Goal: Feedback & Contribution: Contribute content

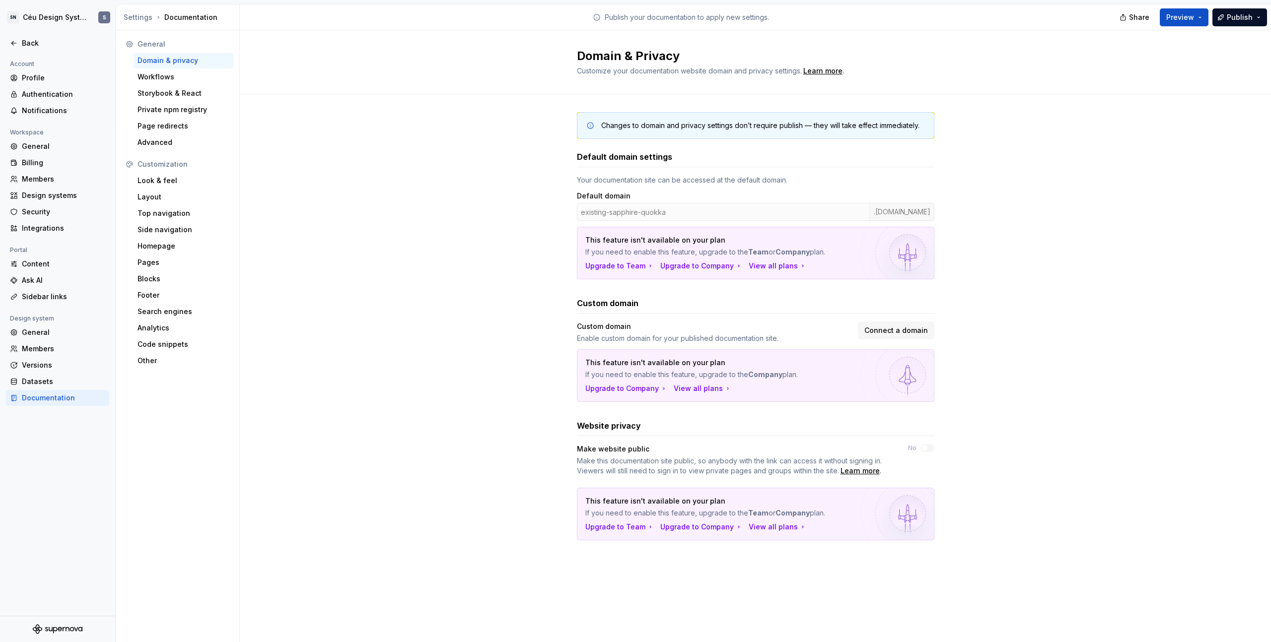
click at [1001, 327] on div "Changes to domain and privacy settings don’t require publish — they will take e…" at bounding box center [755, 336] width 1031 height 484
click at [30, 352] on div "Members" at bounding box center [63, 349] width 83 height 10
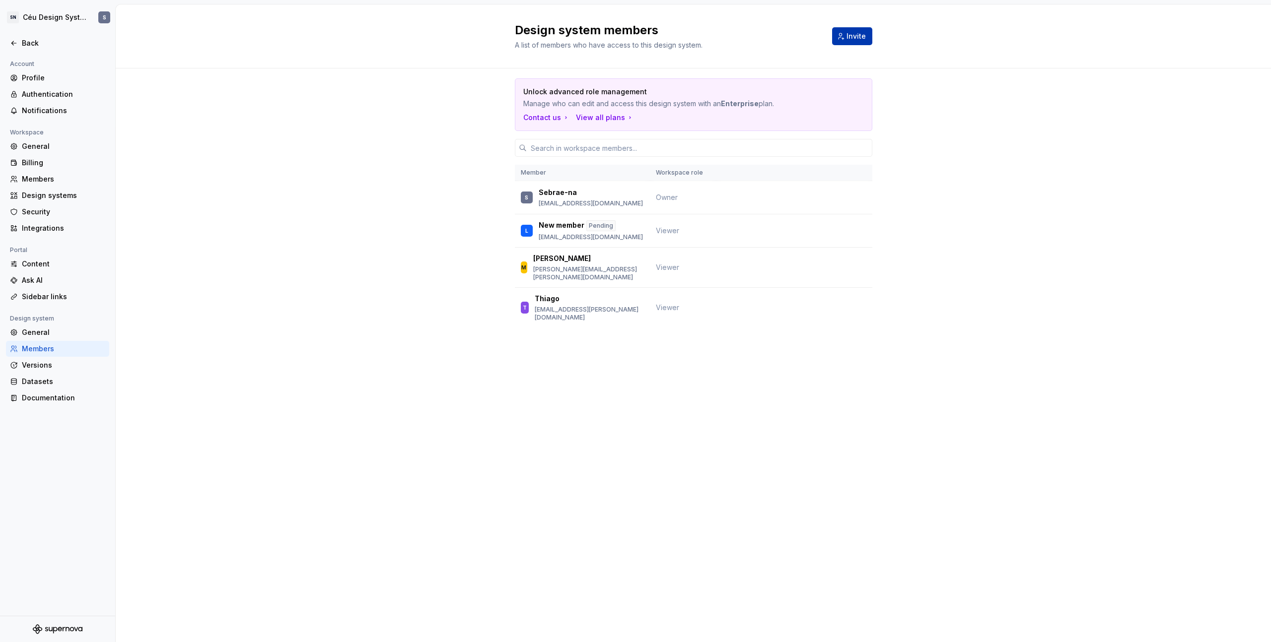
click at [863, 36] on span "Invite" at bounding box center [855, 36] width 19 height 10
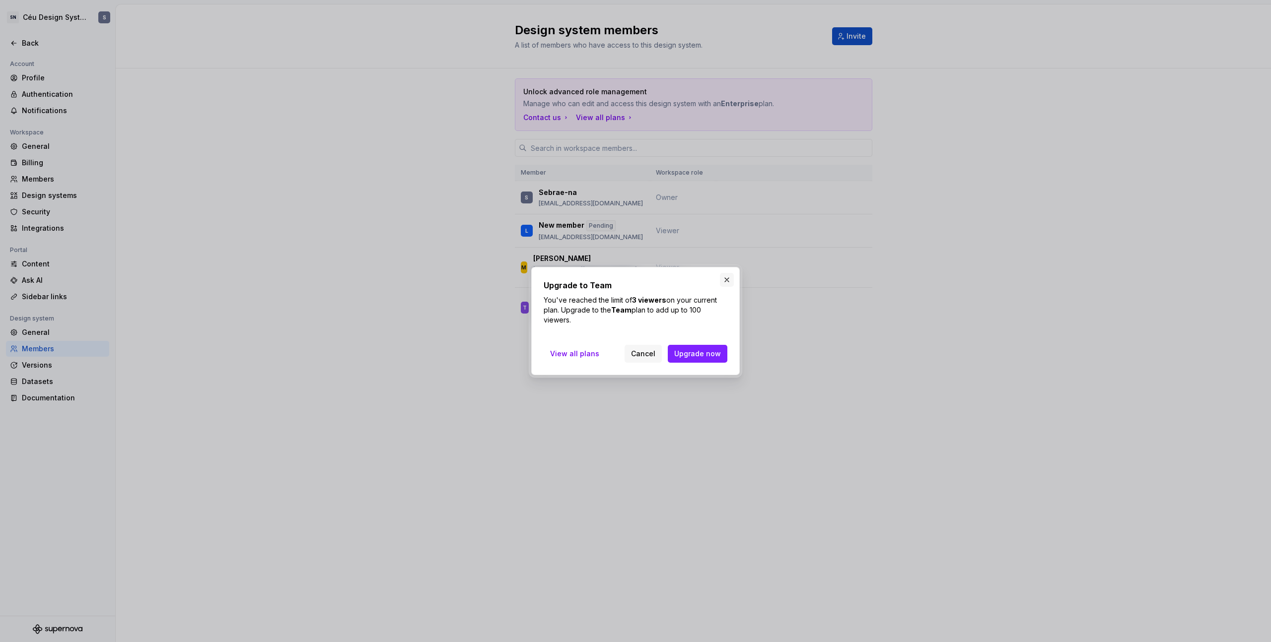
click at [728, 283] on button "button" at bounding box center [727, 280] width 14 height 14
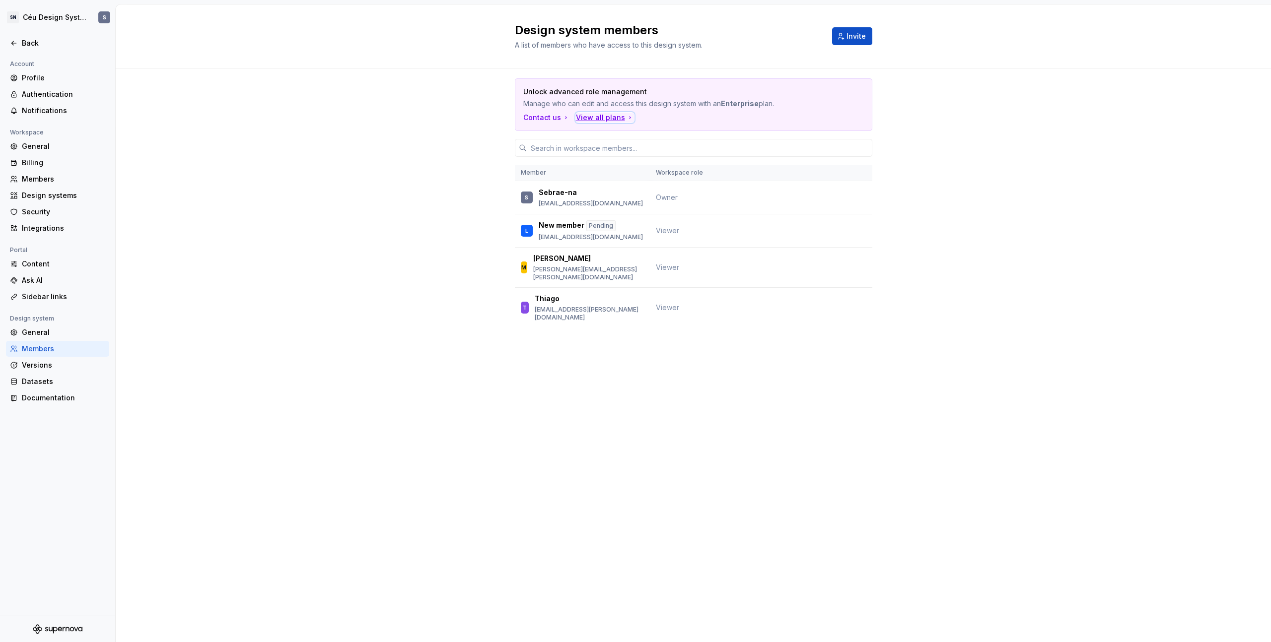
click at [606, 119] on div "View all plans" at bounding box center [605, 118] width 58 height 10
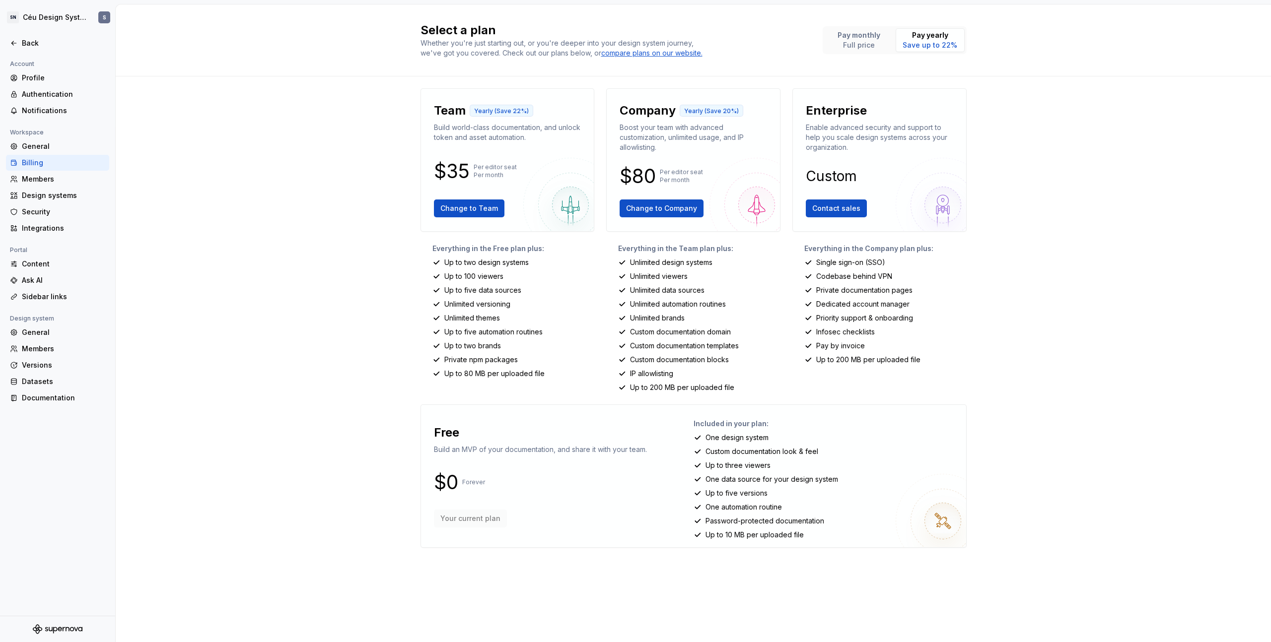
click at [1076, 62] on div "Select a plan Whether you're just starting out, or you're deeper into your desi…" at bounding box center [693, 40] width 1155 height 72
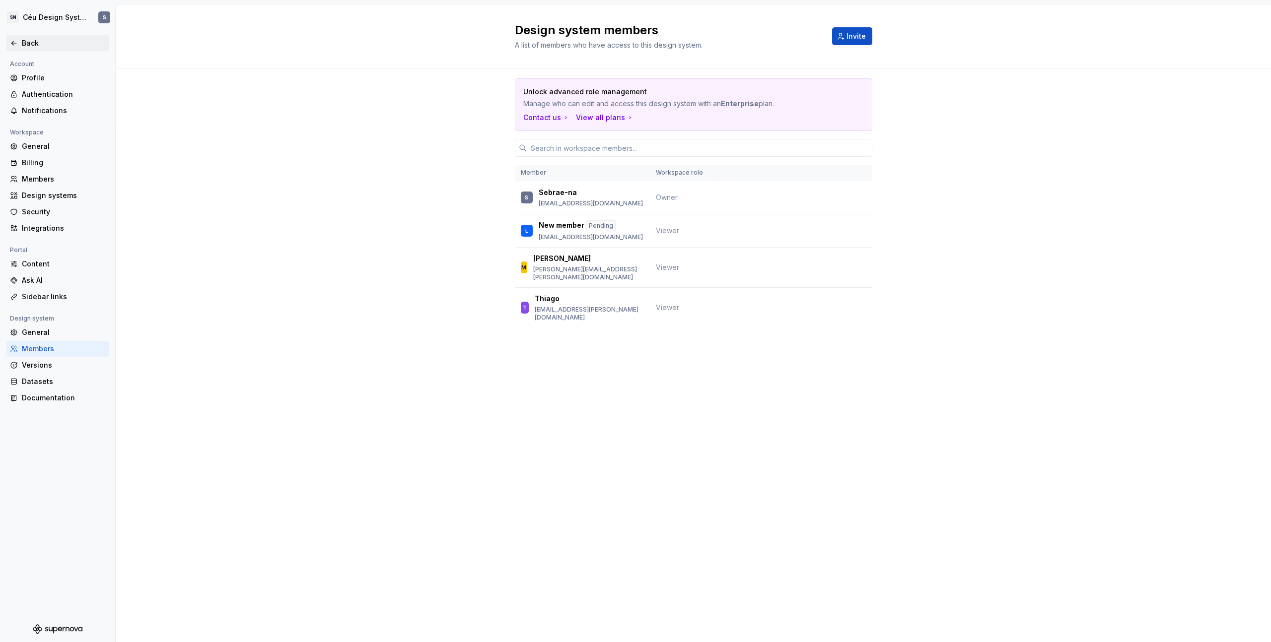
click at [31, 40] on div "Back" at bounding box center [63, 43] width 83 height 10
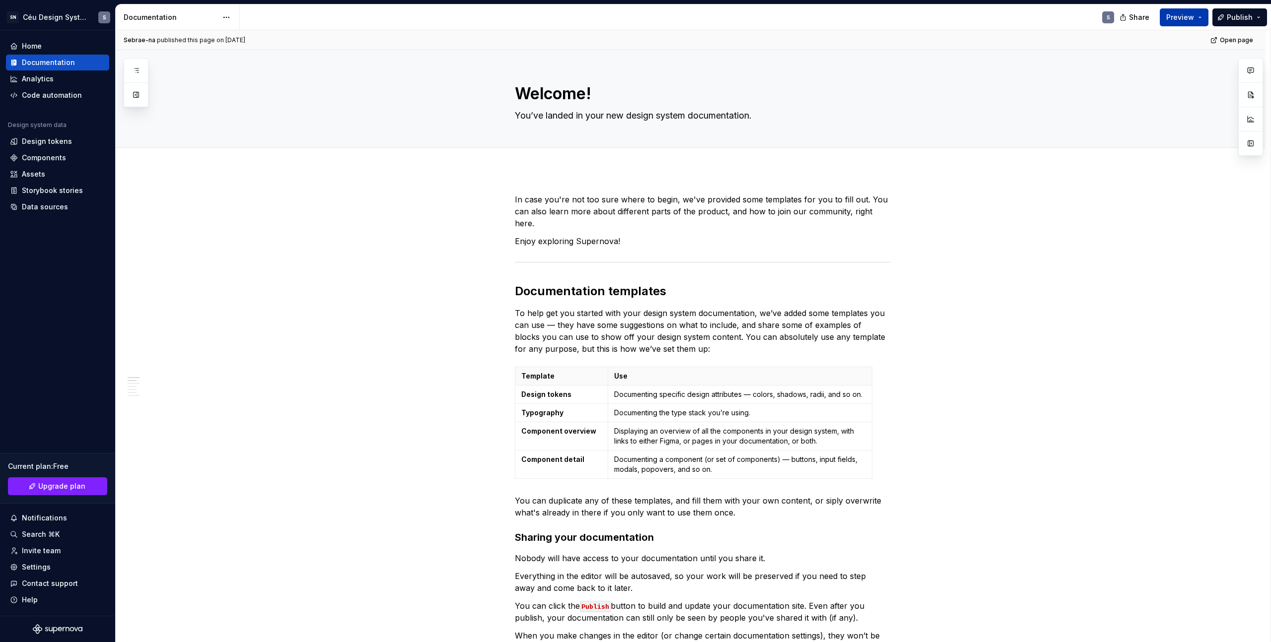
click at [1199, 22] on button "Preview" at bounding box center [1183, 17] width 49 height 18
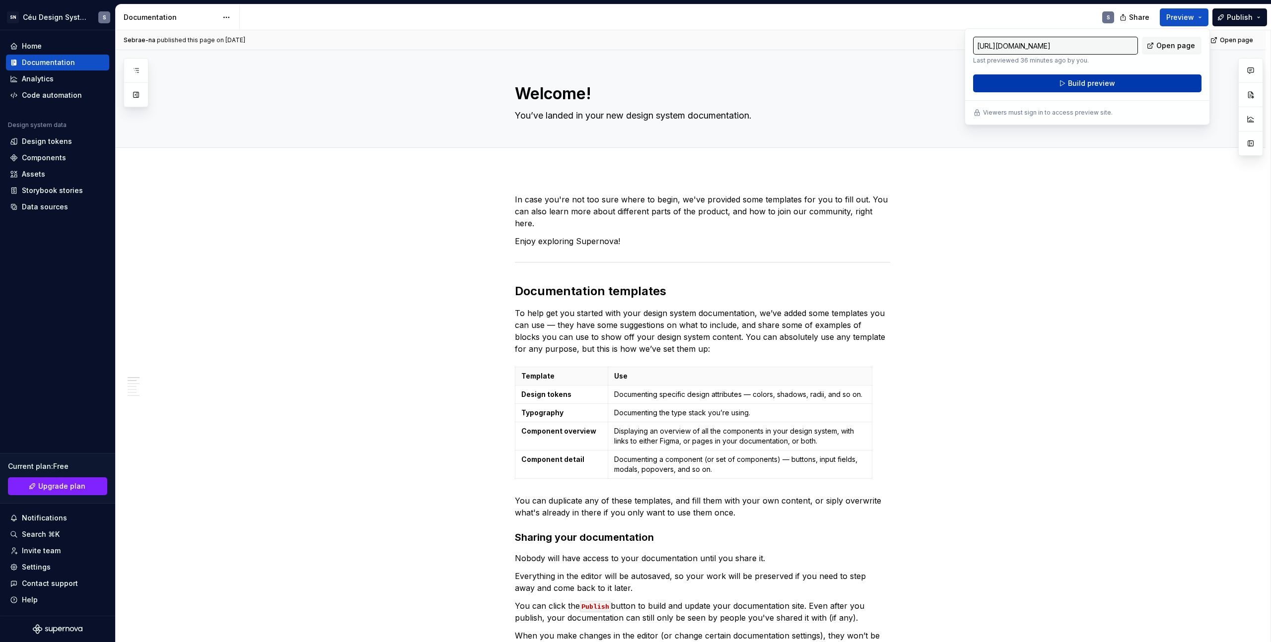
type textarea "*"
click at [1252, 20] on button "Publish" at bounding box center [1239, 17] width 55 height 18
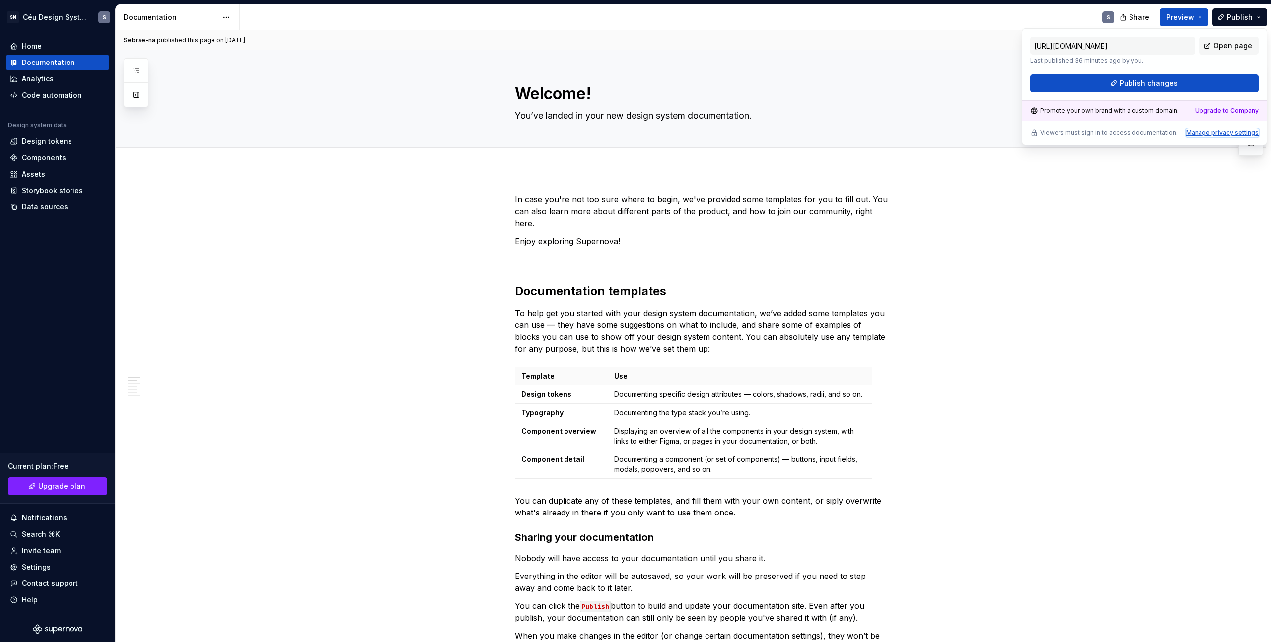
click at [1203, 135] on div "Manage privacy settings" at bounding box center [1222, 133] width 72 height 8
type input "https://existing-sapphire-quokka.supernova-docs.io/latest/"
click at [1226, 49] on link "Open page" at bounding box center [1229, 46] width 60 height 18
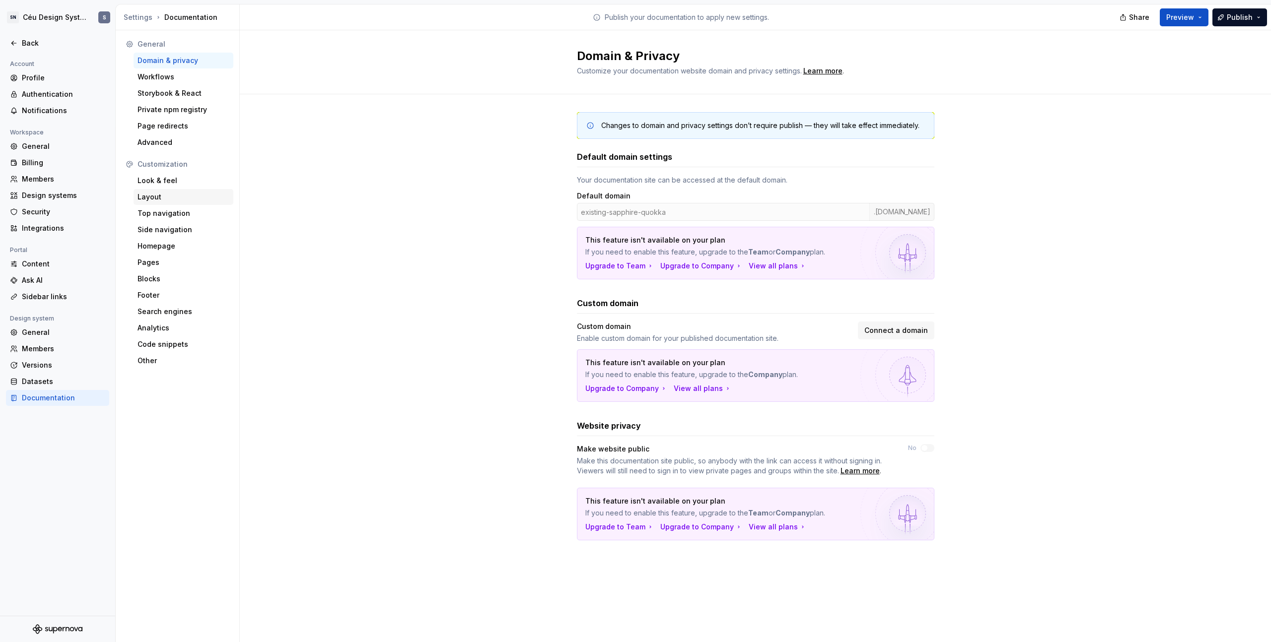
click at [164, 199] on div "Layout" at bounding box center [183, 197] width 92 height 10
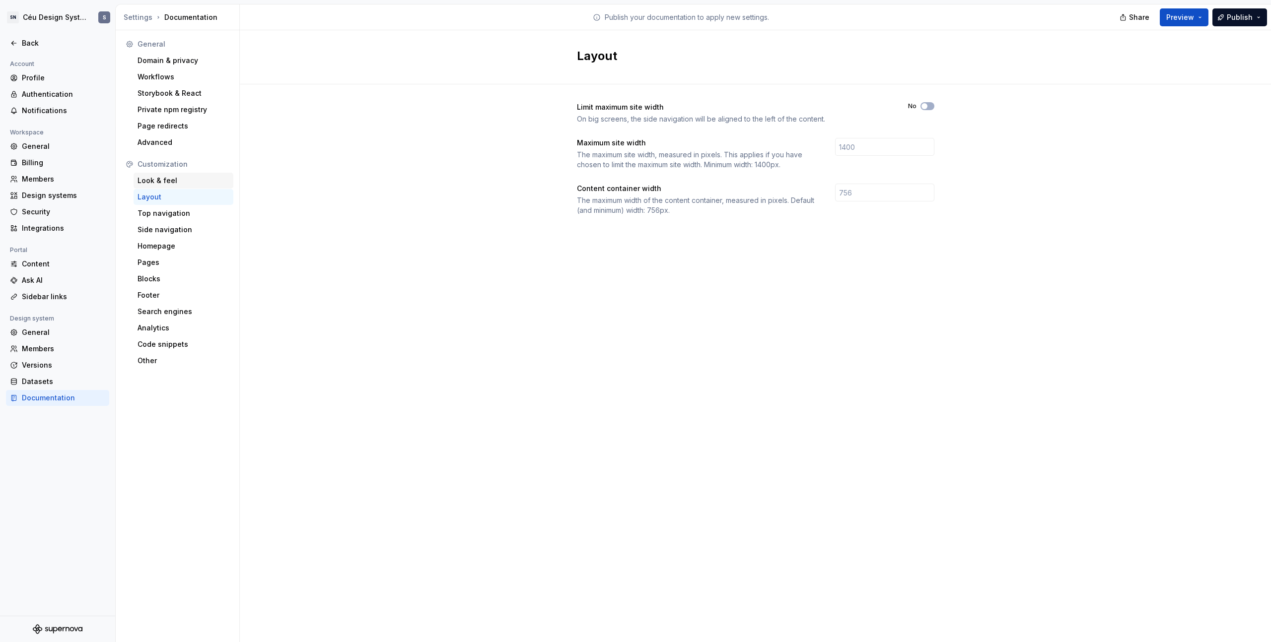
click at [186, 183] on div "Look & feel" at bounding box center [183, 181] width 92 height 10
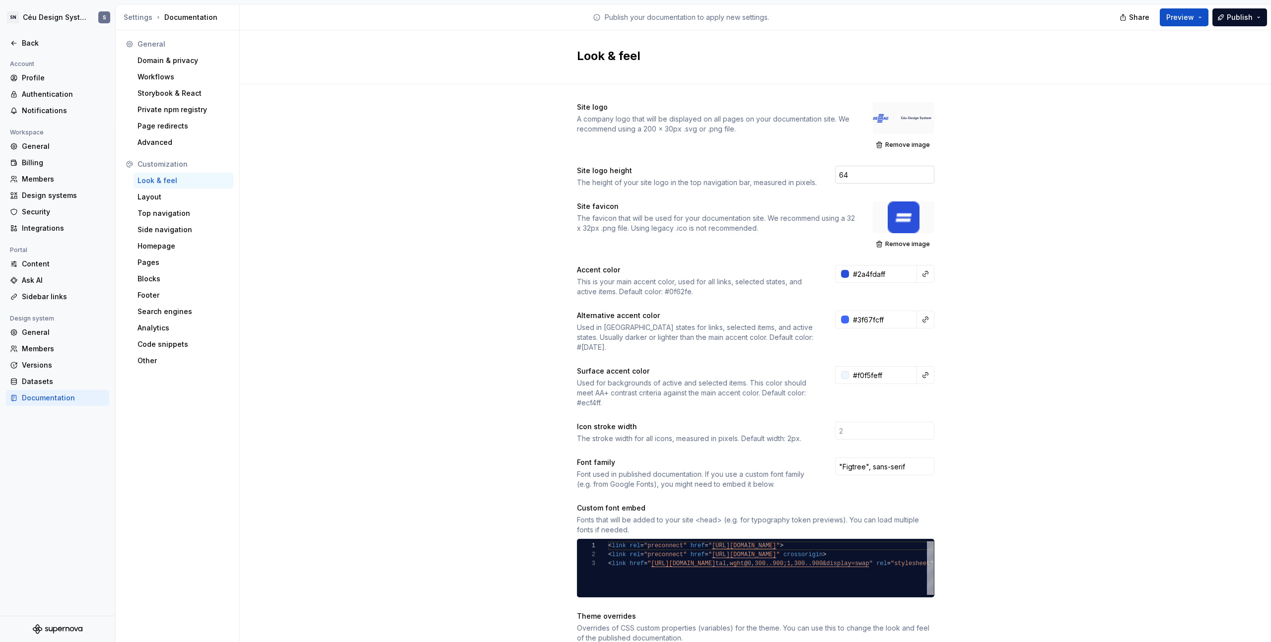
click at [853, 176] on input "64" at bounding box center [884, 175] width 99 height 18
drag, startPoint x: 853, startPoint y: 176, endPoint x: 832, endPoint y: 173, distance: 21.1
click at [835, 173] on input "64" at bounding box center [884, 175] width 99 height 18
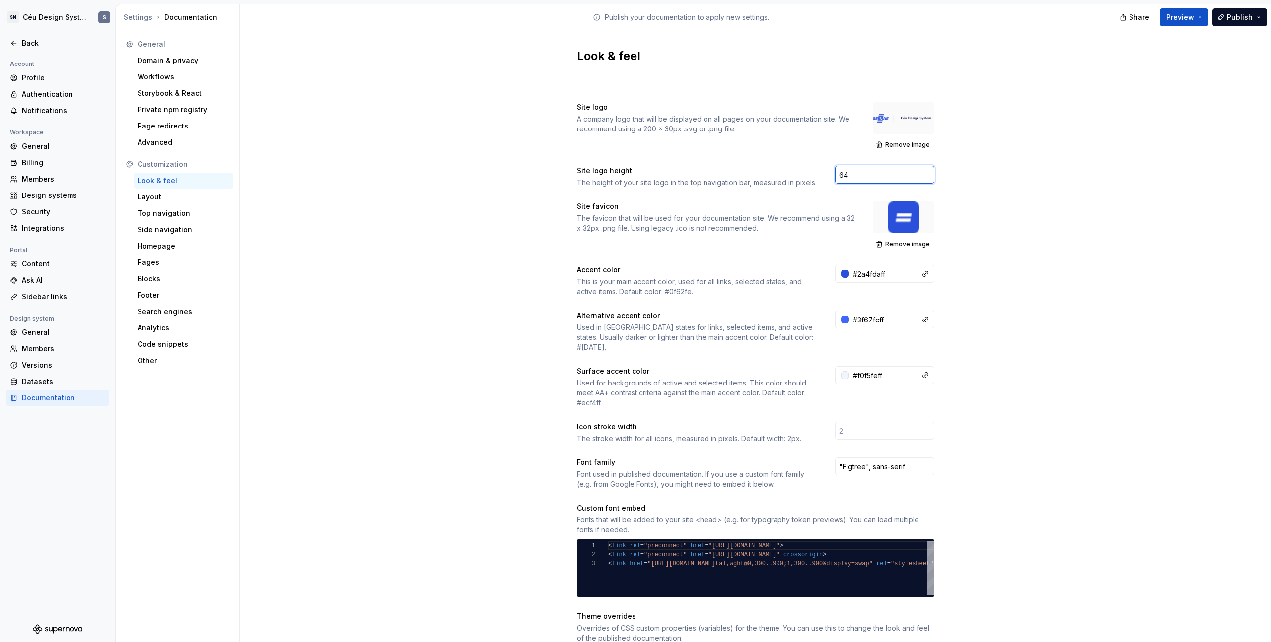
type input "4"
type input "56"
click at [919, 143] on span "Remove image" at bounding box center [907, 145] width 45 height 8
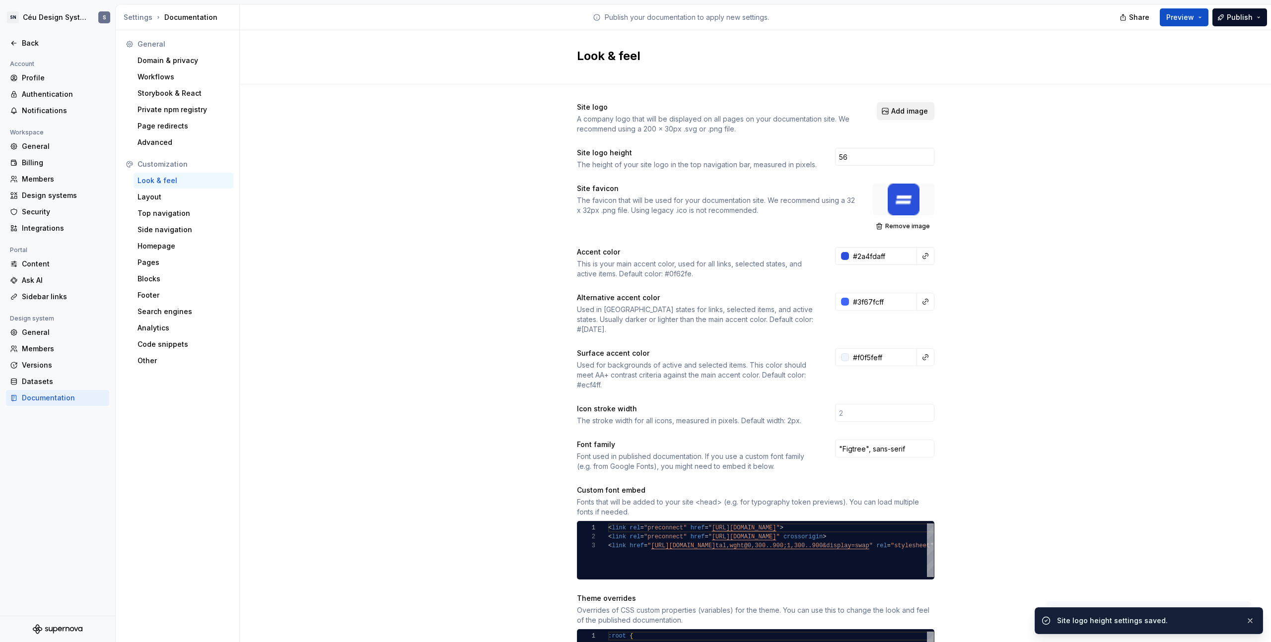
click at [901, 117] on button "Add image" at bounding box center [905, 111] width 58 height 18
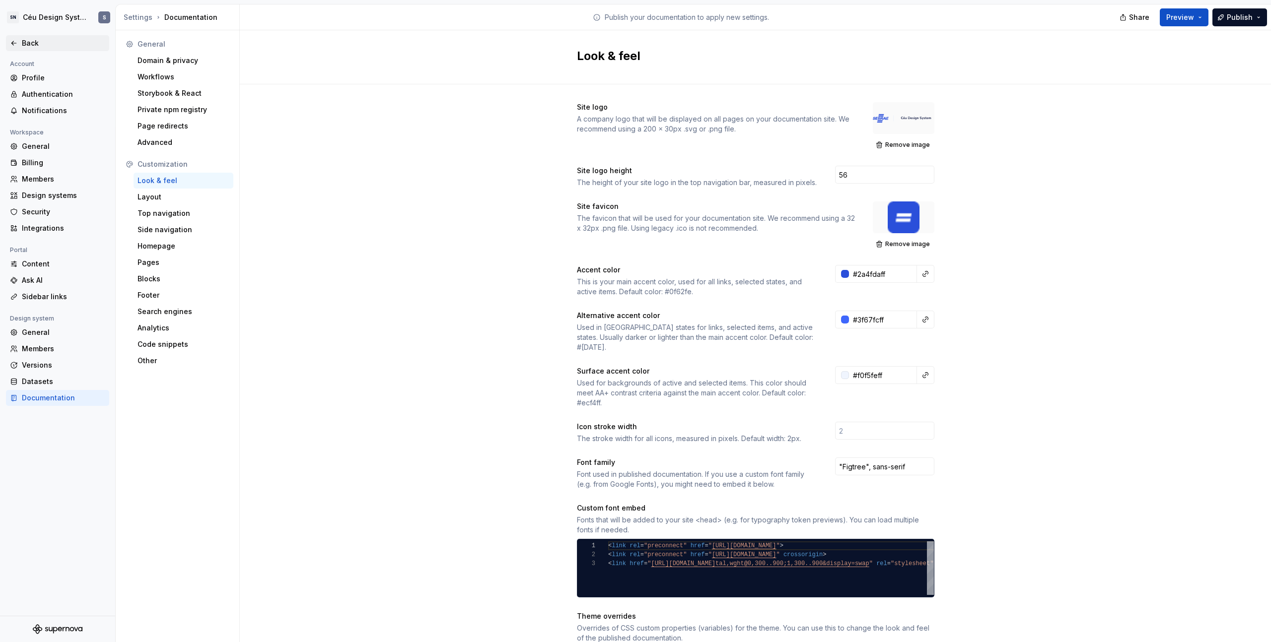
click at [14, 42] on icon at bounding box center [14, 43] width 8 height 8
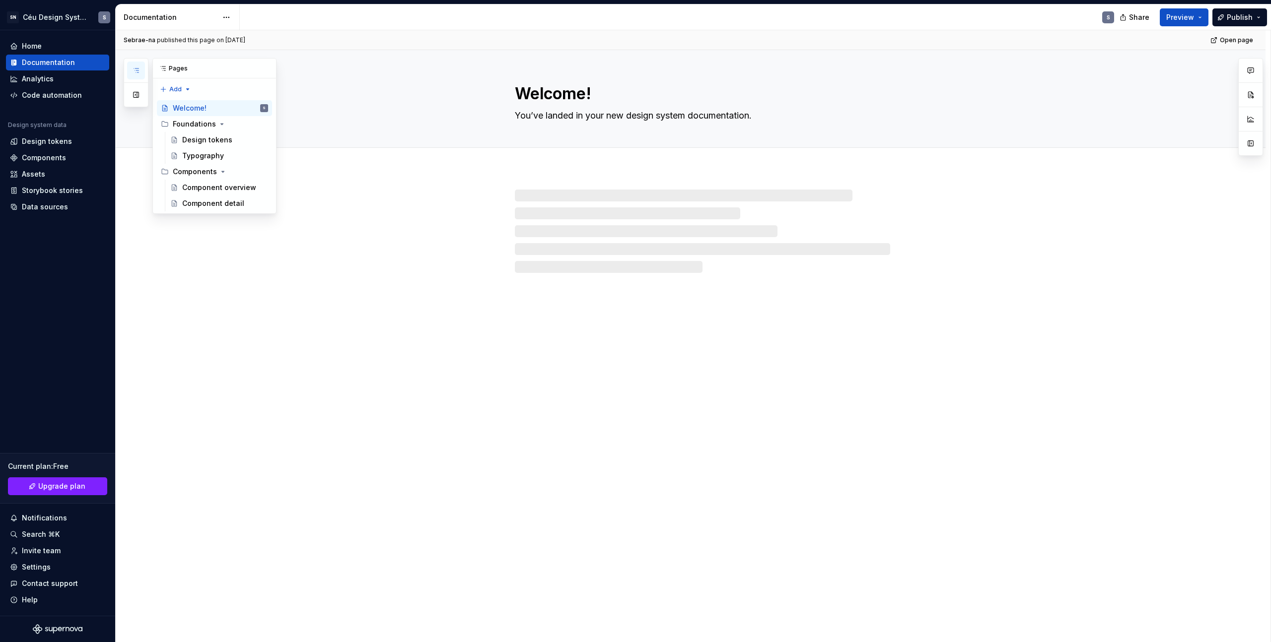
click at [133, 72] on icon "button" at bounding box center [136, 71] width 8 height 8
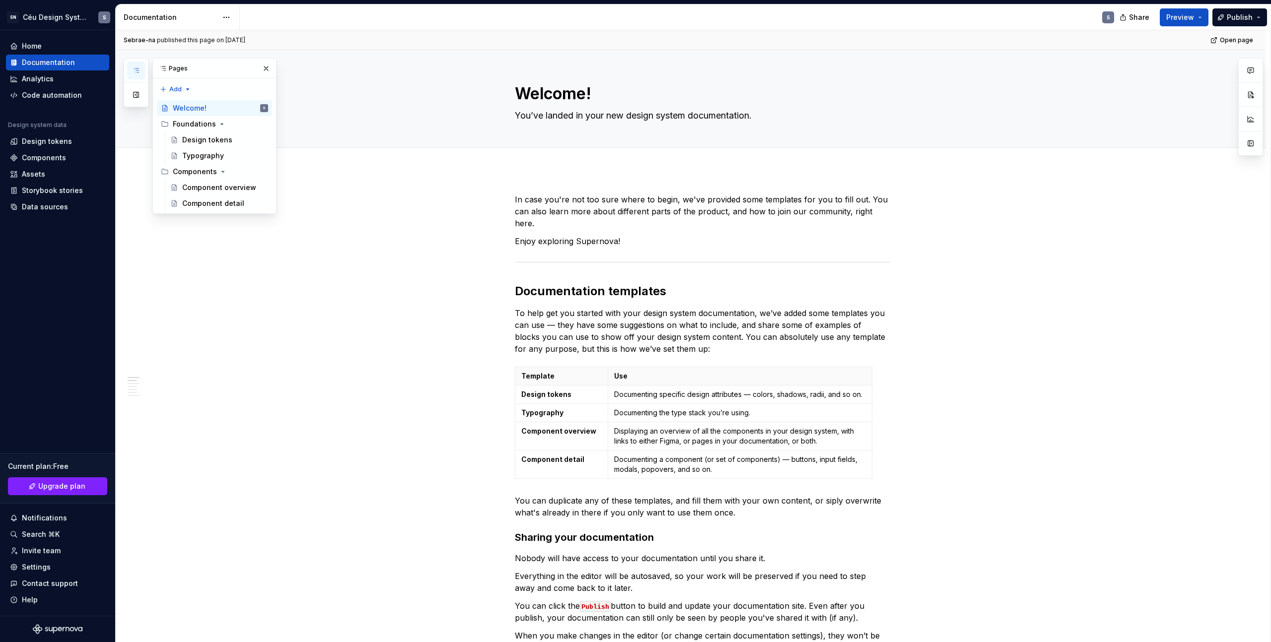
click at [491, 35] on div "Sebrae-na published this page on September 4, 2025 Open page" at bounding box center [690, 40] width 1149 height 20
click at [538, 87] on textarea "Welcome!" at bounding box center [700, 94] width 375 height 24
type textarea "*"
type textarea "B"
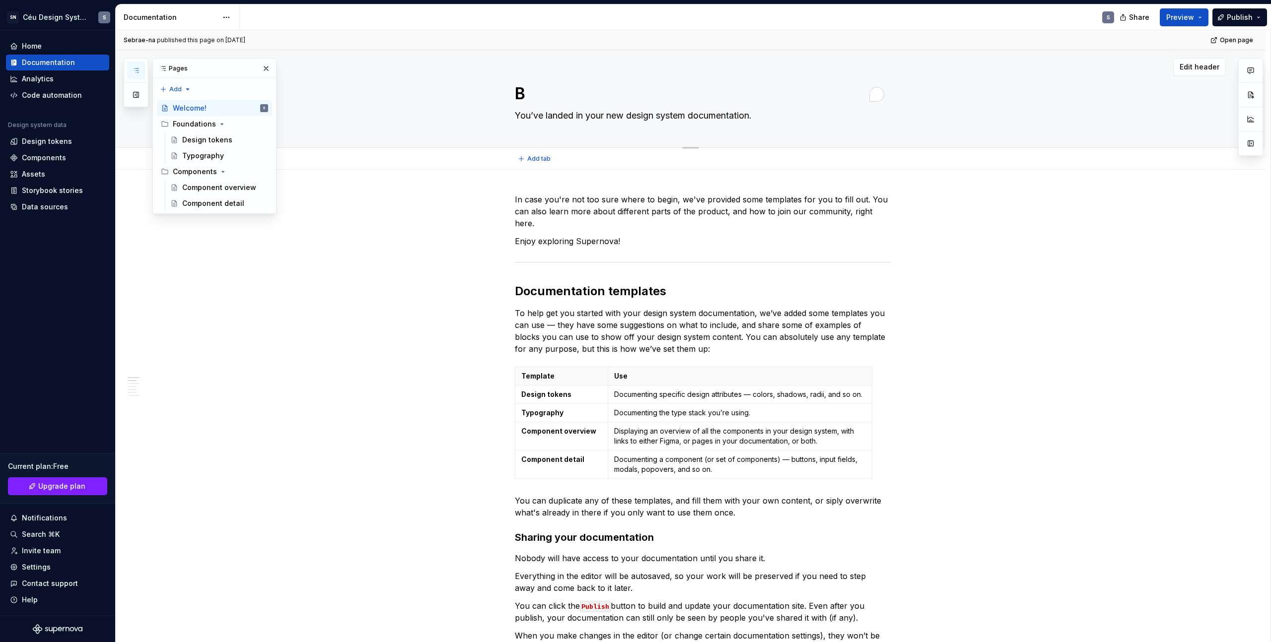
type textarea "*"
type textarea "Be"
type textarea "*"
type textarea "Bem"
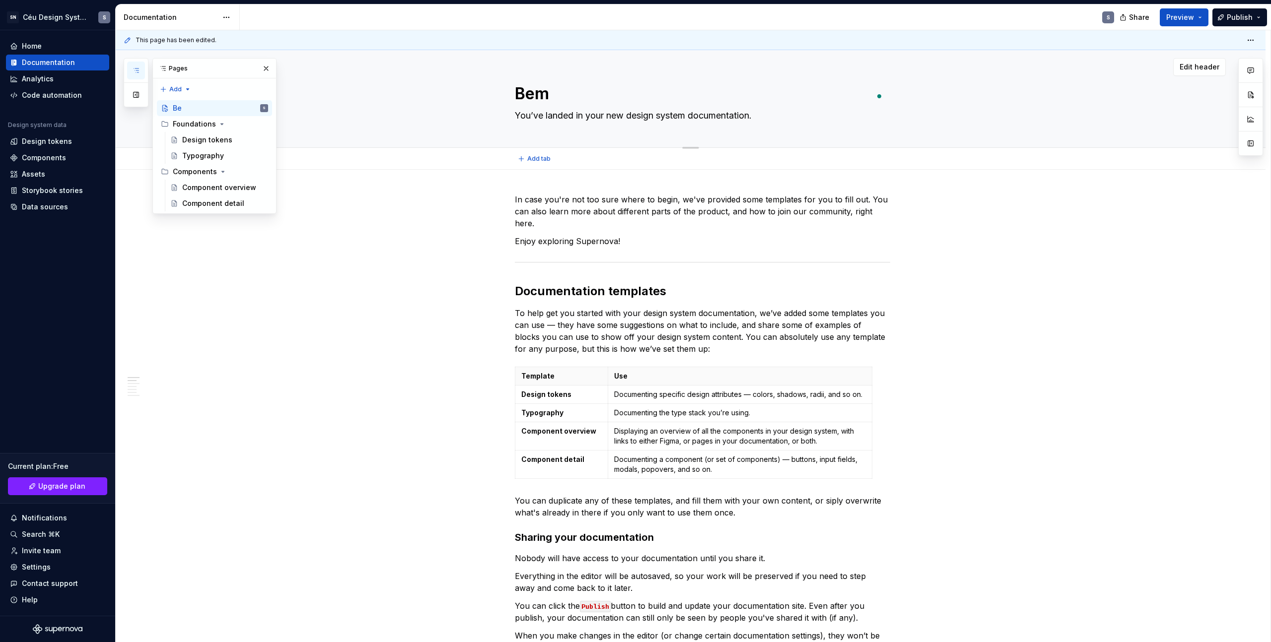
type textarea "*"
type textarea "Bem-"
type textarea "*"
type textarea "Bem-v"
type textarea "*"
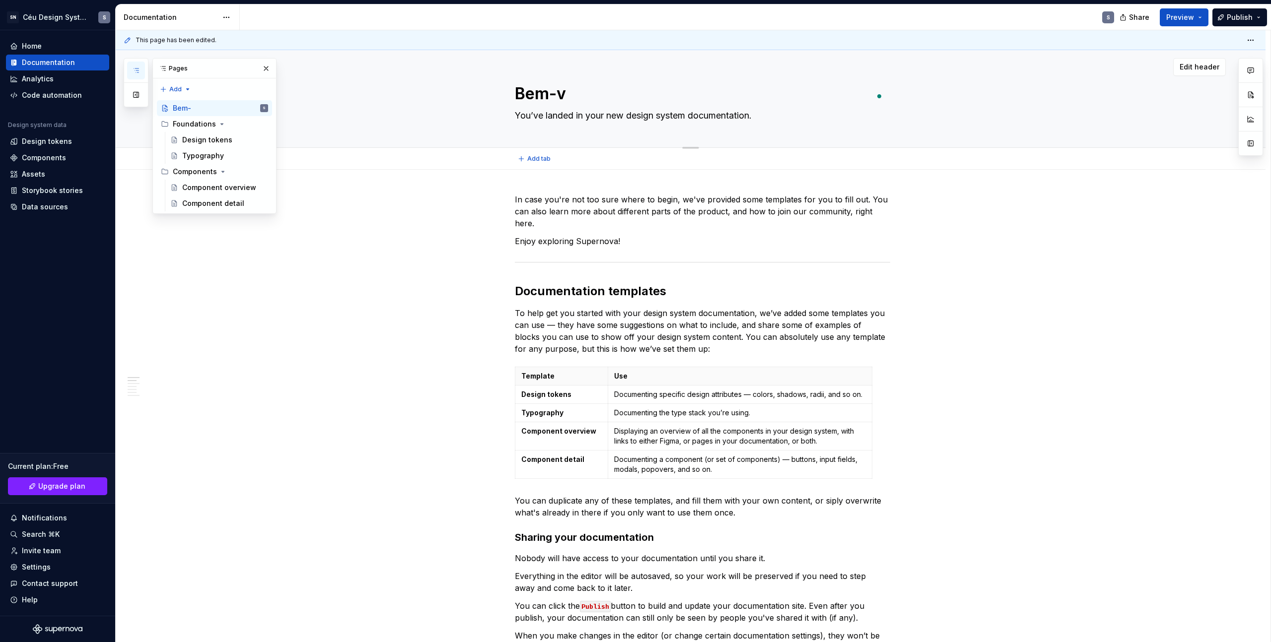
type textarea "Bem-vi"
type textarea "*"
type textarea "Bem-vin"
type textarea "*"
type textarea "Bem-vindo"
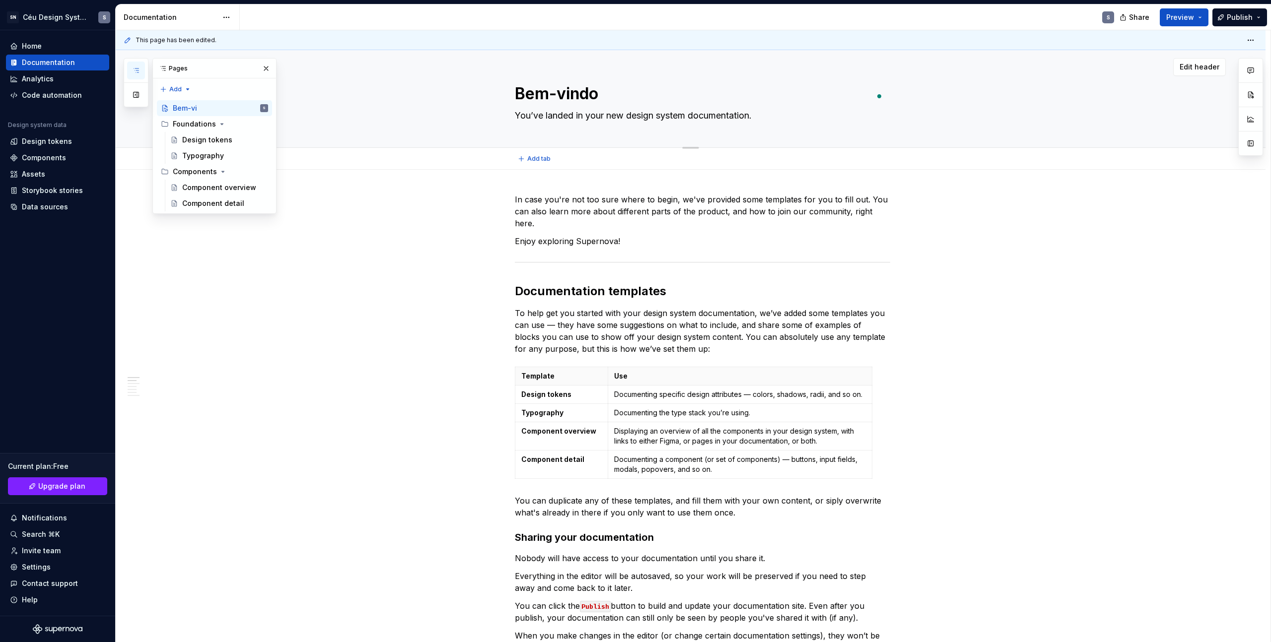
type textarea "*"
type textarea "Bem-vindo"
type textarea "*"
type textarea "Bem-vindo"
type textarea "*"
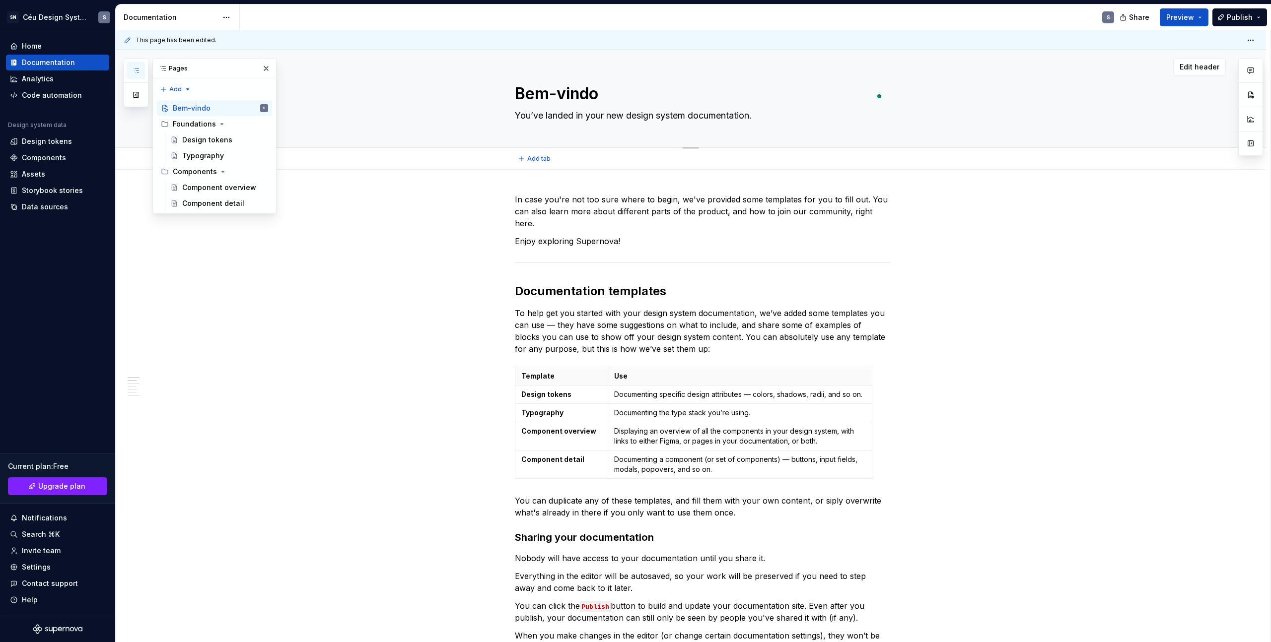
type textarea "Bem-vindo!"
type textarea "*"
type textarea "Bem-vindo!"
click at [189, 108] on div "Bem-vindo!" at bounding box center [193, 108] width 40 height 10
click at [601, 91] on textarea "Bem-vindo!" at bounding box center [700, 94] width 375 height 24
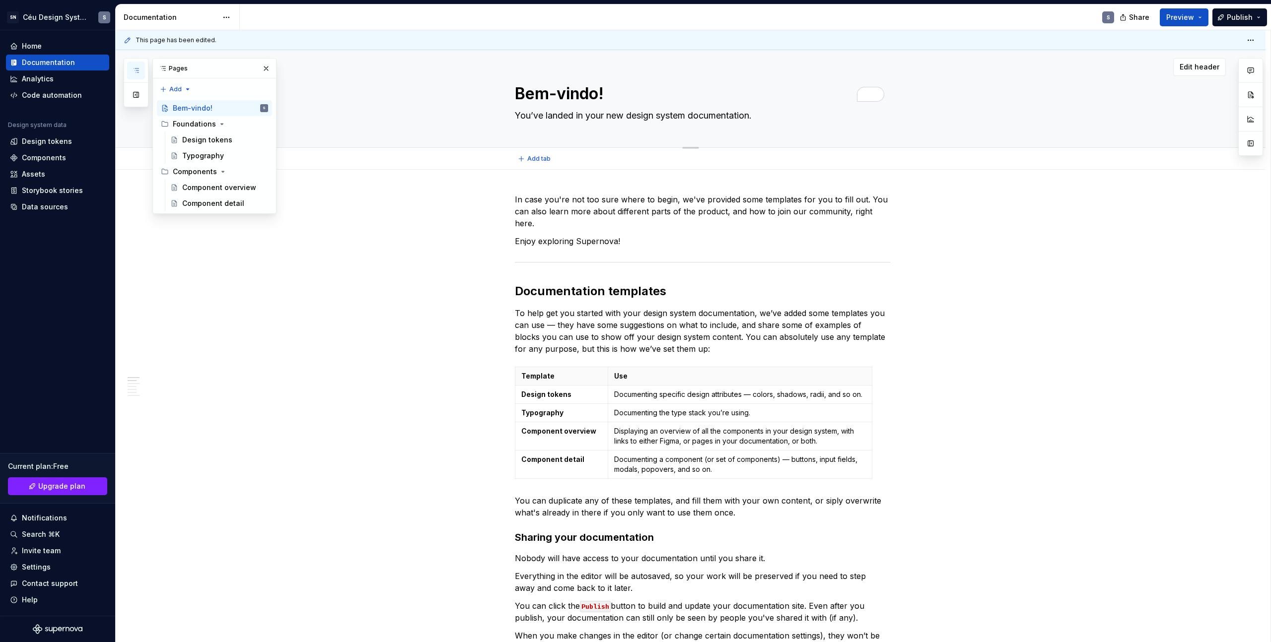
drag, startPoint x: 612, startPoint y: 91, endPoint x: 508, endPoint y: 72, distance: 105.4
click at [511, 92] on div "Bem-vindo! You’ve landed in your new design system documentation." at bounding box center [702, 98] width 1046 height 97
type textarea "*"
type textarea "P"
type textarea "*"
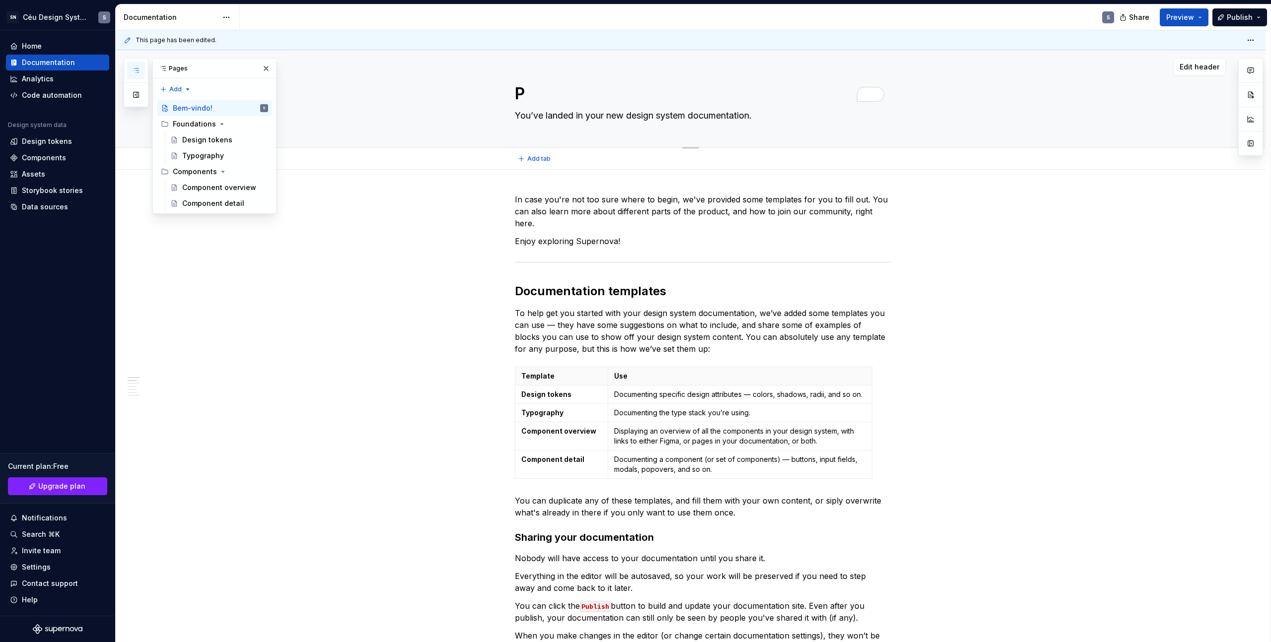
type textarea "Pa"
type textarea "*"
type textarea "Pá"
type textarea "*"
type textarea "Pág"
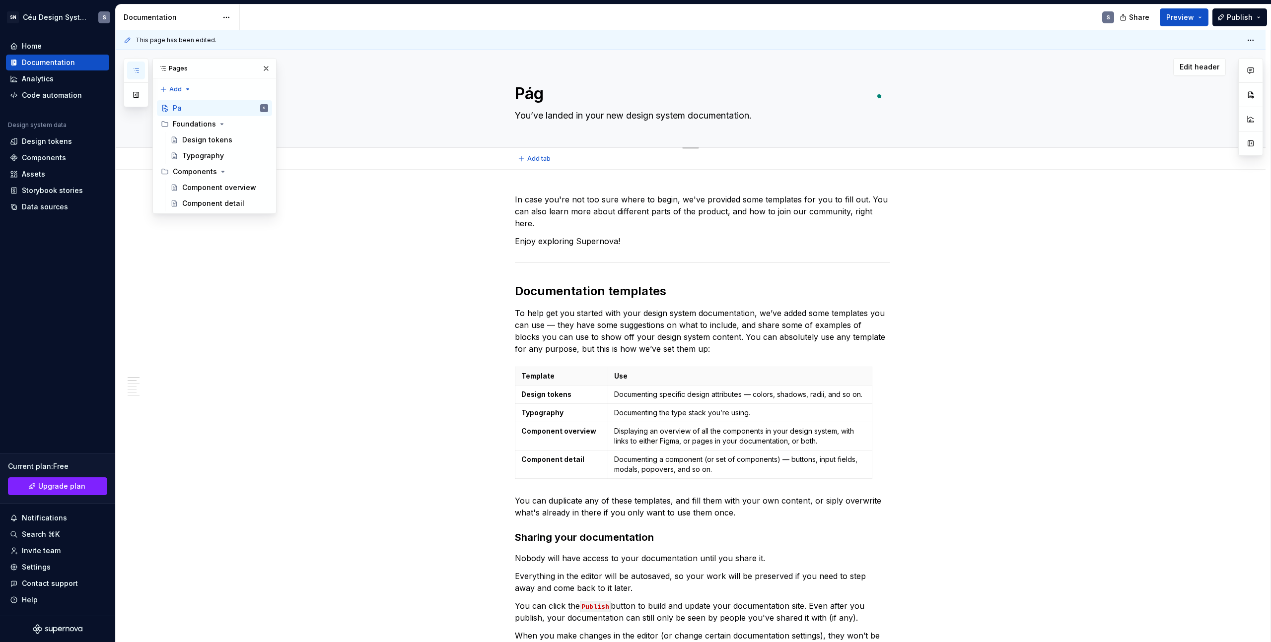
type textarea "*"
type textarea "Pági"
type textarea "*"
type textarea "Págin"
type textarea "*"
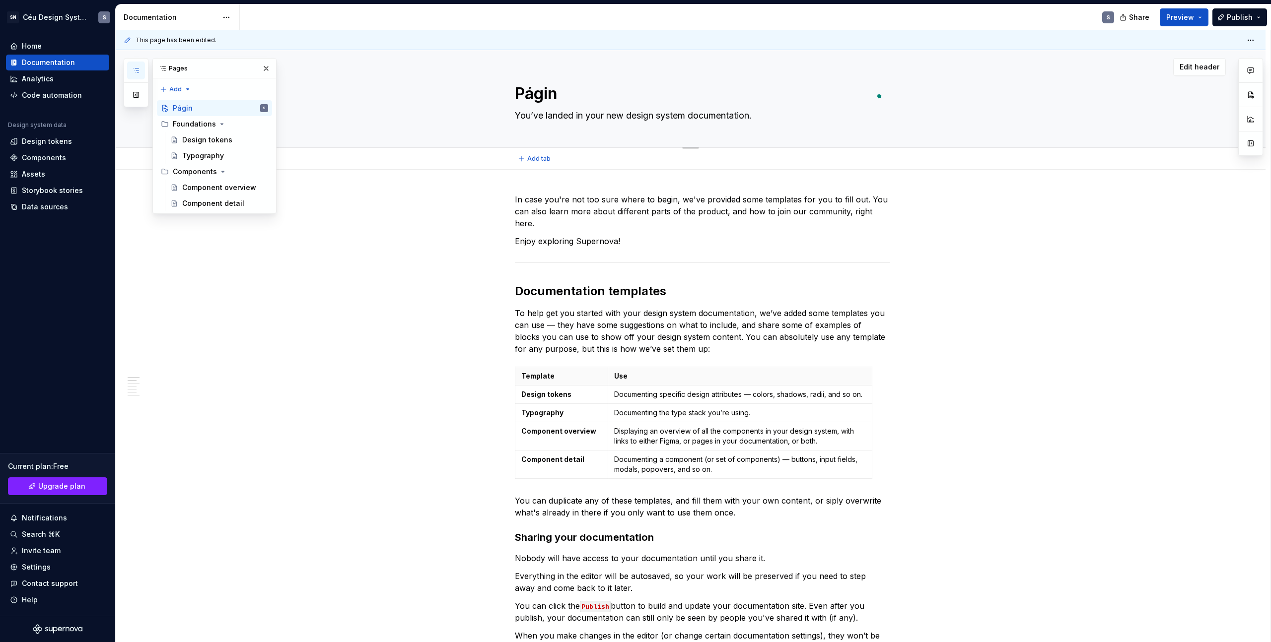
type textarea "Página"
type textarea "*"
type textarea "Página"
type textarea "*"
type textarea "Página i"
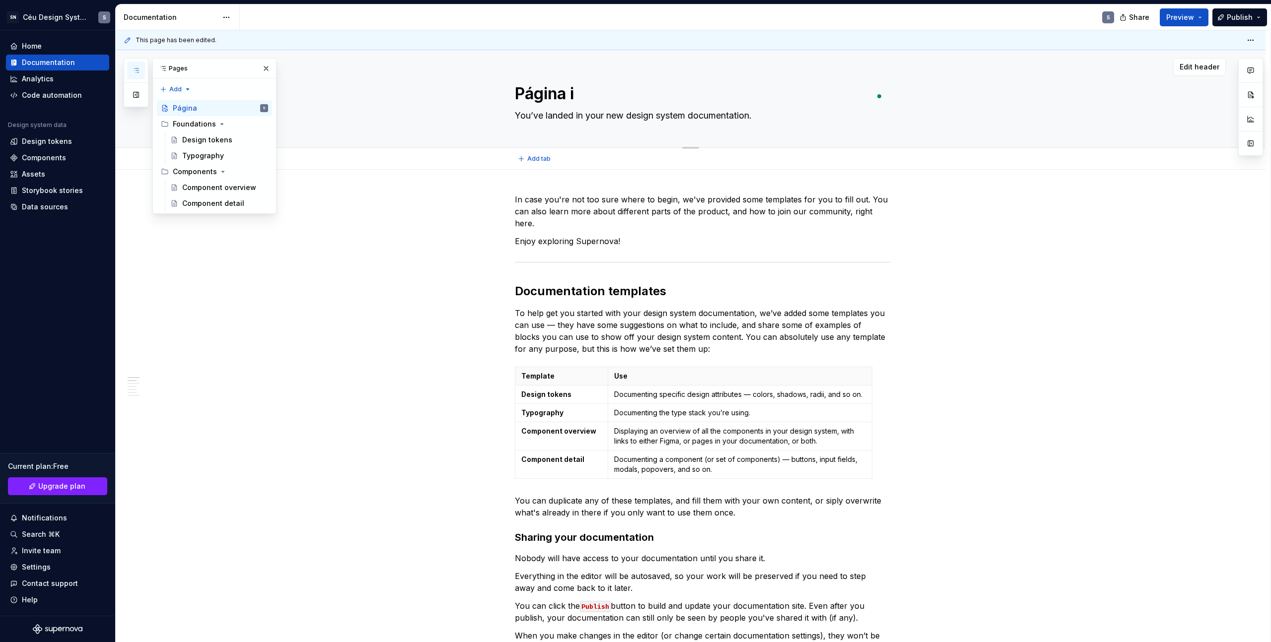
type textarea "*"
type textarea "Página in"
type textarea "*"
type textarea "Página ini"
type textarea "*"
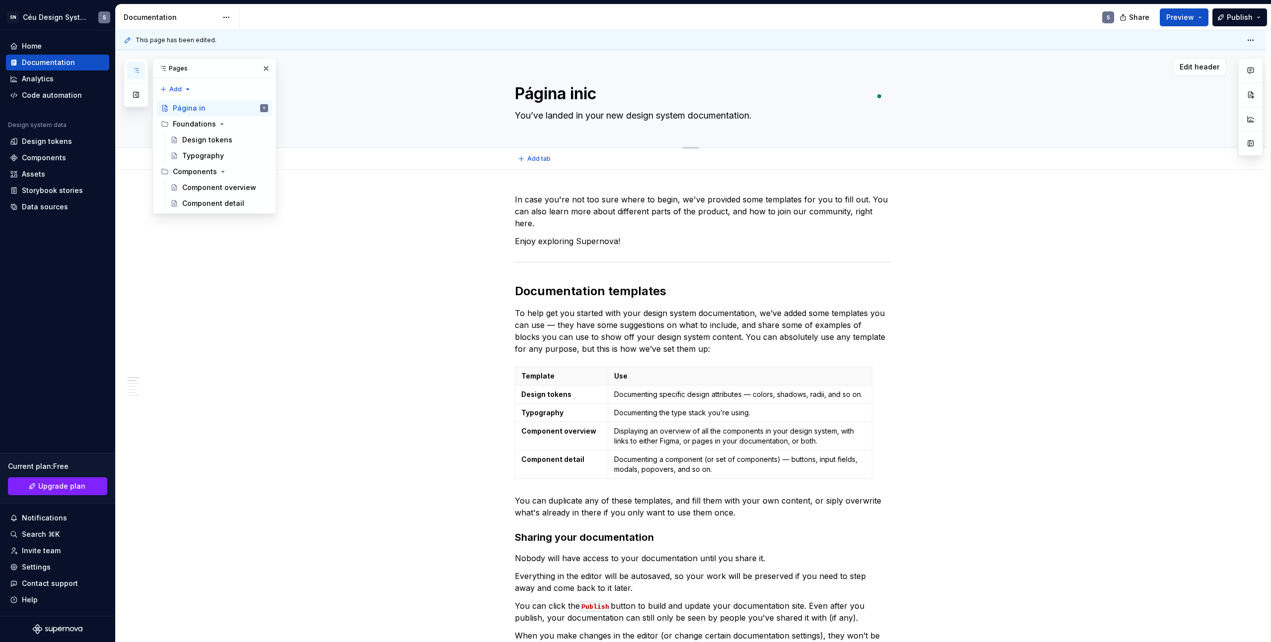
type textarea "Página inici"
type textarea "*"
type textarea "Página inicia"
type textarea "*"
type textarea "Página inicia;"
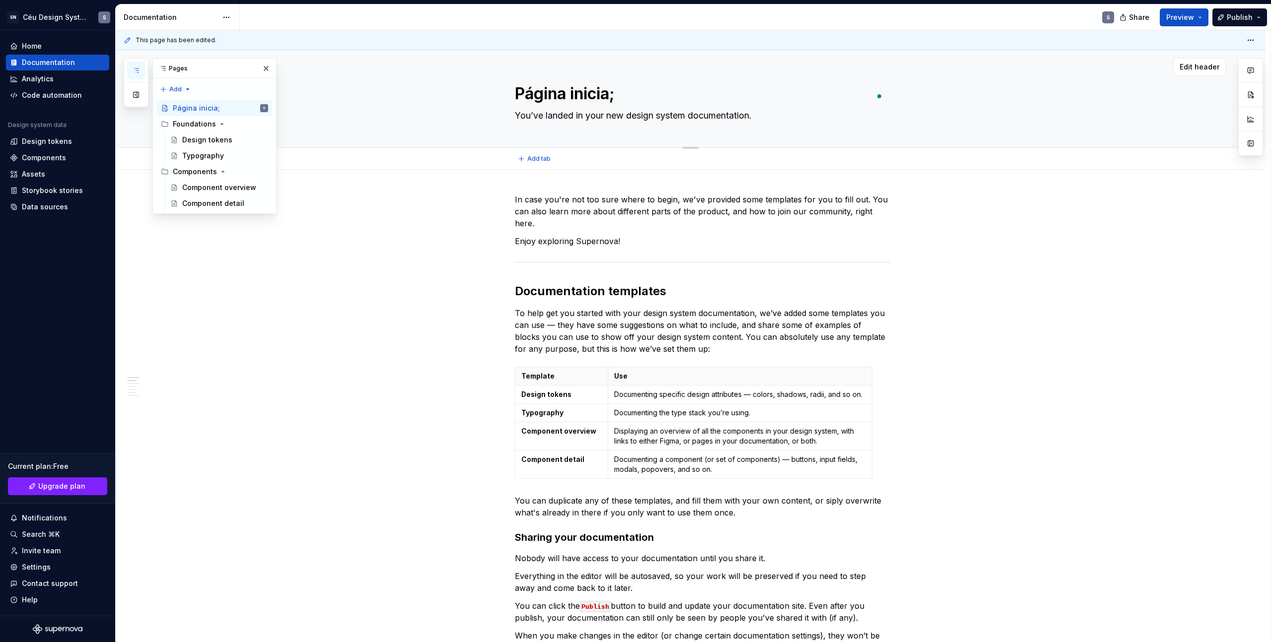
type textarea "*"
type textarea "Página inicia"
type textarea "*"
type textarea "Página inicial"
type textarea "*"
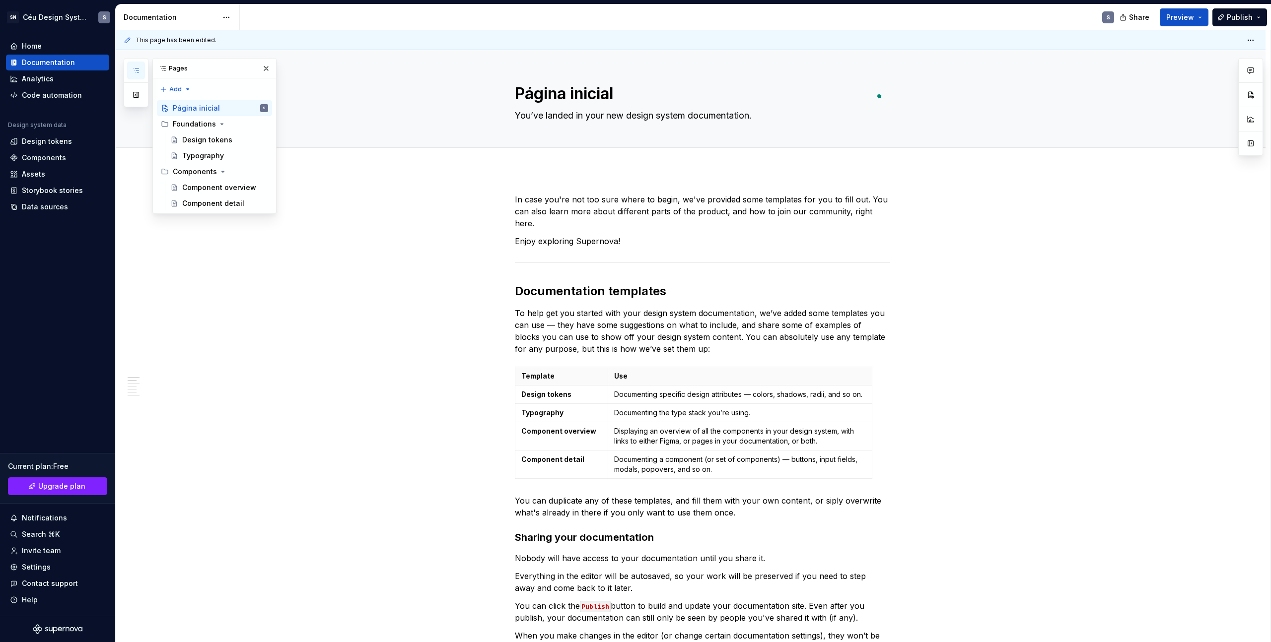
type textarea "Página inicial"
click at [534, 212] on p "In case you're not too sure where to begin, we've provided some templates for y…" at bounding box center [702, 212] width 375 height 36
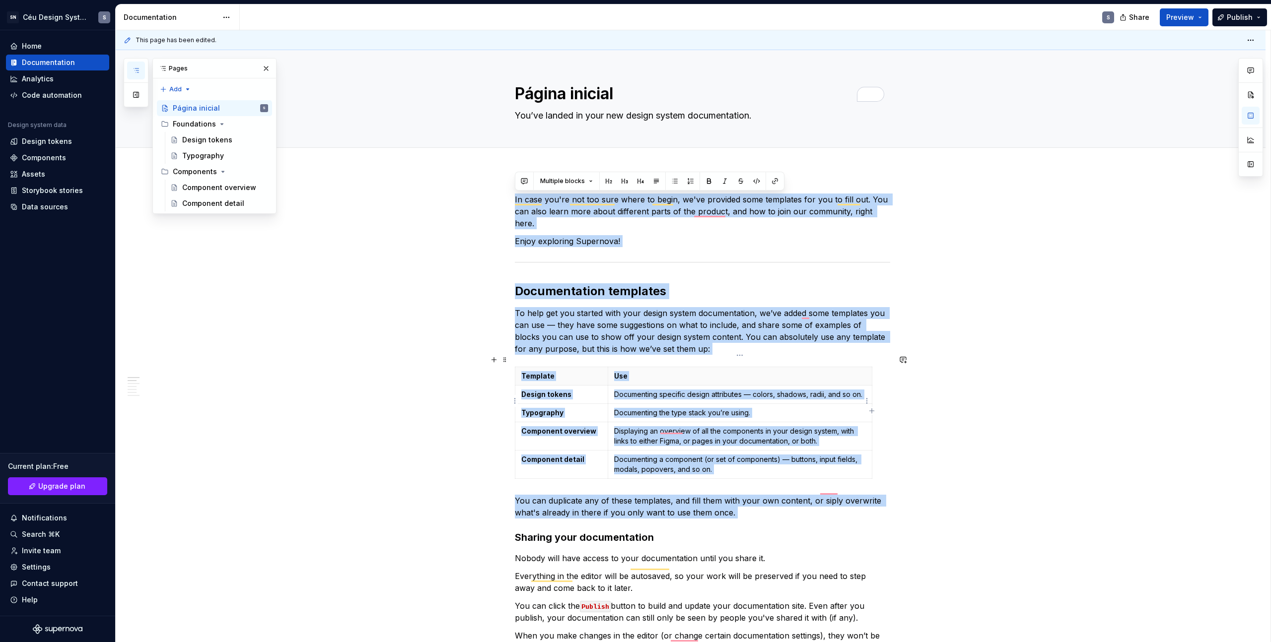
drag, startPoint x: 515, startPoint y: 198, endPoint x: 831, endPoint y: 512, distance: 445.3
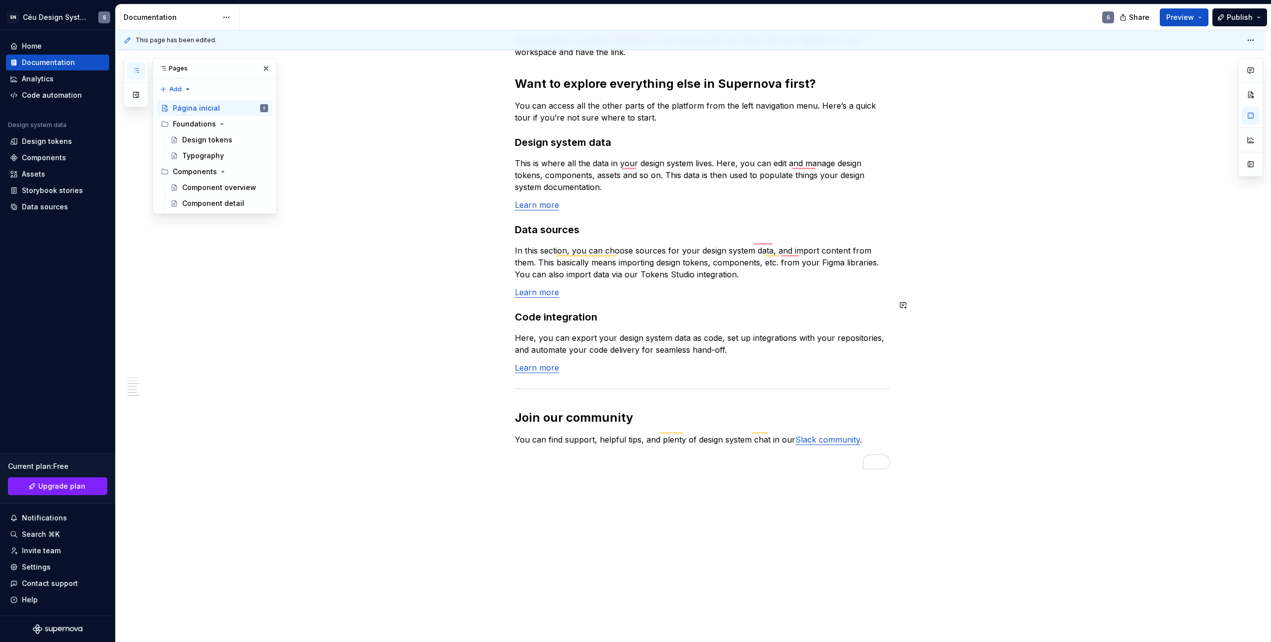
scroll to position [669, 0]
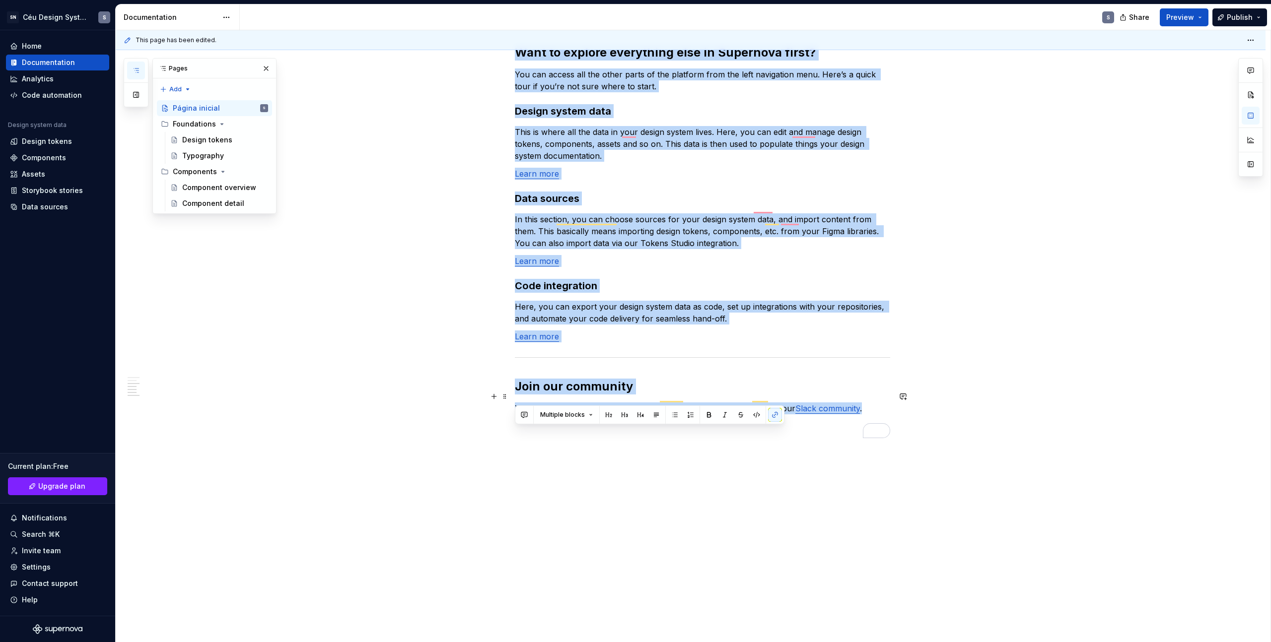
click at [876, 403] on p "You can find support, helpful tips, and plenty of design system chat in our Sla…" at bounding box center [702, 409] width 375 height 12
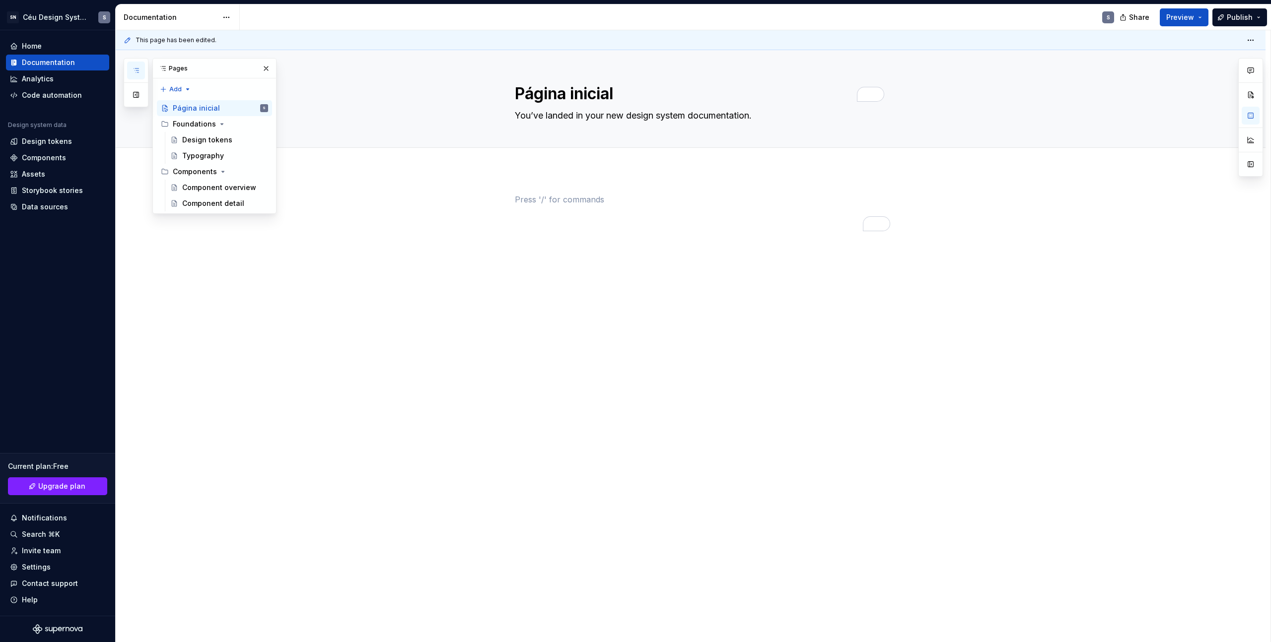
scroll to position [0, 0]
click at [583, 113] on textarea "You’ve landed in your new design system documentation." at bounding box center [700, 116] width 375 height 16
click at [766, 120] on textarea "You’ve landed in your new design system documentation." at bounding box center [700, 116] width 375 height 16
drag, startPoint x: 754, startPoint y: 111, endPoint x: 511, endPoint y: 110, distance: 243.2
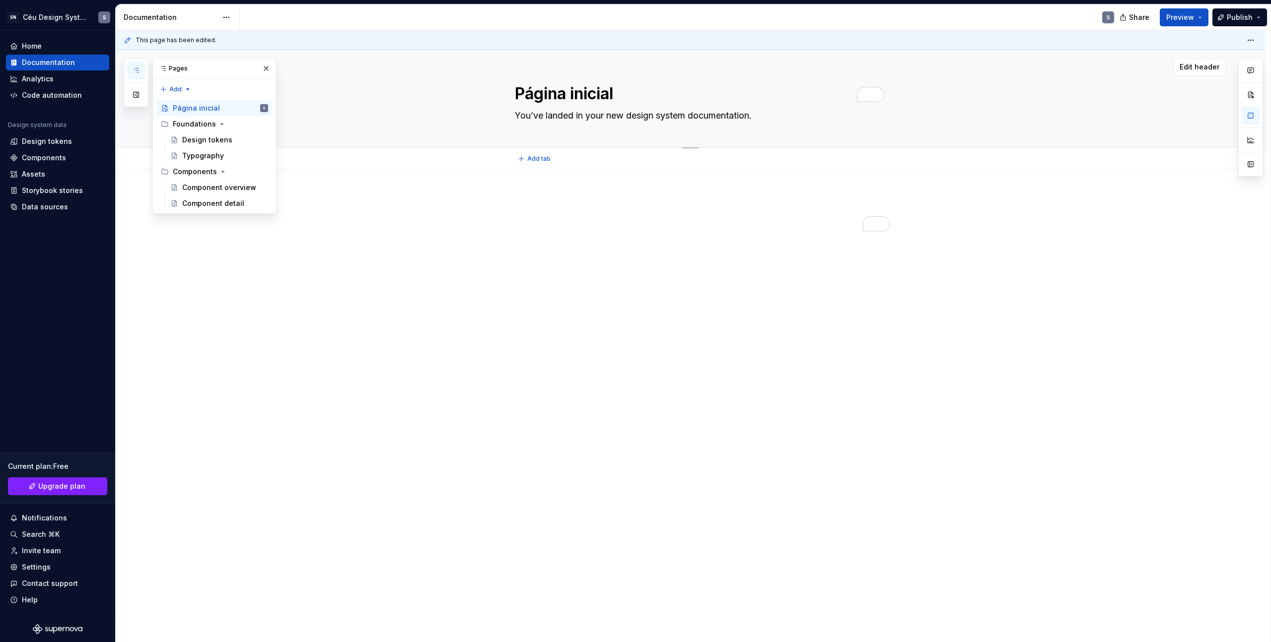
click at [511, 110] on div "Página inicial You’ve landed in your new design system documentation." at bounding box center [702, 98] width 1046 height 97
paste textarea "Lorem ipsum is placeholder text commonly used in the graphic"
type textarea "*"
type textarea "Lorem ipsum is placeholder text commonly used in the graphic"
type textarea "*"
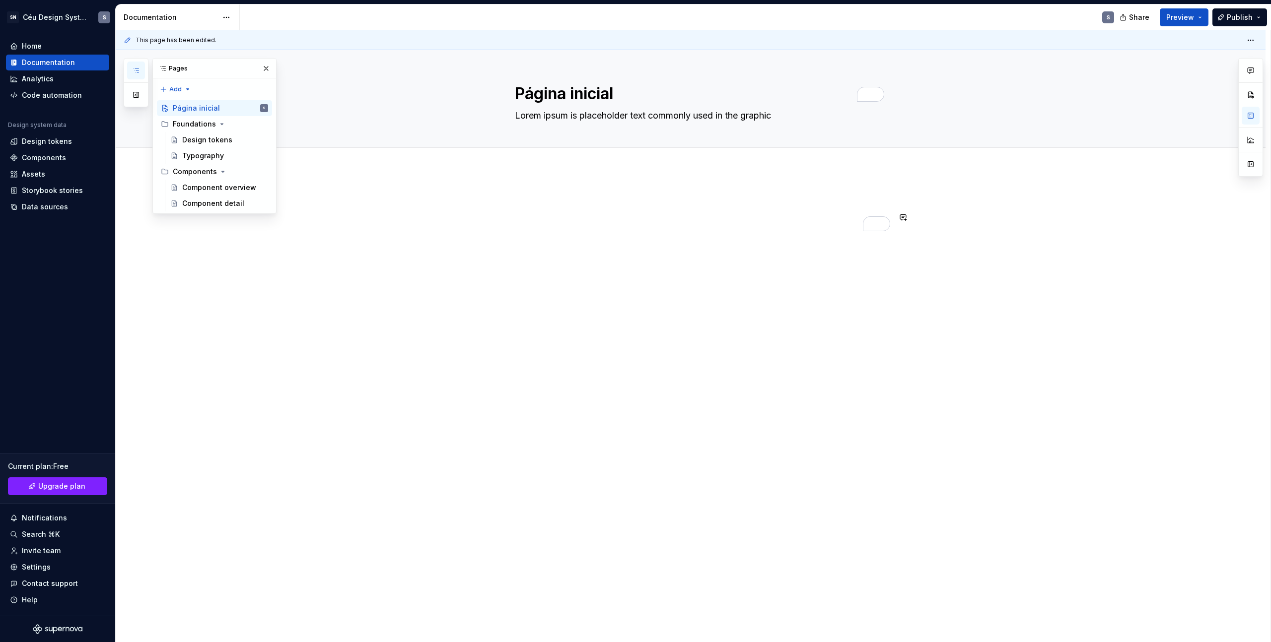
type textarea "Lorem ipsum is placeholder text commonly used in the graphic"
click at [750, 278] on div at bounding box center [690, 303] width 1149 height 266
click at [1203, 71] on span "Edit header" at bounding box center [1199, 67] width 40 height 10
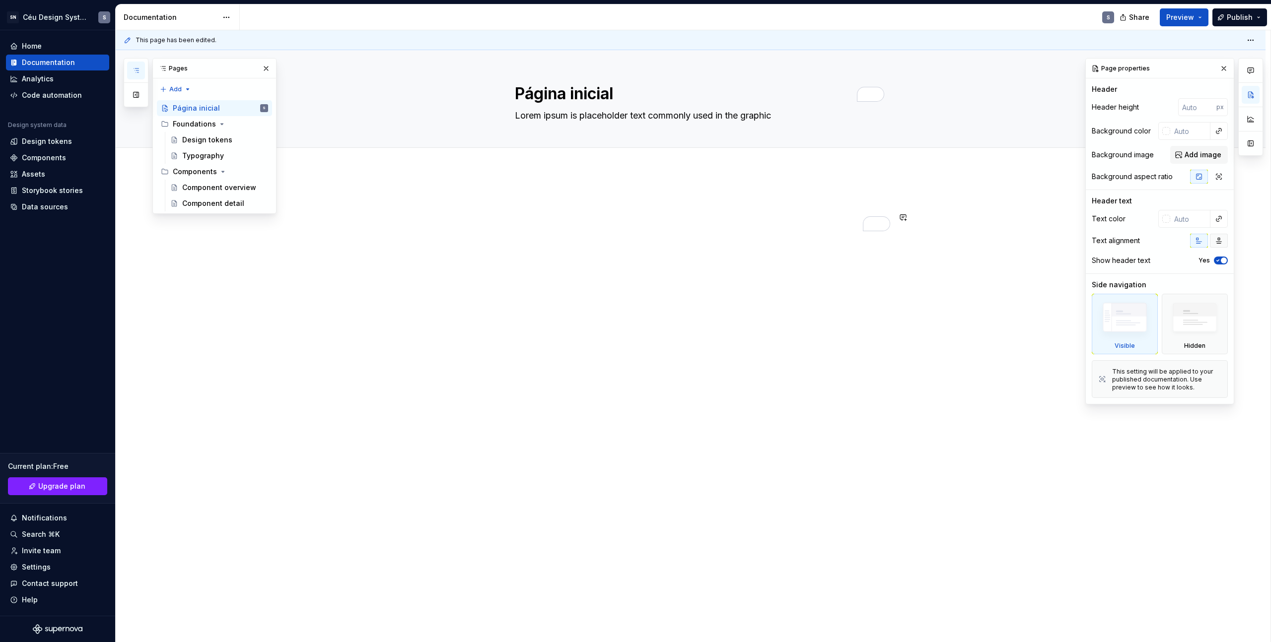
click at [1218, 244] on icon "button" at bounding box center [1218, 241] width 8 height 8
click at [1200, 240] on icon "button" at bounding box center [1199, 241] width 8 height 8
click at [1200, 322] on img at bounding box center [1194, 320] width 57 height 44
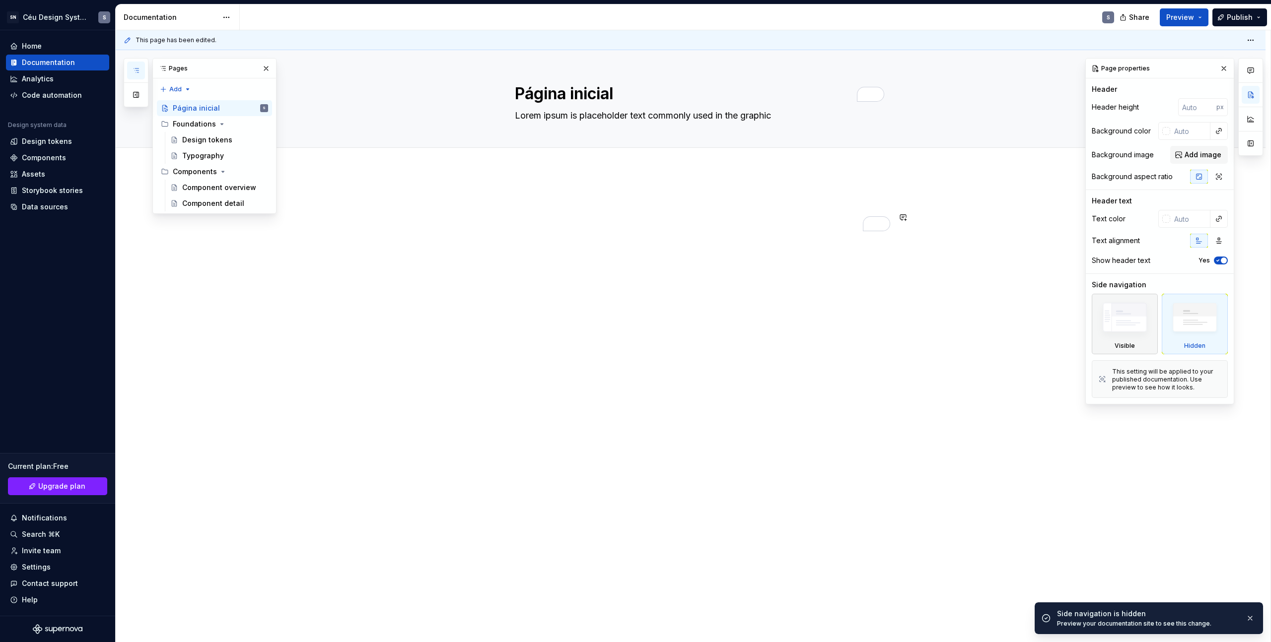
click at [1128, 319] on img at bounding box center [1124, 319] width 57 height 43
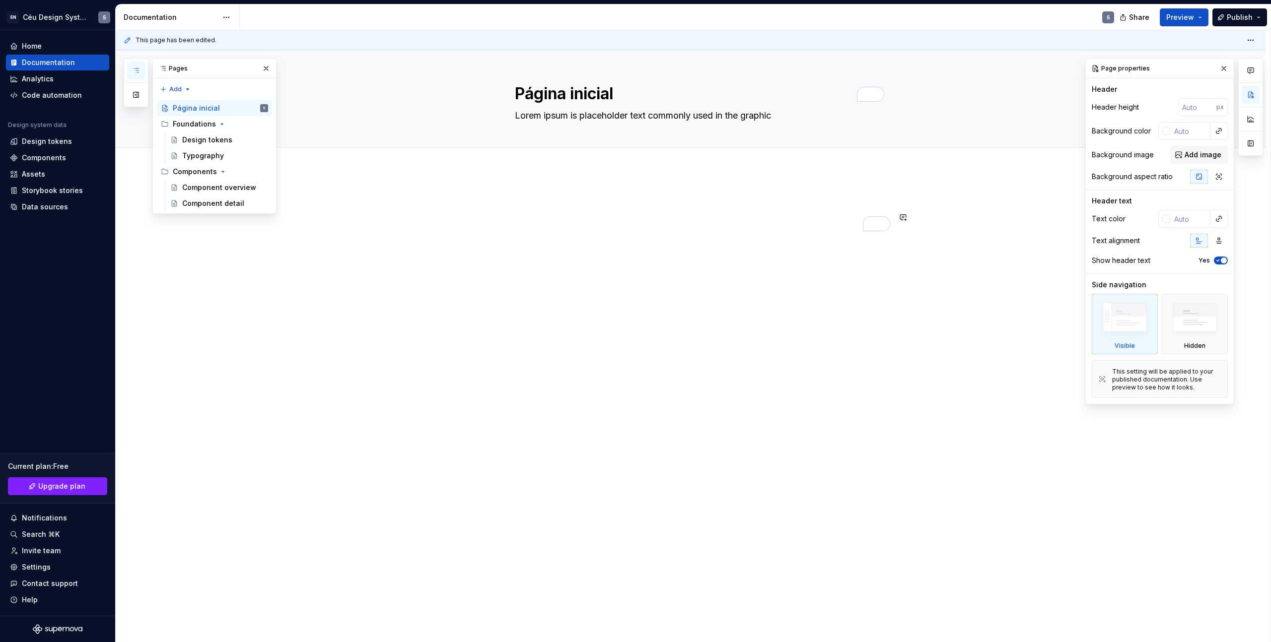
click at [1222, 259] on span "button" at bounding box center [1223, 261] width 6 height 6
click at [1222, 259] on button "No" at bounding box center [1220, 261] width 14 height 8
type textarea "*"
type button "on"
click at [1249, 121] on button "button" at bounding box center [1250, 119] width 18 height 18
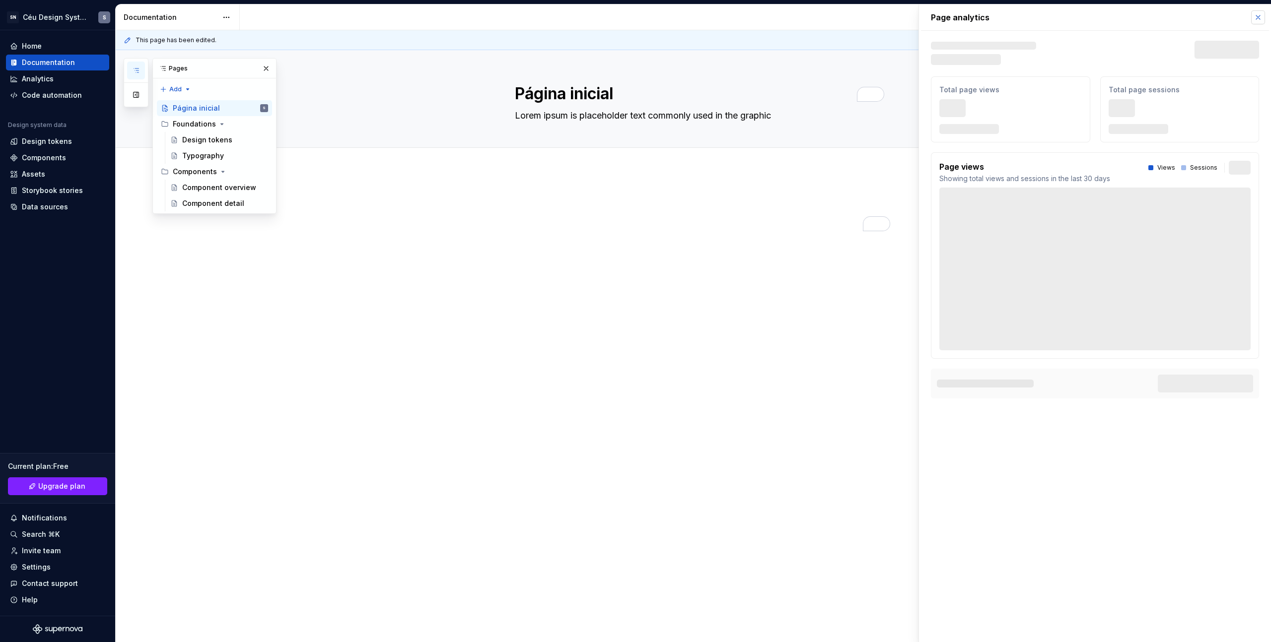
click at [1258, 15] on button "button" at bounding box center [1258, 17] width 14 height 14
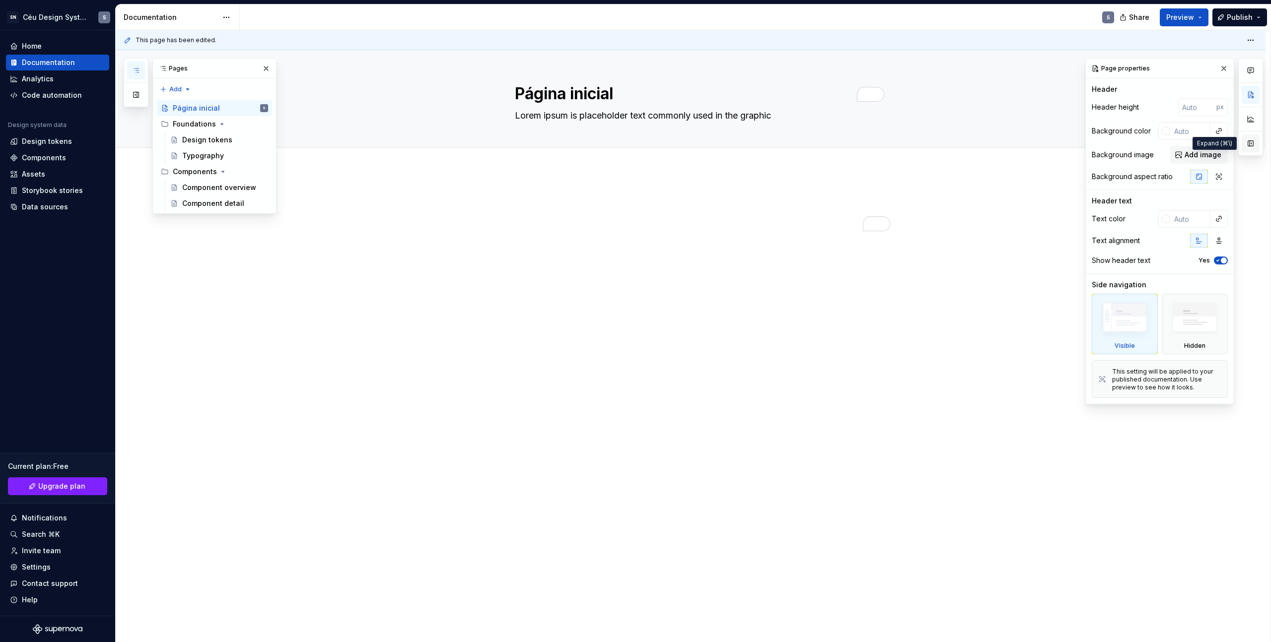
click at [1251, 146] on button "button" at bounding box center [1250, 144] width 18 height 18
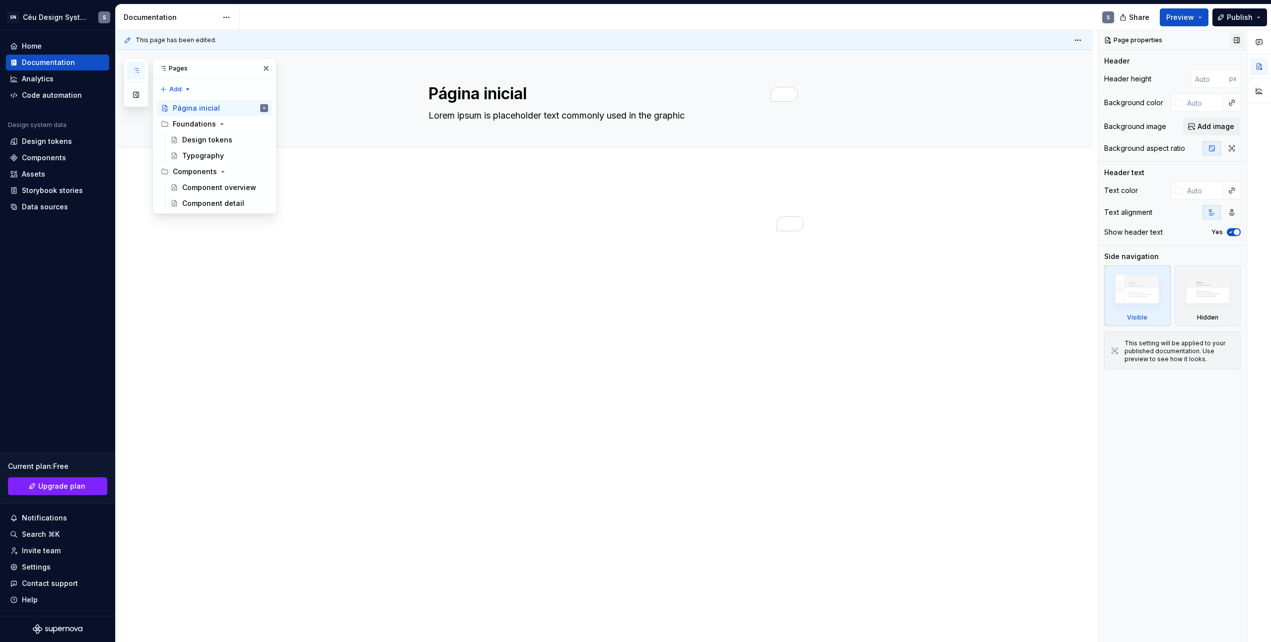
click at [1240, 37] on button "button" at bounding box center [1236, 40] width 14 height 14
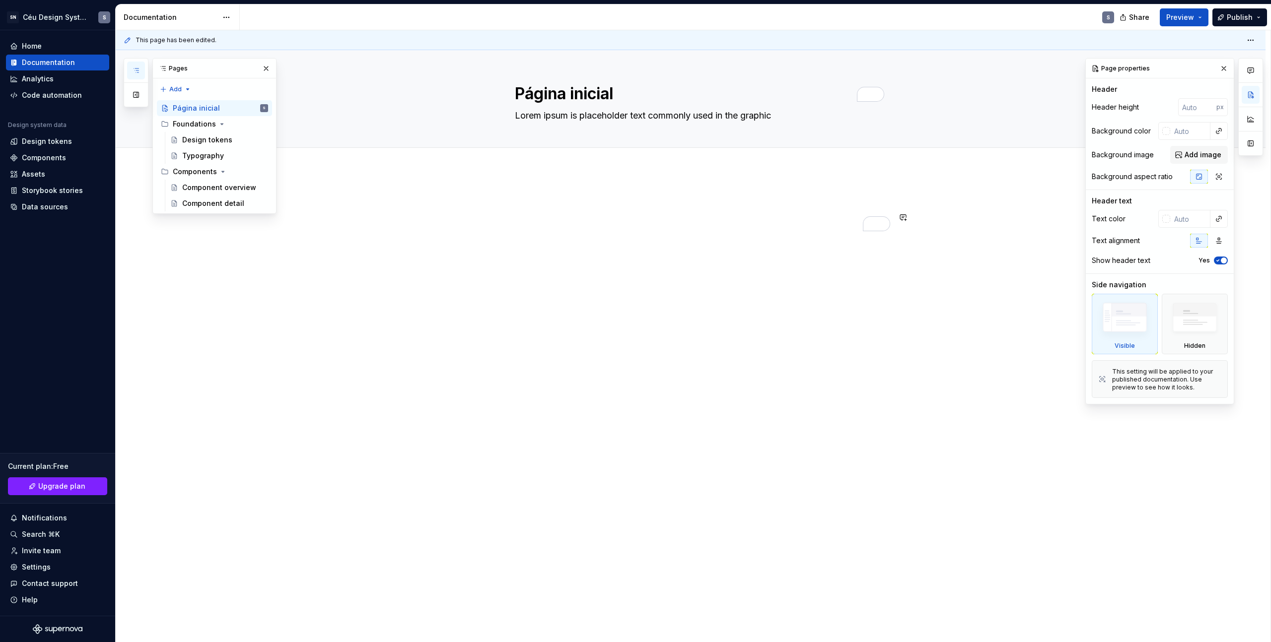
click at [706, 356] on div at bounding box center [690, 303] width 1149 height 266
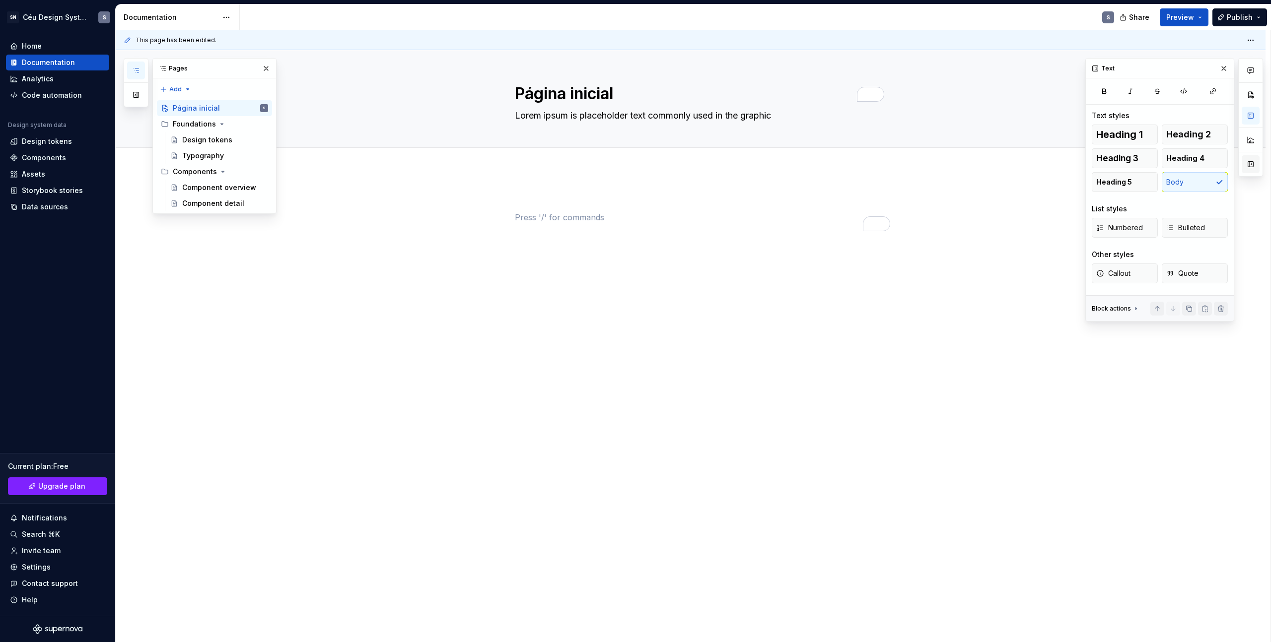
click at [1250, 164] on button "button" at bounding box center [1250, 164] width 18 height 18
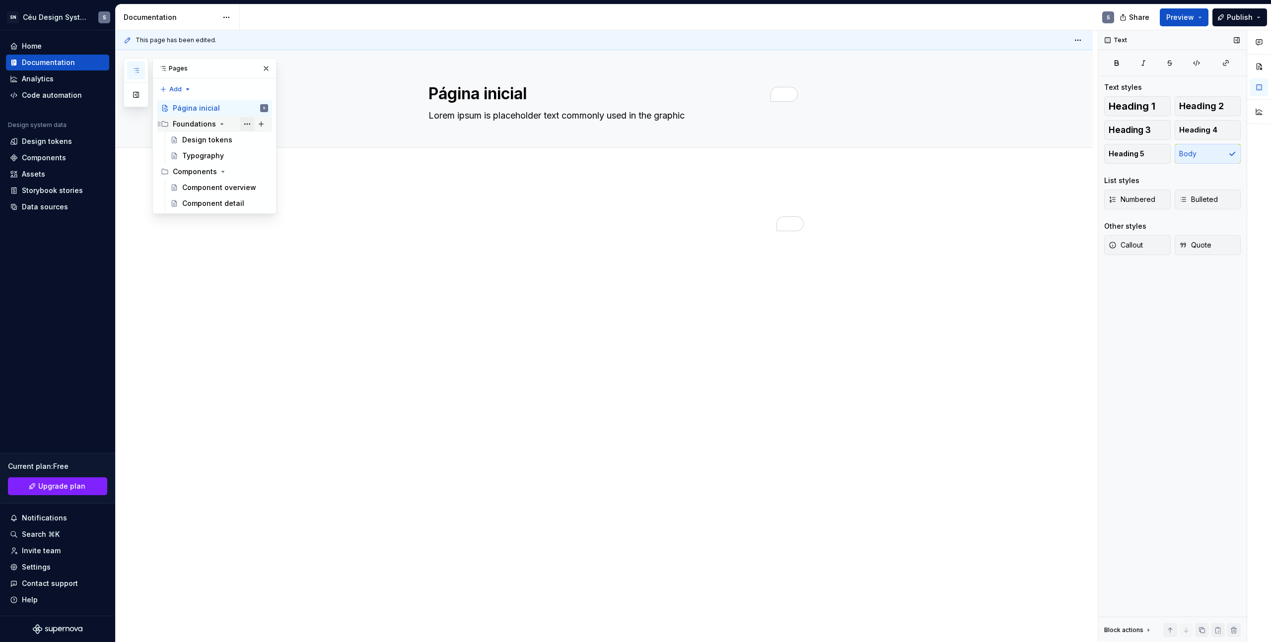
click at [247, 123] on button "Page tree" at bounding box center [247, 124] width 14 height 14
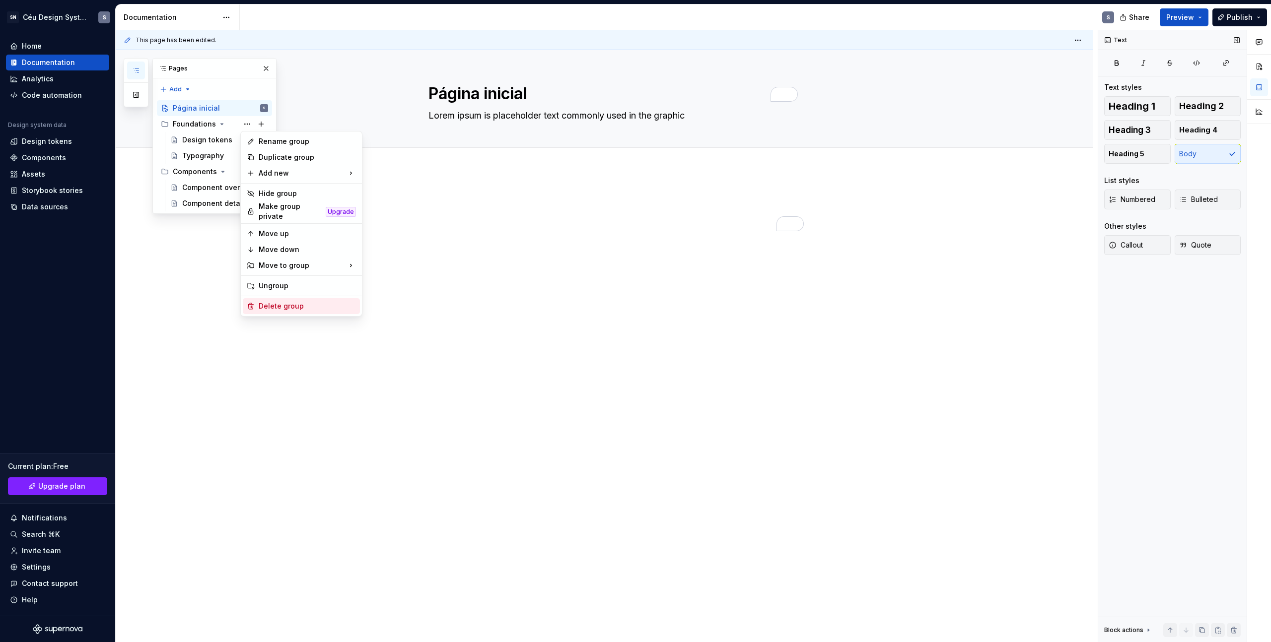
click at [301, 301] on div "Delete group" at bounding box center [307, 306] width 97 height 10
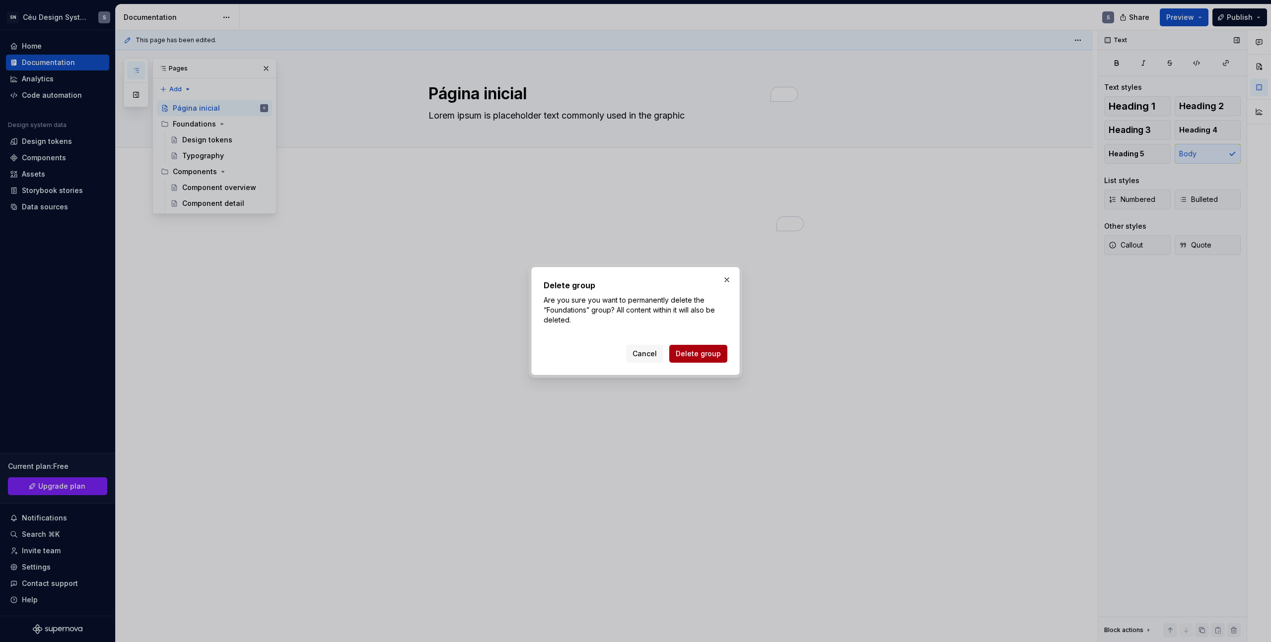
click at [709, 350] on span "Delete group" at bounding box center [697, 354] width 45 height 10
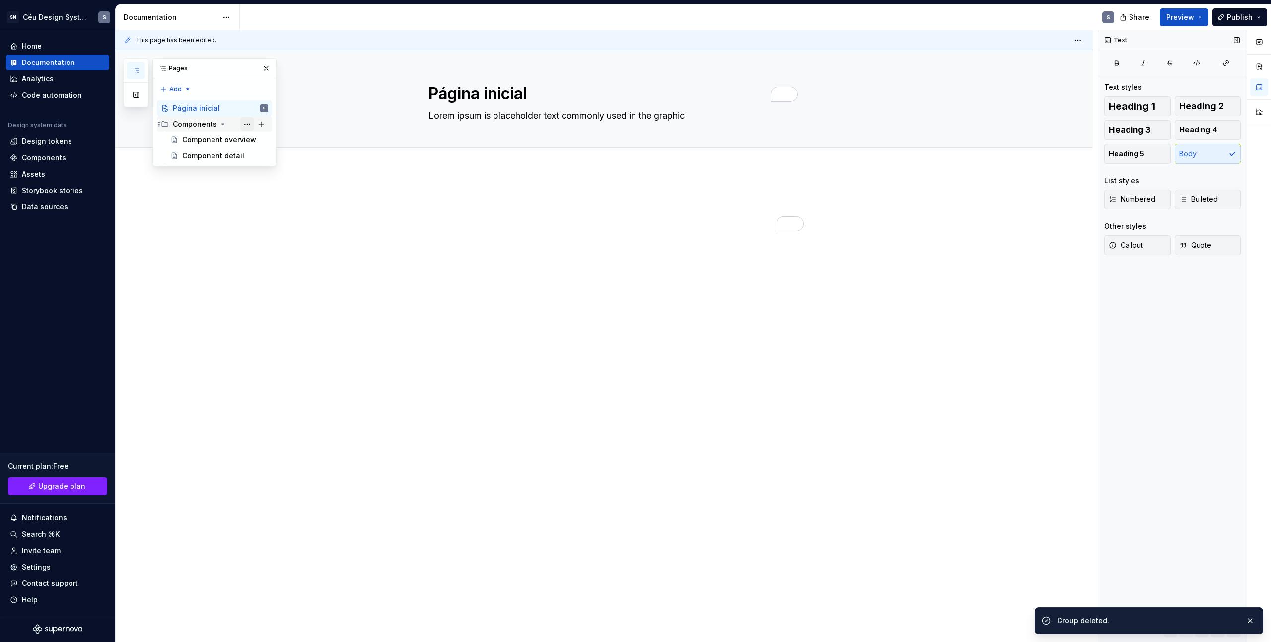
click at [249, 122] on button "Page tree" at bounding box center [247, 124] width 14 height 14
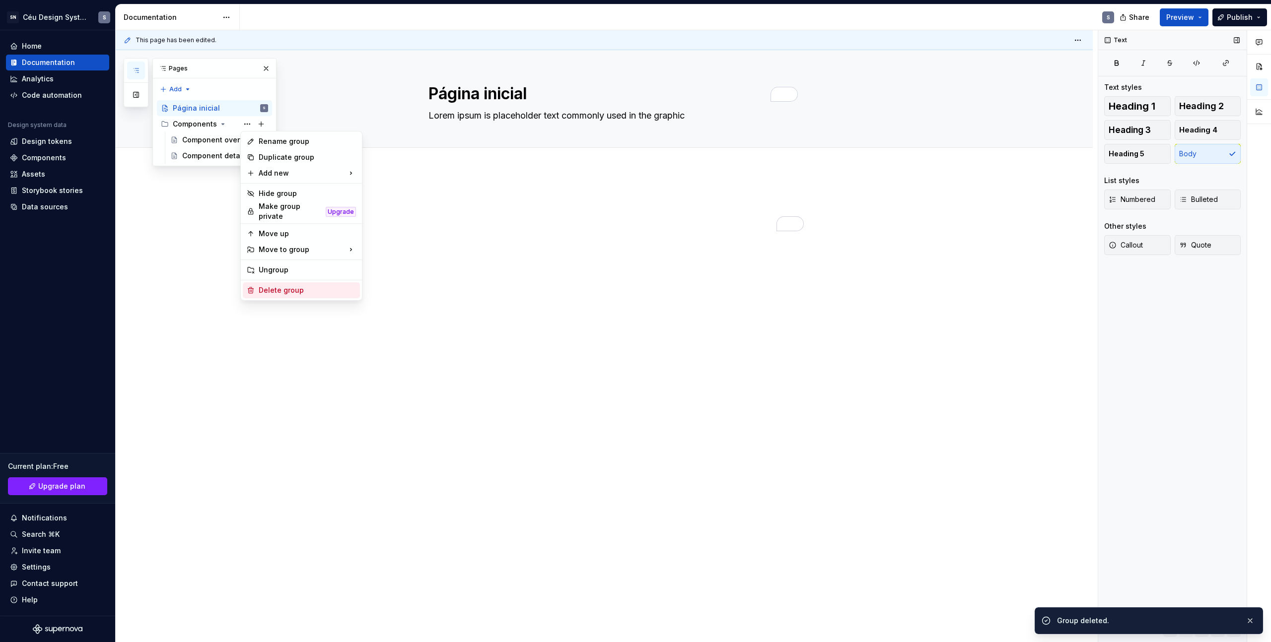
click at [301, 286] on div "Delete group" at bounding box center [307, 290] width 97 height 10
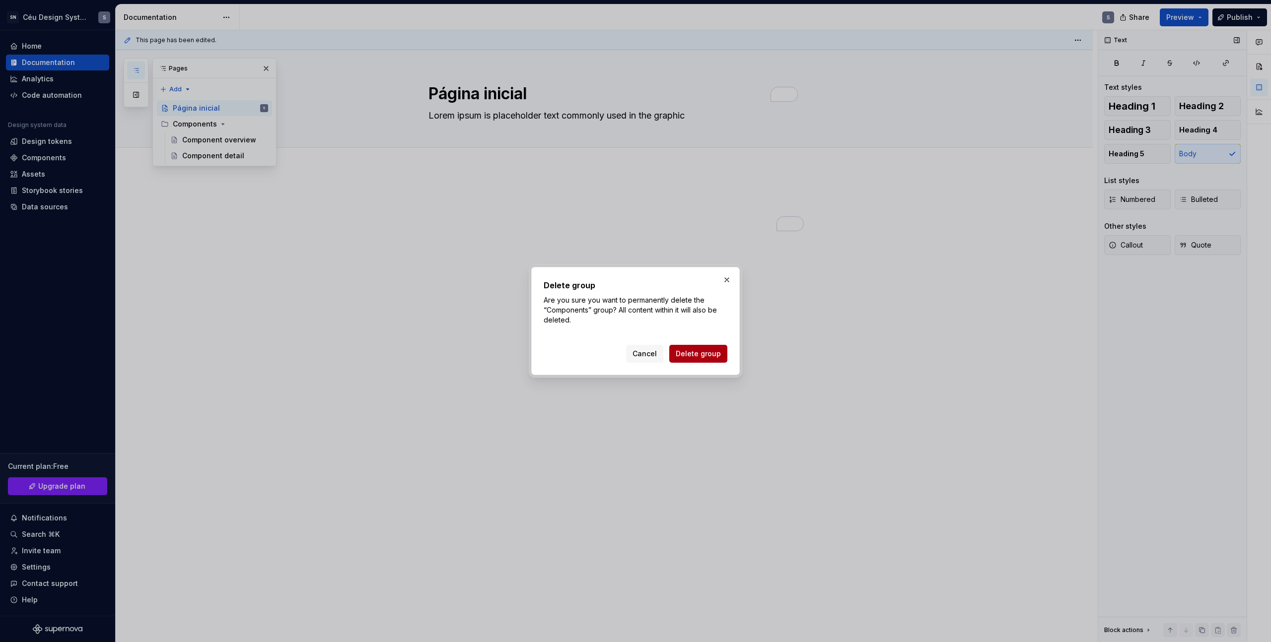
click at [693, 354] on span "Delete group" at bounding box center [697, 354] width 45 height 10
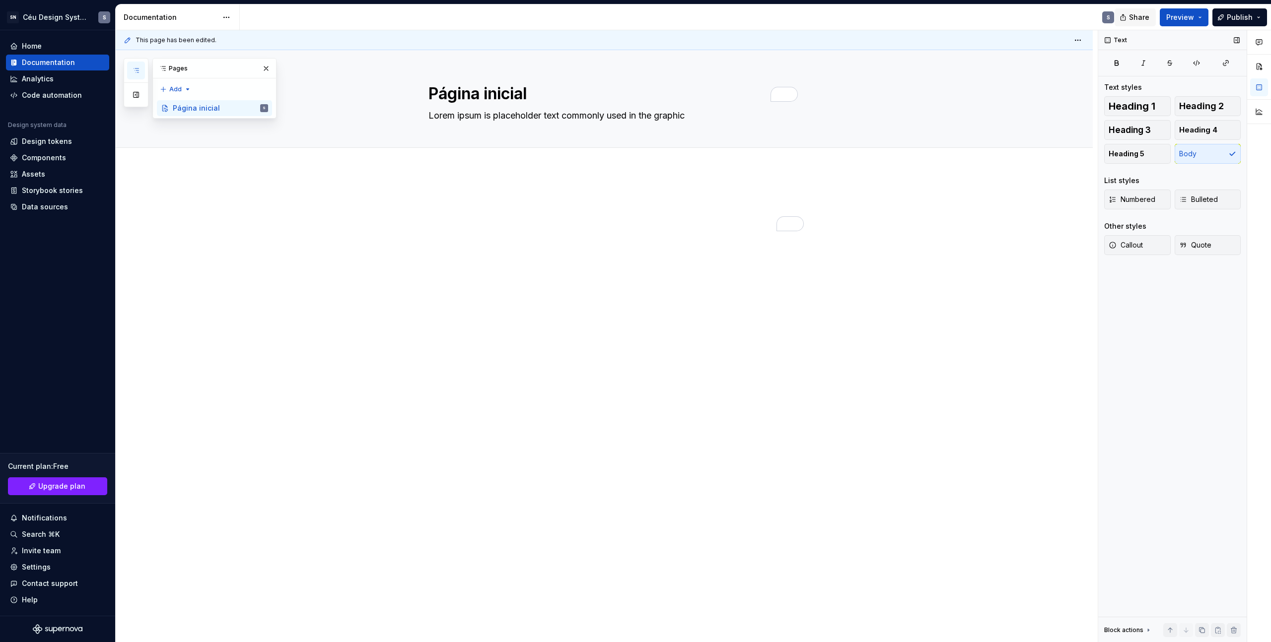
click at [1139, 18] on span "Share" at bounding box center [1139, 17] width 20 height 10
type textarea "*"
click at [186, 87] on div "Pages Add Accessibility guide for tree Page tree. Navigate the tree with the ar…" at bounding box center [200, 88] width 153 height 61
click at [193, 127] on div "New group" at bounding box center [207, 125] width 65 height 10
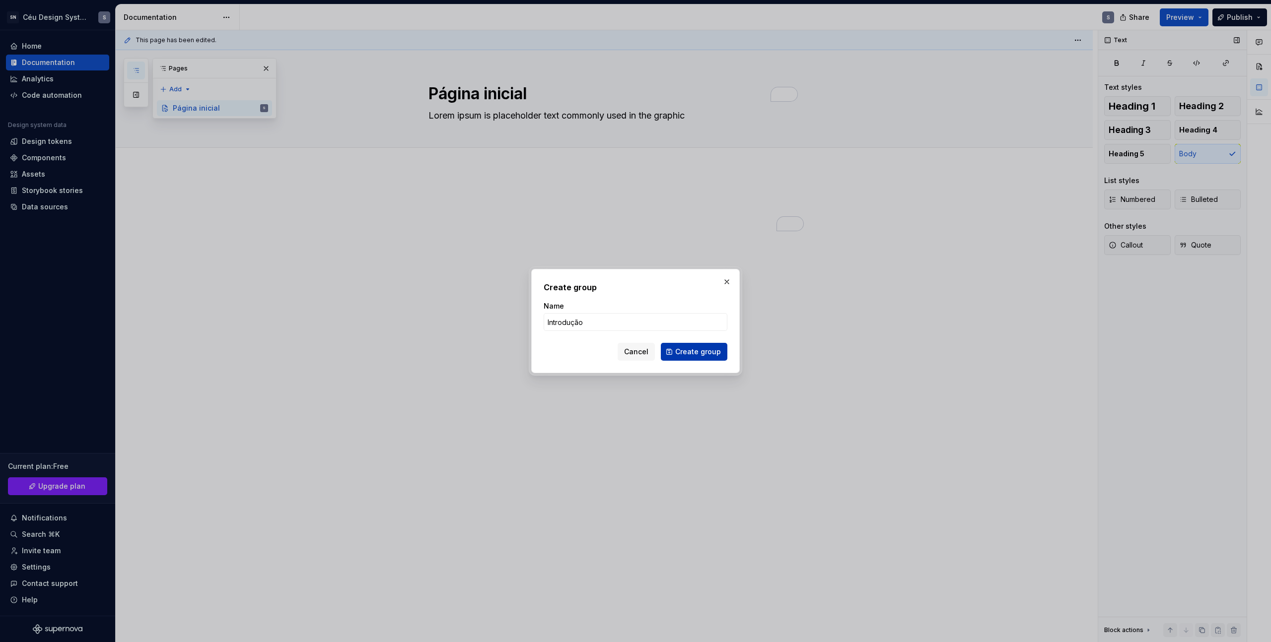
type input "Introdução"
click at [702, 354] on span "Create group" at bounding box center [698, 352] width 46 height 10
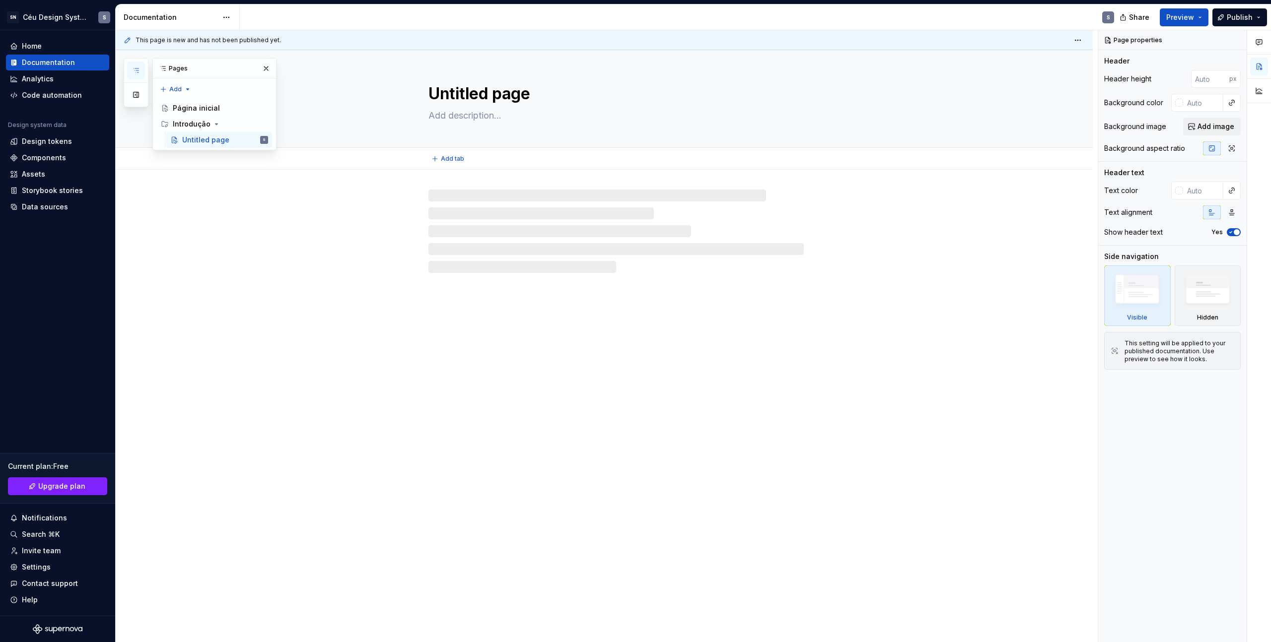
click at [548, 91] on textarea "Untitled page" at bounding box center [613, 94] width 375 height 24
drag, startPoint x: 550, startPoint y: 91, endPoint x: 443, endPoint y: 94, distance: 106.8
click at [418, 100] on div "Untitled page" at bounding box center [616, 98] width 874 height 97
click at [443, 94] on textarea "Untitled page" at bounding box center [613, 94] width 375 height 24
click at [557, 88] on textarea "Untitled page" at bounding box center [613, 94] width 375 height 24
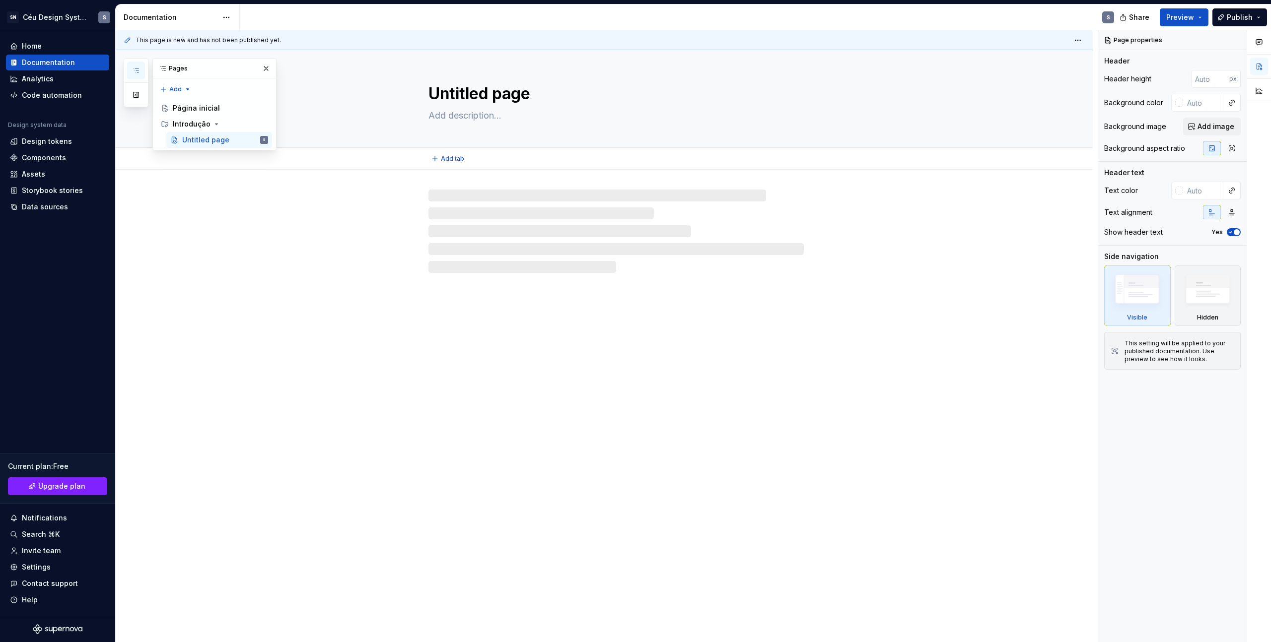
click at [526, 93] on textarea "Untitled page" at bounding box center [613, 94] width 375 height 24
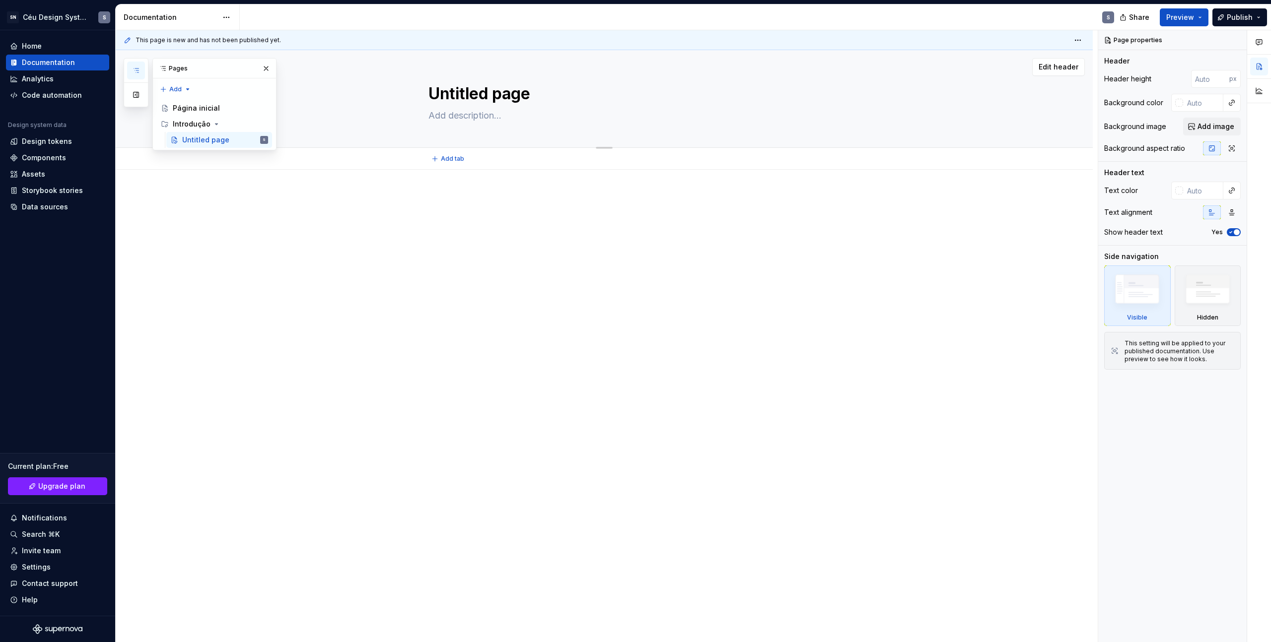
click at [443, 91] on textarea "Untitled page" at bounding box center [613, 94] width 375 height 24
drag, startPoint x: 435, startPoint y: 90, endPoint x: 550, endPoint y: 81, distance: 115.5
click at [550, 82] on textarea "Untitled page" at bounding box center [613, 94] width 375 height 24
click at [513, 92] on textarea "Untitled page" at bounding box center [613, 94] width 375 height 24
drag, startPoint x: 530, startPoint y: 93, endPoint x: 432, endPoint y: 95, distance: 97.8
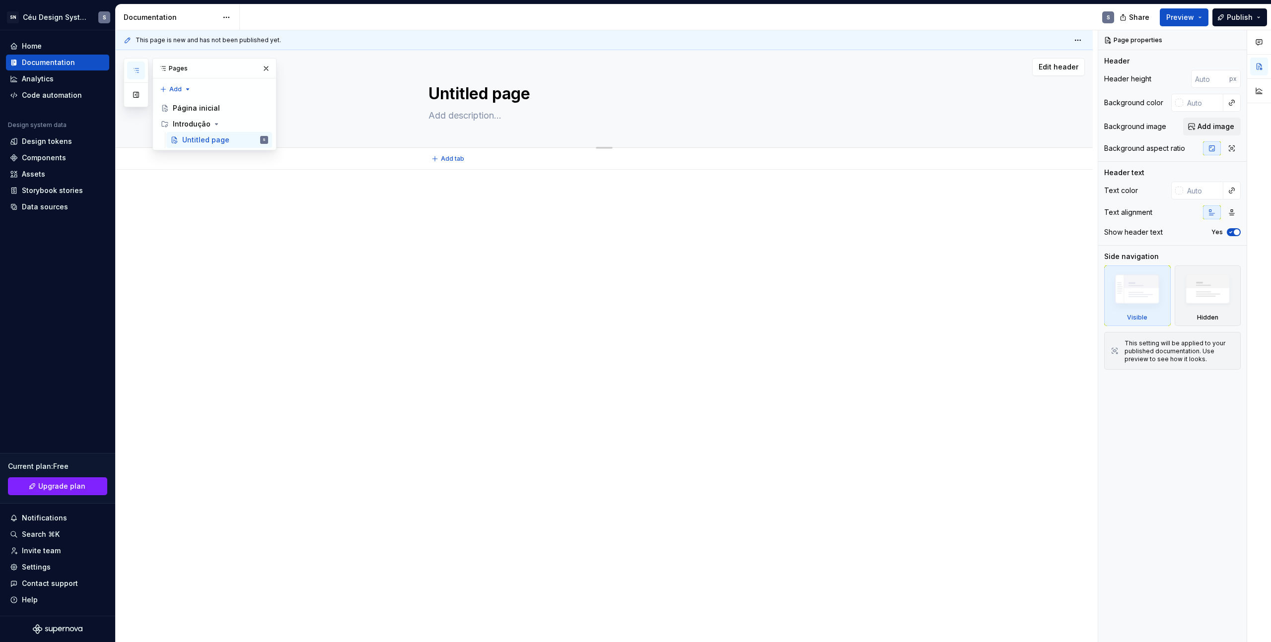
click at [432, 95] on textarea "Untitled page" at bounding box center [613, 94] width 375 height 24
type textarea "*"
type textarea "S"
type textarea "*"
type textarea "So"
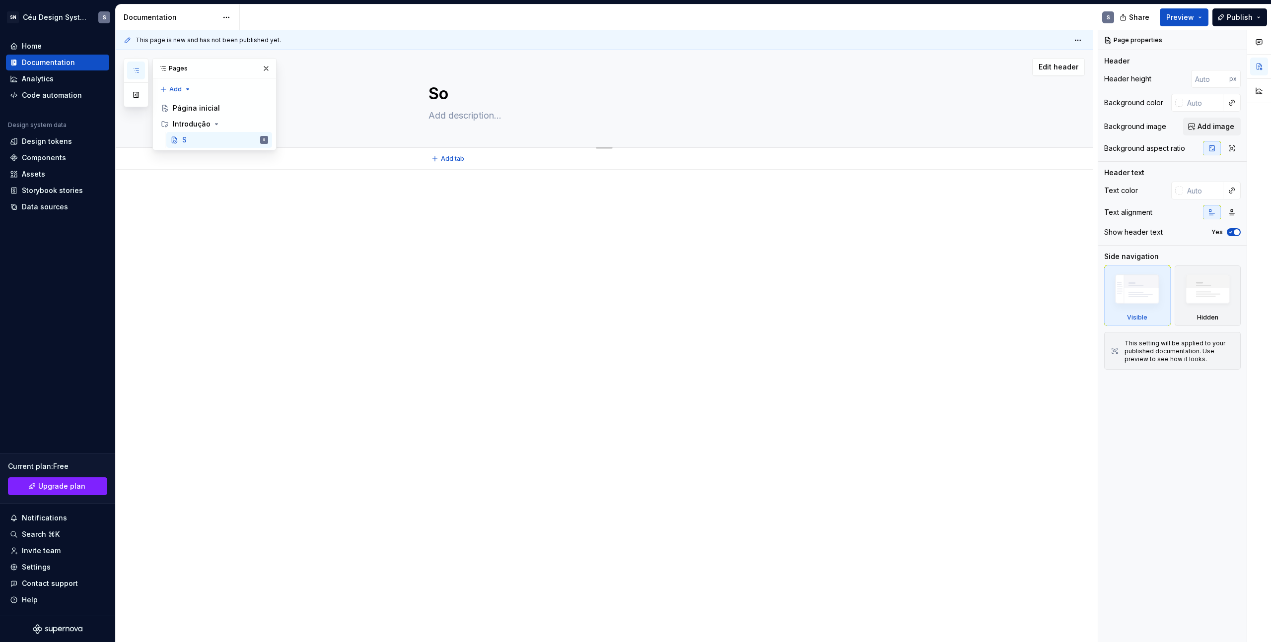
type textarea "*"
type textarea "Sob"
type textarea "*"
type textarea "Sobr"
type textarea "*"
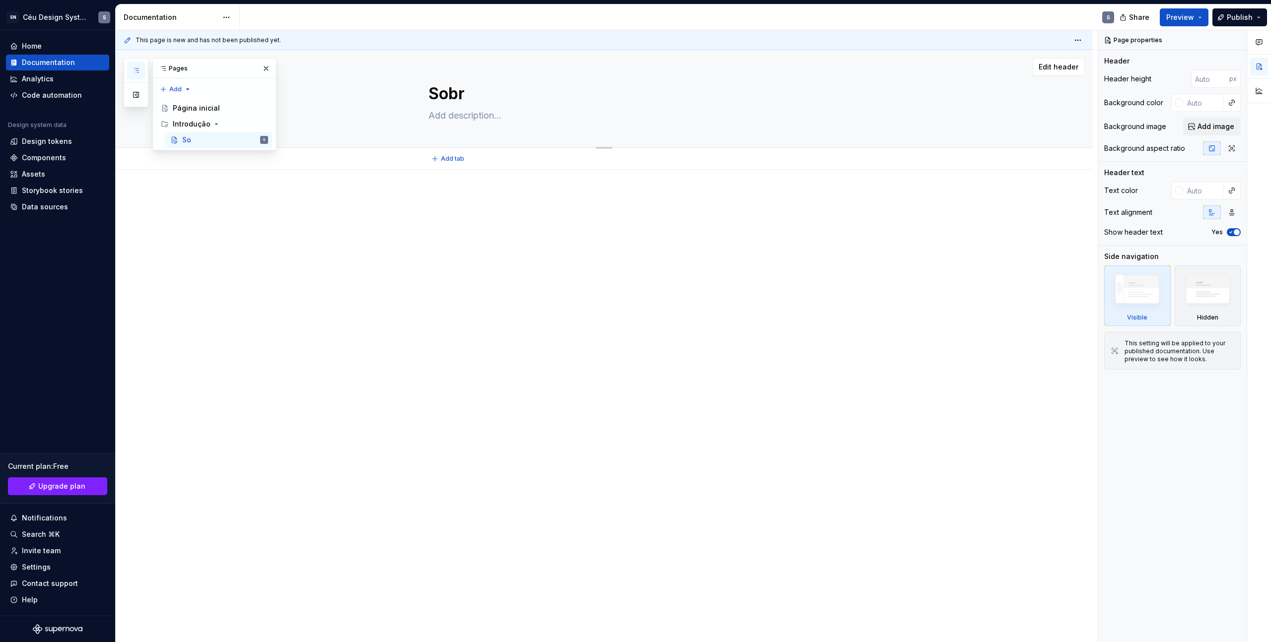
type textarea "Sobre"
type textarea "*"
type textarea "Sobre"
type textarea "*"
type textarea "Sobre o"
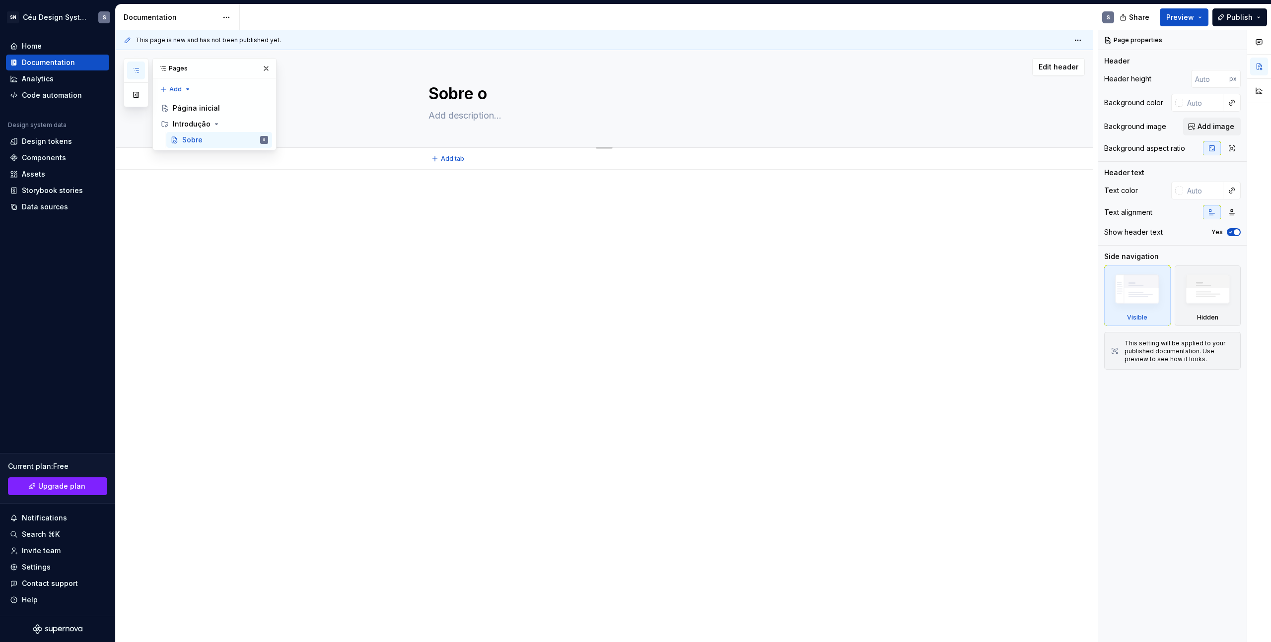
type textarea "*"
type textarea "Sobre o"
type textarea "*"
type textarea "Sobre o d"
type textarea "*"
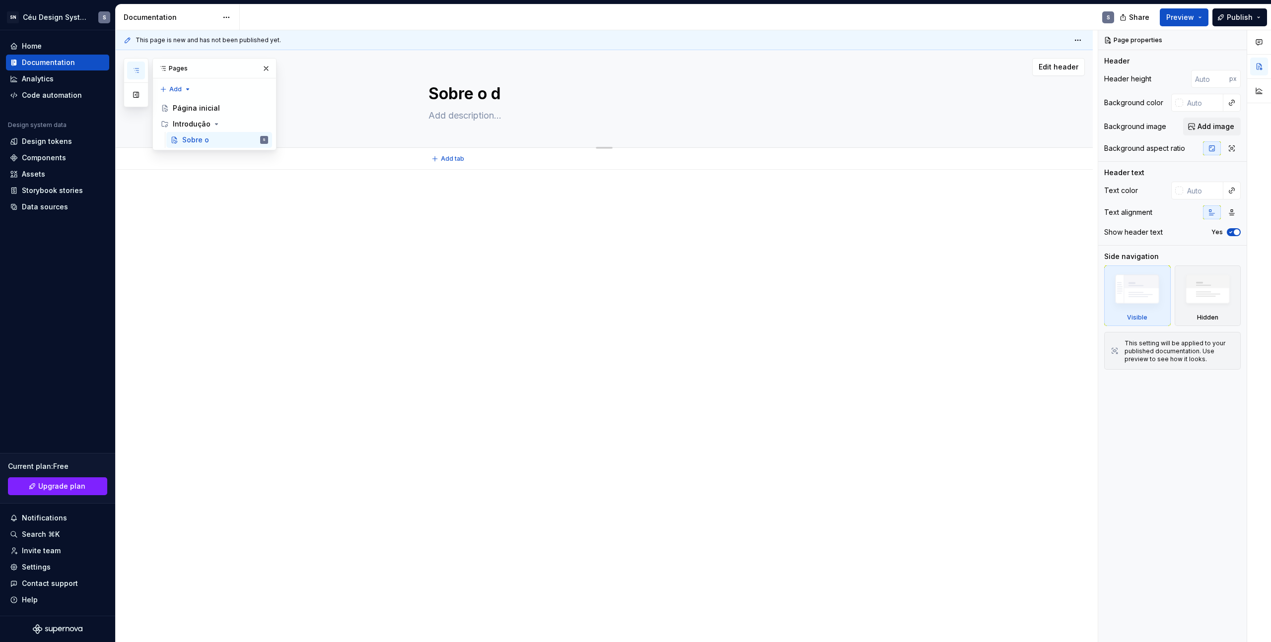
type textarea "Sobre o de"
type textarea "*"
type textarea "Sobre o des"
type textarea "*"
type textarea "Sobre o desi"
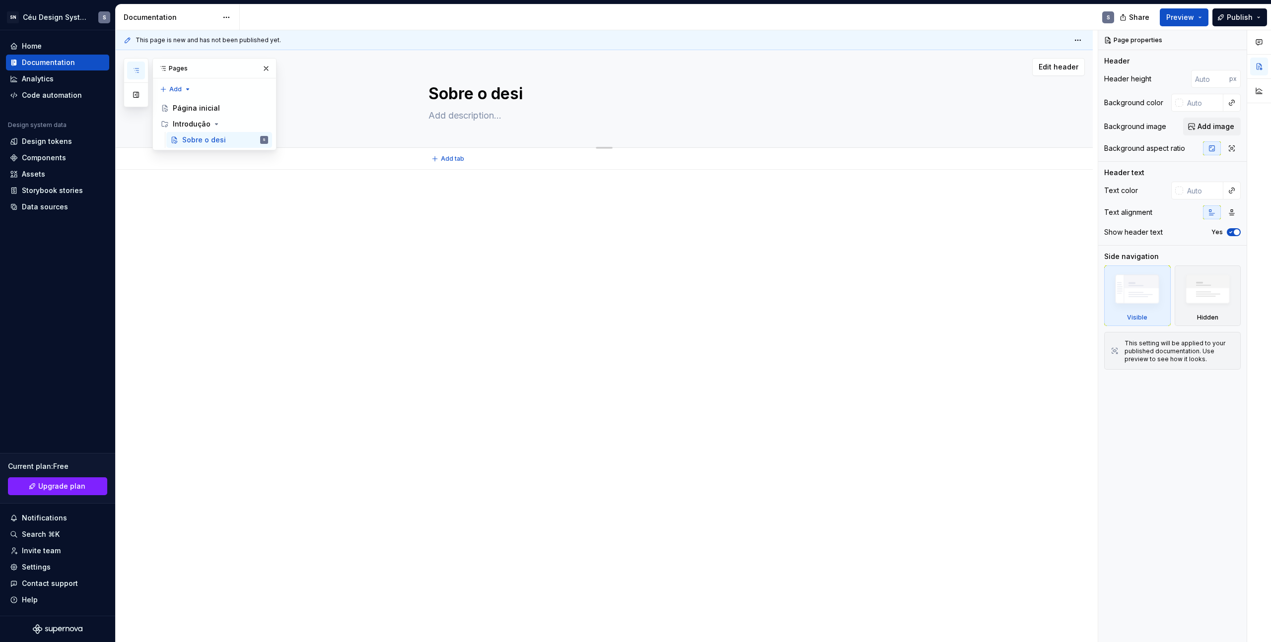
type textarea "*"
type textarea "Sobre o desig"
type textarea "*"
type textarea "Sobre o design"
type textarea "*"
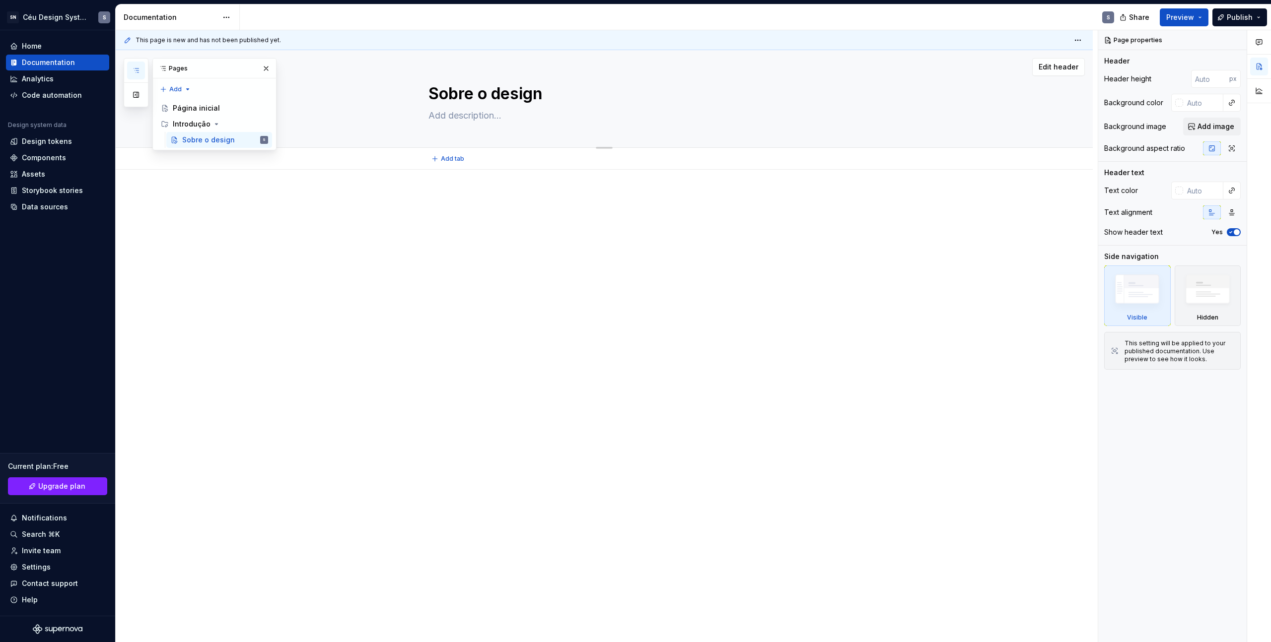
type textarea "Sobre o design s"
type textarea "*"
type textarea "Sobre o design sy"
type textarea "*"
type textarea "Sobre o design sys"
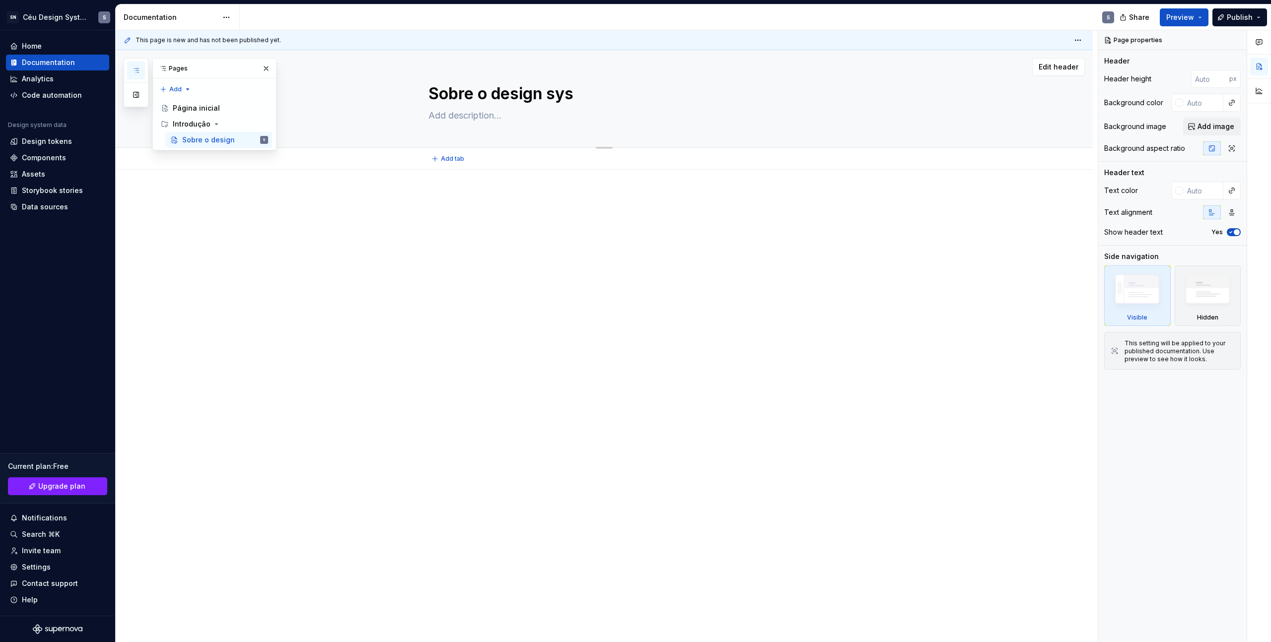
type textarea "*"
type textarea "Sobre o design syst"
type textarea "*"
type textarea "Sobre o design system"
type textarea "*"
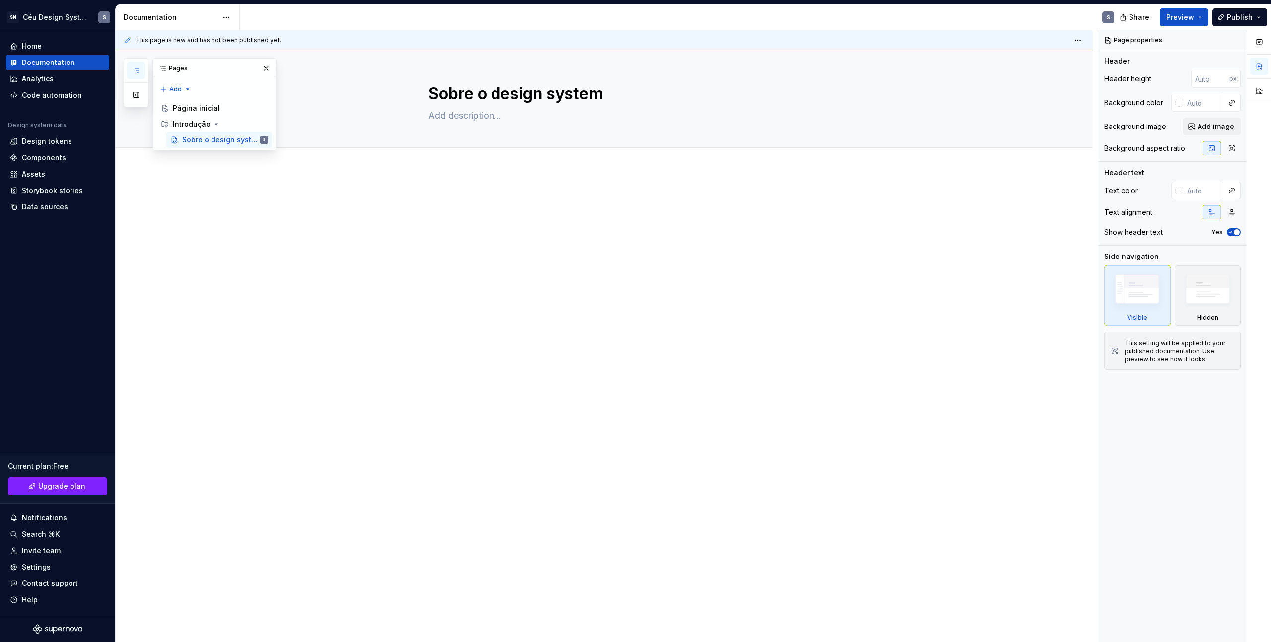
type textarea "Sobre o design system"
click at [469, 88] on textarea "Sobre o design system" at bounding box center [613, 94] width 375 height 24
drag, startPoint x: 488, startPoint y: 92, endPoint x: 650, endPoint y: 90, distance: 161.8
click at [650, 90] on textarea "Sobre o design system" at bounding box center [613, 94] width 375 height 24
type textarea "*"
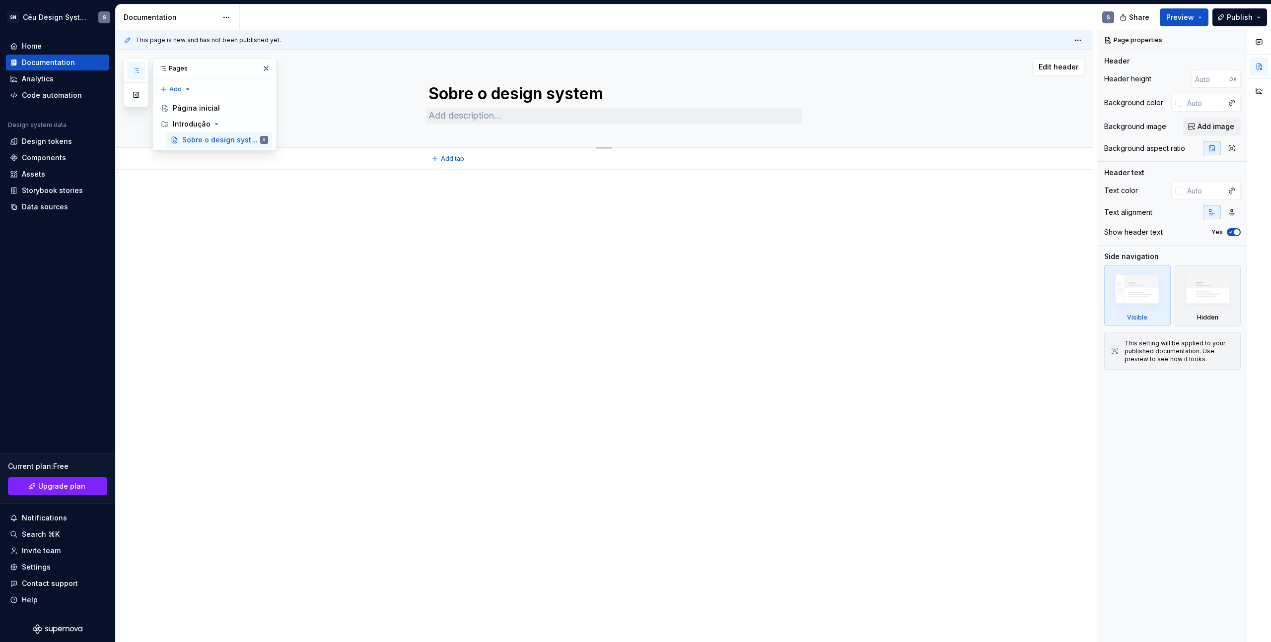
type textarea "Sobre o"
type textarea "*"
type textarea "Sobre o"
type textarea "*"
type textarea "Sobre o C"
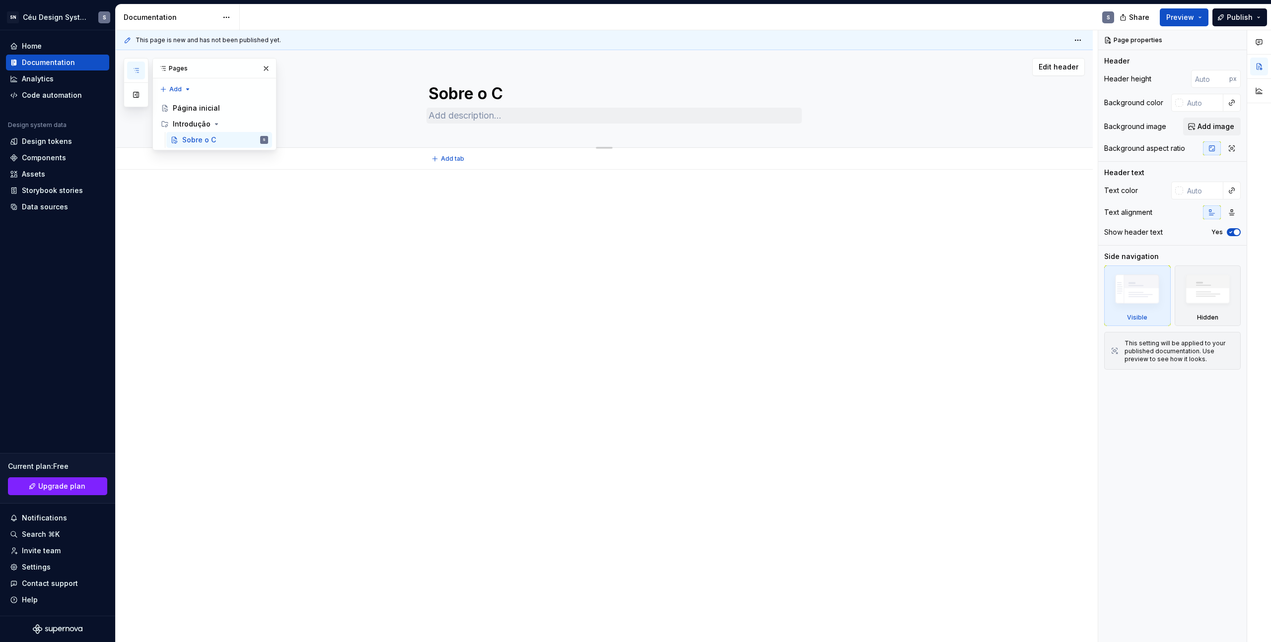
type textarea "*"
type textarea "Sobre o Ce"
type textarea "*"
type textarea "Sobre o Cew"
type textarea "*"
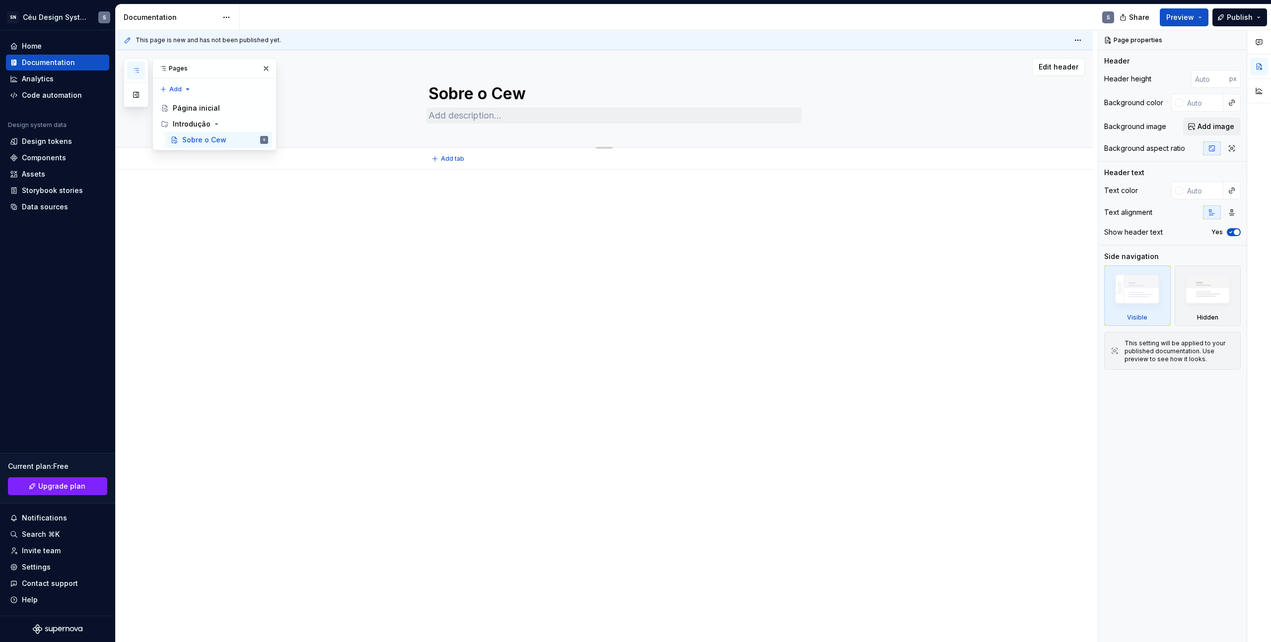
type textarea "Sobre o Ce"
type textarea "*"
type textarea "Sobre o C"
type textarea "*"
type textarea "Sobre o"
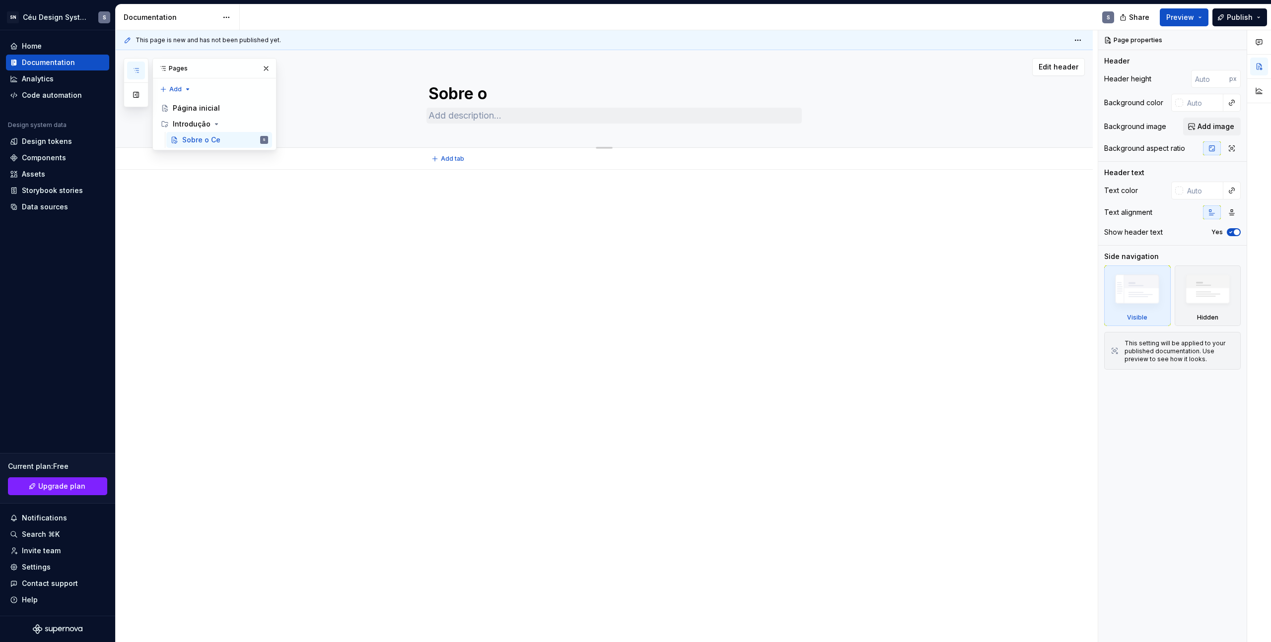
type textarea "*"
type textarea "Sobre o"
type textarea "*"
type textarea "Sobre"
type textarea "*"
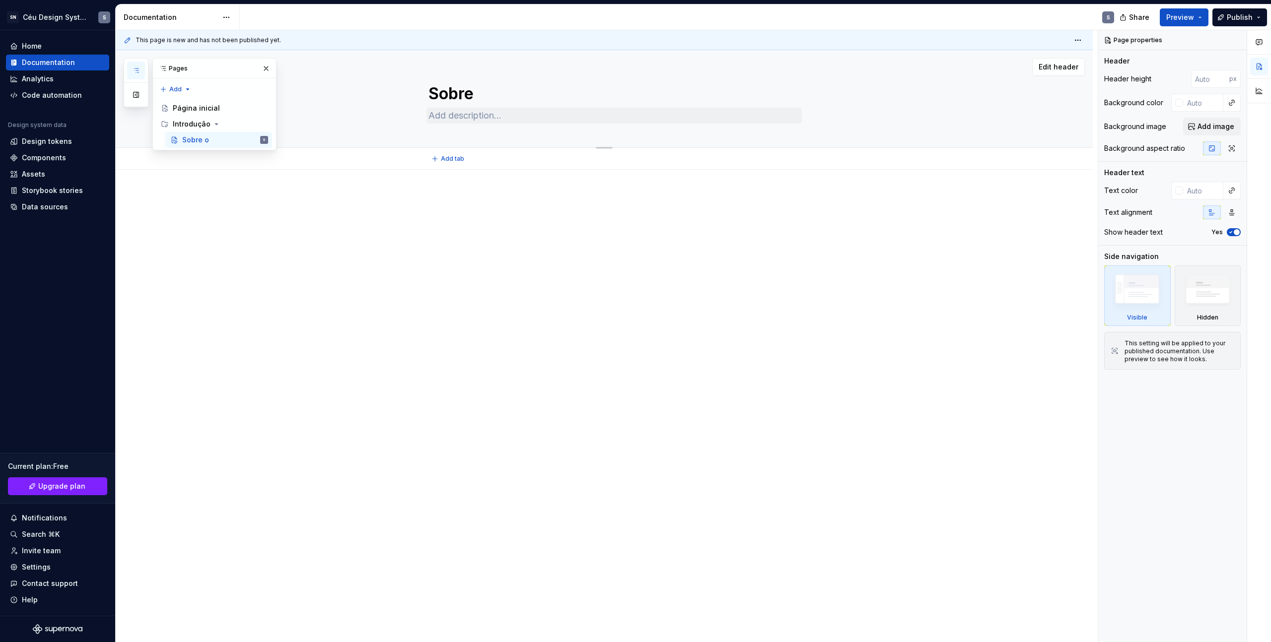
type textarea "Sobre"
type textarea "*"
type textarea "Sobre"
click at [262, 123] on button "Page tree" at bounding box center [261, 124] width 14 height 14
type textarea "*"
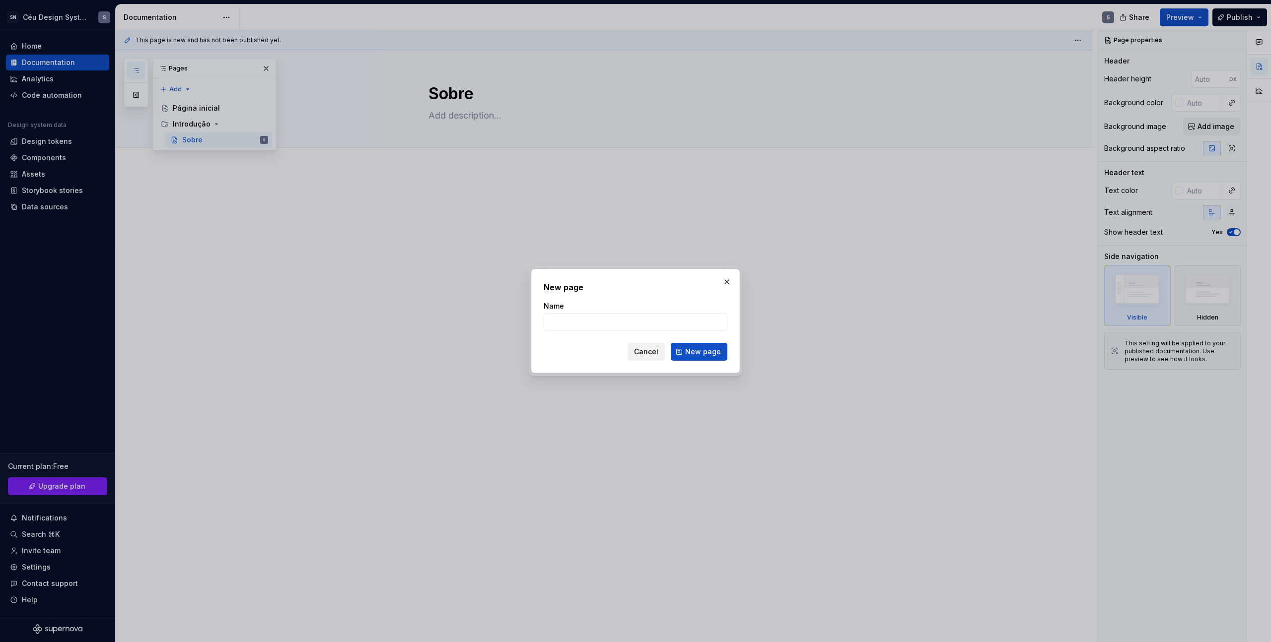
type input "Nossos valores"
type textarea "*"
type input "Nossos valores"
click at [706, 348] on span "New page" at bounding box center [703, 352] width 36 height 10
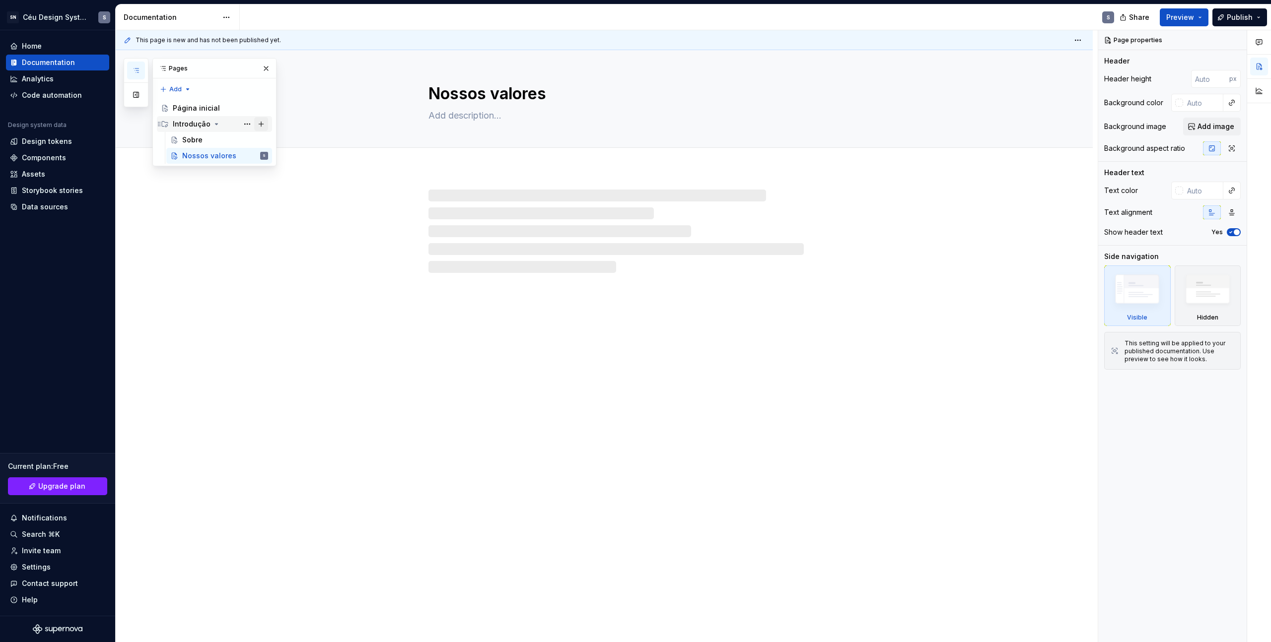
click at [260, 124] on button "Page tree" at bounding box center [261, 124] width 14 height 14
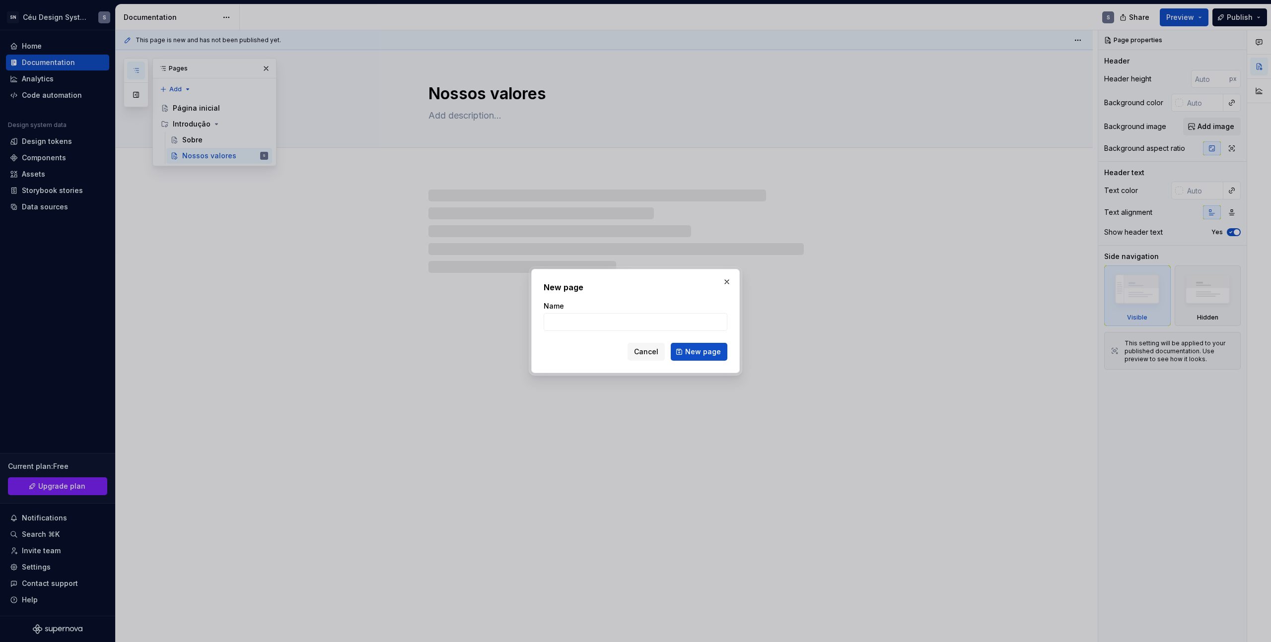
type textarea "*"
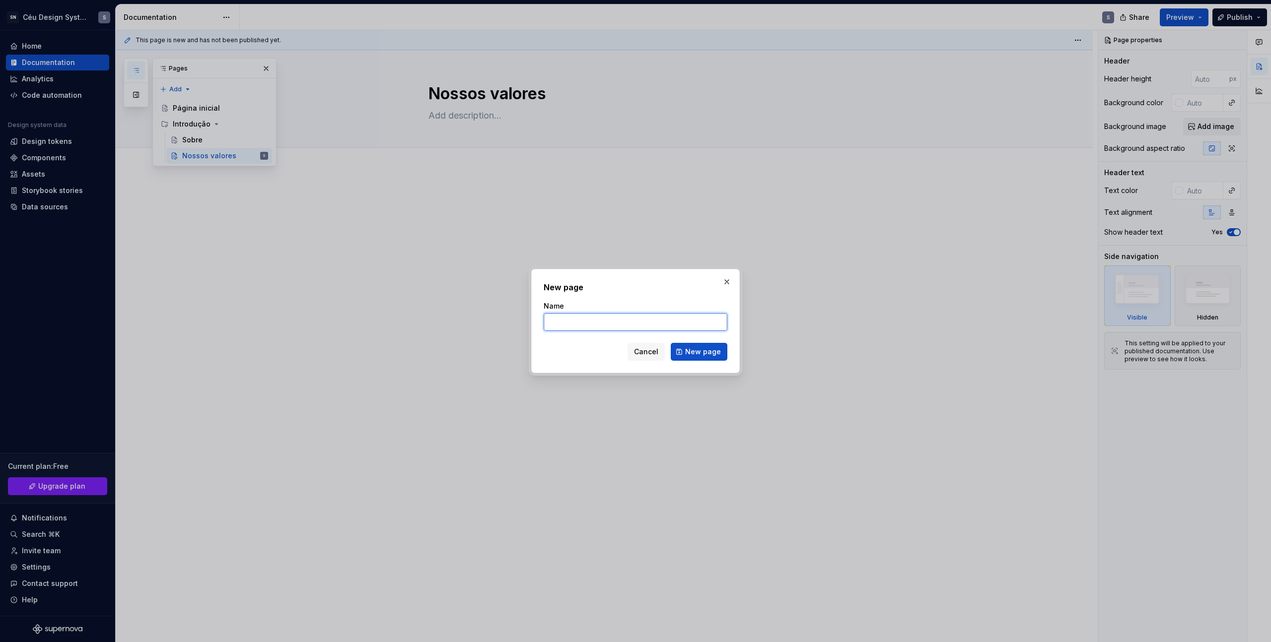
paste input "O que há de novo?"
type input "O que há de novo?"
click at [701, 353] on span "New page" at bounding box center [703, 352] width 36 height 10
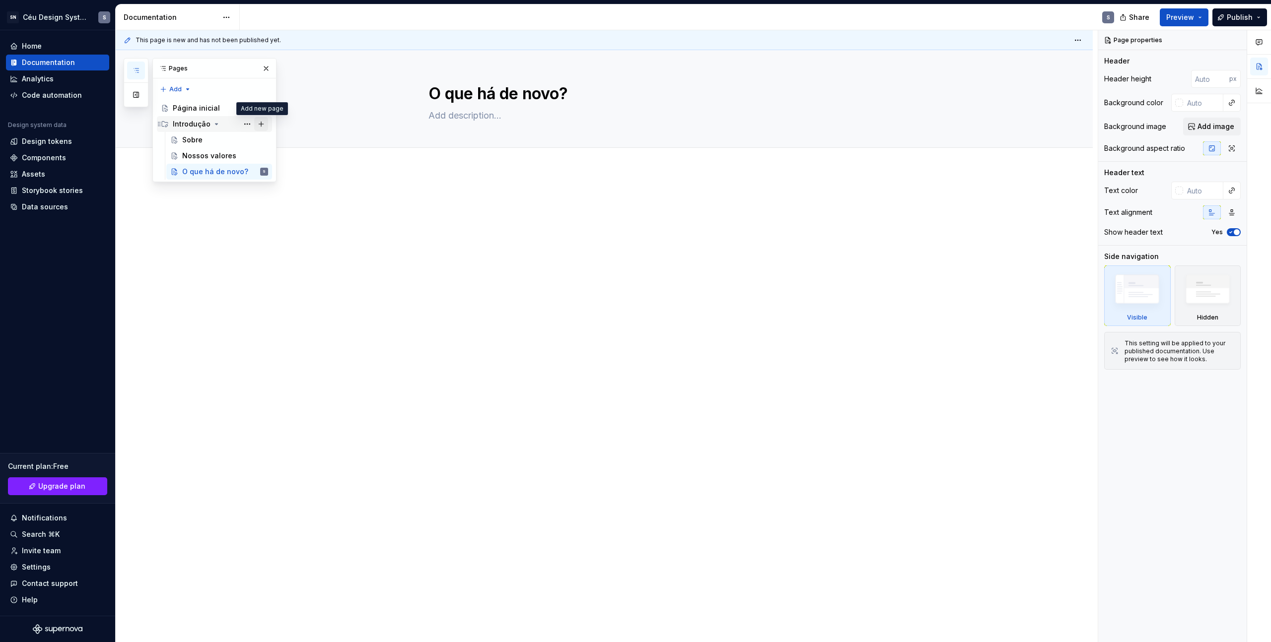
click at [261, 124] on button "Page tree" at bounding box center [261, 124] width 14 height 14
type textarea "*"
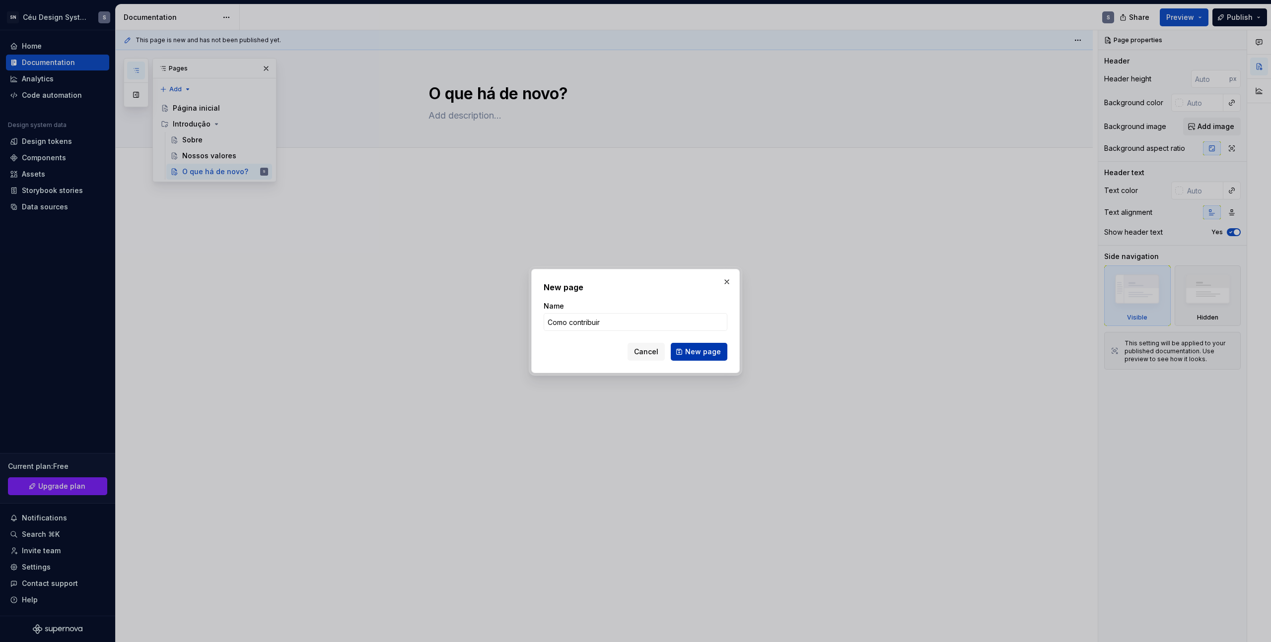
type input "Como contribuir"
drag, startPoint x: 717, startPoint y: 350, endPoint x: 706, endPoint y: 354, distance: 12.3
click at [717, 350] on span "New page" at bounding box center [703, 352] width 36 height 10
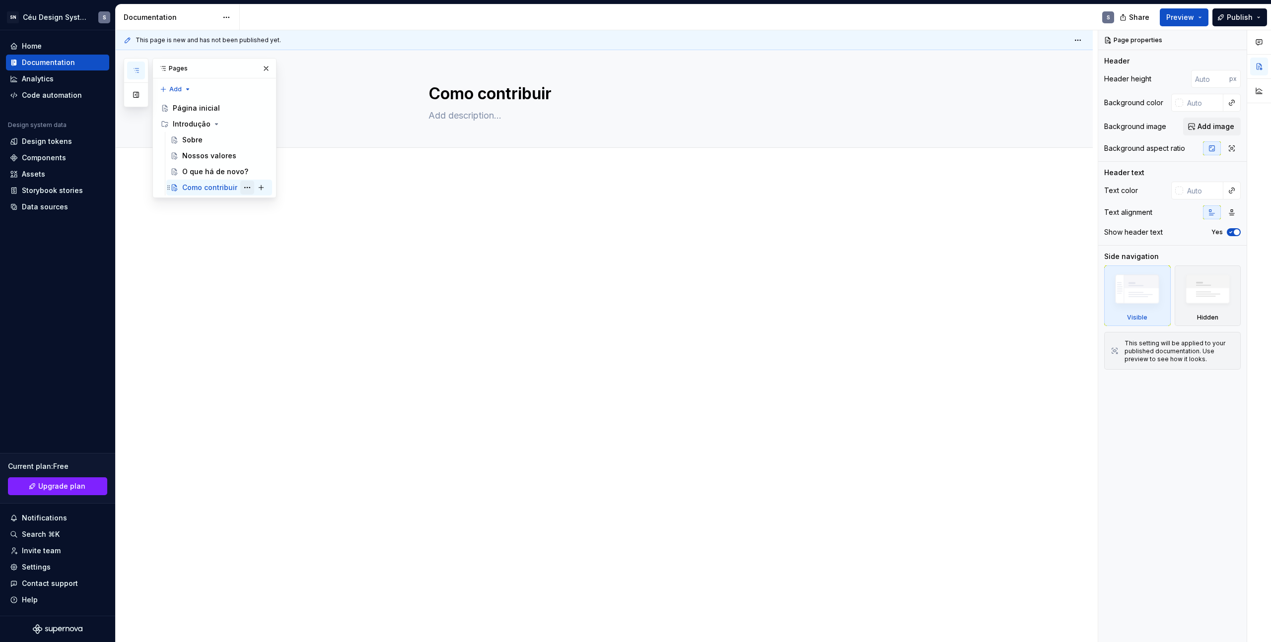
click at [245, 188] on button "Page tree" at bounding box center [247, 188] width 14 height 14
type textarea "*"
click at [173, 88] on div "Pages Add Accessibility guide for tree Page tree. Navigate the tree with the ar…" at bounding box center [200, 128] width 153 height 140
click at [180, 89] on div "Pages Add Accessibility guide for tree Page tree. Navigate the tree with the ar…" at bounding box center [200, 128] width 153 height 140
click at [195, 125] on div "New group" at bounding box center [207, 125] width 65 height 10
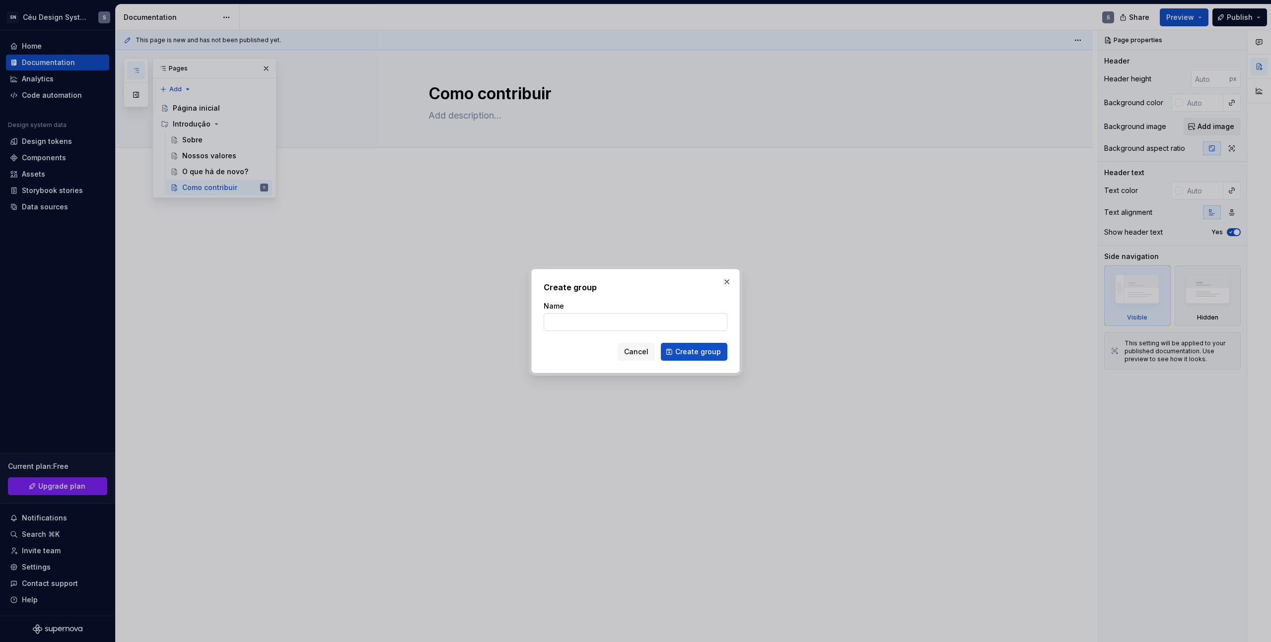
click at [564, 317] on input "Name" at bounding box center [635, 322] width 184 height 18
type input "Como começar"
click at [689, 356] on button "Create group" at bounding box center [694, 352] width 67 height 18
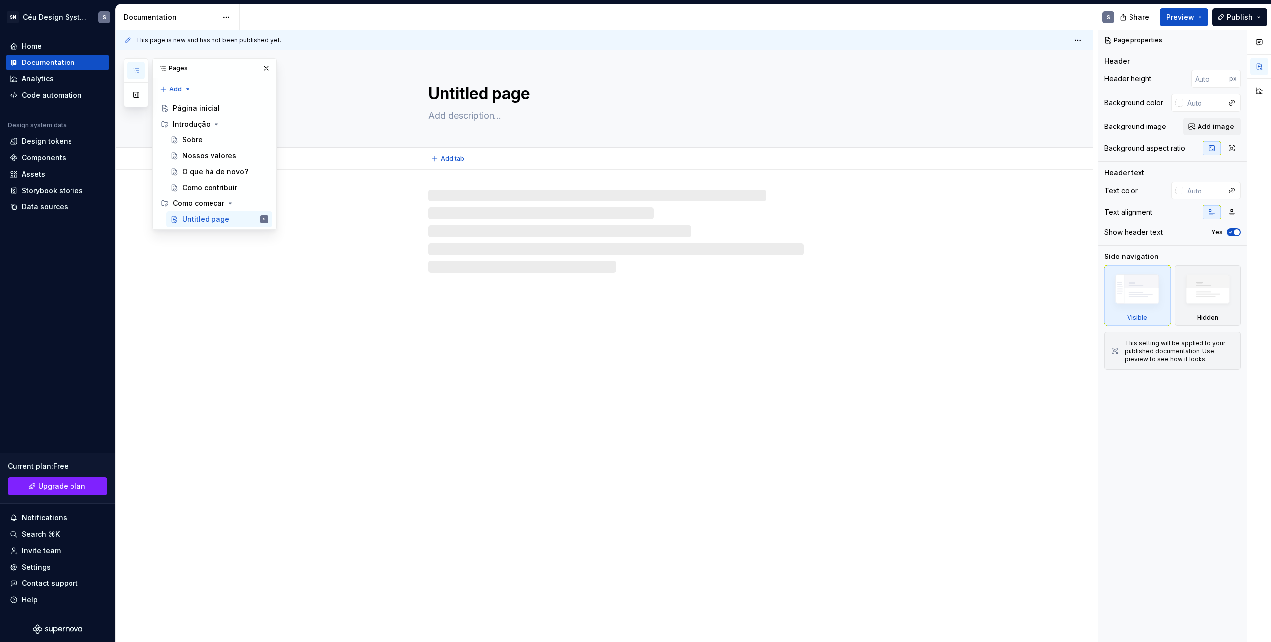
click at [476, 93] on textarea "Untitled page" at bounding box center [613, 94] width 375 height 24
drag, startPoint x: 536, startPoint y: 95, endPoint x: 420, endPoint y: 90, distance: 115.7
click at [420, 90] on div "Untitled page" at bounding box center [616, 98] width 874 height 97
click at [447, 84] on textarea "Untitled page" at bounding box center [613, 94] width 375 height 24
click at [446, 91] on textarea "Untitled page" at bounding box center [613, 94] width 375 height 24
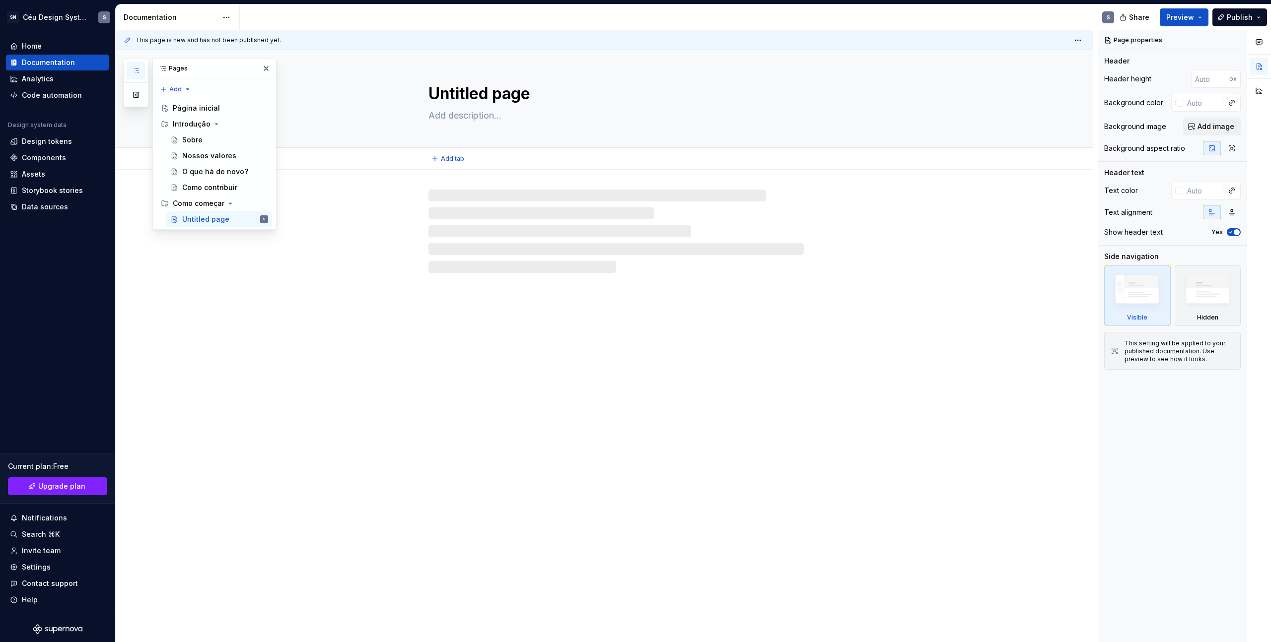
click at [446, 91] on textarea "Untitled page" at bounding box center [613, 94] width 375 height 24
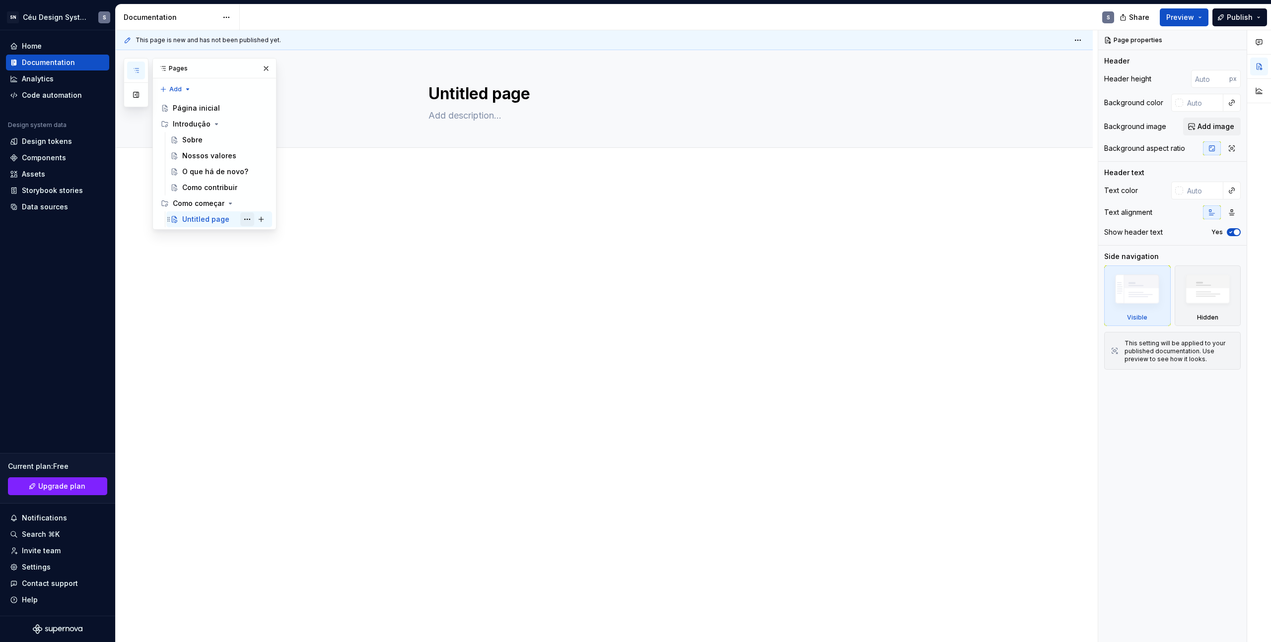
click at [245, 218] on button "Page tree" at bounding box center [247, 219] width 14 height 14
click at [261, 237] on div "Rename page" at bounding box center [307, 237] width 97 height 10
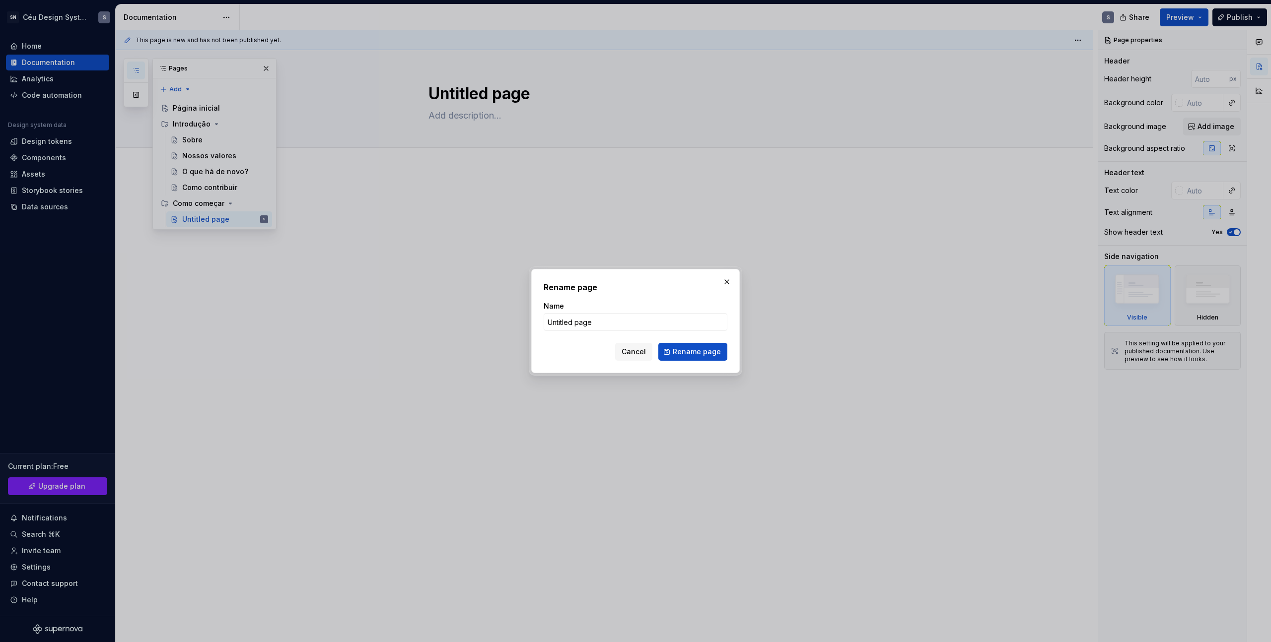
type textarea "*"
type input "Design"
click at [688, 346] on button "Rename page" at bounding box center [692, 352] width 69 height 18
type textarea "*"
type textarea "Design"
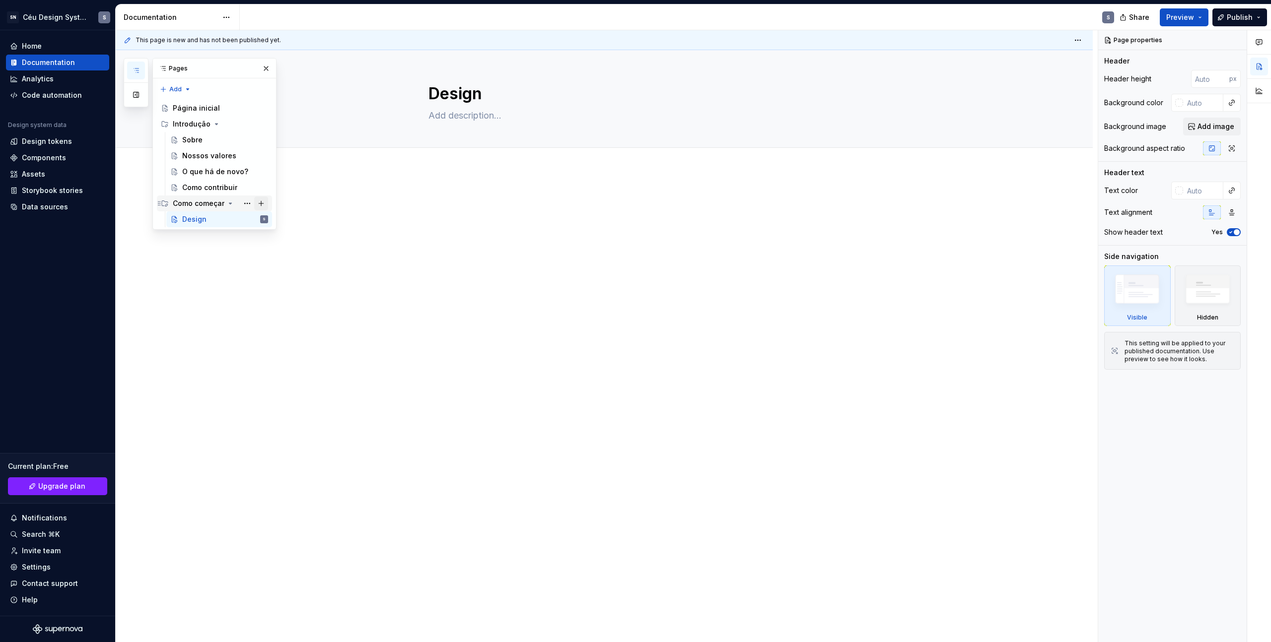
click at [260, 204] on button "Page tree" at bounding box center [261, 204] width 14 height 14
type textarea "*"
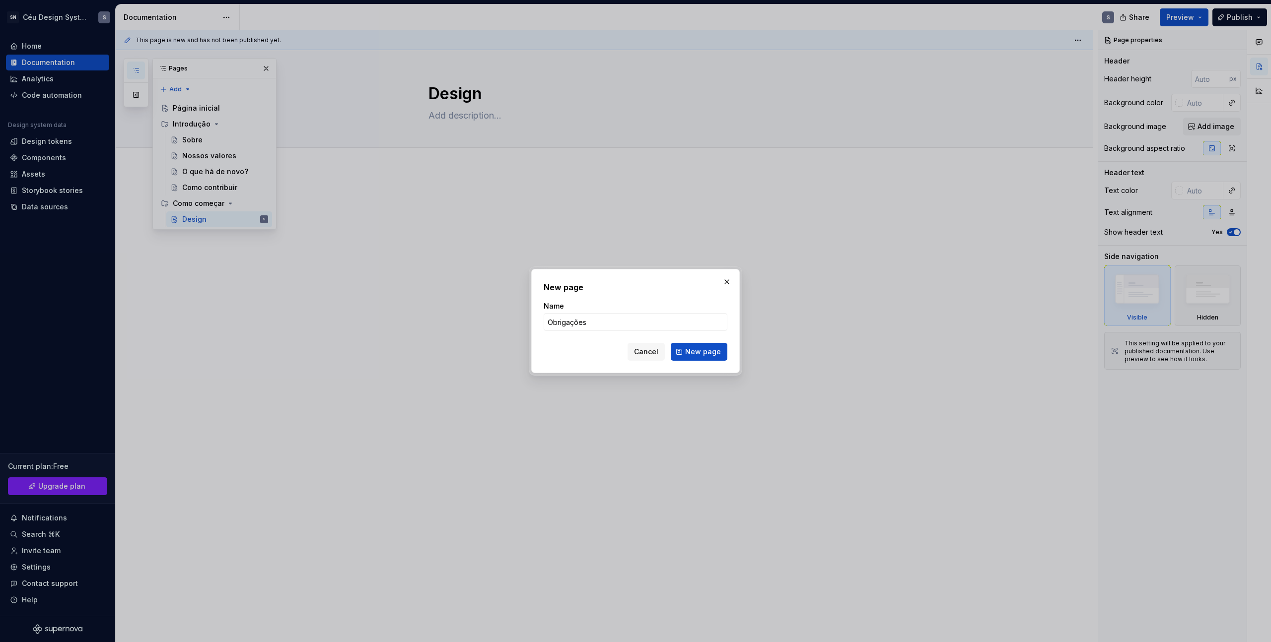
type input "Obrigações"
drag, startPoint x: 736, startPoint y: 355, endPoint x: 726, endPoint y: 352, distance: 9.8
click at [735, 355] on div "New page Name Obrigações Cancel New page" at bounding box center [635, 321] width 208 height 104
click at [719, 352] on span "New page" at bounding box center [703, 352] width 36 height 10
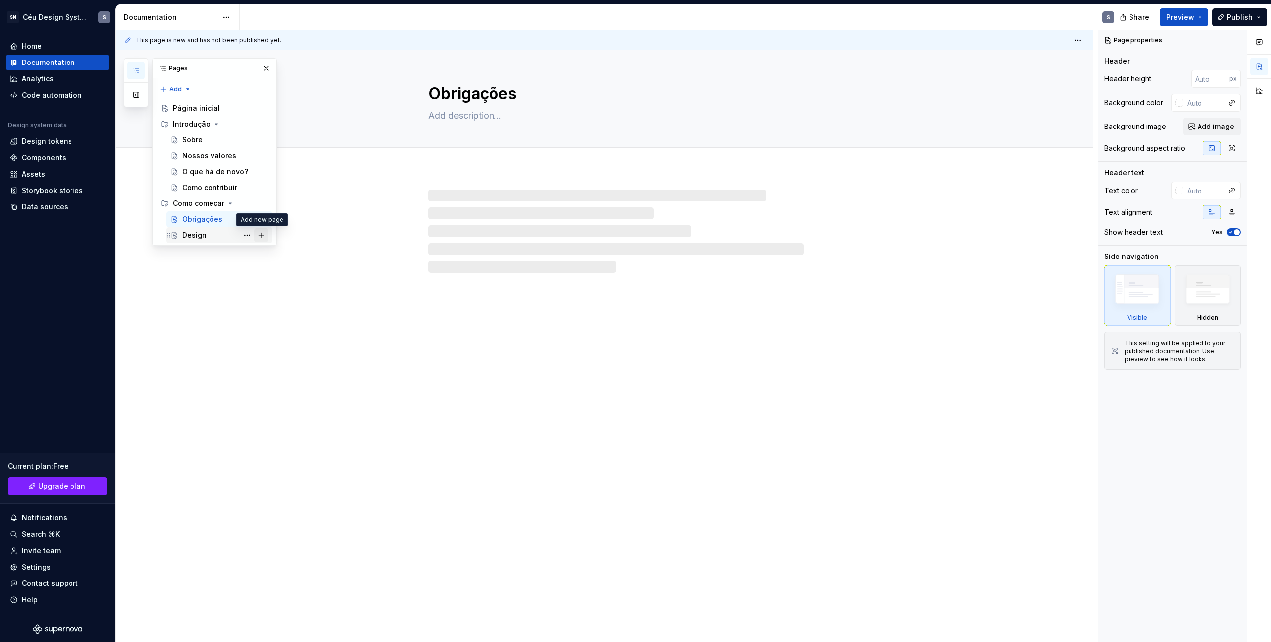
click at [265, 237] on button "Page tree" at bounding box center [261, 235] width 14 height 14
type textarea "*"
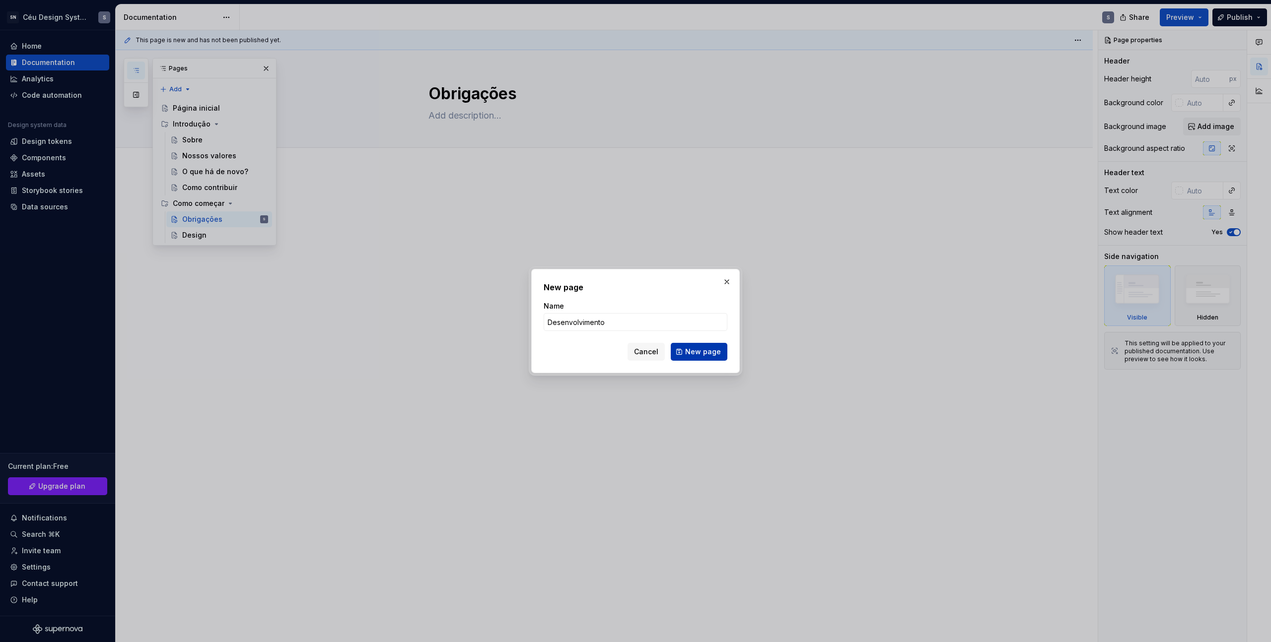
type input "Desenvolvimento"
click at [703, 348] on span "New page" at bounding box center [703, 352] width 36 height 10
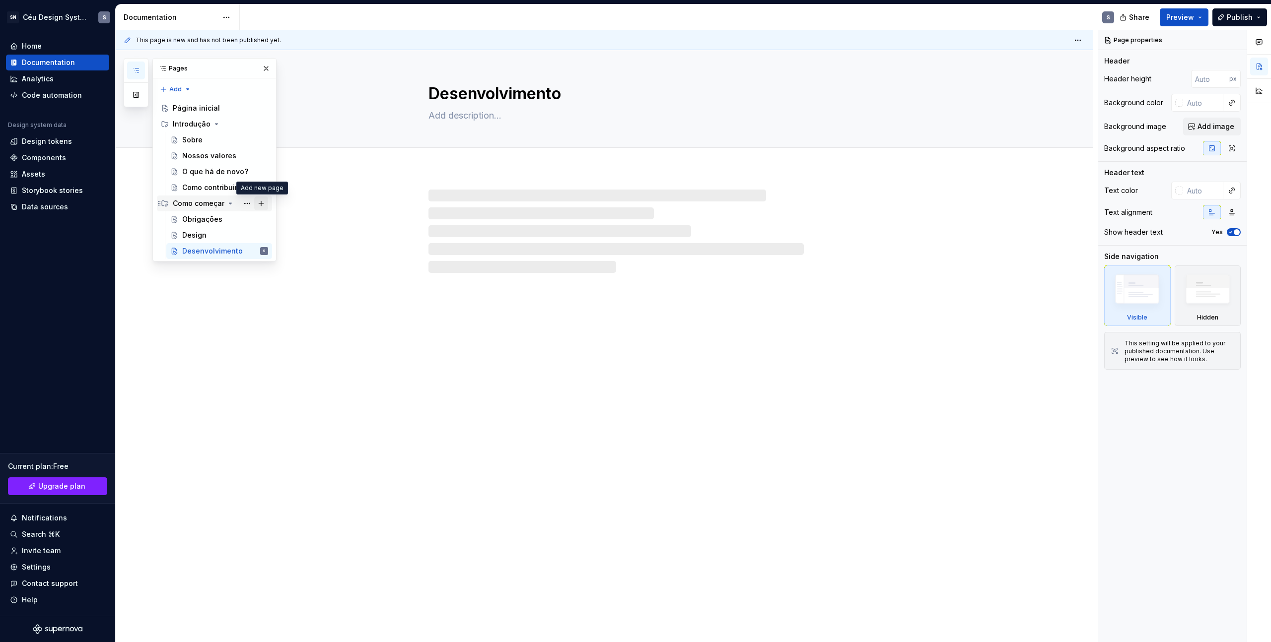
click at [260, 204] on button "Page tree" at bounding box center [261, 204] width 14 height 14
type textarea "*"
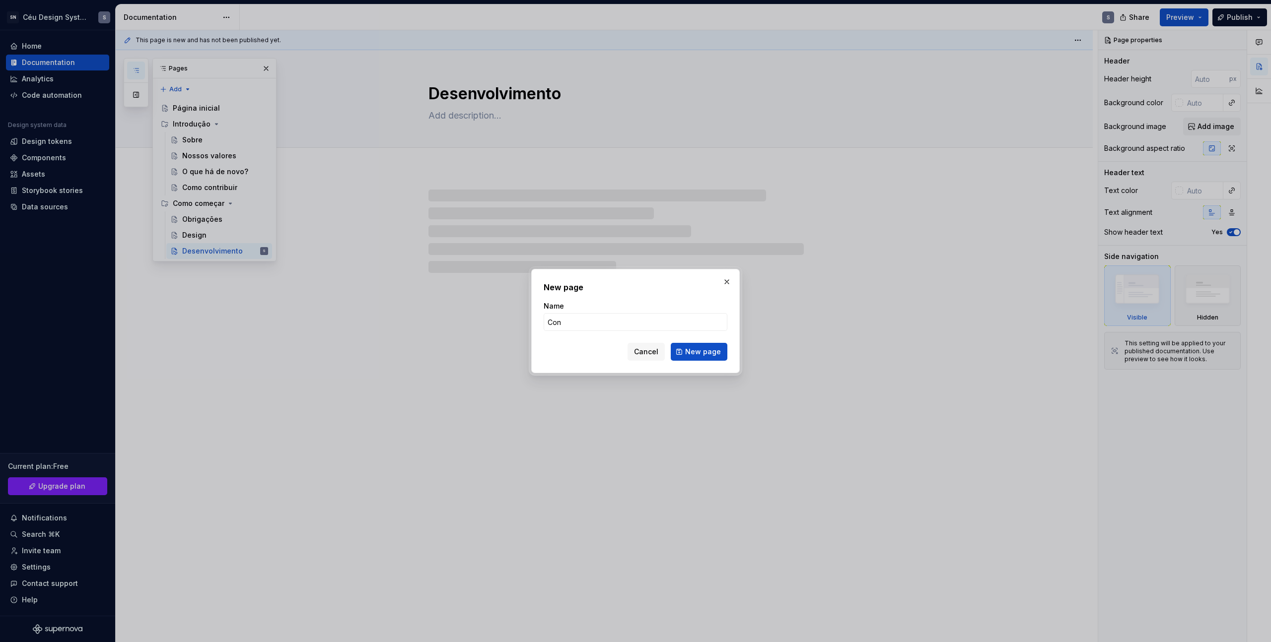
type input "Conb"
type textarea "*"
type input "Conteu"
type textarea "*"
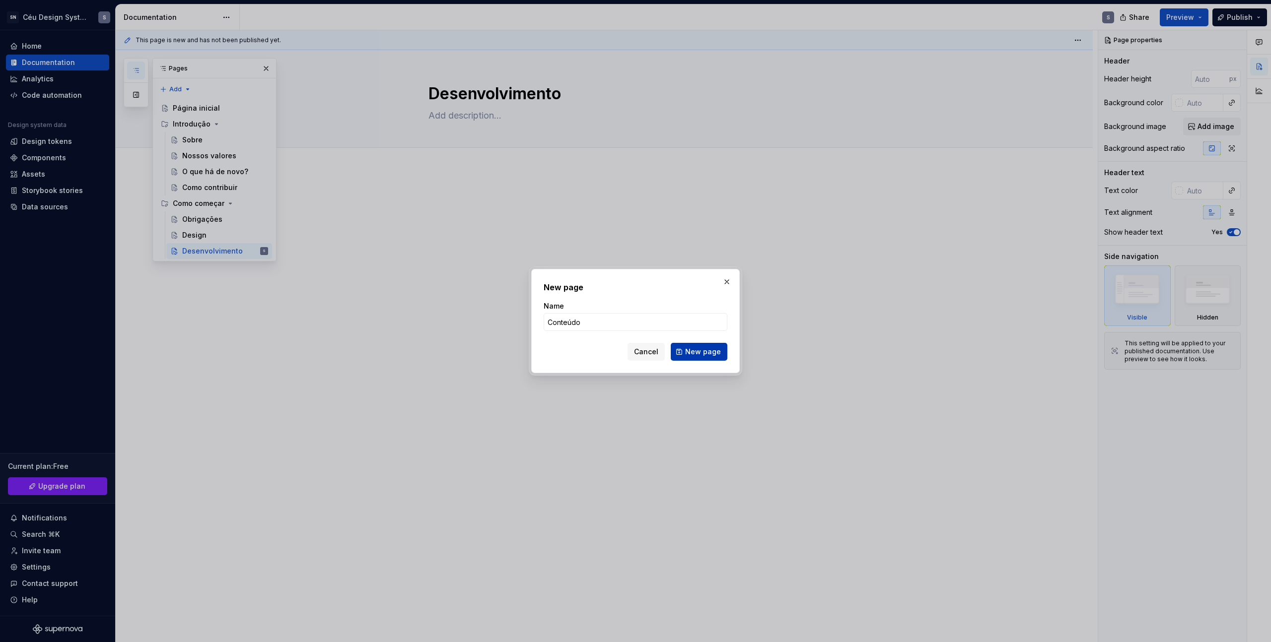
type input "Conteúdo"
click at [690, 358] on button "New page" at bounding box center [699, 352] width 57 height 18
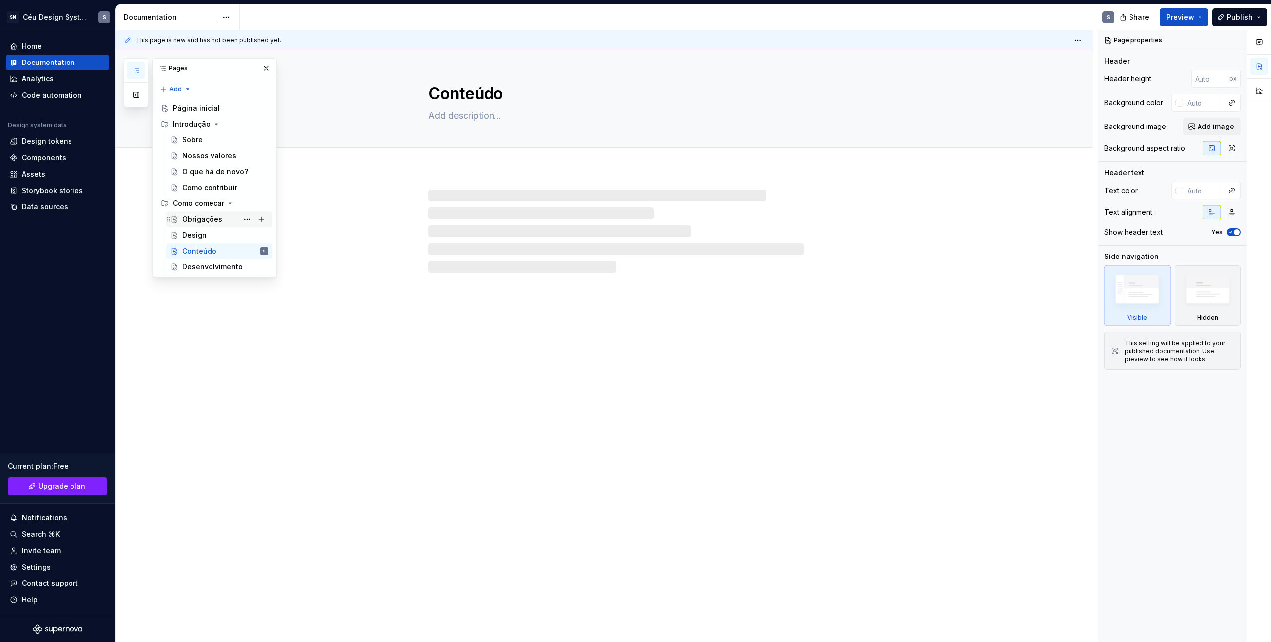
click at [202, 220] on div "Obrigações" at bounding box center [202, 219] width 40 height 10
click at [490, 93] on textarea "Obrigações" at bounding box center [613, 94] width 375 height 24
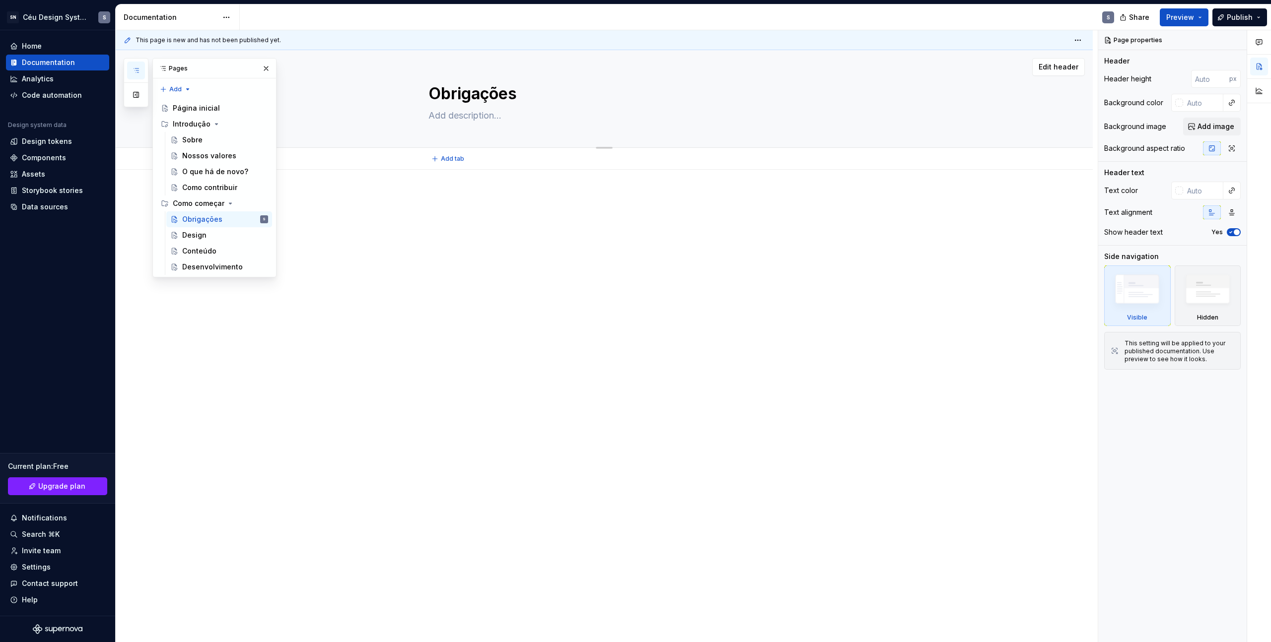
click at [489, 93] on textarea "Obrigações" at bounding box center [613, 94] width 375 height 24
click at [252, 220] on button "Page tree" at bounding box center [247, 219] width 14 height 14
type textarea "*"
click at [272, 239] on div "Rename page" at bounding box center [307, 237] width 97 height 10
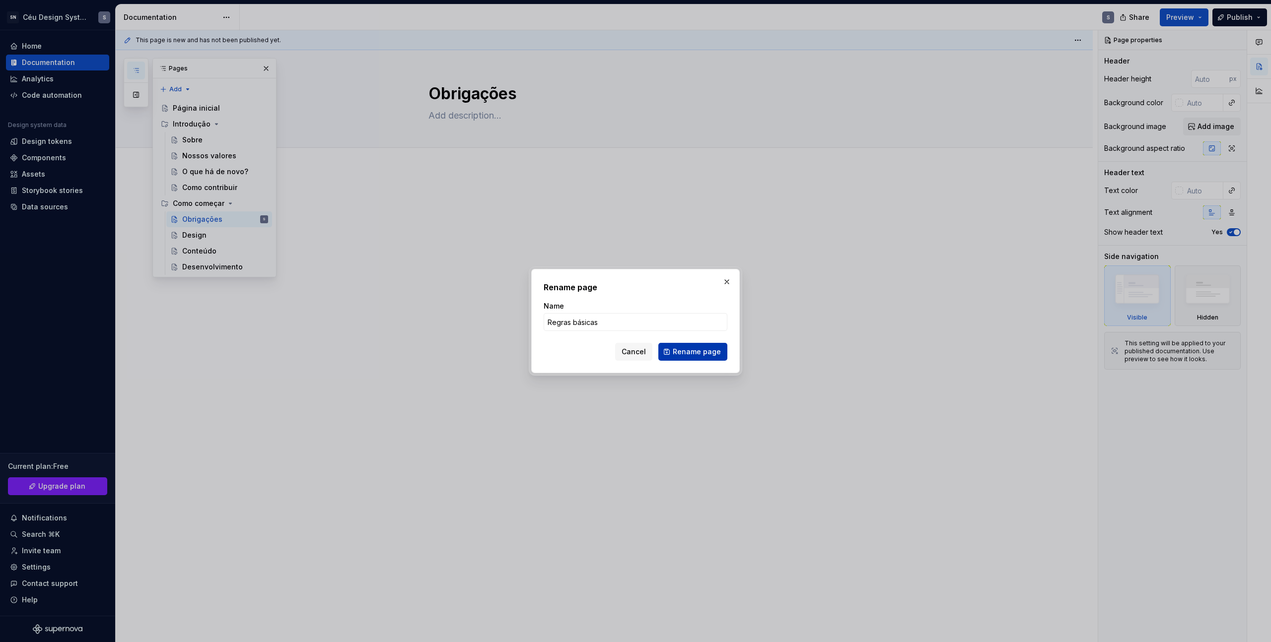
type input "Regras básicas"
click at [718, 354] on span "Rename page" at bounding box center [697, 352] width 48 height 10
type textarea "*"
type textarea "Regras básicas"
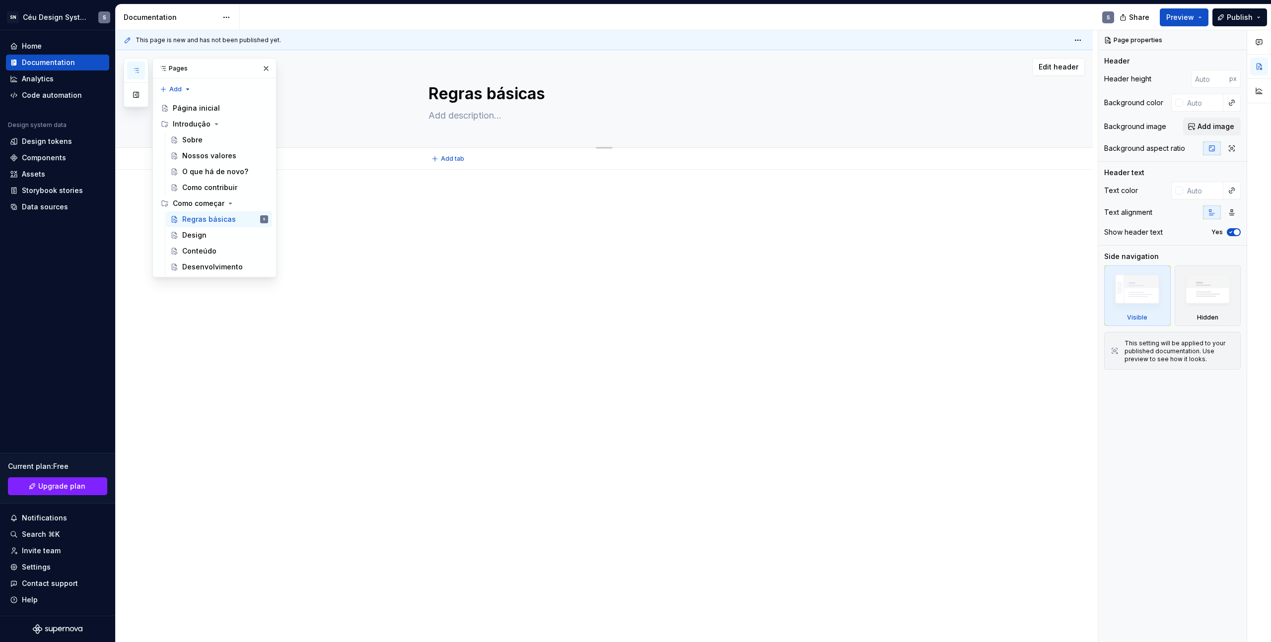
click at [467, 93] on textarea "Regras básicas" at bounding box center [613, 94] width 375 height 24
click at [520, 95] on textarea "Regras básicas" at bounding box center [613, 94] width 375 height 24
click at [554, 94] on textarea "Regras básicas" at bounding box center [613, 94] width 375 height 24
type textarea "*"
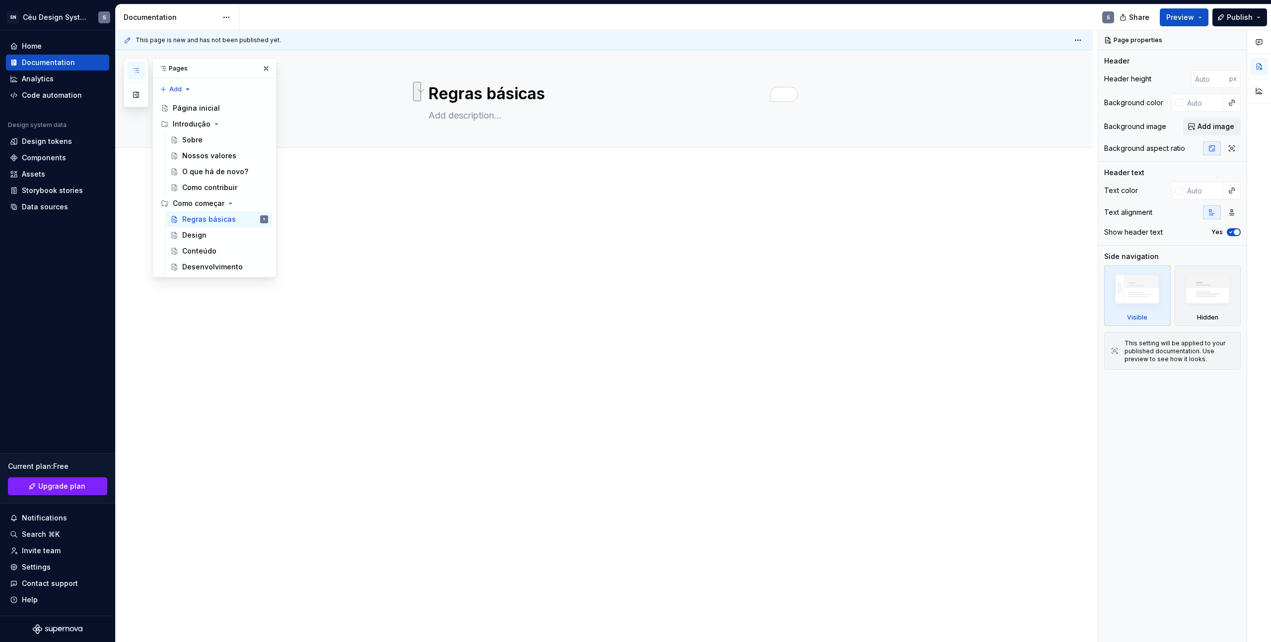
click at [177, 98] on div "Accessibility guide for tree Page tree. Navigate the tree with the arrow keys. …" at bounding box center [214, 186] width 123 height 181
click at [180, 92] on div "Pages Add Accessibility guide for tree Page tree. Navigate the tree with the ar…" at bounding box center [200, 167] width 153 height 219
click at [202, 120] on div "New group" at bounding box center [207, 125] width 65 height 10
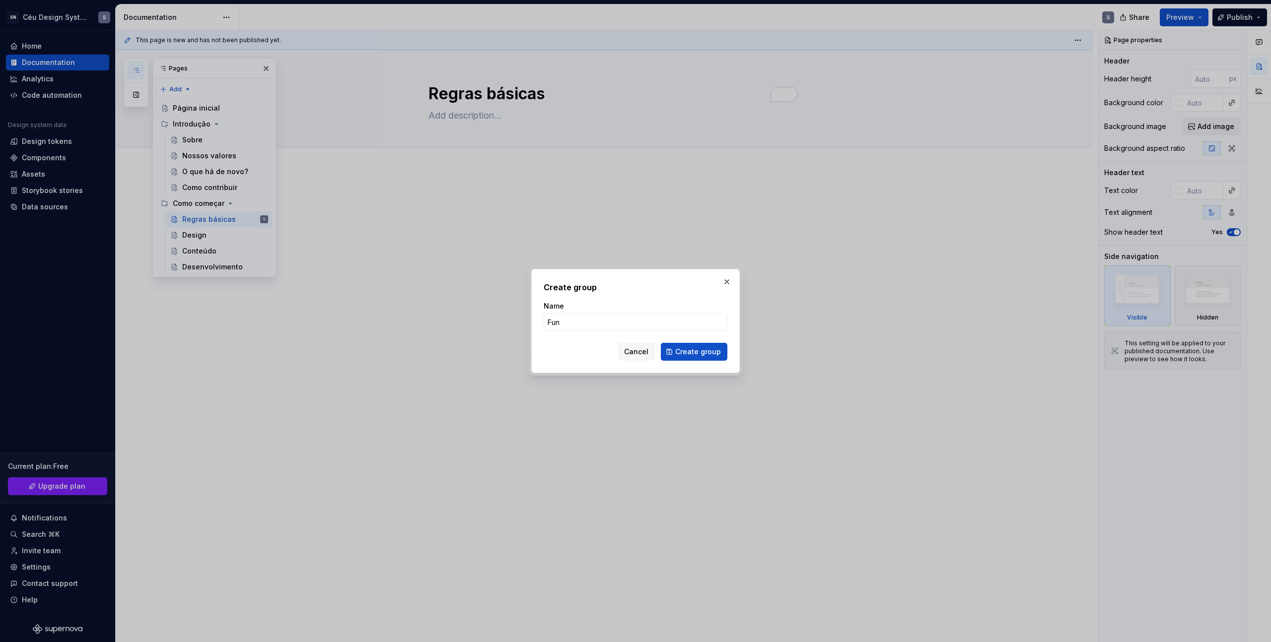
type input "Fund"
type textarea "*"
type input "Fundamentos"
click at [687, 352] on span "Create group" at bounding box center [698, 352] width 46 height 10
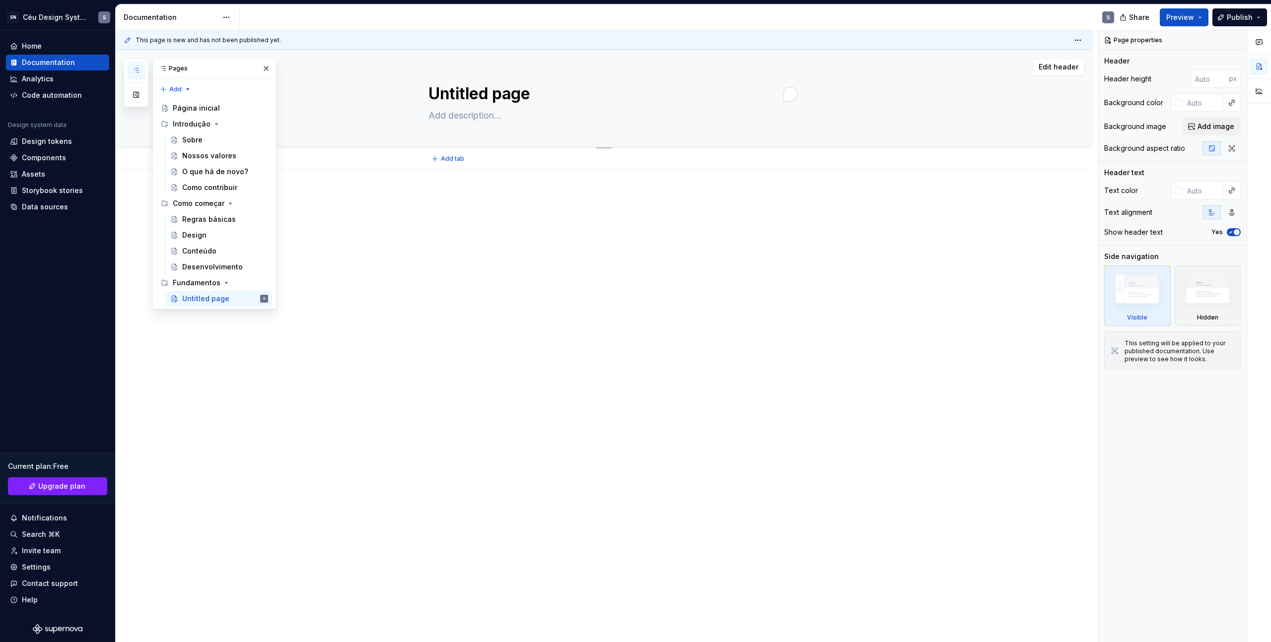
click at [466, 92] on textarea "Untitled page" at bounding box center [613, 94] width 375 height 24
click at [457, 96] on textarea "Untitled page" at bounding box center [613, 94] width 375 height 24
paste textarea "Tokens"
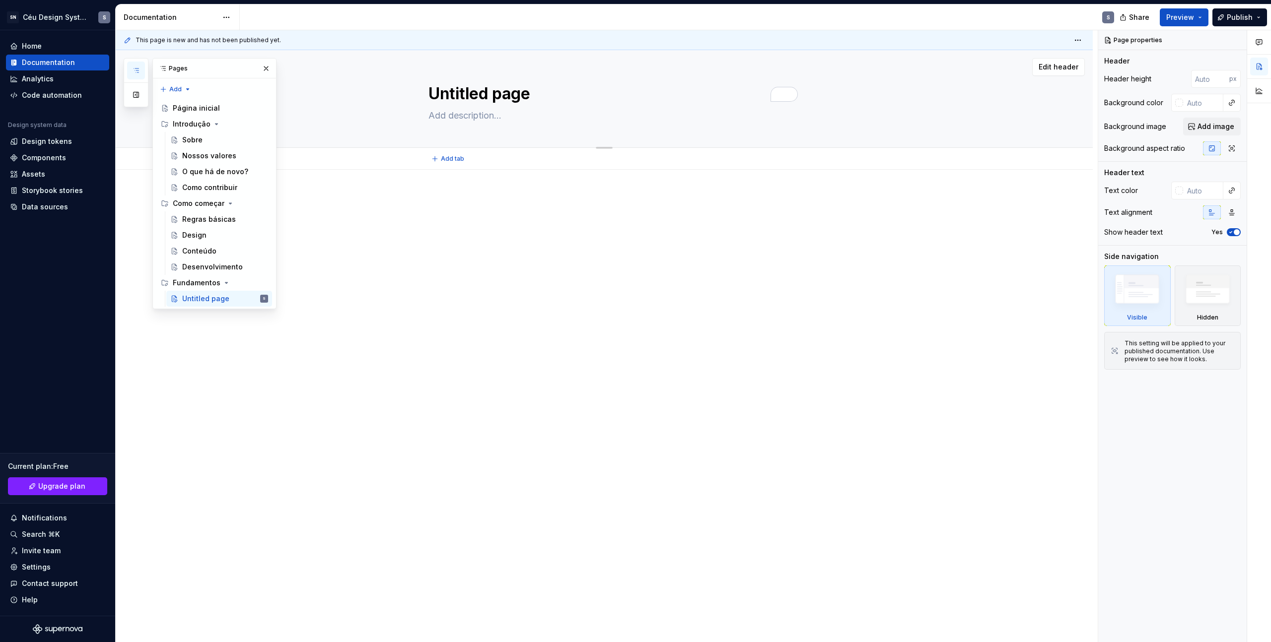
type textarea "*"
type textarea "Tokens"
type textarea "*"
type textarea "Tokens"
click at [393, 266] on div at bounding box center [604, 303] width 977 height 266
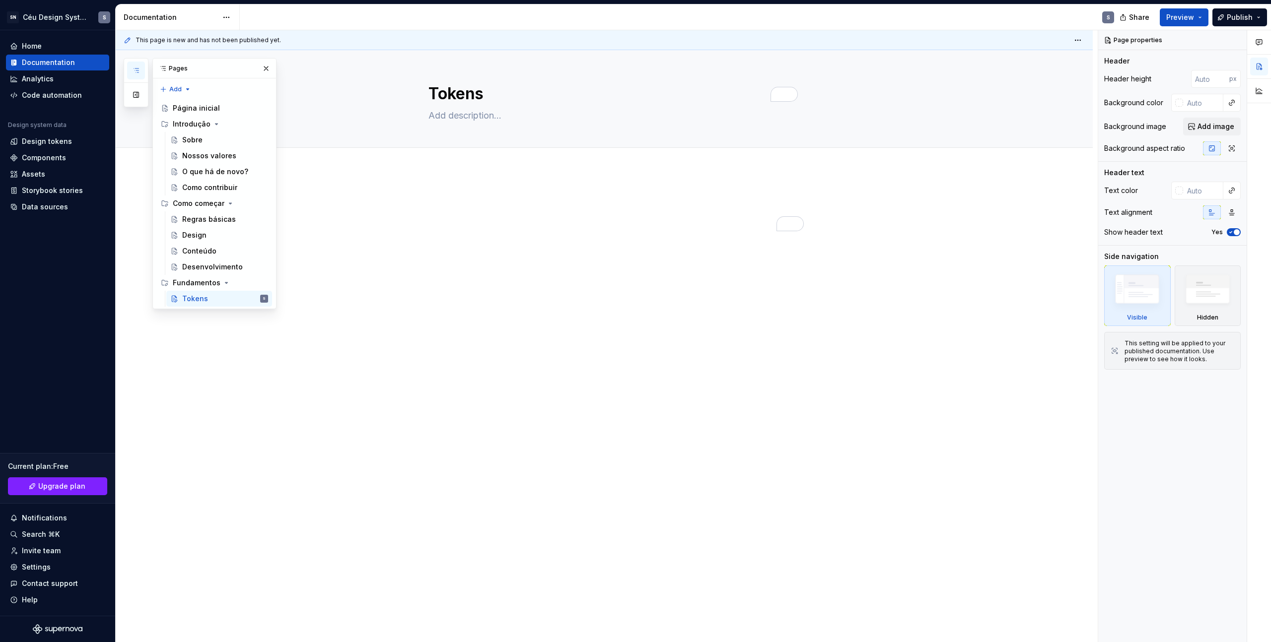
click at [385, 237] on div at bounding box center [604, 303] width 977 height 266
click at [449, 160] on span "Add tab" at bounding box center [452, 159] width 23 height 8
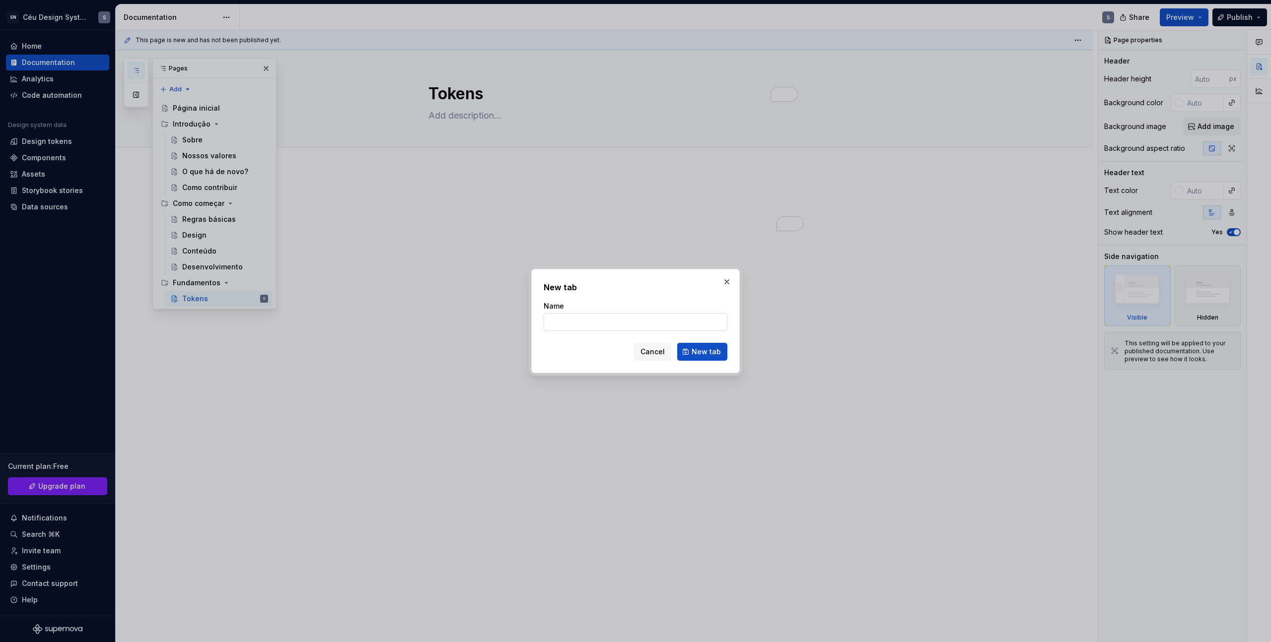
type textarea "*"
paste input "Introdução"
type input "Introdução"
click at [702, 354] on span "New tab" at bounding box center [705, 352] width 29 height 10
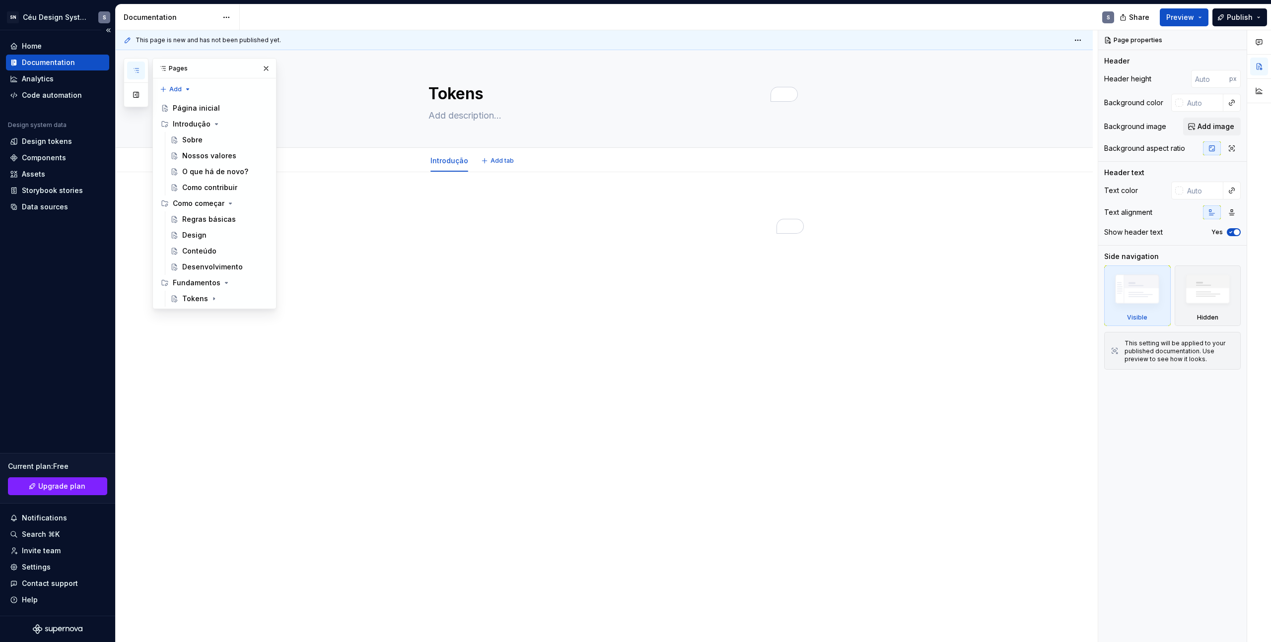
type textarea "*"
click at [502, 163] on span "Add tab" at bounding box center [501, 161] width 23 height 8
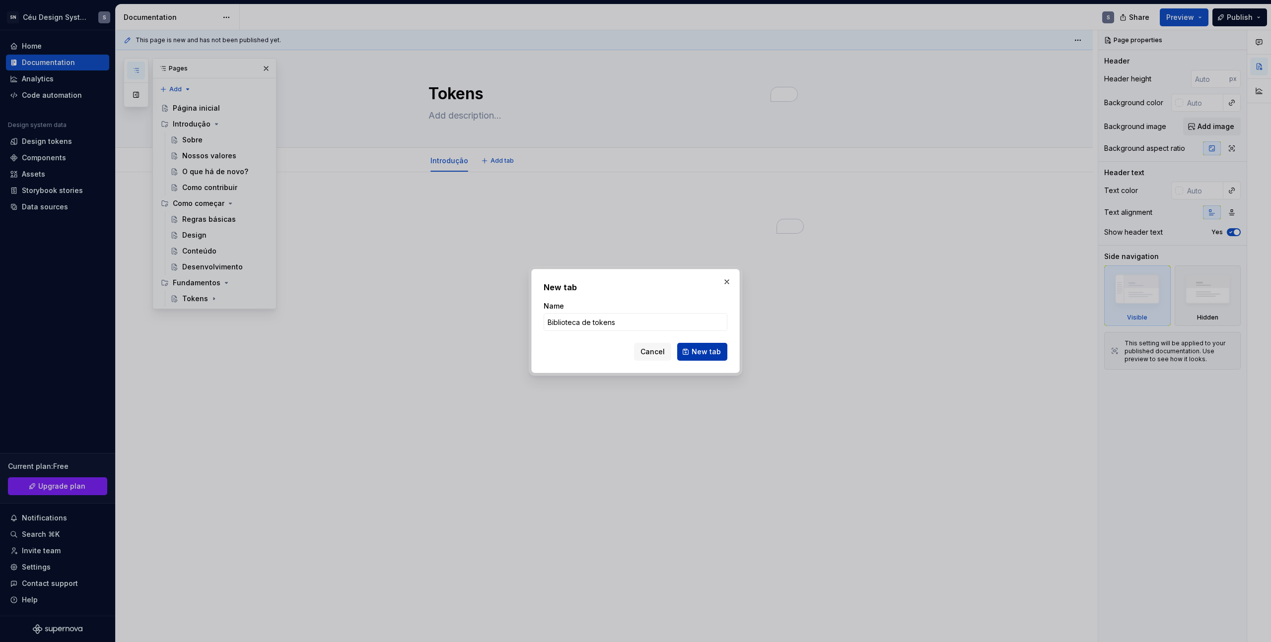
type input "Biblioteca de tokens"
click at [685, 354] on button "New tab" at bounding box center [702, 352] width 50 height 18
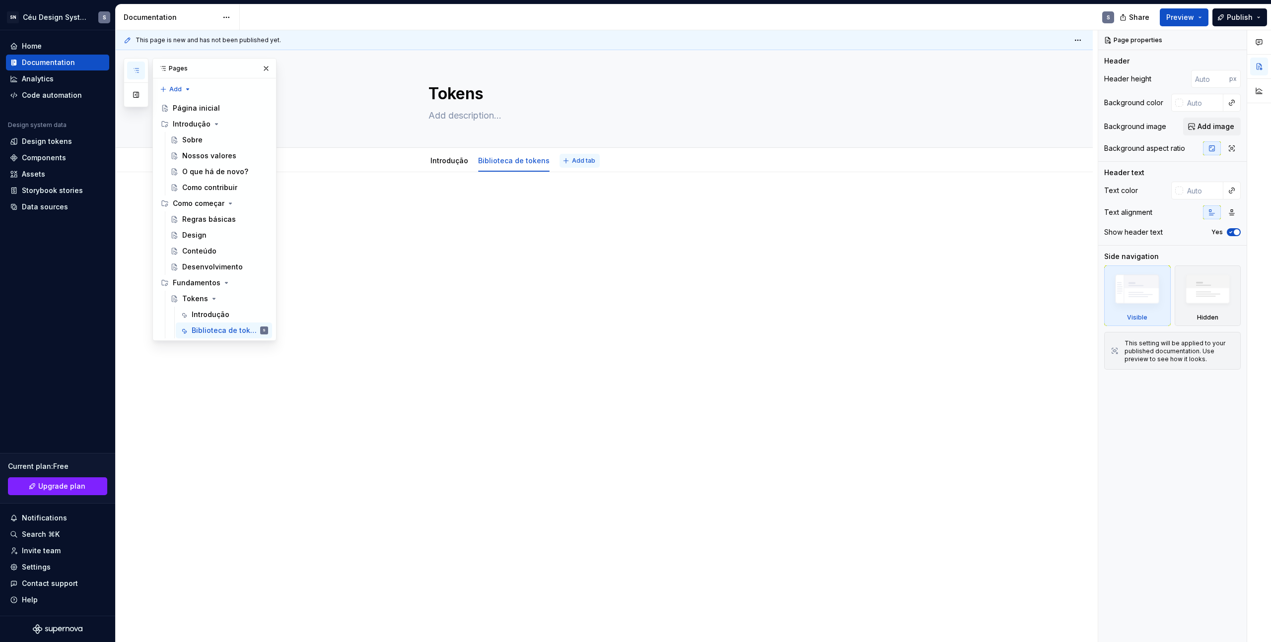
click at [576, 160] on span "Add tab" at bounding box center [583, 161] width 23 height 8
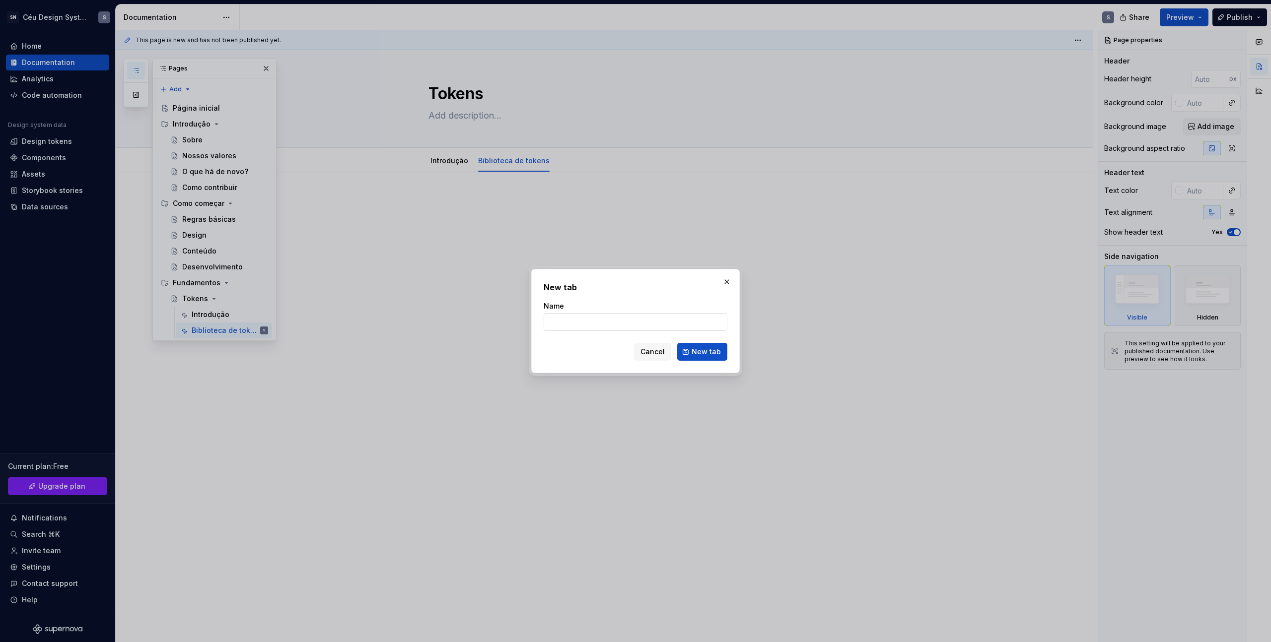
type textarea "*"
paste input "Utilizando tokens no código"
type input "Utilizando tokens no código"
click at [706, 355] on span "New tab" at bounding box center [705, 352] width 29 height 10
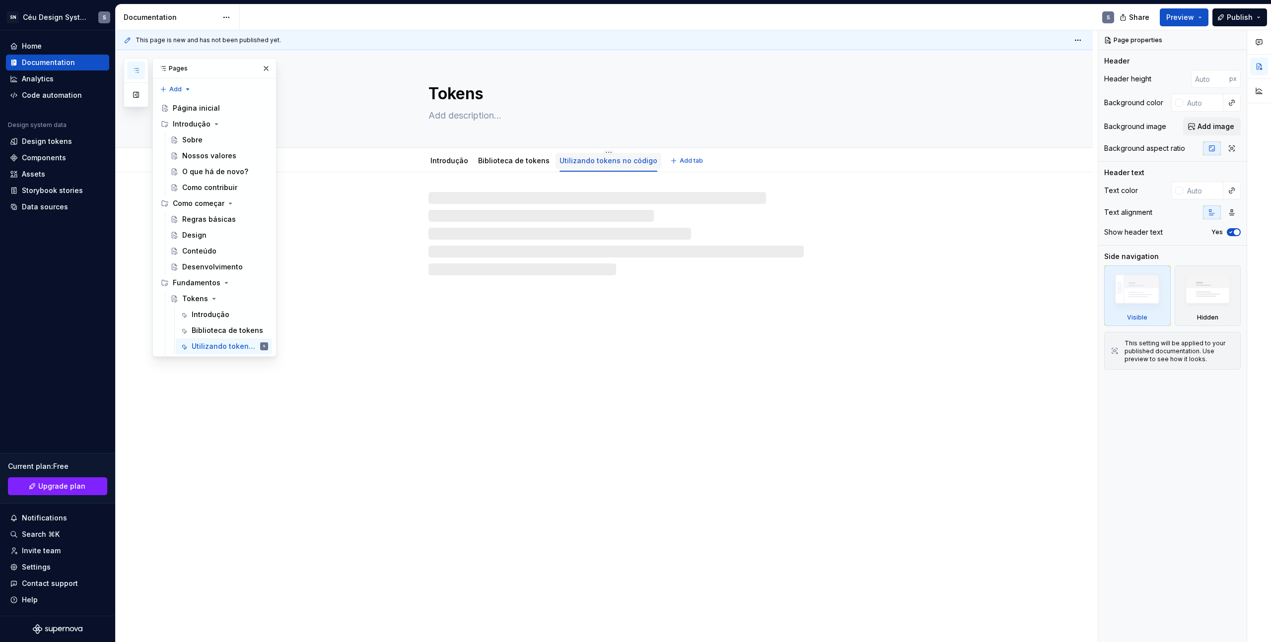
click at [606, 158] on link "Utilizando tokens no código" at bounding box center [608, 160] width 98 height 8
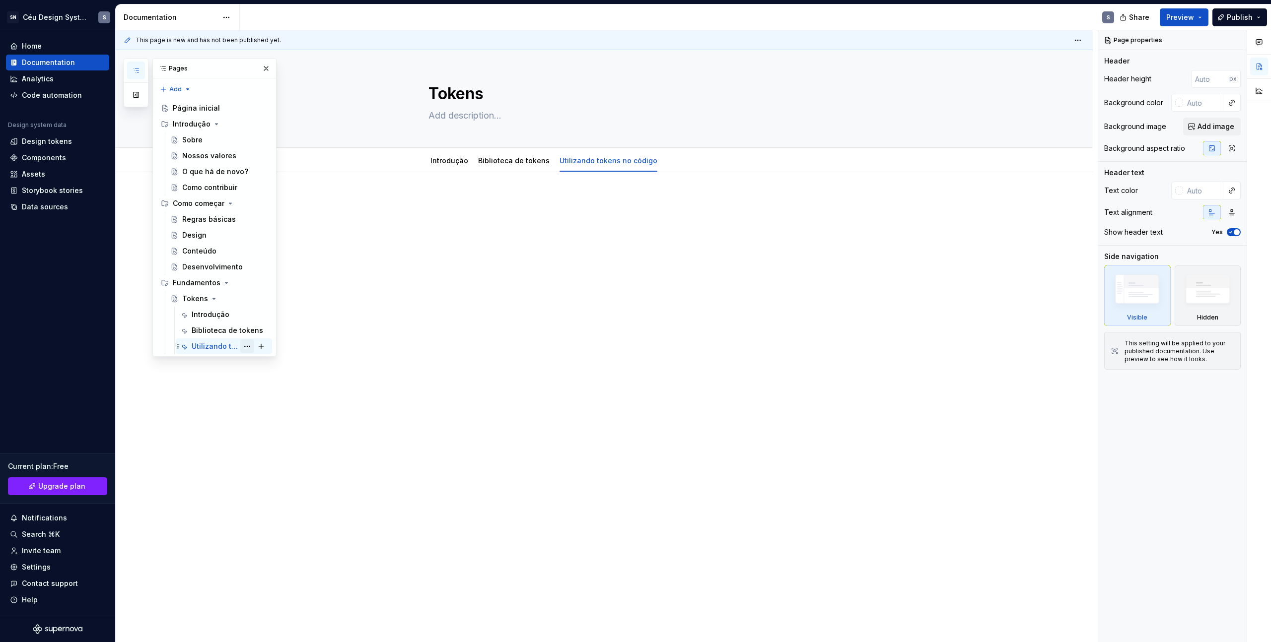
click at [243, 348] on button "Page tree" at bounding box center [247, 346] width 14 height 14
type textarea "*"
click at [270, 364] on div "Rename tab" at bounding box center [307, 364] width 97 height 10
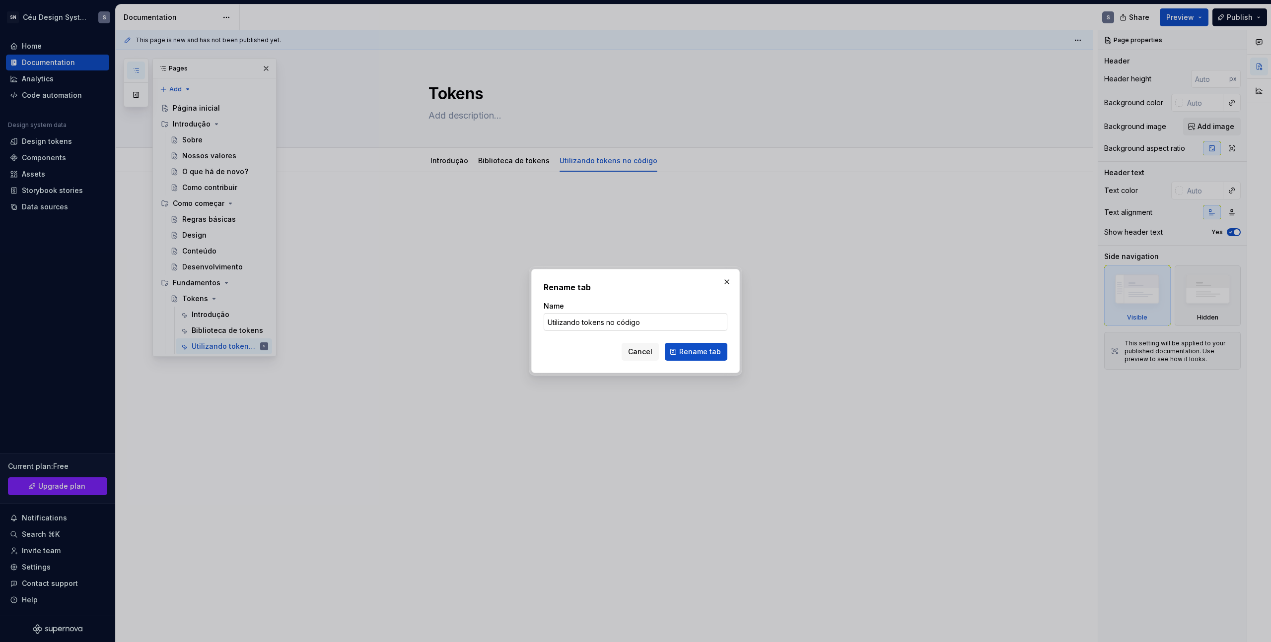
click at [605, 316] on input "Utilizando tokens no código" at bounding box center [635, 322] width 184 height 18
drag, startPoint x: 615, startPoint y: 326, endPoint x: 583, endPoint y: 324, distance: 32.3
click at [583, 324] on input "Utilizando tokens no código" at bounding box center [635, 322] width 184 height 18
type input "Utilizando no código"
drag, startPoint x: 712, startPoint y: 353, endPoint x: 713, endPoint y: 347, distance: 6.0
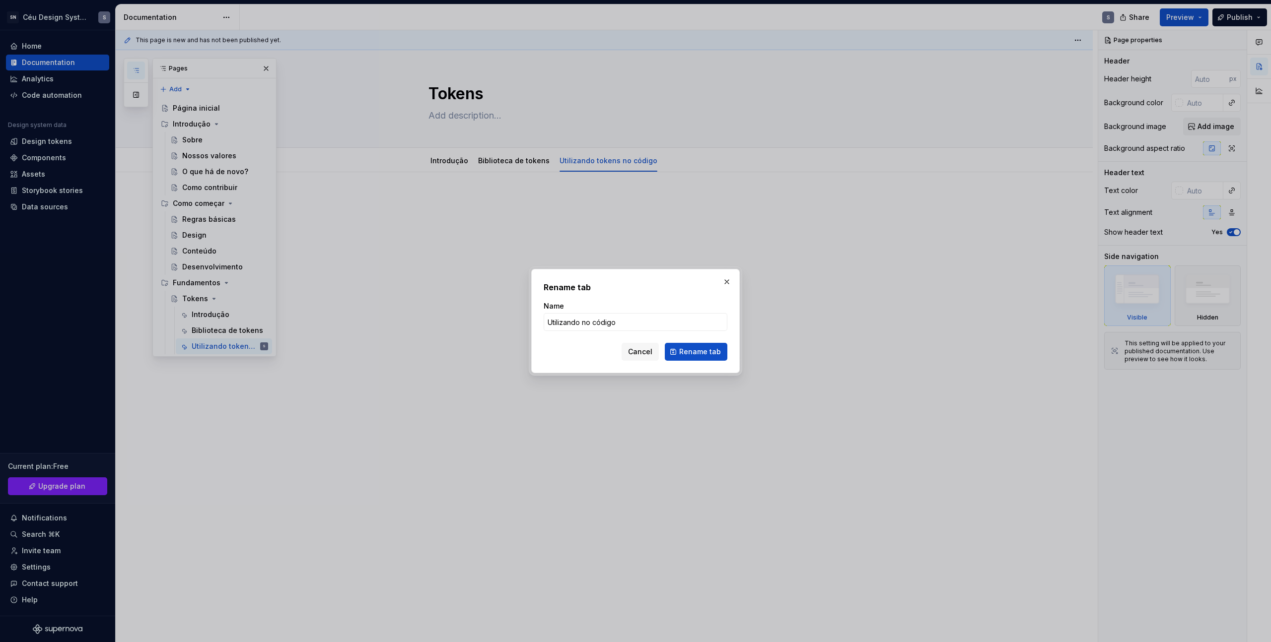
click at [712, 353] on span "Rename tab" at bounding box center [700, 352] width 42 height 10
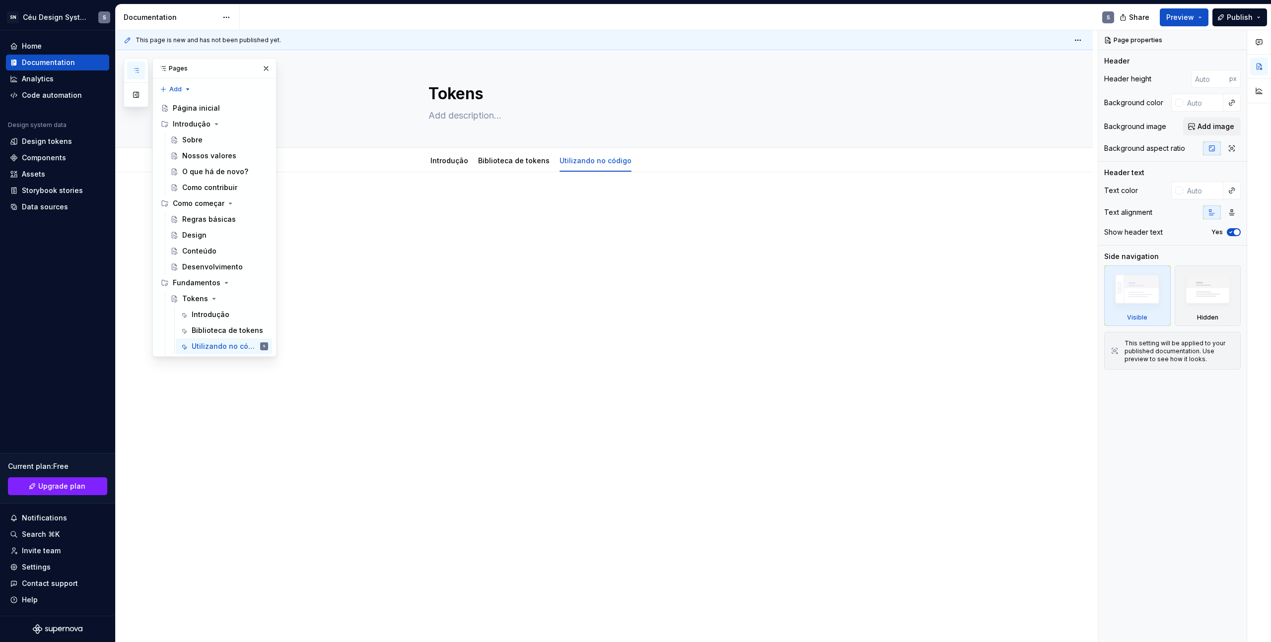
type textarea "*"
click at [654, 163] on span "Add tab" at bounding box center [665, 161] width 23 height 8
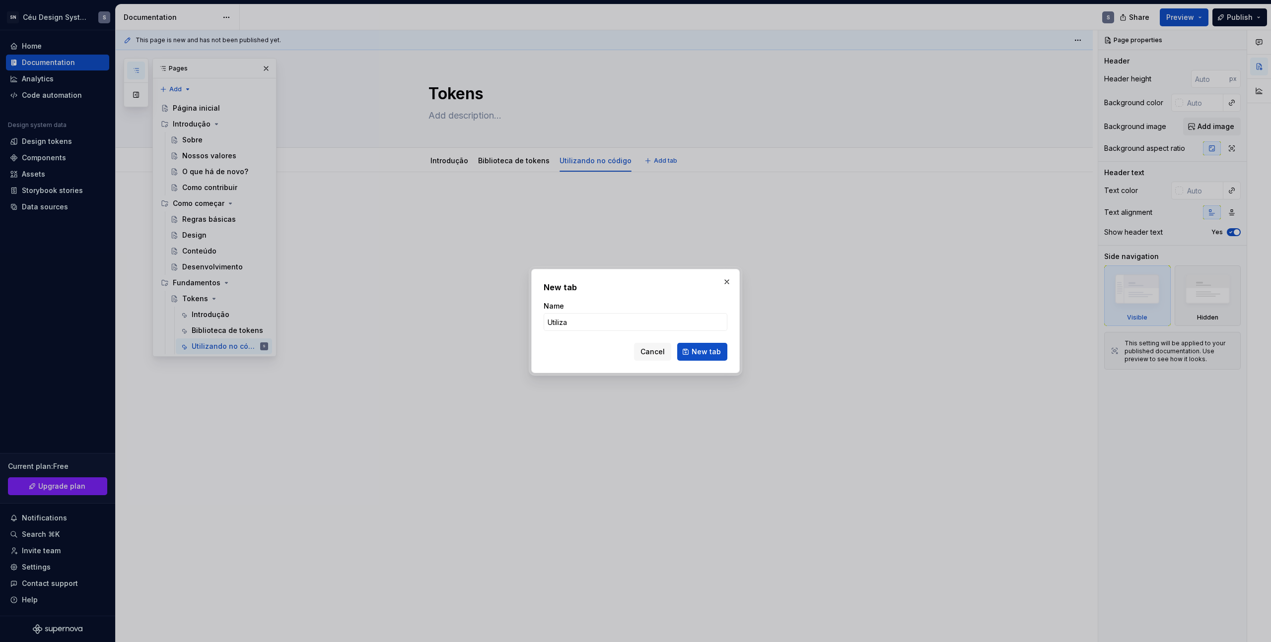
type input "Utilizan"
type textarea "*"
type input "Utilizando no design"
click at [699, 354] on span "New tab" at bounding box center [705, 352] width 29 height 10
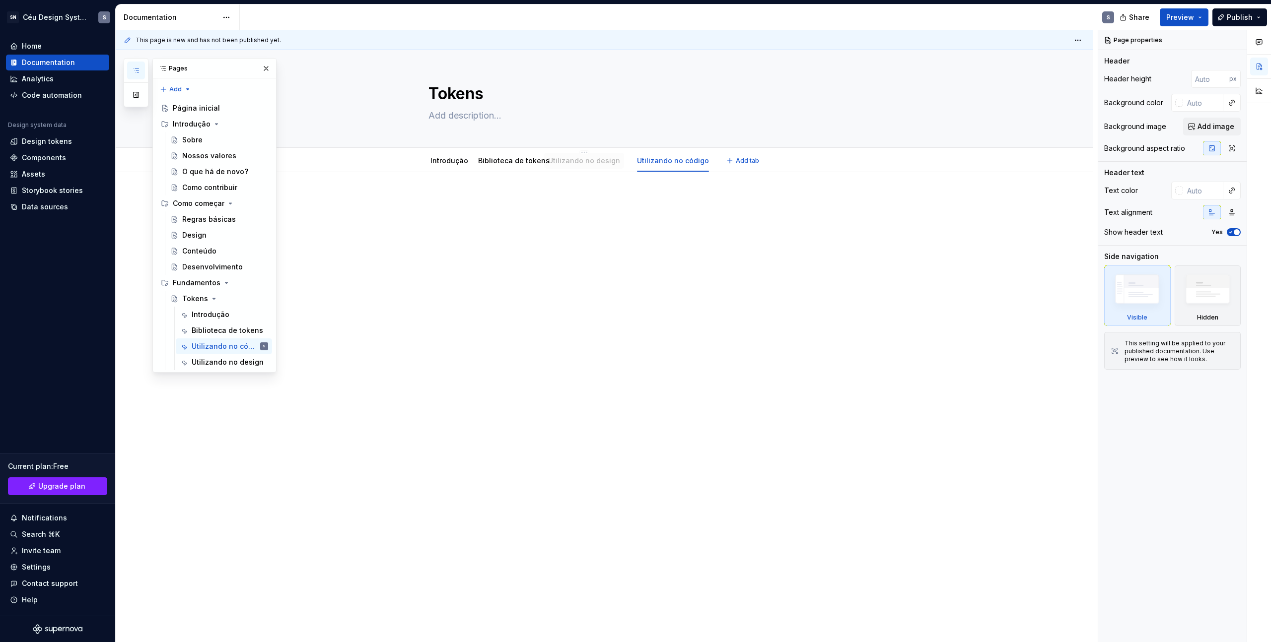
drag, startPoint x: 652, startPoint y: 159, endPoint x: 578, endPoint y: 157, distance: 74.5
type textarea "*"
click at [41, 173] on div "Assets" at bounding box center [33, 174] width 23 height 10
click at [43, 135] on div "Design tokens" at bounding box center [57, 142] width 103 height 16
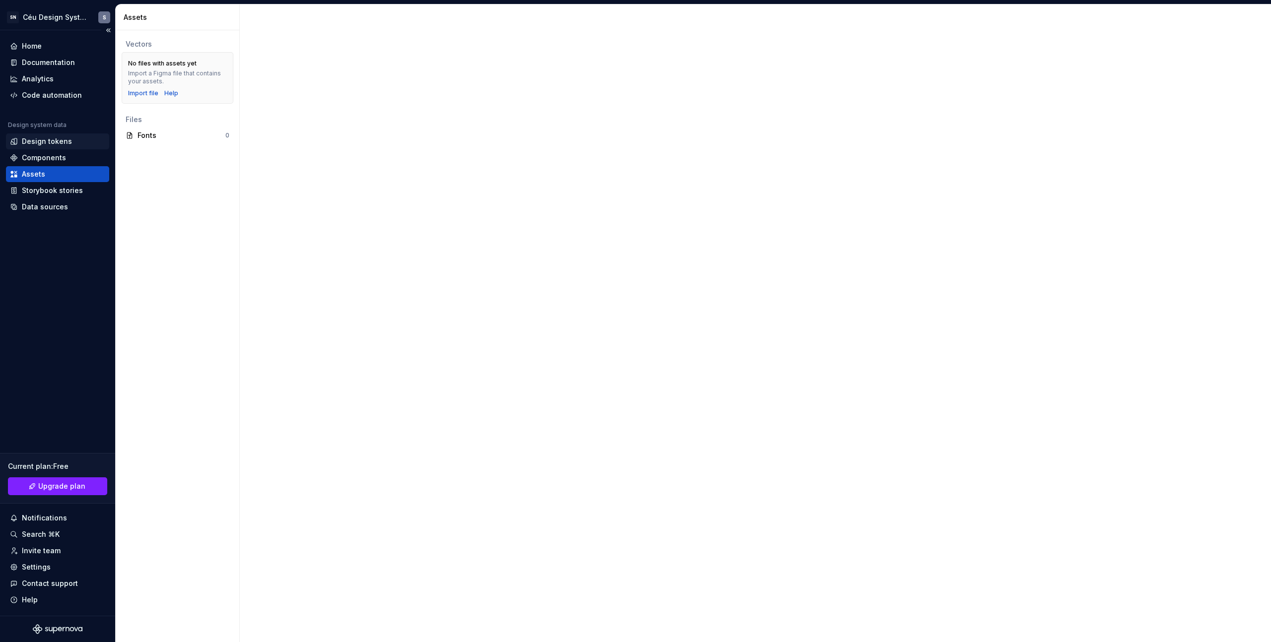
click at [63, 147] on div "Design tokens" at bounding box center [57, 142] width 103 height 16
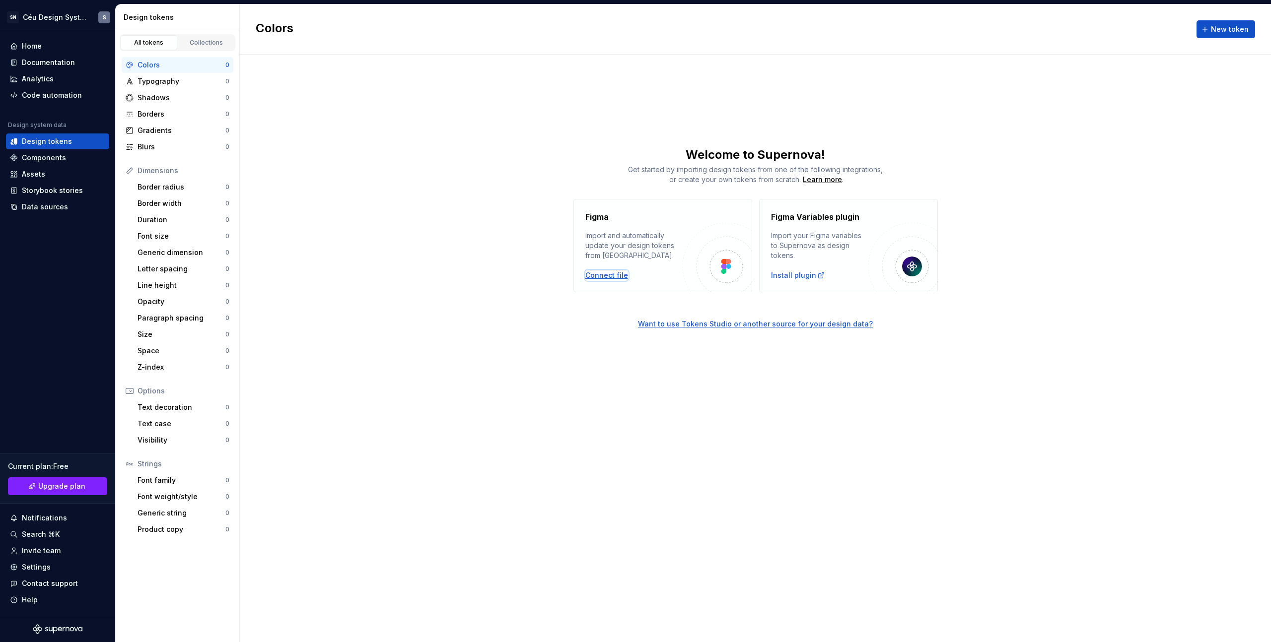
click at [609, 275] on div "Connect file" at bounding box center [606, 275] width 43 height 10
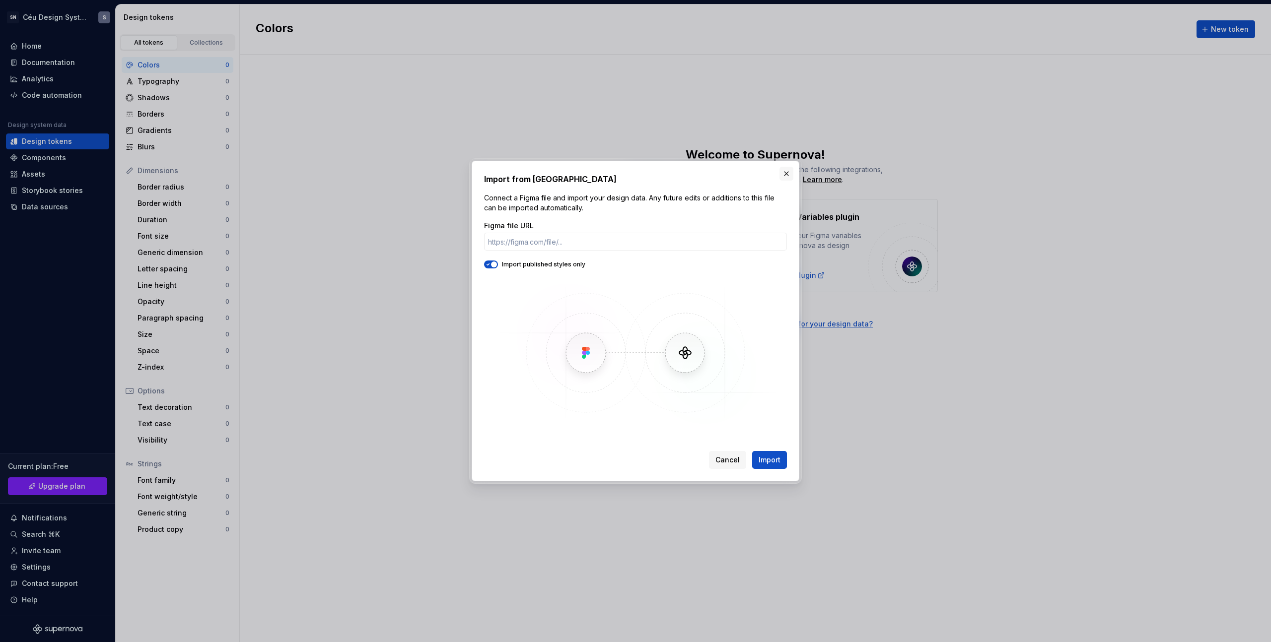
click at [786, 175] on button "button" at bounding box center [786, 174] width 14 height 14
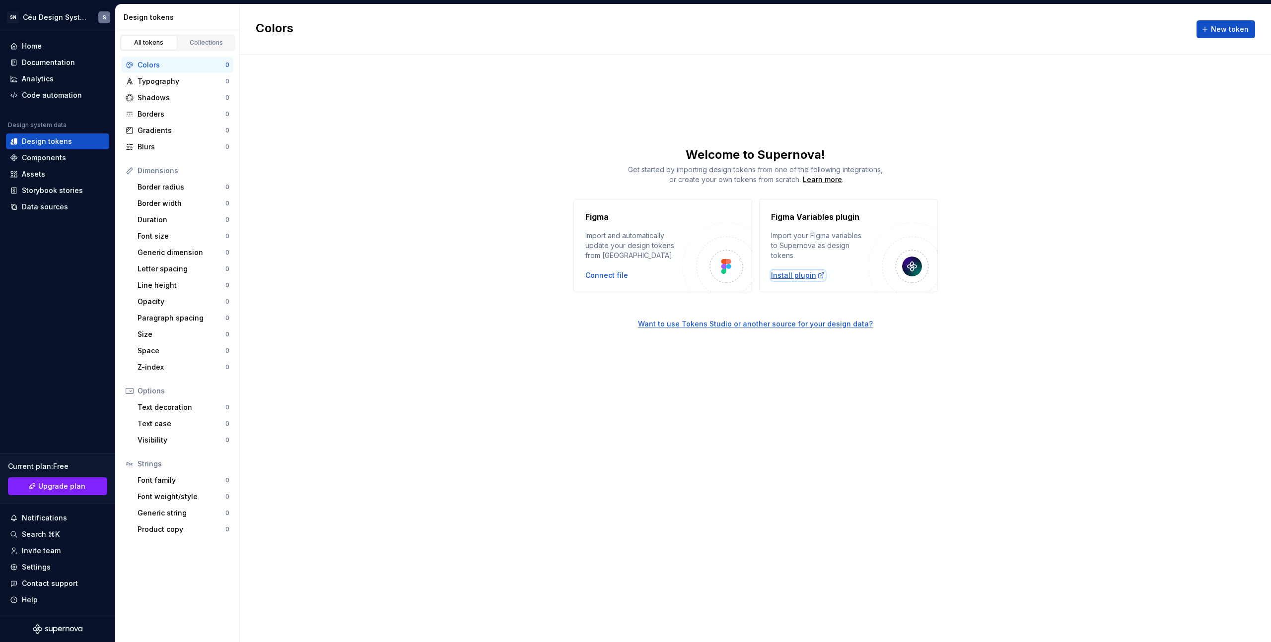
click at [803, 277] on div "Install plugin" at bounding box center [798, 275] width 54 height 10
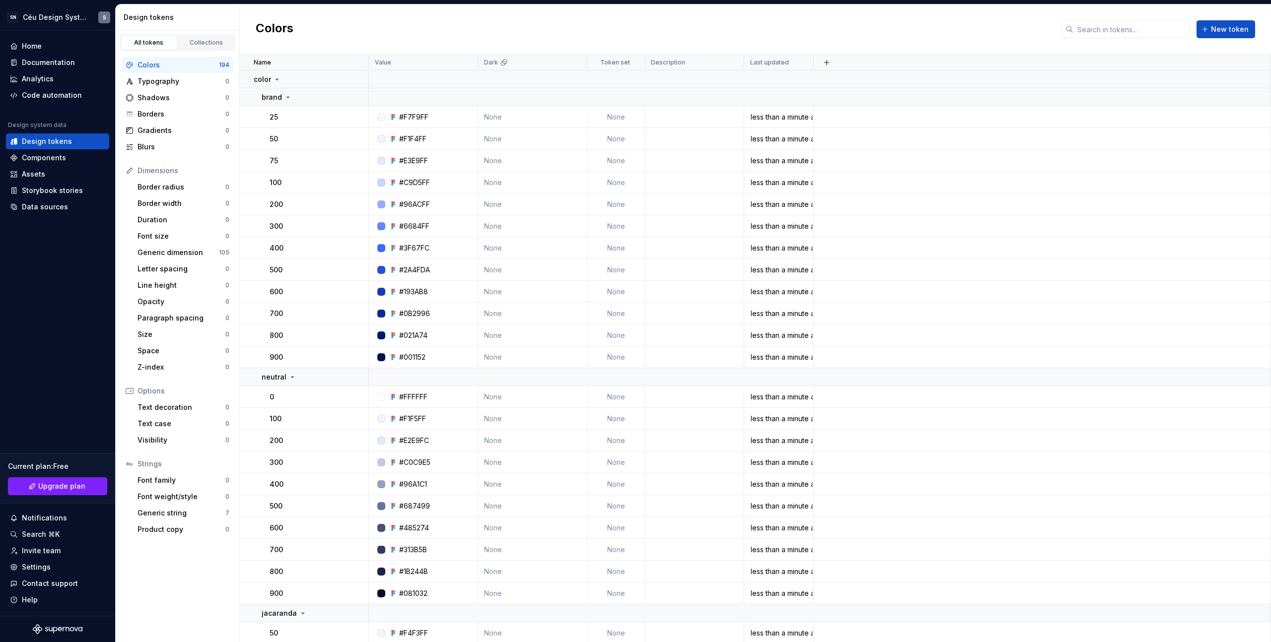
click at [270, 79] on div "color" at bounding box center [267, 79] width 27 height 10
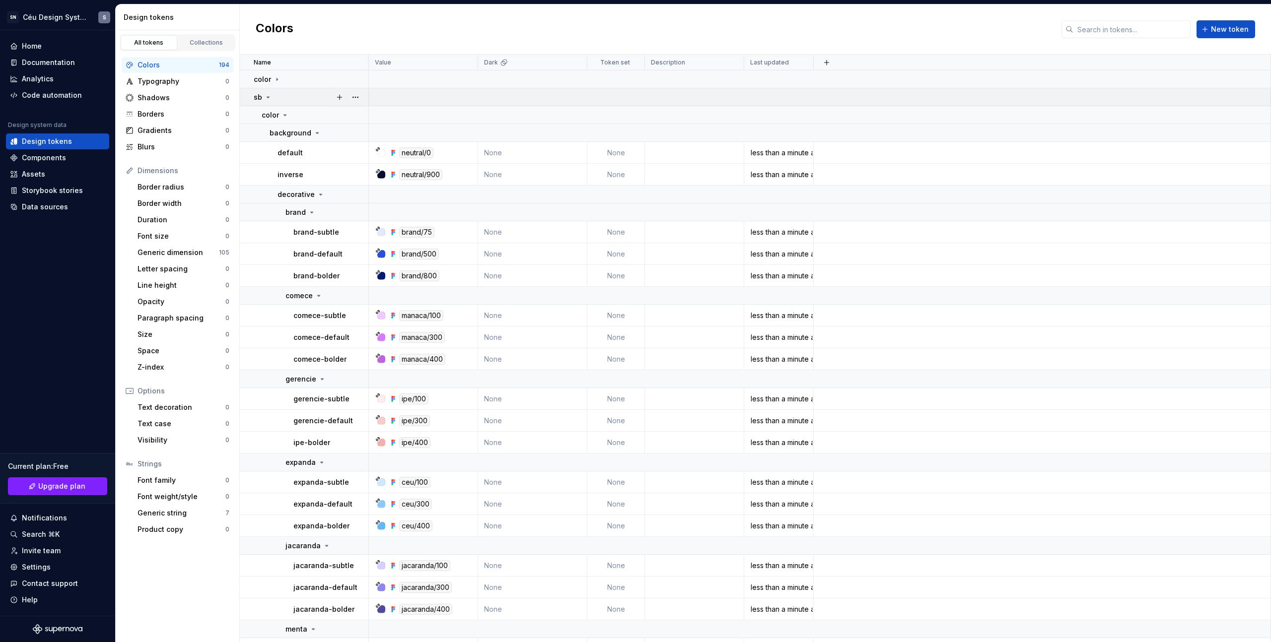
click at [264, 99] on icon at bounding box center [268, 97] width 8 height 8
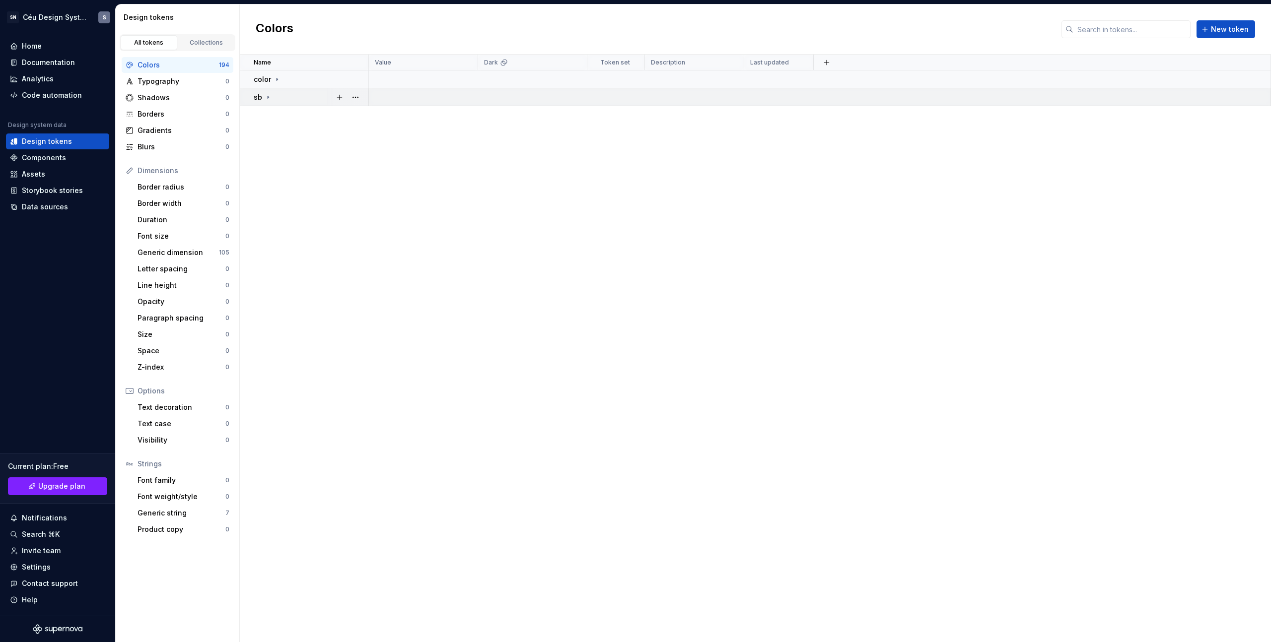
click at [269, 102] on div "sb" at bounding box center [263, 97] width 18 height 10
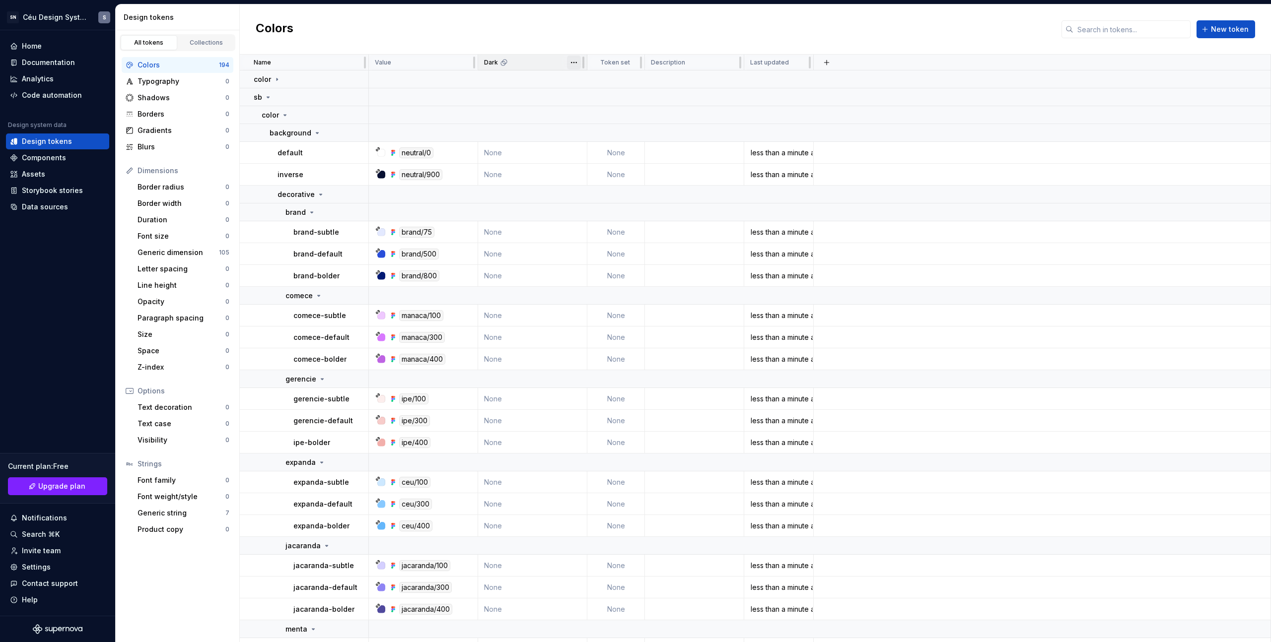
click at [573, 64] on html "SN Céu Design System S Home Documentation Analytics Code automation Design syst…" at bounding box center [635, 321] width 1271 height 642
click at [608, 135] on span "Delete theme" at bounding box center [617, 139] width 65 height 10
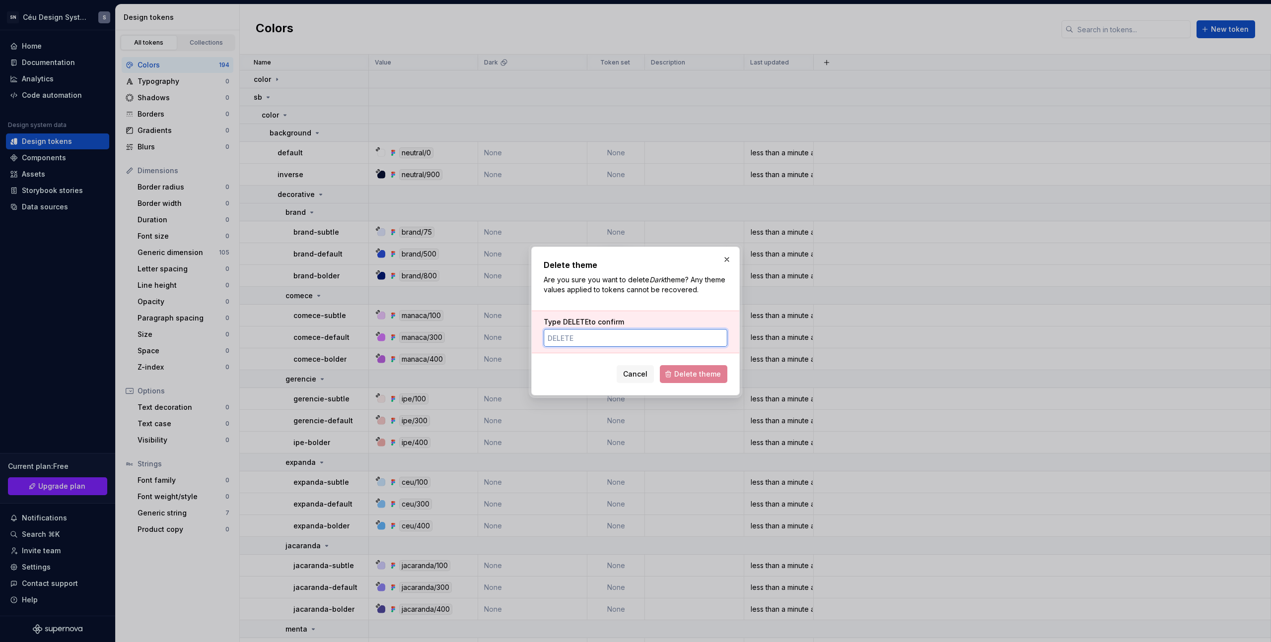
click at [598, 339] on input "Type DELETE to confirm" at bounding box center [635, 338] width 184 height 18
type input "DELETE"
click at [691, 378] on span "Delete theme" at bounding box center [697, 374] width 47 height 10
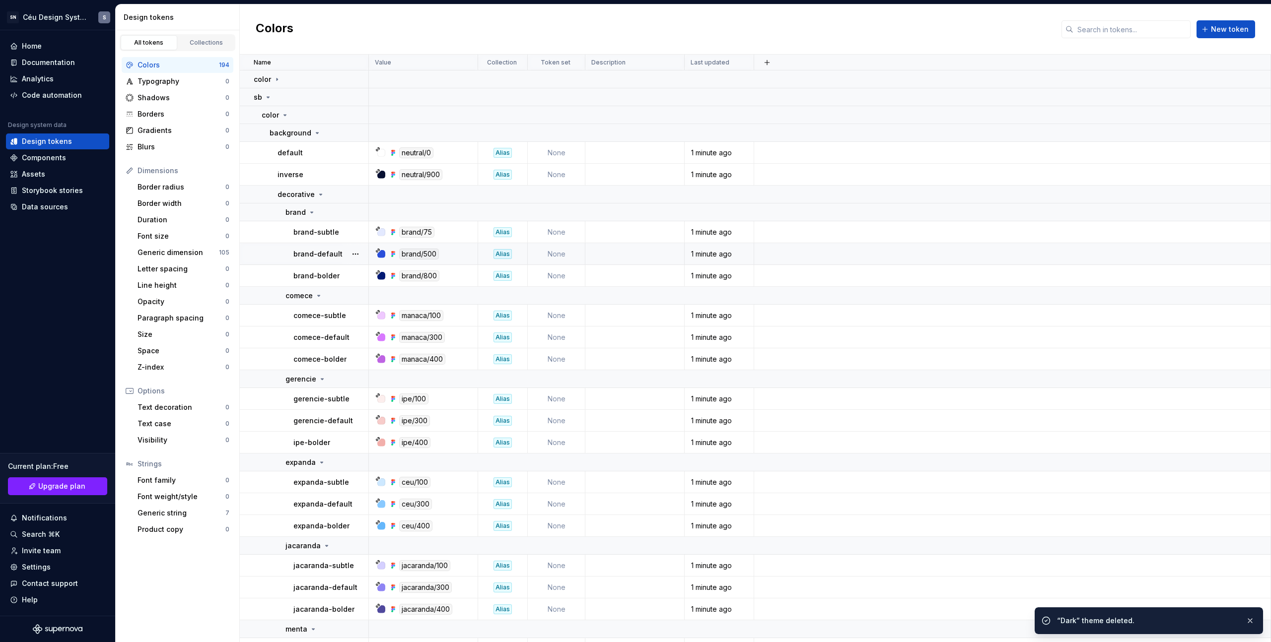
click at [728, 259] on td "1 minute ago" at bounding box center [718, 254] width 69 height 22
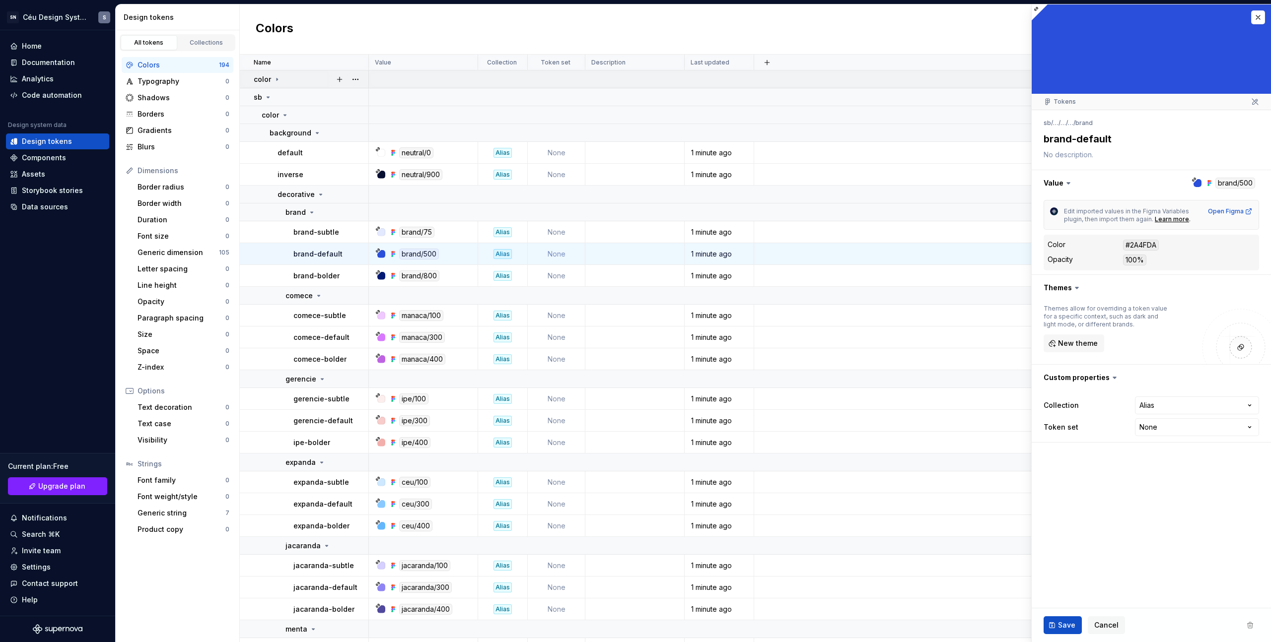
click at [274, 78] on icon at bounding box center [277, 79] width 8 height 8
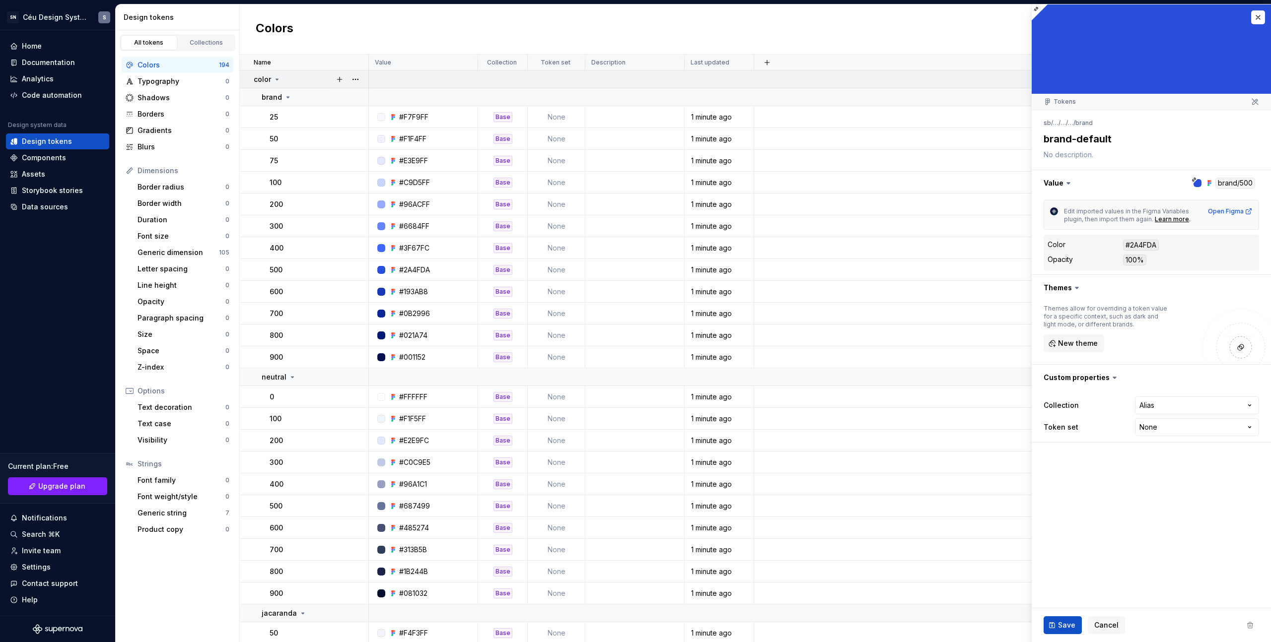
click at [275, 80] on icon at bounding box center [277, 79] width 8 height 8
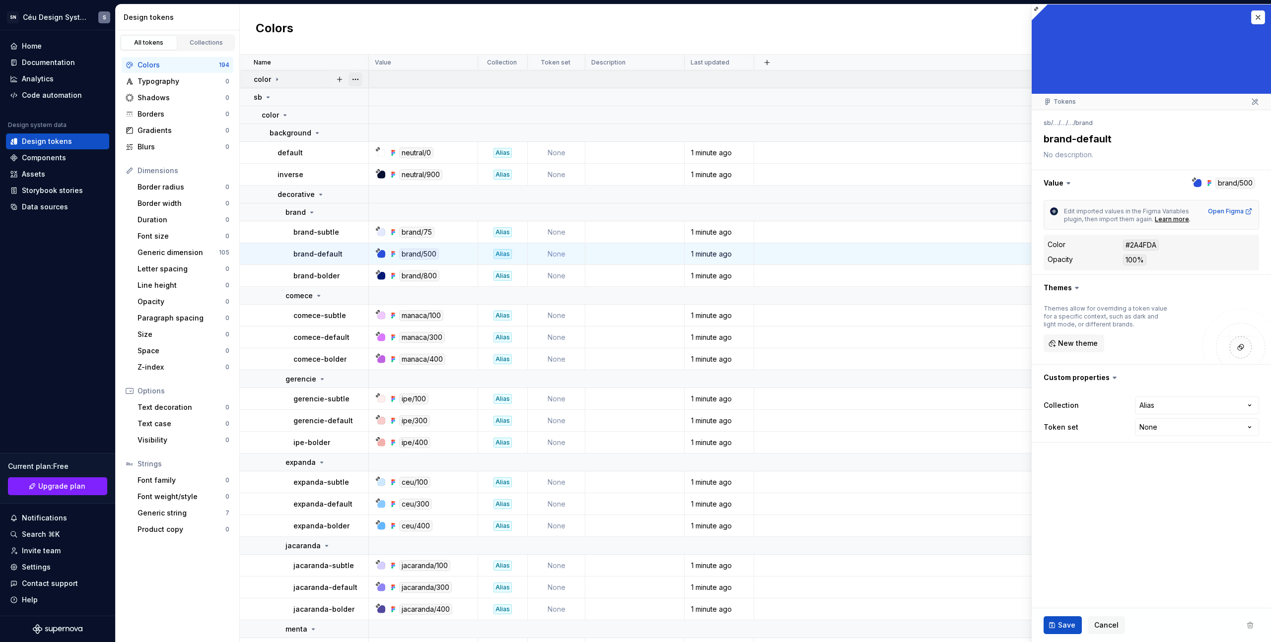
click at [355, 81] on button "button" at bounding box center [355, 79] width 14 height 14
click at [390, 169] on span "Ungroup" at bounding box center [376, 171] width 50 height 16
click at [316, 113] on html "SN Céu Design System S Home Documentation Analytics Code automation Design syst…" at bounding box center [635, 321] width 1271 height 642
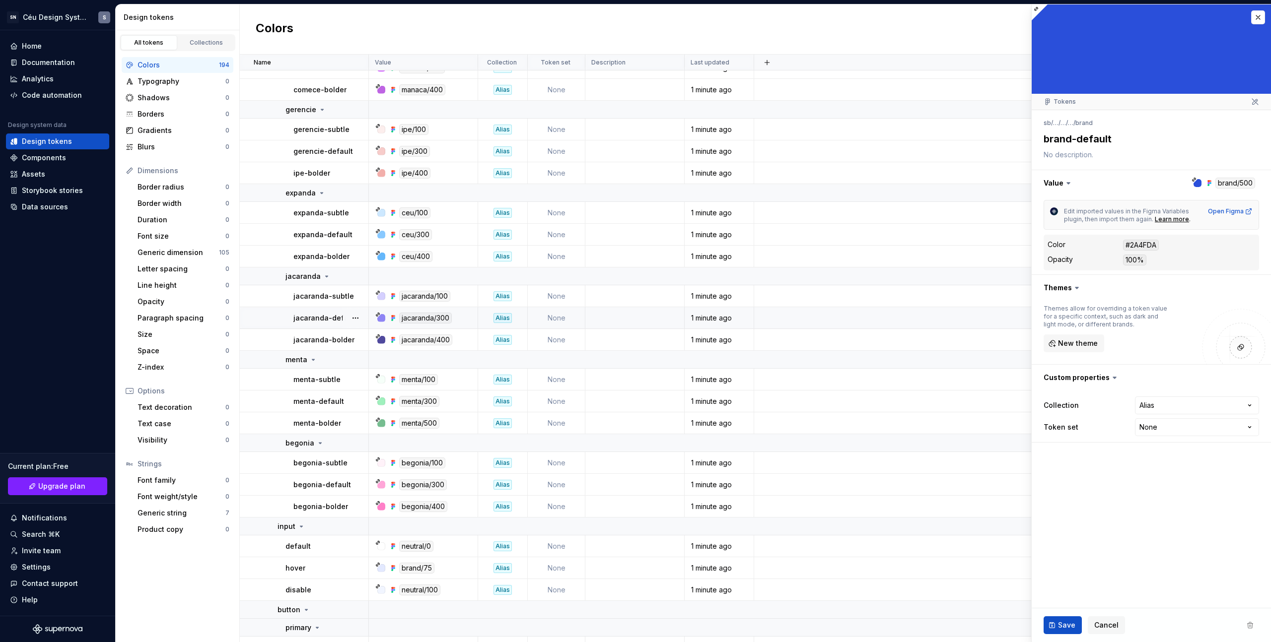
scroll to position [264, 0]
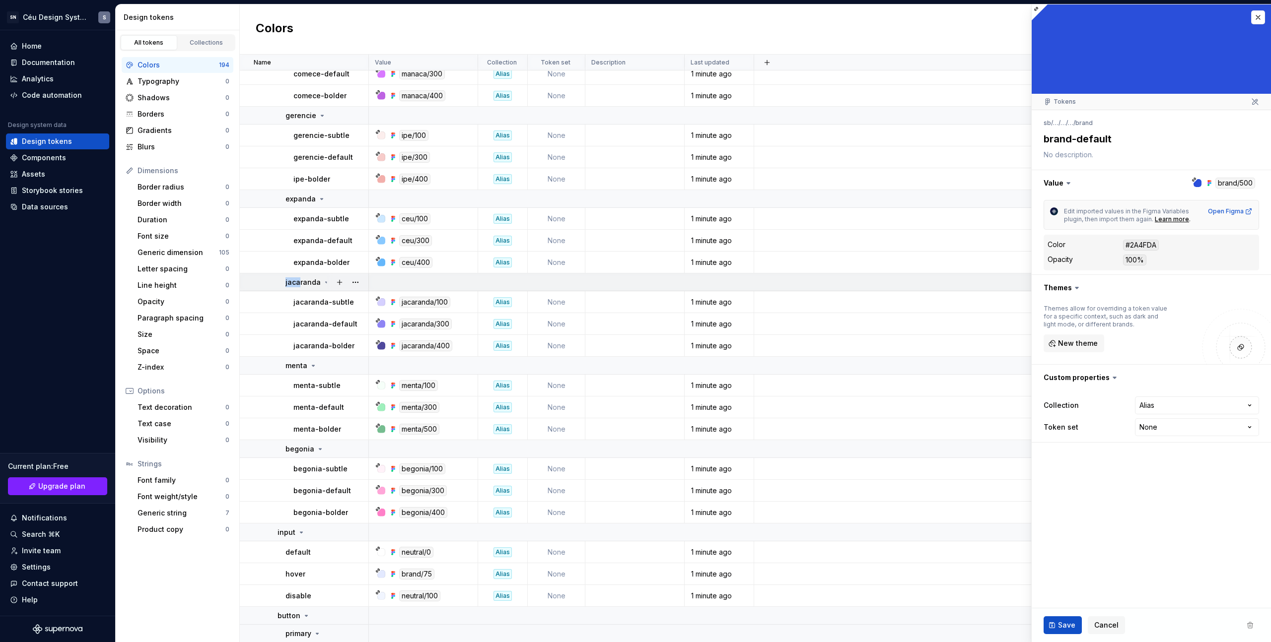
drag, startPoint x: 298, startPoint y: 279, endPoint x: 318, endPoint y: 285, distance: 20.9
click at [264, 282] on td "jacaranda" at bounding box center [304, 282] width 129 height 18
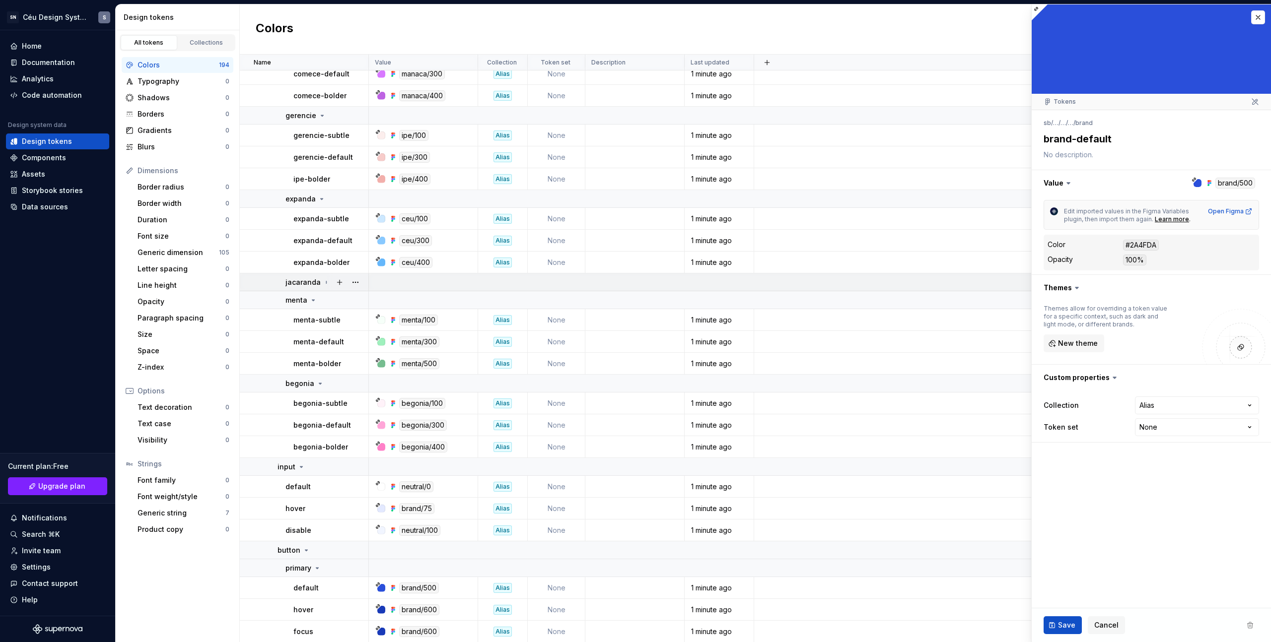
click at [365, 281] on div at bounding box center [348, 281] width 42 height 17
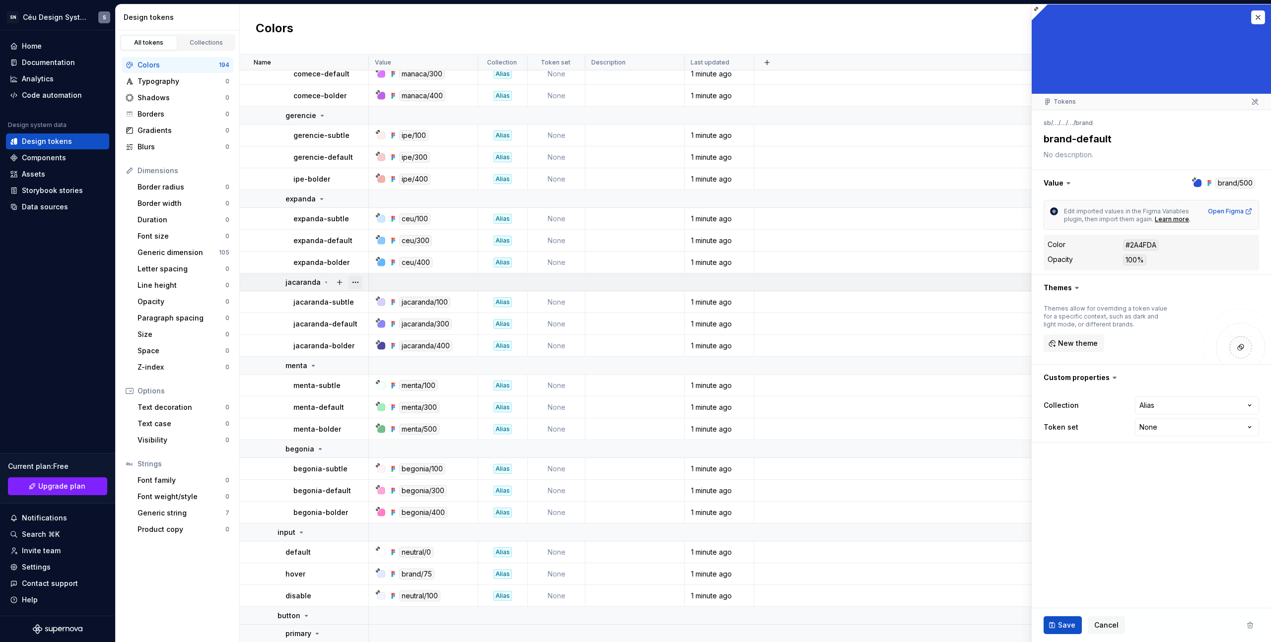
click at [359, 281] on button "button" at bounding box center [355, 282] width 14 height 14
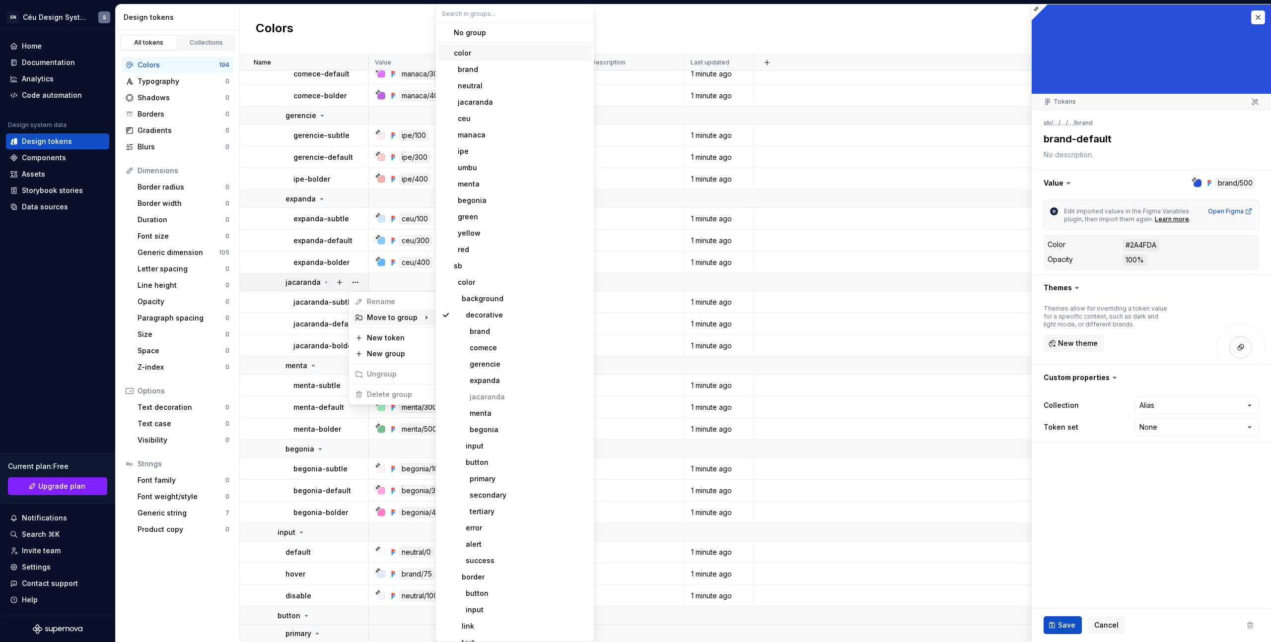
click at [305, 157] on html "SN Céu Design System S Home Documentation Analytics Code automation Design syst…" at bounding box center [635, 321] width 1271 height 642
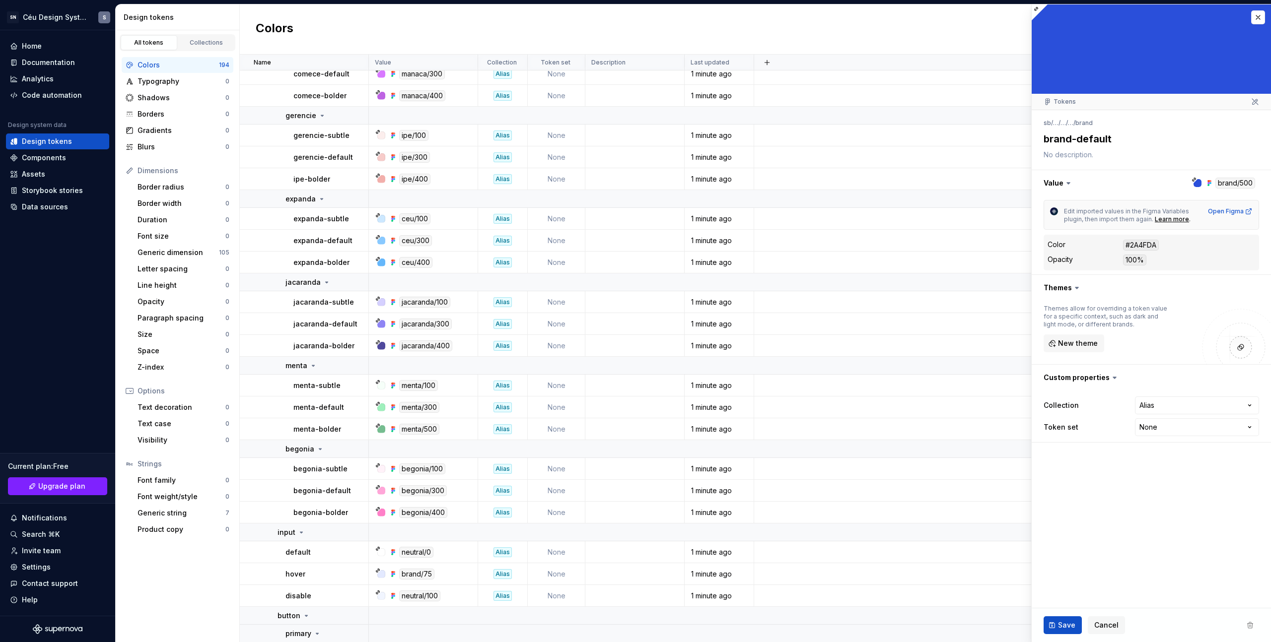
scroll to position [0, 0]
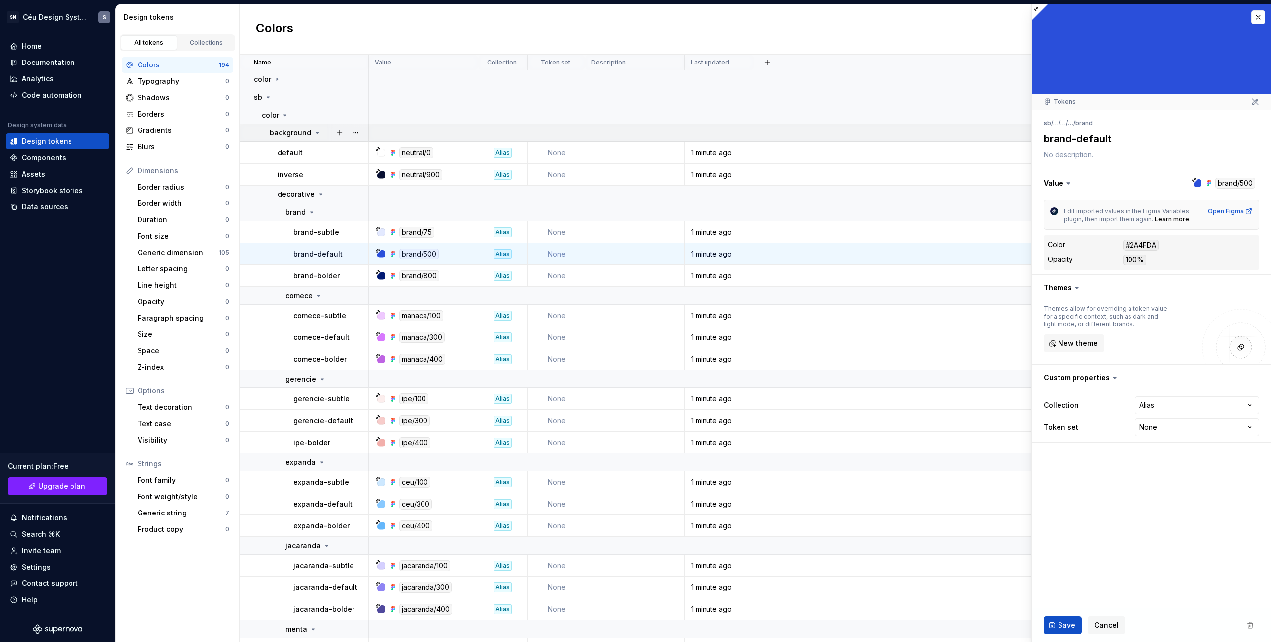
click at [316, 134] on icon at bounding box center [317, 133] width 8 height 8
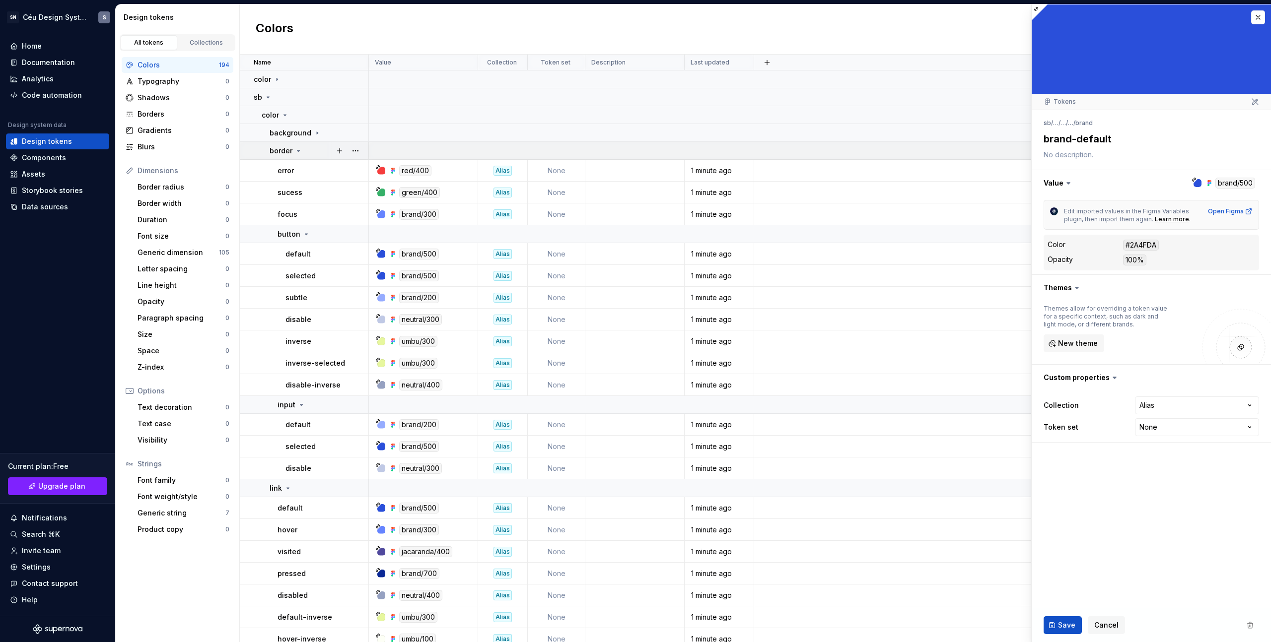
click at [297, 154] on icon at bounding box center [298, 151] width 8 height 8
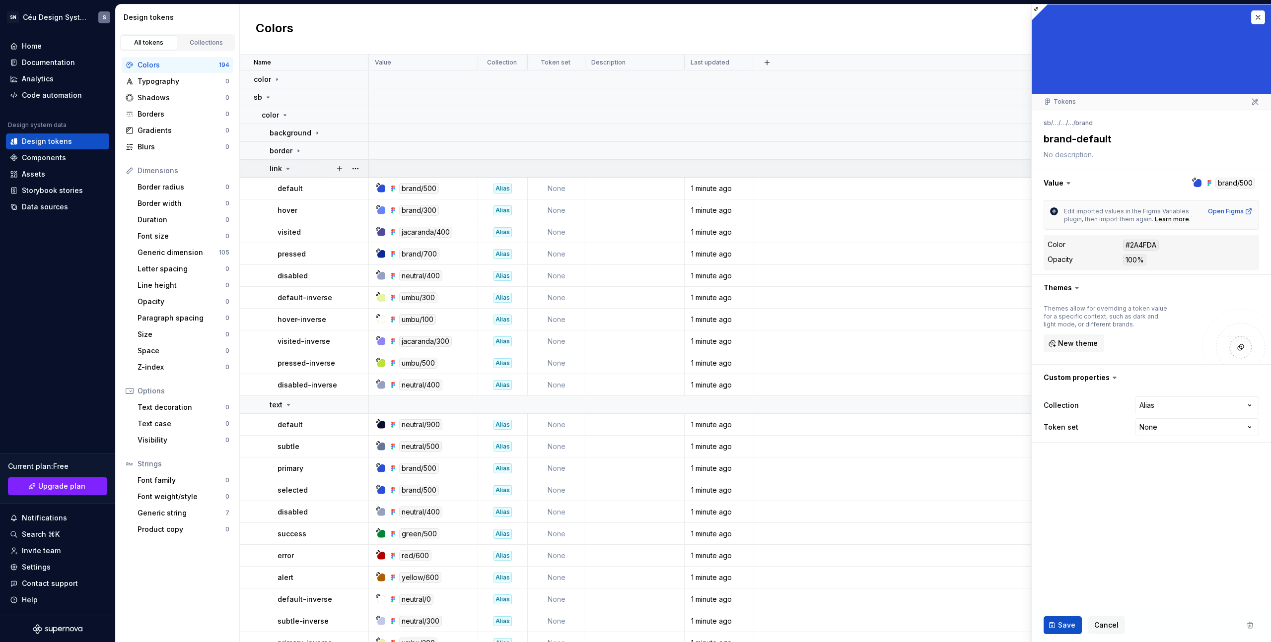
click at [288, 168] on icon at bounding box center [288, 169] width 8 height 8
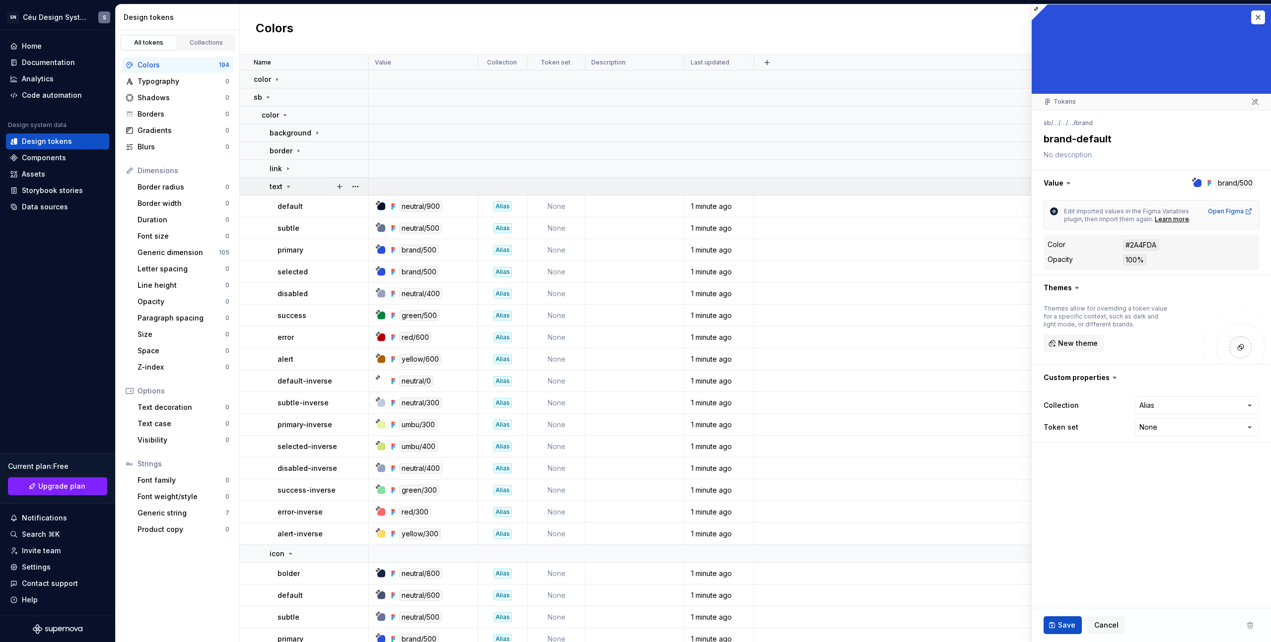
click at [291, 188] on icon at bounding box center [288, 187] width 8 height 8
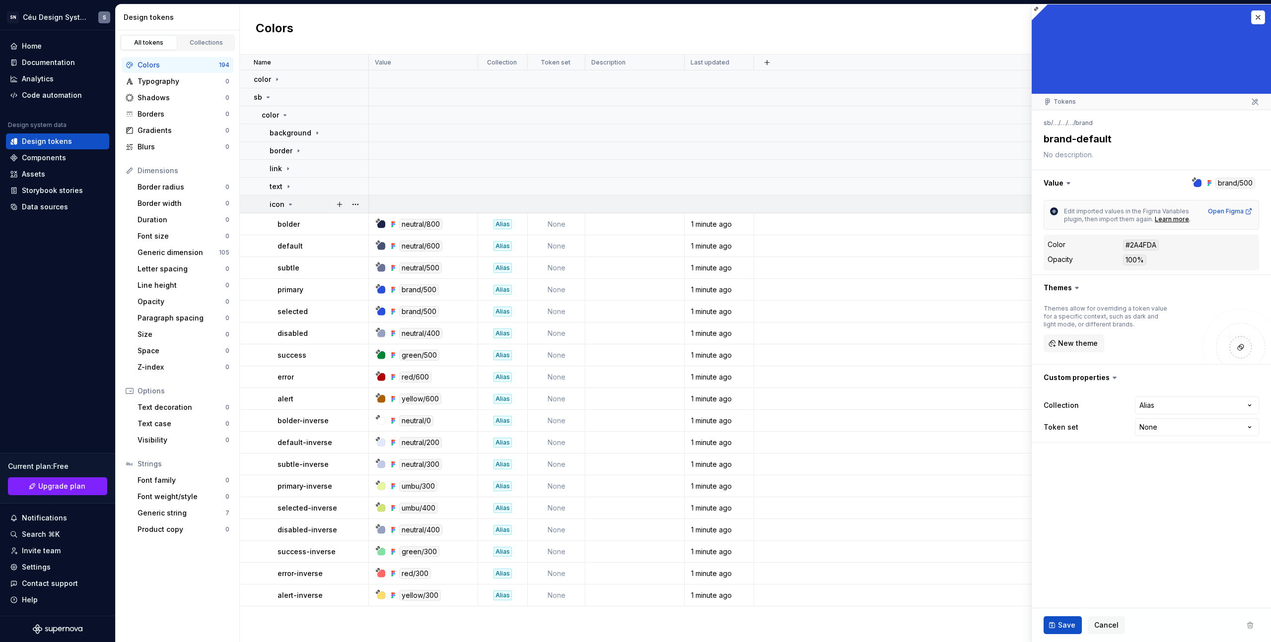
click at [291, 207] on icon at bounding box center [290, 205] width 8 height 8
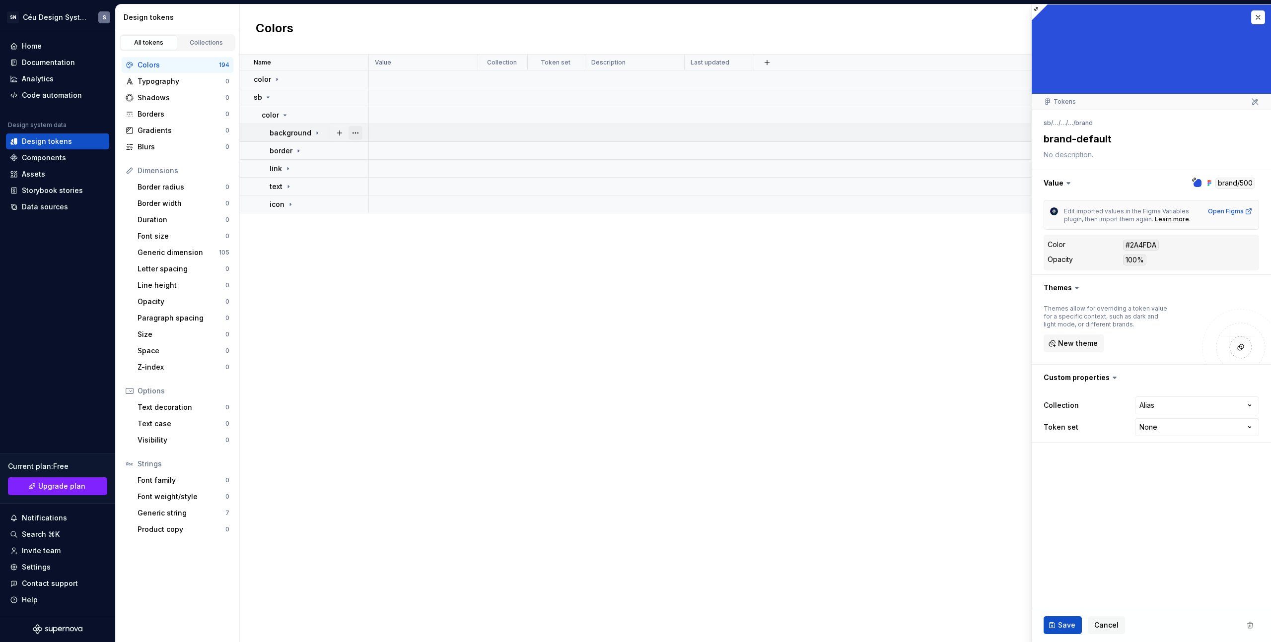
click at [361, 133] on button "button" at bounding box center [355, 133] width 14 height 14
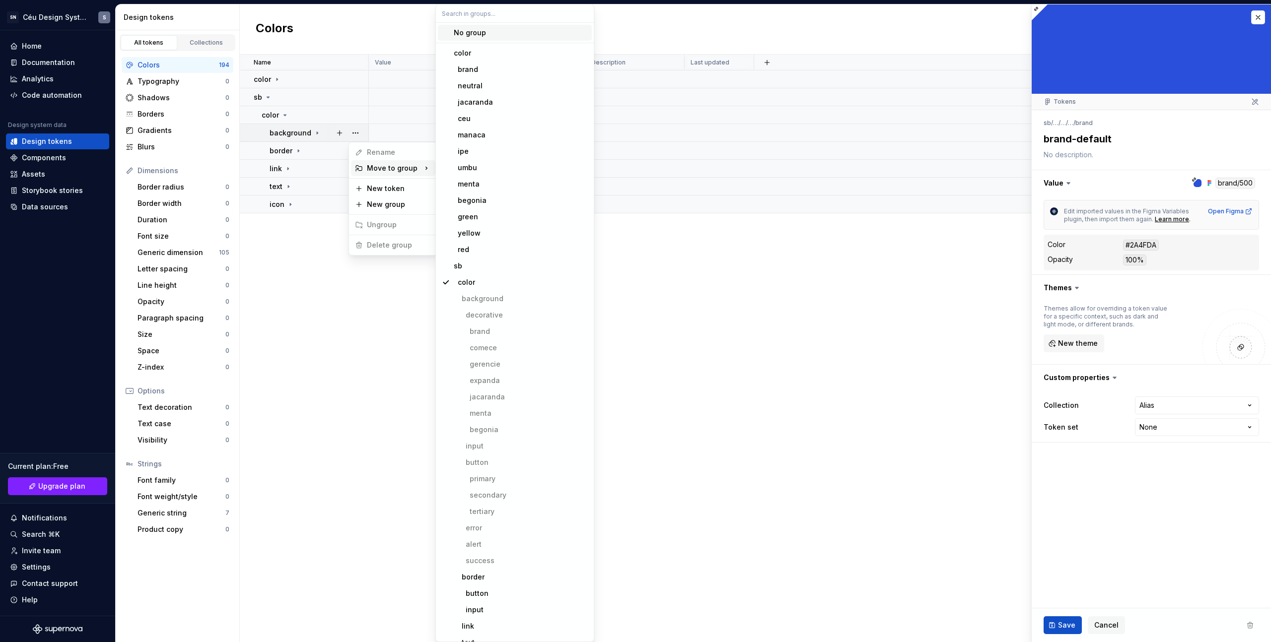
click at [471, 30] on div "No group" at bounding box center [470, 33] width 32 height 10
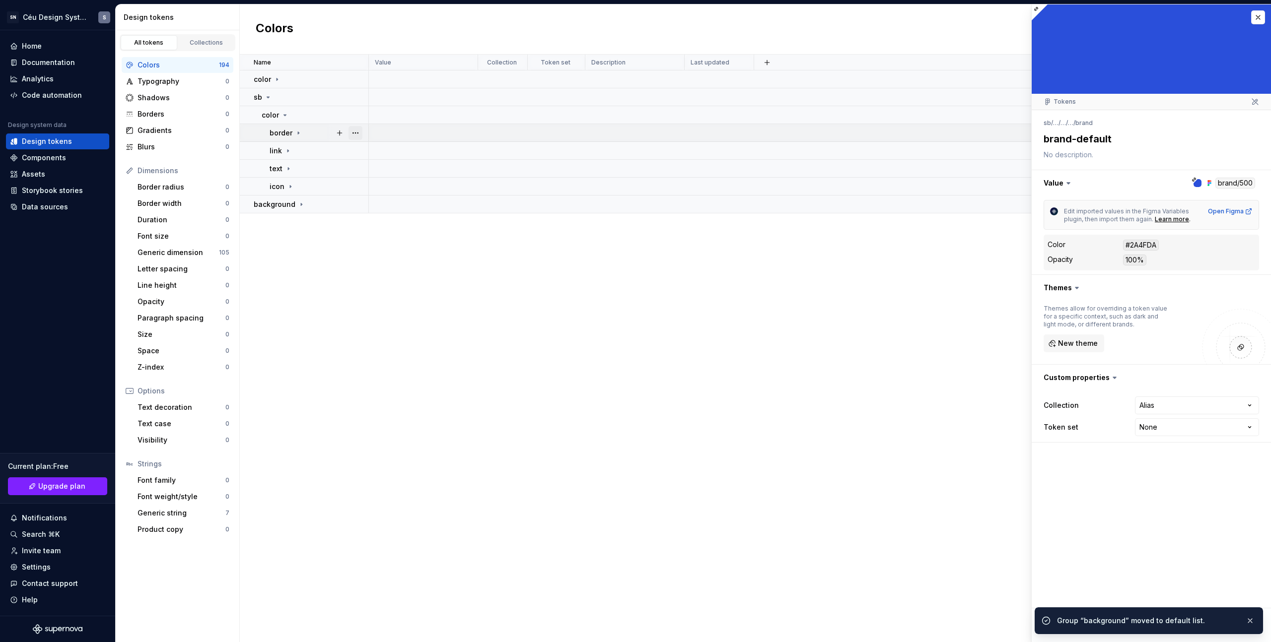
click at [358, 131] on button "button" at bounding box center [355, 133] width 14 height 14
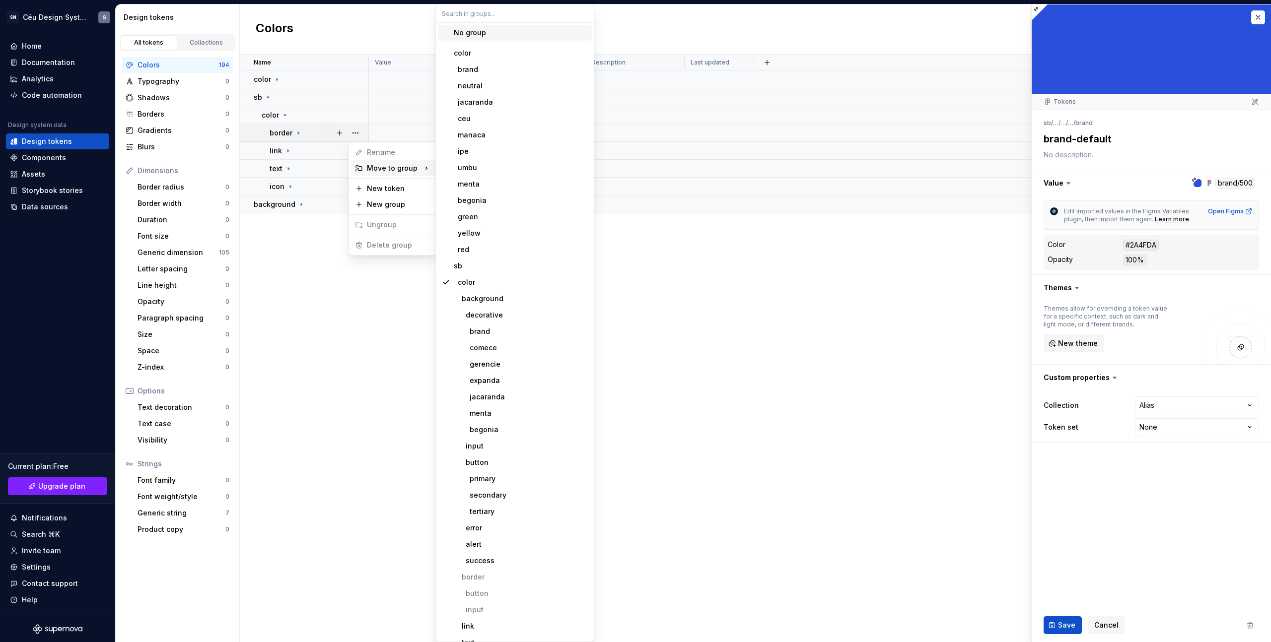
click at [473, 35] on div "No group" at bounding box center [470, 33] width 32 height 10
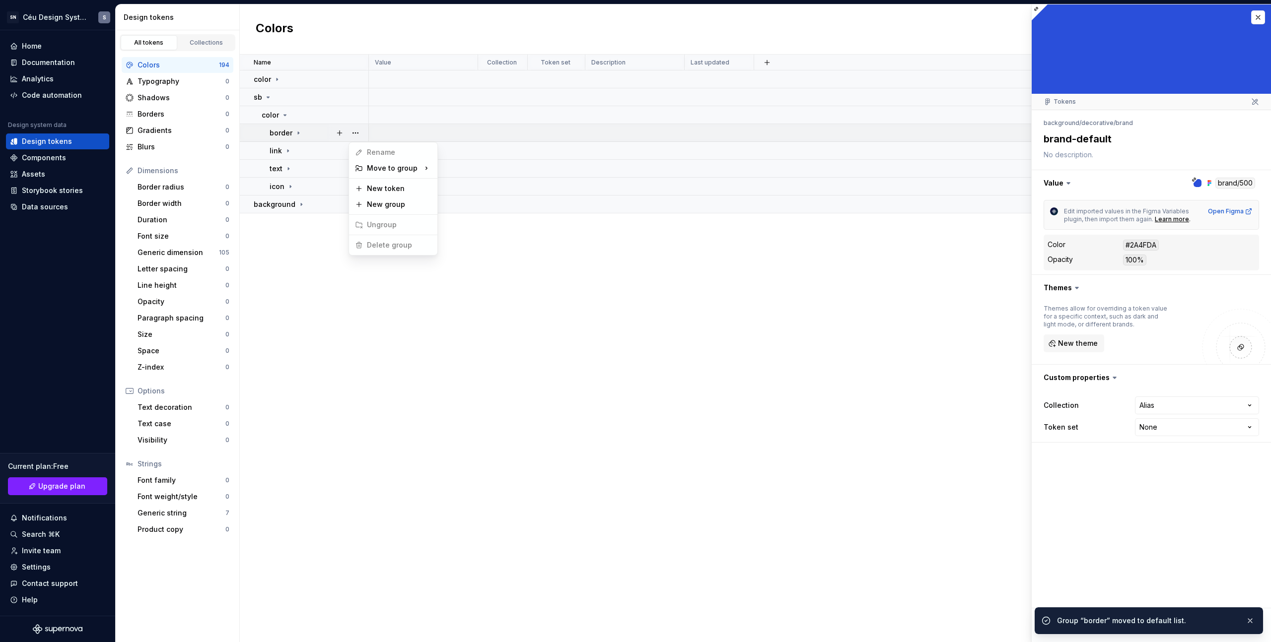
click at [360, 133] on button "button" at bounding box center [355, 133] width 14 height 14
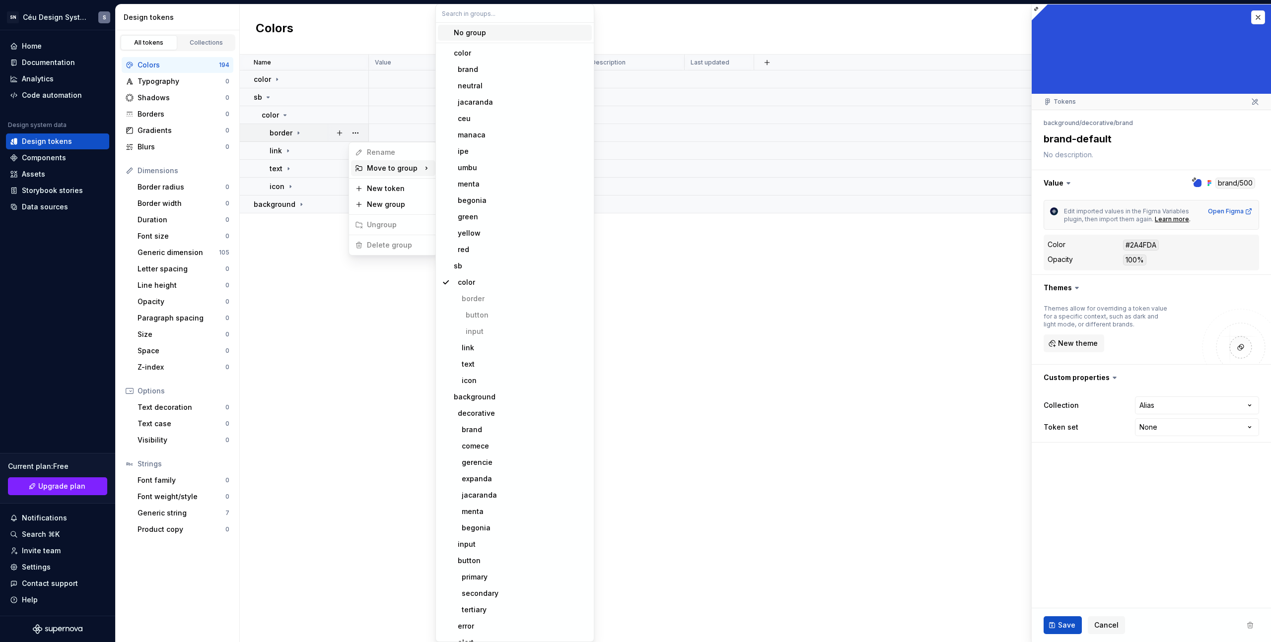
click at [471, 32] on div "No group" at bounding box center [470, 33] width 32 height 10
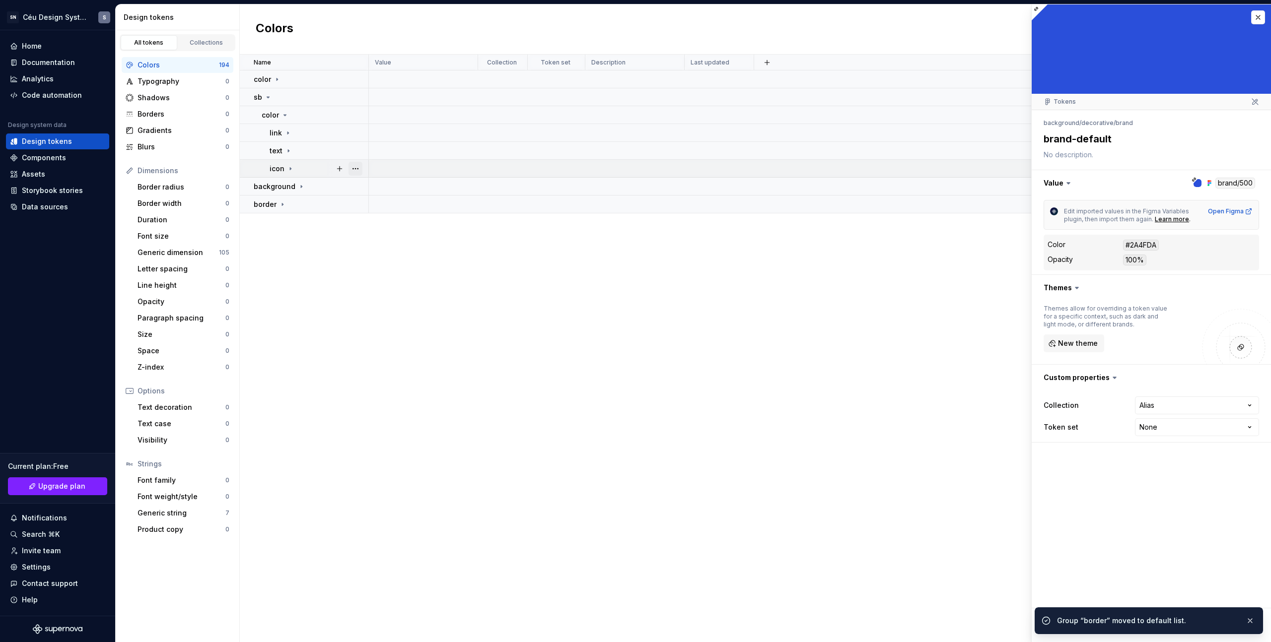
click at [357, 167] on button "button" at bounding box center [355, 169] width 14 height 14
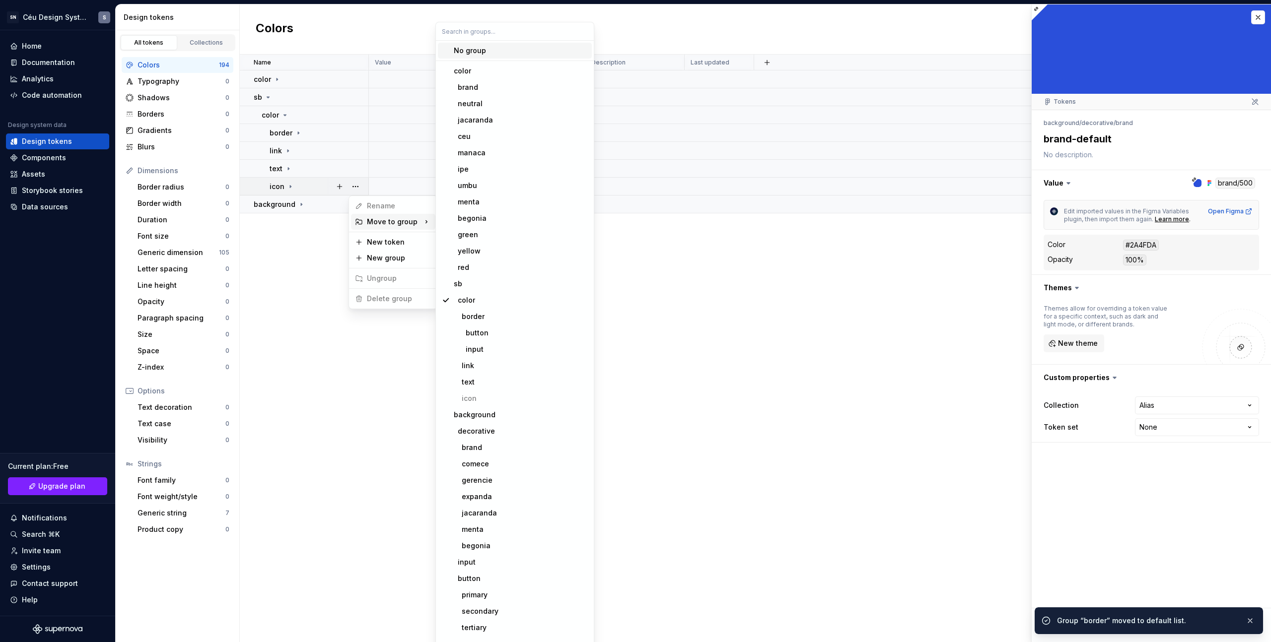
drag, startPoint x: 478, startPoint y: 34, endPoint x: 472, endPoint y: 42, distance: 9.9
click at [478, 46] on div "No group" at bounding box center [470, 51] width 32 height 10
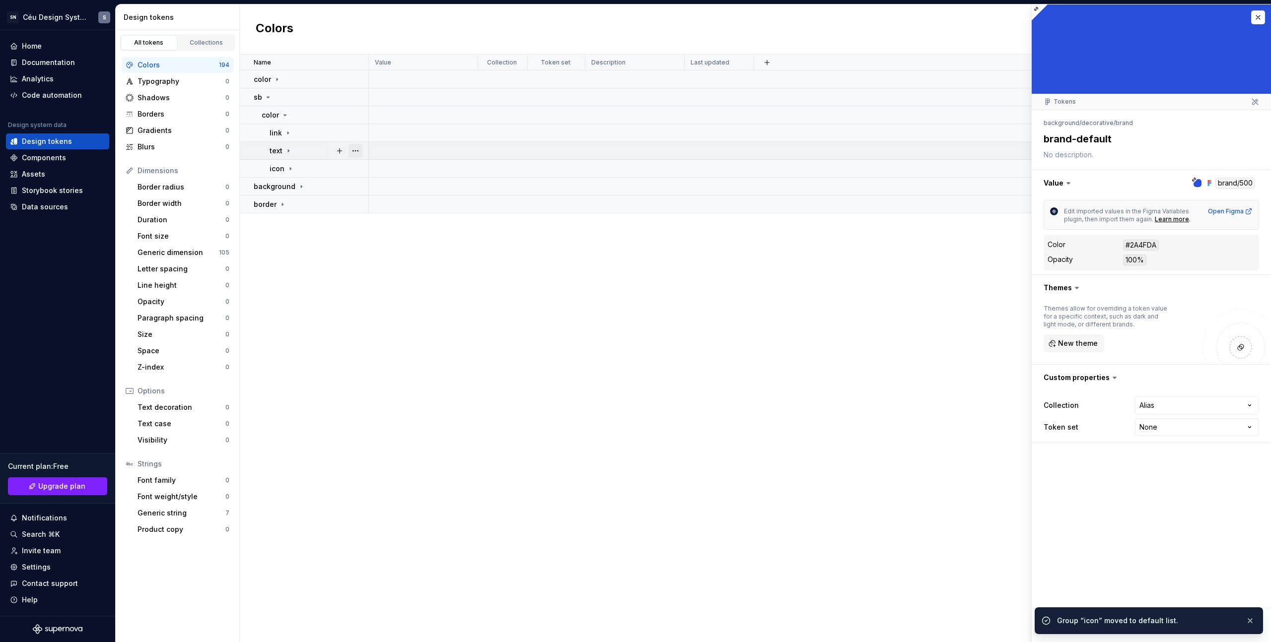
click at [360, 150] on button "button" at bounding box center [355, 151] width 14 height 14
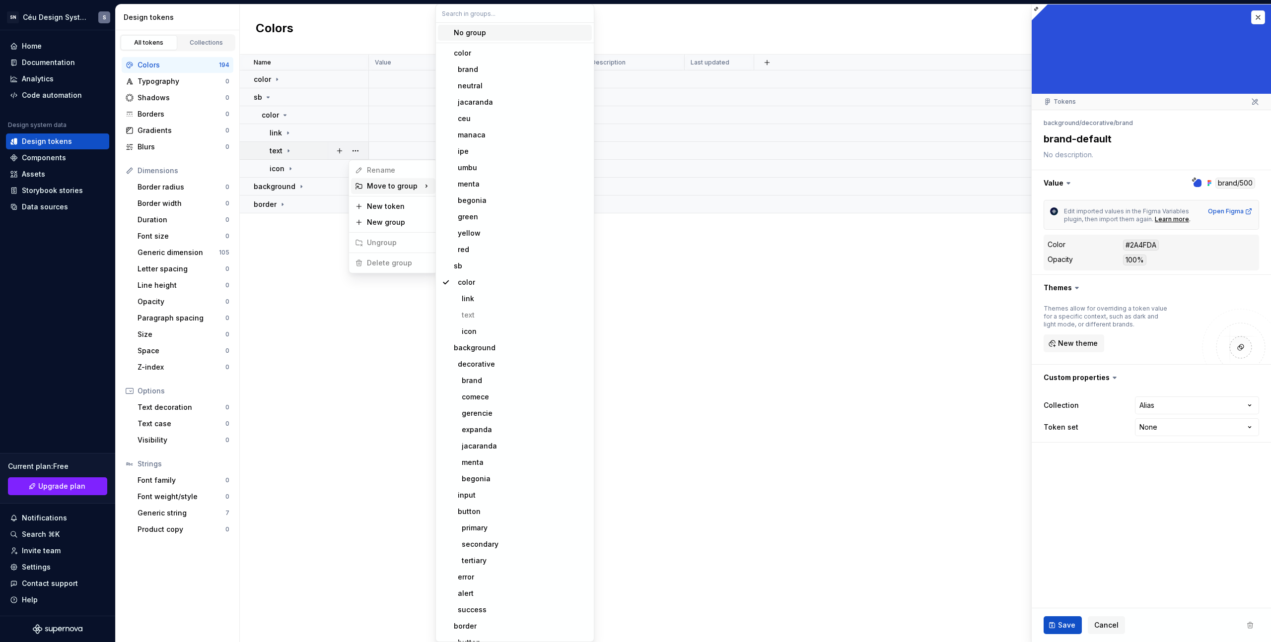
click at [479, 36] on div "No group" at bounding box center [470, 33] width 32 height 10
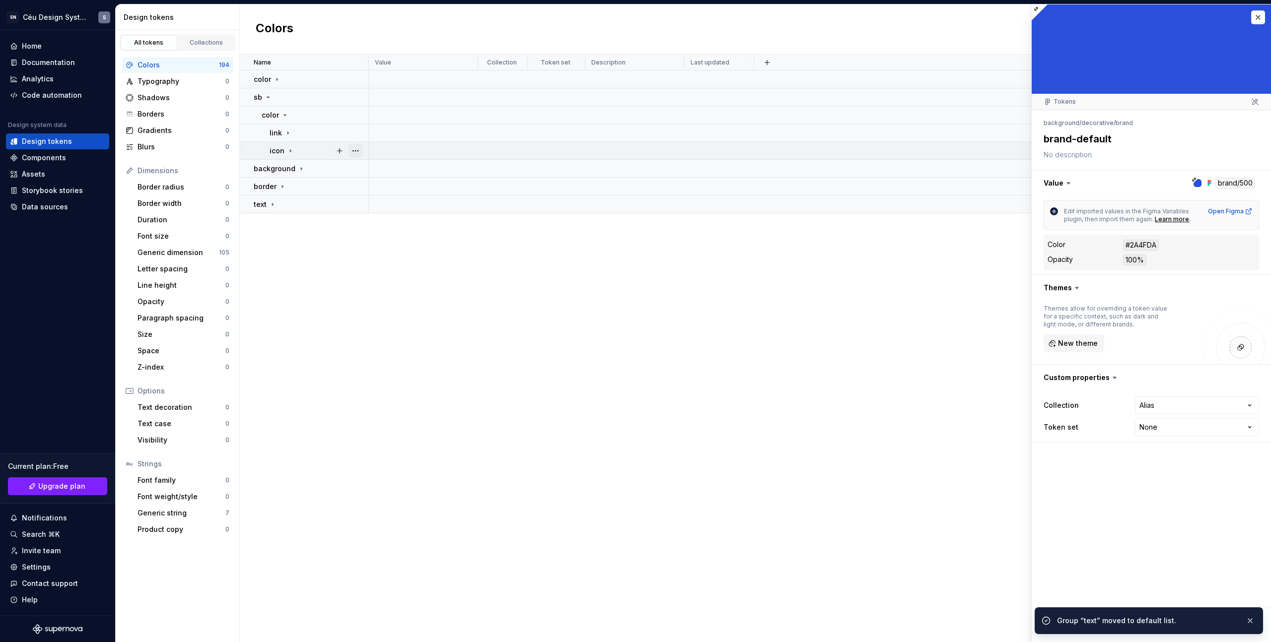
click at [352, 149] on button "button" at bounding box center [355, 151] width 14 height 14
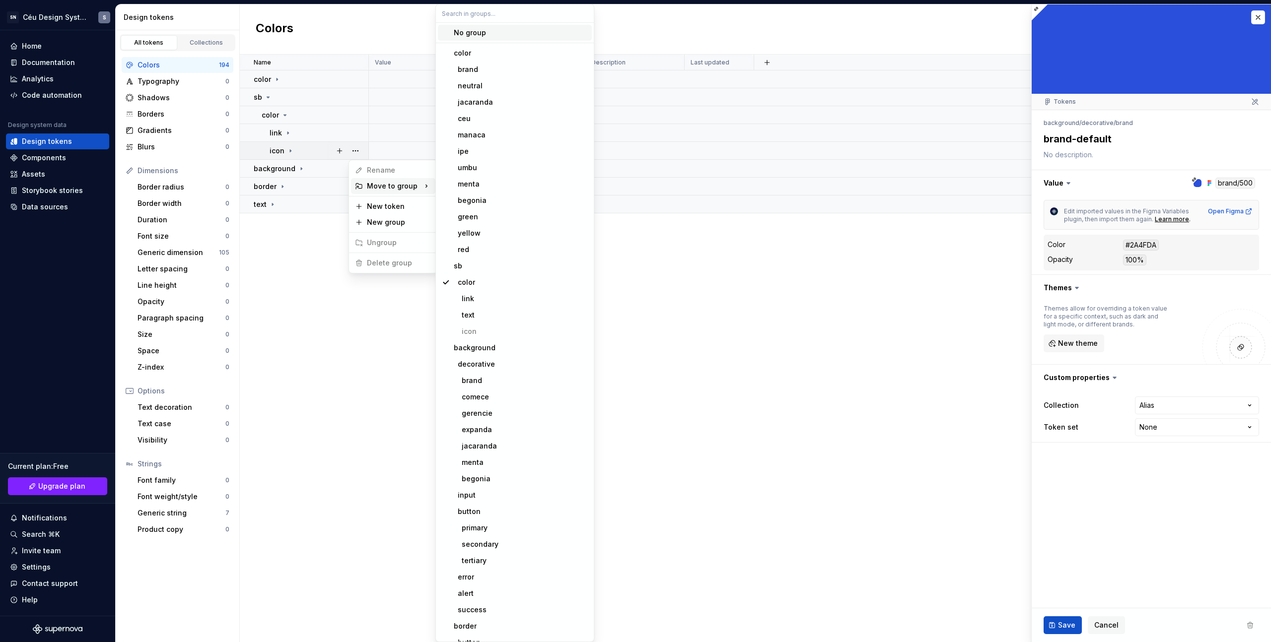
click at [479, 33] on div "No group" at bounding box center [470, 33] width 32 height 10
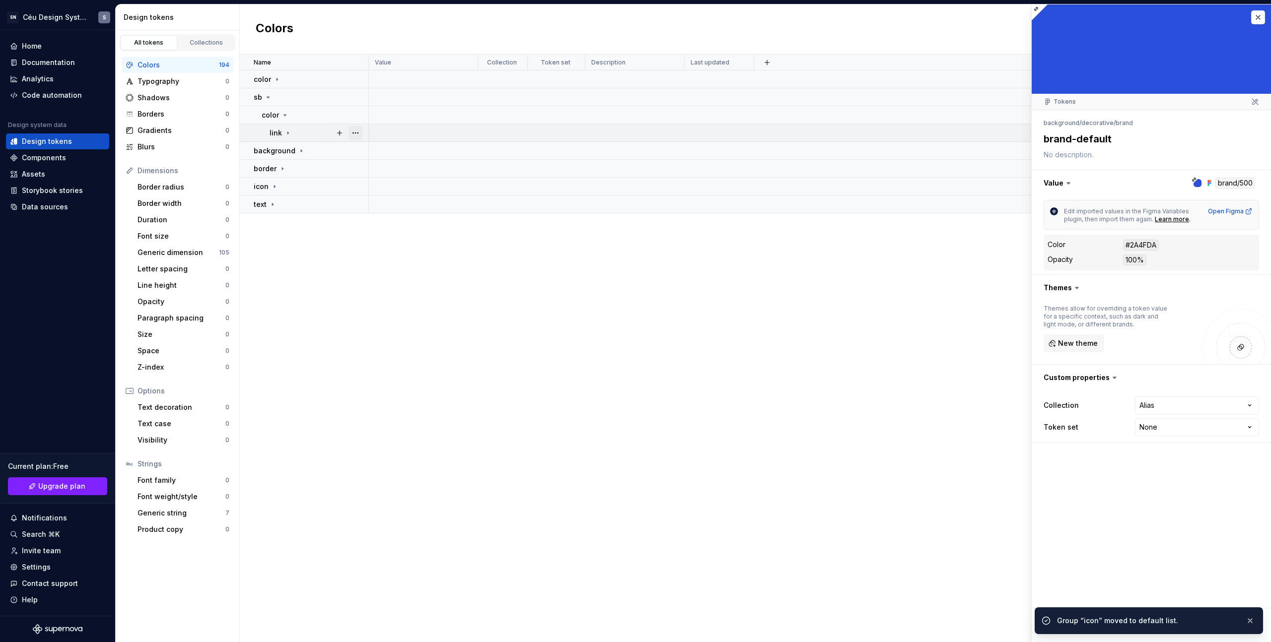
click at [355, 132] on button "button" at bounding box center [355, 133] width 14 height 14
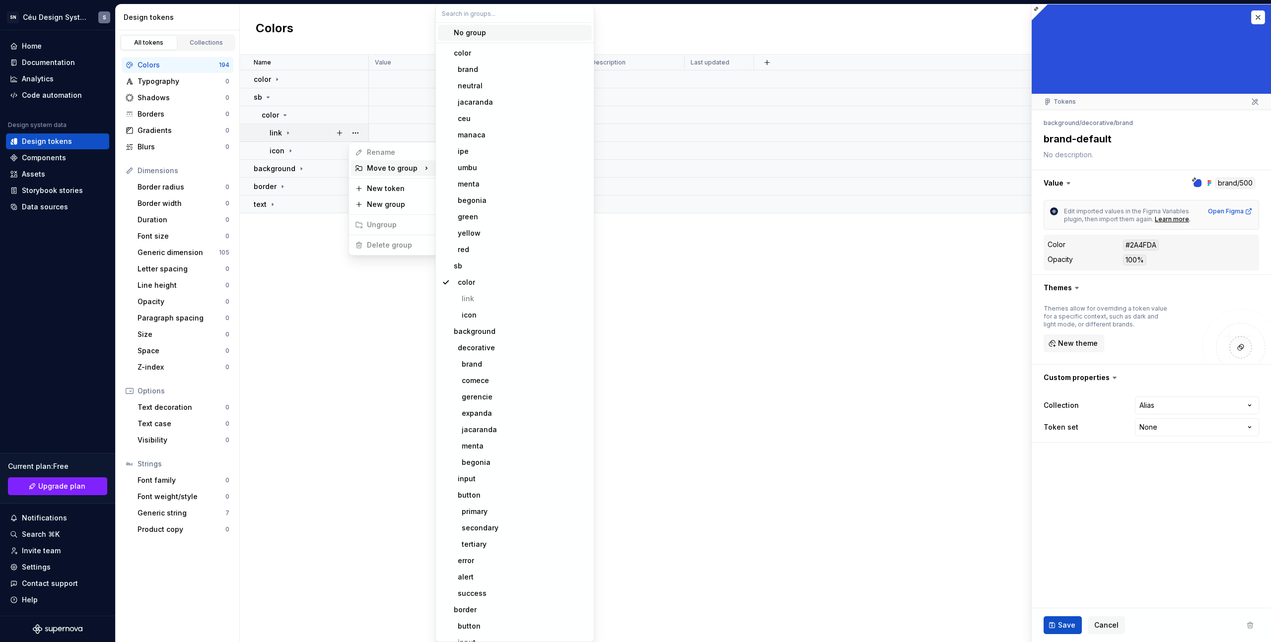
click at [479, 37] on div "No group" at bounding box center [470, 33] width 32 height 10
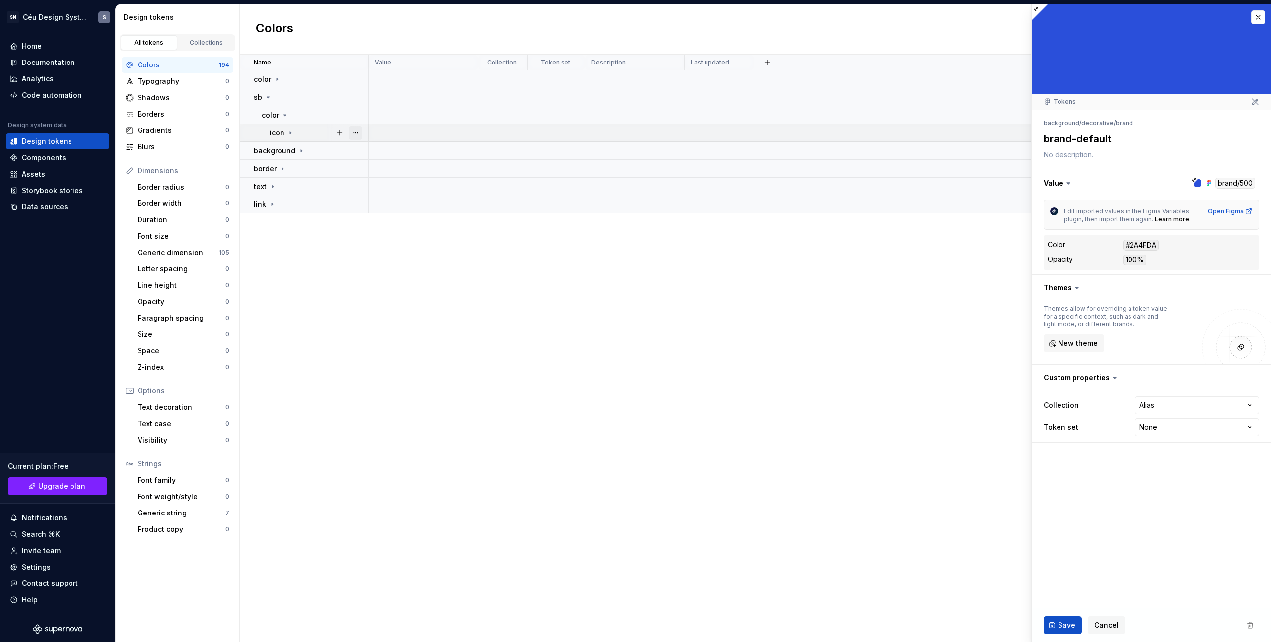
click at [356, 133] on button "button" at bounding box center [355, 133] width 14 height 14
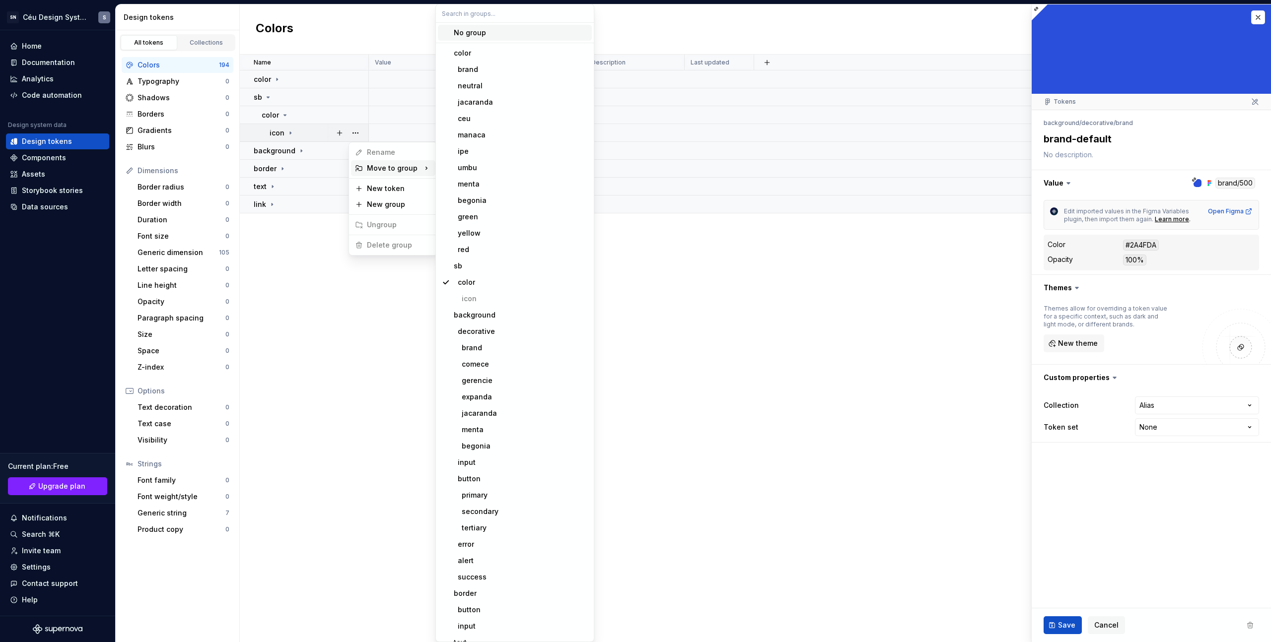
click at [472, 35] on div "No group" at bounding box center [470, 33] width 32 height 10
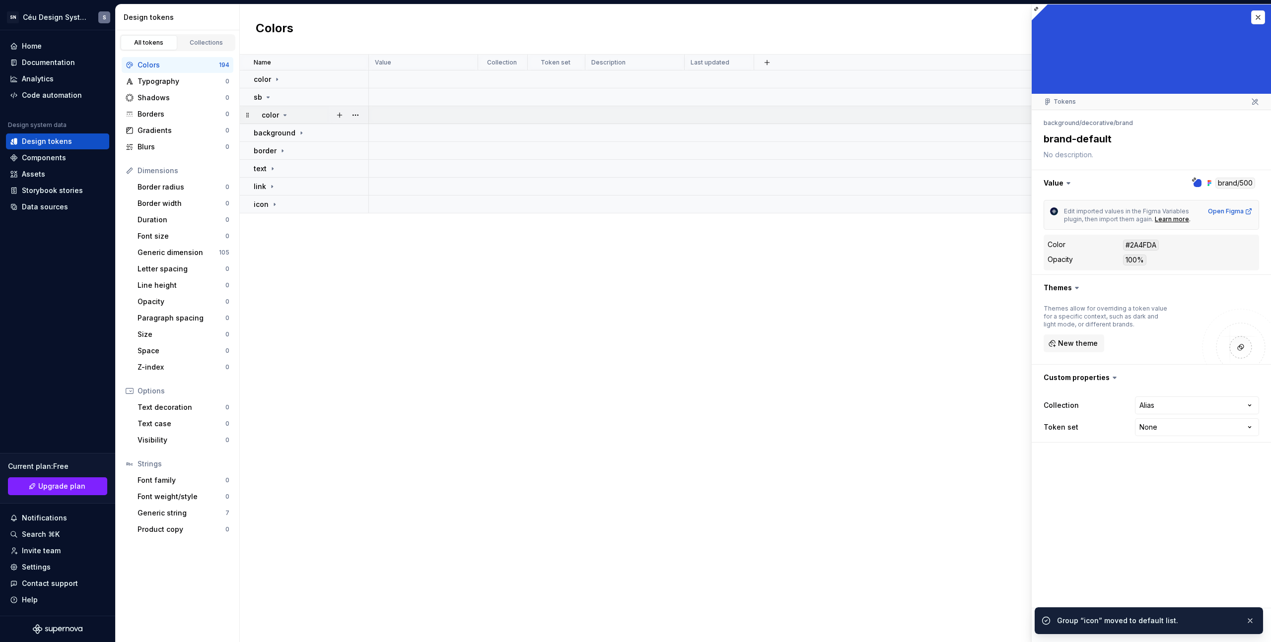
click at [284, 113] on icon at bounding box center [285, 115] width 8 height 8
click at [285, 114] on icon at bounding box center [285, 115] width 8 height 8
click at [358, 97] on button "button" at bounding box center [355, 97] width 14 height 14
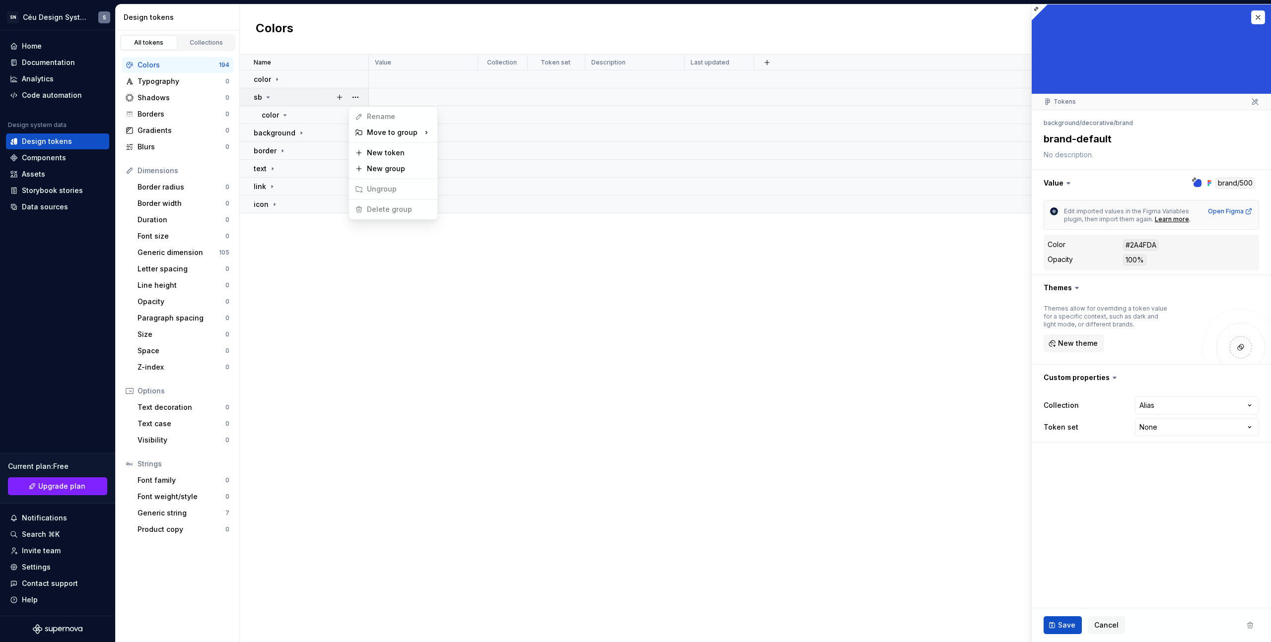
click at [380, 209] on span "Delete group" at bounding box center [383, 210] width 65 height 16
click at [269, 95] on html "SN Céu Design System S Home Documentation Analytics Code automation Design syst…" at bounding box center [635, 321] width 1271 height 642
click at [267, 95] on icon at bounding box center [268, 97] width 8 height 8
click at [277, 79] on icon at bounding box center [276, 79] width 1 height 2
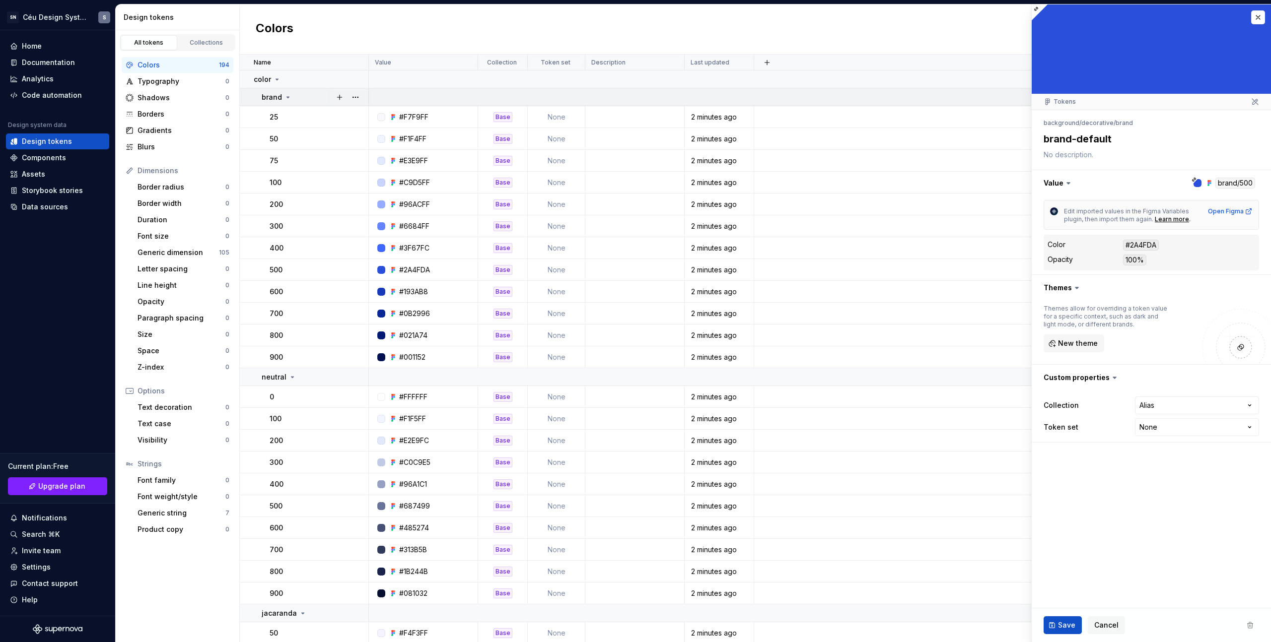
click at [287, 97] on icon at bounding box center [288, 97] width 2 height 1
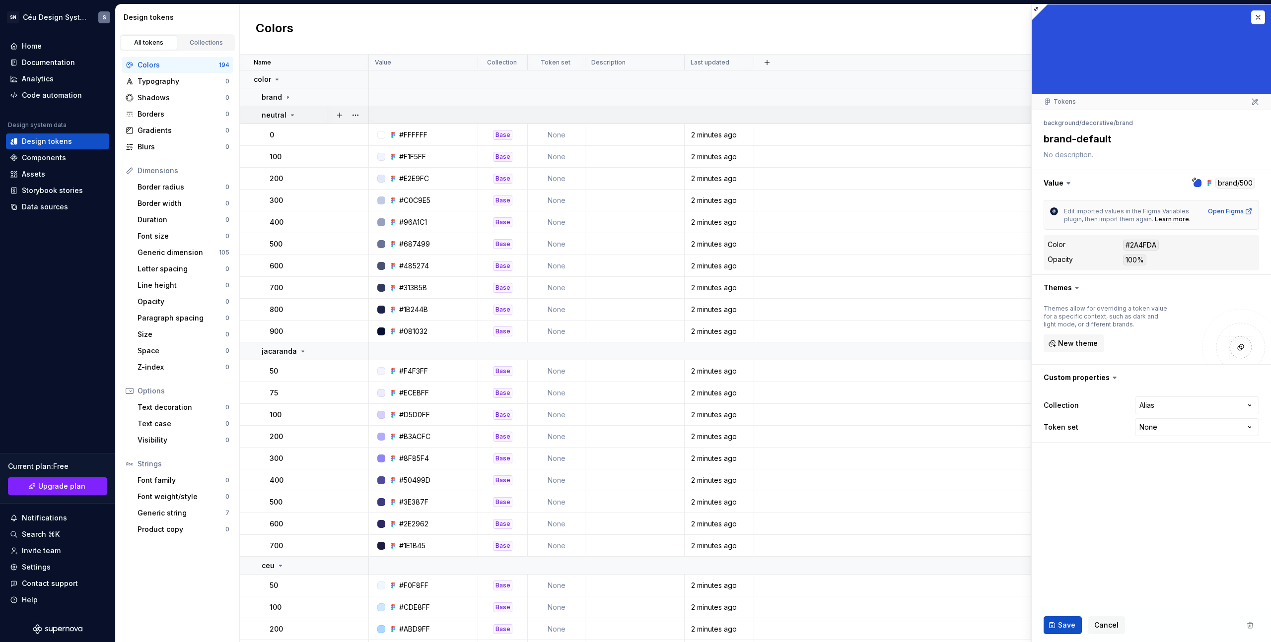
click at [288, 111] on icon at bounding box center [292, 115] width 8 height 8
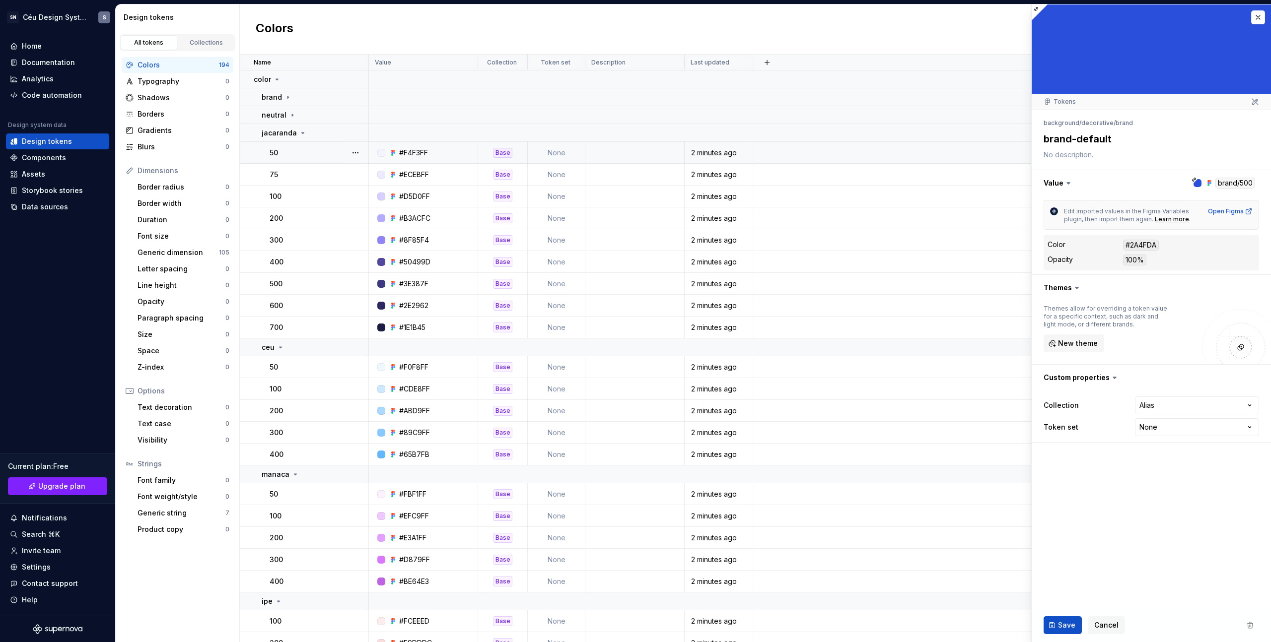
click at [392, 152] on icon at bounding box center [392, 153] width 2 height 2
click at [391, 154] on icon at bounding box center [392, 155] width 2 height 2
click at [385, 153] on div at bounding box center [381, 153] width 8 height 8
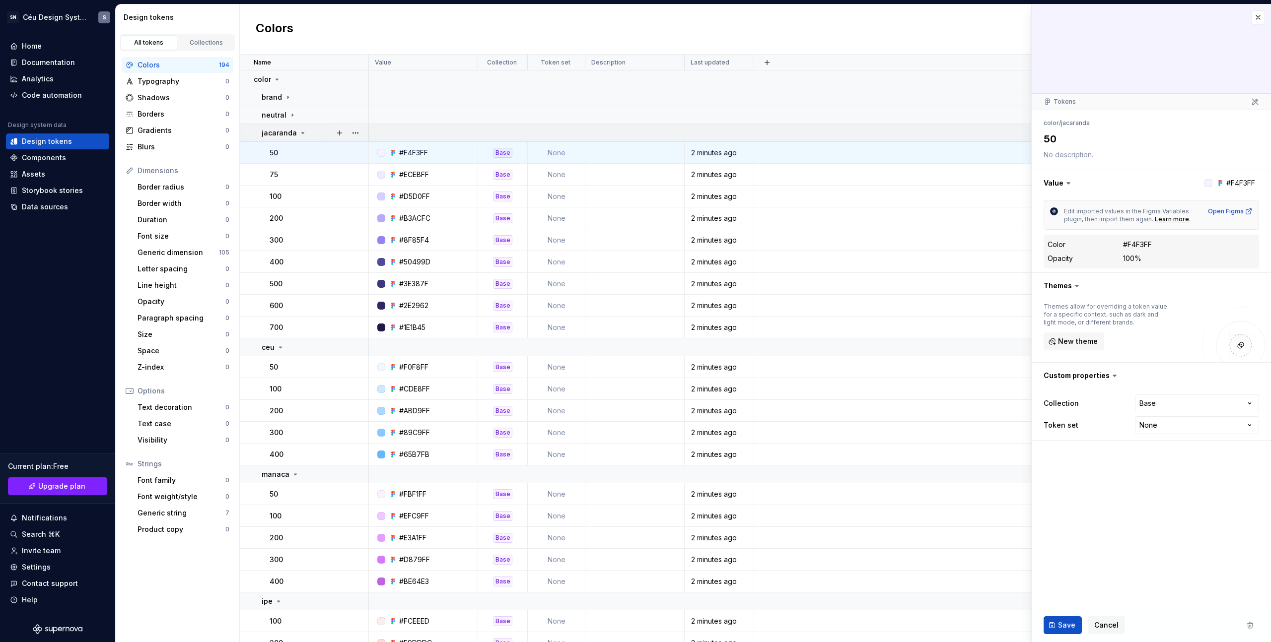
click at [299, 133] on icon at bounding box center [303, 133] width 8 height 8
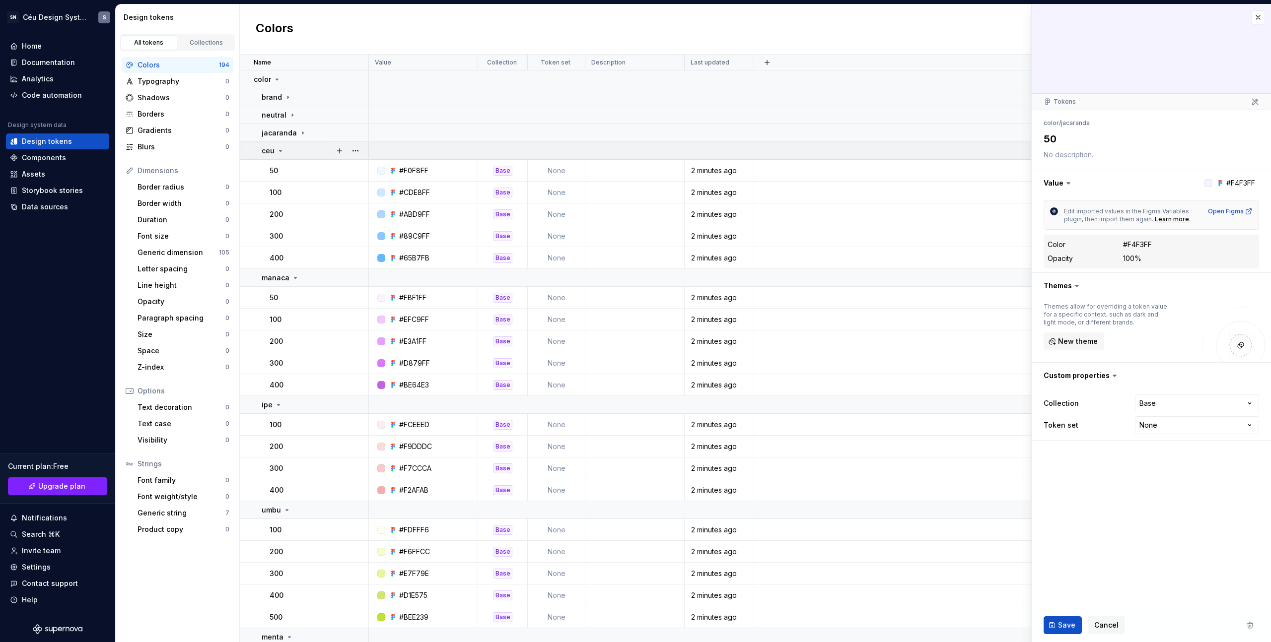
click at [282, 152] on icon at bounding box center [280, 151] width 8 height 8
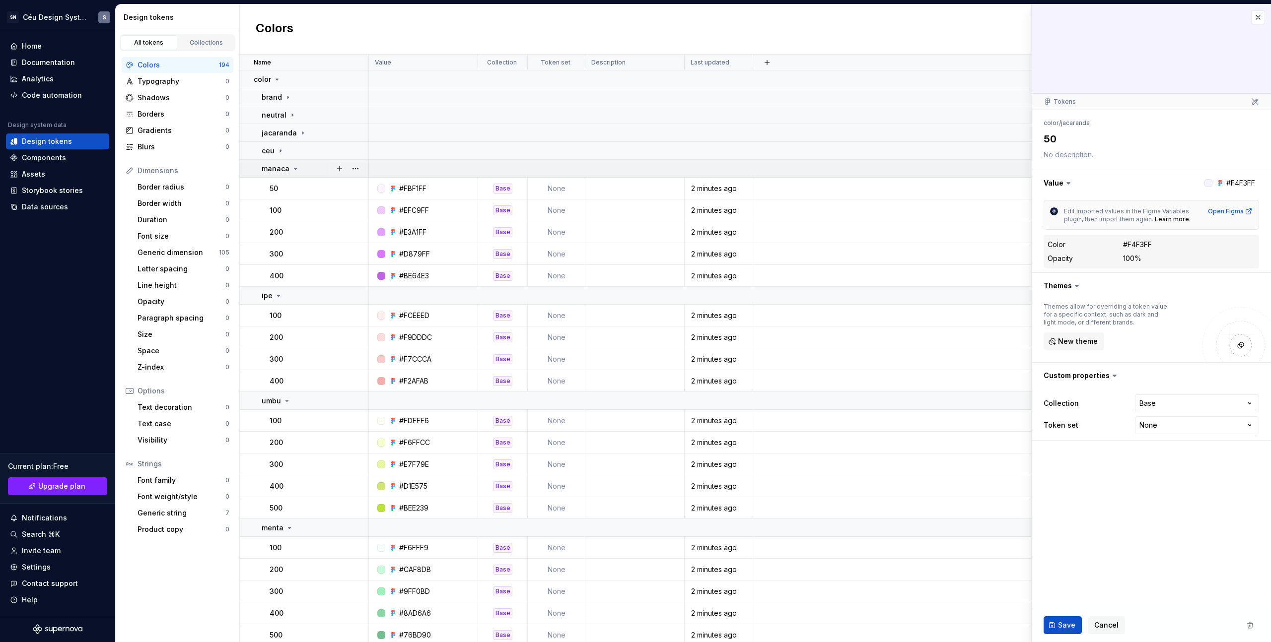
click at [291, 169] on icon at bounding box center [295, 169] width 8 height 8
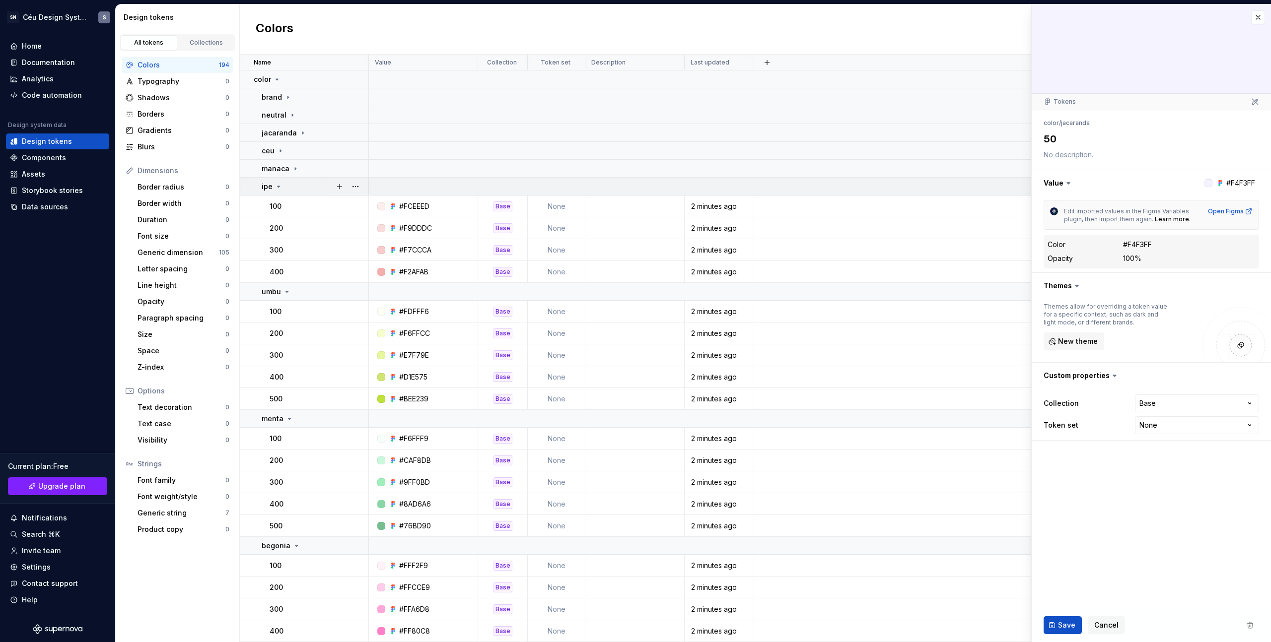
click at [278, 184] on icon at bounding box center [278, 187] width 8 height 8
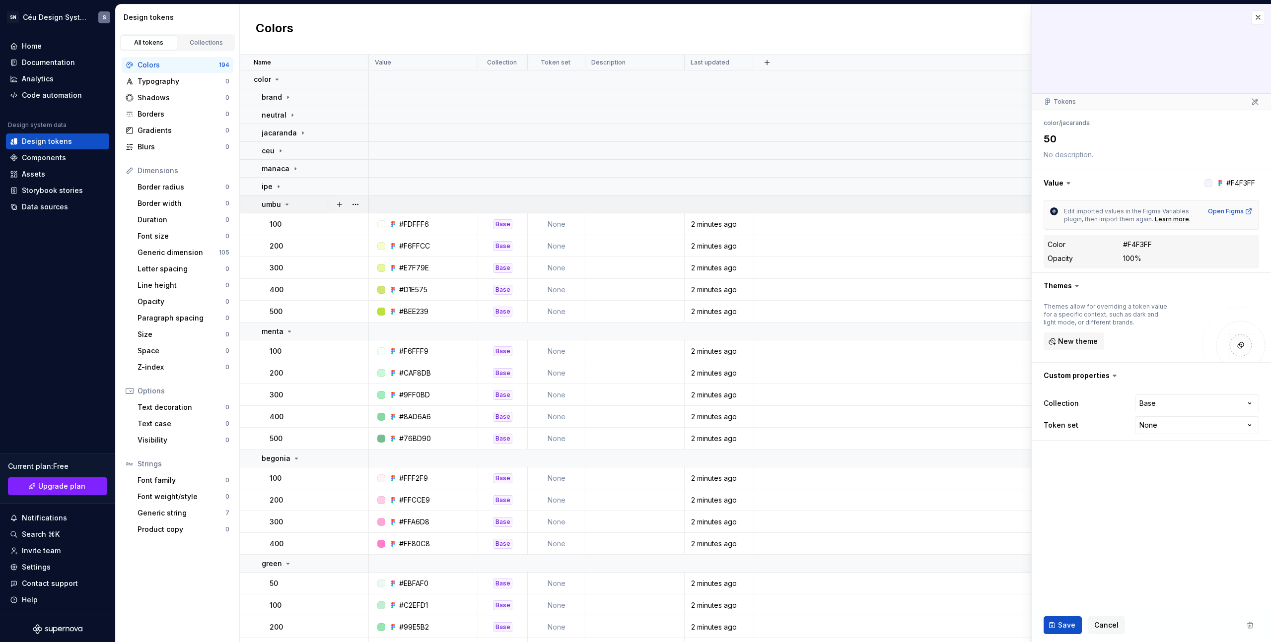
click at [284, 205] on icon at bounding box center [287, 205] width 8 height 8
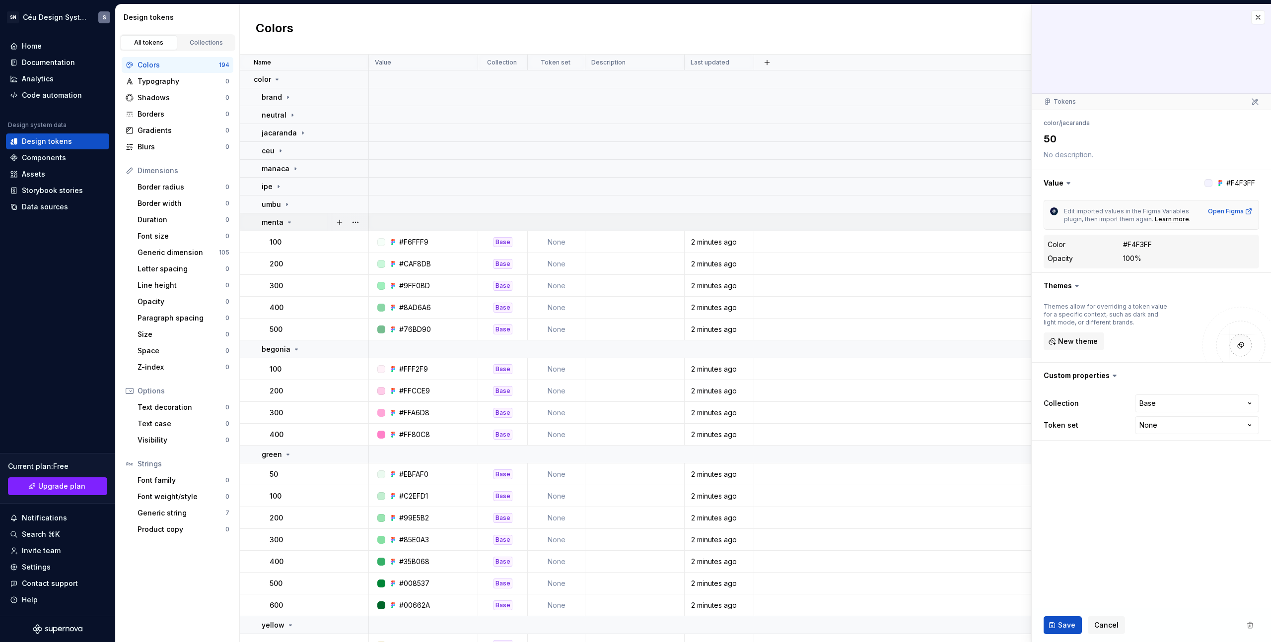
click at [289, 221] on icon at bounding box center [289, 222] width 8 height 8
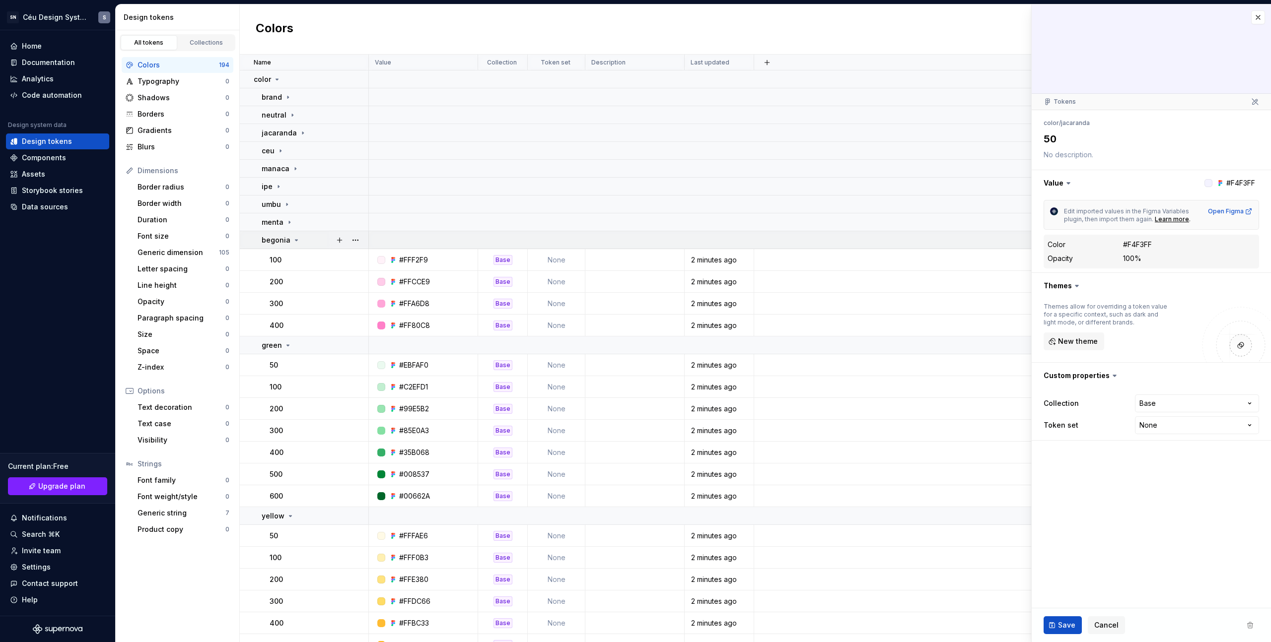
click at [295, 242] on icon at bounding box center [296, 240] width 8 height 8
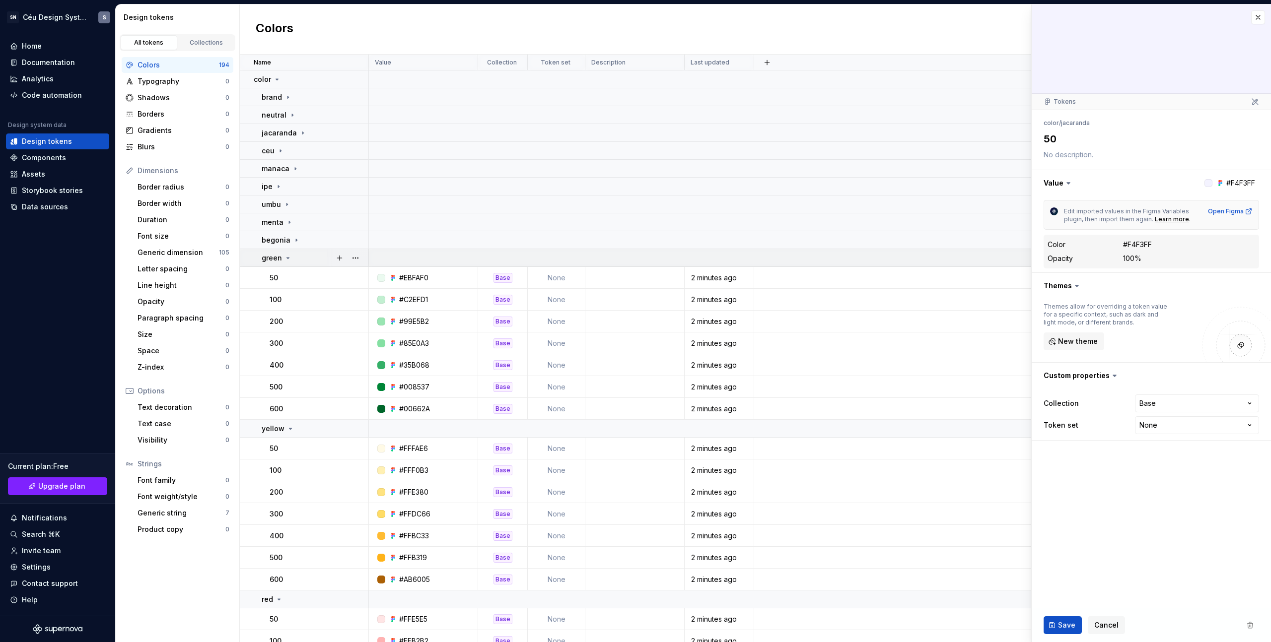
click at [285, 265] on td "green" at bounding box center [304, 258] width 129 height 18
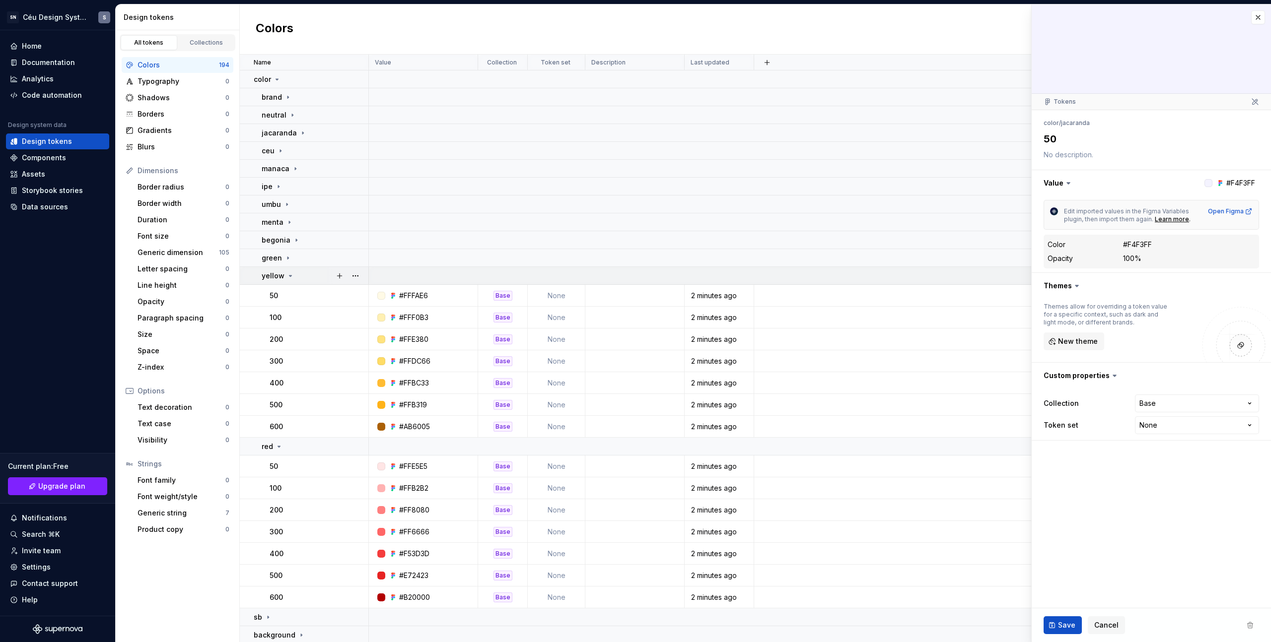
click at [298, 277] on div "yellow" at bounding box center [315, 276] width 106 height 10
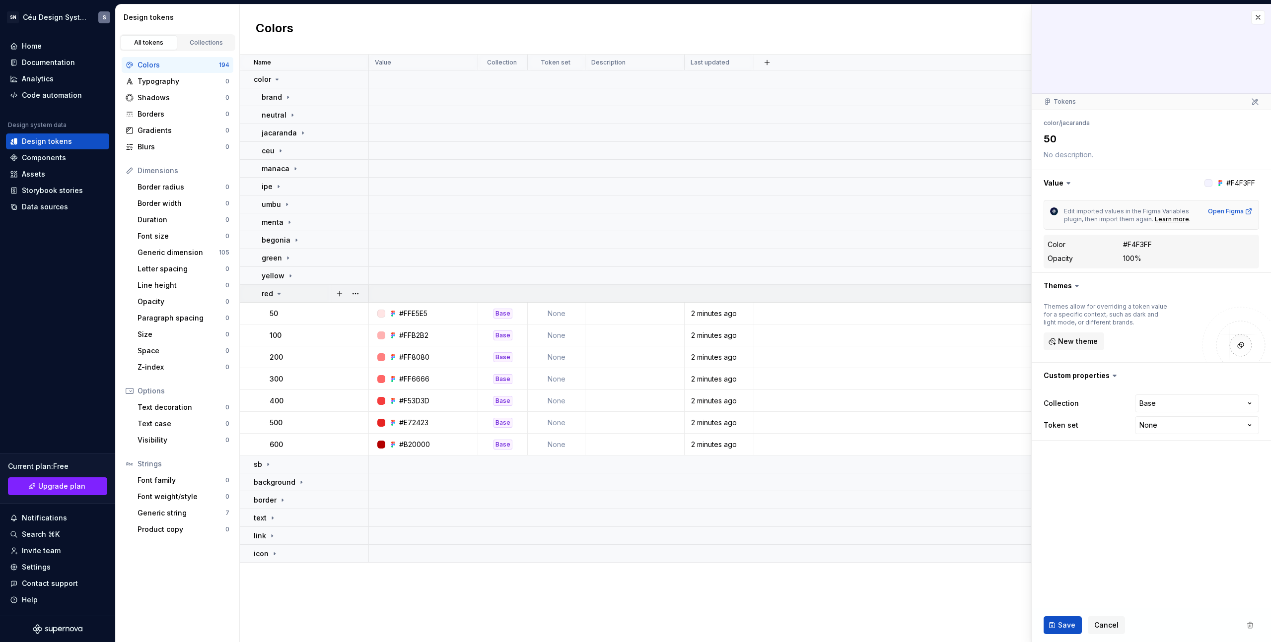
click at [296, 294] on div "red" at bounding box center [315, 294] width 106 height 10
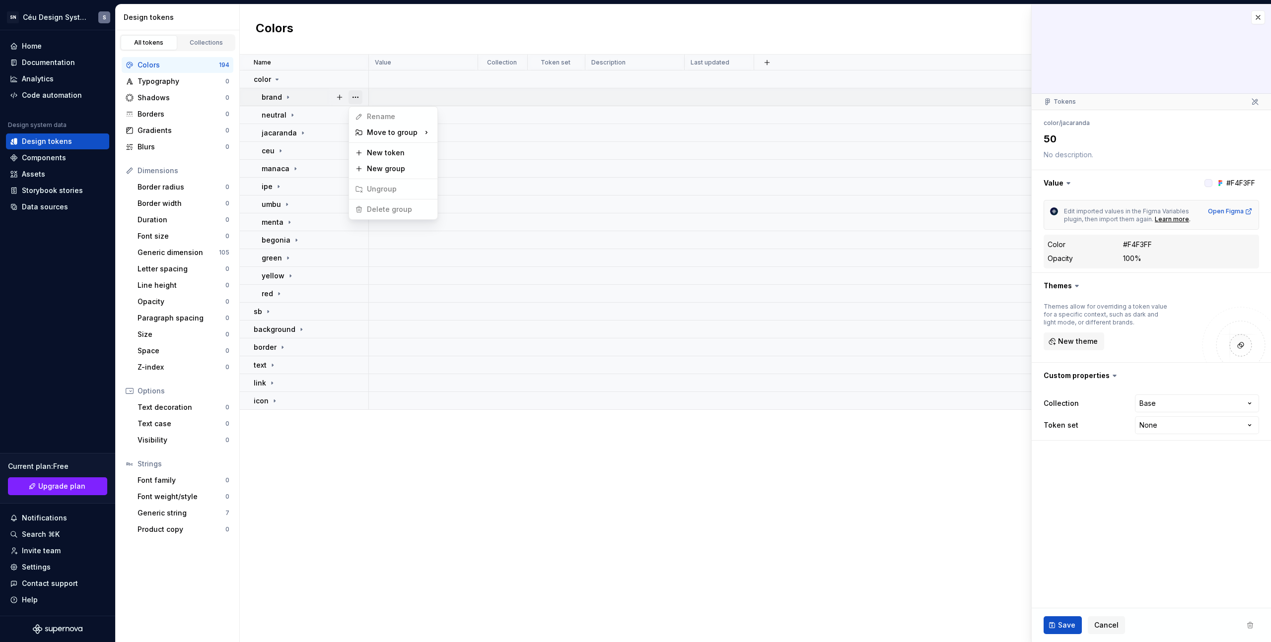
click at [356, 97] on button "button" at bounding box center [355, 97] width 14 height 14
click at [318, 114] on html "SN Céu Design System S Home Documentation Analytics Code automation Design syst…" at bounding box center [635, 321] width 1271 height 642
click at [301, 329] on icon at bounding box center [301, 329] width 1 height 2
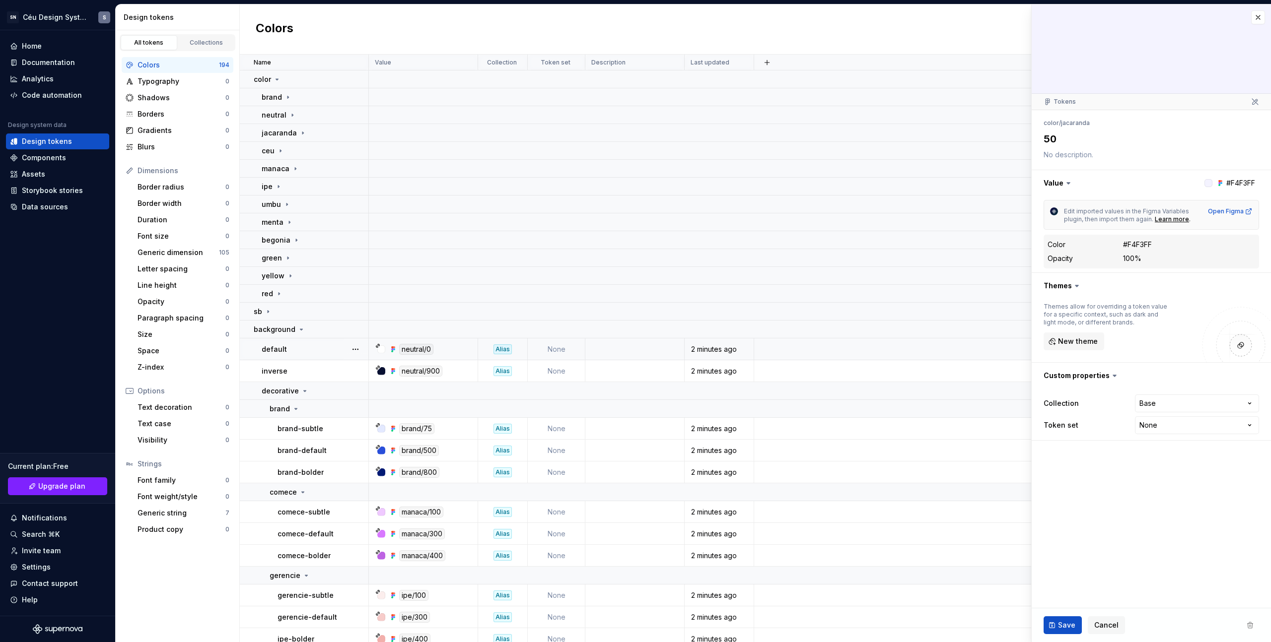
click at [503, 351] on div "Alias" at bounding box center [502, 349] width 18 height 10
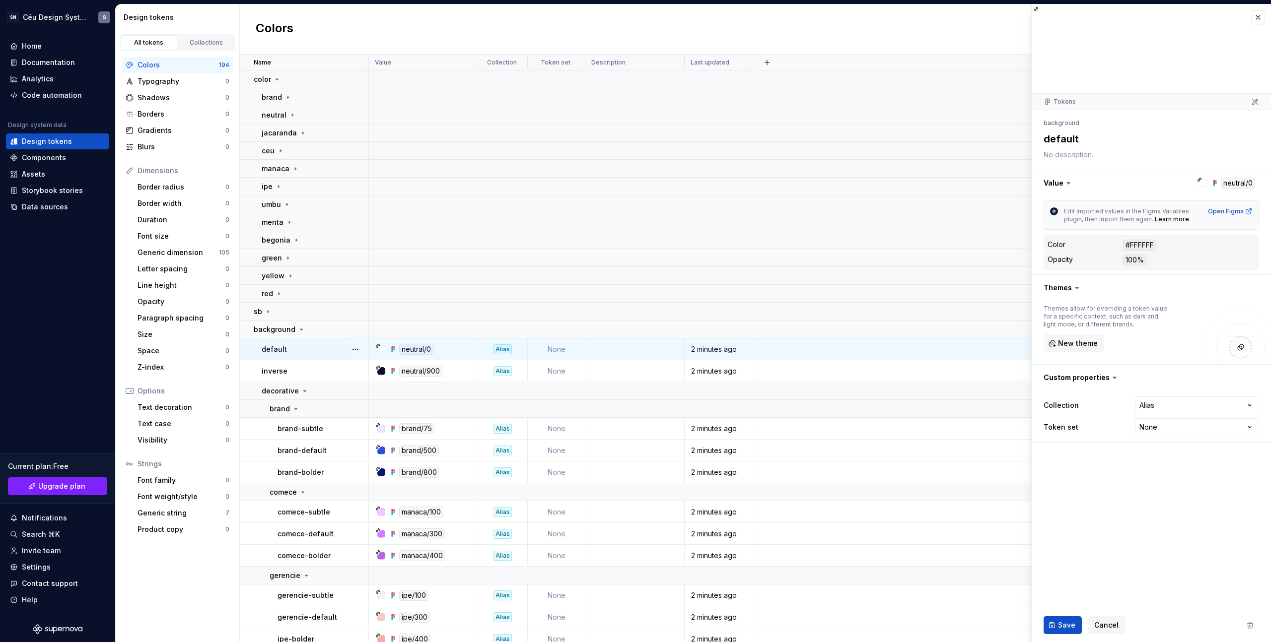
click at [504, 350] on div "Alias" at bounding box center [502, 349] width 18 height 10
click at [1205, 405] on html "SN Céu Design System S Home Documentation Analytics Code automation Design syst…" at bounding box center [635, 321] width 1271 height 642
click at [1148, 528] on html "SN Céu Design System S Home Documentation Analytics Code automation Design syst…" at bounding box center [635, 321] width 1271 height 642
click at [1157, 425] on html "SN Céu Design System S Home Documentation Analytics Code automation Design syst…" at bounding box center [635, 321] width 1271 height 642
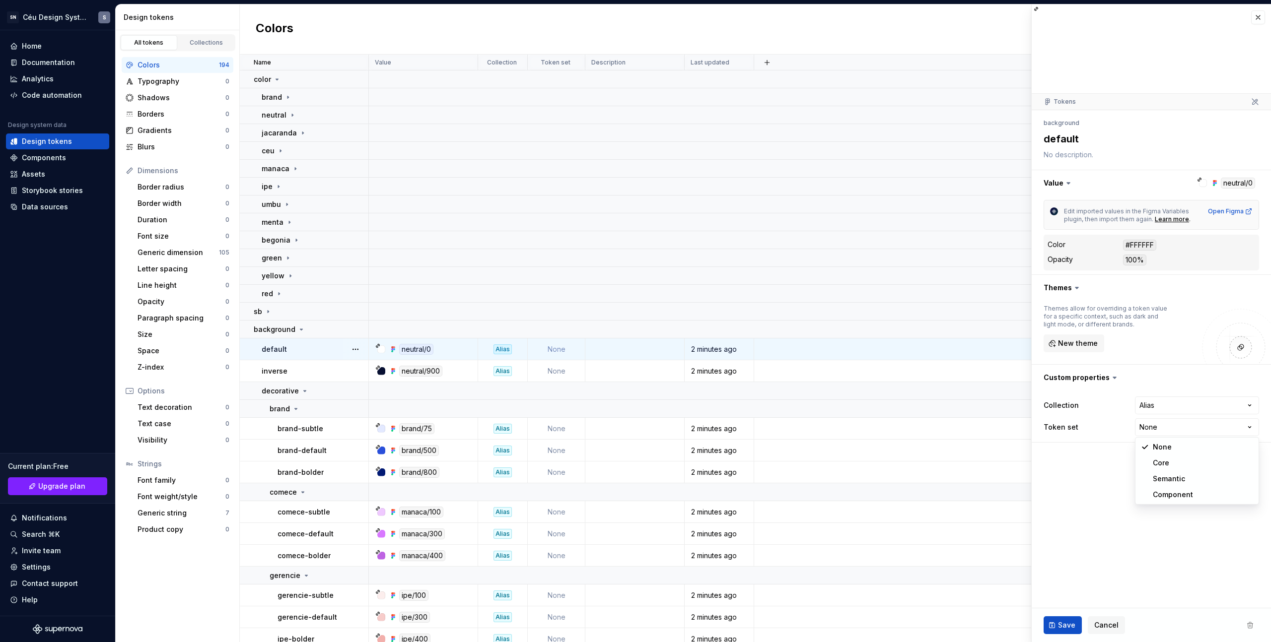
click at [1131, 401] on html "SN Céu Design System S Home Documentation Analytics Code automation Design syst…" at bounding box center [635, 321] width 1271 height 642
click at [560, 347] on td "None" at bounding box center [557, 349] width 58 height 22
click at [619, 350] on td at bounding box center [634, 349] width 99 height 22
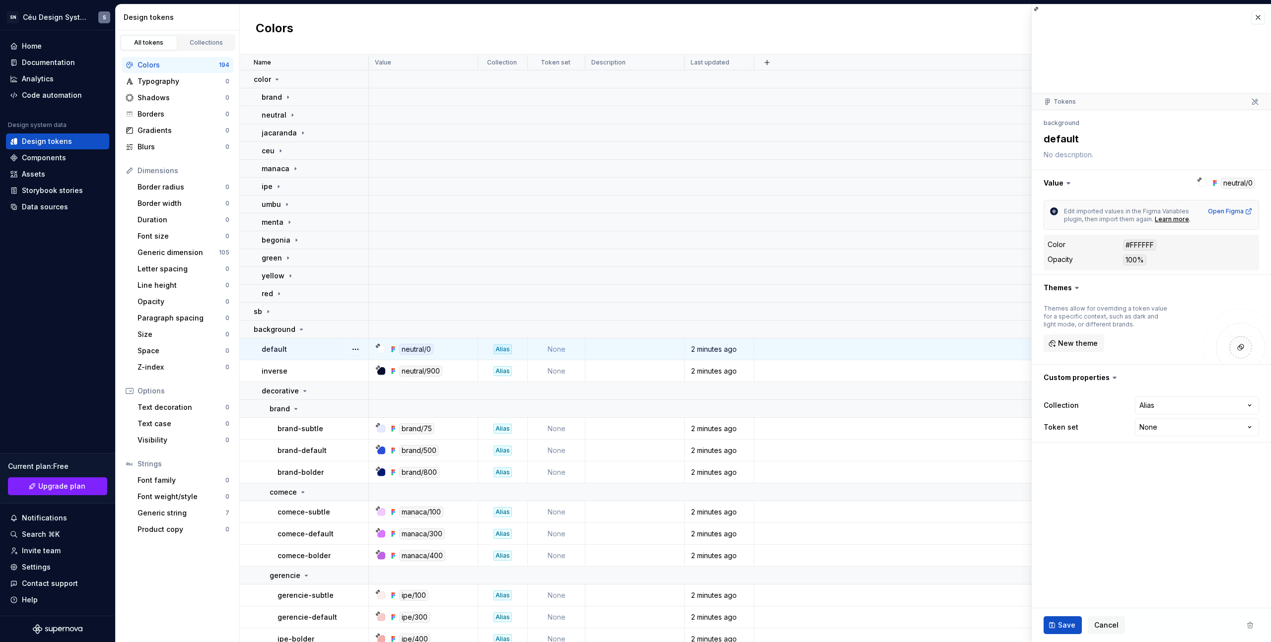
click at [567, 349] on td "None" at bounding box center [557, 349] width 58 height 22
click at [1167, 425] on html "SN Céu Design System S Home Documentation Analytics Code automation Design syst…" at bounding box center [635, 321] width 1271 height 642
type textarea "*"
click at [258, 371] on html "SN Céu Design System S Home Documentation Analytics Code automation Design syst…" at bounding box center [635, 321] width 1271 height 642
click at [1191, 430] on html "SN Céu Design System S Home Documentation Analytics Code automation Design syst…" at bounding box center [635, 321] width 1271 height 642
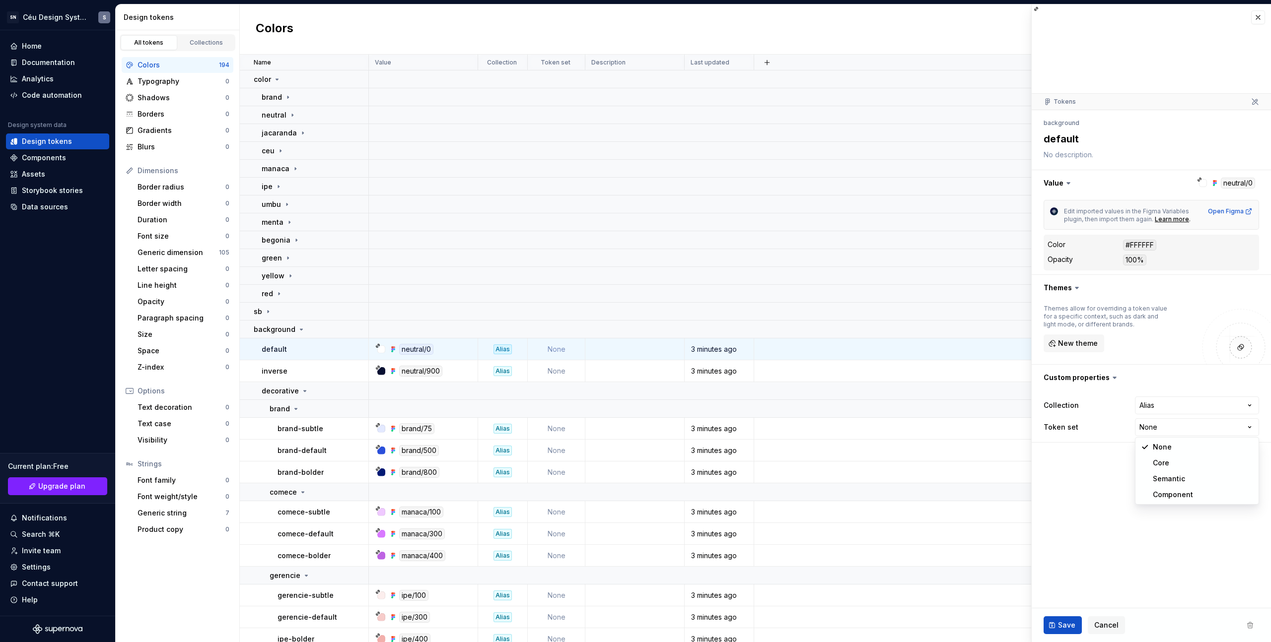
select select "**********"
click at [1067, 627] on span "Save" at bounding box center [1066, 625] width 17 height 10
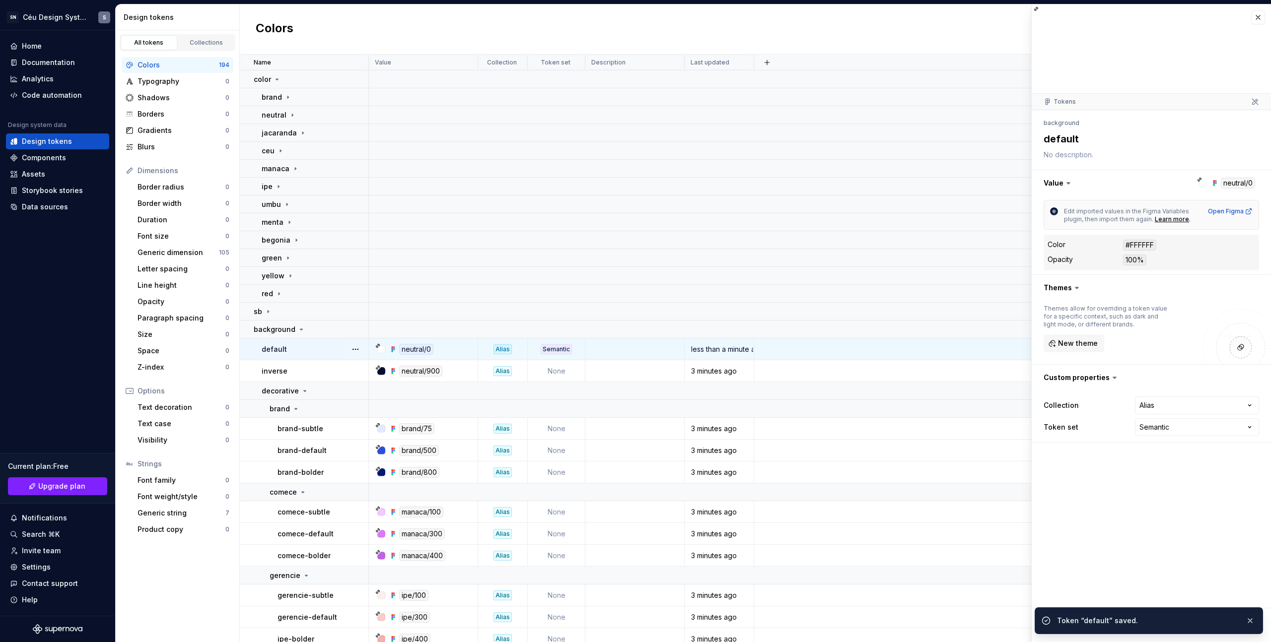
click at [590, 359] on td at bounding box center [634, 349] width 99 height 22
click at [610, 372] on td at bounding box center [634, 371] width 99 height 22
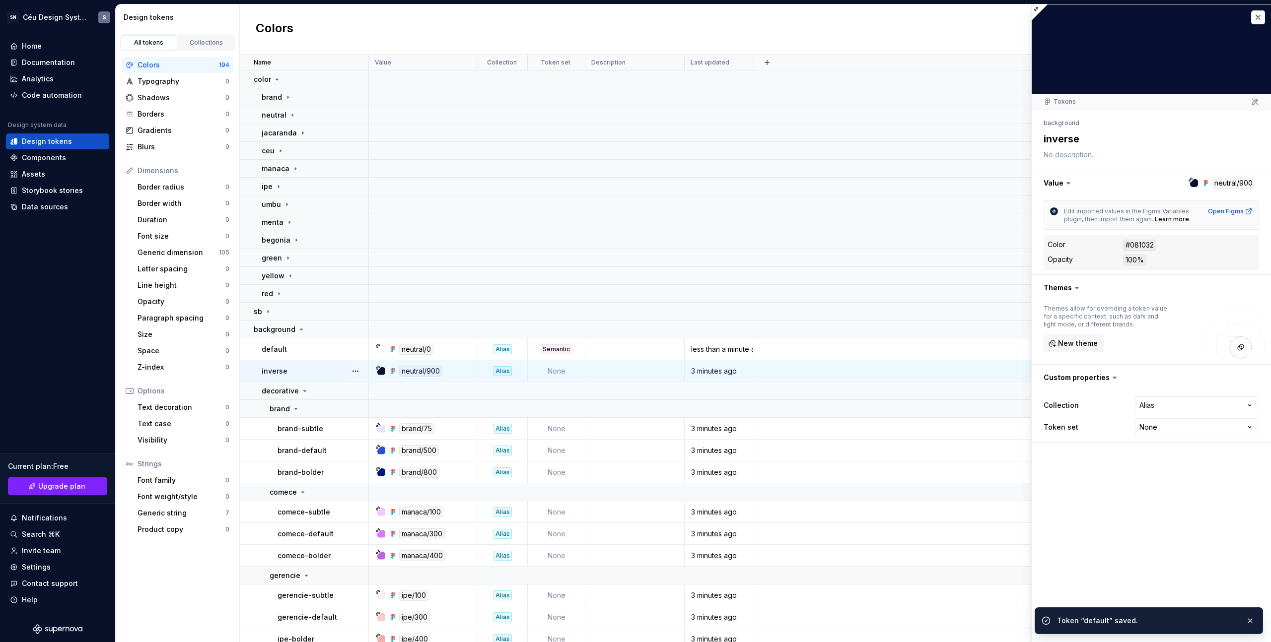
click at [553, 365] on td "None" at bounding box center [557, 371] width 58 height 22
type textarea "*"
click at [1173, 428] on html "SN Céu Design System S Home Documentation Analytics Code automation Design syst…" at bounding box center [635, 321] width 1271 height 642
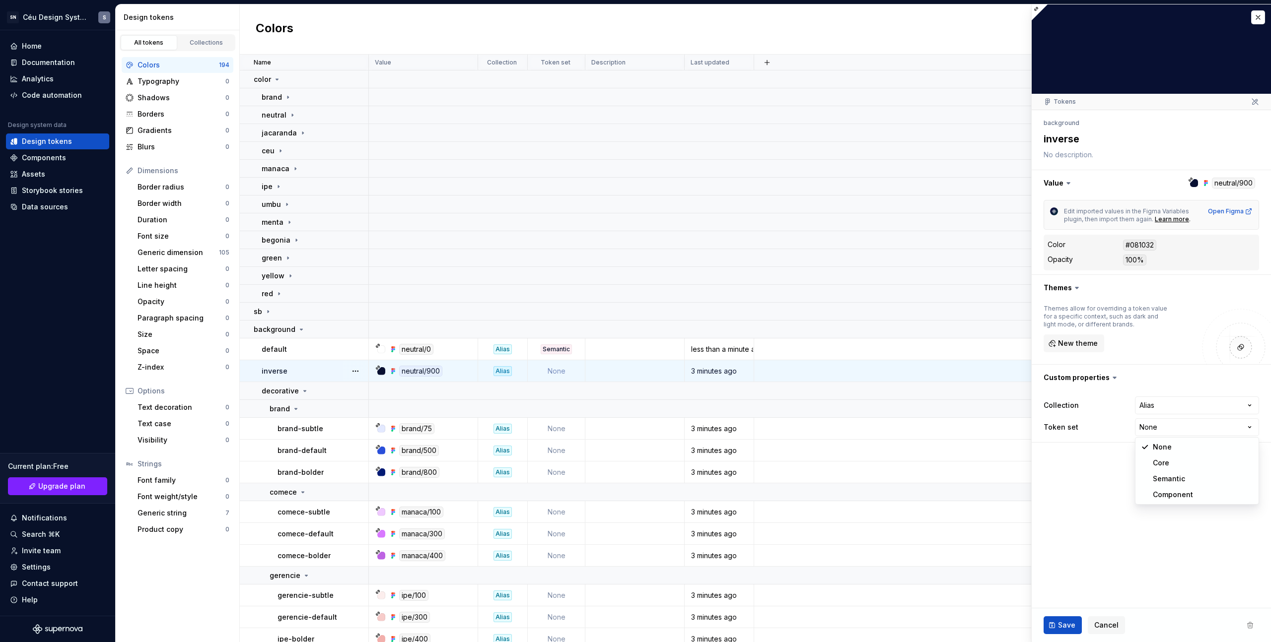
select select "**********"
click at [1064, 629] on span "Save" at bounding box center [1066, 625] width 17 height 10
click at [511, 63] on html "SN Céu Design System S Home Documentation Analytics Code automation Design syst…" at bounding box center [635, 321] width 1271 height 642
click at [501, 65] on html "SN Céu Design System S Home Documentation Analytics Code automation Design syst…" at bounding box center [635, 321] width 1271 height 642
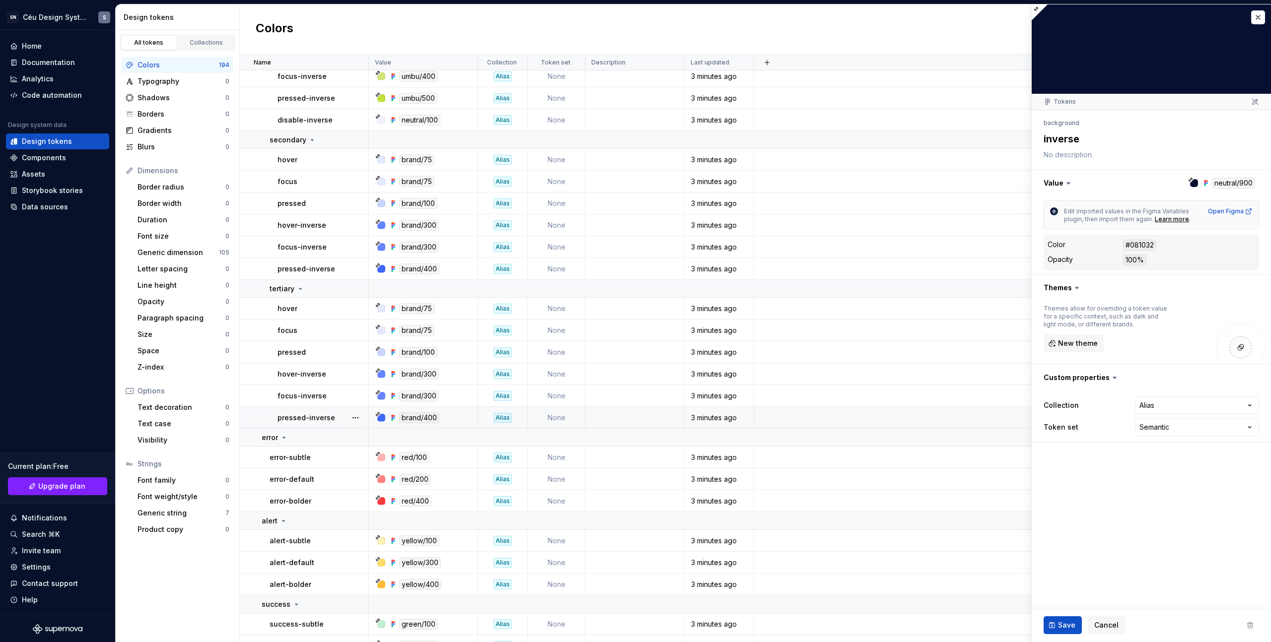
scroll to position [1280, 0]
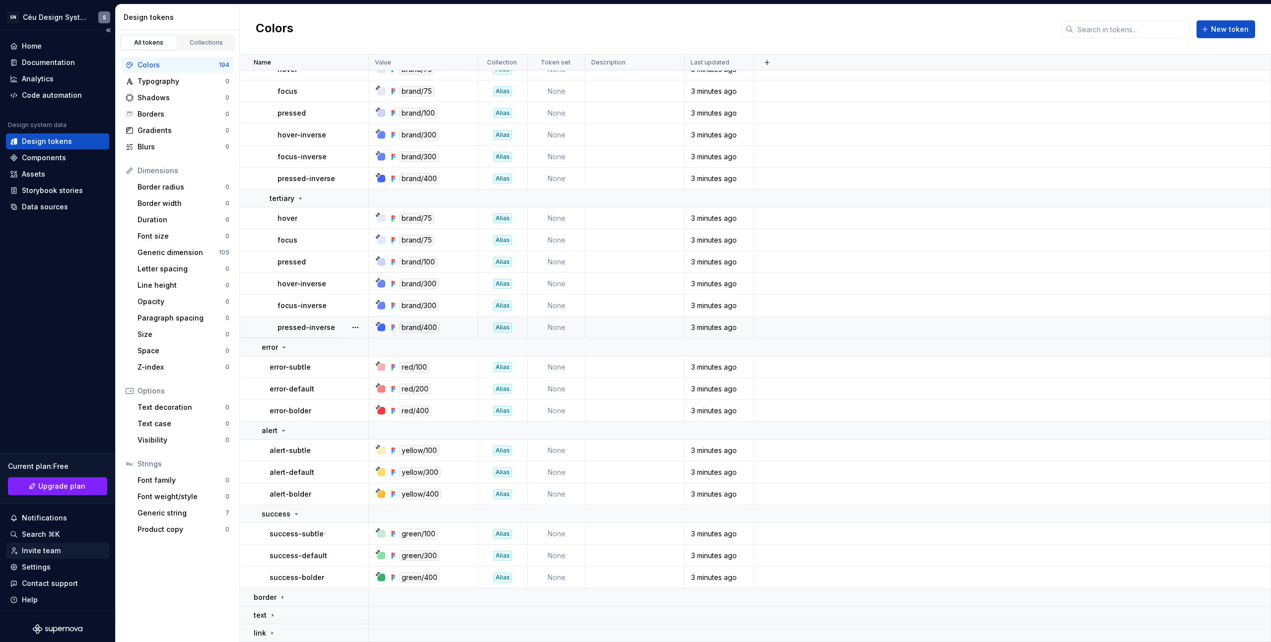
drag, startPoint x: 503, startPoint y: 64, endPoint x: 36, endPoint y: 551, distance: 674.7
click at [37, 66] on div "Documentation" at bounding box center [48, 63] width 53 height 10
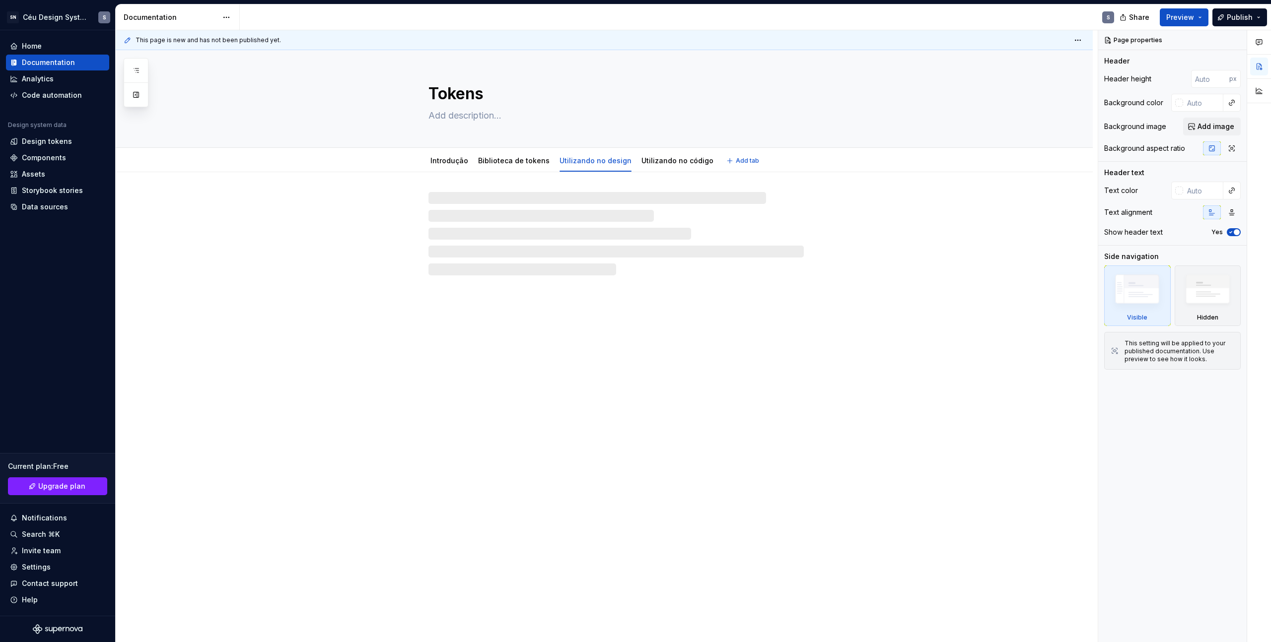
click at [467, 120] on textarea at bounding box center [613, 116] width 375 height 16
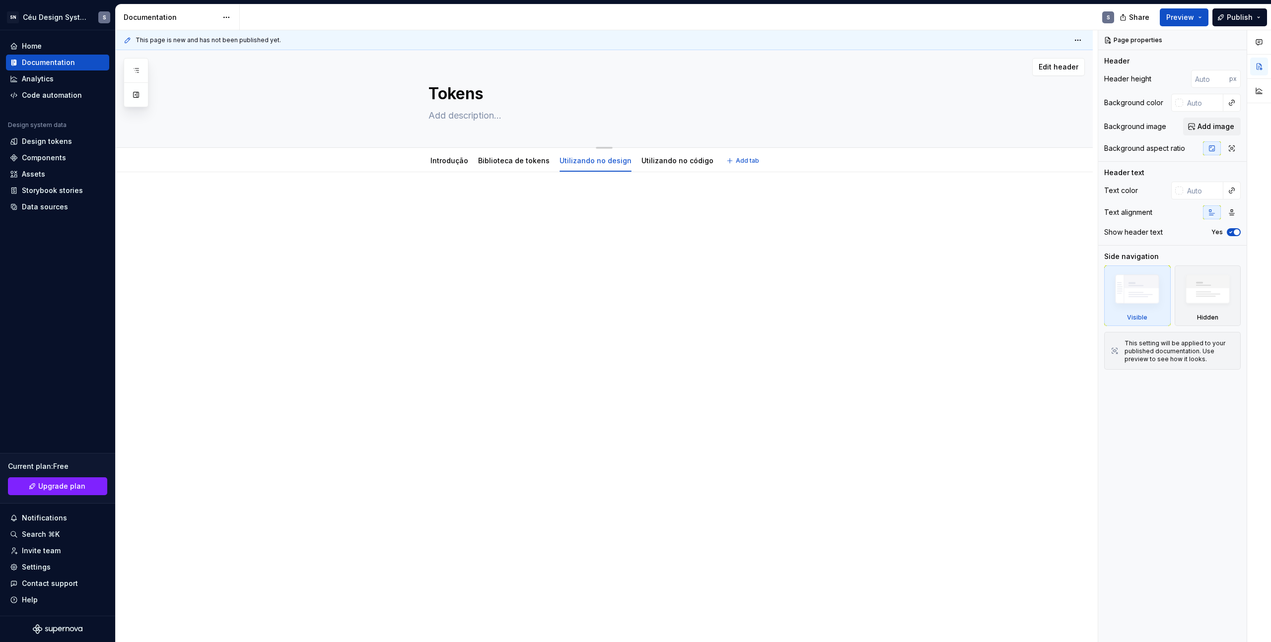
click at [453, 116] on textarea at bounding box center [613, 116] width 375 height 16
paste textarea "Os design tokens servem para nomear e armazenar propriedades de design."
type textarea "*"
type textarea "Os design tokens servem para nomear e armazenar propriedades de design."
type textarea "*"
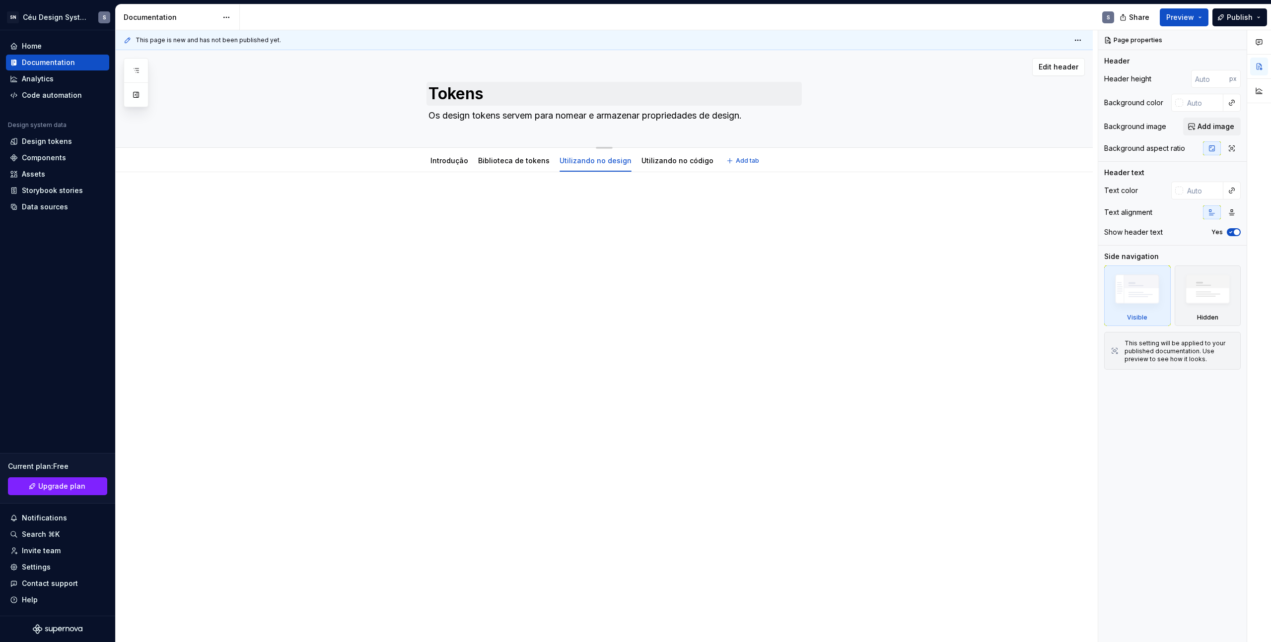
type textarea "Os design tokens servem para nomear e armazenar propriedades de design."
click at [431, 90] on textarea "Tokens" at bounding box center [613, 94] width 375 height 24
type textarea "*"
type textarea "dTokens"
type textarea "*"
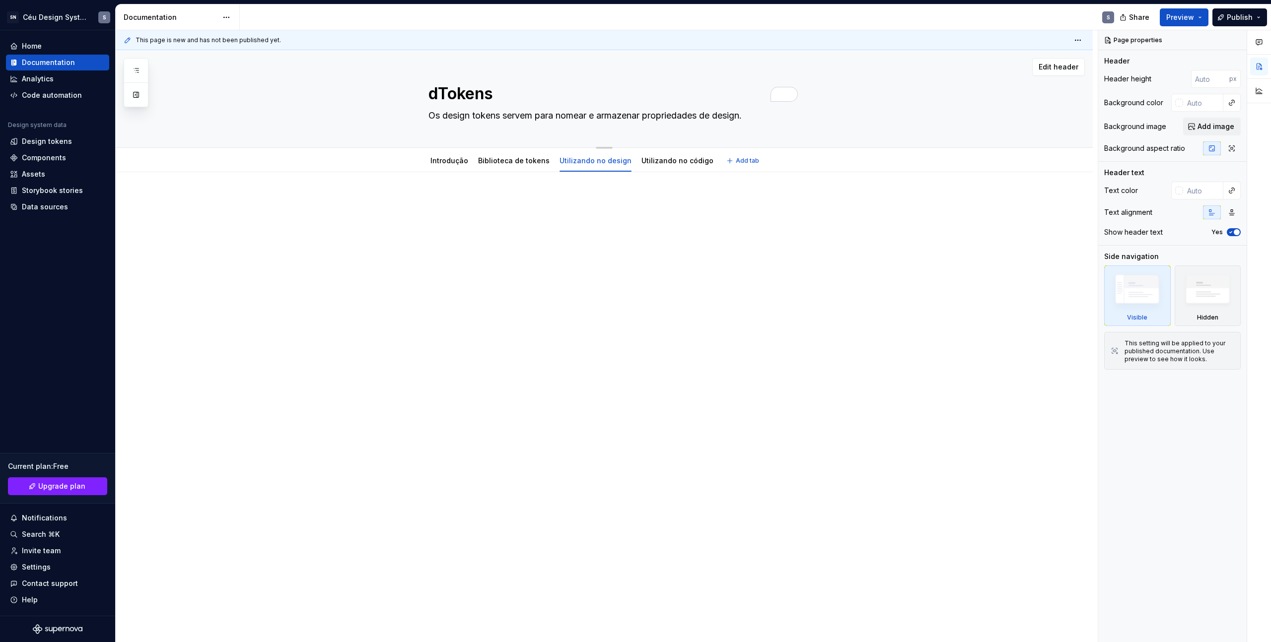
type textarea "dETokens"
type textarea "*"
type textarea "dESTokens"
type textarea "*"
type textarea "dESITokens"
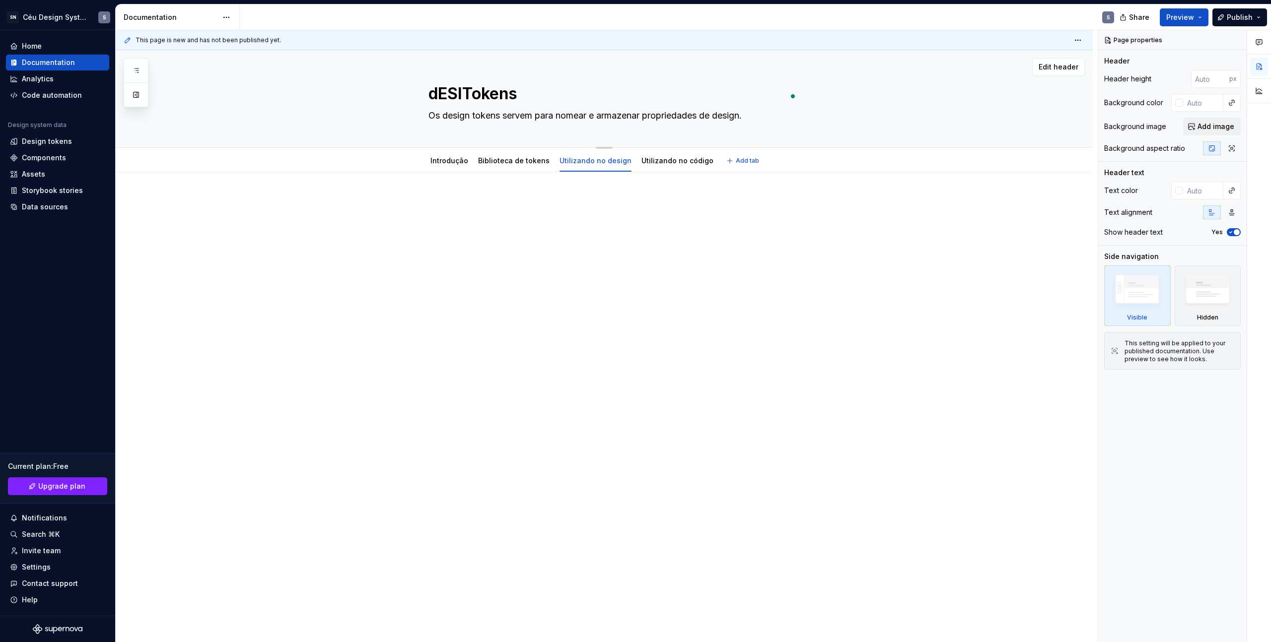
type textarea "*"
type textarea "dESIGTokens"
type textarea "*"
type textarea "dESITokens"
type textarea "*"
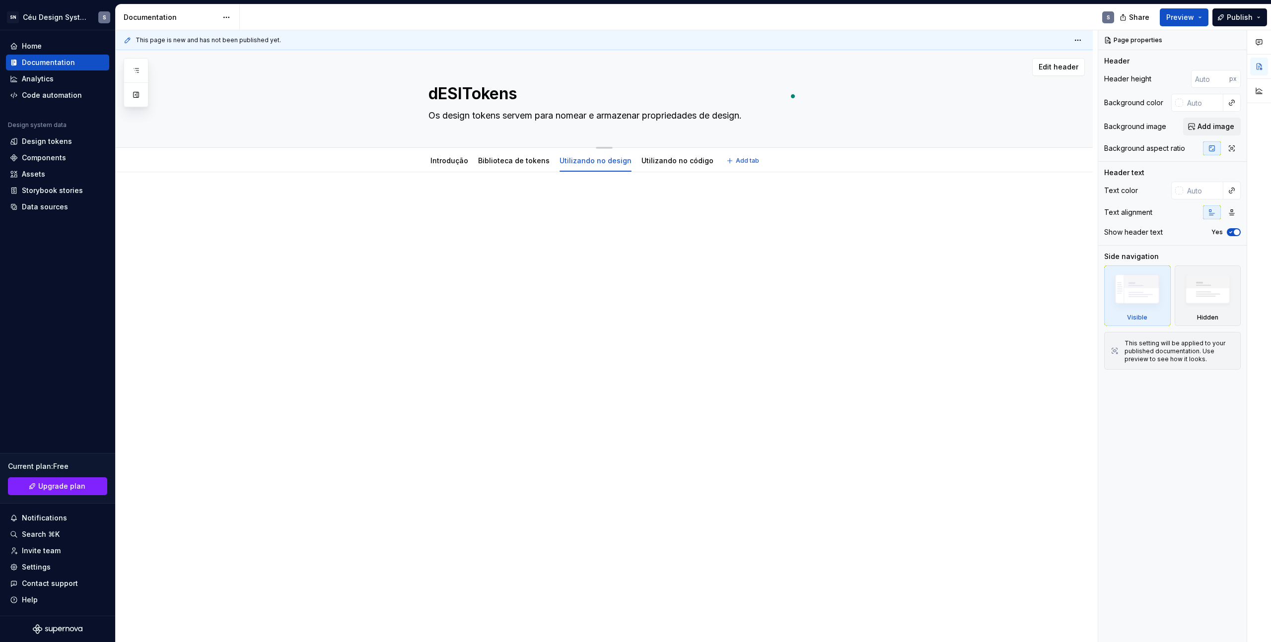
type textarea "dESTokens"
type textarea "*"
type textarea "dETokens"
type textarea "*"
type textarea "dTokens"
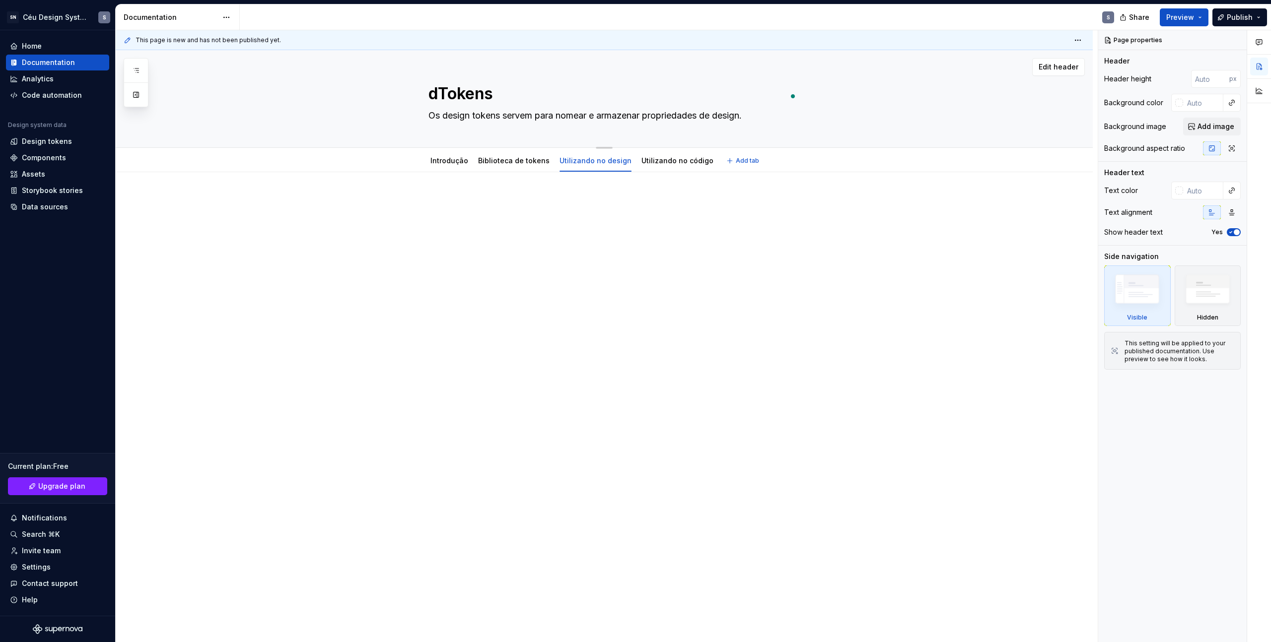
type textarea "*"
type textarea "Tokens"
type textarea "*"
type textarea "DTokens"
type textarea "*"
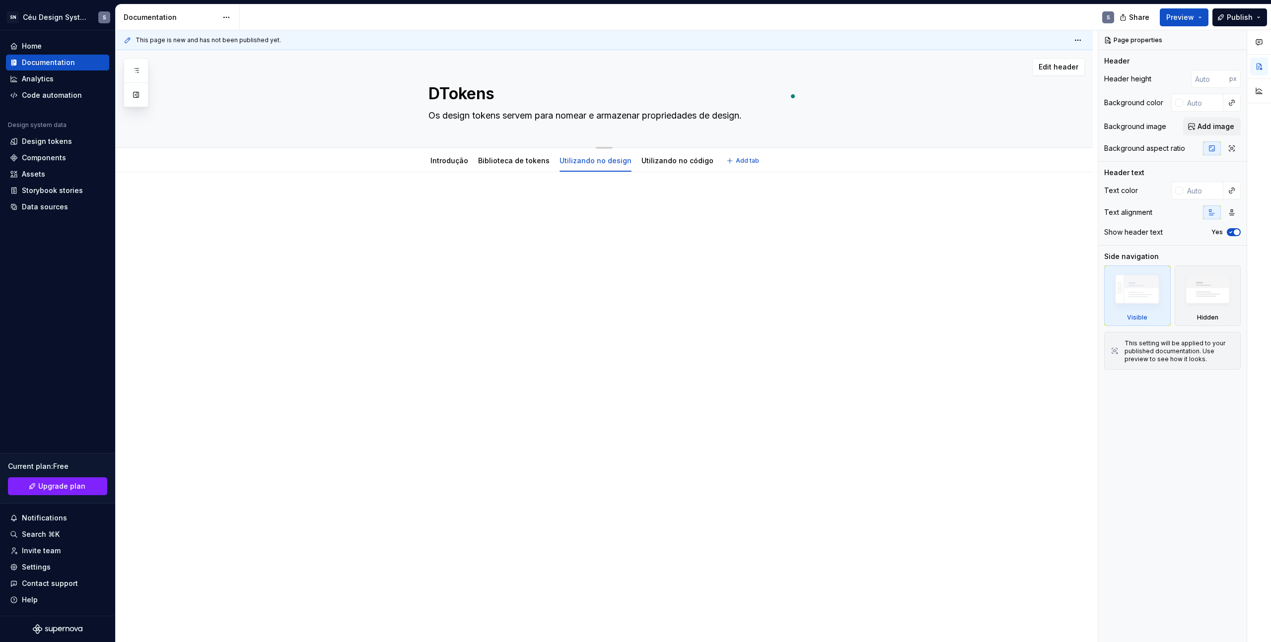
type textarea "DeTokens"
type textarea "*"
type textarea "DesTokens"
type textarea "*"
type textarea "DesiTokens"
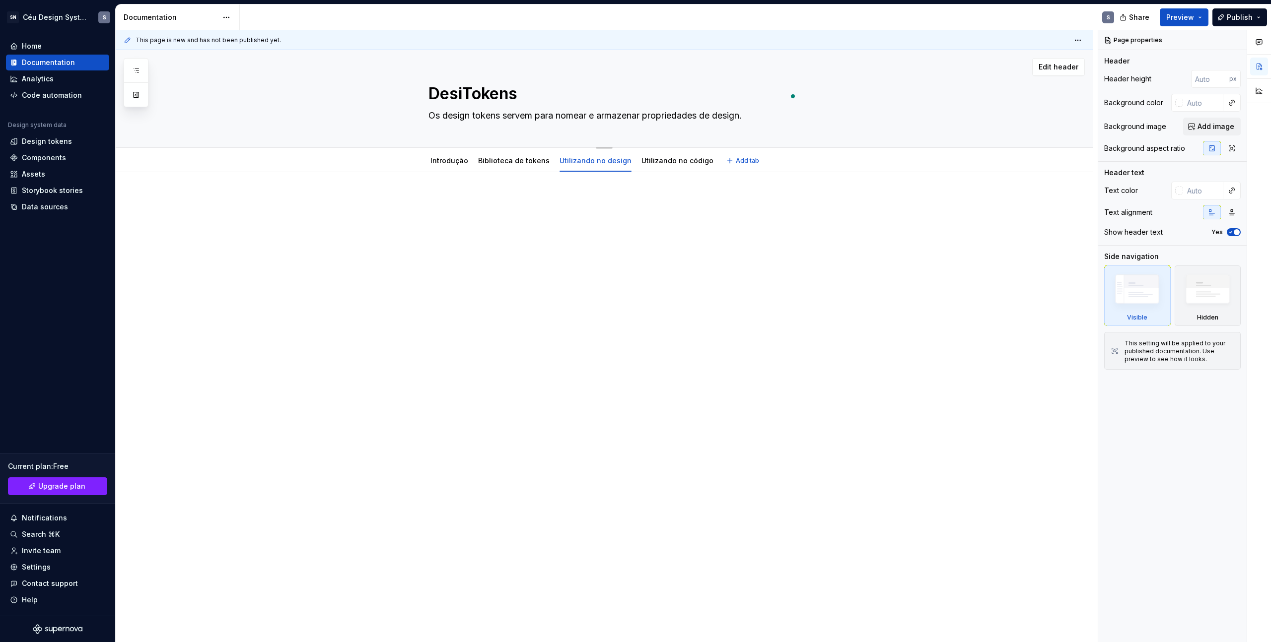
type textarea "*"
type textarea "DesigTokens"
type textarea "*"
type textarea "DesignTokens"
type textarea "*"
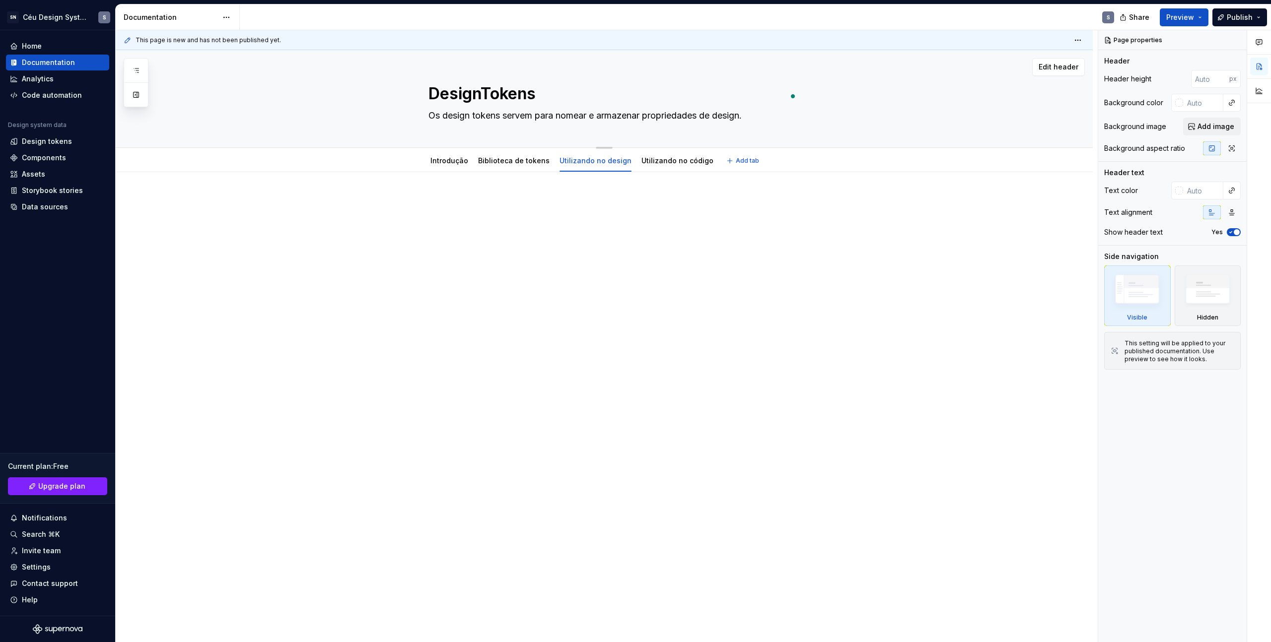
type textarea "Design Tokens"
type textarea "*"
type textarea "Design Tokens"
click at [564, 258] on div at bounding box center [604, 305] width 977 height 266
click at [478, 162] on link "Biblioteca de tokens" at bounding box center [513, 160] width 71 height 8
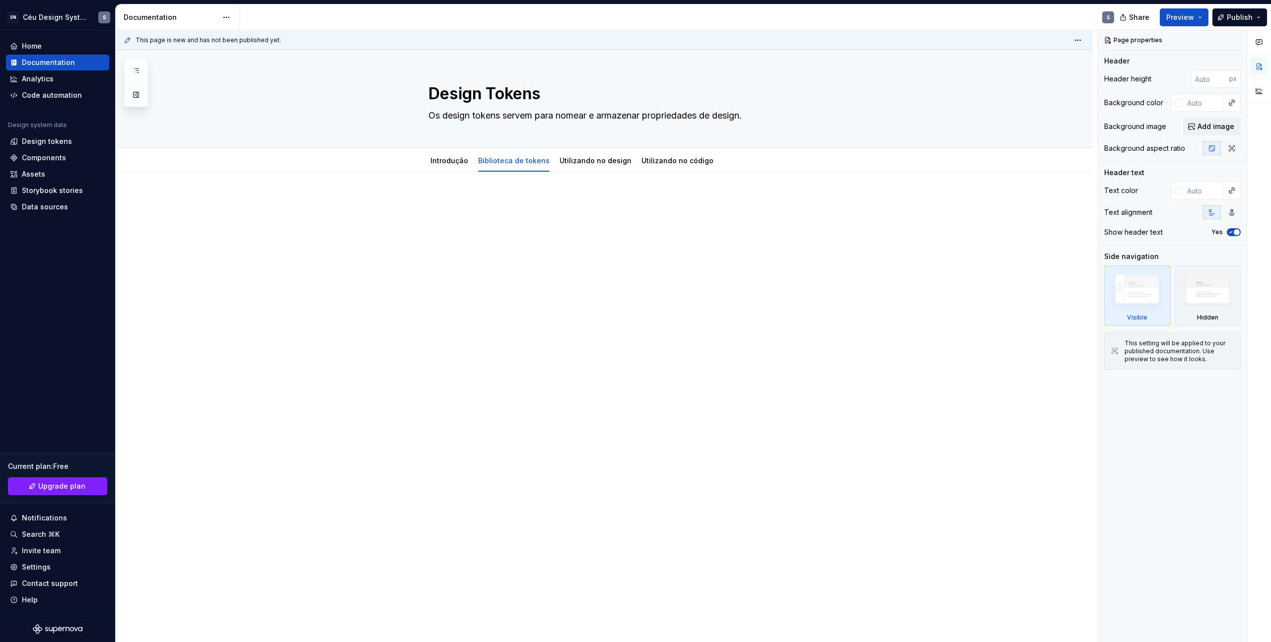
click at [442, 199] on p at bounding box center [615, 202] width 375 height 12
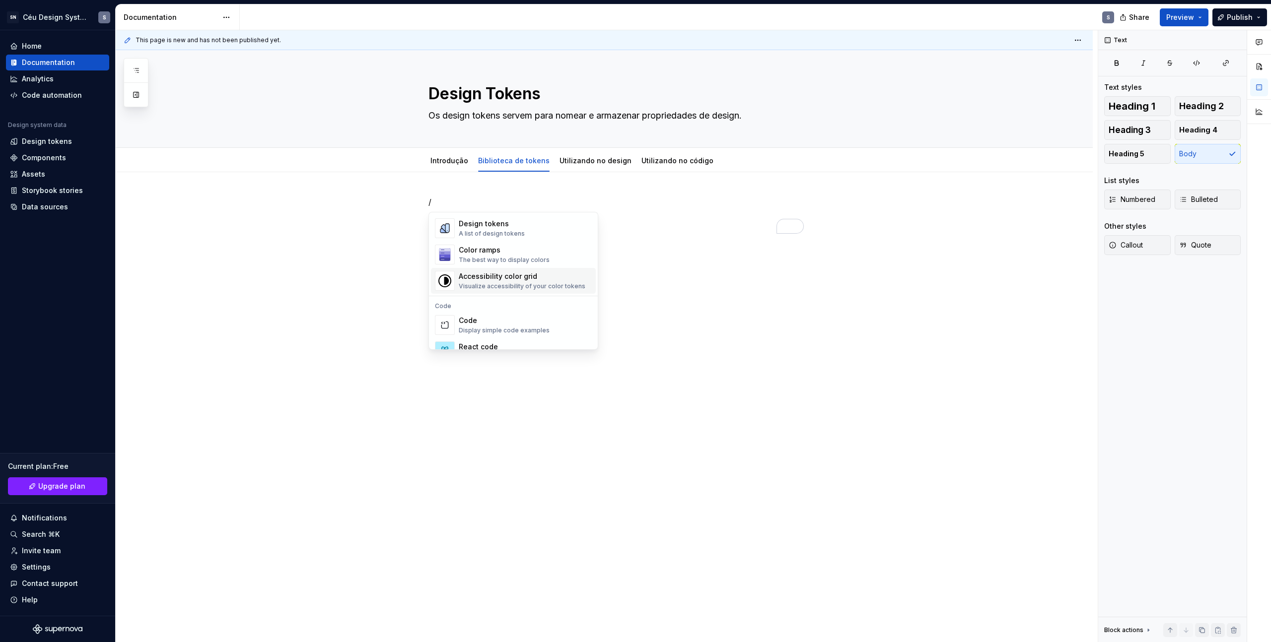
scroll to position [724, 0]
click at [486, 242] on div "A list of design tokens" at bounding box center [492, 243] width 66 height 8
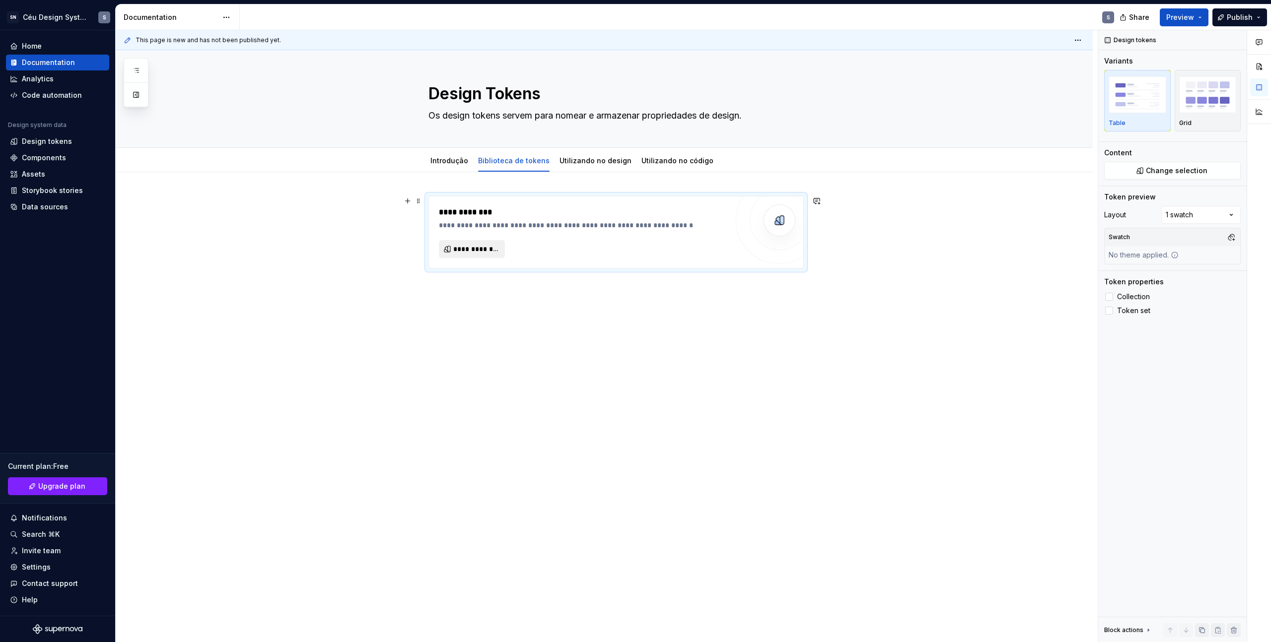
click at [476, 244] on span "**********" at bounding box center [475, 249] width 45 height 10
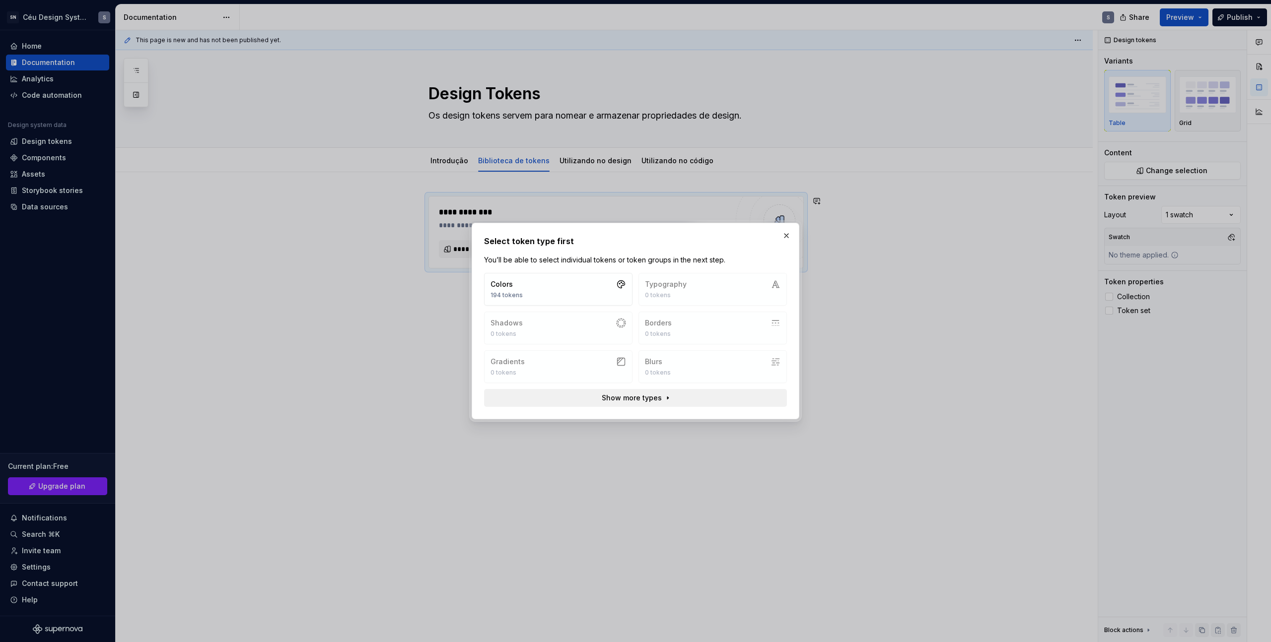
click at [654, 394] on span "Show more types" at bounding box center [632, 398] width 60 height 10
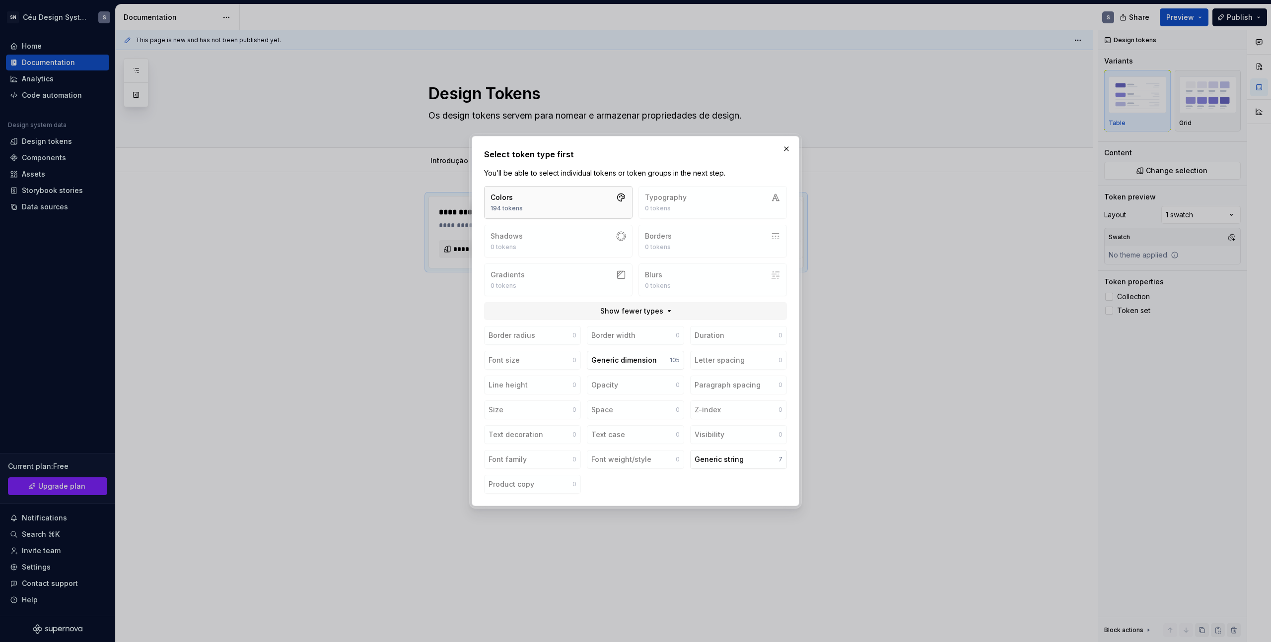
click at [579, 186] on button "Colors 194 tokens" at bounding box center [558, 202] width 148 height 33
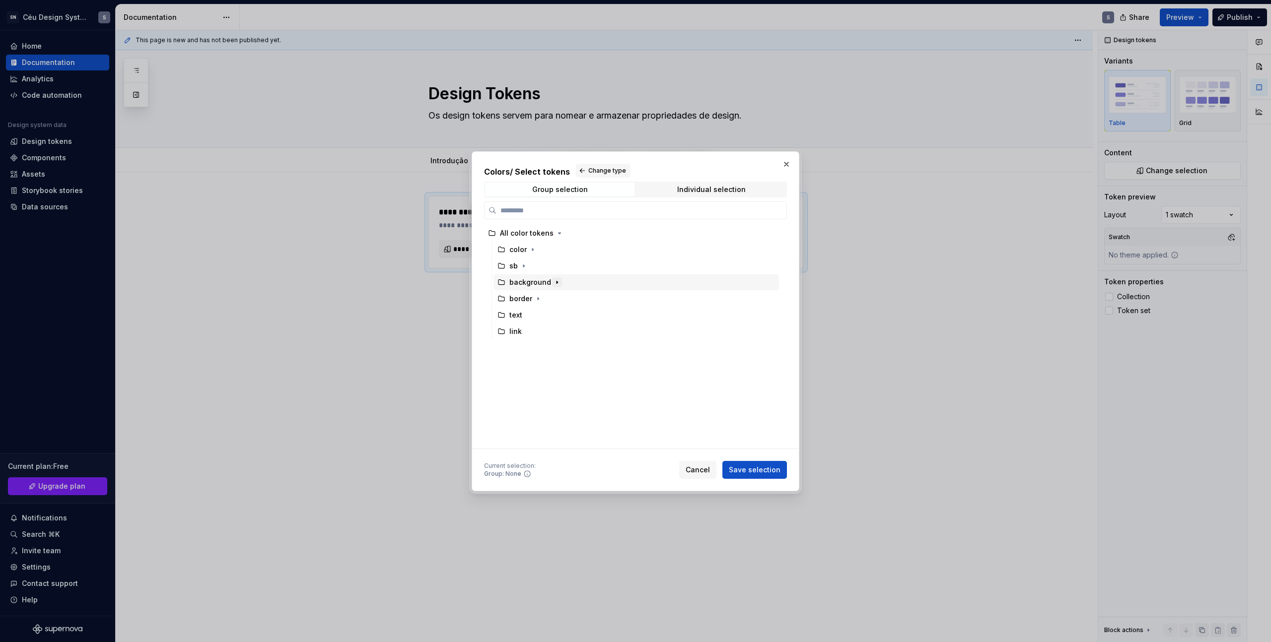
click at [553, 284] on icon "button" at bounding box center [557, 282] width 8 height 8
click at [554, 286] on icon "button" at bounding box center [557, 282] width 8 height 8
click at [511, 285] on div "background" at bounding box center [530, 282] width 42 height 10
click at [509, 304] on div "border" at bounding box center [635, 299] width 285 height 16
click at [512, 283] on div "background" at bounding box center [530, 282] width 42 height 10
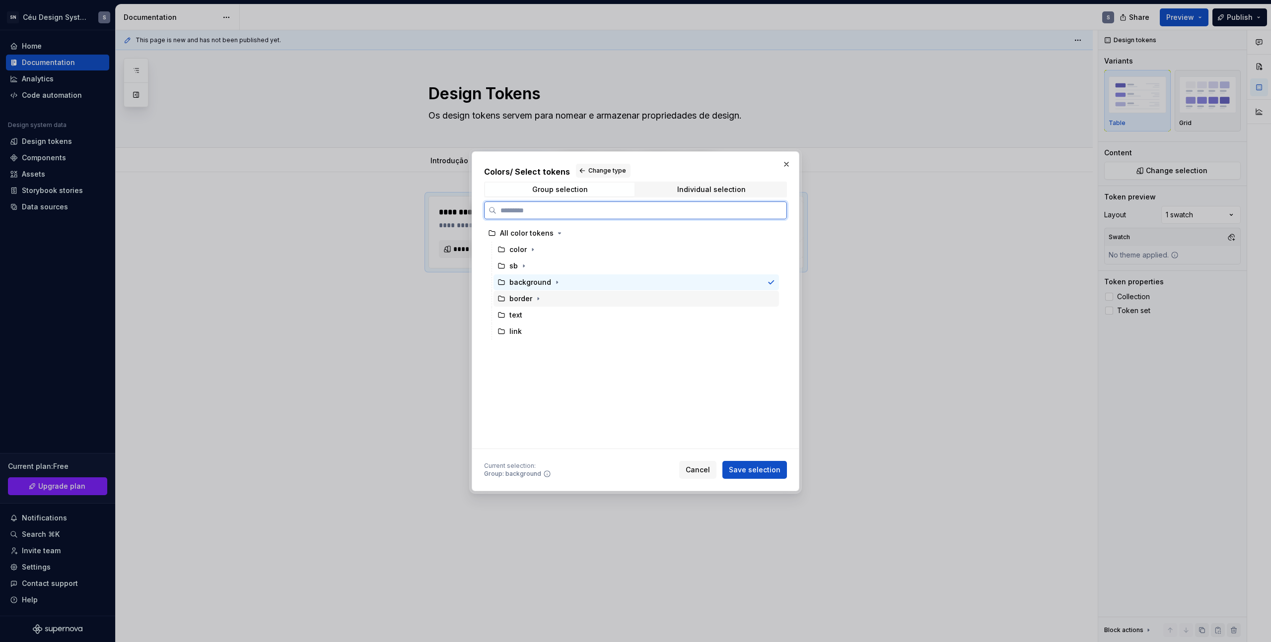
click at [511, 300] on div "border" at bounding box center [520, 299] width 23 height 10
click at [514, 285] on div "background" at bounding box center [530, 282] width 42 height 10
click at [762, 471] on span "Save selection" at bounding box center [755, 470] width 52 height 10
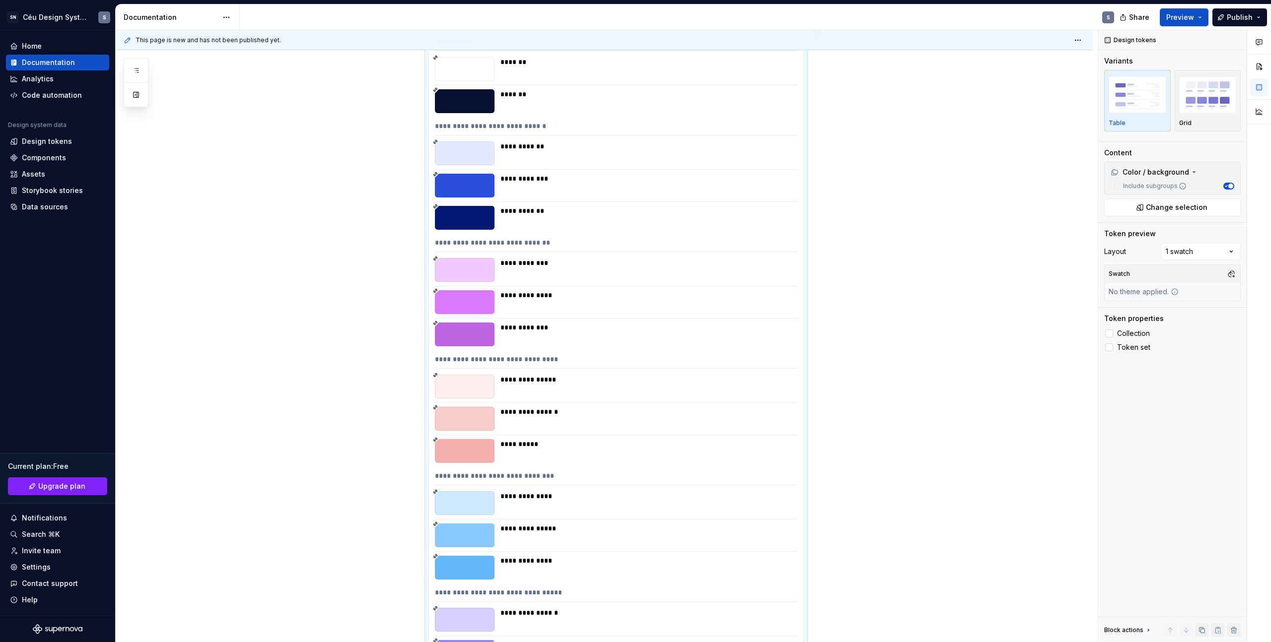
scroll to position [40, 0]
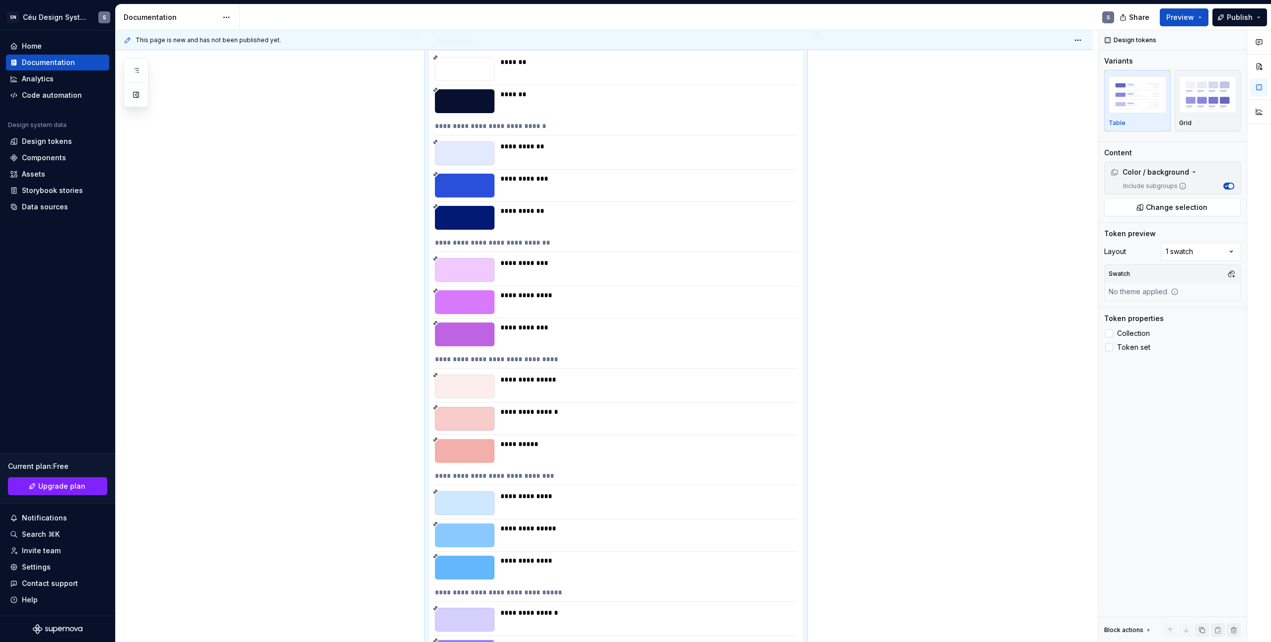
scroll to position [0, 0]
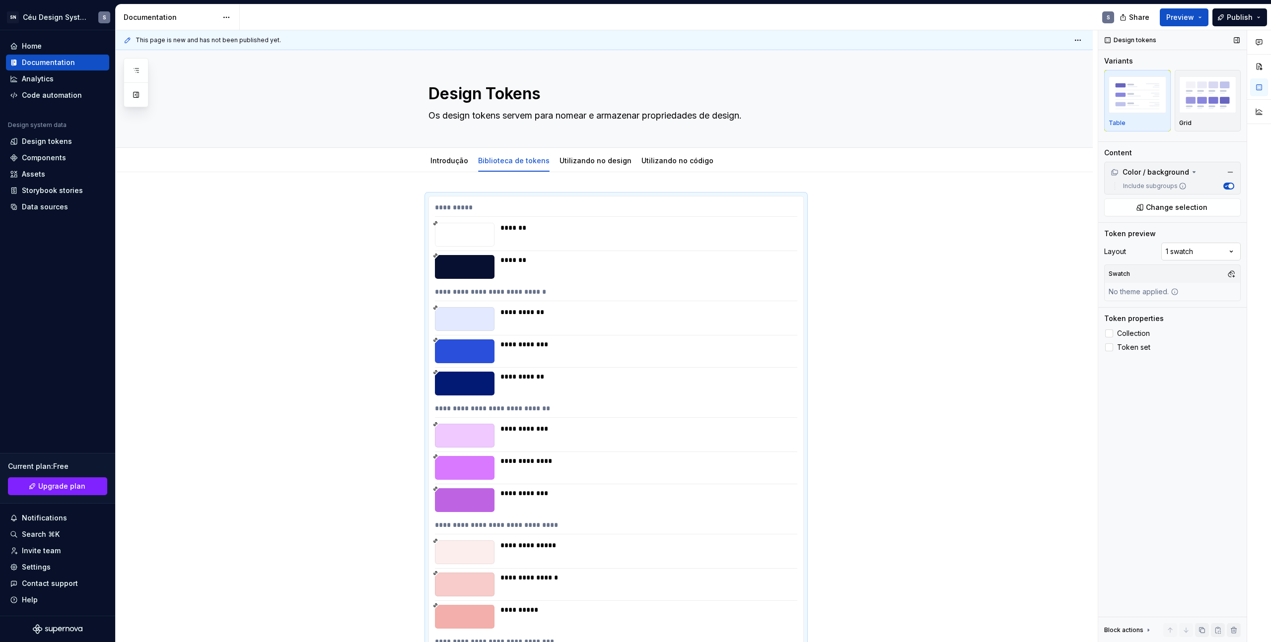
click at [1171, 256] on div "Comments Open comments No comments yet Select ‘Comment’ from the block context …" at bounding box center [1184, 336] width 173 height 612
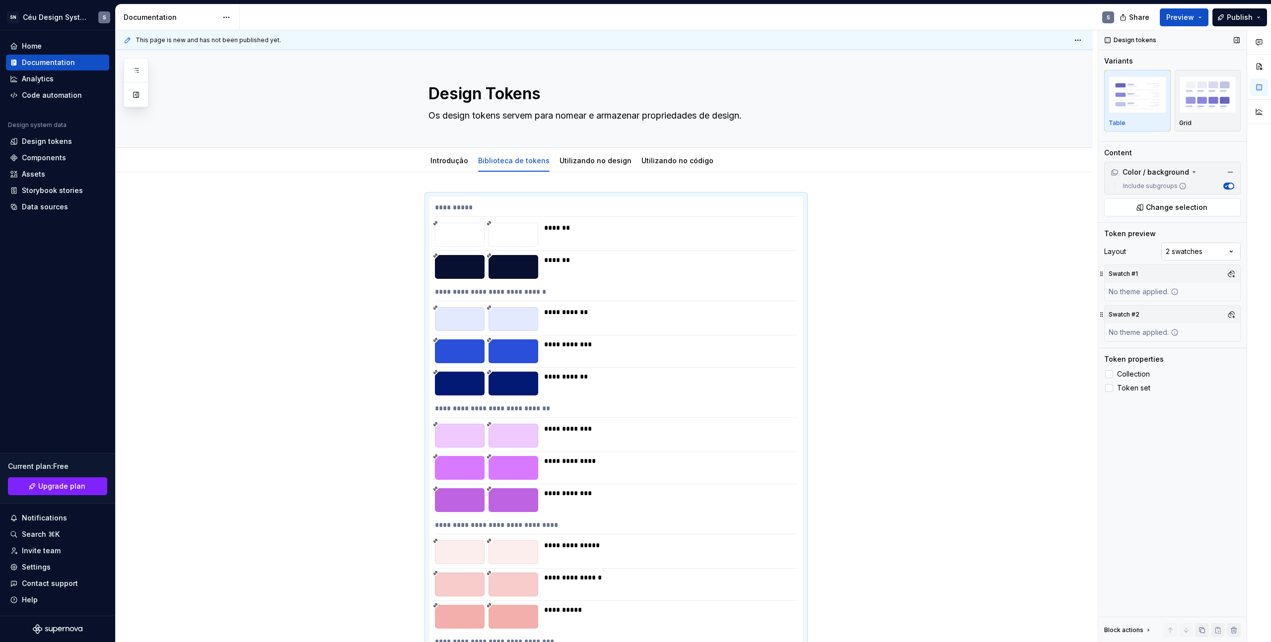
click at [1181, 251] on div "Comments Open comments No comments yet Select ‘Comment’ from the block context …" at bounding box center [1184, 336] width 173 height 612
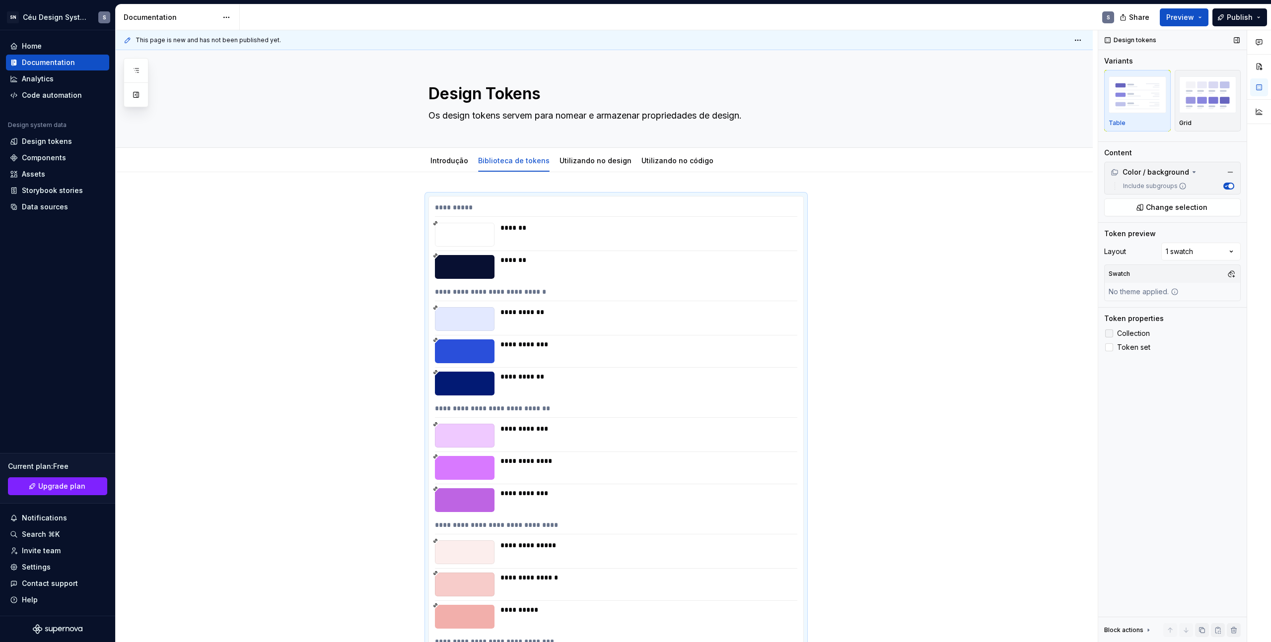
click at [1142, 330] on span "Collection" at bounding box center [1133, 334] width 33 height 8
click at [1134, 334] on span "Collection" at bounding box center [1133, 334] width 33 height 8
click at [1128, 349] on span "Token set" at bounding box center [1133, 347] width 33 height 8
click at [1165, 206] on span "Change selection" at bounding box center [1176, 207] width 62 height 10
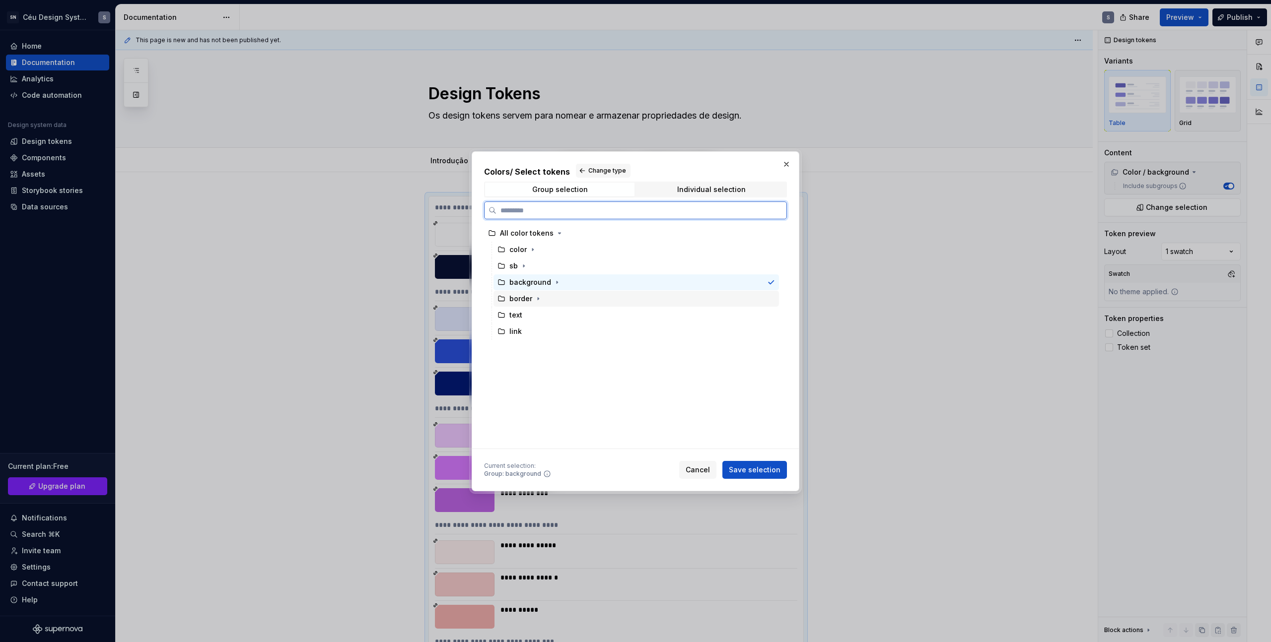
click at [526, 302] on div "border" at bounding box center [520, 299] width 23 height 10
click at [656, 283] on div "background" at bounding box center [635, 282] width 285 height 16
click at [760, 468] on span "Save selection" at bounding box center [755, 470] width 52 height 10
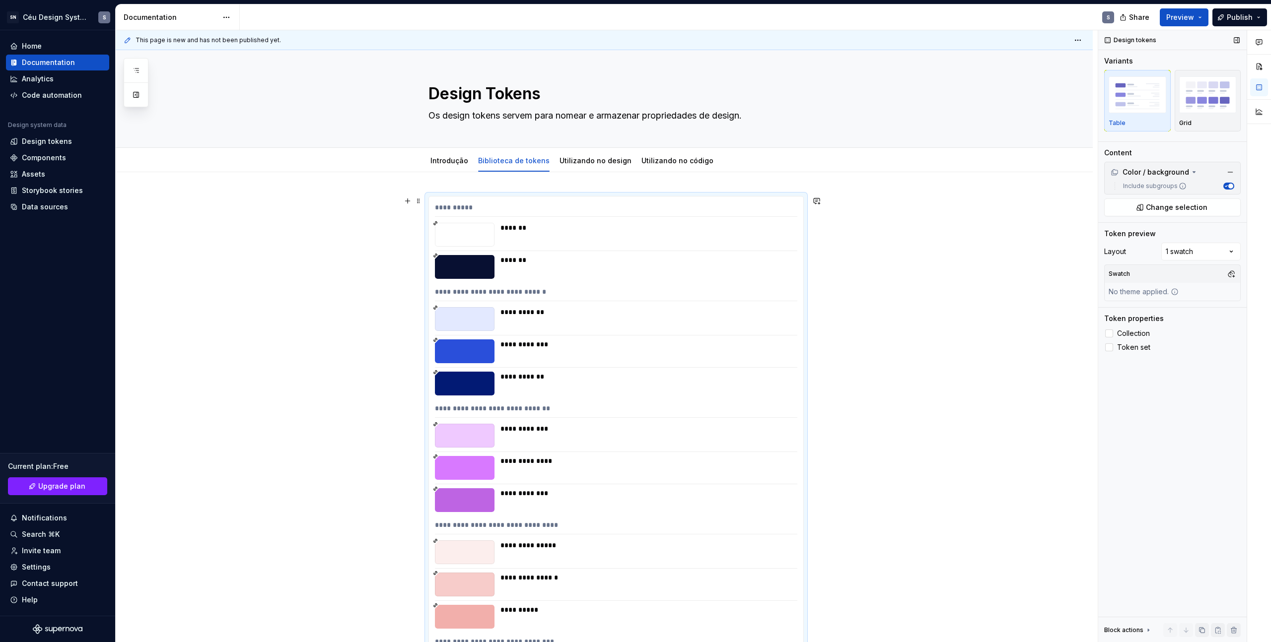
scroll to position [166, 0]
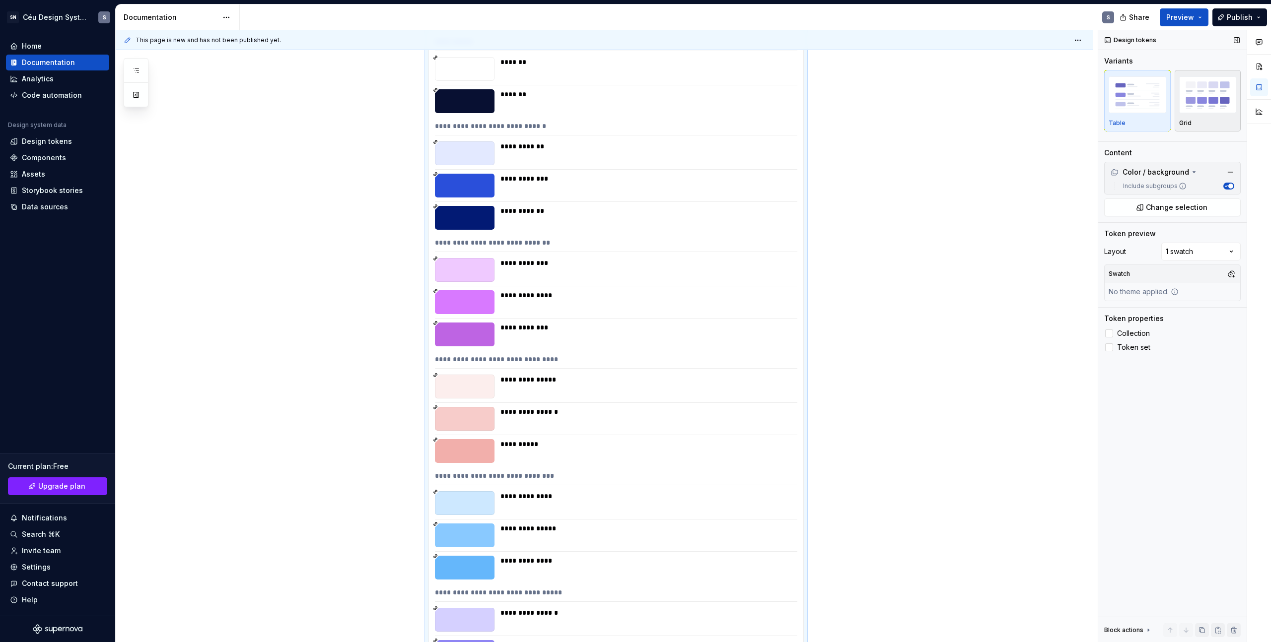
click at [1209, 89] on img "button" at bounding box center [1208, 94] width 58 height 36
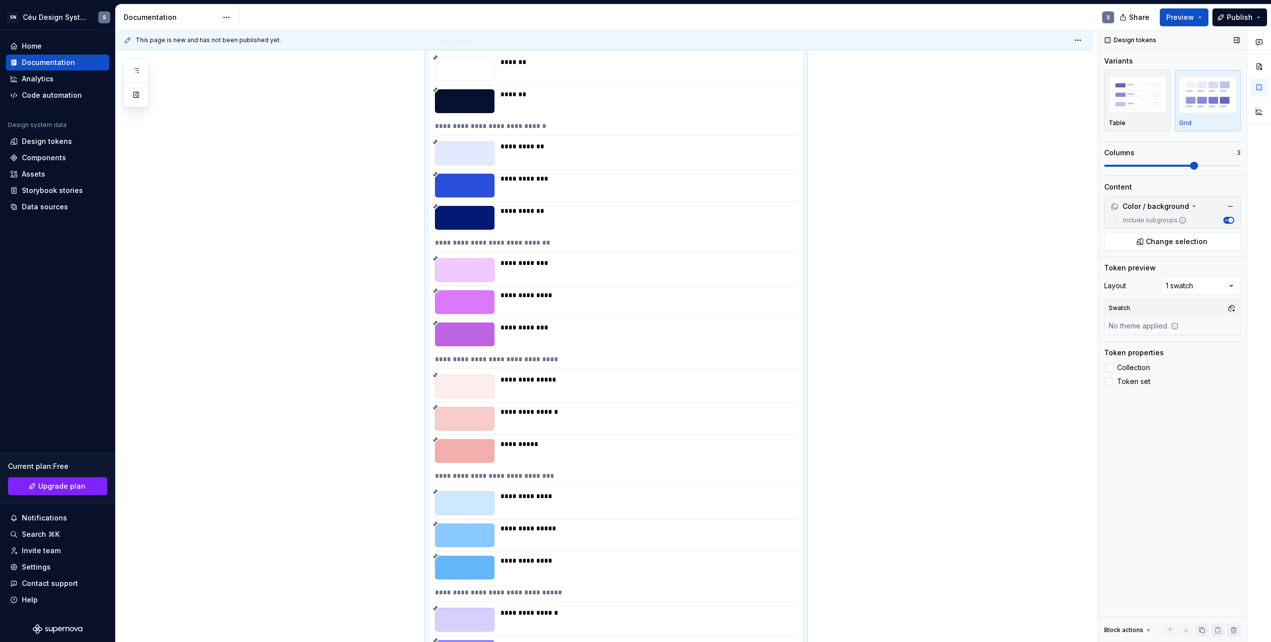
click at [1198, 166] on span at bounding box center [1194, 166] width 8 height 8
click at [1154, 162] on span at bounding box center [1150, 166] width 8 height 8
click at [1174, 168] on span at bounding box center [1172, 166] width 136 height 8
click at [1232, 170] on span at bounding box center [1236, 166] width 8 height 8
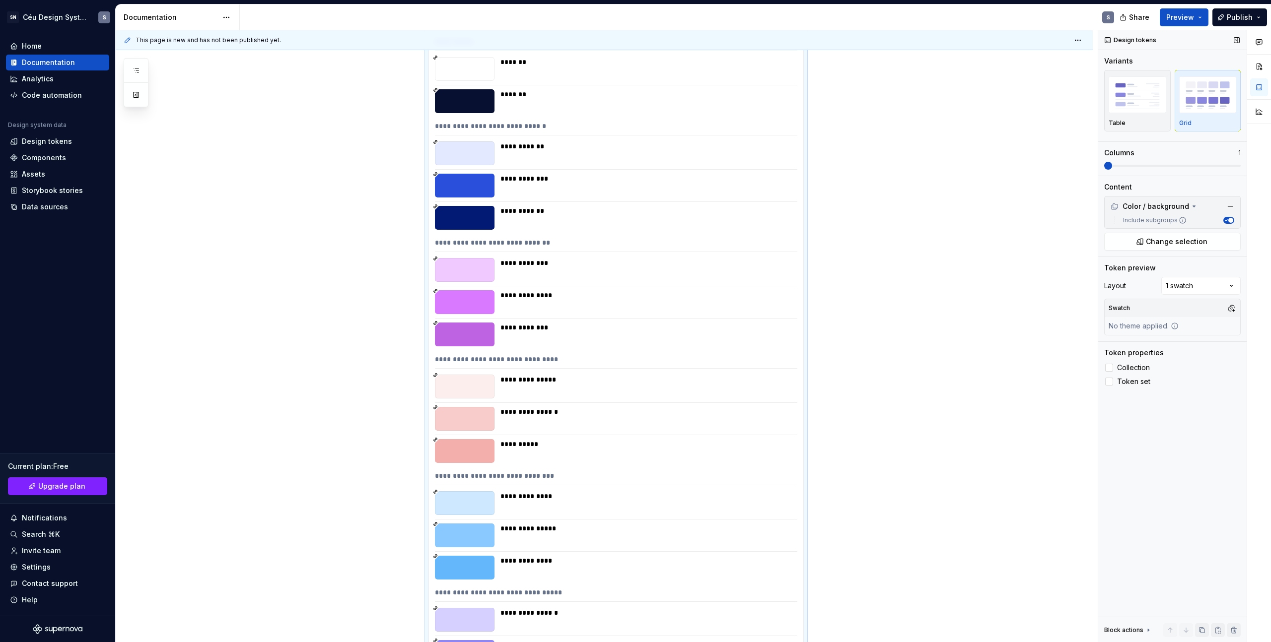
click at [1104, 166] on span at bounding box center [1108, 166] width 8 height 8
type textarea "*"
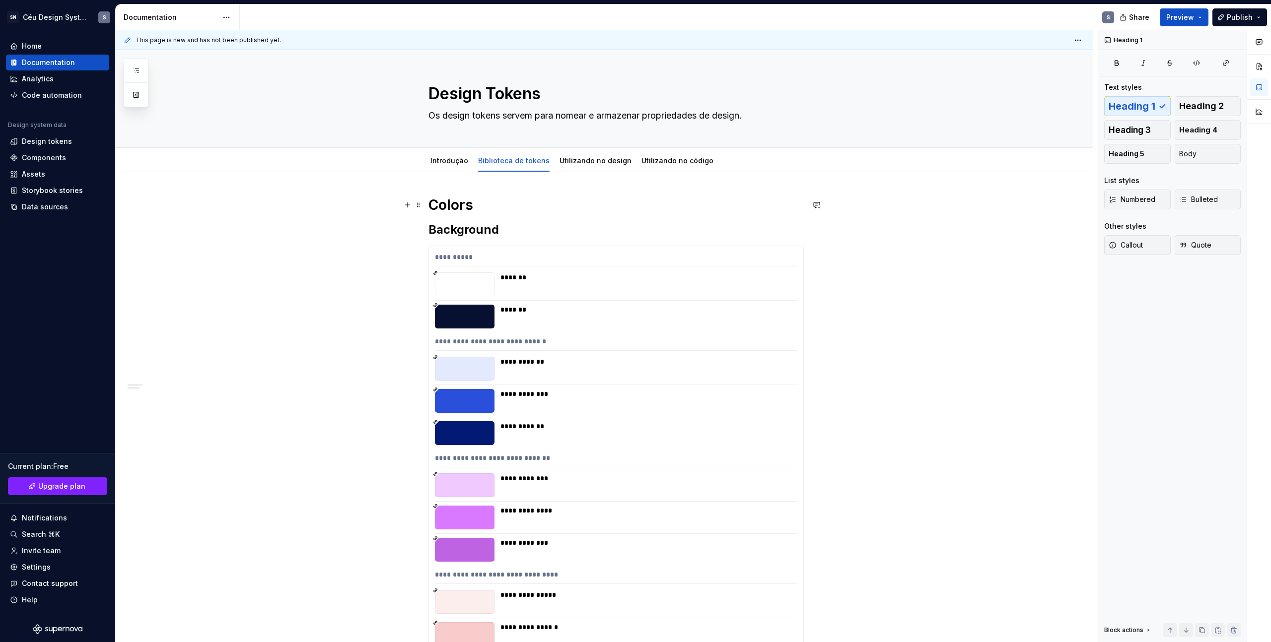
click at [651, 202] on h1 "Colors" at bounding box center [615, 205] width 375 height 18
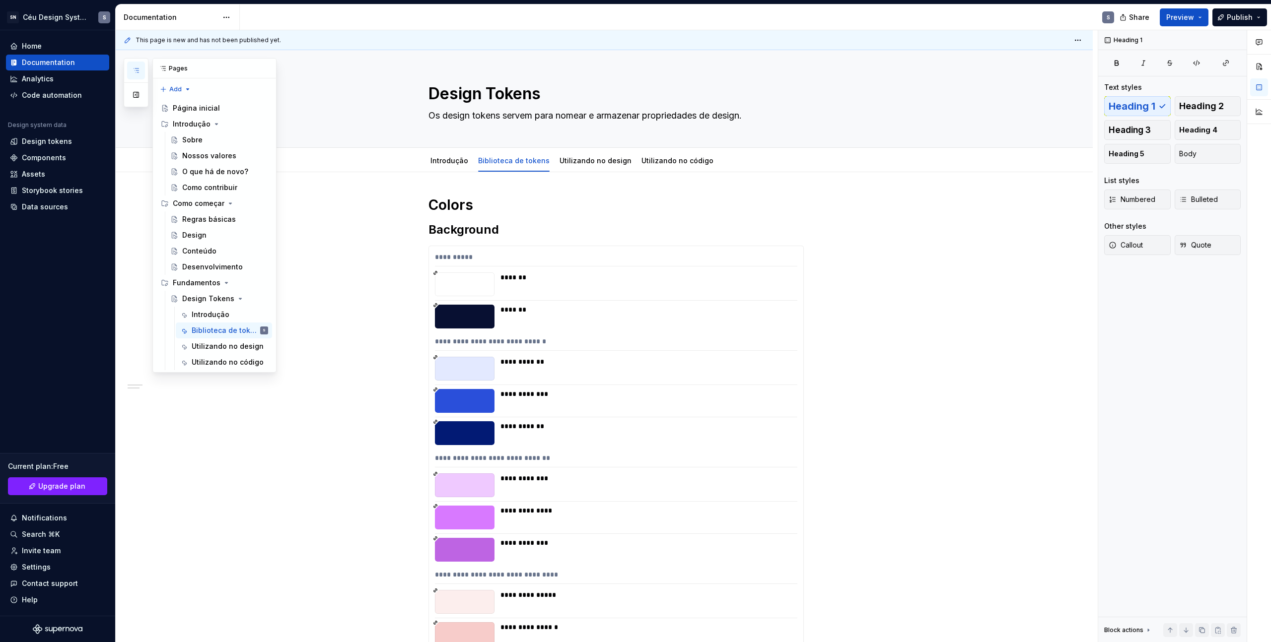
click at [141, 68] on button "button" at bounding box center [136, 71] width 18 height 18
click at [933, 261] on div "**********" at bounding box center [607, 336] width 982 height 612
click at [545, 229] on h2 "Background" at bounding box center [615, 230] width 375 height 16
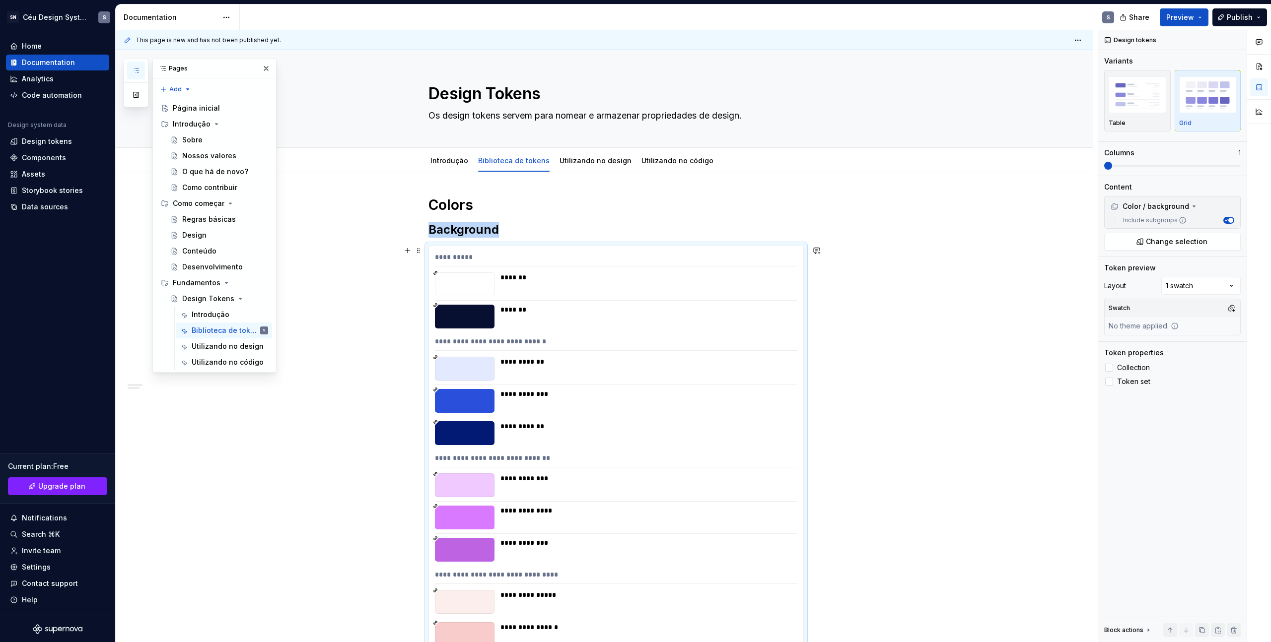
click at [745, 320] on div "*******" at bounding box center [645, 317] width 291 height 24
click at [1195, 287] on div "Comments Open comments No comments yet Select ‘Comment’ from the block context …" at bounding box center [1184, 336] width 173 height 612
click at [1198, 270] on div "Comments Open comments No comments yet Select ‘Comment’ from the block context …" at bounding box center [1184, 336] width 173 height 612
click at [1127, 104] on img "button" at bounding box center [1137, 94] width 58 height 36
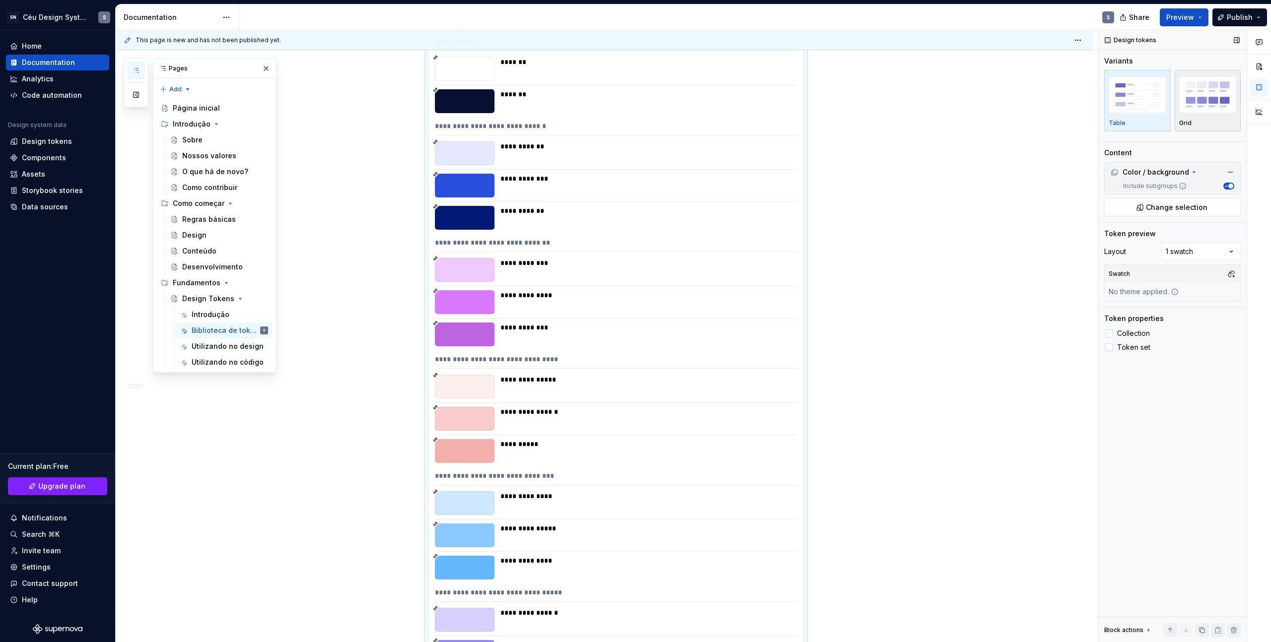
click at [1209, 104] on img "button" at bounding box center [1208, 94] width 58 height 36
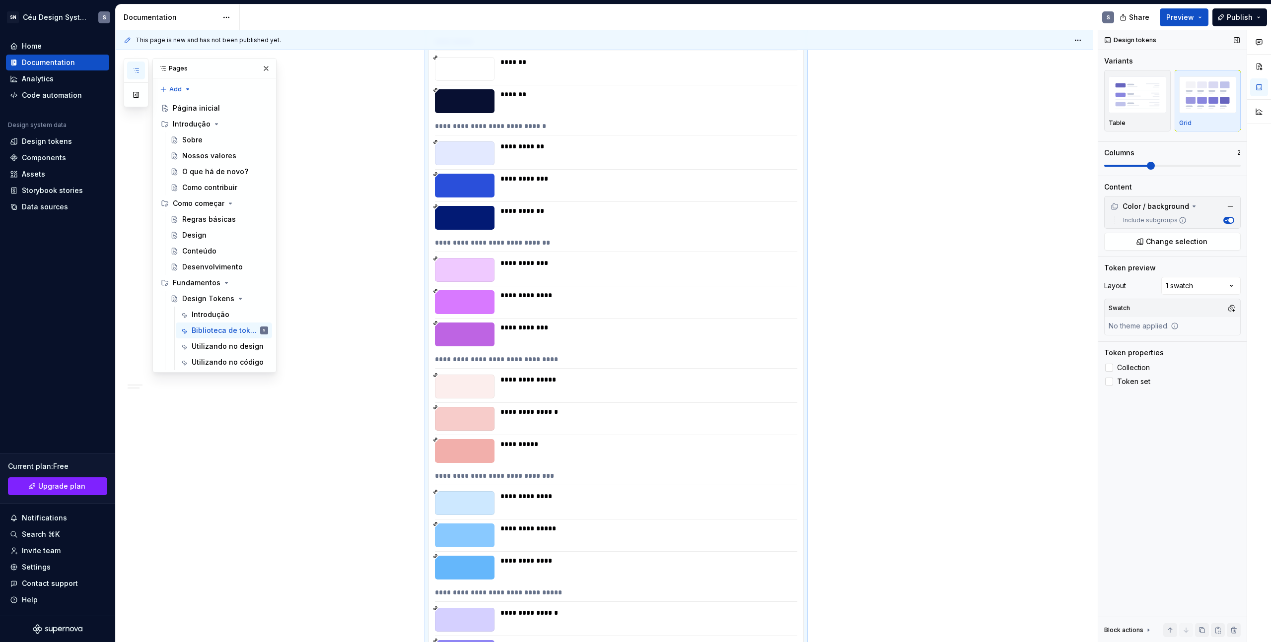
click at [1169, 163] on span at bounding box center [1172, 166] width 136 height 8
drag, startPoint x: 1193, startPoint y: 275, endPoint x: 1189, endPoint y: 294, distance: 18.8
click at [1193, 277] on div "Token preview Layout 1 swatch Swatch No theme applied." at bounding box center [1172, 302] width 136 height 78
click at [1191, 290] on div "Comments Open comments No comments yet Select ‘Comment’ from the block context …" at bounding box center [1184, 336] width 173 height 612
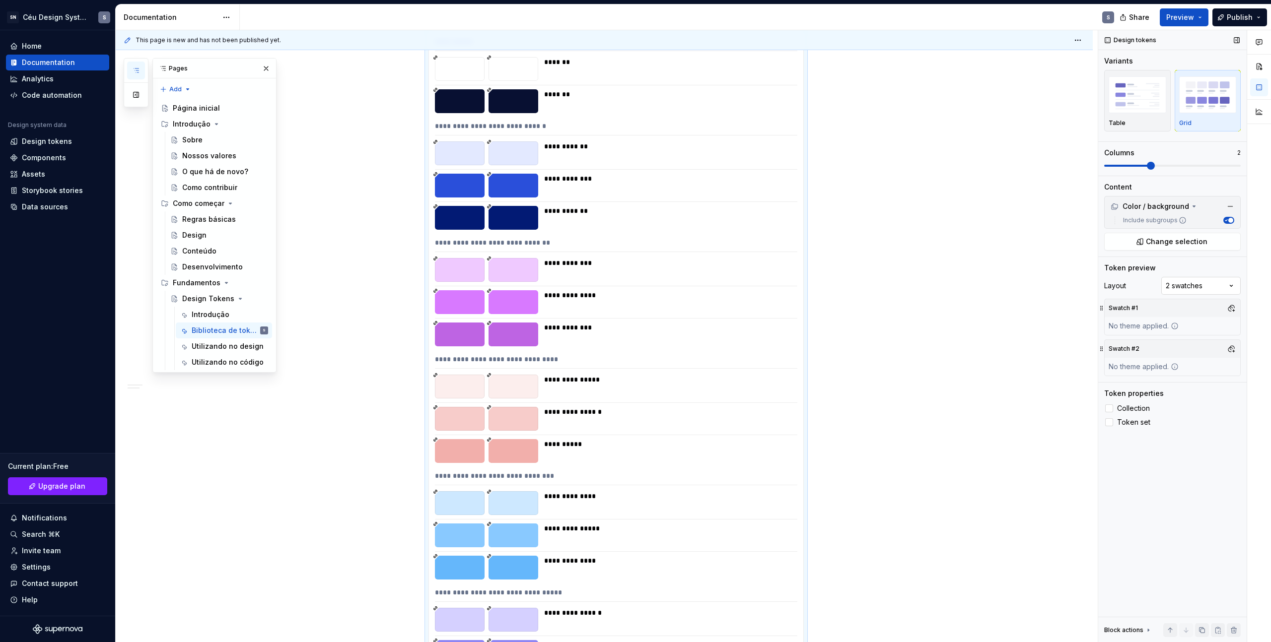
click at [1193, 282] on div "Comments Open comments No comments yet Select ‘Comment’ from the block context …" at bounding box center [1184, 336] width 173 height 612
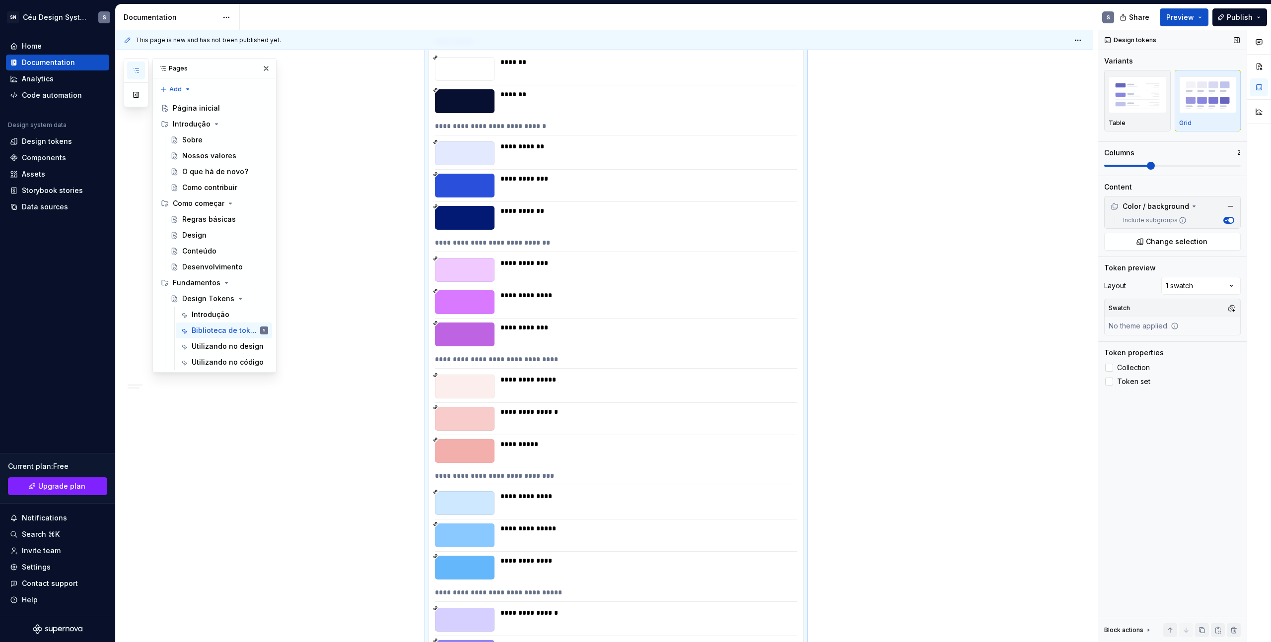
click at [1177, 325] on icon at bounding box center [1174, 326] width 8 height 8
click at [1233, 308] on button "button" at bounding box center [1231, 308] width 14 height 14
click at [1135, 443] on div "Comments Open comments No comments yet Select ‘Comment’ from the block context …" at bounding box center [1184, 336] width 173 height 612
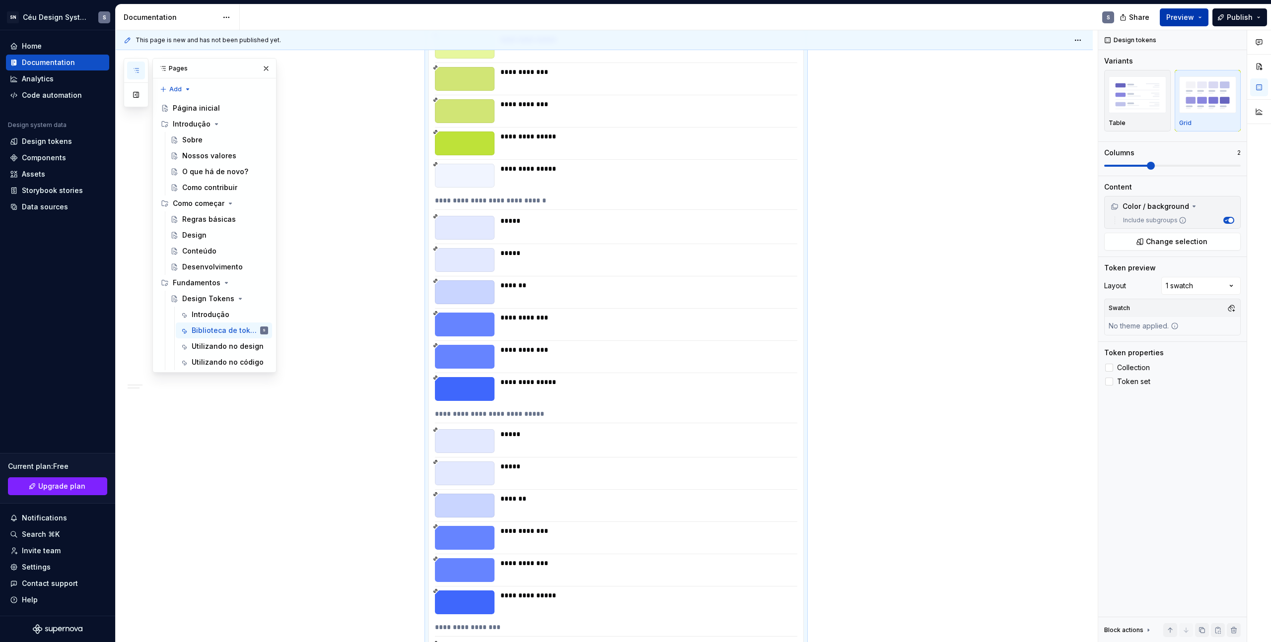
click at [1190, 16] on span "Preview" at bounding box center [1180, 17] width 28 height 10
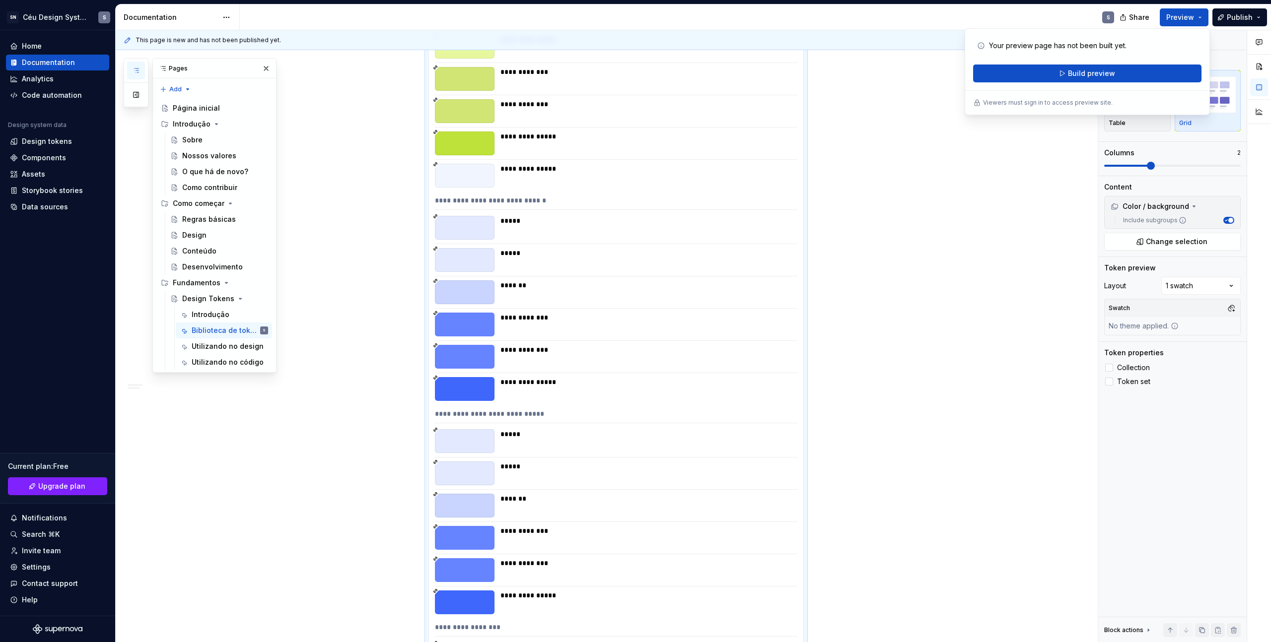
click at [1133, 62] on div "Your preview page has not been built yet. Build preview" at bounding box center [1087, 60] width 228 height 46
click at [1131, 67] on button "Build preview" at bounding box center [1087, 74] width 228 height 18
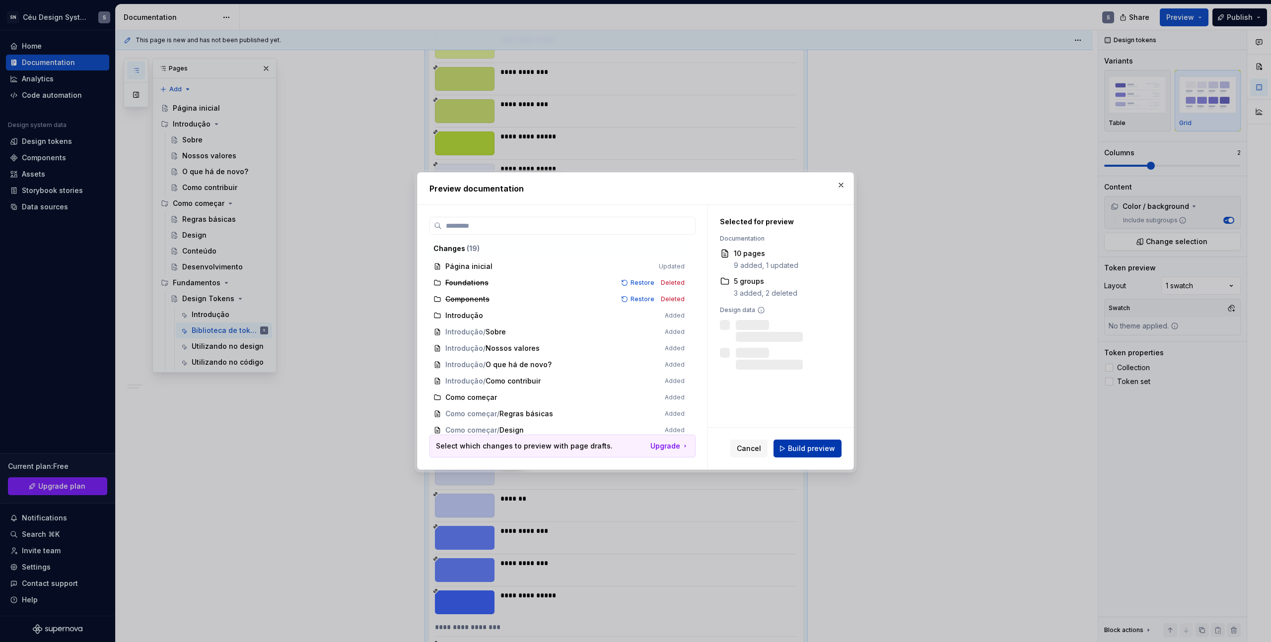
click at [807, 445] on span "Build preview" at bounding box center [811, 449] width 47 height 10
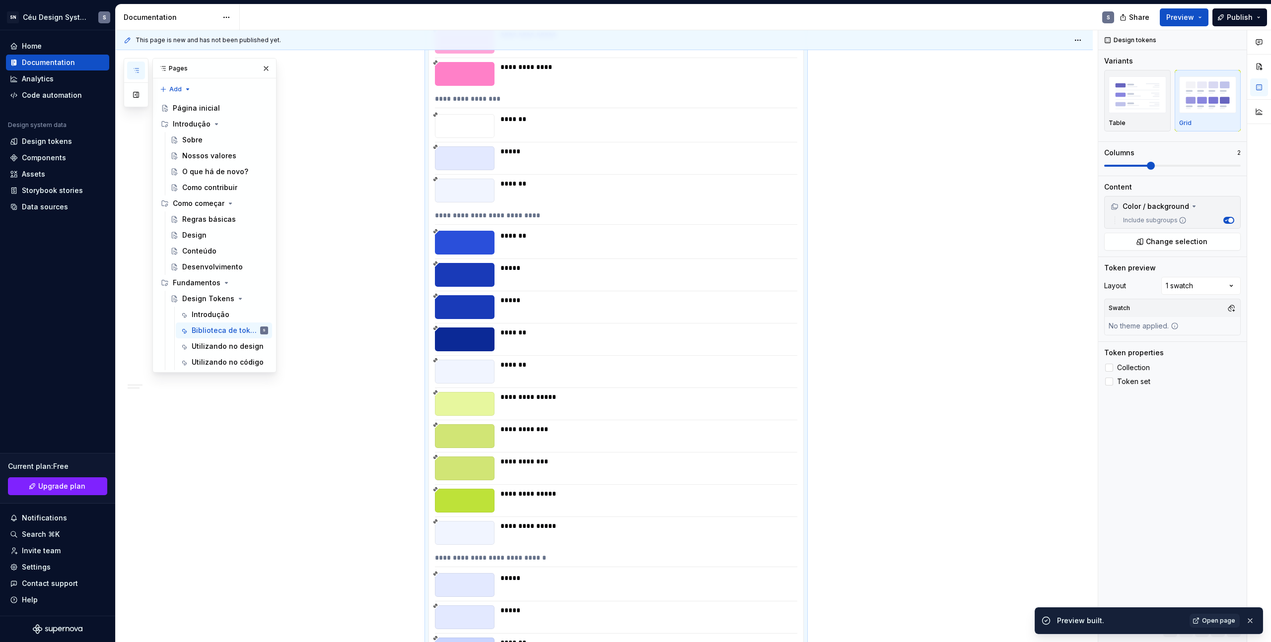
scroll to position [1042, 0]
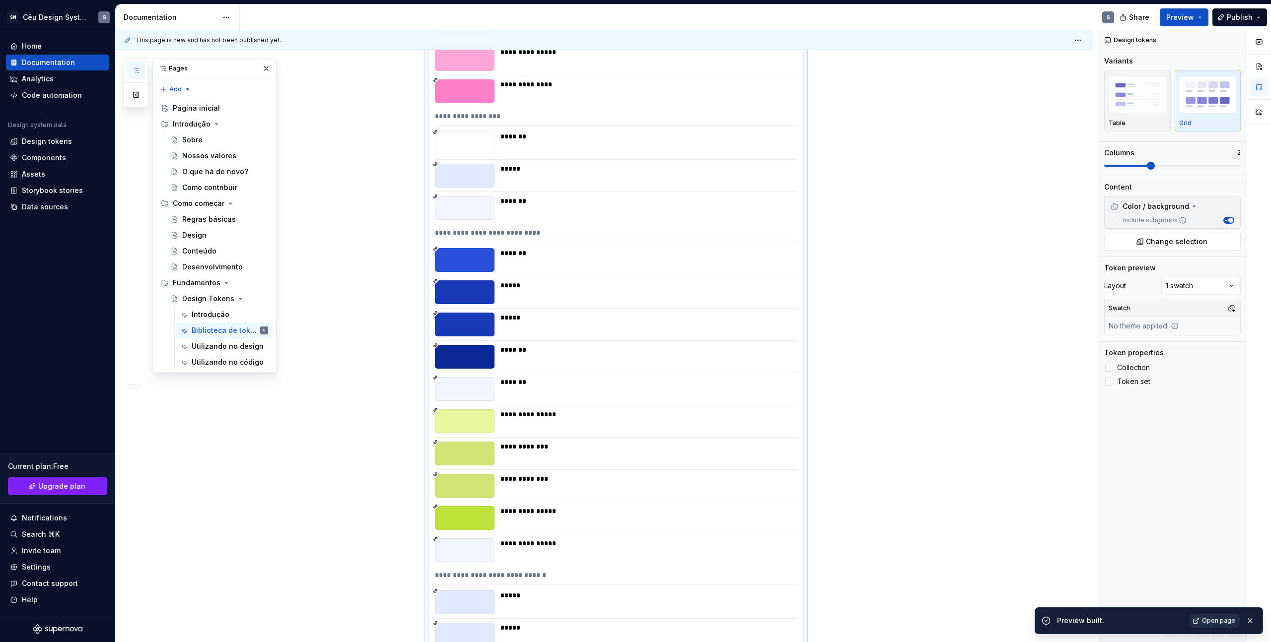
click at [1205, 615] on link "Open page" at bounding box center [1214, 621] width 50 height 14
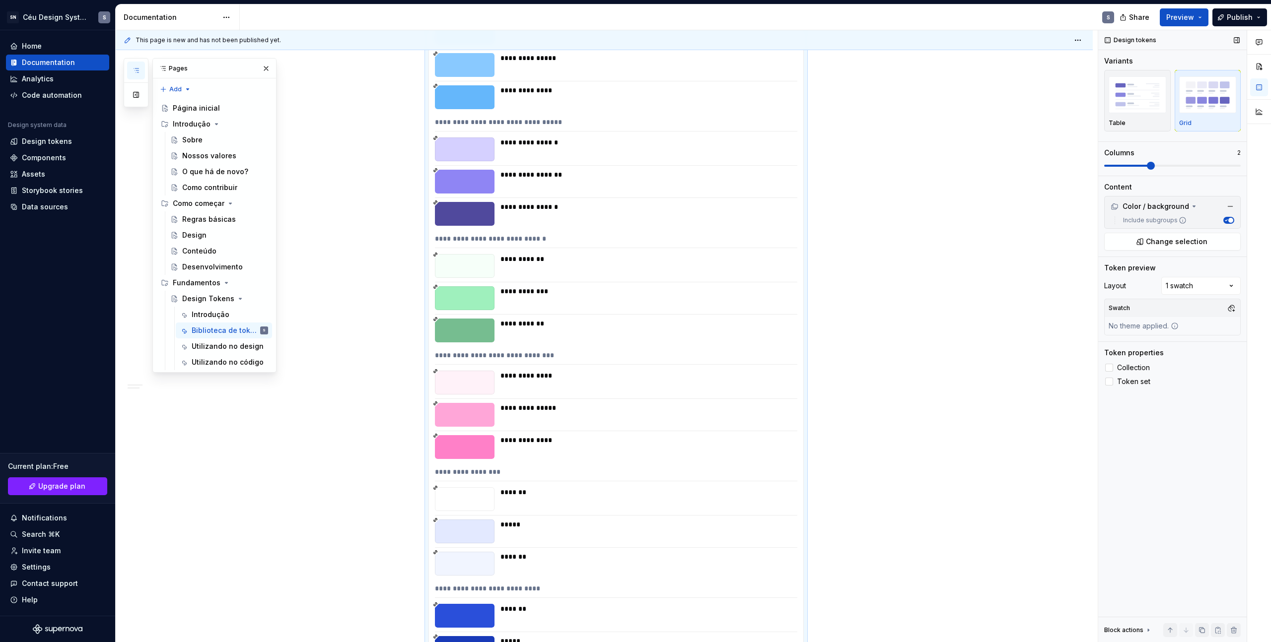
scroll to position [573, 0]
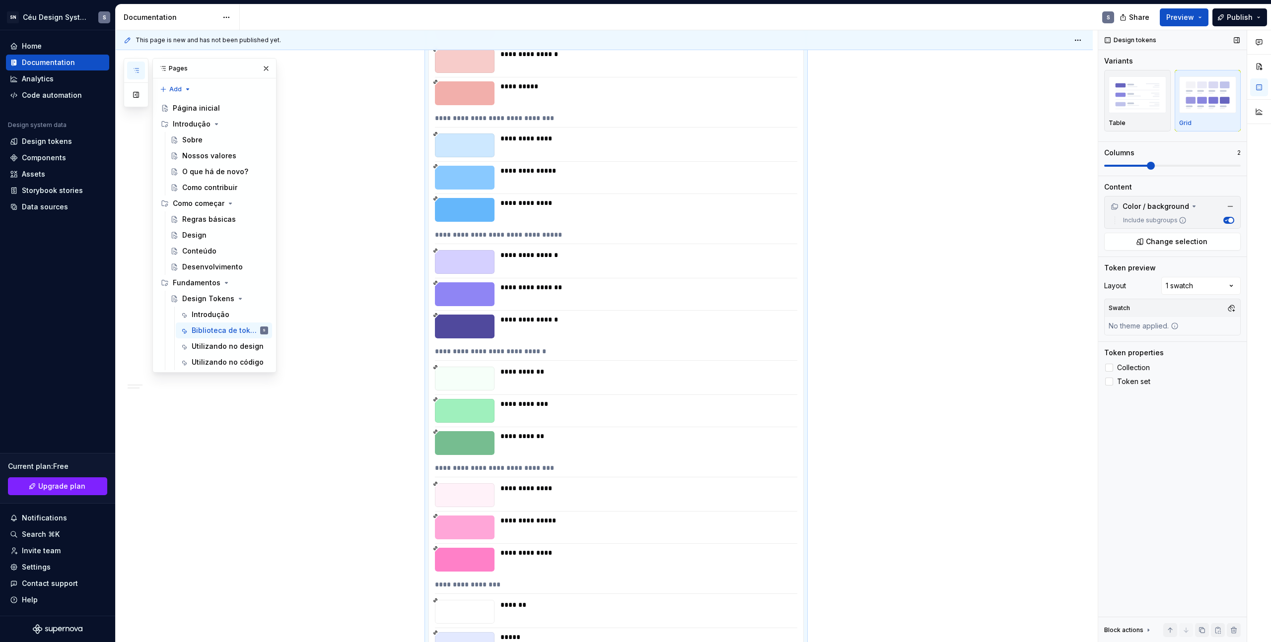
click at [1153, 166] on span at bounding box center [1150, 166] width 8 height 8
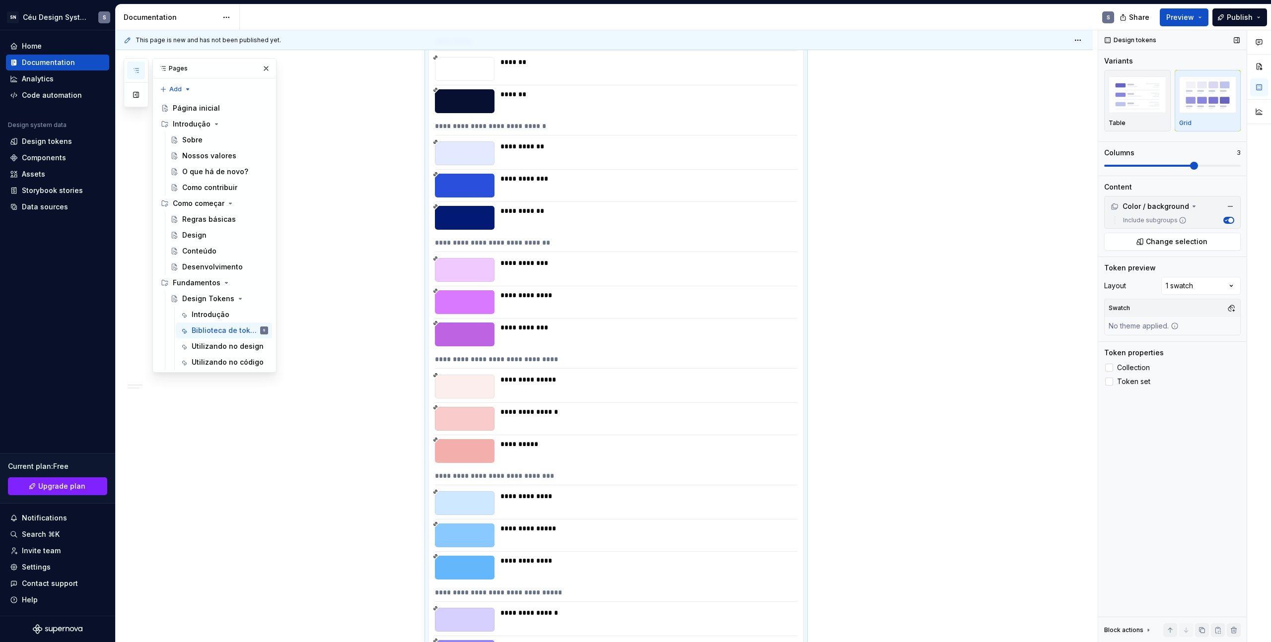
click at [1190, 166] on span at bounding box center [1194, 166] width 8 height 8
click at [1232, 167] on span at bounding box center [1236, 166] width 8 height 8
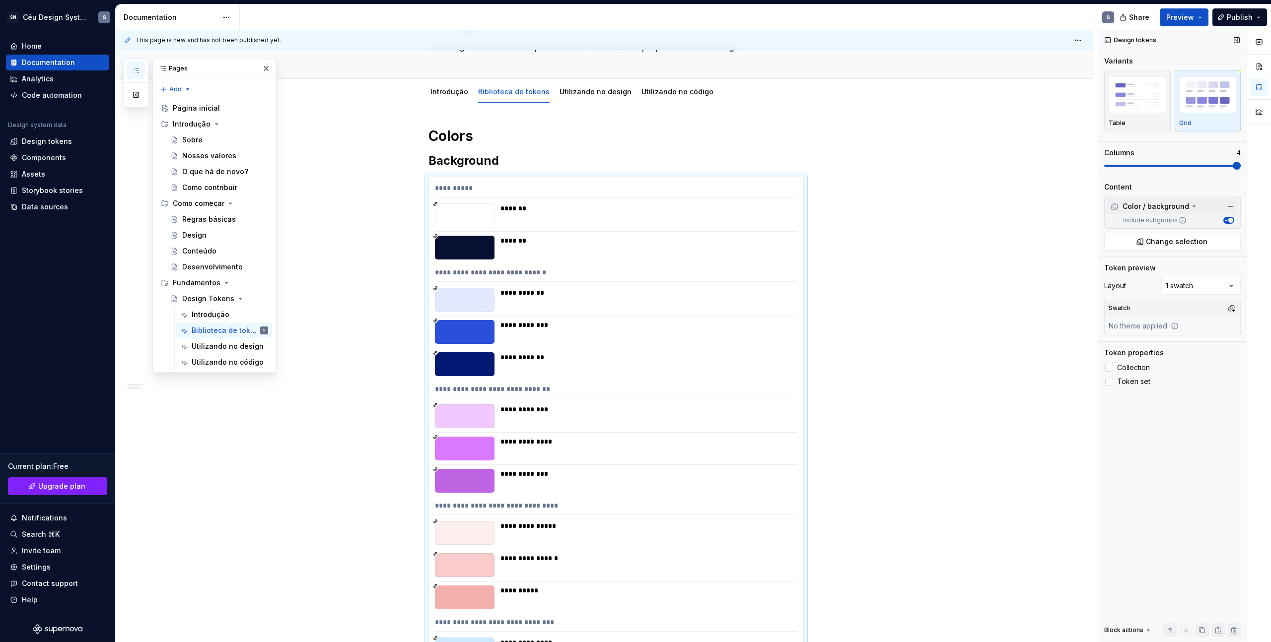
click at [1180, 208] on div "Color / background" at bounding box center [1149, 207] width 78 height 10
click at [1178, 219] on icon at bounding box center [1182, 220] width 8 height 8
click at [1223, 219] on button "Include subgroups" at bounding box center [1228, 220] width 11 height 7
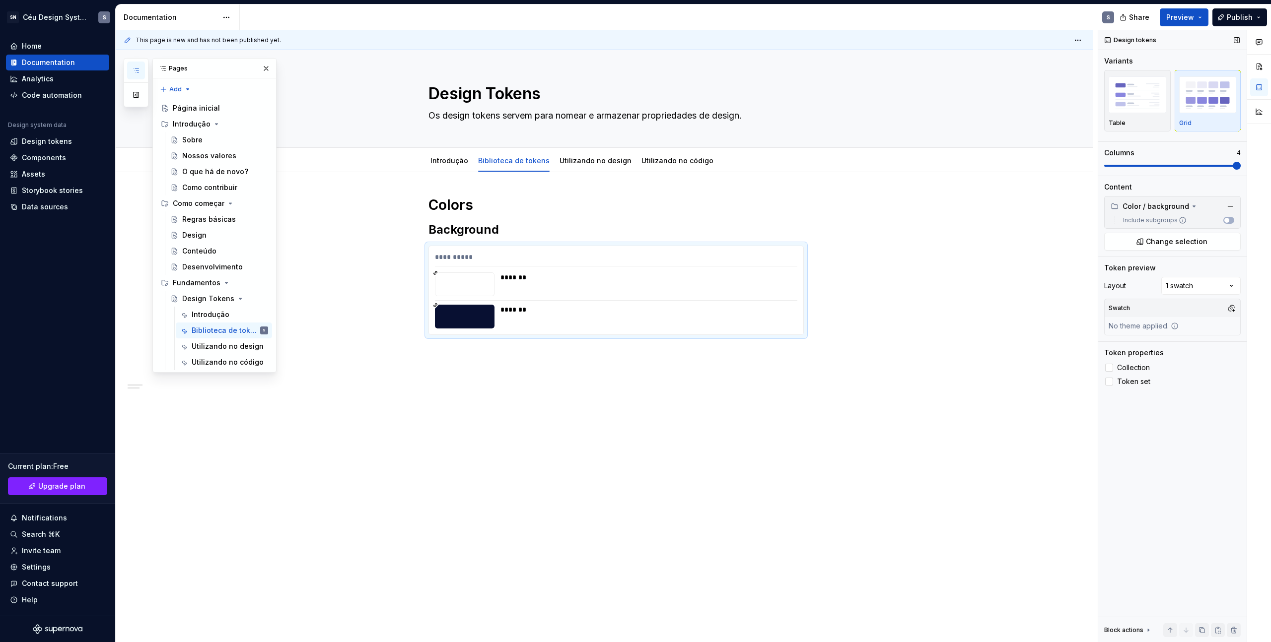
scroll to position [0, 0]
click at [1180, 220] on icon at bounding box center [1182, 220] width 8 height 8
click at [1223, 220] on button "Include subgroups" at bounding box center [1228, 220] width 11 height 7
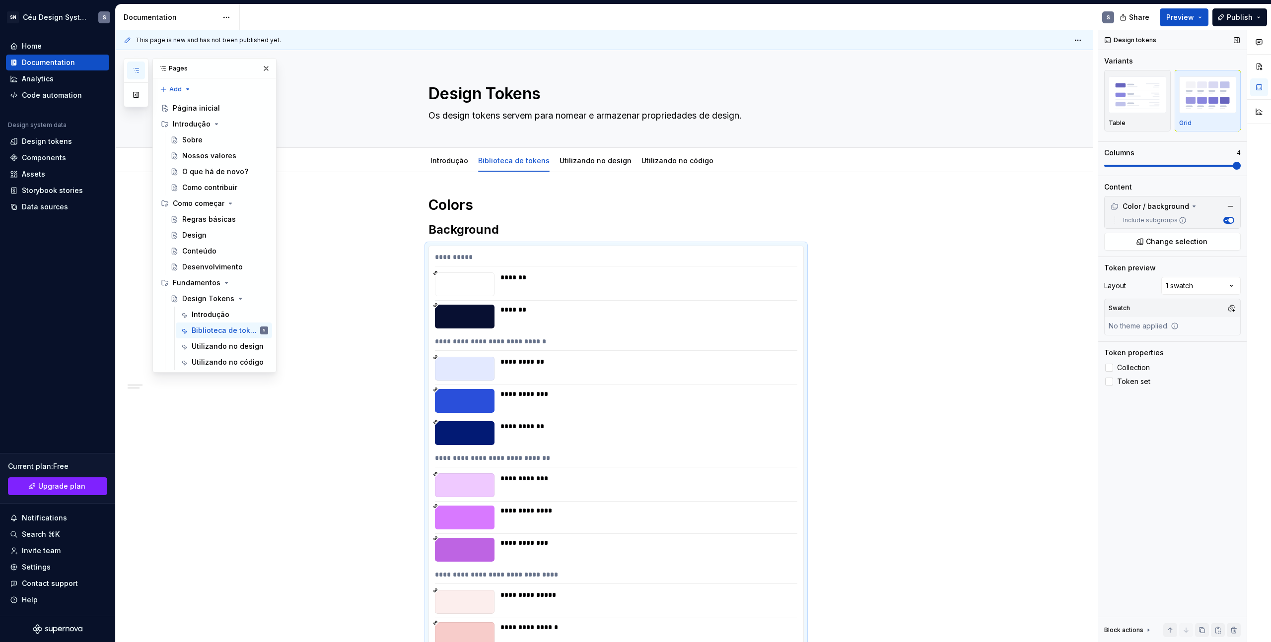
click at [1226, 218] on icon "button" at bounding box center [1225, 220] width 5 height 5
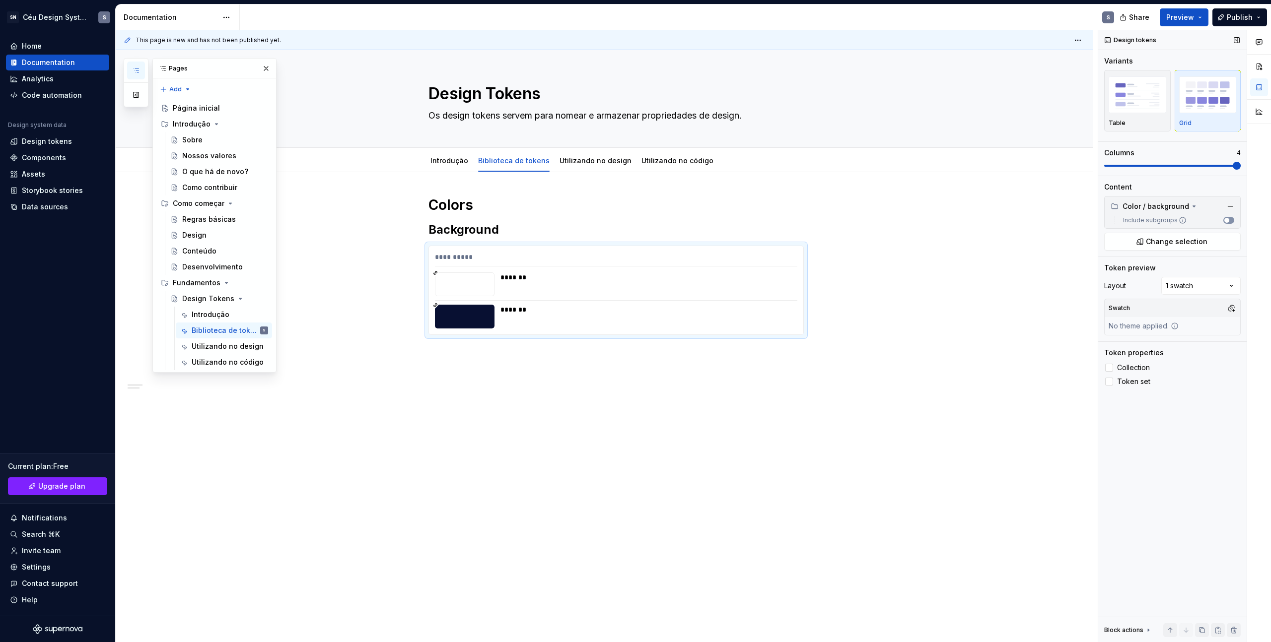
click at [1226, 220] on span "button" at bounding box center [1226, 220] width 5 height 5
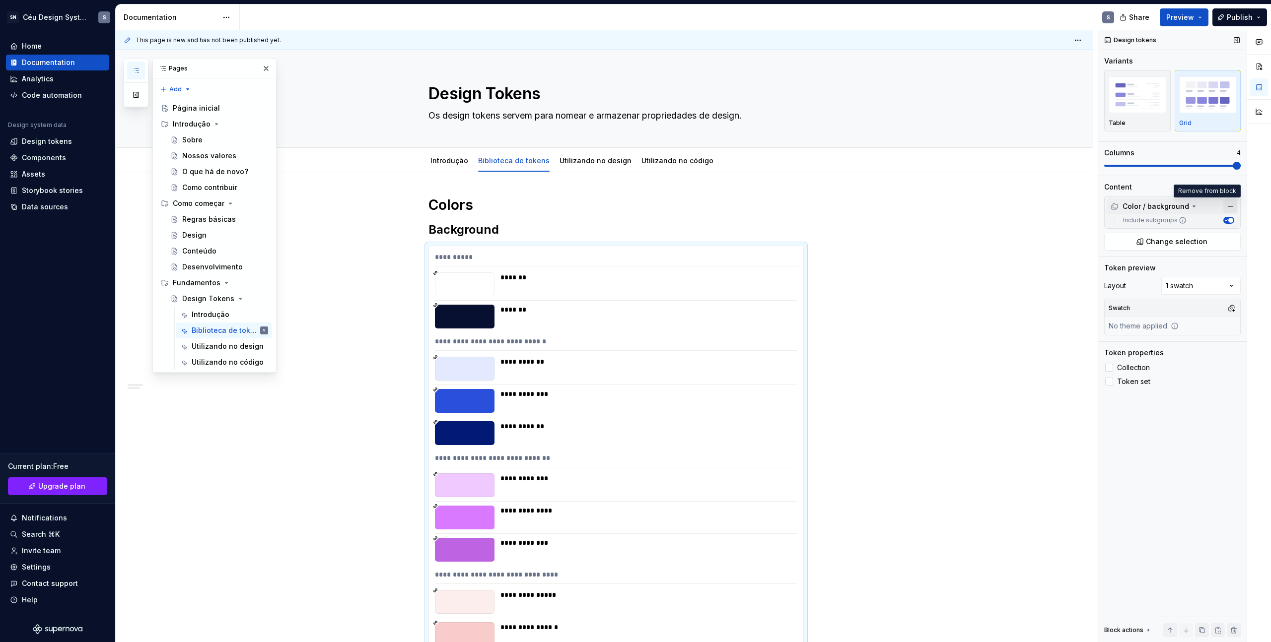
click at [1226, 206] on button "button" at bounding box center [1230, 207] width 14 height 14
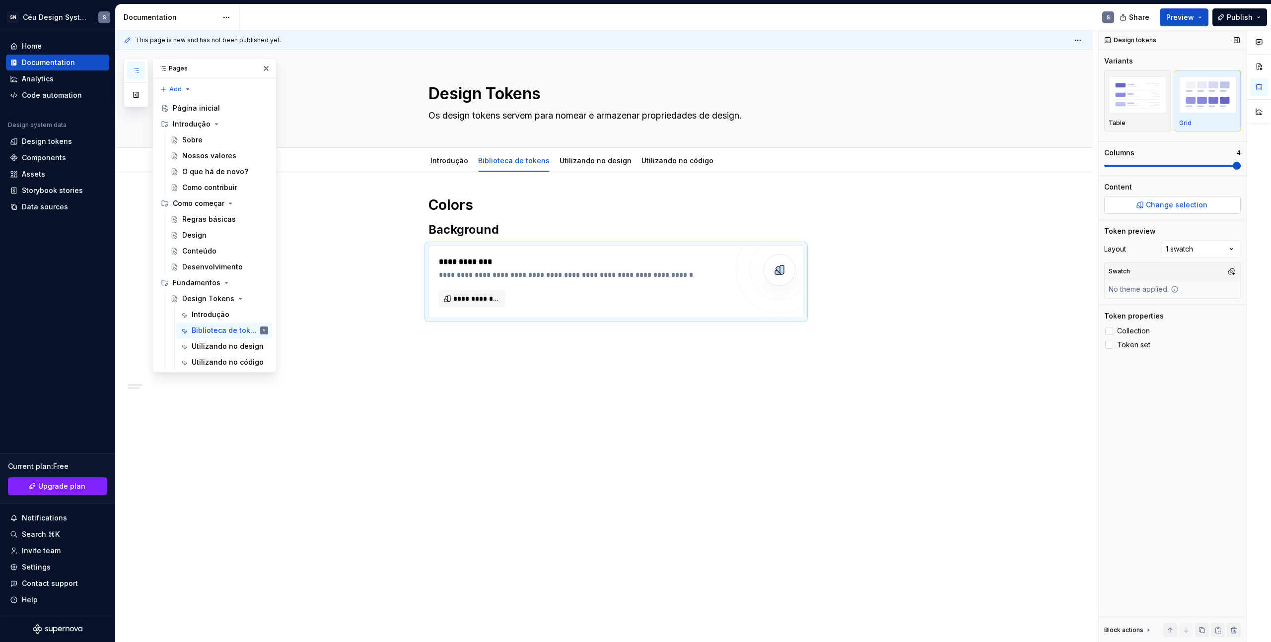
click at [1202, 202] on span "Change selection" at bounding box center [1176, 205] width 62 height 10
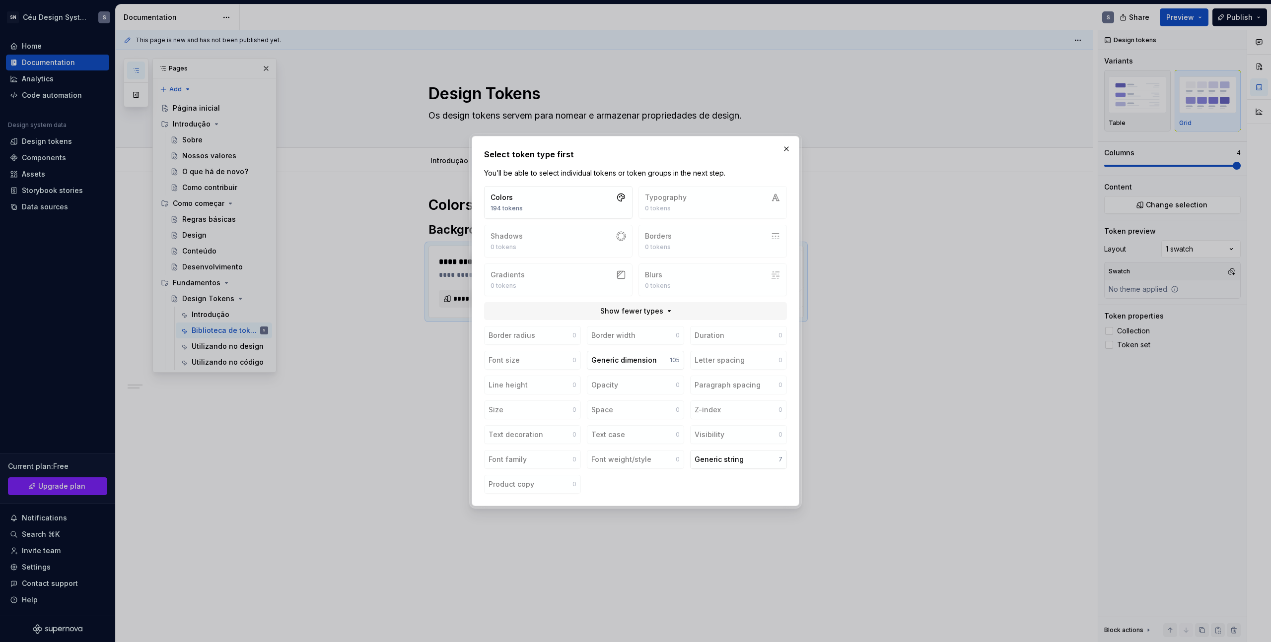
type textarea "*"
click at [553, 217] on button "Colors 194 tokens" at bounding box center [558, 202] width 148 height 33
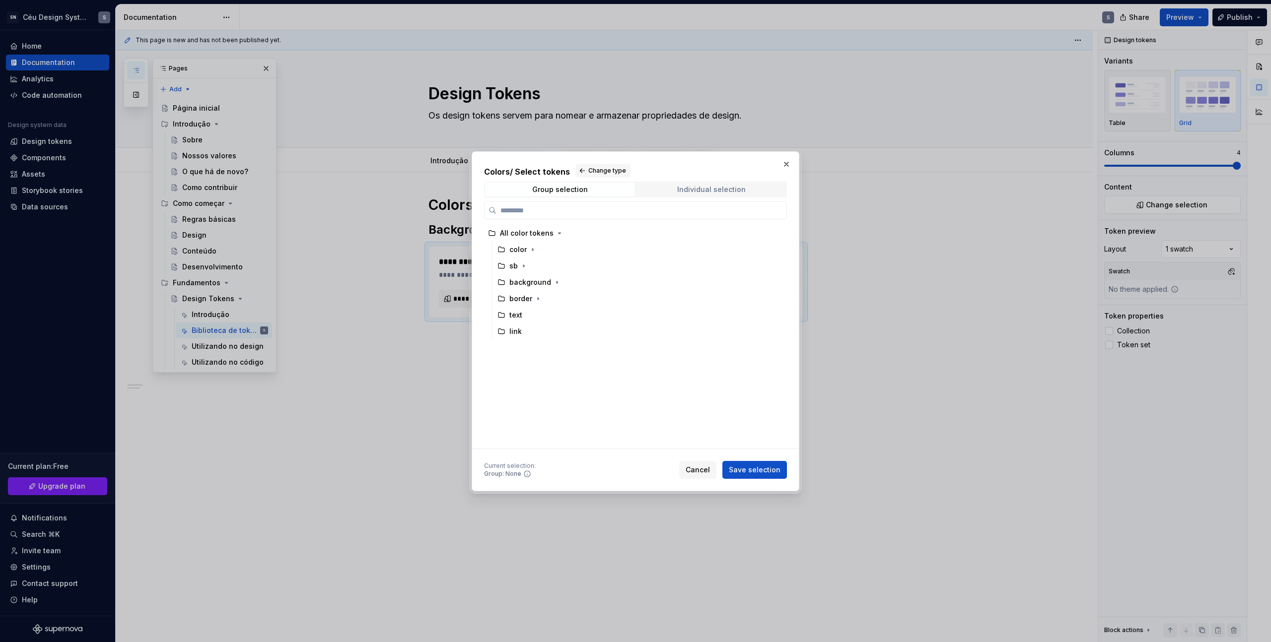
click at [731, 184] on span "Individual selection" at bounding box center [710, 190] width 149 height 14
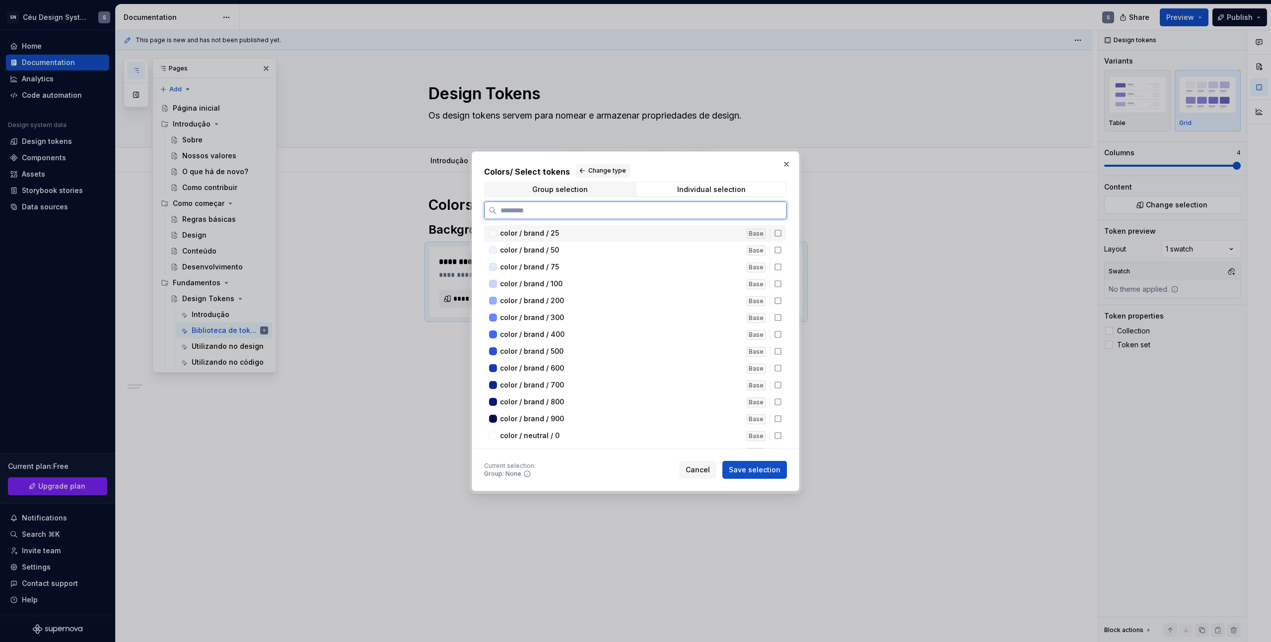
click at [721, 230] on div "color / brand / 25" at bounding box center [620, 233] width 241 height 10
click at [781, 232] on div "color / brand / 25 Base" at bounding box center [635, 233] width 302 height 16
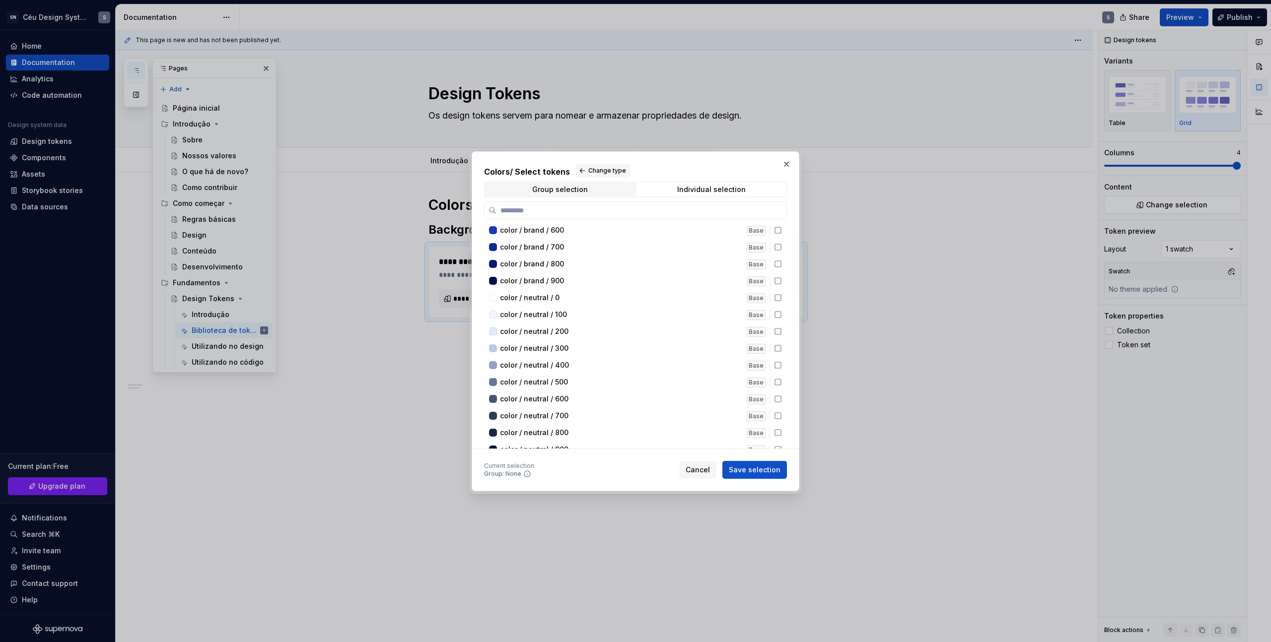
click at [636, 198] on div "Colors / Select tokens Change type Group selection Individual selection color /…" at bounding box center [635, 306] width 303 height 285
click at [636, 203] on label at bounding box center [635, 211] width 303 height 18
click at [636, 205] on input "search" at bounding box center [641, 210] width 290 height 10
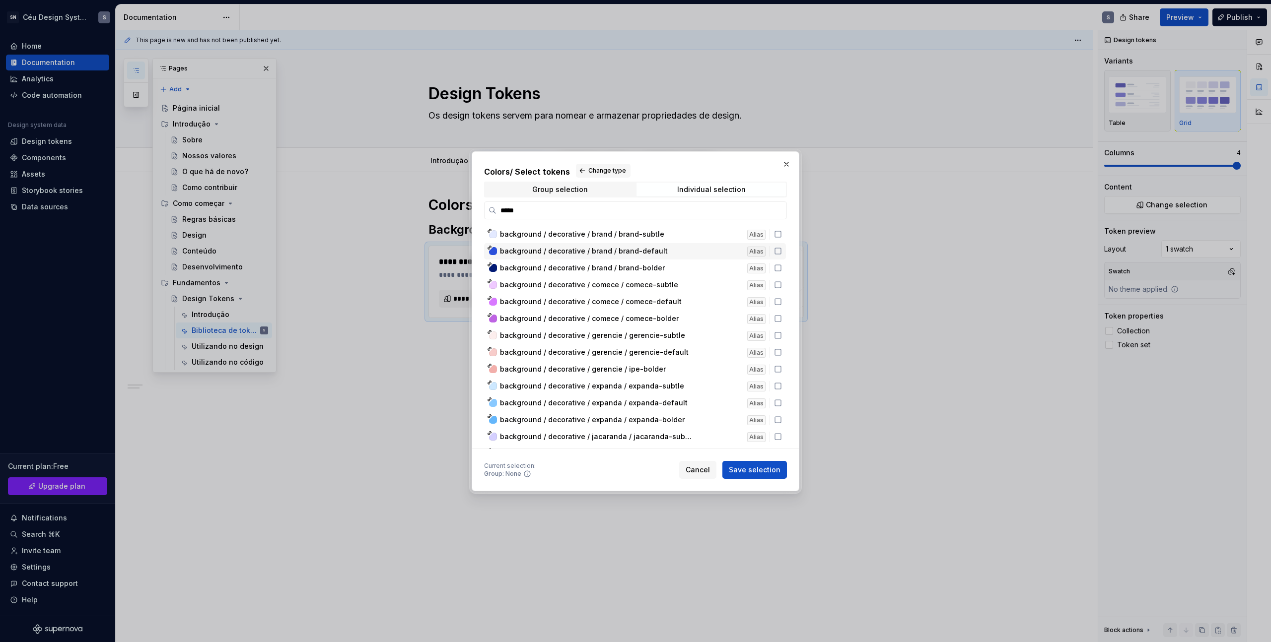
scroll to position [0, 0]
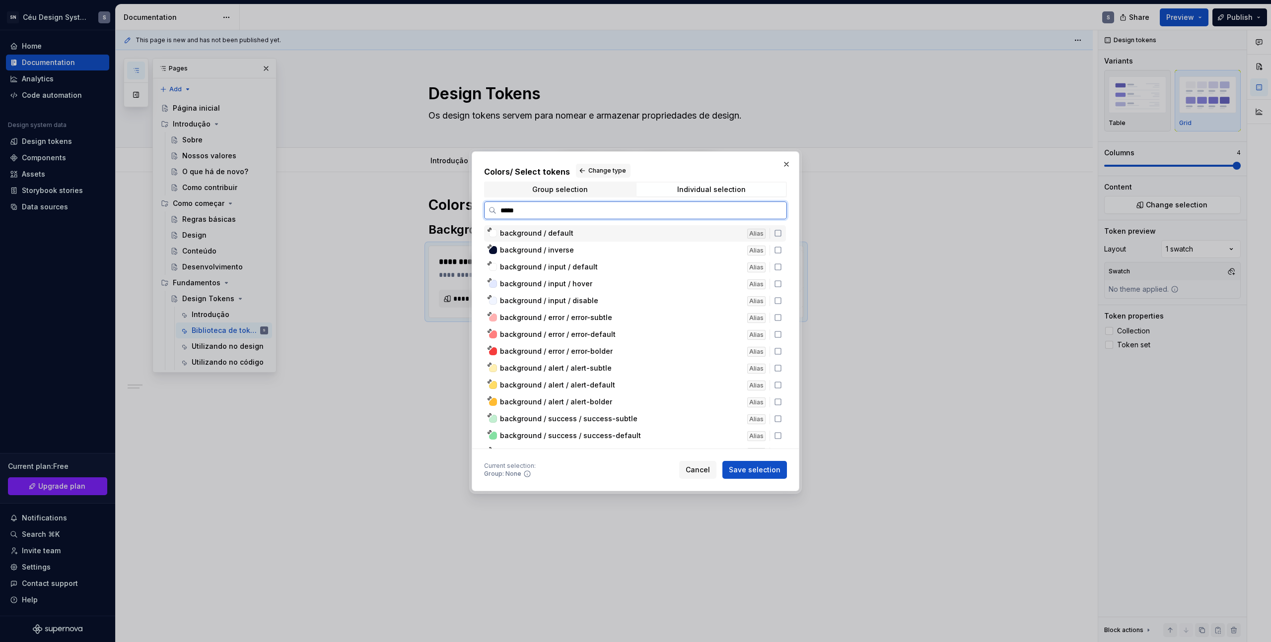
click at [716, 236] on div "background / default" at bounding box center [620, 233] width 241 height 10
click at [728, 247] on div "background / inverse" at bounding box center [620, 250] width 241 height 10
click at [731, 269] on div "background / input / default" at bounding box center [620, 267] width 241 height 10
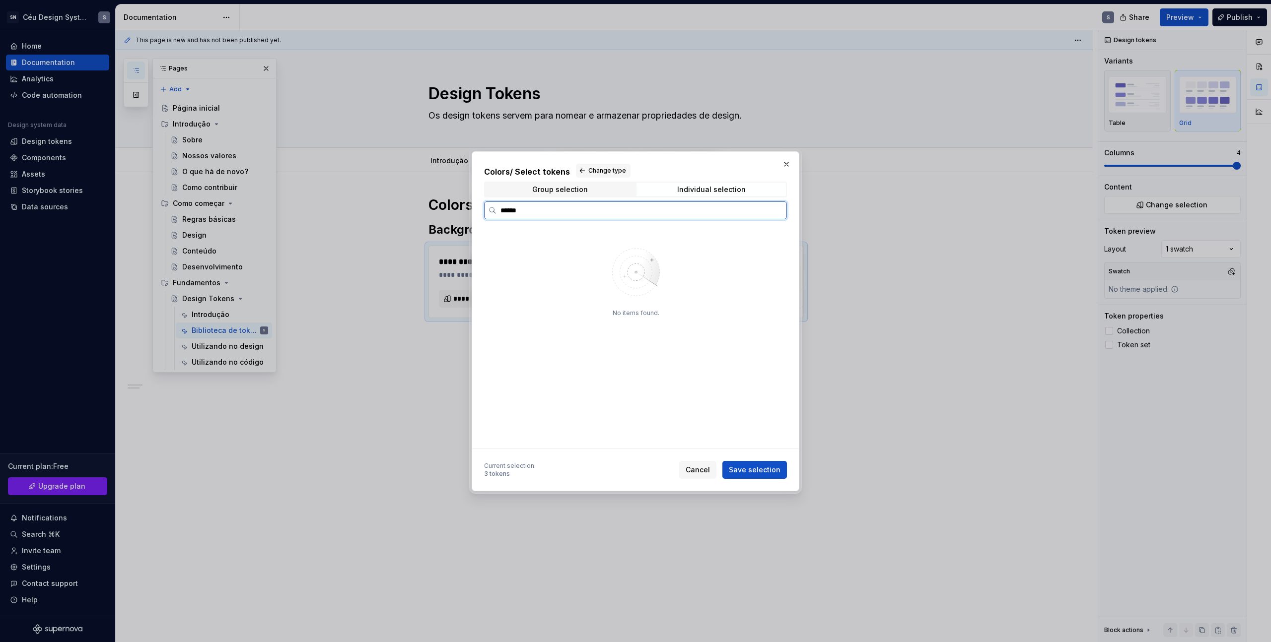
click at [722, 214] on input "*****" at bounding box center [641, 210] width 290 height 10
type input "*****"
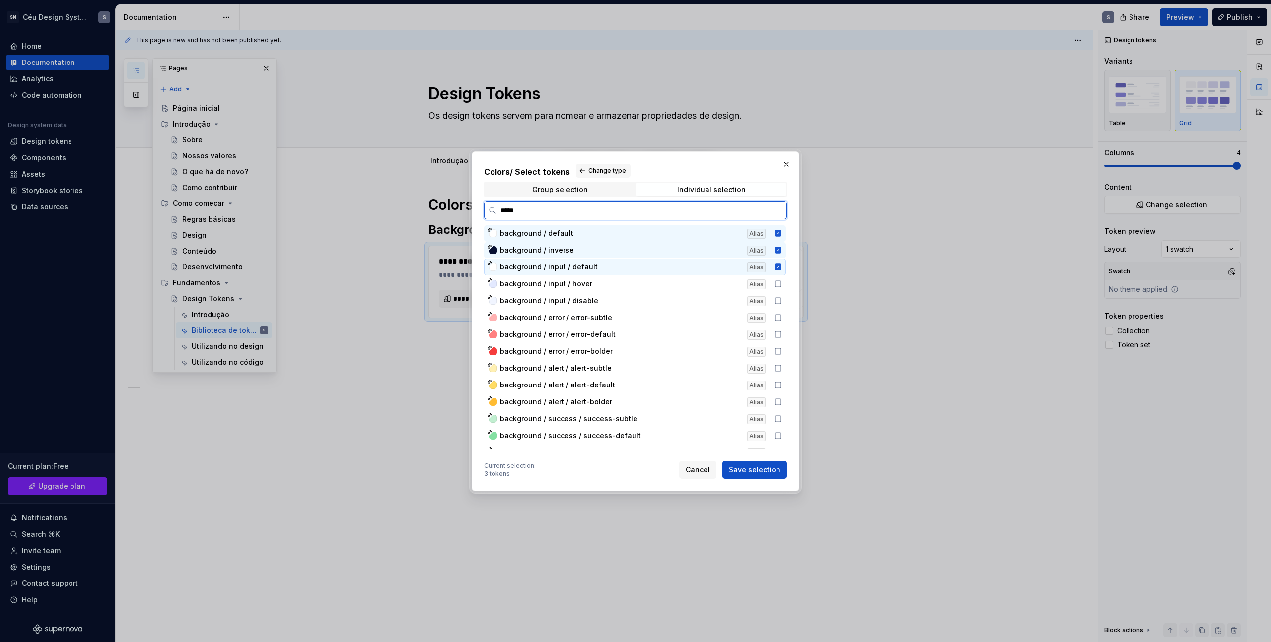
click at [713, 276] on div "background / input / hover Alias" at bounding box center [635, 284] width 302 height 16
click at [708, 300] on div "background / input / disable" at bounding box center [620, 301] width 241 height 10
click at [704, 327] on div "background / error / error-default Alias" at bounding box center [635, 335] width 302 height 16
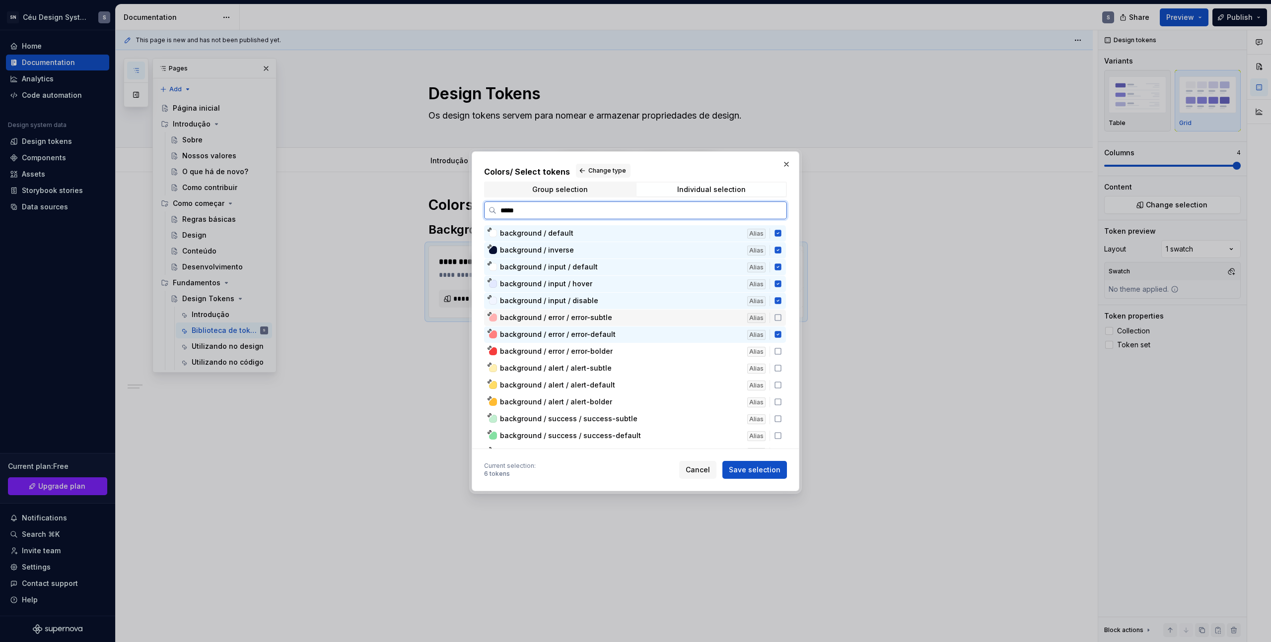
click at [680, 321] on div "background / error / error-subtle" at bounding box center [620, 318] width 241 height 10
click at [689, 346] on div "background / error / error-bolder" at bounding box center [620, 351] width 241 height 10
click at [680, 379] on div "background / alert / alert-default Alias" at bounding box center [635, 385] width 302 height 16
click at [673, 373] on div "background / alert / alert-subtle" at bounding box center [620, 368] width 241 height 10
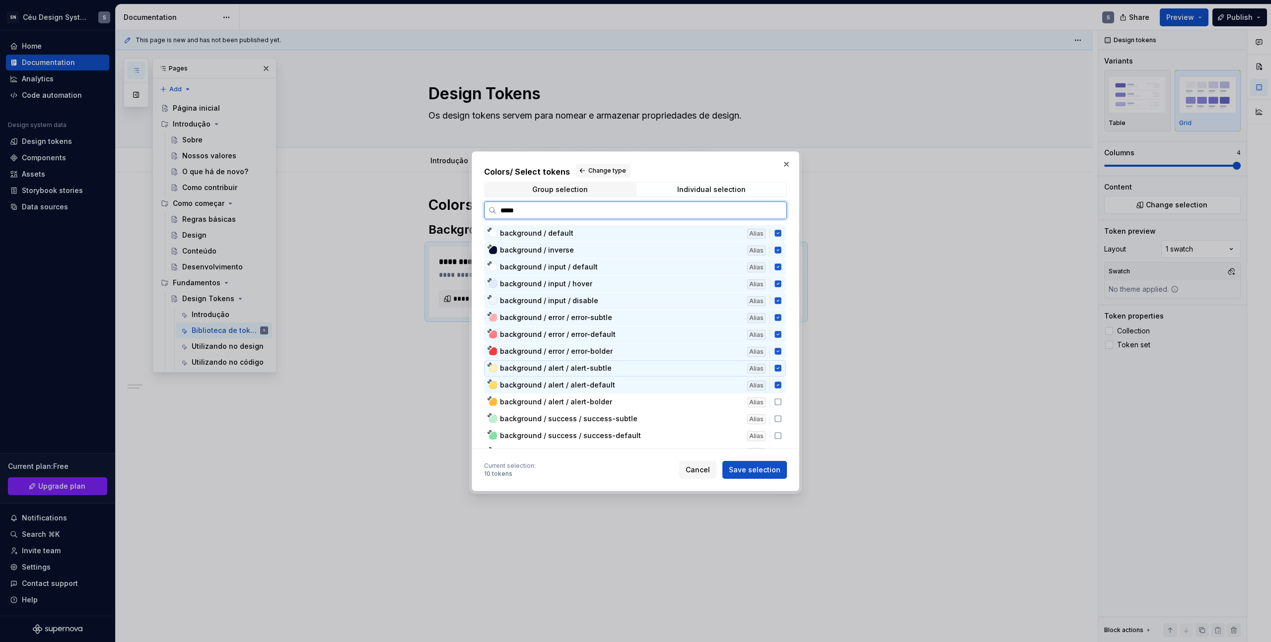
click at [664, 403] on div "background / alert / alert-bolder" at bounding box center [620, 402] width 241 height 10
click at [665, 422] on div "background / success / success-subtle" at bounding box center [620, 419] width 241 height 10
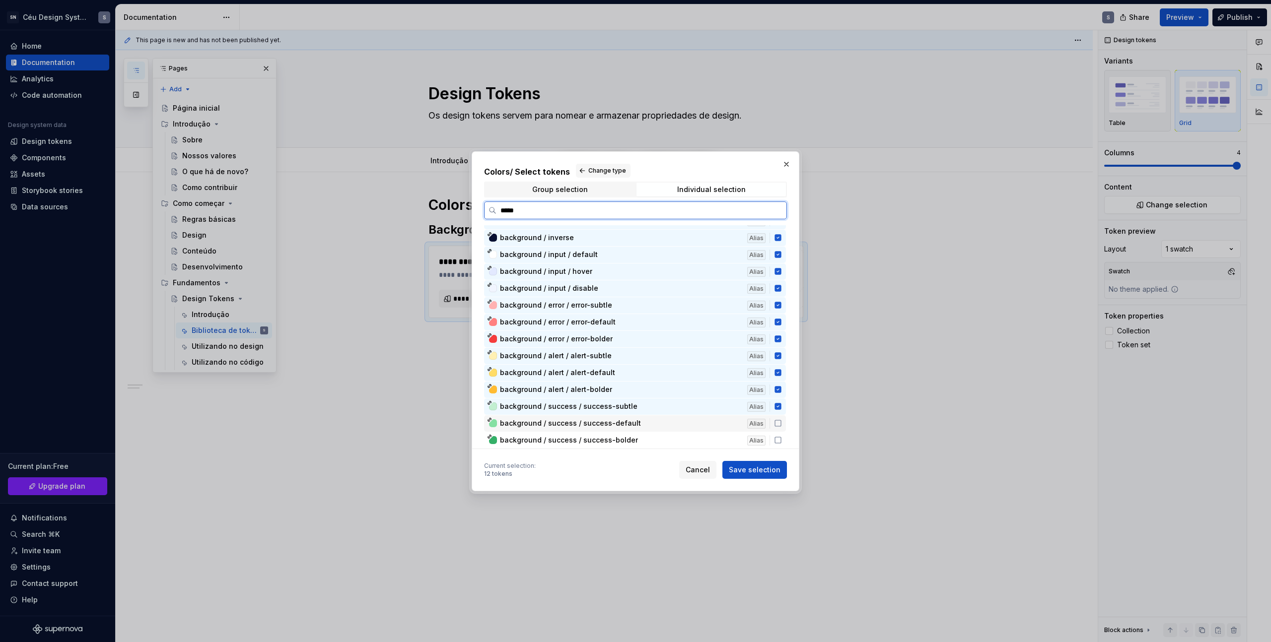
click at [666, 426] on div "background / success / success-default" at bounding box center [620, 423] width 241 height 10
click at [657, 441] on div "background / success / success-bolder" at bounding box center [620, 440] width 241 height 10
click at [678, 434] on span "background / decorative / brand / brand-subtle" at bounding box center [620, 438] width 241 height 10
click at [661, 431] on span "background / decorative / brand / brand-default" at bounding box center [620, 435] width 241 height 10
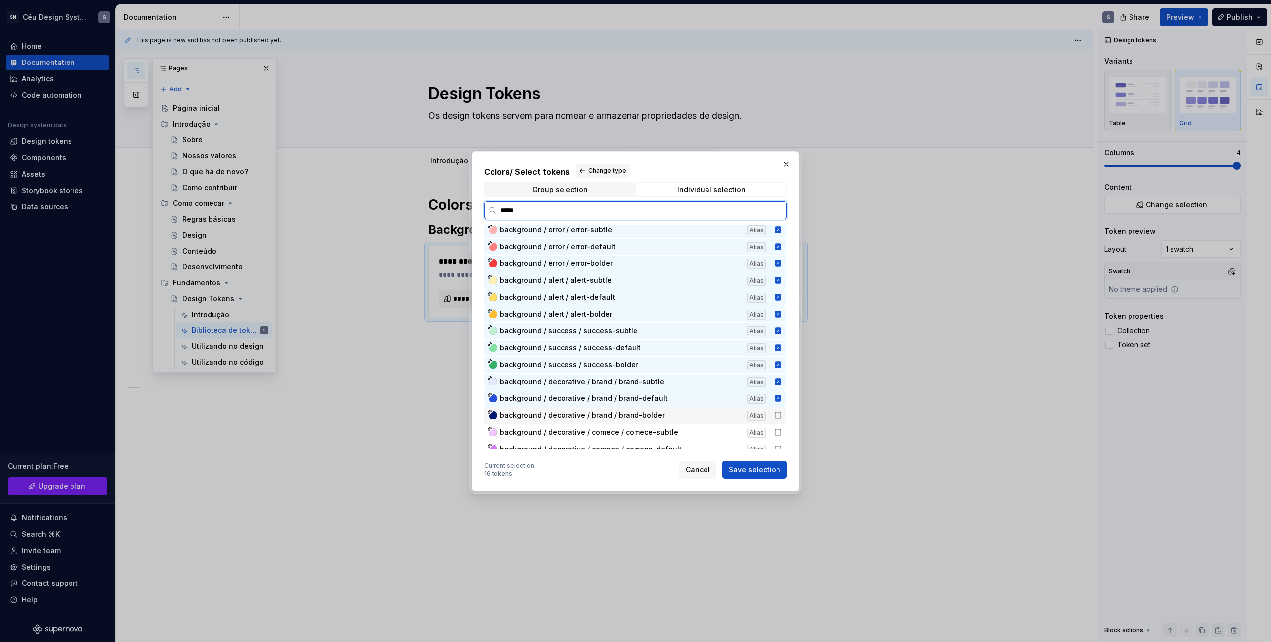
click at [674, 416] on span "background / decorative / brand / brand-bolder" at bounding box center [620, 415] width 241 height 10
click at [683, 431] on span "background / decorative / comece / comece-subtle" at bounding box center [620, 432] width 241 height 10
click at [679, 425] on span "background / decorative / comece / comece-default" at bounding box center [620, 426] width 241 height 10
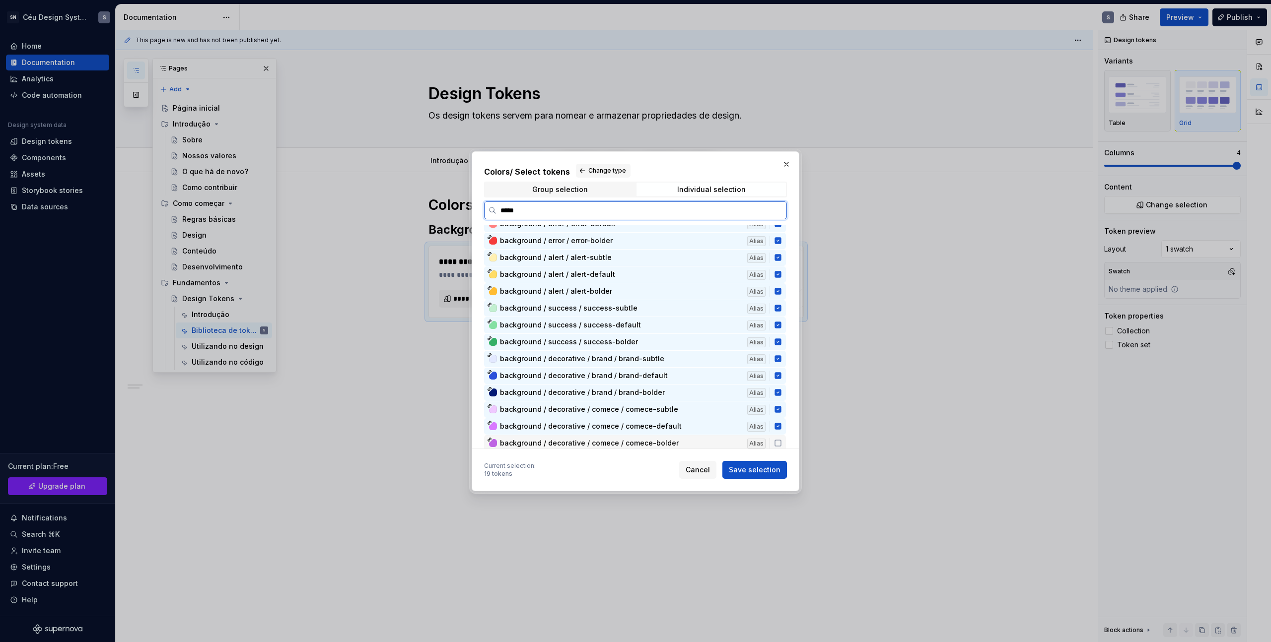
click at [675, 445] on span "background / decorative / comece / comece-bolder" at bounding box center [620, 443] width 241 height 10
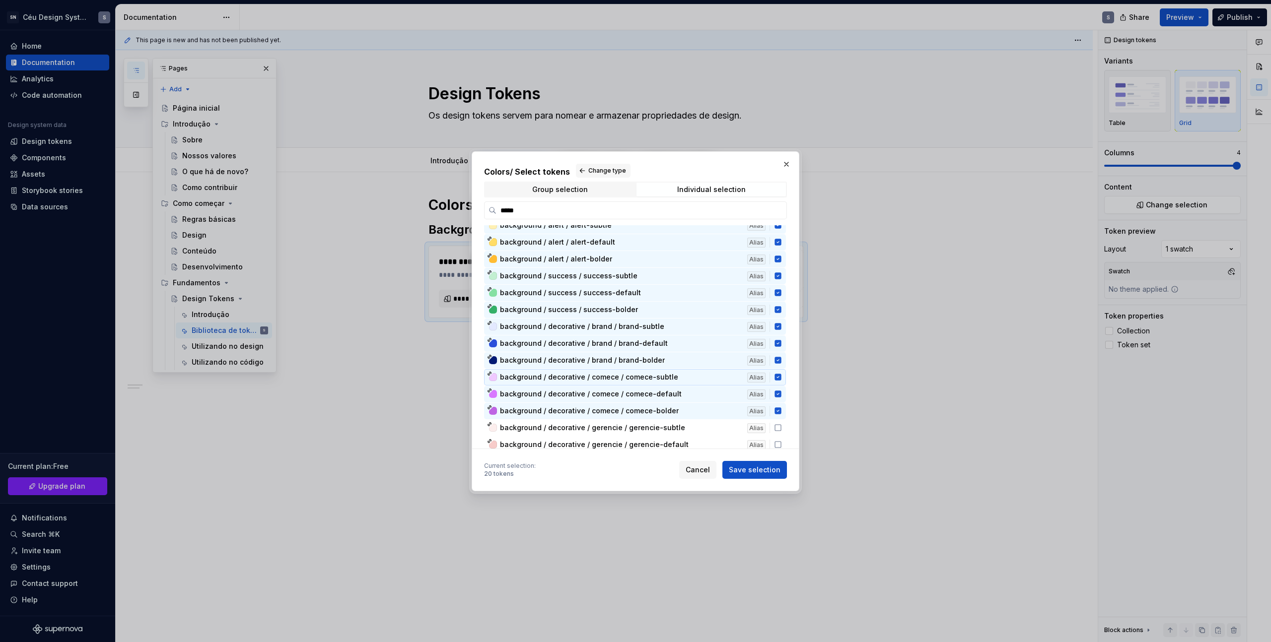
scroll to position [170, 0]
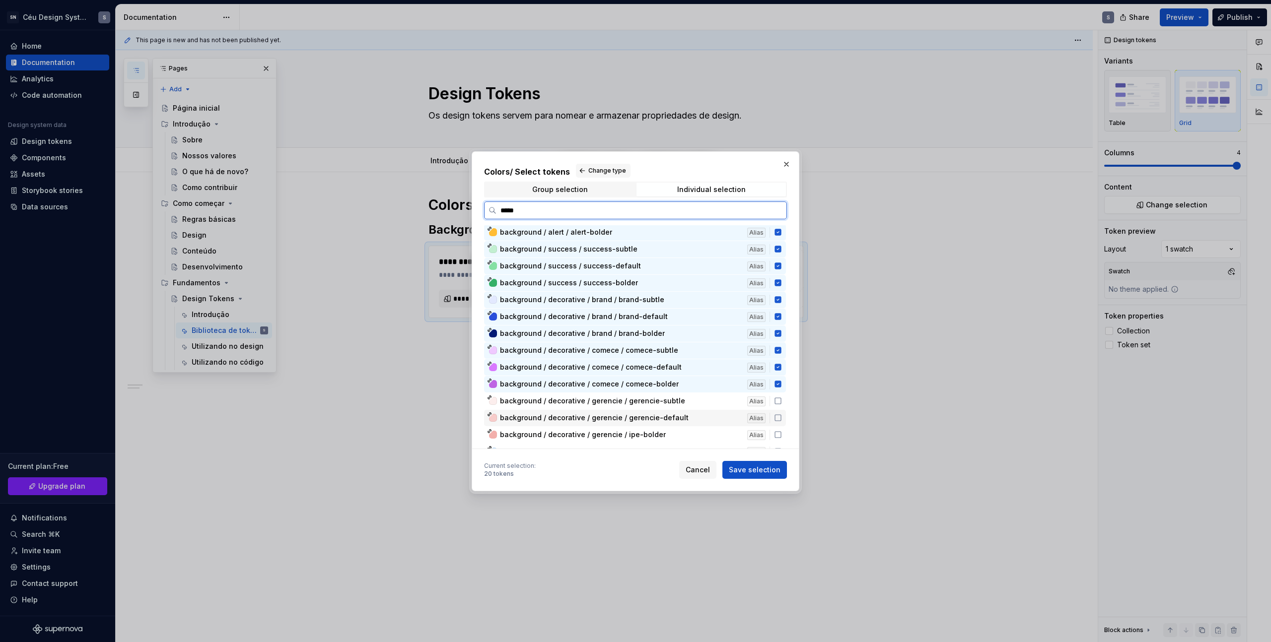
click at [677, 418] on span "background / decorative / gerencie / gerencie-default" at bounding box center [594, 418] width 189 height 10
click at [678, 406] on div "background / decorative / gerencie / gerencie-subtle Alias" at bounding box center [635, 401] width 302 height 16
click at [666, 428] on div "background / decorative / gerencie / ipe-bolder Alias" at bounding box center [635, 422] width 302 height 16
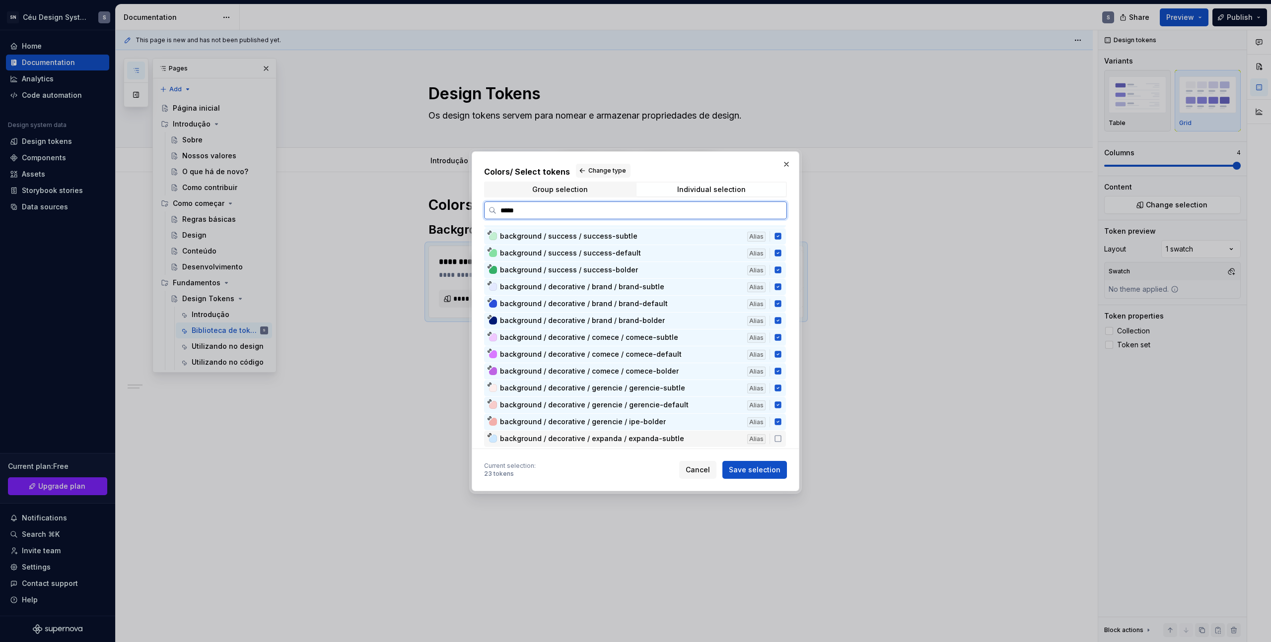
click at [672, 436] on span "background / decorative / expanda / expanda-subtle" at bounding box center [592, 439] width 184 height 10
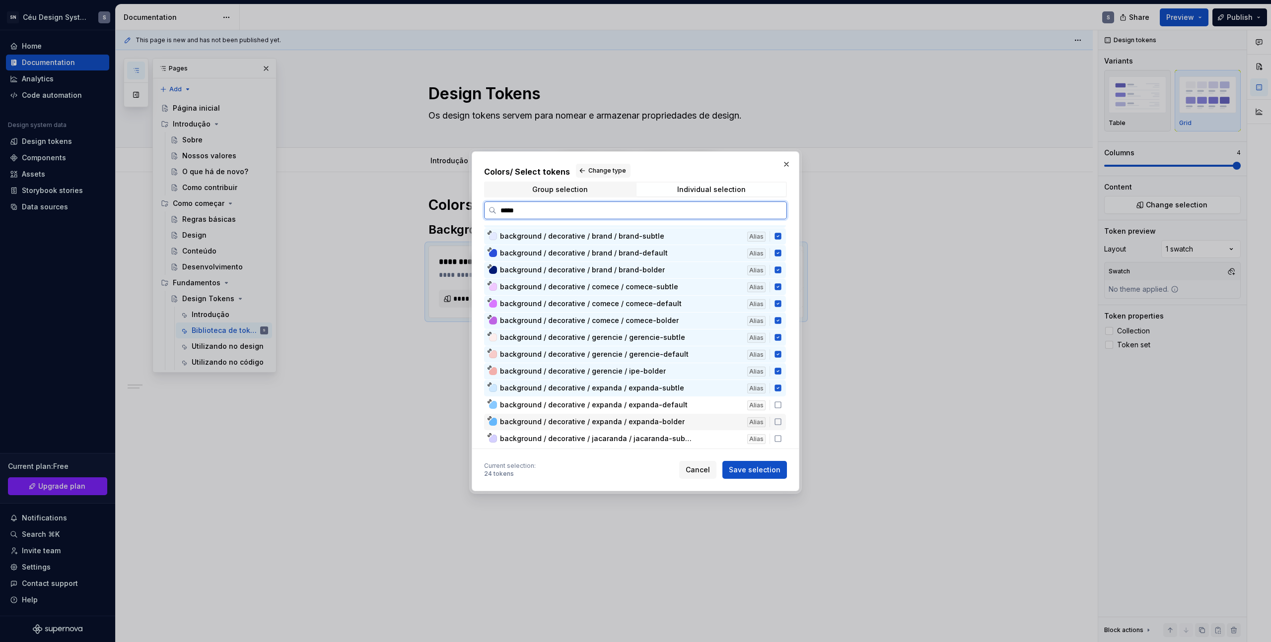
click at [648, 421] on span "background / decorative / expanda / expanda-bolder" at bounding box center [592, 422] width 185 height 10
click at [653, 412] on div "background / decorative / expanda / expanda-default Alias" at bounding box center [635, 405] width 302 height 16
click at [663, 430] on div "background / decorative / expanda / expanda-bolder Alias" at bounding box center [635, 422] width 302 height 16
click at [672, 421] on span "background / decorative / expanda / expanda-bolder" at bounding box center [592, 422] width 185 height 10
click at [675, 442] on span "background / decorative / jacaranda / jacaranda-subtle" at bounding box center [596, 439] width 193 height 10
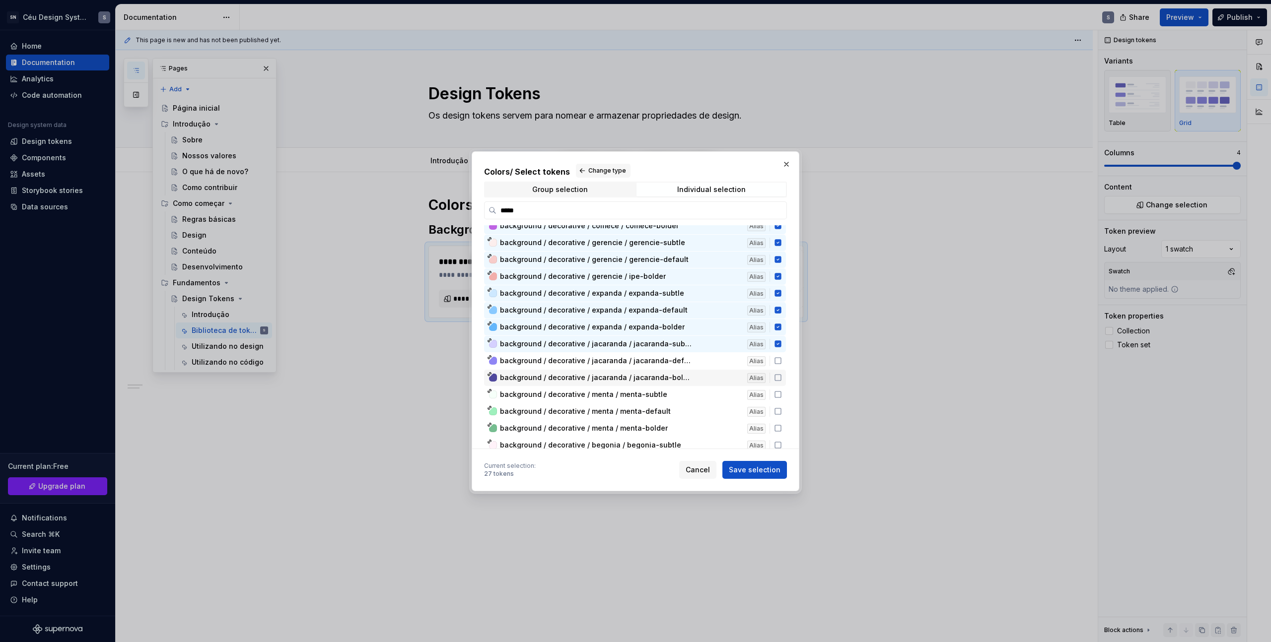
scroll to position [326, 0]
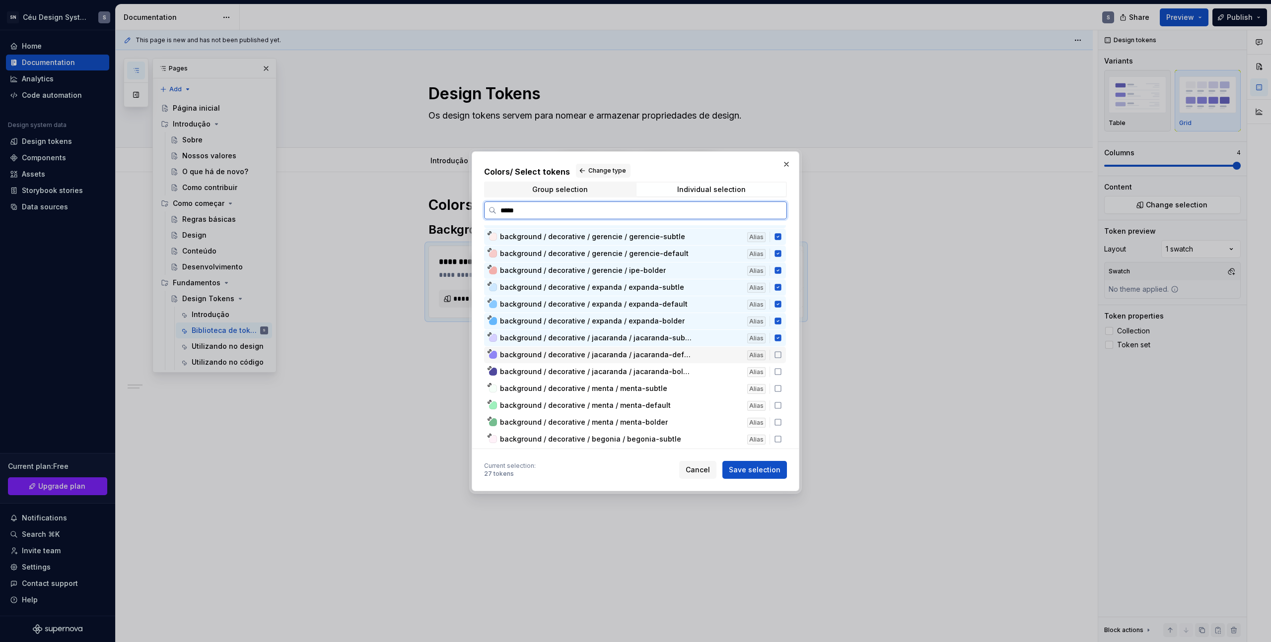
click at [687, 358] on span "background / decorative / jacaranda / jacaranda-default" at bounding box center [620, 355] width 241 height 10
click at [689, 376] on span "background / decorative / jacaranda / jacaranda-bolder" at bounding box center [620, 372] width 241 height 10
click at [689, 392] on span "background / decorative / menta / menta-subtle" at bounding box center [620, 389] width 241 height 10
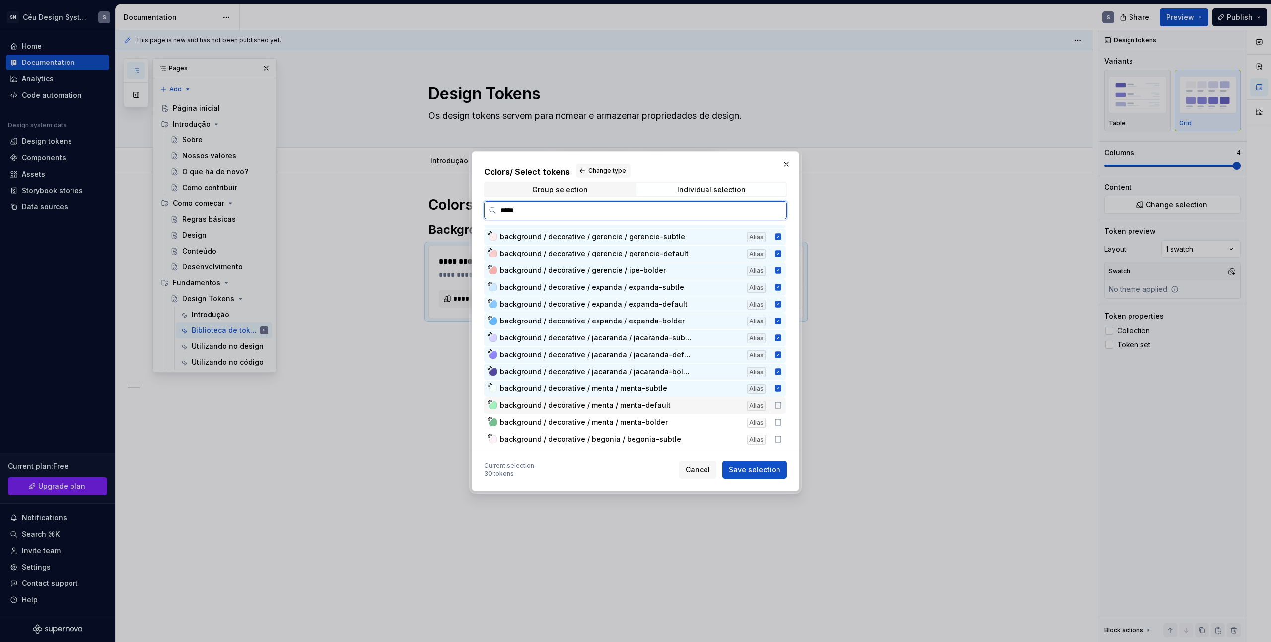
click at [687, 411] on div "background / decorative / menta / menta-default Alias" at bounding box center [635, 406] width 302 height 16
click at [675, 427] on span "background / decorative / menta / menta-bolder" at bounding box center [620, 422] width 241 height 10
click at [675, 442] on span "background / decorative / begonia / begonia-subtle" at bounding box center [620, 439] width 241 height 10
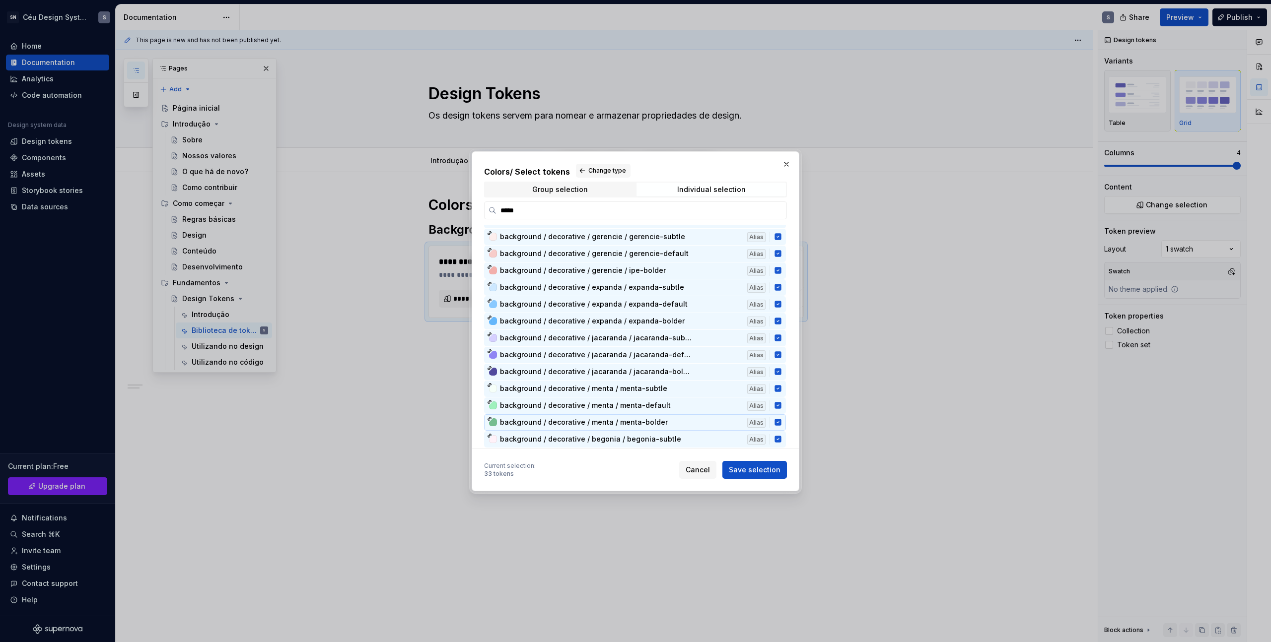
scroll to position [406, 0]
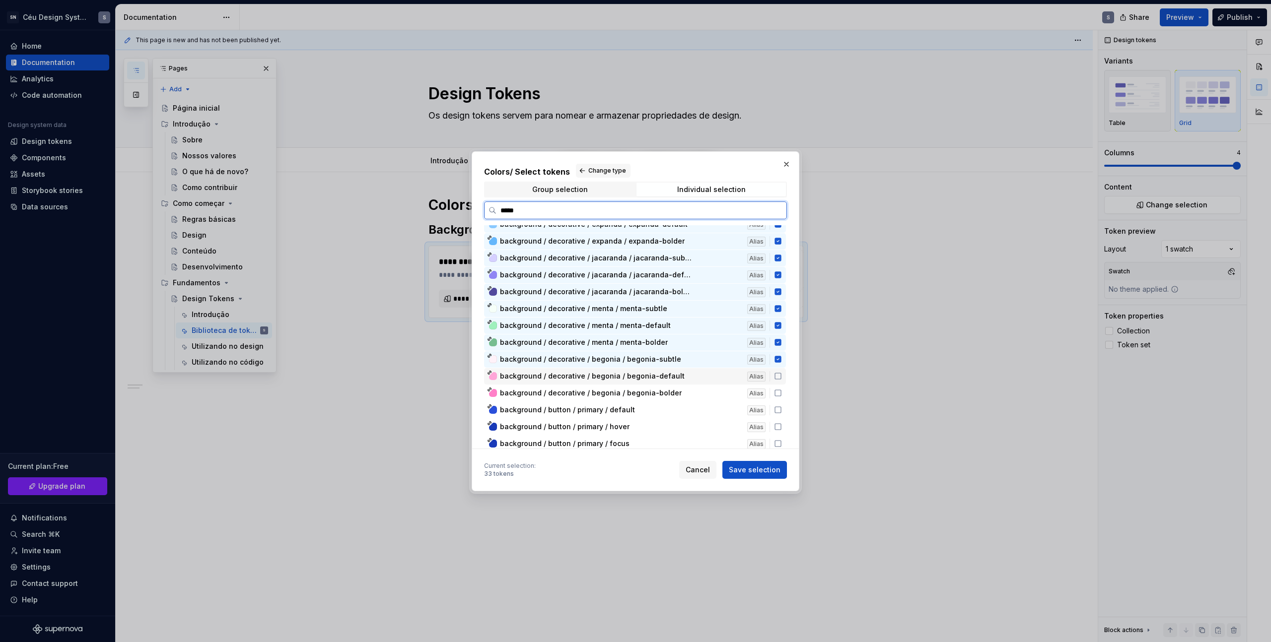
click at [666, 381] on div "background / decorative / begonia / begonia-default Alias" at bounding box center [635, 376] width 302 height 16
click at [666, 393] on span "background / decorative / begonia / begonia-bolder" at bounding box center [591, 393] width 182 height 10
click at [665, 405] on div "background / button / primary / default" at bounding box center [620, 410] width 241 height 10
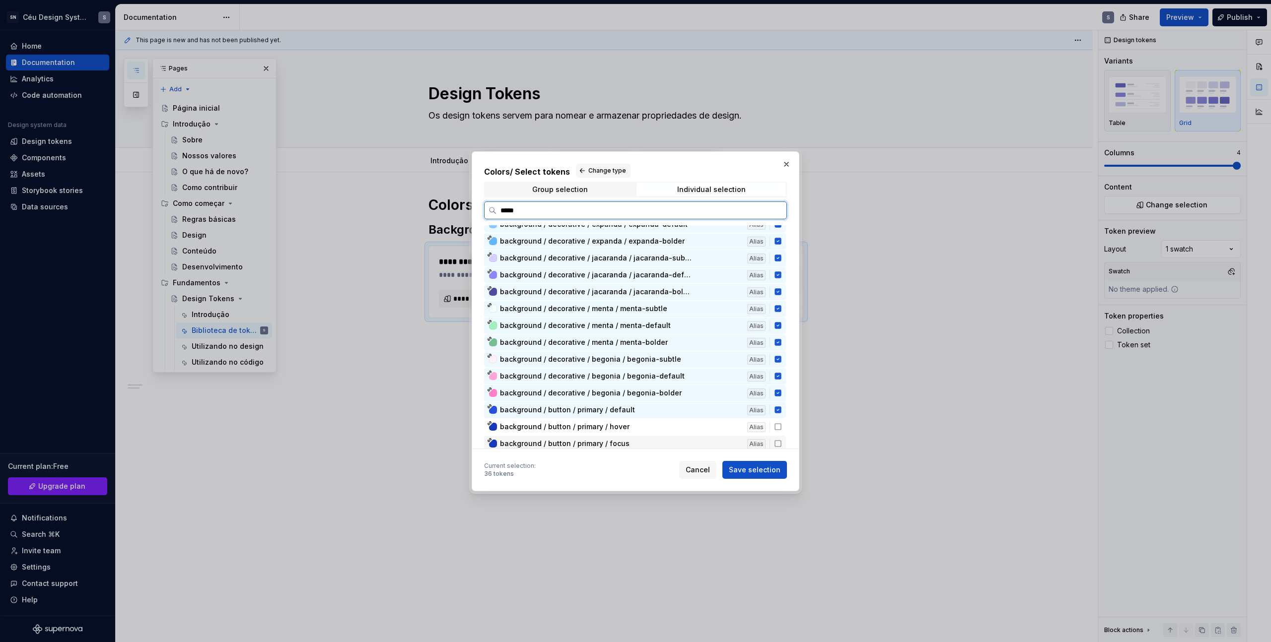
click at [658, 437] on div "background / button / primary / focus Alias" at bounding box center [635, 444] width 302 height 16
click at [659, 428] on div "background / button / primary / hover" at bounding box center [620, 427] width 241 height 10
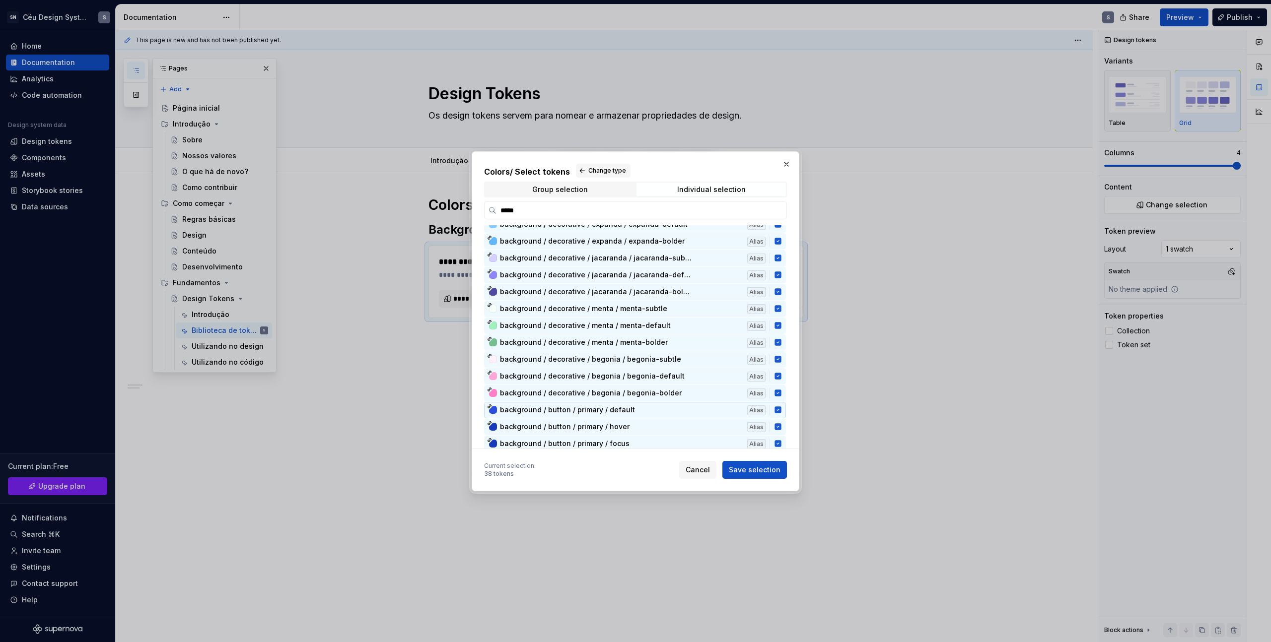
scroll to position [505, 0]
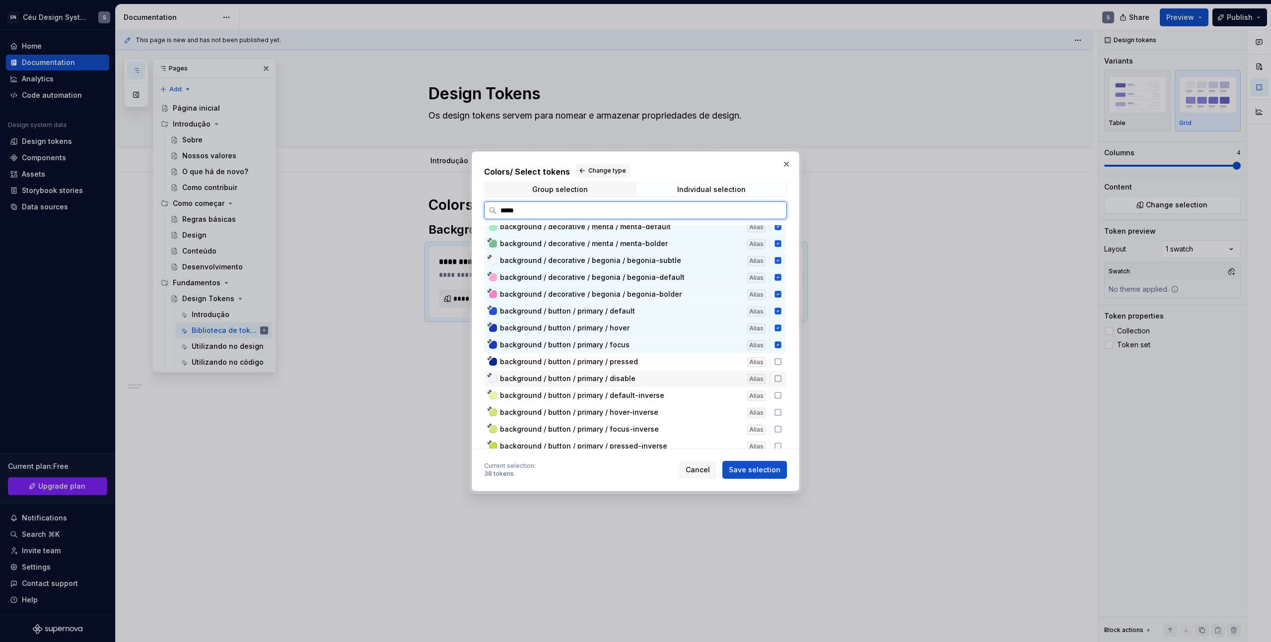
click at [677, 371] on div "background / button / primary / disable Alias" at bounding box center [635, 379] width 302 height 16
click at [675, 360] on div "background / button / primary / pressed" at bounding box center [620, 362] width 241 height 10
click at [669, 392] on span "background / button / primary / default-inverse" at bounding box center [620, 396] width 241 height 10
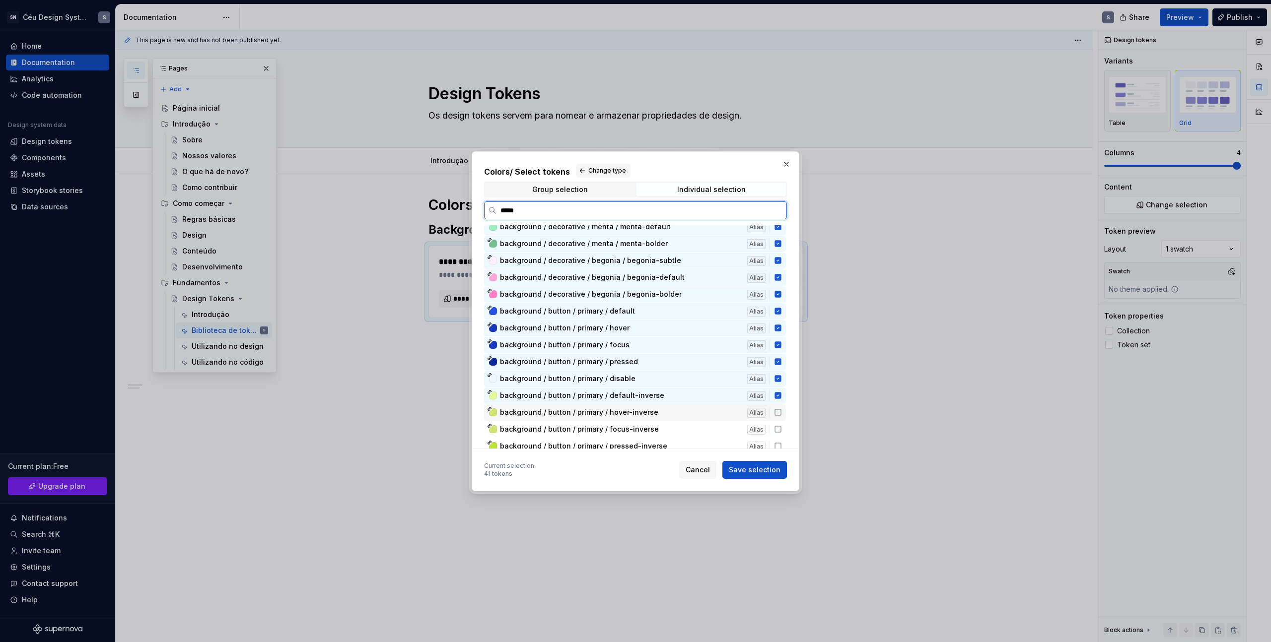
click at [669, 412] on span "background / button / primary / hover-inverse" at bounding box center [620, 412] width 241 height 10
click at [664, 431] on span "background / button / primary / focus-inverse" at bounding box center [620, 429] width 241 height 10
click at [662, 438] on div "background / button / primary / pressed-inverse Alias" at bounding box center [635, 446] width 302 height 16
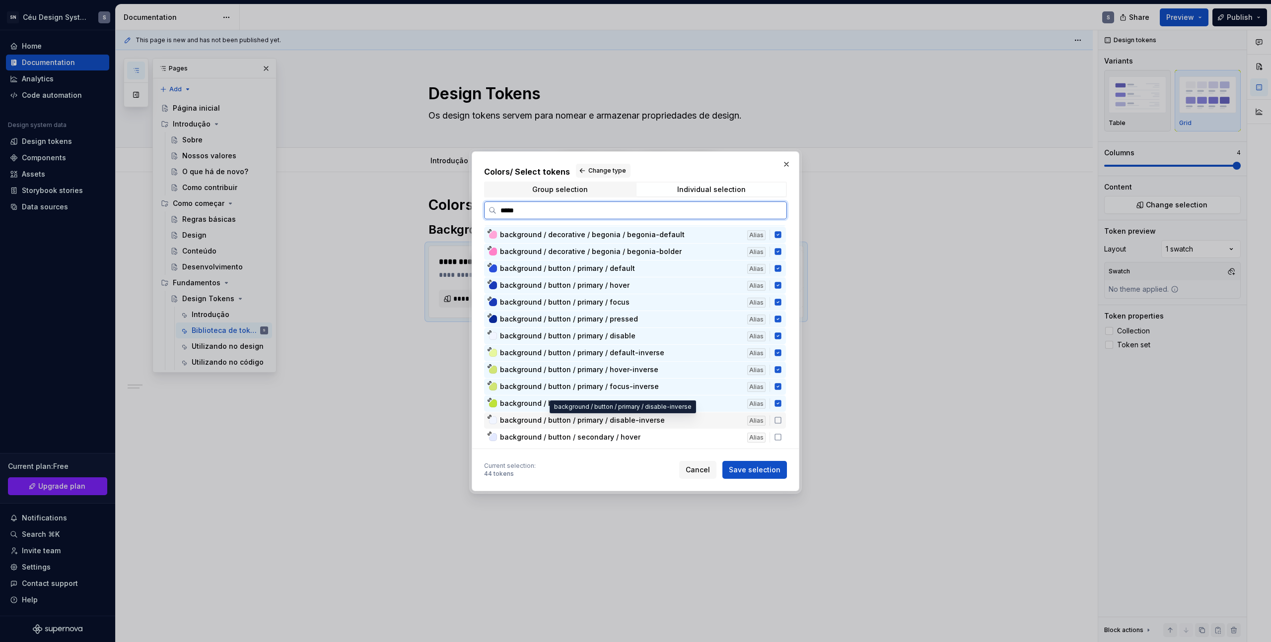
click at [632, 421] on span "background / button / primary / disable-inverse" at bounding box center [582, 420] width 165 height 10
click at [638, 439] on div "background / button / secondary / hover" at bounding box center [620, 437] width 241 height 10
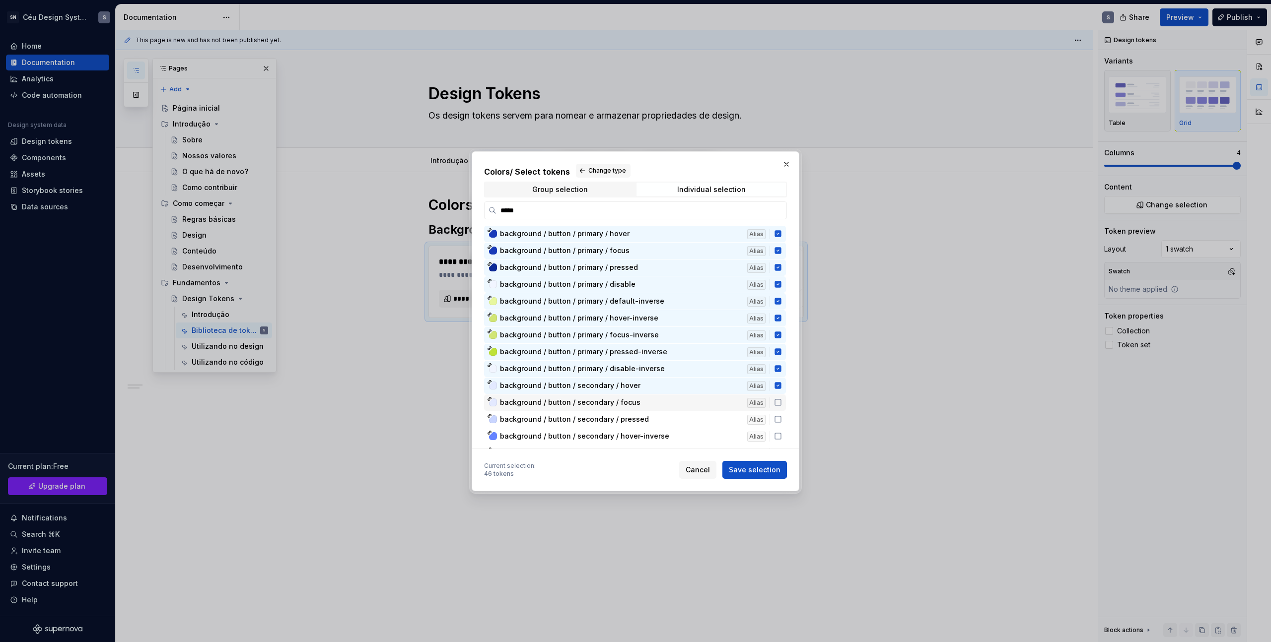
scroll to position [598, 0]
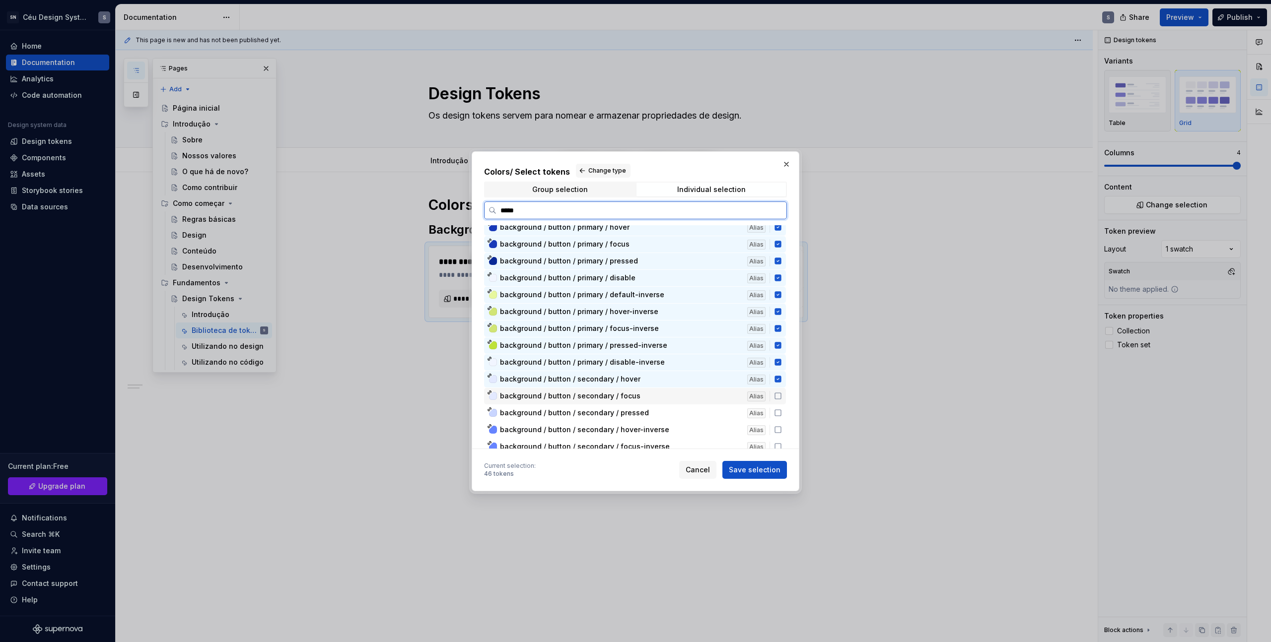
click at [646, 388] on div "background / button / secondary / focus Alias" at bounding box center [635, 396] width 302 height 16
click at [646, 405] on div "background / button / secondary / pressed Alias" at bounding box center [635, 413] width 302 height 16
click at [643, 431] on span "background / button / secondary / hover-inverse" at bounding box center [584, 430] width 169 height 10
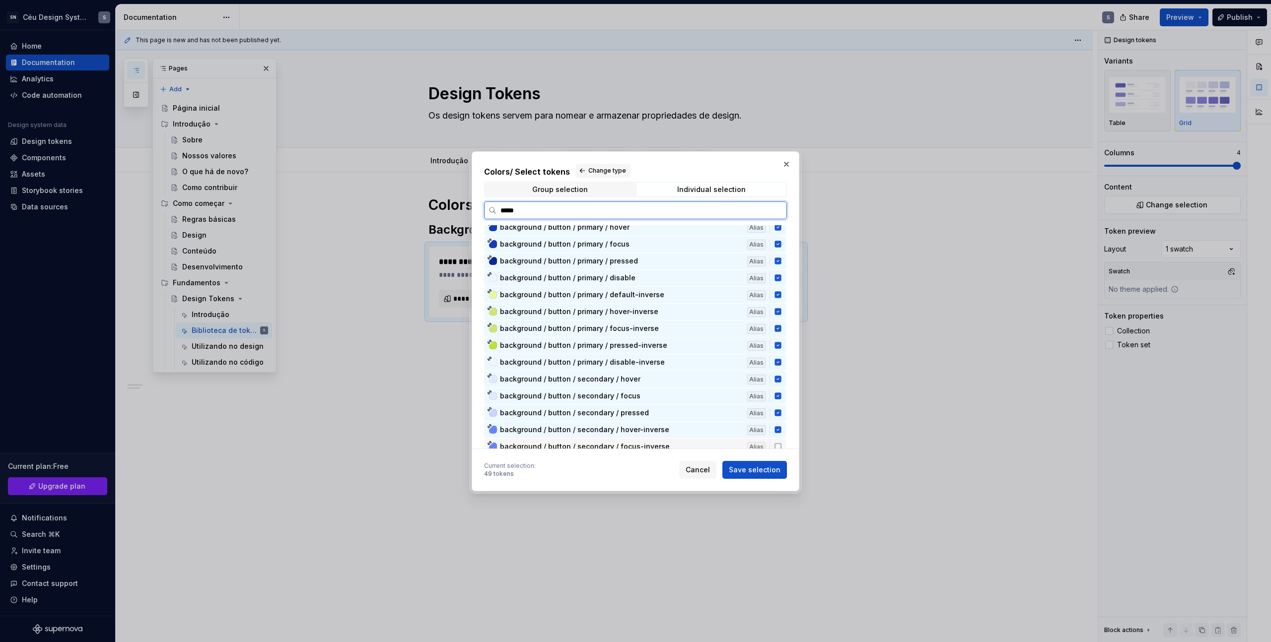
click at [652, 441] on div "background / button / secondary / focus-inverse Alias" at bounding box center [635, 447] width 302 height 16
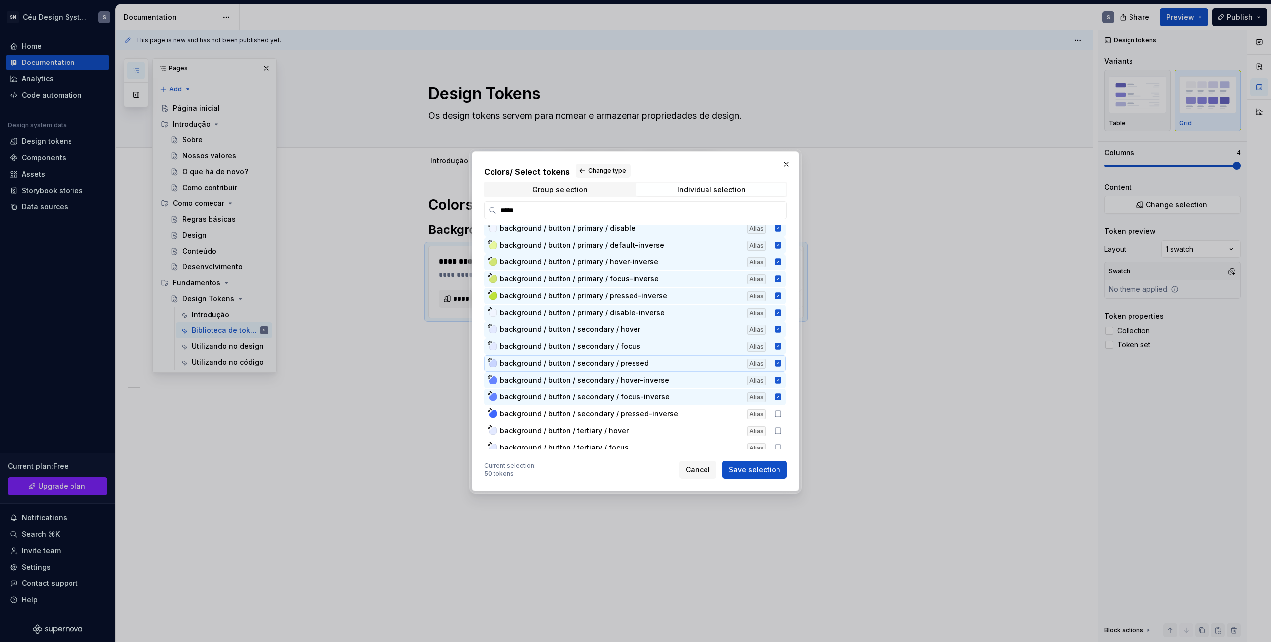
scroll to position [716, 0]
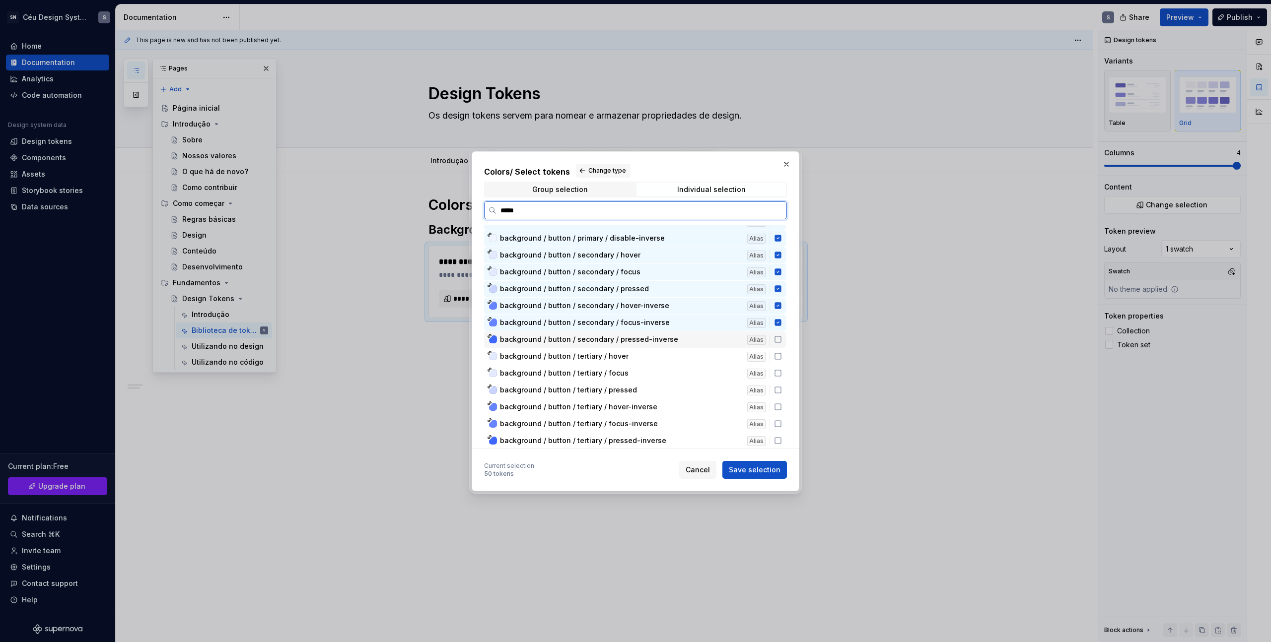
drag, startPoint x: 643, startPoint y: 343, endPoint x: 643, endPoint y: 361, distance: 18.4
click at [643, 343] on span "background / button / secondary / pressed-inverse" at bounding box center [589, 340] width 178 height 10
click at [643, 361] on div "background / button / tertiary / hover Alias" at bounding box center [635, 356] width 302 height 16
click at [647, 378] on div "background / button / tertiary / focus Alias" at bounding box center [635, 373] width 302 height 16
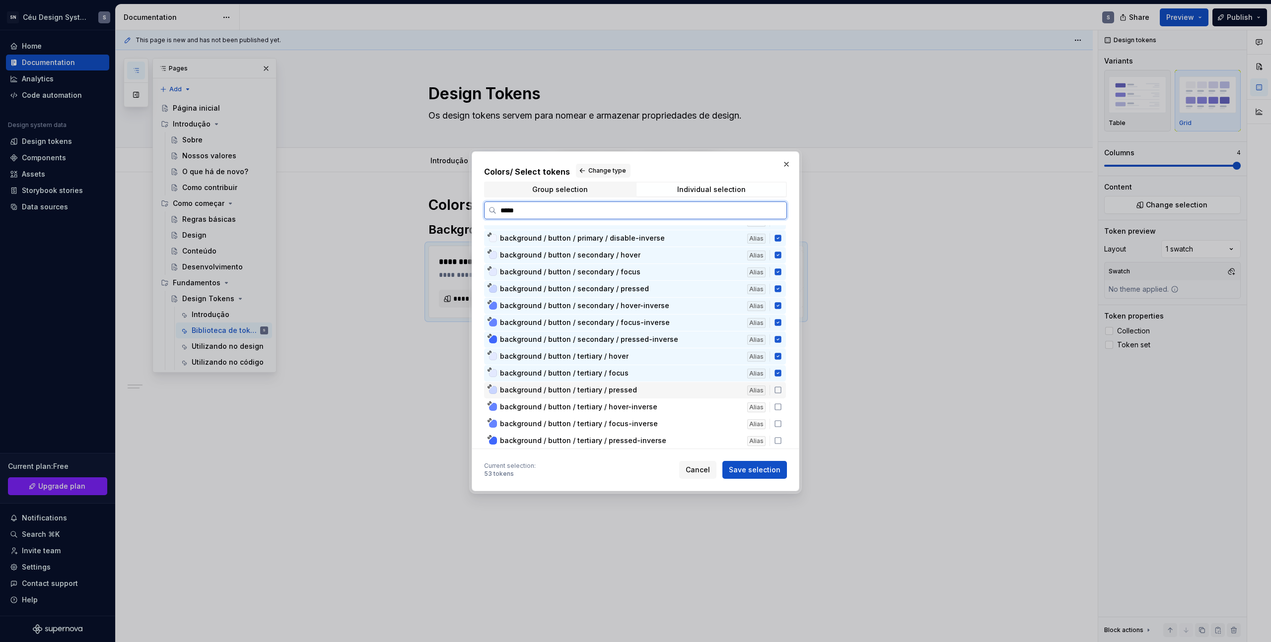
click at [645, 398] on div "background / button / tertiary / pressed Alias" at bounding box center [635, 390] width 302 height 16
click at [645, 408] on span "background / button / tertiary / hover-inverse" at bounding box center [578, 407] width 157 height 10
click at [650, 424] on span "background / button / tertiary / focus-inverse" at bounding box center [579, 424] width 158 height 10
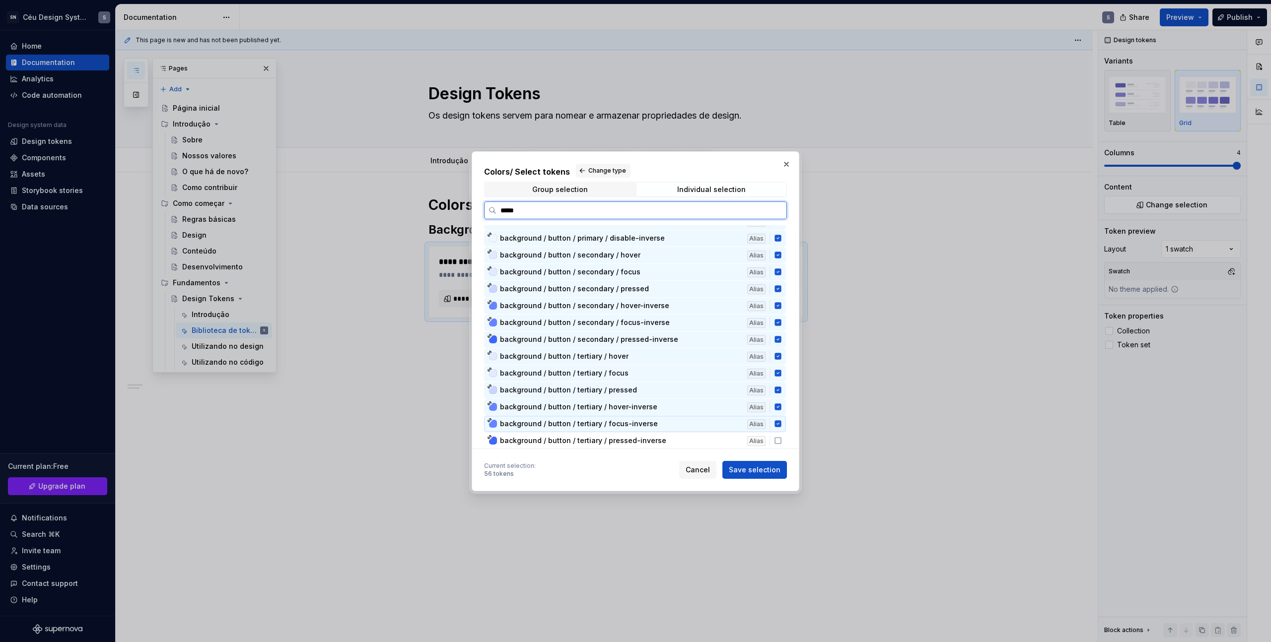
scroll to position [717, 0]
click at [672, 439] on span "background / button / tertiary / pressed-inverse" at bounding box center [620, 440] width 241 height 10
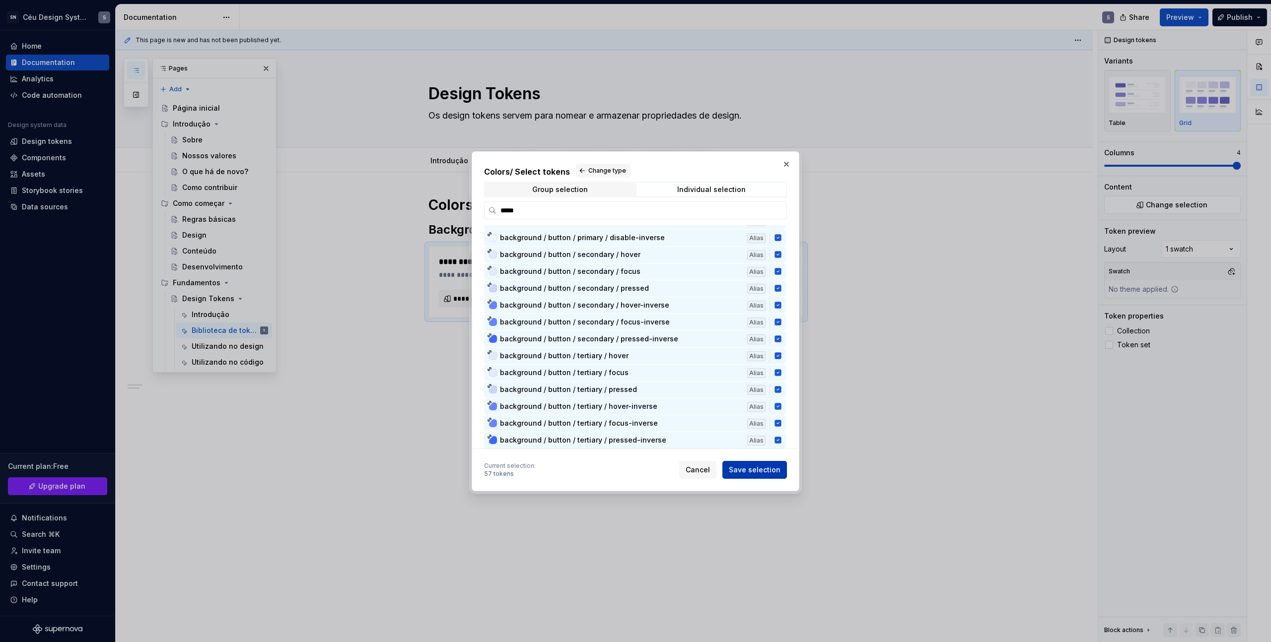
click at [757, 470] on span "Save selection" at bounding box center [755, 470] width 52 height 10
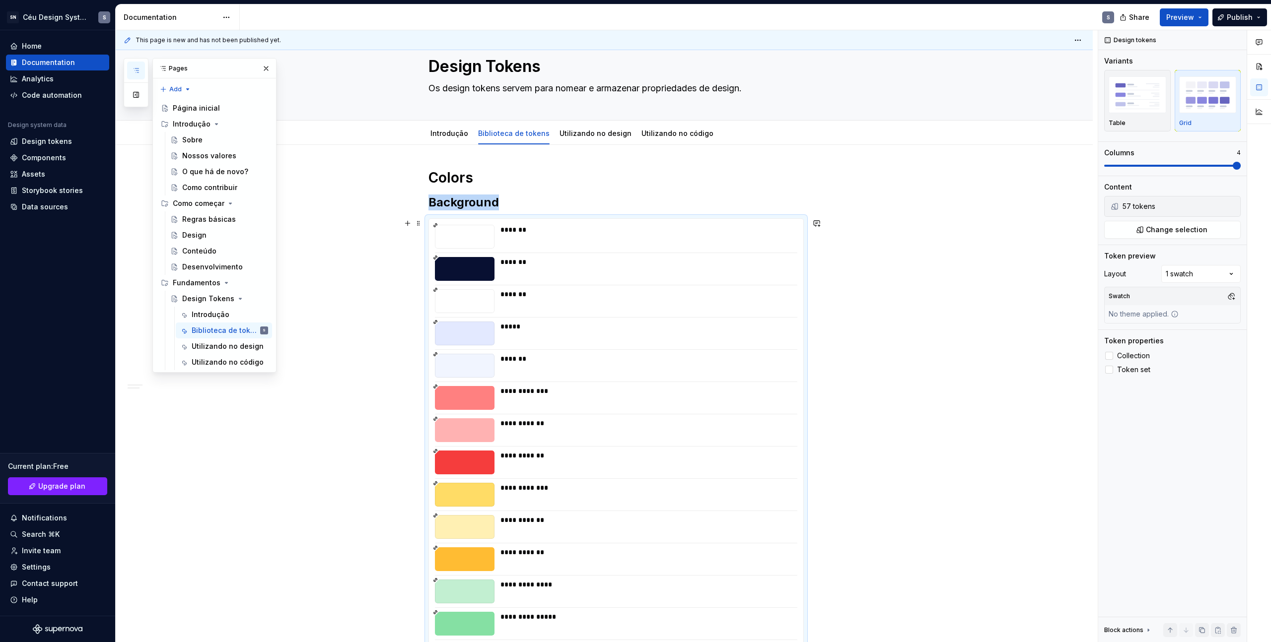
scroll to position [0, 0]
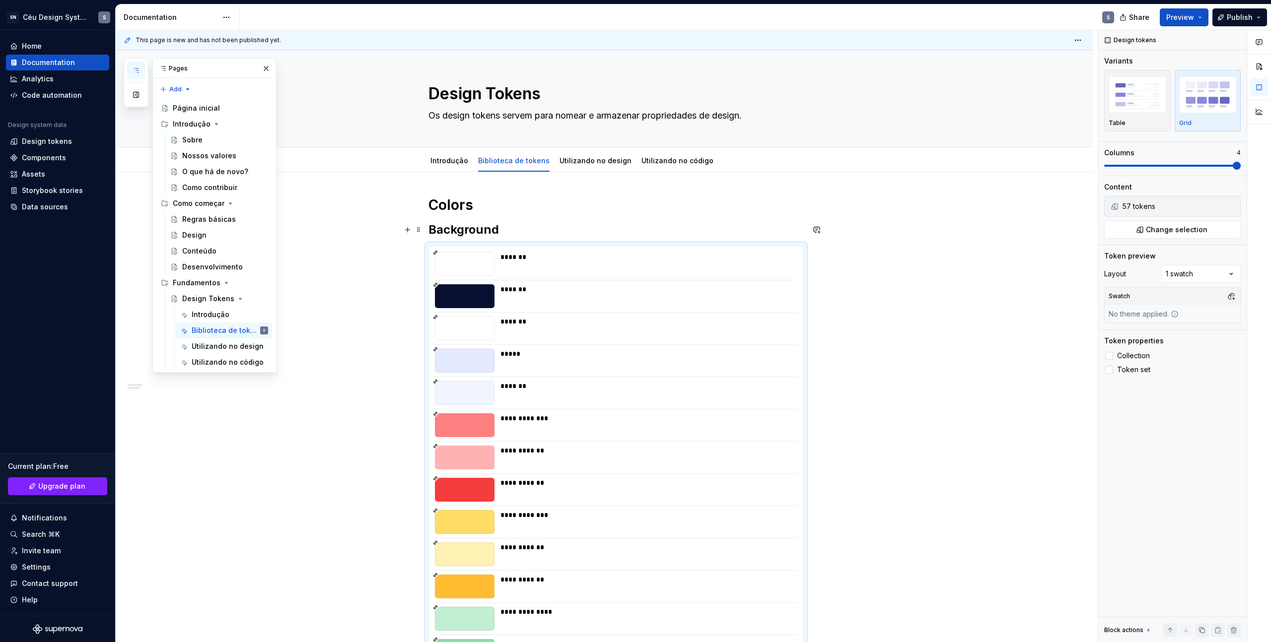
click at [467, 228] on h2 "Background" at bounding box center [615, 230] width 375 height 16
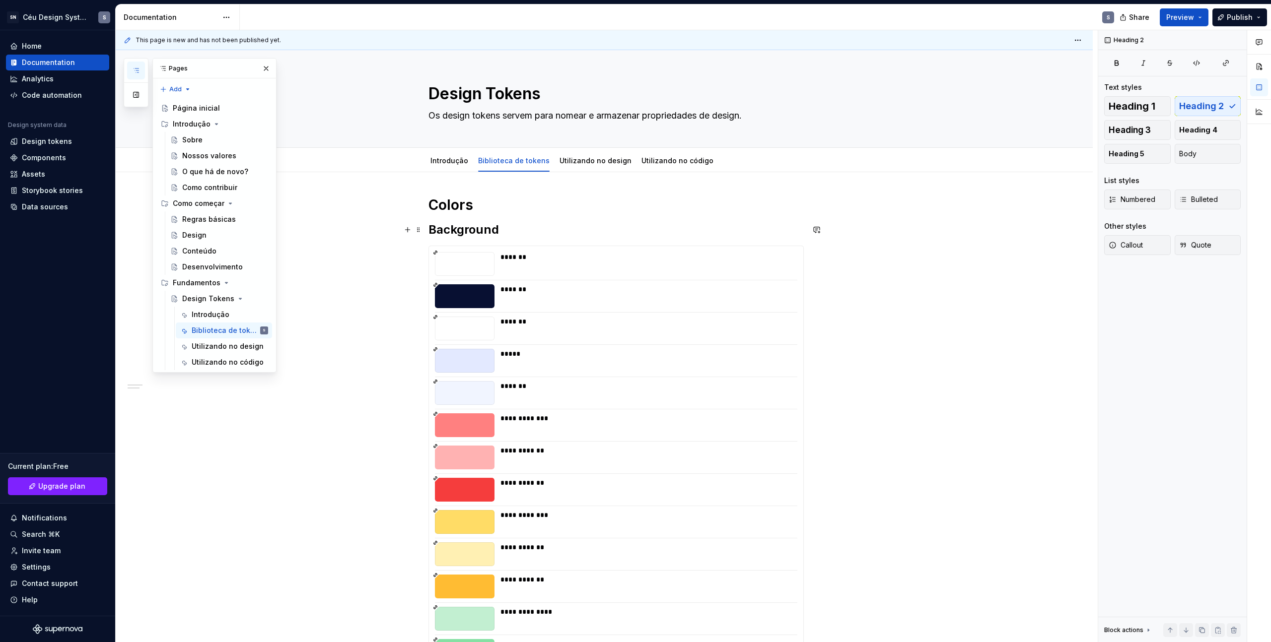
click at [436, 228] on h2 "Background" at bounding box center [615, 230] width 375 height 16
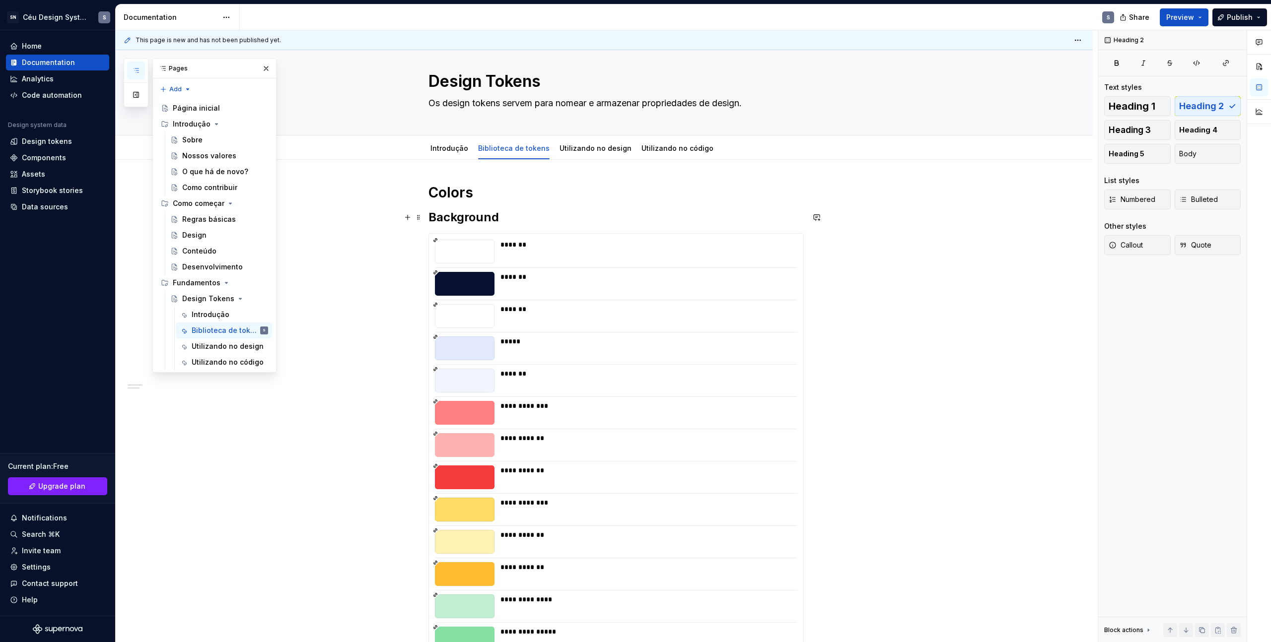
click at [428, 213] on h2 "Background" at bounding box center [615, 217] width 375 height 16
copy h2 "Background"
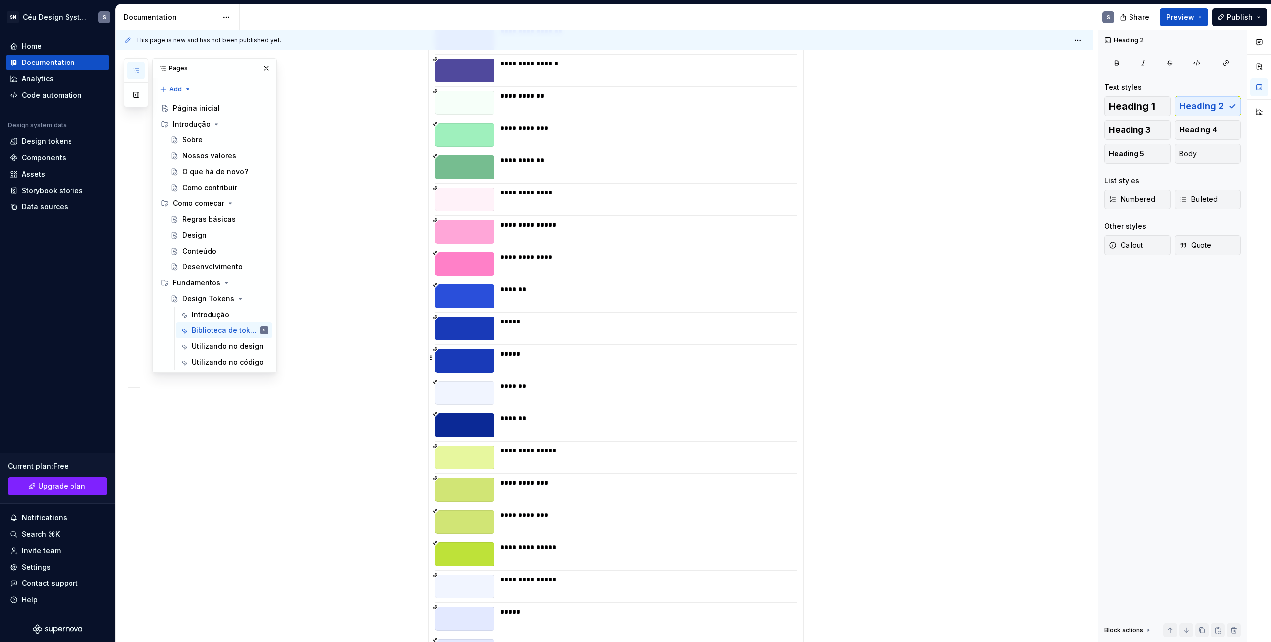
scroll to position [1651, 0]
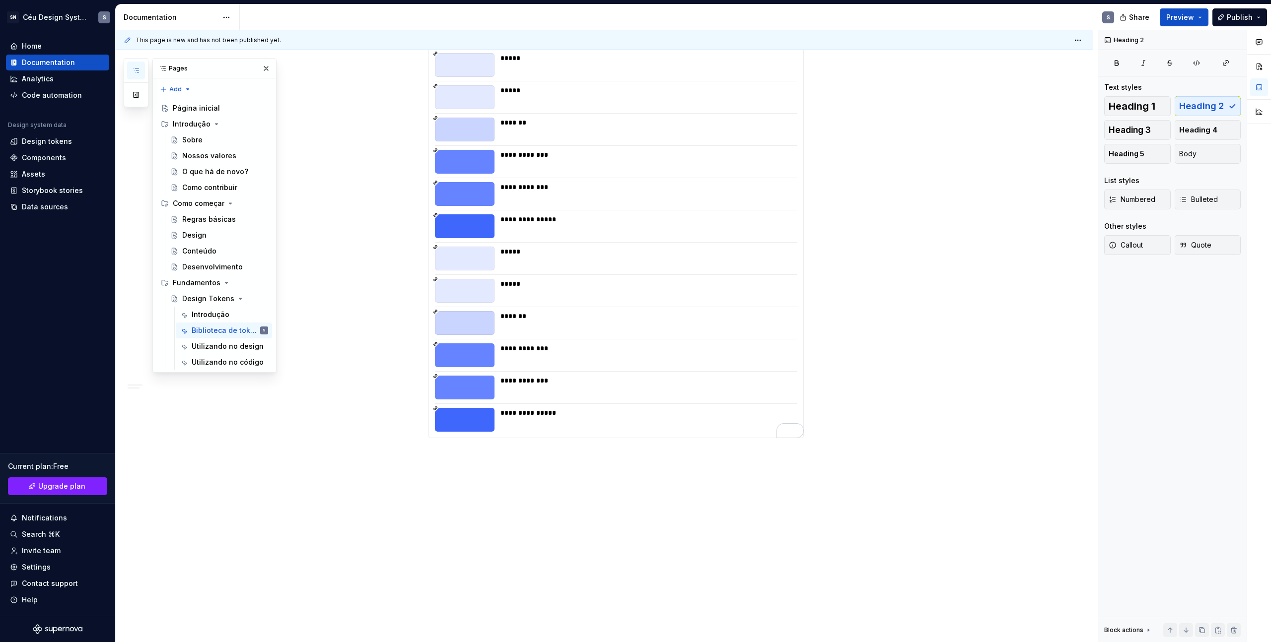
click at [449, 457] on p "Background" at bounding box center [615, 456] width 375 height 12
click at [491, 437] on button "button" at bounding box center [491, 438] width 14 height 14
click at [515, 462] on h2 "Background" at bounding box center [615, 464] width 375 height 16
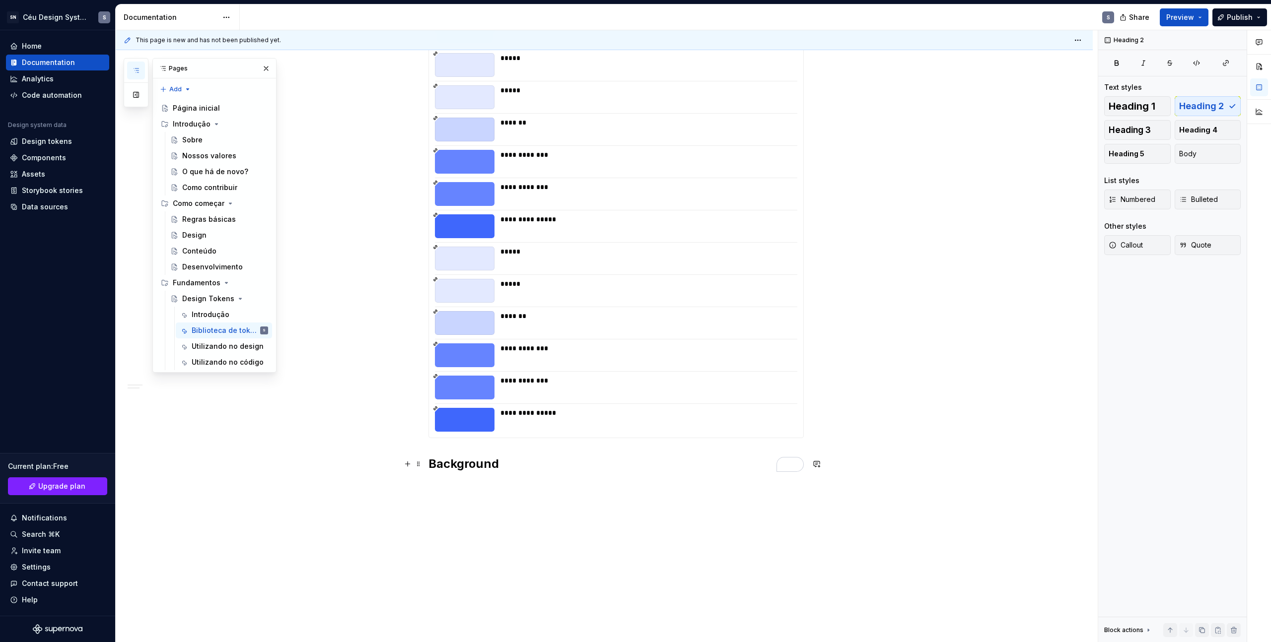
click at [490, 461] on h2 "Background" at bounding box center [615, 464] width 375 height 16
click at [453, 458] on h2 "Background" at bounding box center [615, 464] width 375 height 16
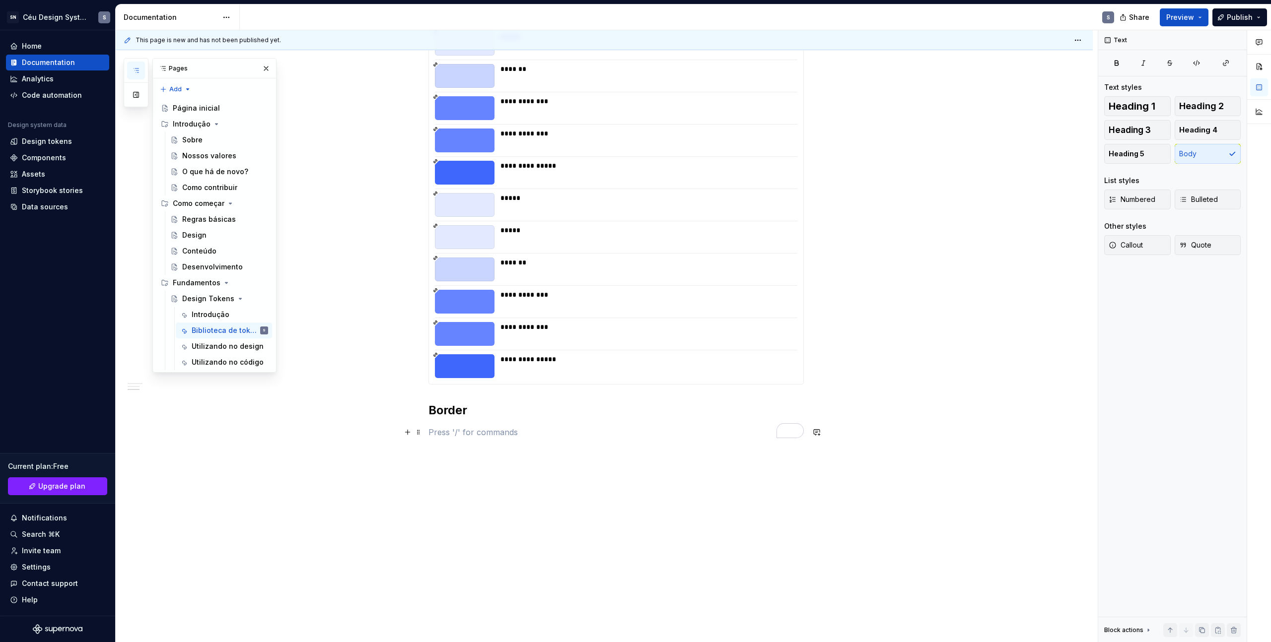
click at [452, 438] on p "To enrich screen reader interactions, please activate Accessibility in Grammarl…" at bounding box center [615, 432] width 375 height 12
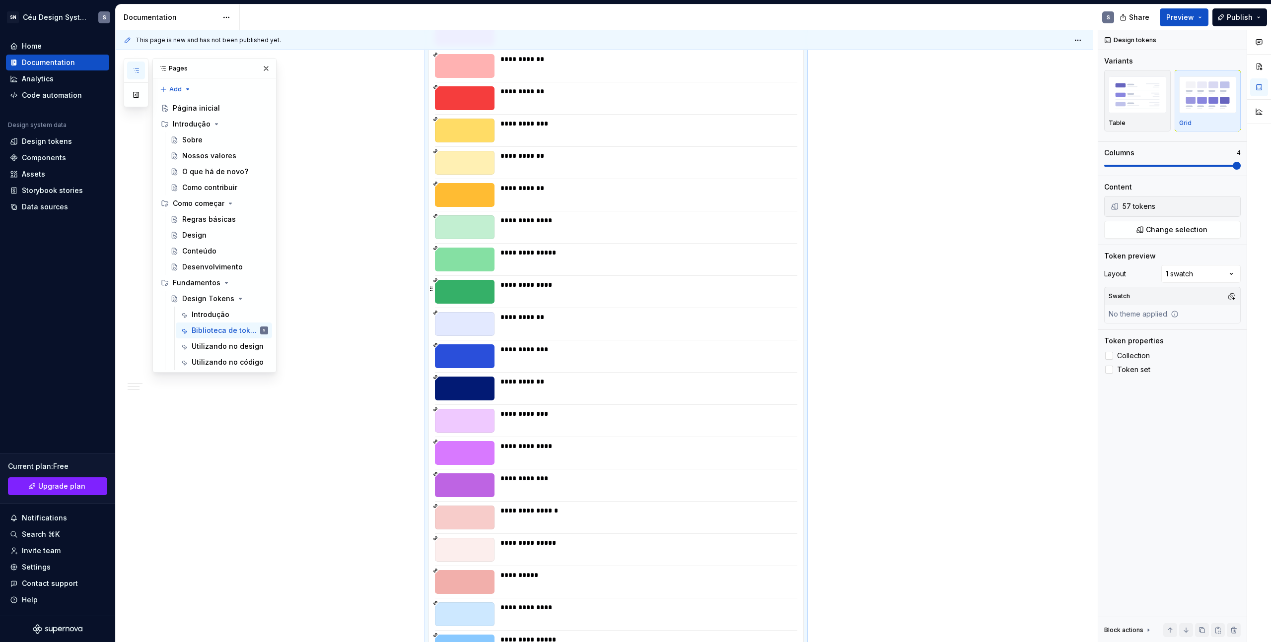
click at [686, 282] on div "**********" at bounding box center [645, 285] width 291 height 10
click at [1149, 83] on img "button" at bounding box center [1137, 94] width 58 height 36
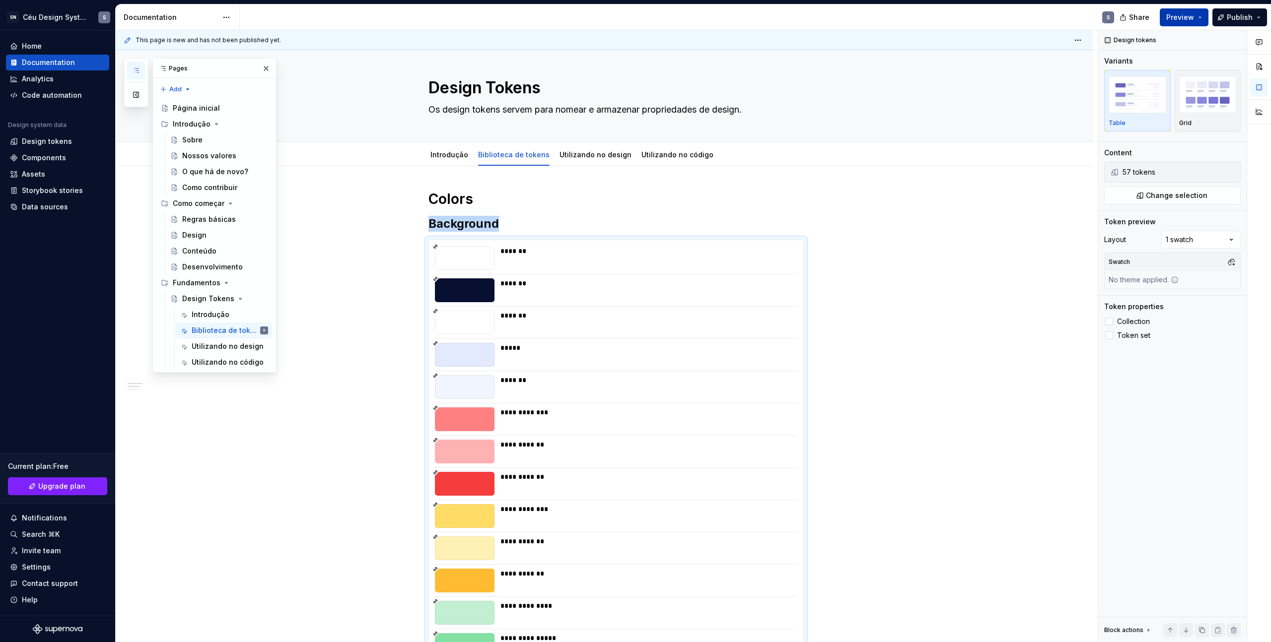
click at [1183, 14] on span "Preview" at bounding box center [1180, 17] width 28 height 10
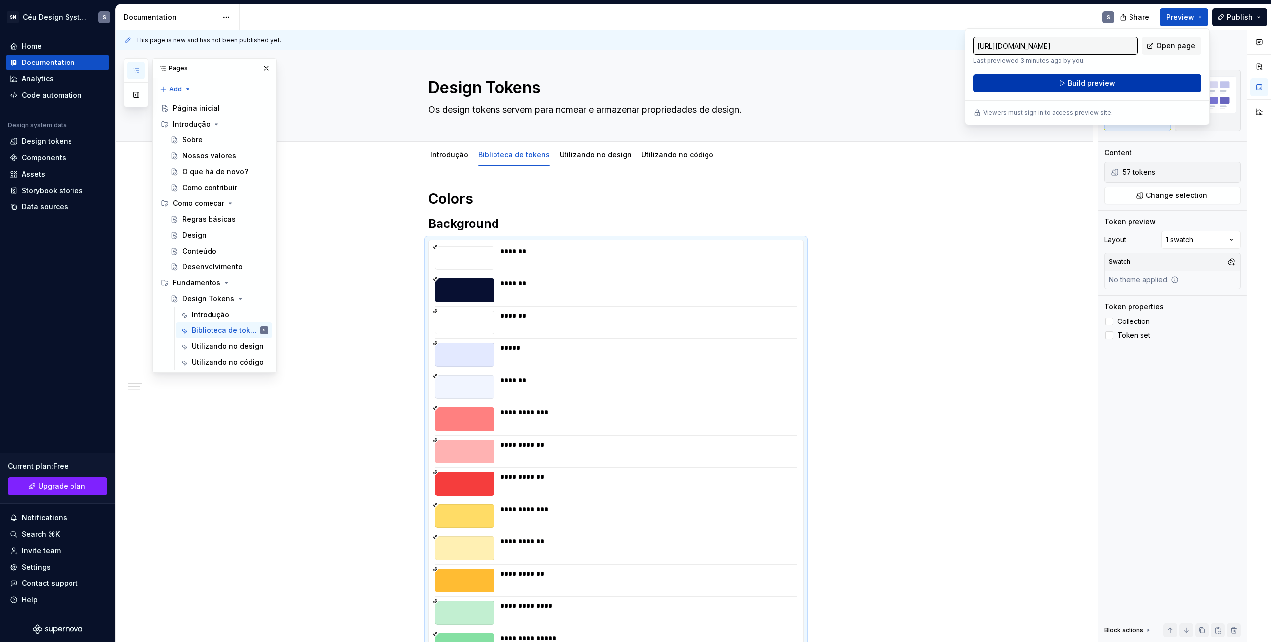
click at [1120, 81] on button "Build preview" at bounding box center [1087, 83] width 228 height 18
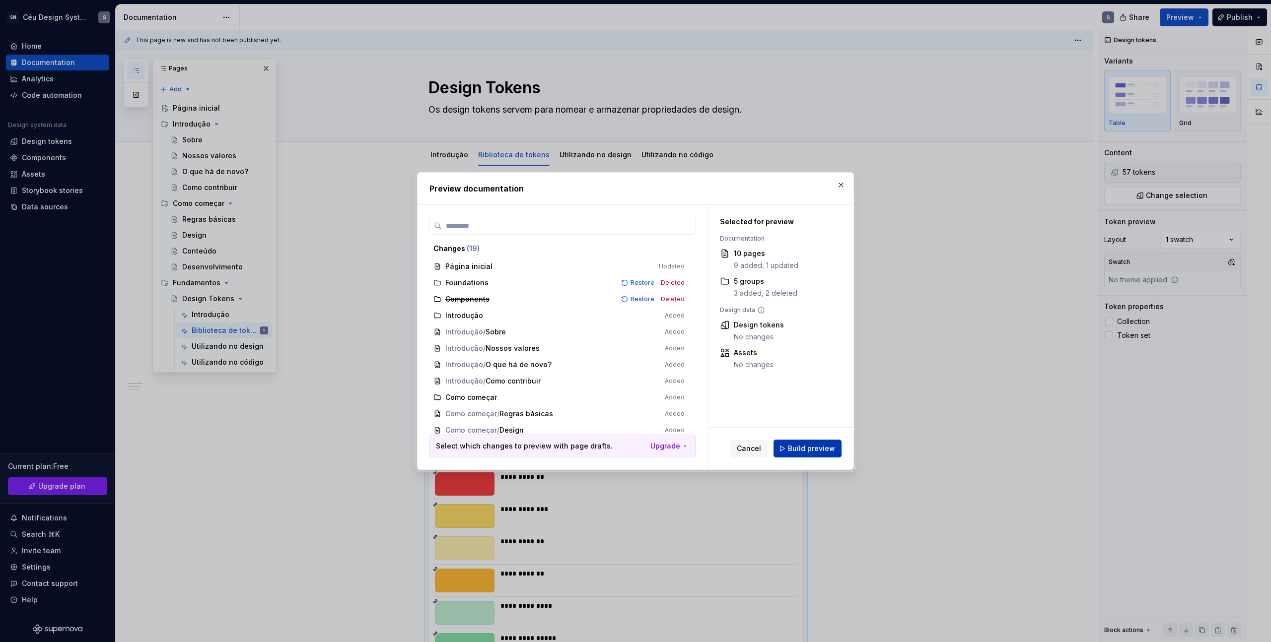
click at [795, 447] on span "Build preview" at bounding box center [811, 449] width 47 height 10
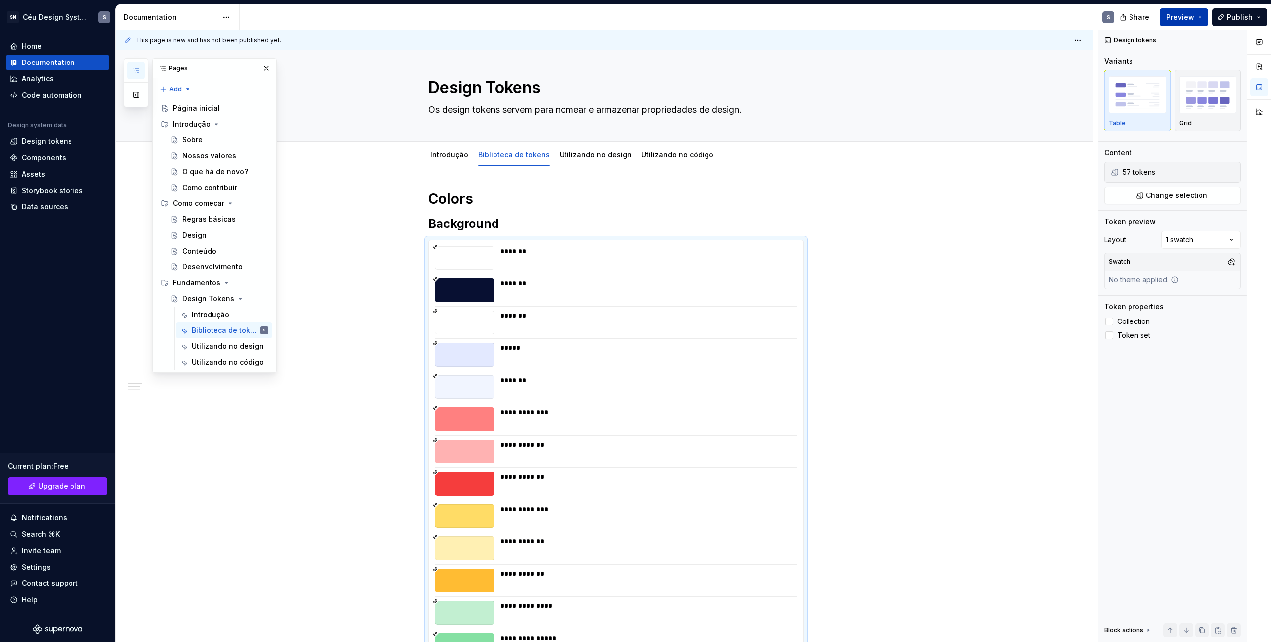
click at [1191, 10] on button "Preview" at bounding box center [1183, 17] width 49 height 18
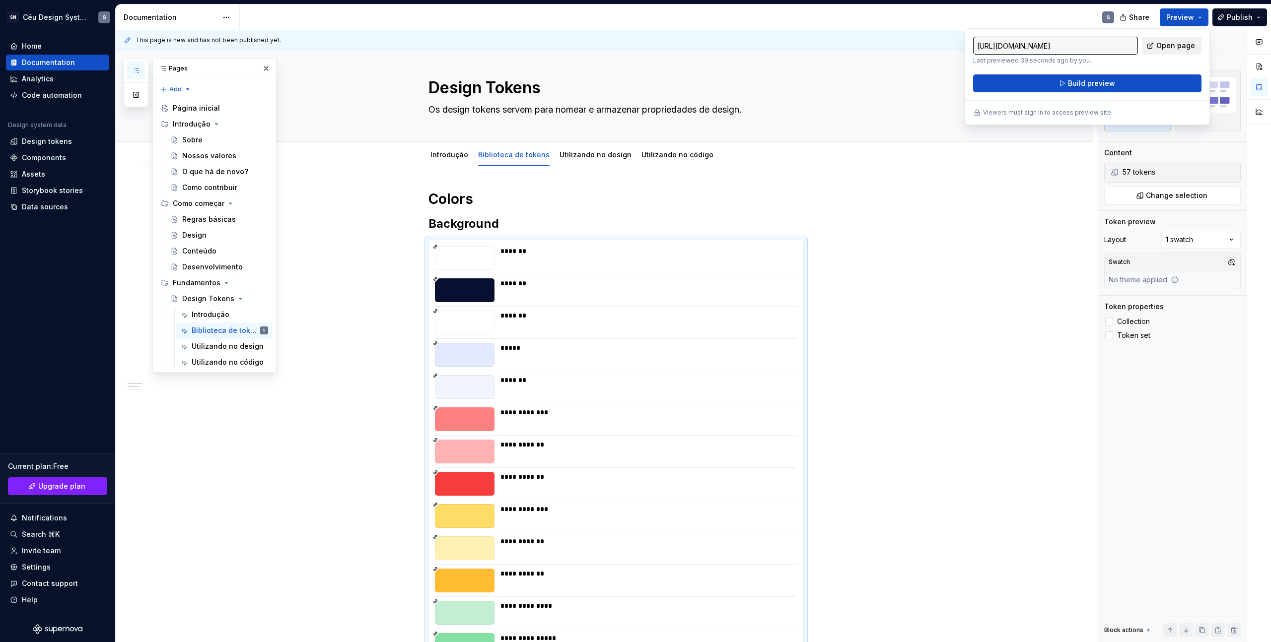
click at [1162, 45] on span "Open page" at bounding box center [1175, 46] width 39 height 10
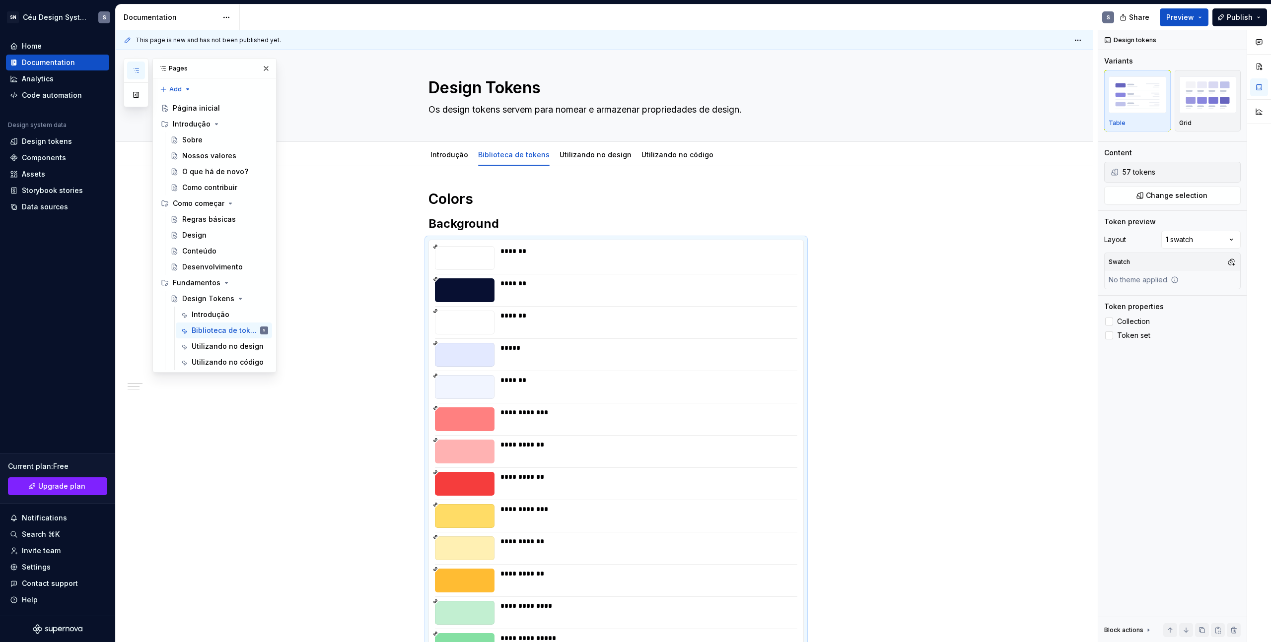
click at [1196, 199] on span "Change selection" at bounding box center [1176, 196] width 62 height 10
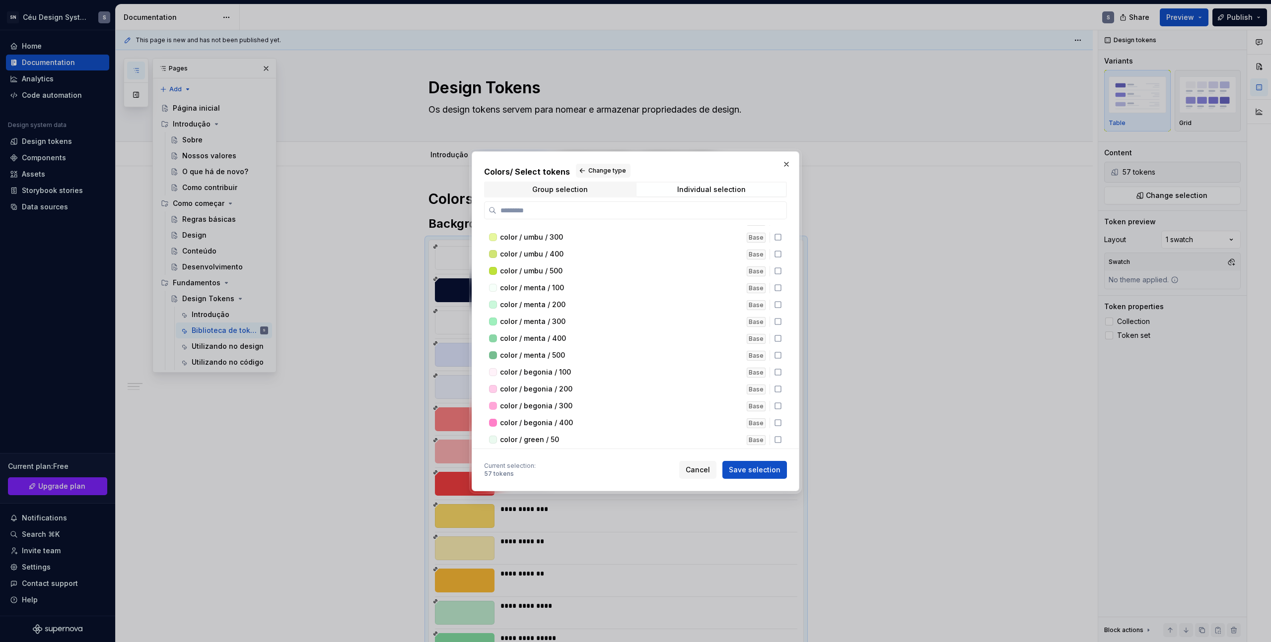
scroll to position [891, 0]
click at [598, 169] on span "Change type" at bounding box center [607, 171] width 38 height 8
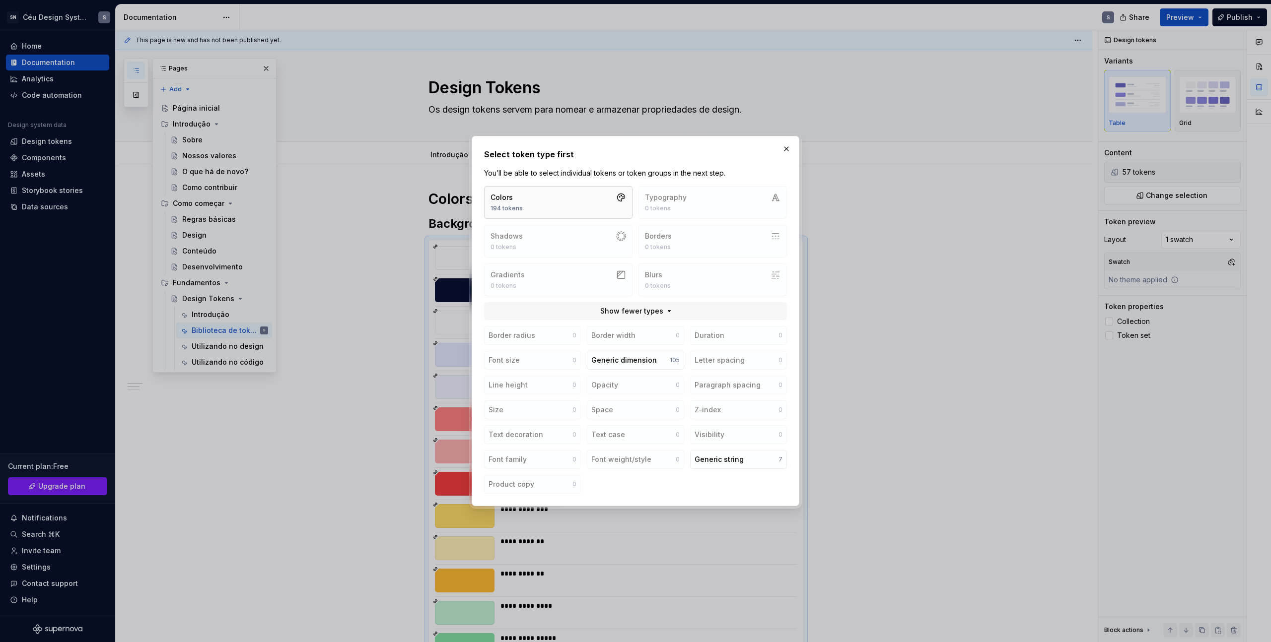
click at [597, 192] on button "Colors 194 tokens" at bounding box center [558, 202] width 148 height 33
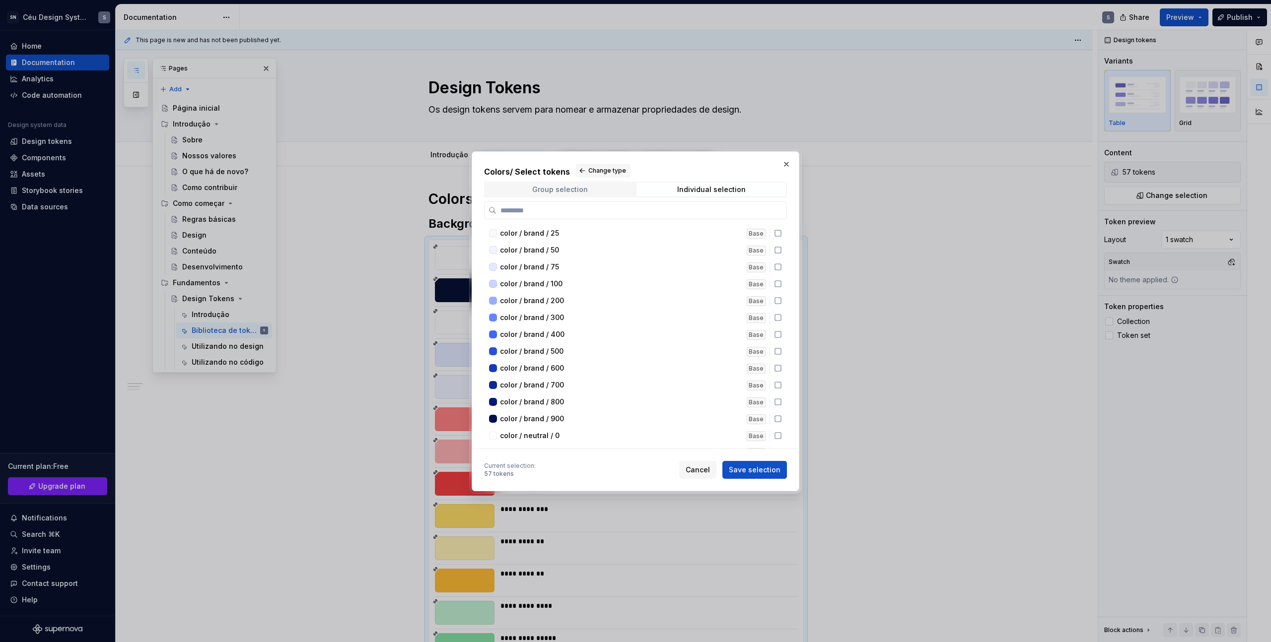
click at [571, 187] on div "Group selection" at bounding box center [560, 190] width 56 height 8
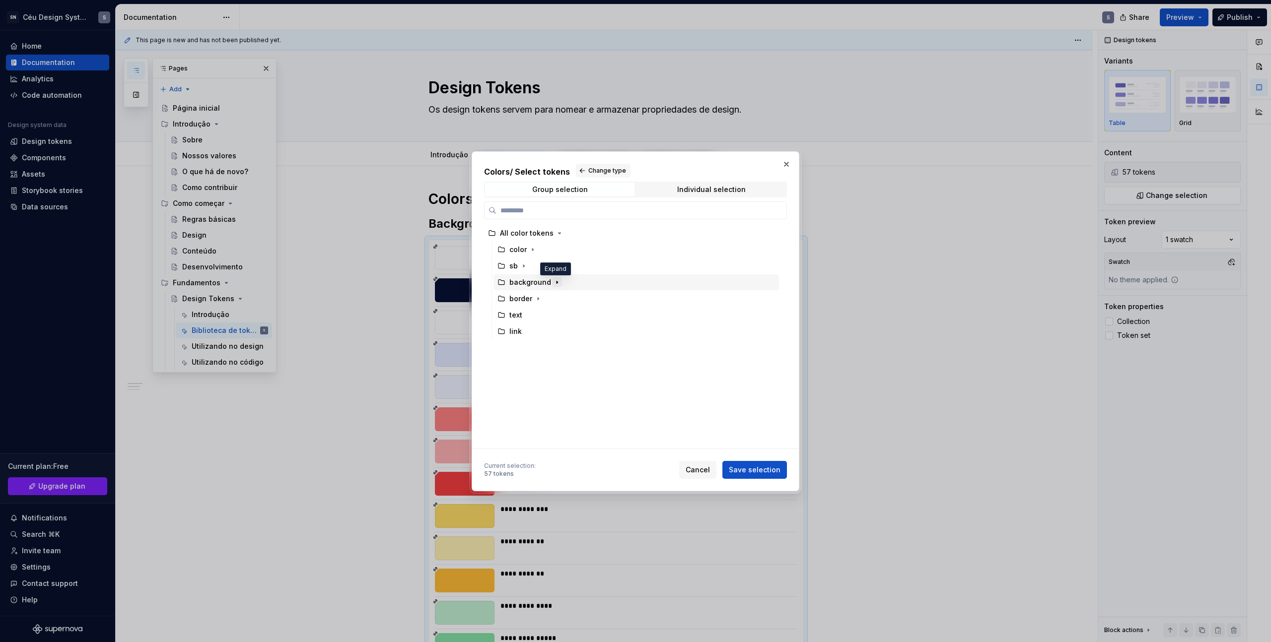
click at [553, 283] on icon "button" at bounding box center [557, 282] width 8 height 8
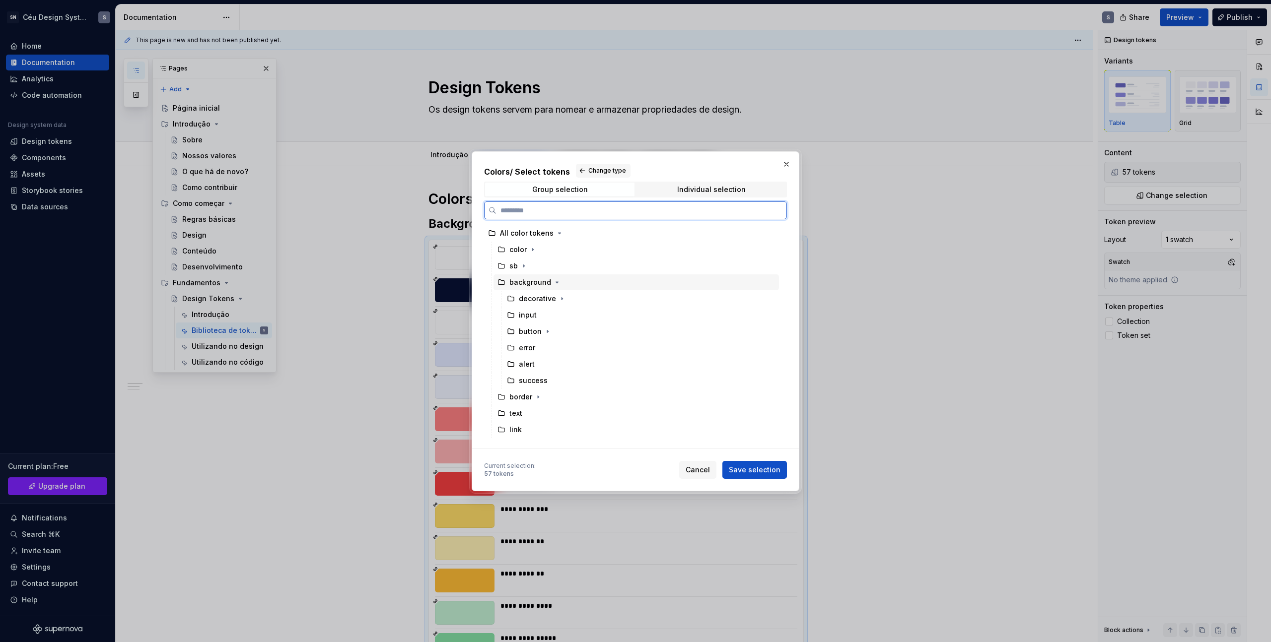
click at [525, 282] on div "background" at bounding box center [530, 282] width 42 height 10
click at [770, 472] on span "Save selection" at bounding box center [755, 470] width 52 height 10
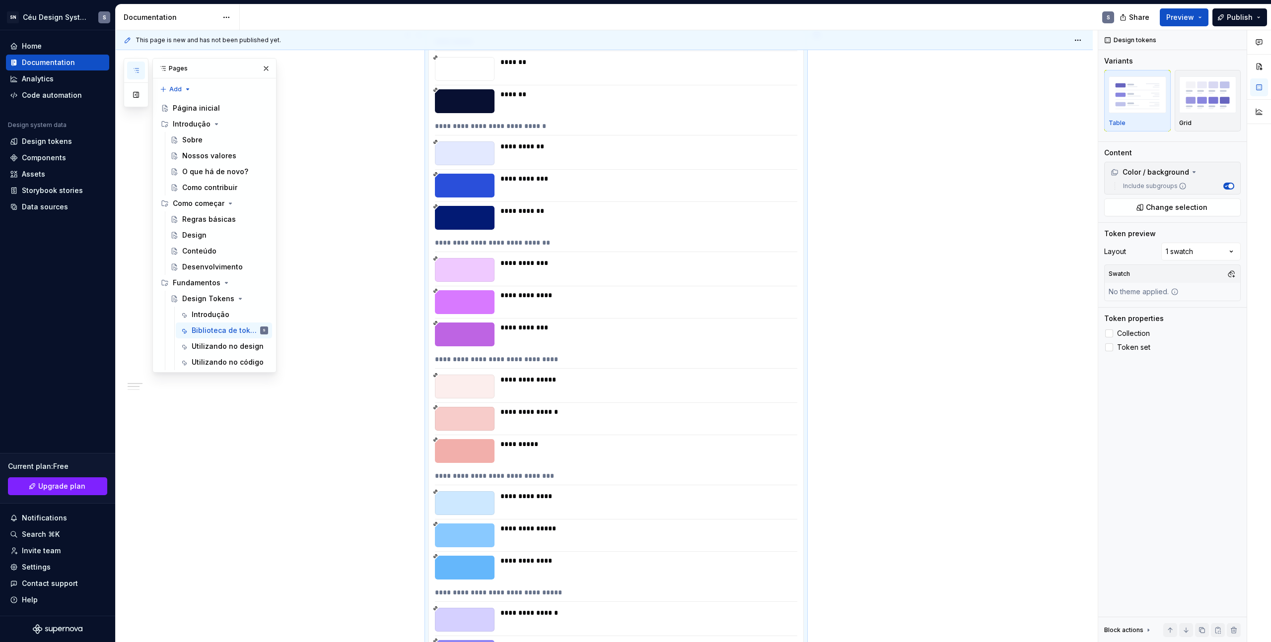
scroll to position [0, 0]
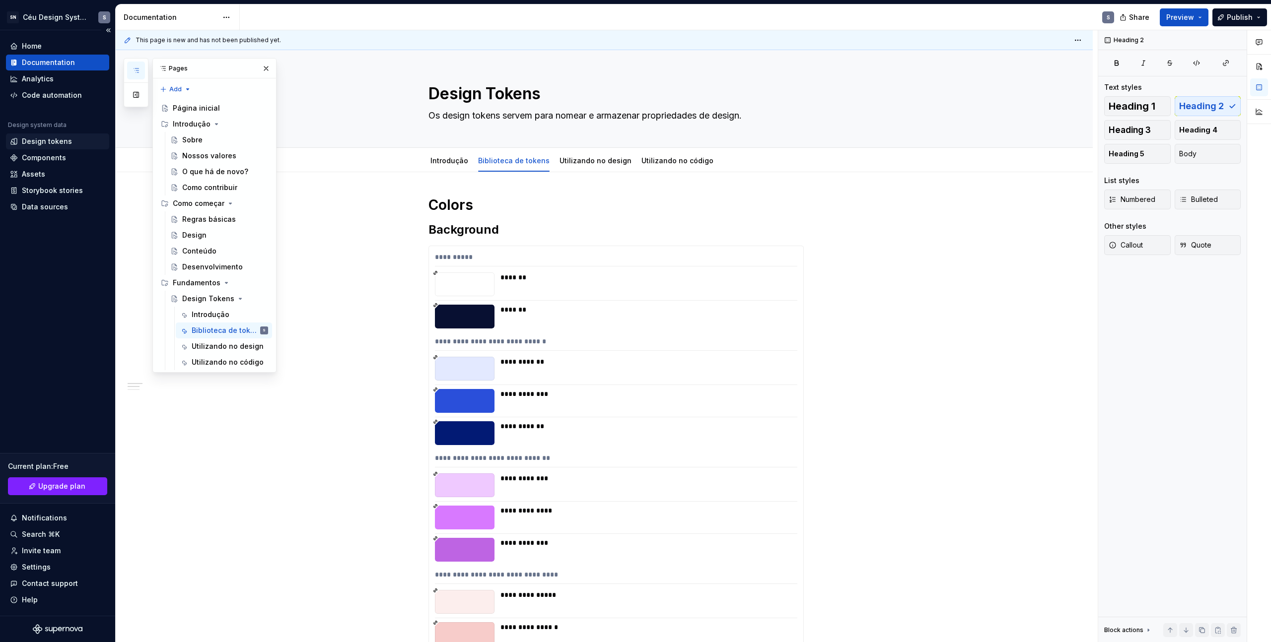
click at [51, 146] on div "Design tokens" at bounding box center [47, 141] width 50 height 10
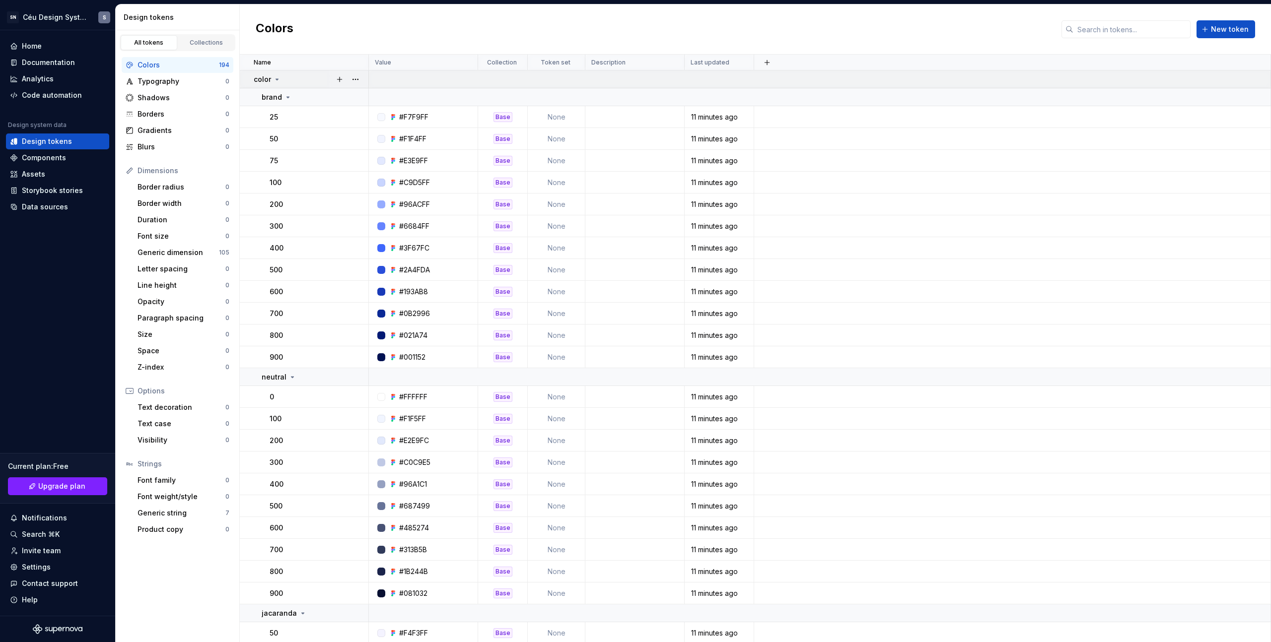
click at [279, 80] on icon at bounding box center [277, 79] width 8 height 8
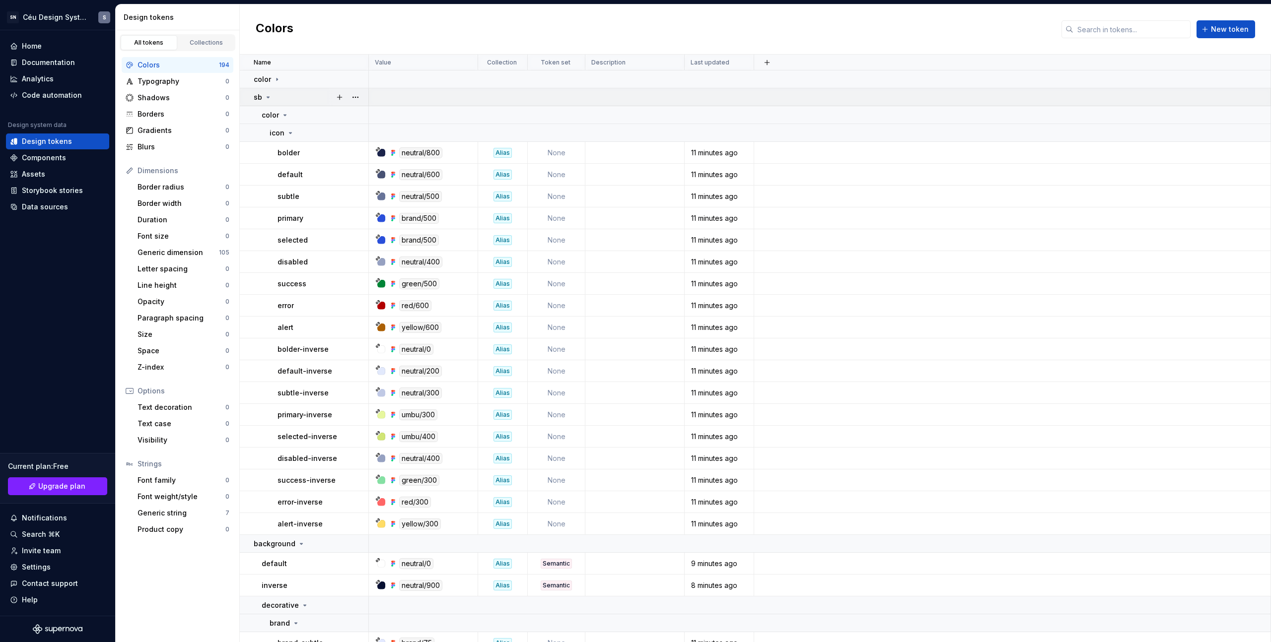
click at [267, 96] on icon at bounding box center [268, 97] width 8 height 8
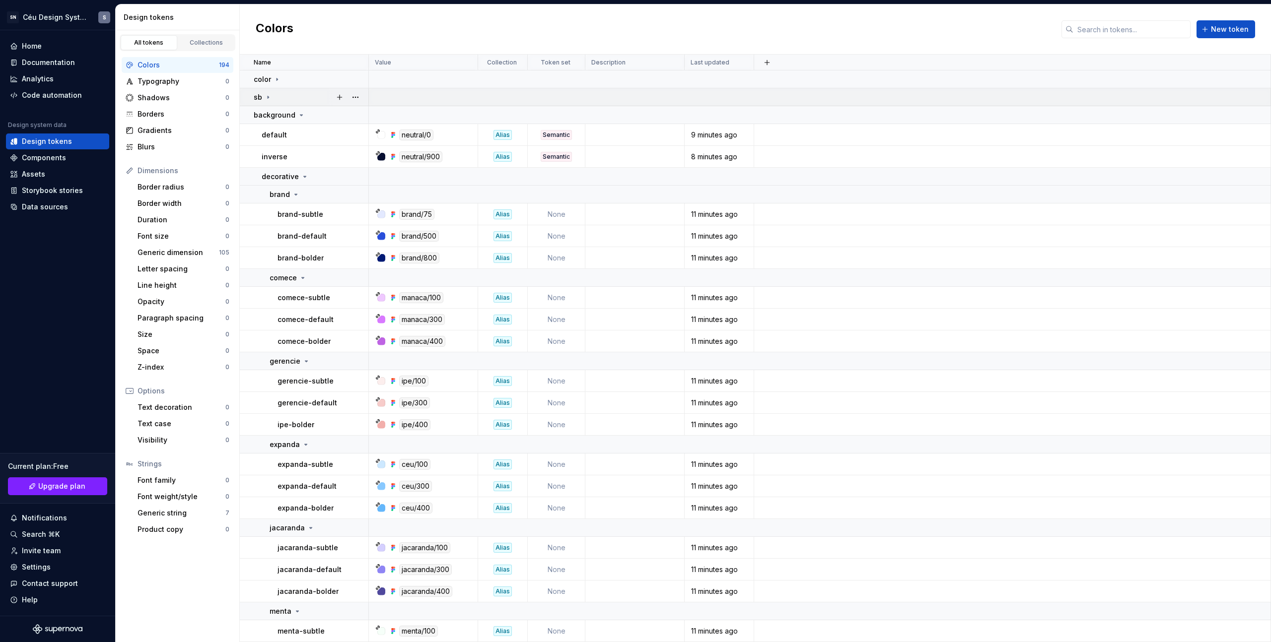
click at [269, 98] on icon at bounding box center [268, 97] width 8 height 8
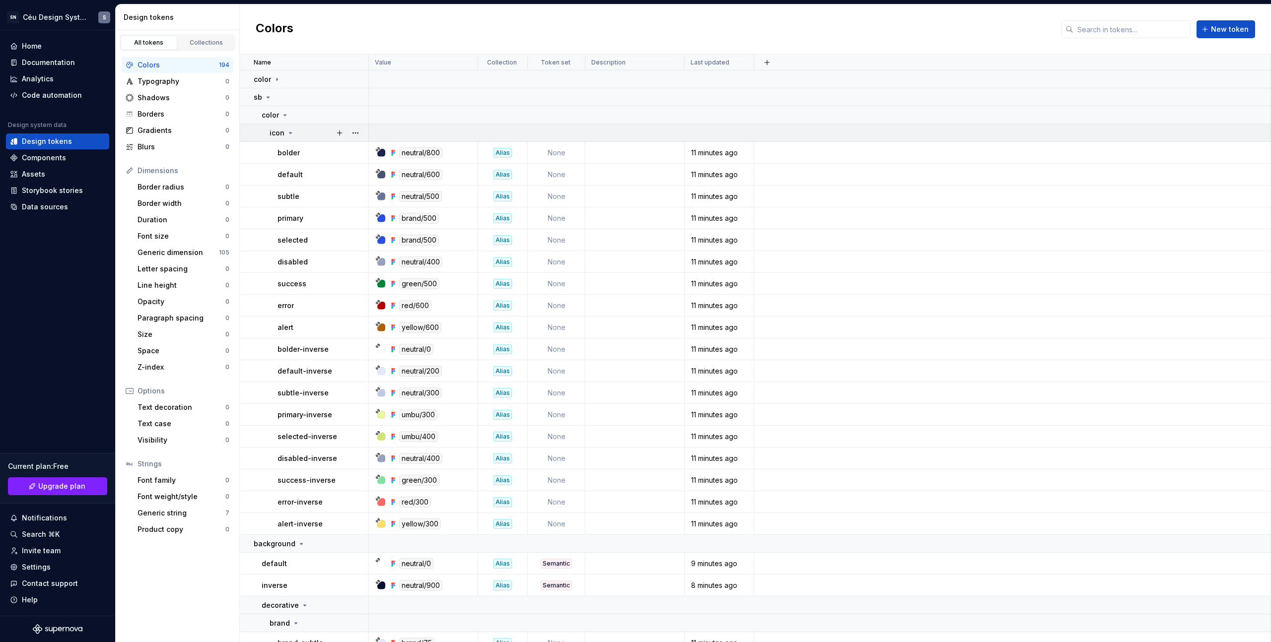
click at [293, 135] on icon at bounding box center [290, 133] width 8 height 8
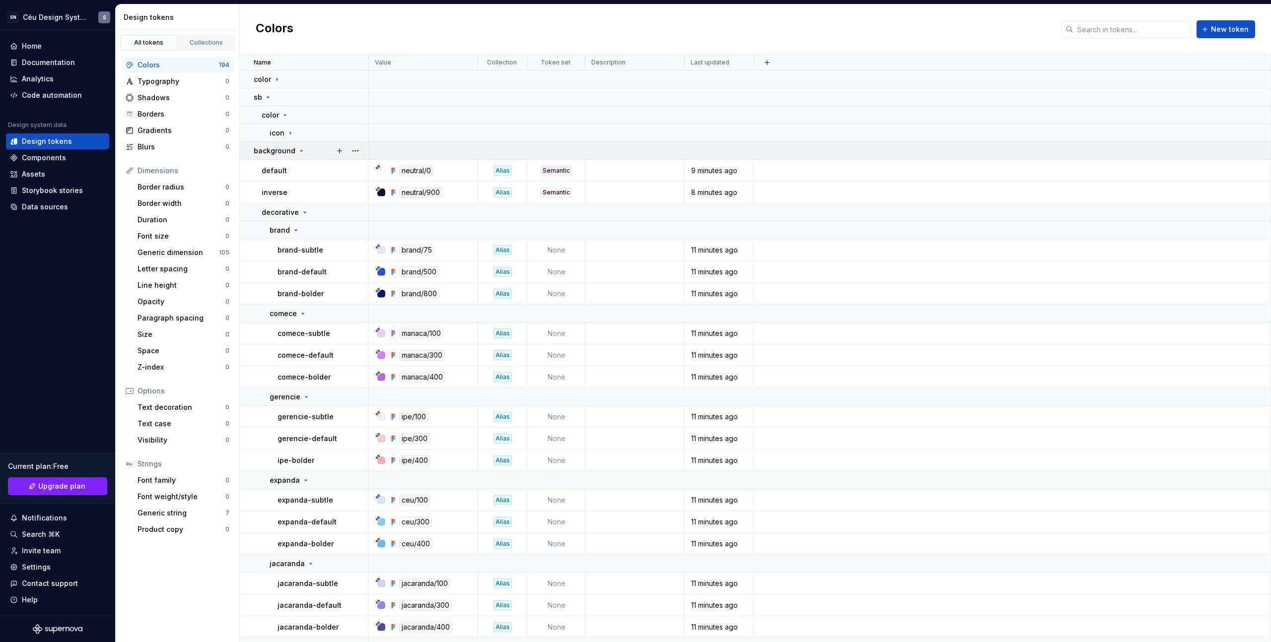
click at [298, 152] on icon at bounding box center [301, 151] width 8 height 8
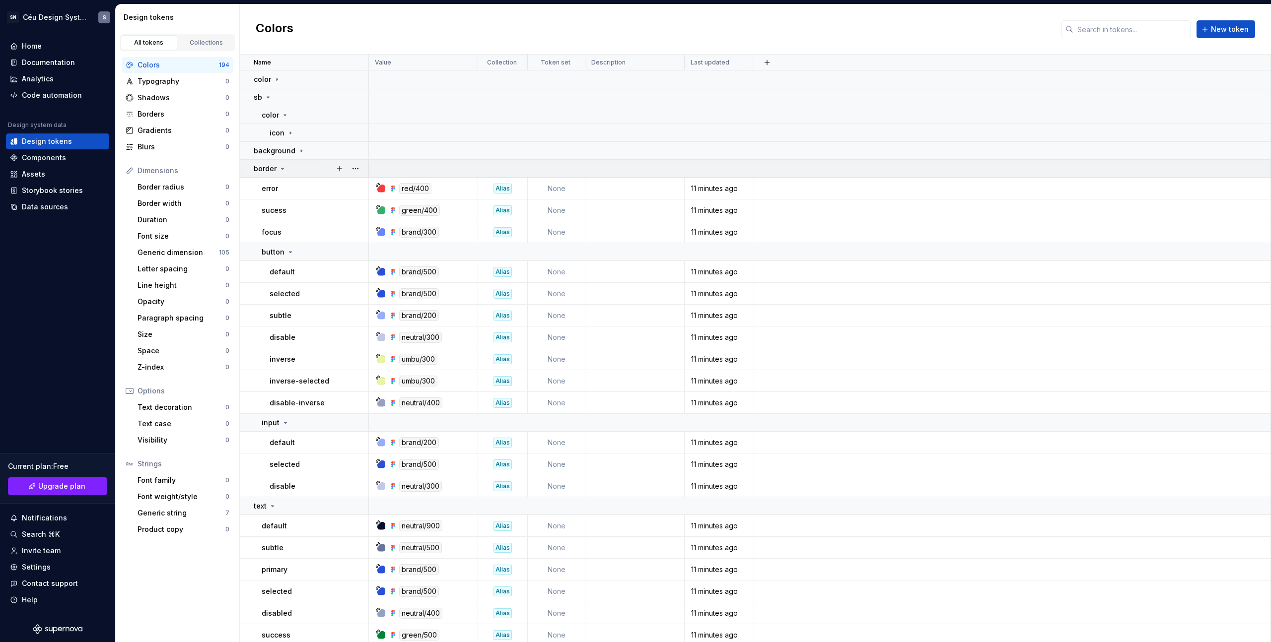
click at [283, 166] on icon at bounding box center [282, 169] width 8 height 8
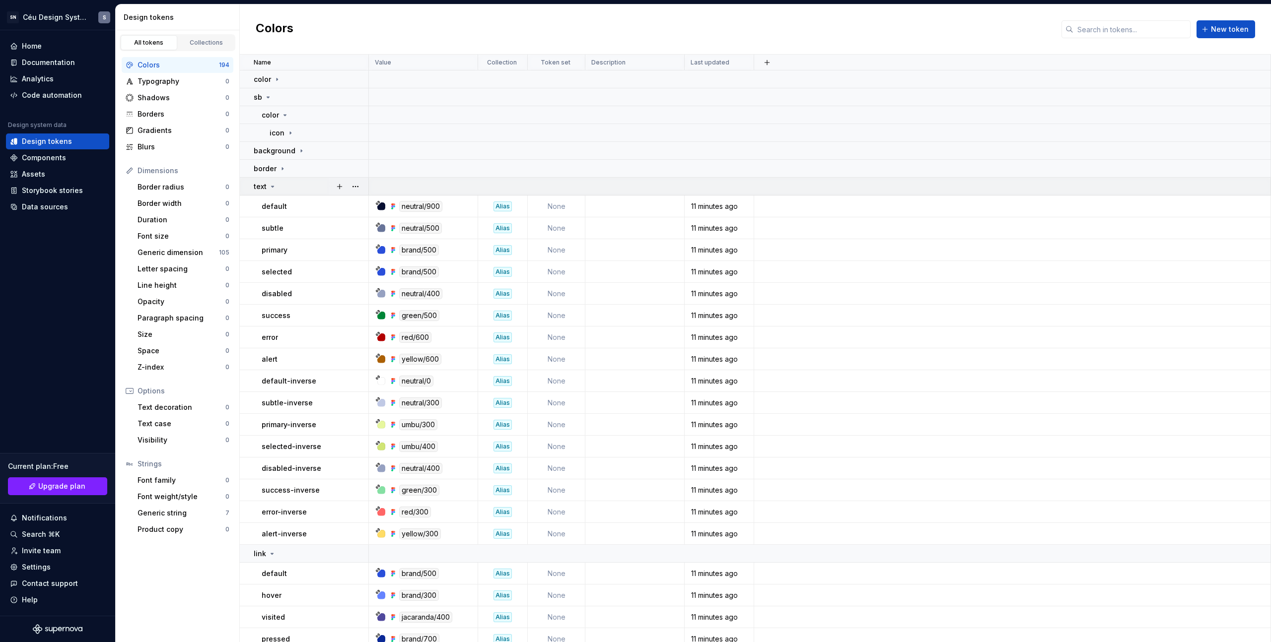
click at [272, 190] on icon at bounding box center [273, 187] width 8 height 8
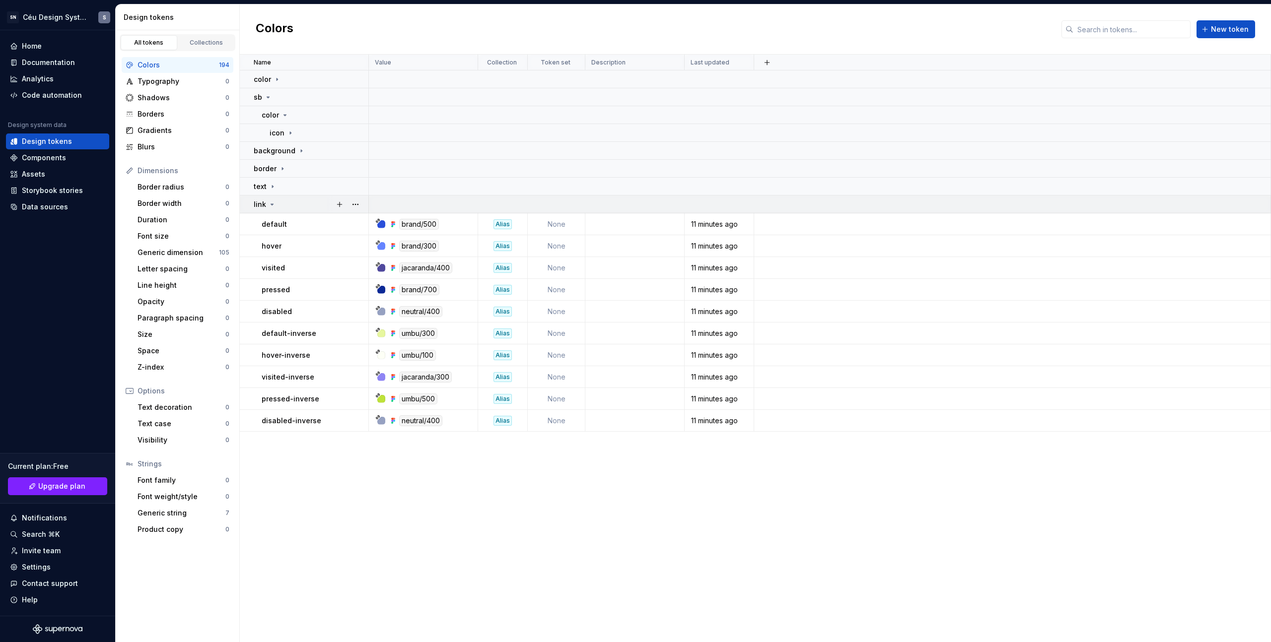
click at [271, 207] on icon at bounding box center [272, 205] width 8 height 8
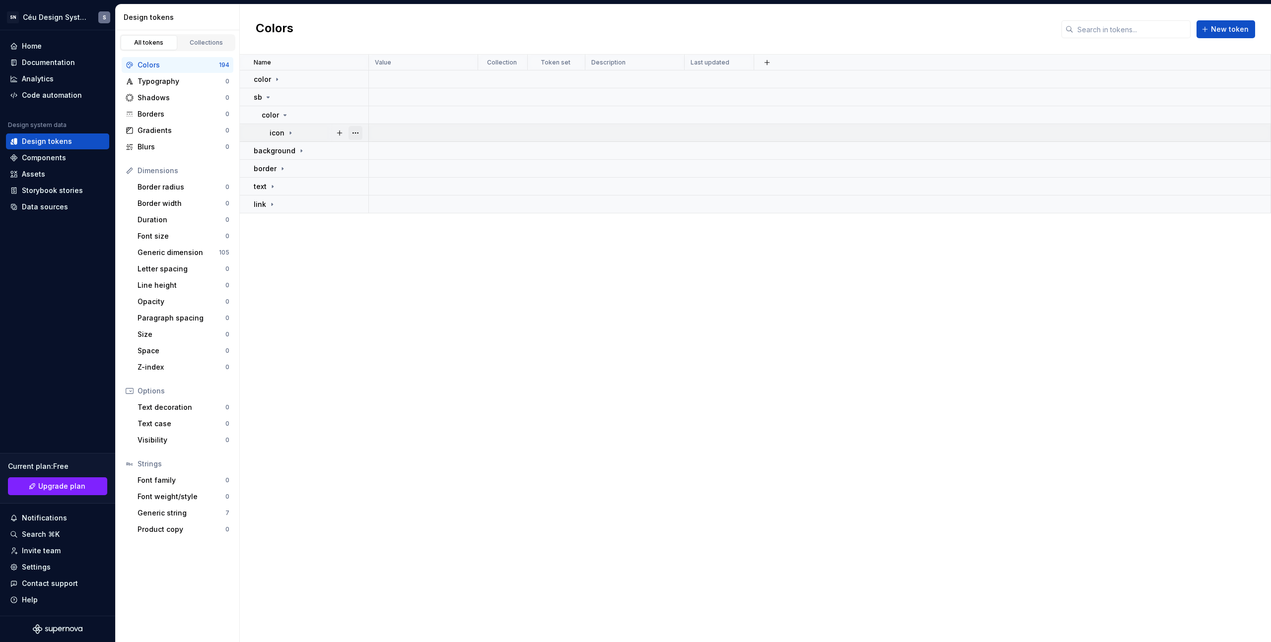
click at [361, 134] on button "button" at bounding box center [355, 133] width 14 height 14
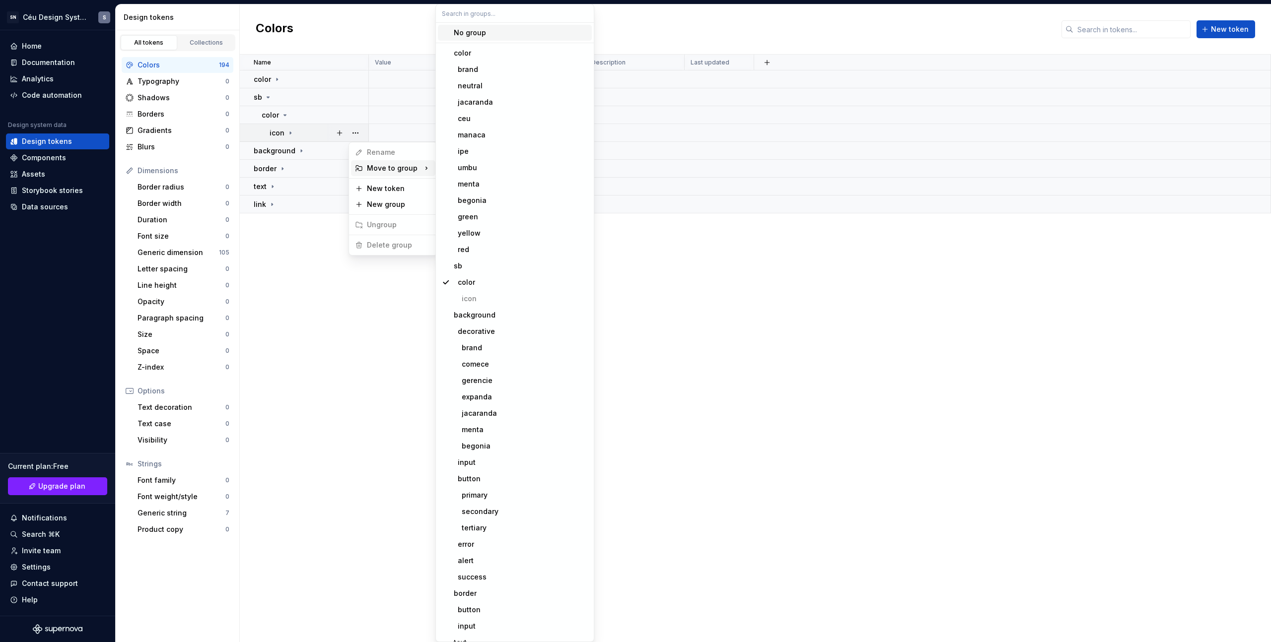
click at [471, 37] on div "No group" at bounding box center [470, 33] width 32 height 10
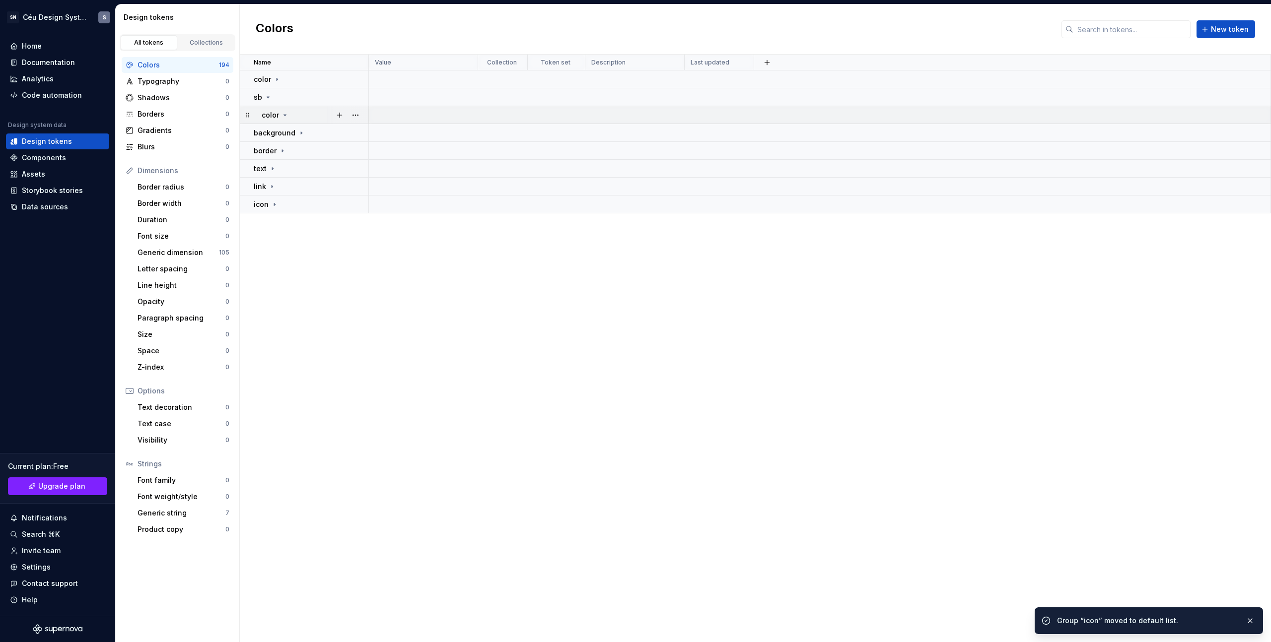
click at [285, 115] on icon at bounding box center [285, 115] width 2 height 1
click at [285, 115] on icon at bounding box center [285, 115] width 8 height 8
click at [276, 206] on icon at bounding box center [274, 205] width 8 height 8
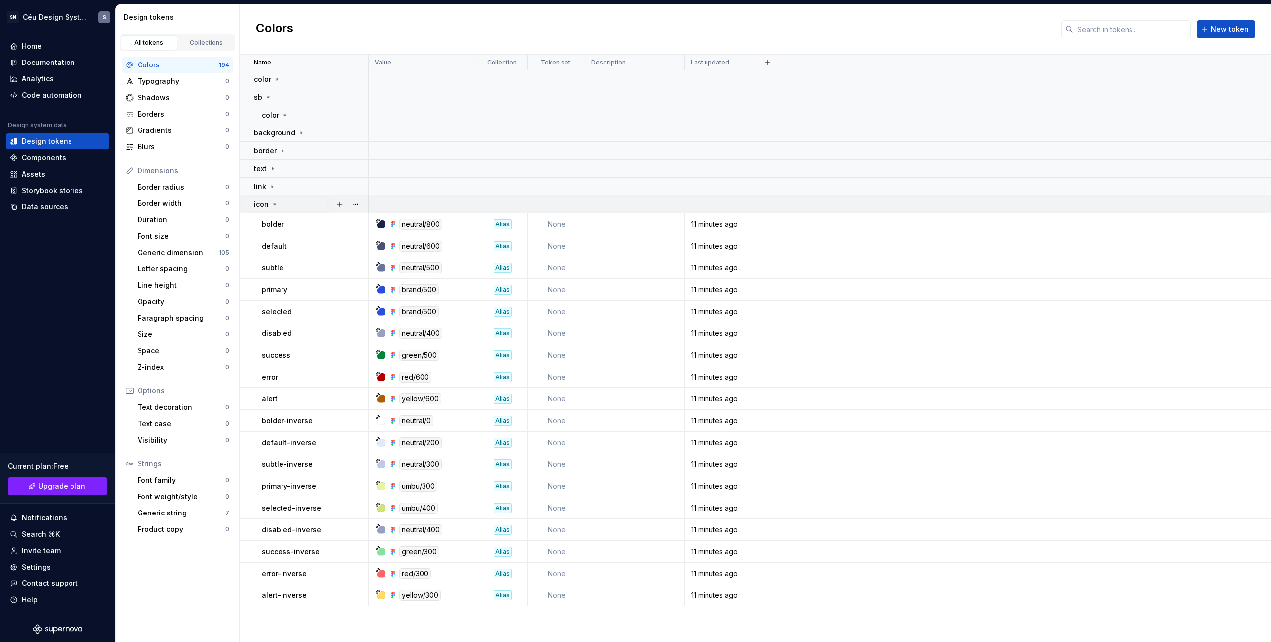
click at [273, 202] on icon at bounding box center [274, 205] width 8 height 8
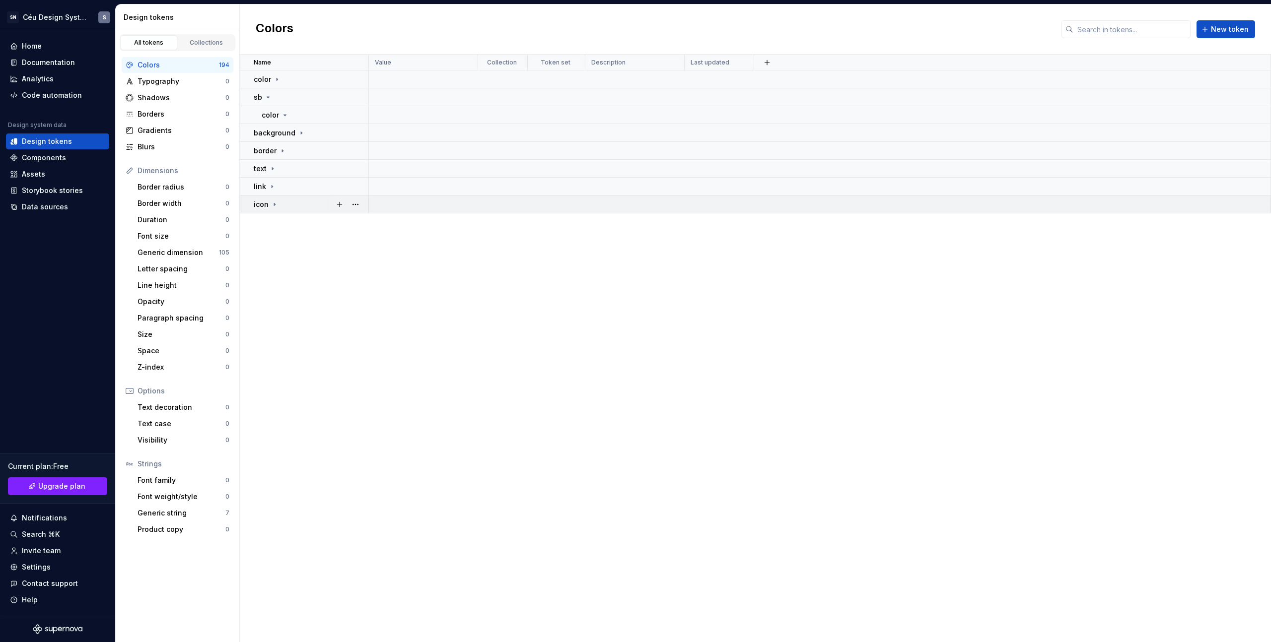
click at [275, 202] on icon at bounding box center [274, 205] width 8 height 8
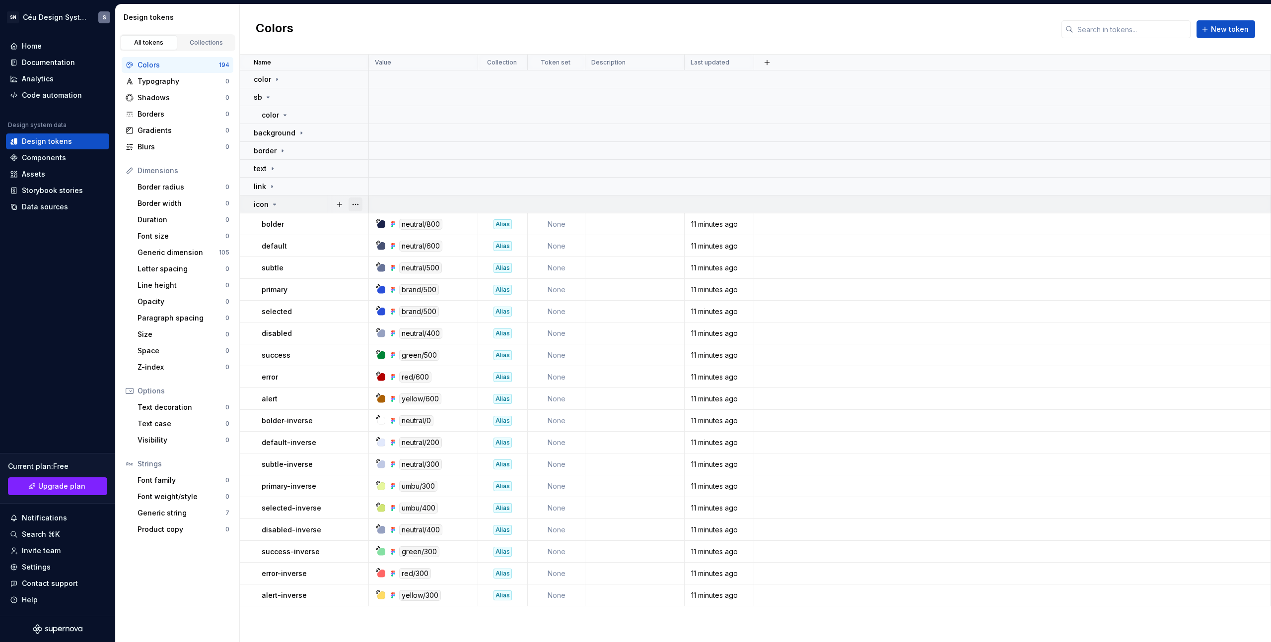
click at [352, 205] on button "button" at bounding box center [355, 205] width 14 height 14
click at [383, 296] on span "Ungroup" at bounding box center [376, 296] width 50 height 16
click at [984, 356] on html "SN Céu Design System S Home Documentation Analytics Code automation Design syst…" at bounding box center [635, 321] width 1271 height 642
click at [54, 192] on div "Storybook stories" at bounding box center [52, 191] width 61 height 10
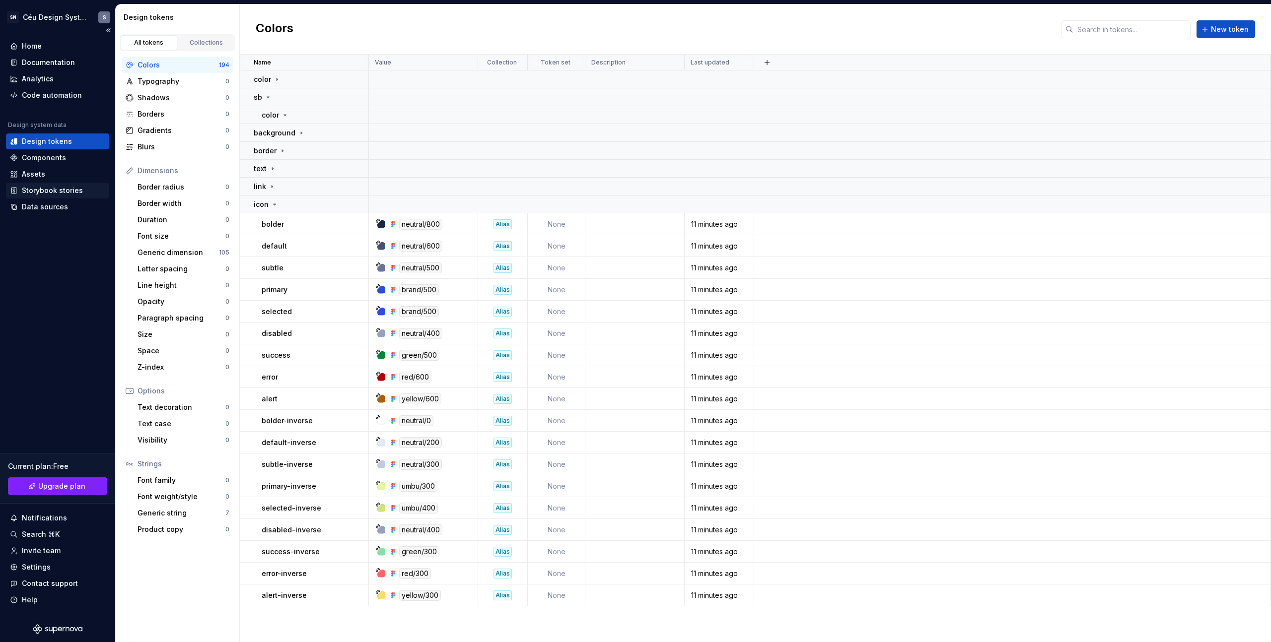
click at [51, 198] on div "Storybook stories" at bounding box center [57, 191] width 103 height 16
click at [51, 204] on div "Data sources" at bounding box center [45, 207] width 46 height 10
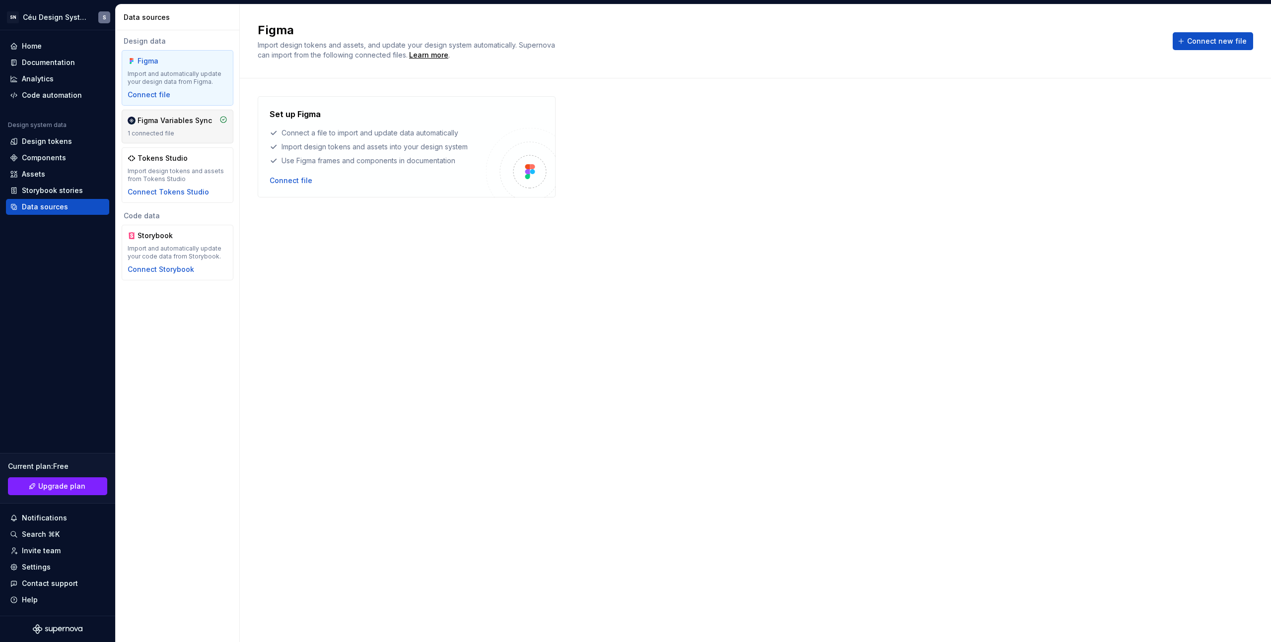
click at [199, 130] on div "1 connected file" at bounding box center [178, 134] width 100 height 8
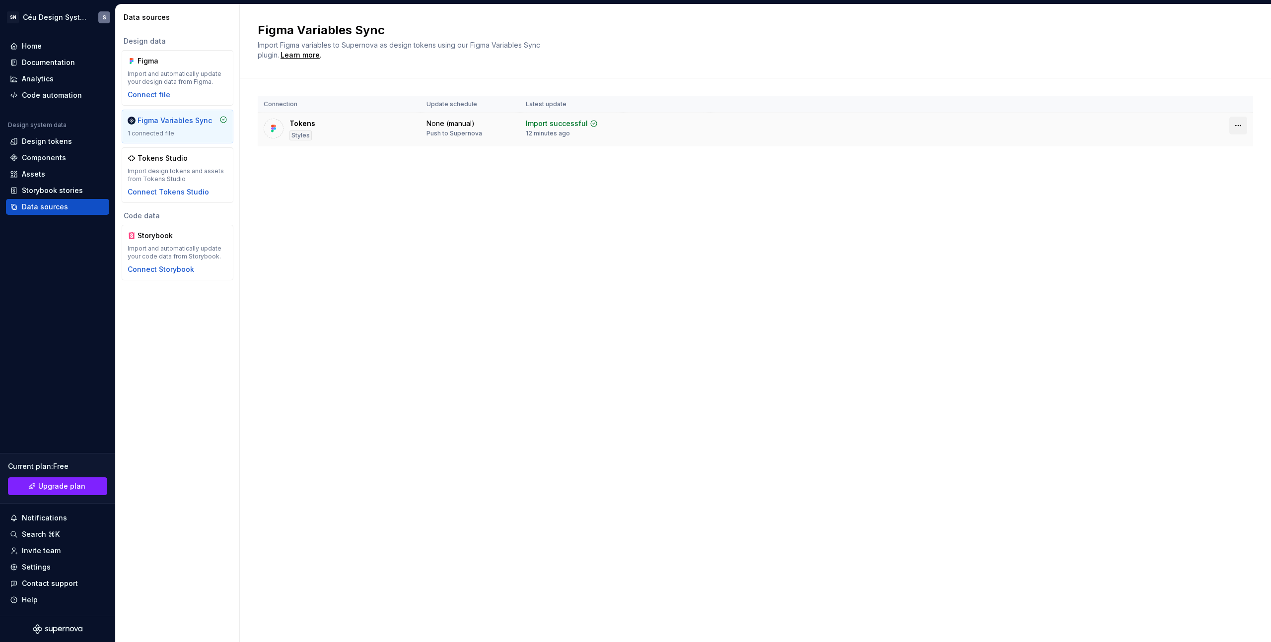
click at [1237, 122] on html "SN Céu Design System S Home Documentation Analytics Code automation Design syst…" at bounding box center [635, 321] width 1271 height 642
click at [1237, 151] on div "Disconnect plugin" at bounding box center [1232, 147] width 65 height 10
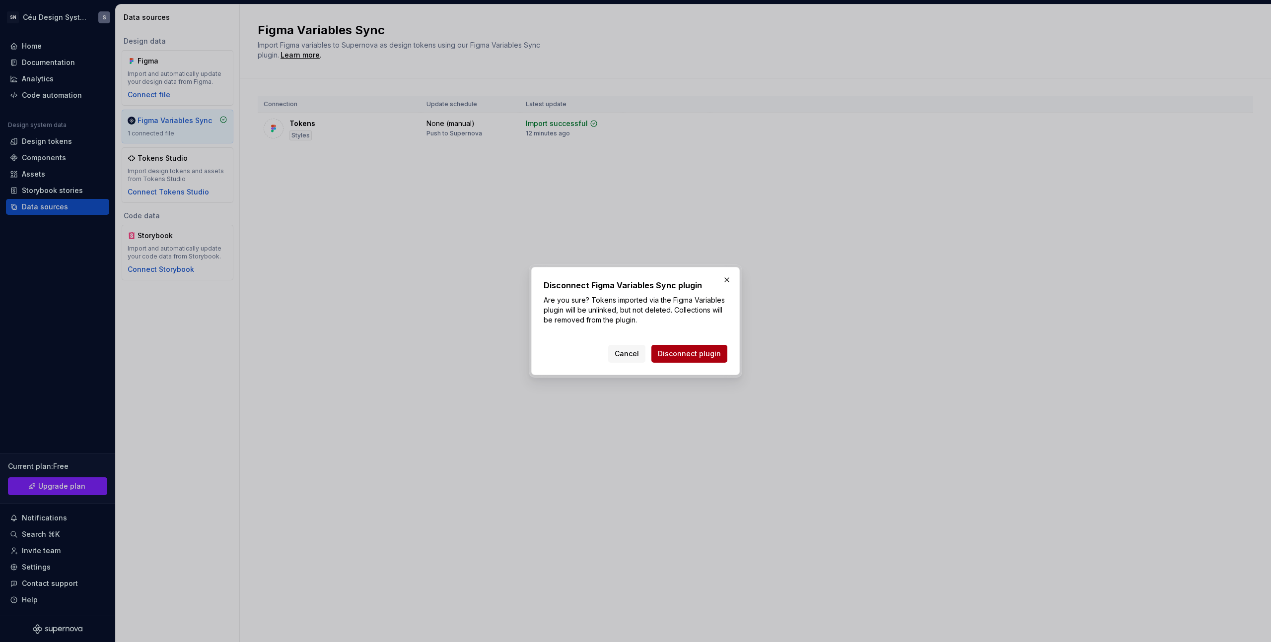
click at [685, 359] on button "Disconnect plugin" at bounding box center [689, 354] width 76 height 18
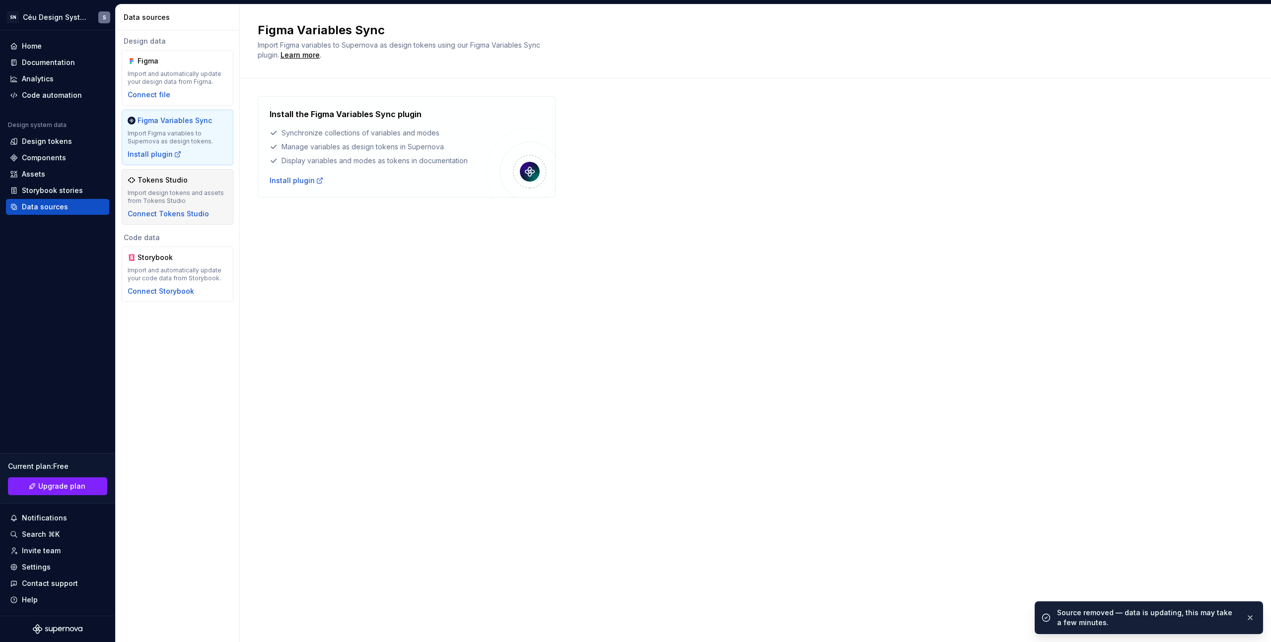
click at [177, 198] on div "Import design tokens and assets from Tokens Studio" at bounding box center [178, 197] width 100 height 16
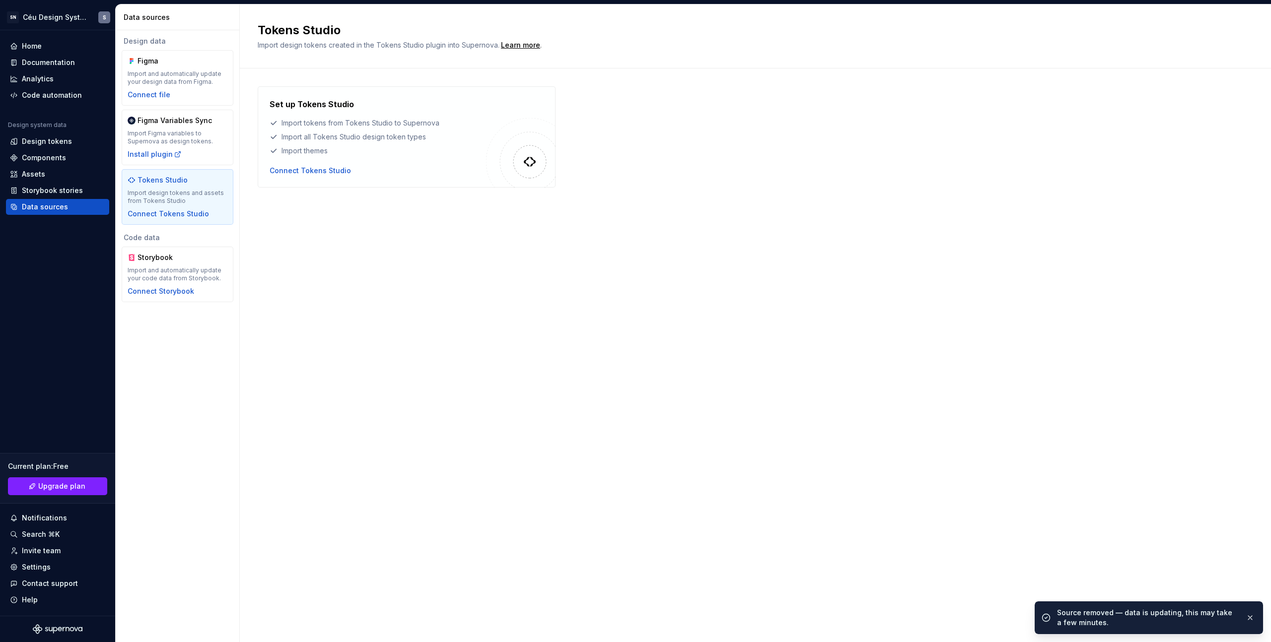
click at [175, 190] on div "Import design tokens and assets from Tokens Studio" at bounding box center [178, 197] width 100 height 16
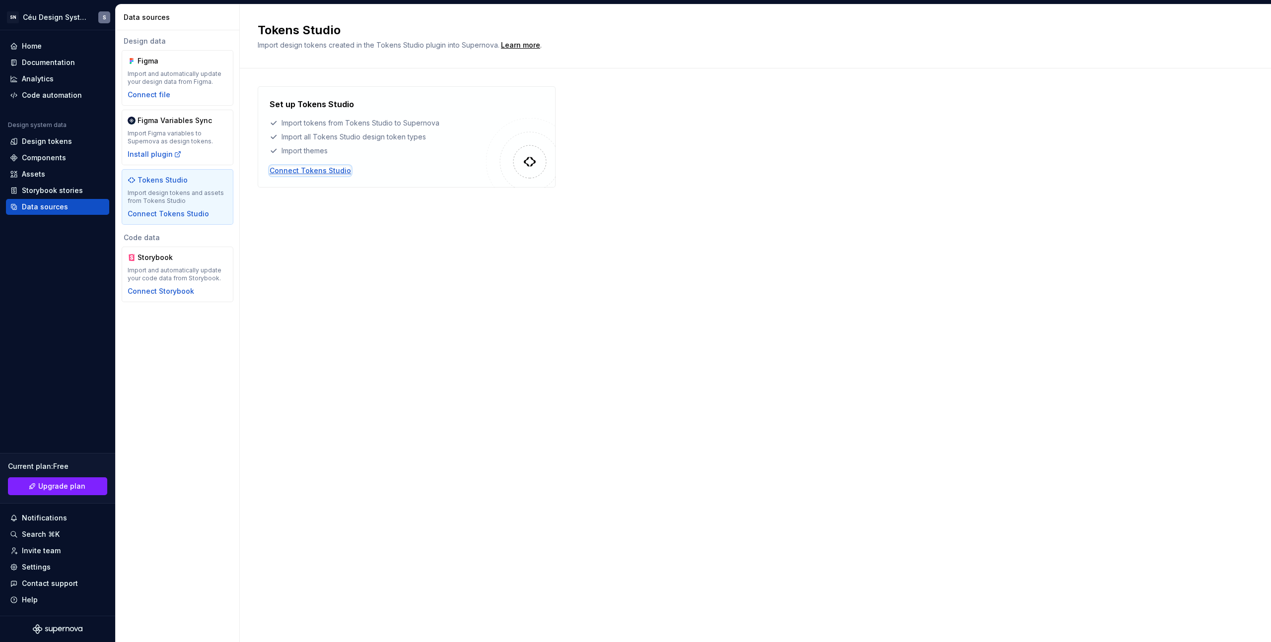
click at [307, 168] on div "Connect Tokens Studio" at bounding box center [309, 171] width 81 height 10
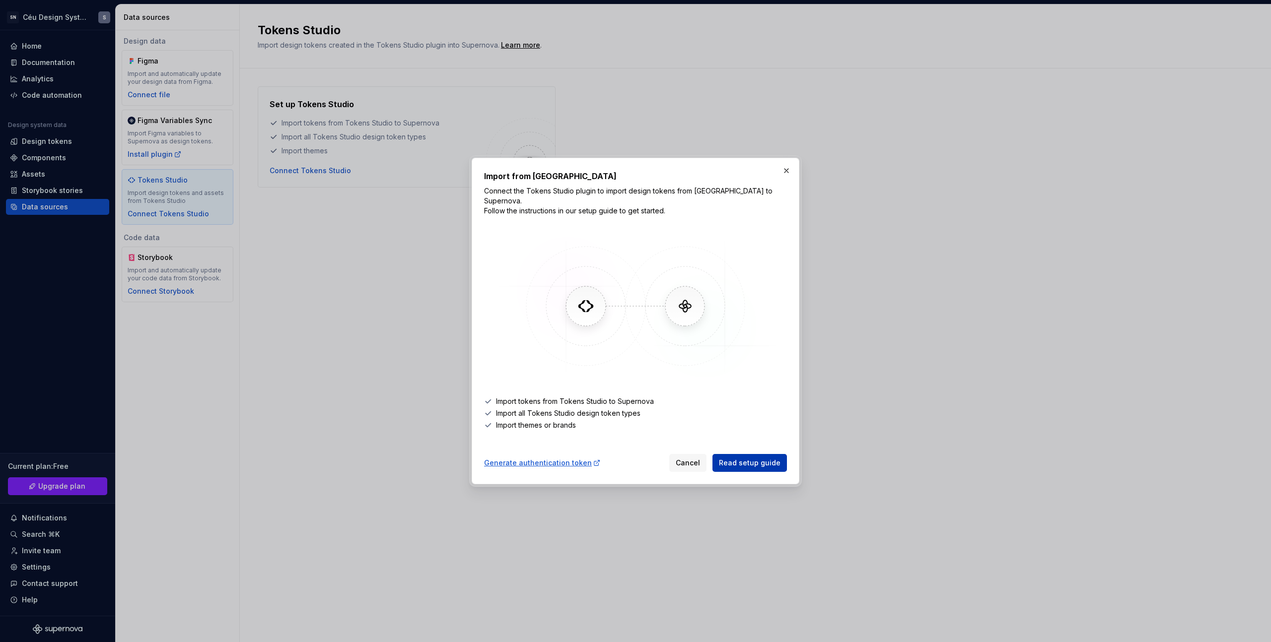
click at [744, 462] on span "Read setup guide" at bounding box center [750, 463] width 62 height 10
click at [792, 183] on div "Import from Tokens Studio Connect the Tokens Studio plugin to import design tok…" at bounding box center [635, 321] width 328 height 327
click at [788, 178] on button "button" at bounding box center [786, 171] width 14 height 14
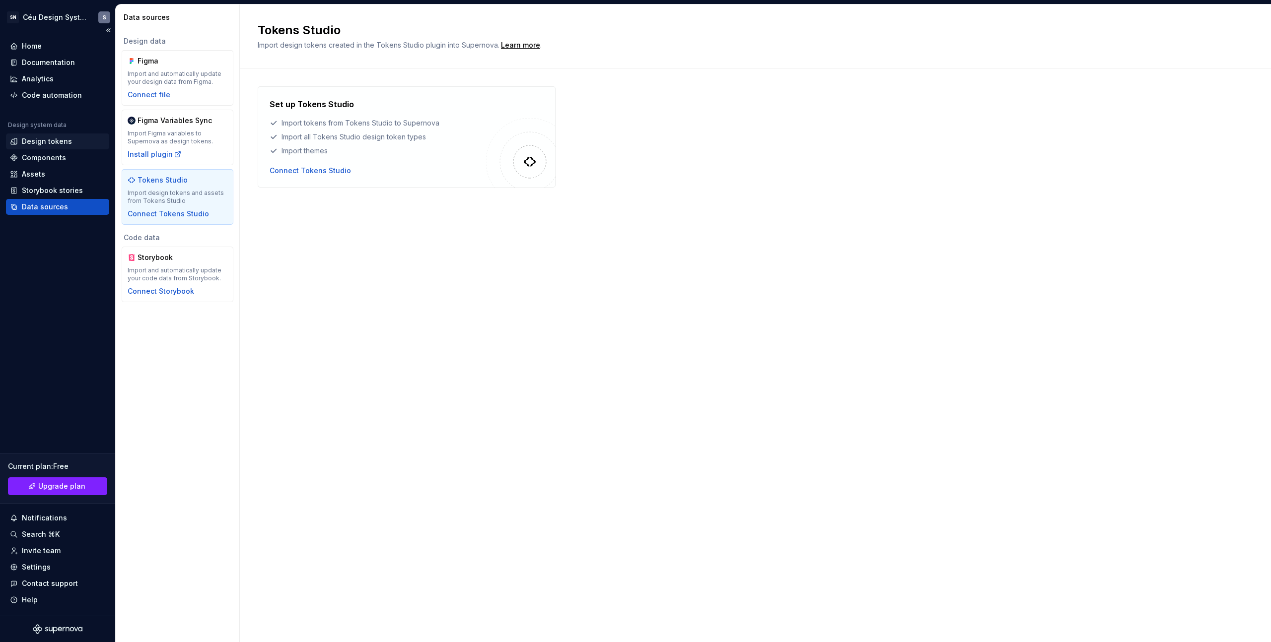
click at [48, 146] on div "Design tokens" at bounding box center [57, 142] width 103 height 16
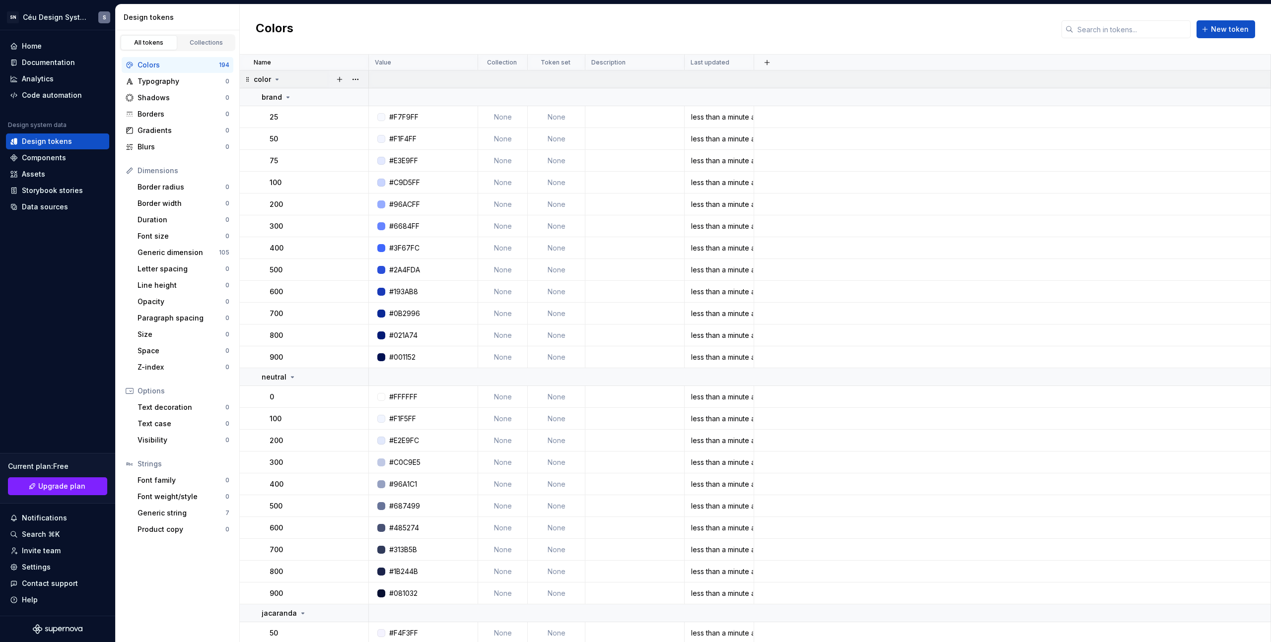
click at [279, 81] on icon at bounding box center [277, 79] width 8 height 8
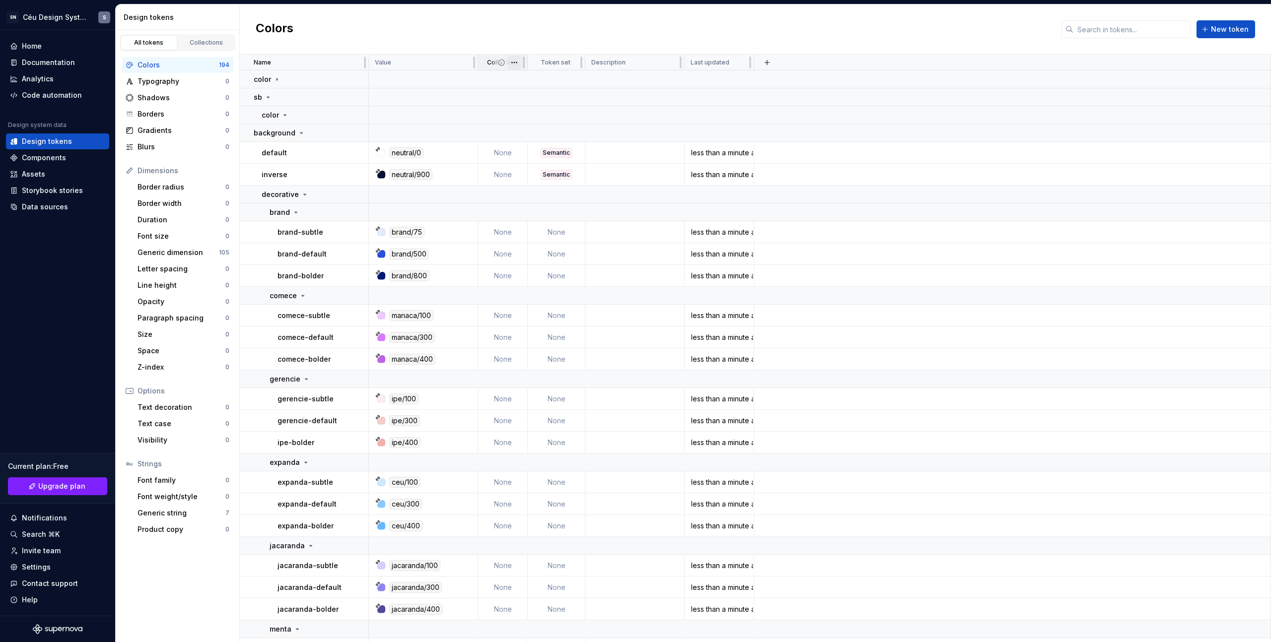
click at [514, 61] on html "SN Céu Design System S Home Documentation Analytics Code automation Design syst…" at bounding box center [635, 321] width 1271 height 642
click at [496, 59] on html "SN Céu Design System S Home Documentation Analytics Code automation Design syst…" at bounding box center [635, 321] width 1271 height 642
click at [501, 62] on icon at bounding box center [501, 63] width 6 height 6
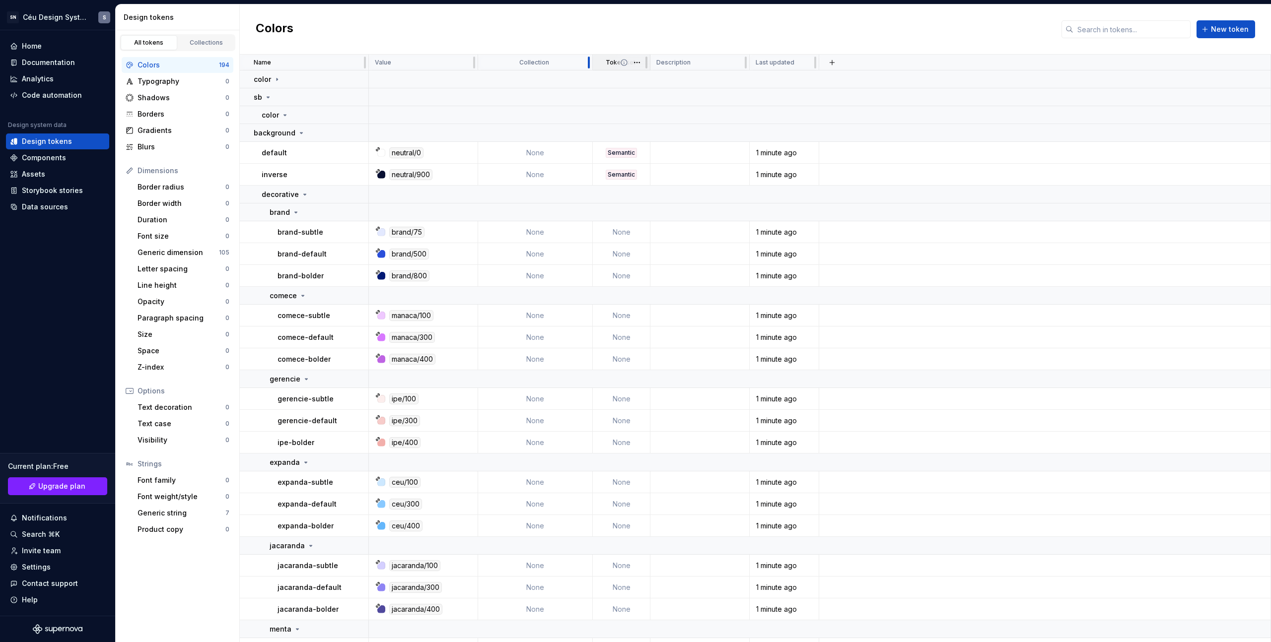
drag, startPoint x: 522, startPoint y: 62, endPoint x: 591, endPoint y: 67, distance: 68.6
click at [591, 67] on div at bounding box center [589, 63] width 8 height 16
click at [584, 66] on html "SN Céu Design System S Home Documentation Analytics Code automation Design syst…" at bounding box center [635, 321] width 1271 height 642
click at [552, 64] on html "SN Céu Design System S Home Documentation Analytics Code automation Design syst…" at bounding box center [635, 321] width 1271 height 642
click at [572, 64] on html "SN Céu Design System S Home Documentation Analytics Code automation Design syst…" at bounding box center [635, 321] width 1271 height 642
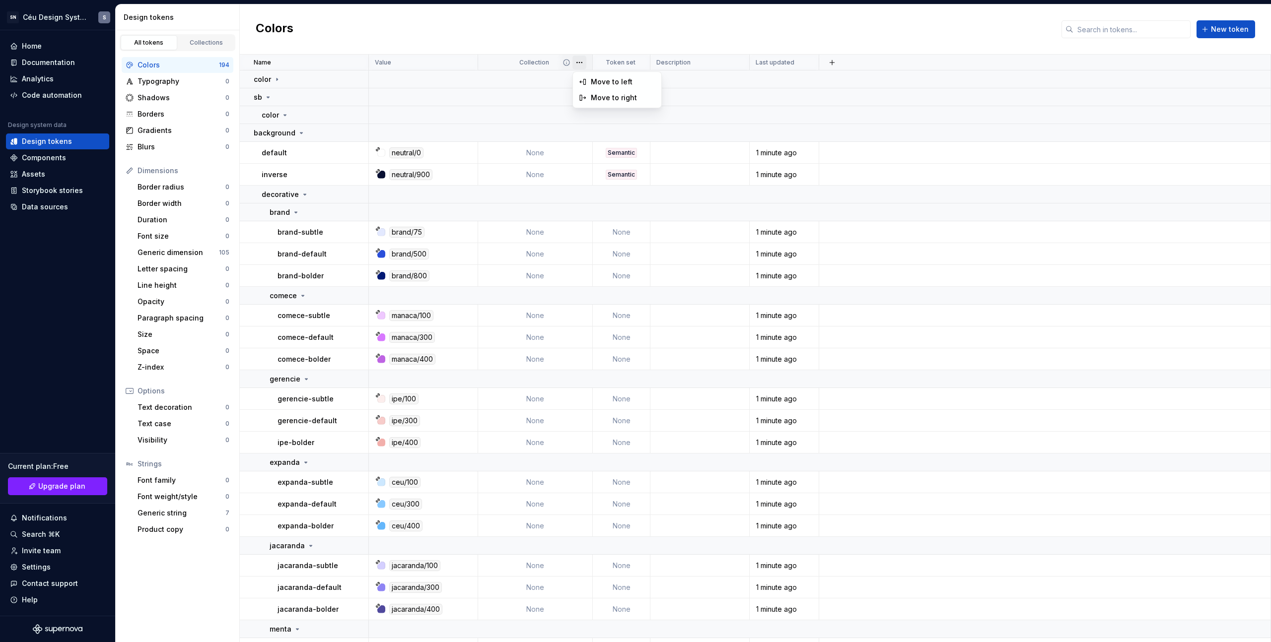
click at [554, 64] on html "SN Céu Design System S Home Documentation Analytics Code automation Design syst…" at bounding box center [635, 321] width 1271 height 642
click at [525, 64] on p "Collection" at bounding box center [534, 63] width 30 height 8
click at [803, 63] on html "SN Céu Design System S Home Documentation Analytics Code automation Design syst…" at bounding box center [635, 321] width 1271 height 642
click at [761, 61] on html "SN Céu Design System S Home Documentation Analytics Code automation Design syst…" at bounding box center [635, 321] width 1271 height 642
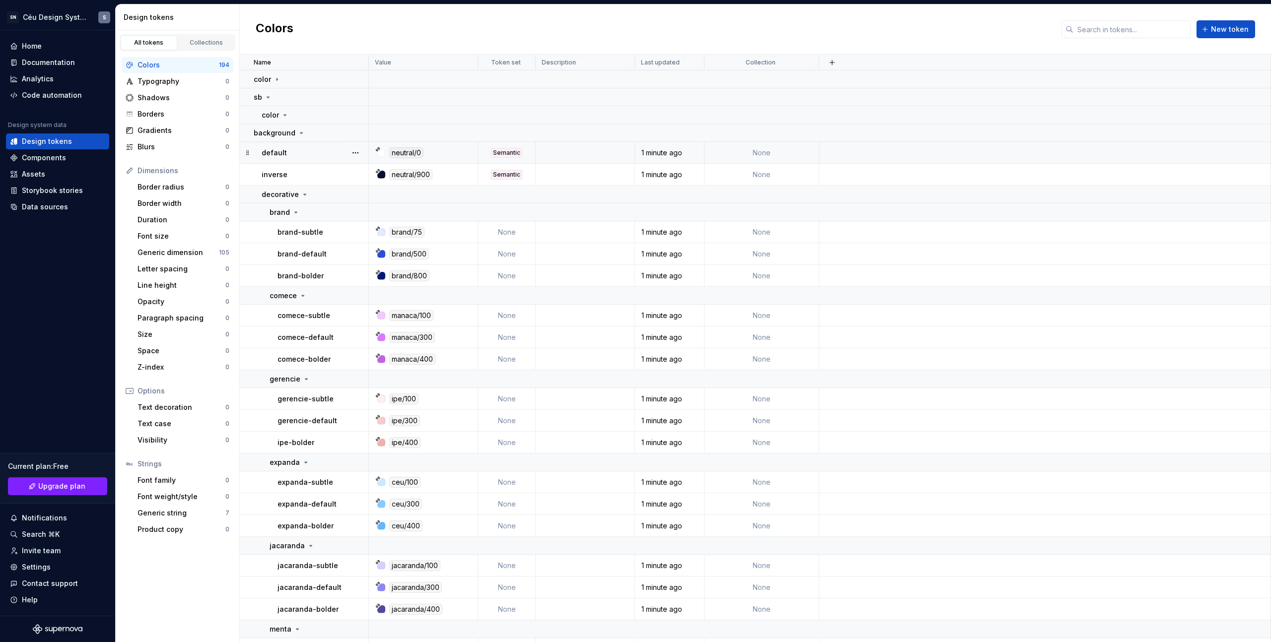
click at [776, 157] on td "None" at bounding box center [761, 153] width 115 height 22
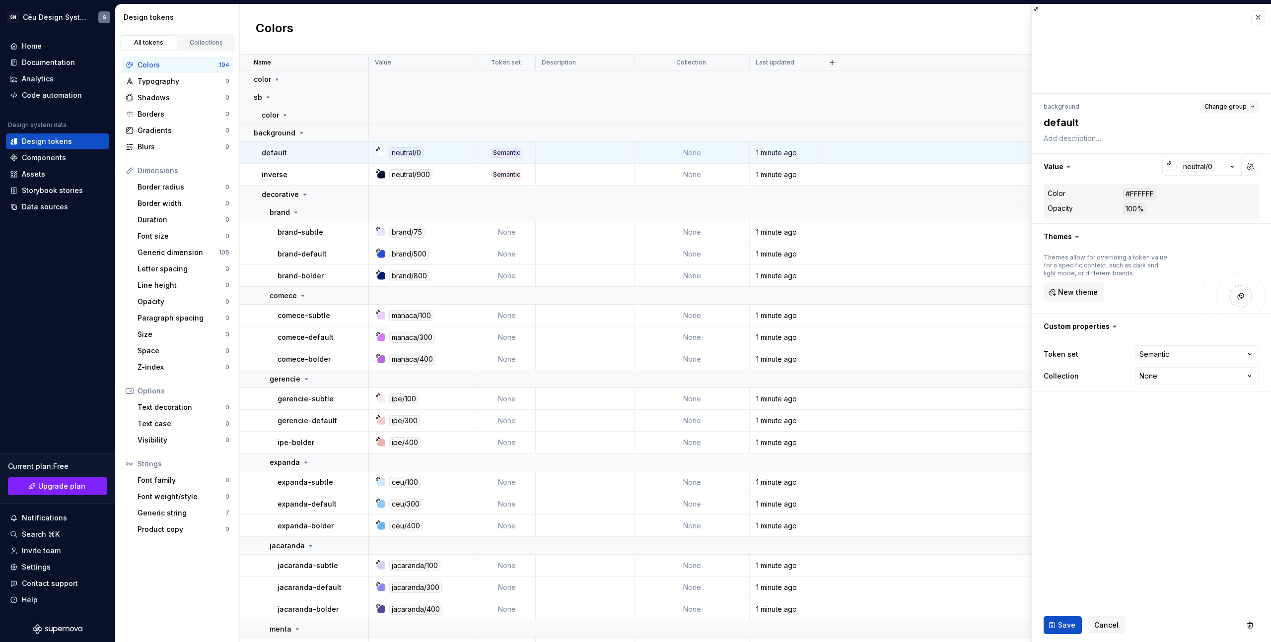
click at [1232, 109] on span "Change group" at bounding box center [1225, 107] width 42 height 8
click at [930, 25] on div "Colors New token" at bounding box center [755, 29] width 1031 height 50
click at [270, 99] on icon at bounding box center [268, 97] width 8 height 8
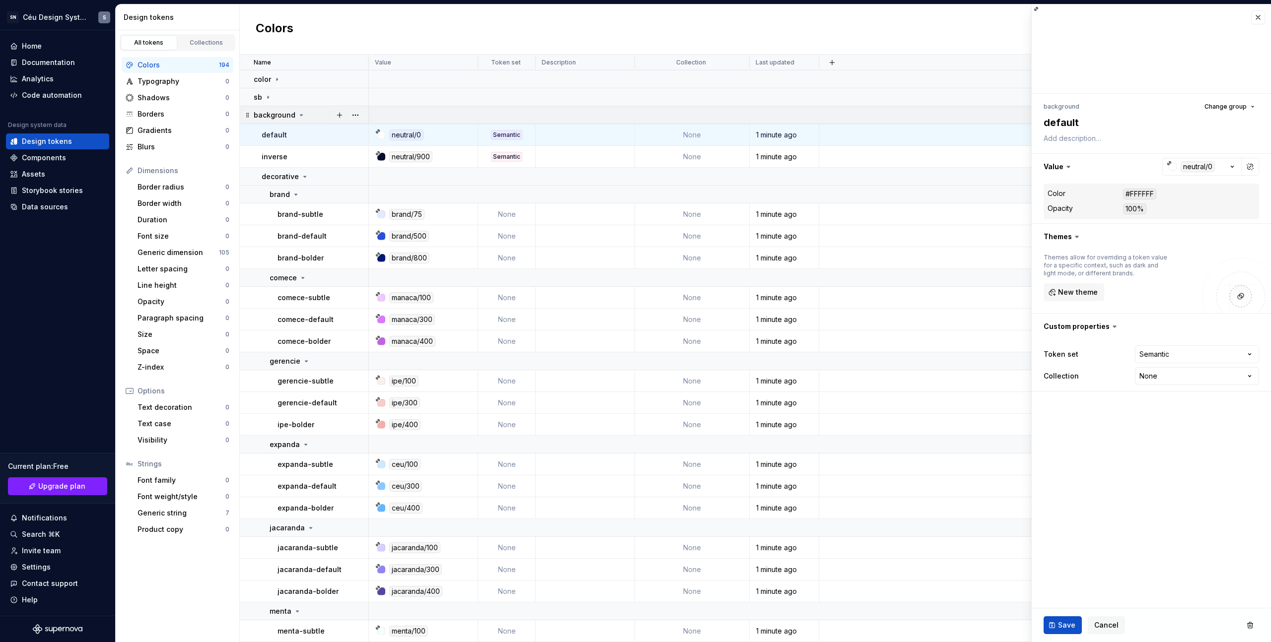
click at [300, 115] on icon at bounding box center [301, 115] width 2 height 1
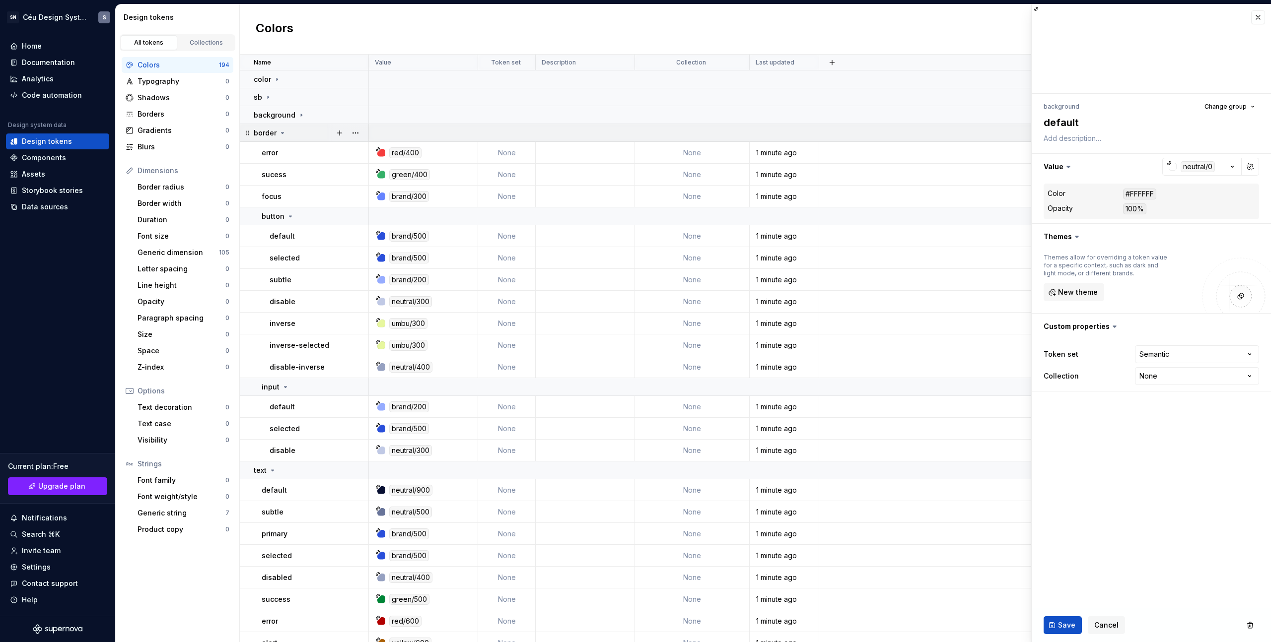
click at [284, 135] on icon at bounding box center [282, 133] width 8 height 8
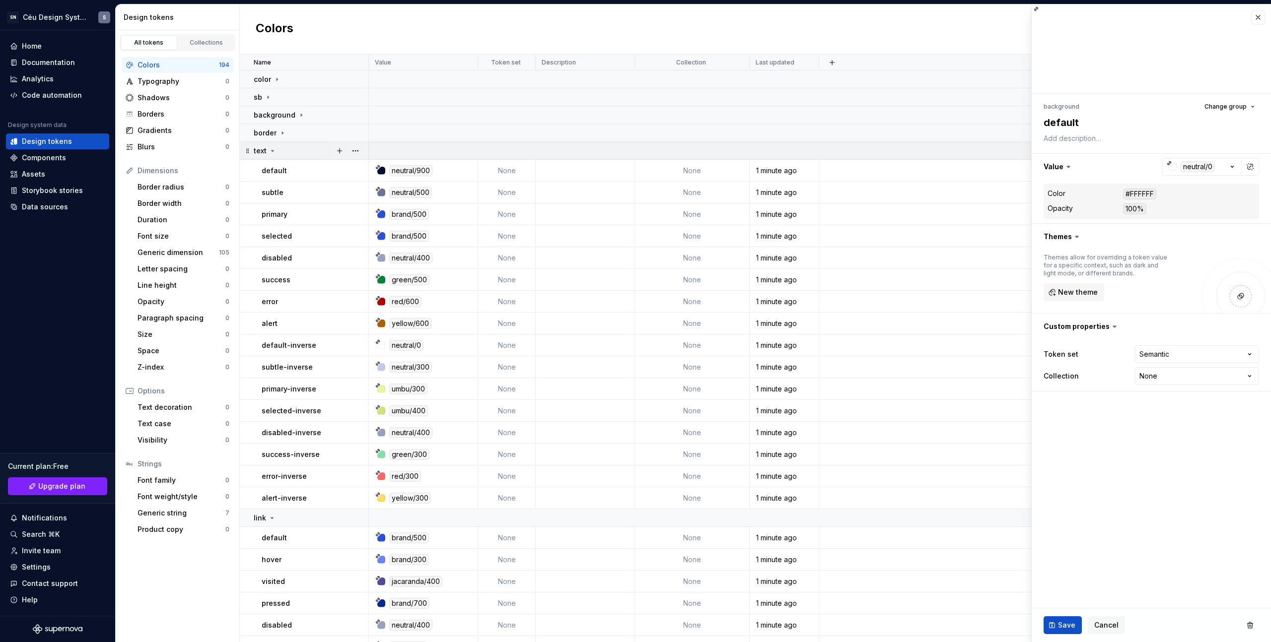
click at [275, 159] on td "text" at bounding box center [304, 151] width 129 height 18
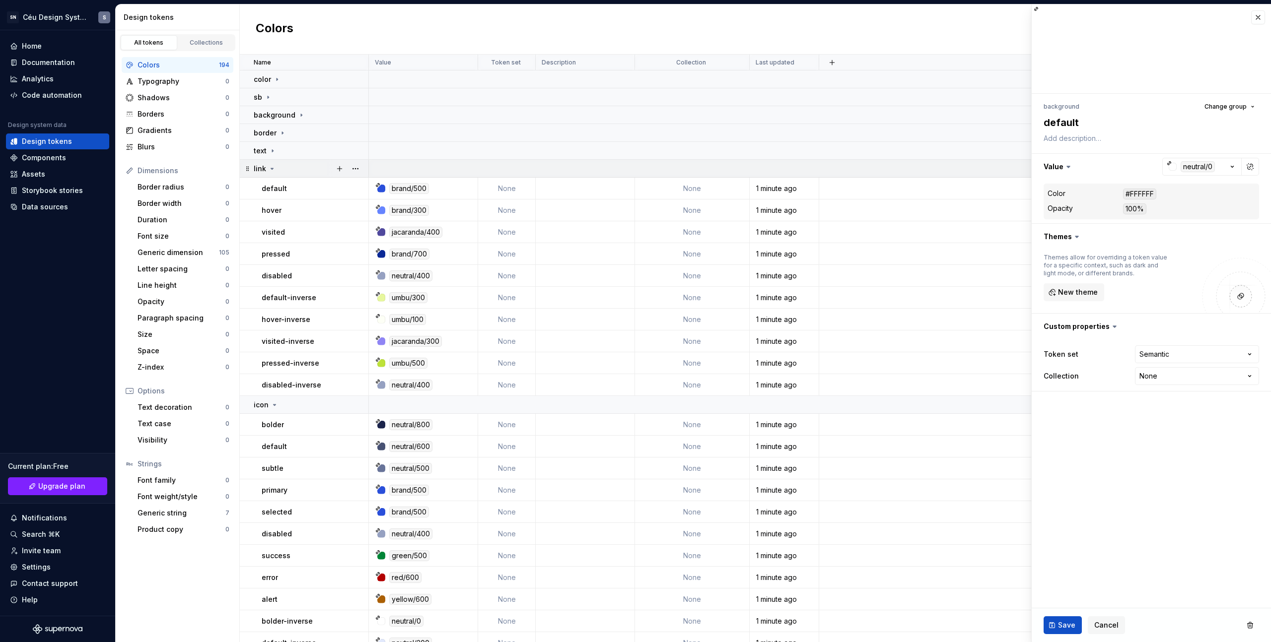
click at [272, 170] on icon at bounding box center [272, 169] width 8 height 8
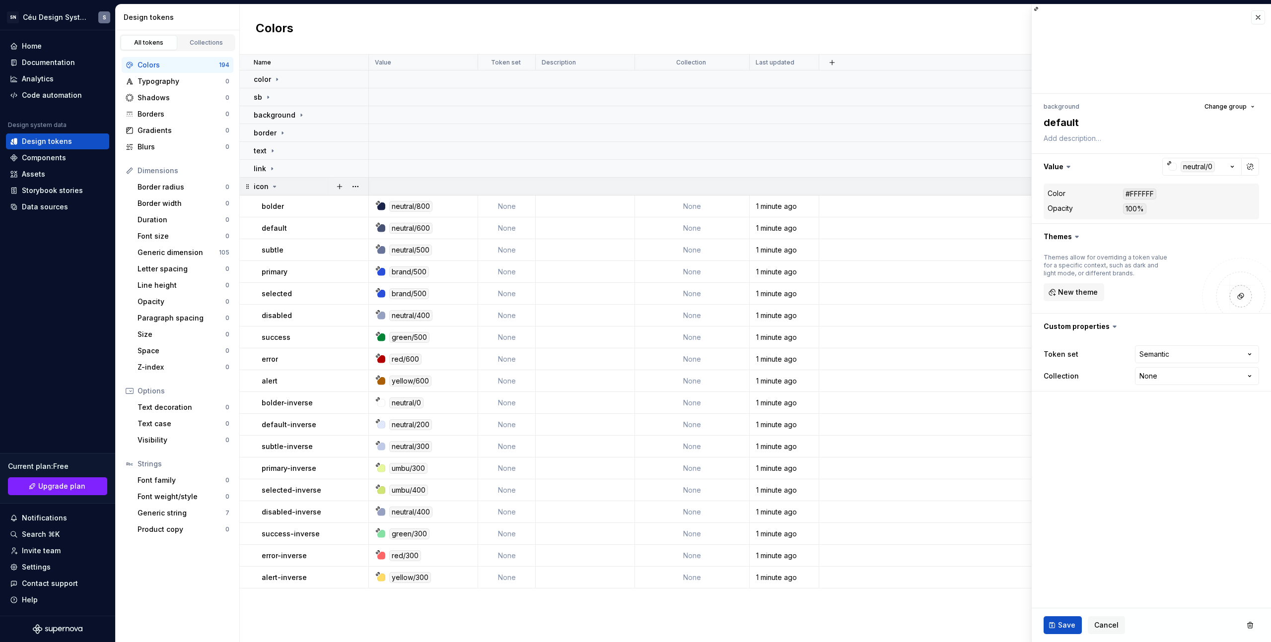
click at [274, 194] on td "icon" at bounding box center [304, 187] width 129 height 18
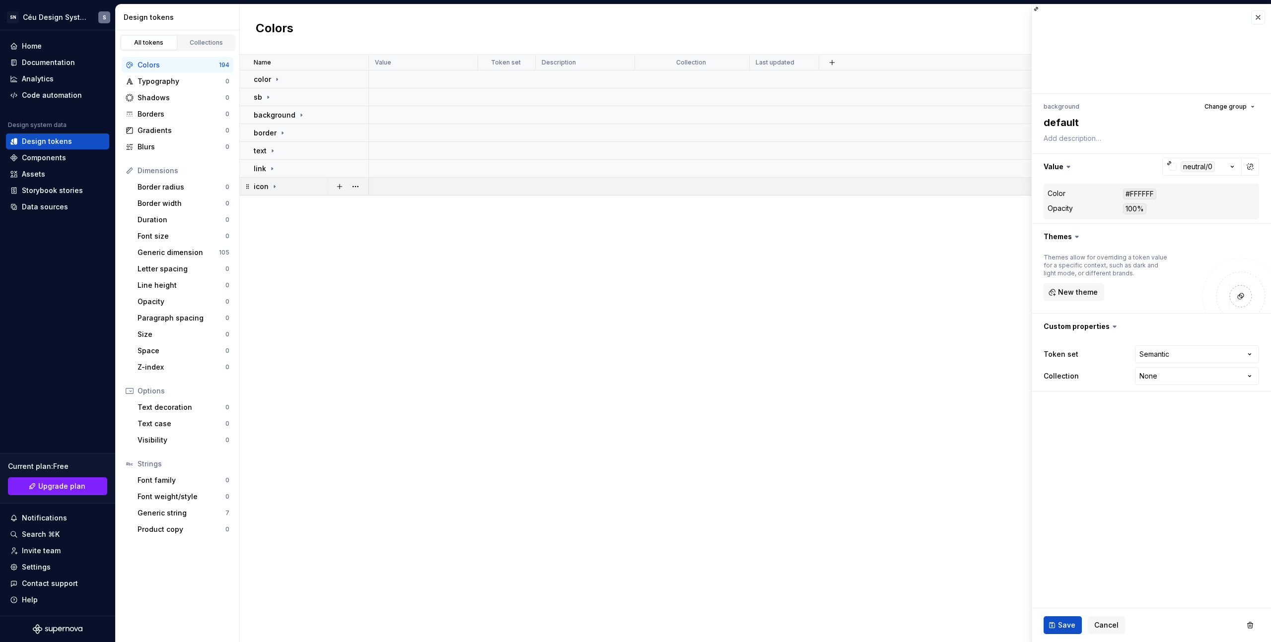
click at [274, 191] on div "icon" at bounding box center [266, 187] width 25 height 10
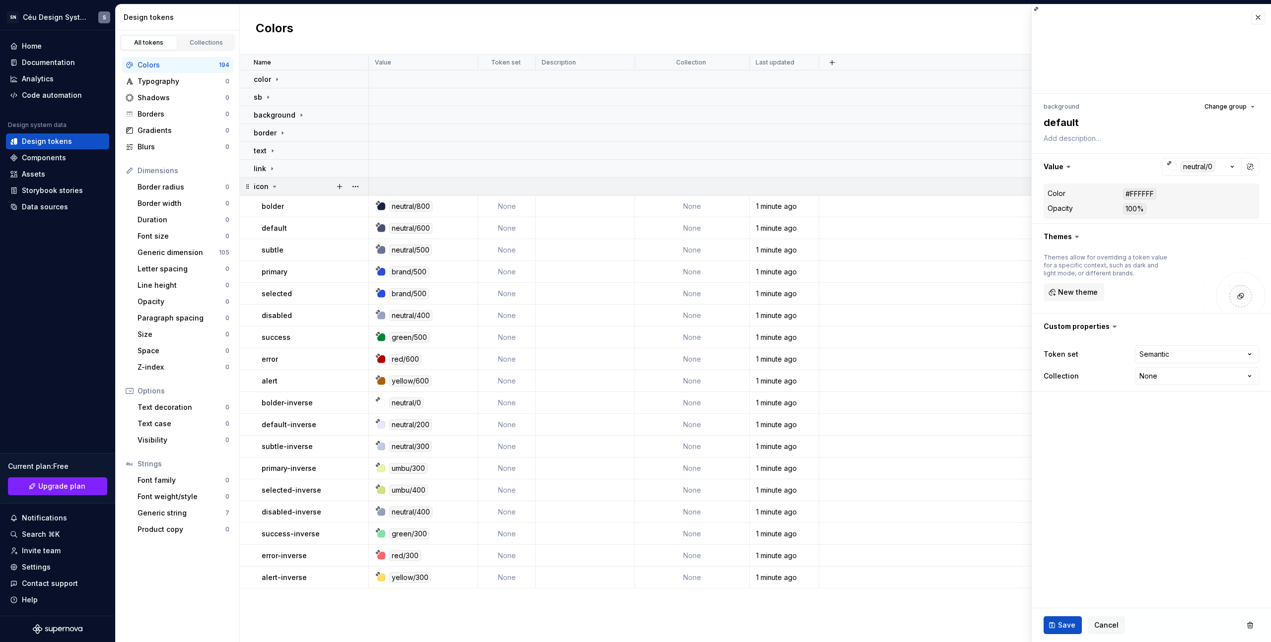
click at [279, 190] on div "icon" at bounding box center [311, 187] width 114 height 10
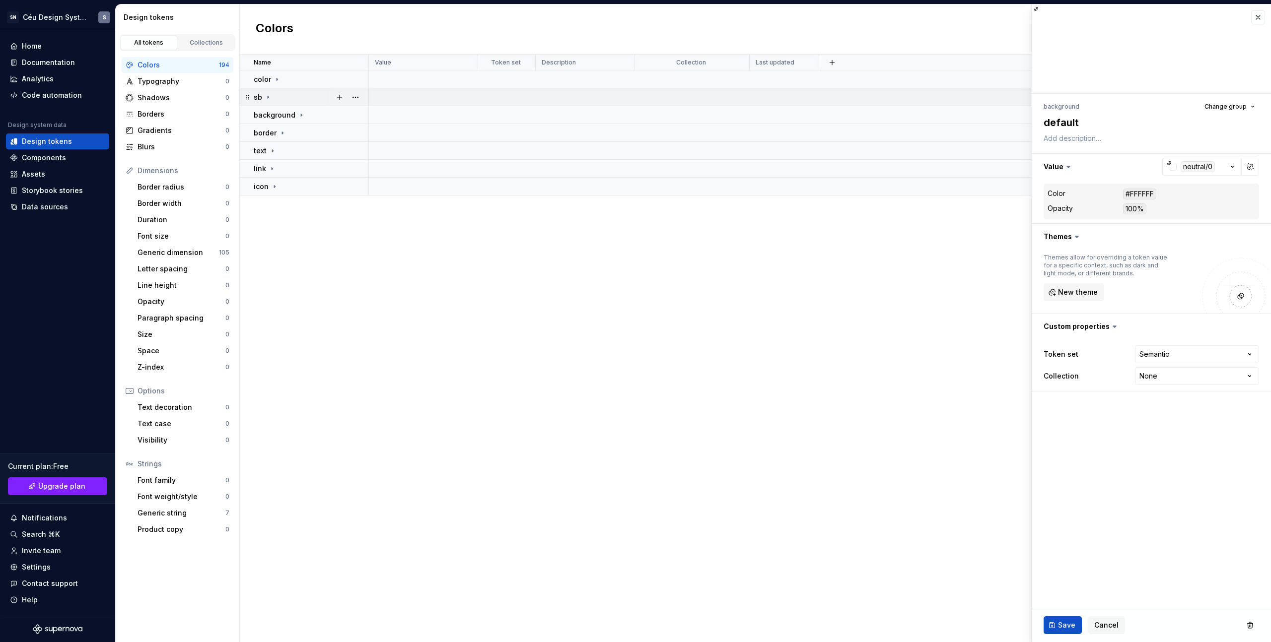
click at [270, 96] on icon at bounding box center [268, 97] width 8 height 8
click at [349, 97] on button "button" at bounding box center [355, 97] width 14 height 14
click at [400, 211] on div "Delete group" at bounding box center [399, 209] width 65 height 10
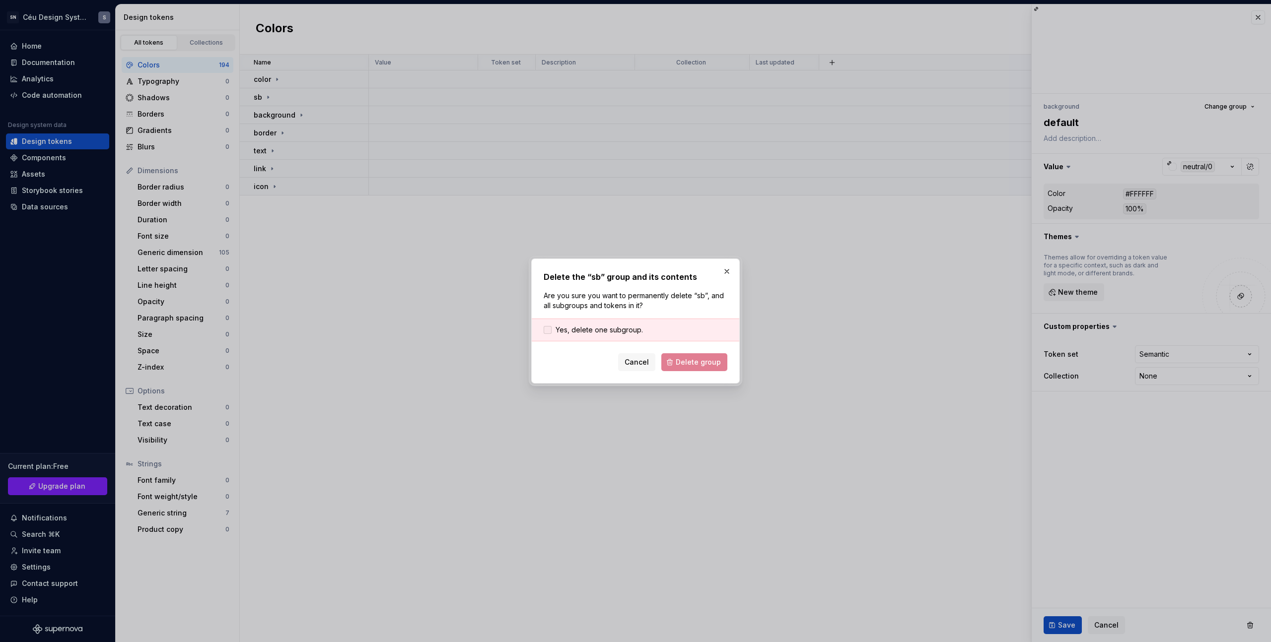
click at [606, 327] on span "Yes, delete one subgroup." at bounding box center [598, 330] width 87 height 10
click at [679, 361] on span "Delete group" at bounding box center [697, 362] width 45 height 10
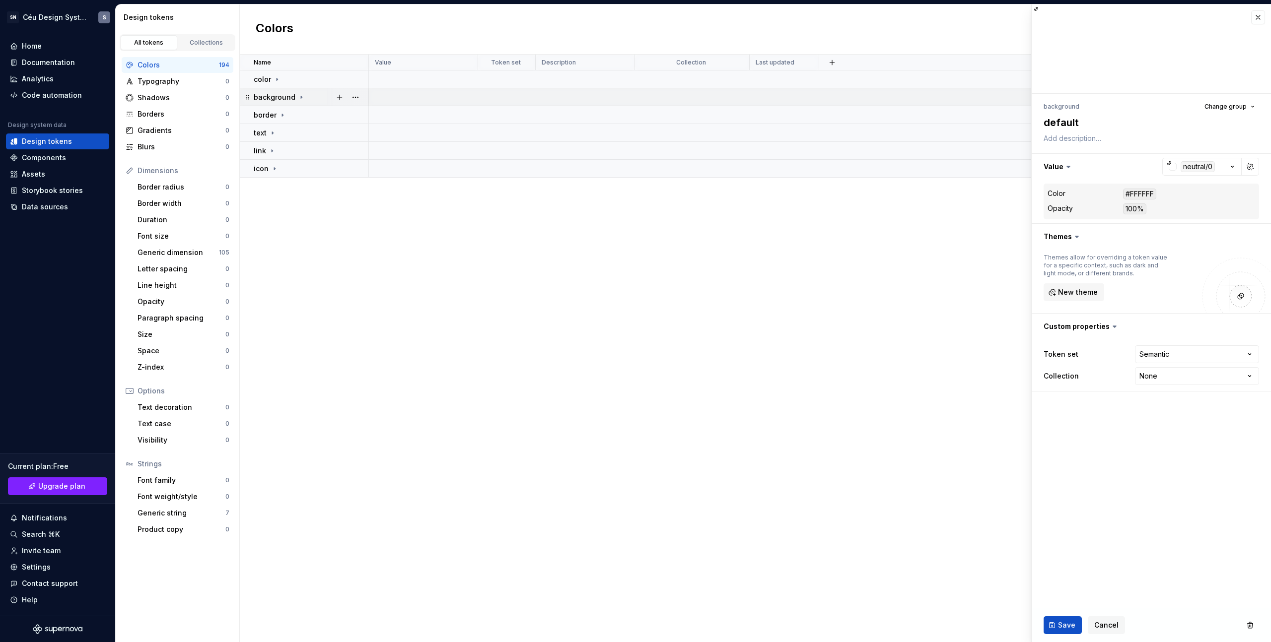
click at [294, 99] on div "background" at bounding box center [280, 97] width 52 height 10
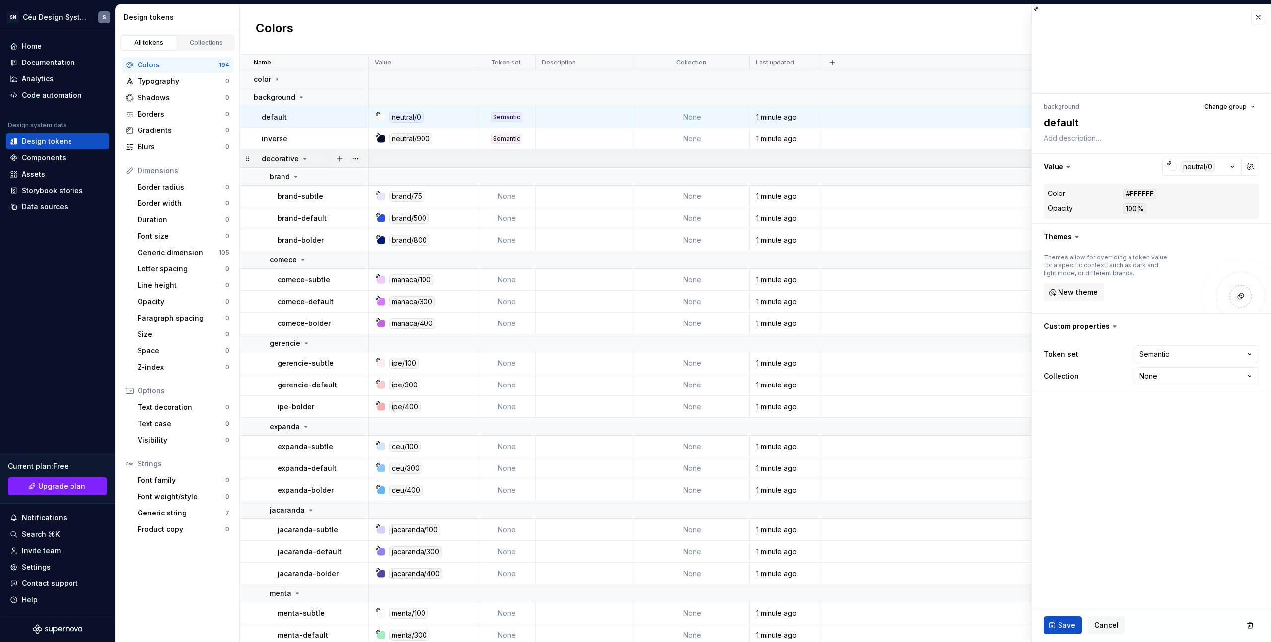
click at [306, 158] on icon at bounding box center [305, 159] width 8 height 8
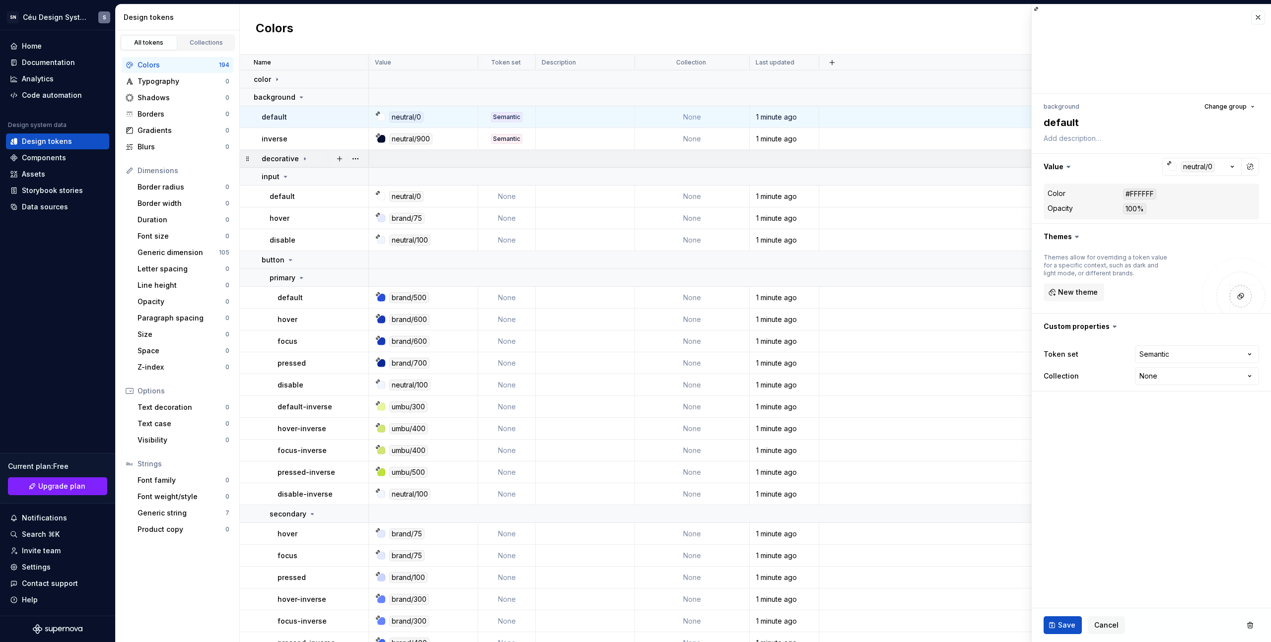
click at [306, 158] on icon at bounding box center [305, 159] width 8 height 8
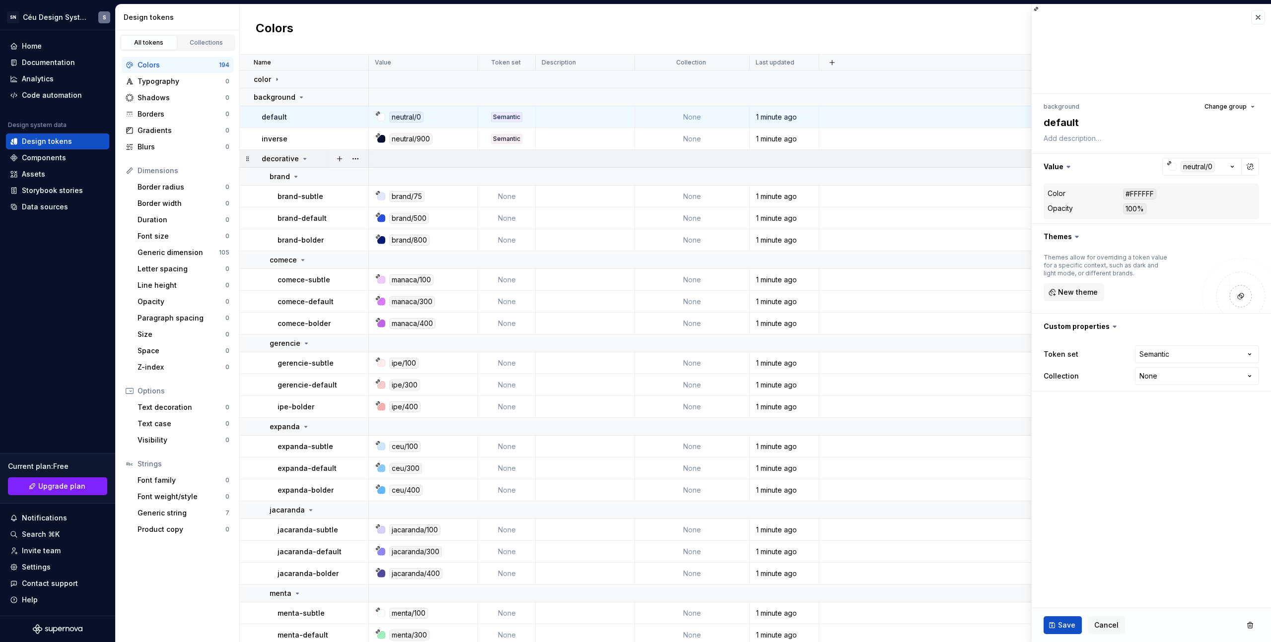
click at [306, 158] on icon at bounding box center [305, 159] width 8 height 8
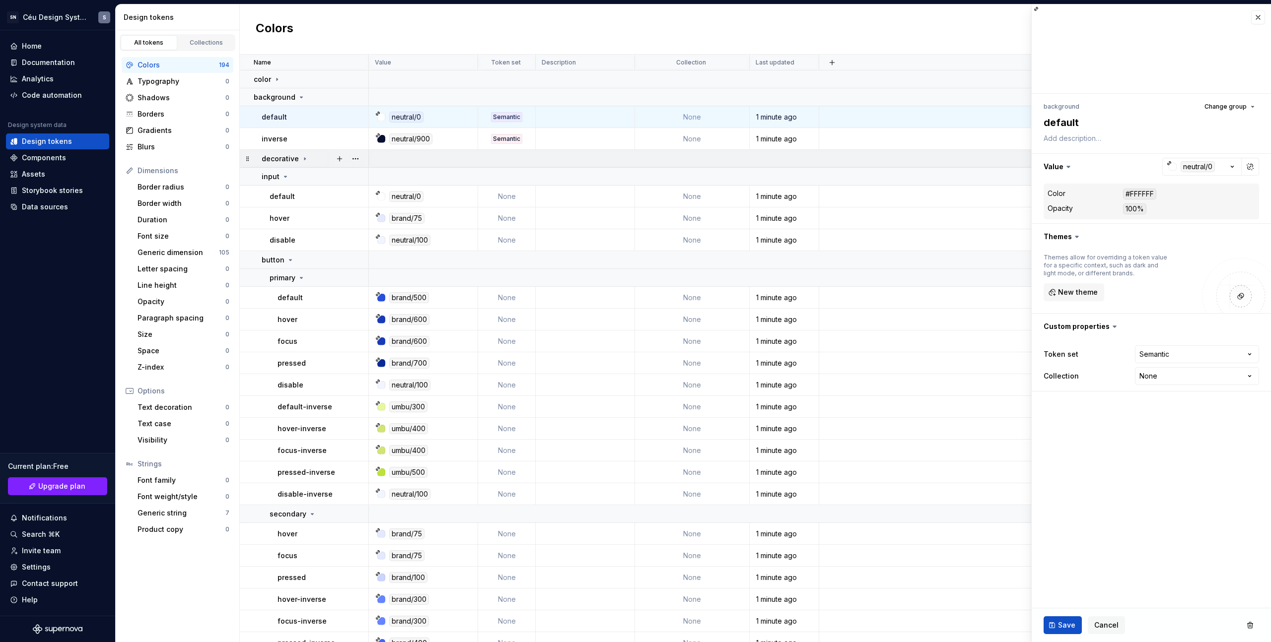
click at [306, 158] on icon at bounding box center [305, 159] width 8 height 8
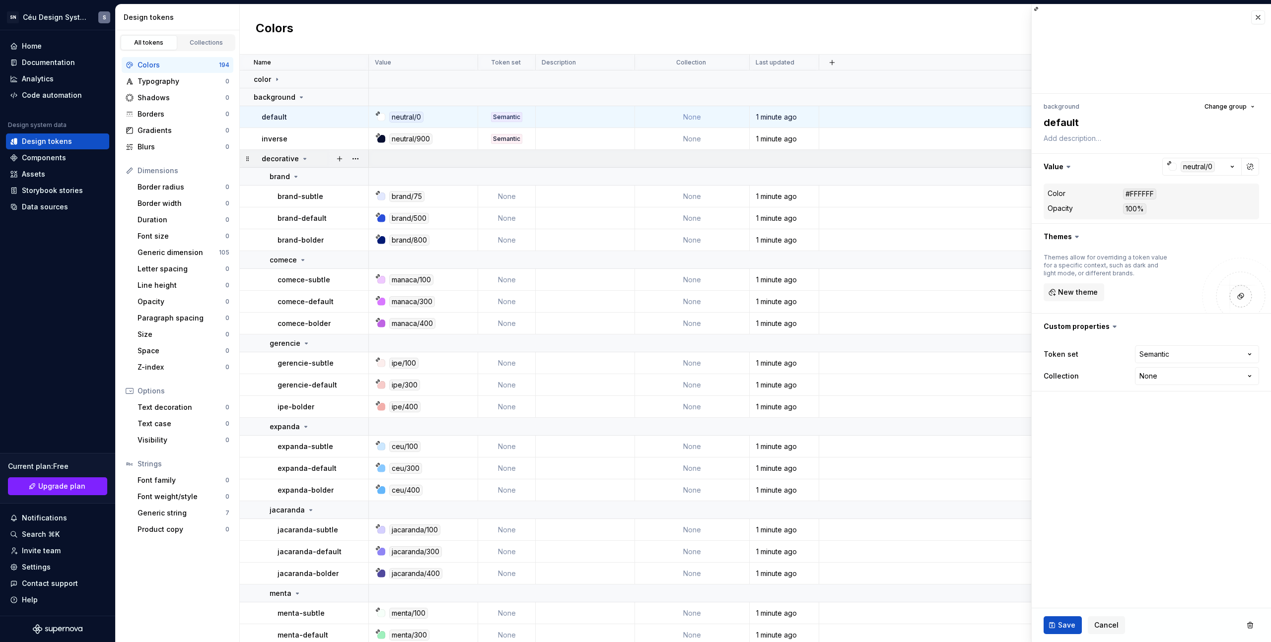
click at [306, 158] on icon at bounding box center [305, 159] width 8 height 8
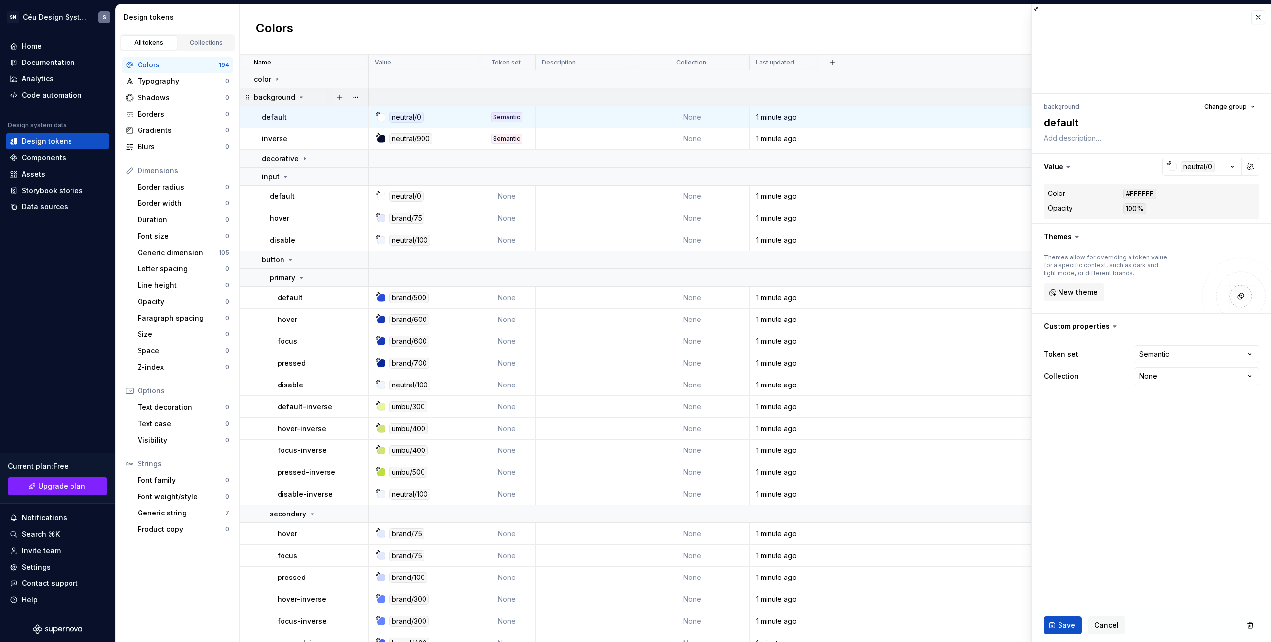
click at [302, 94] on icon at bounding box center [301, 97] width 8 height 8
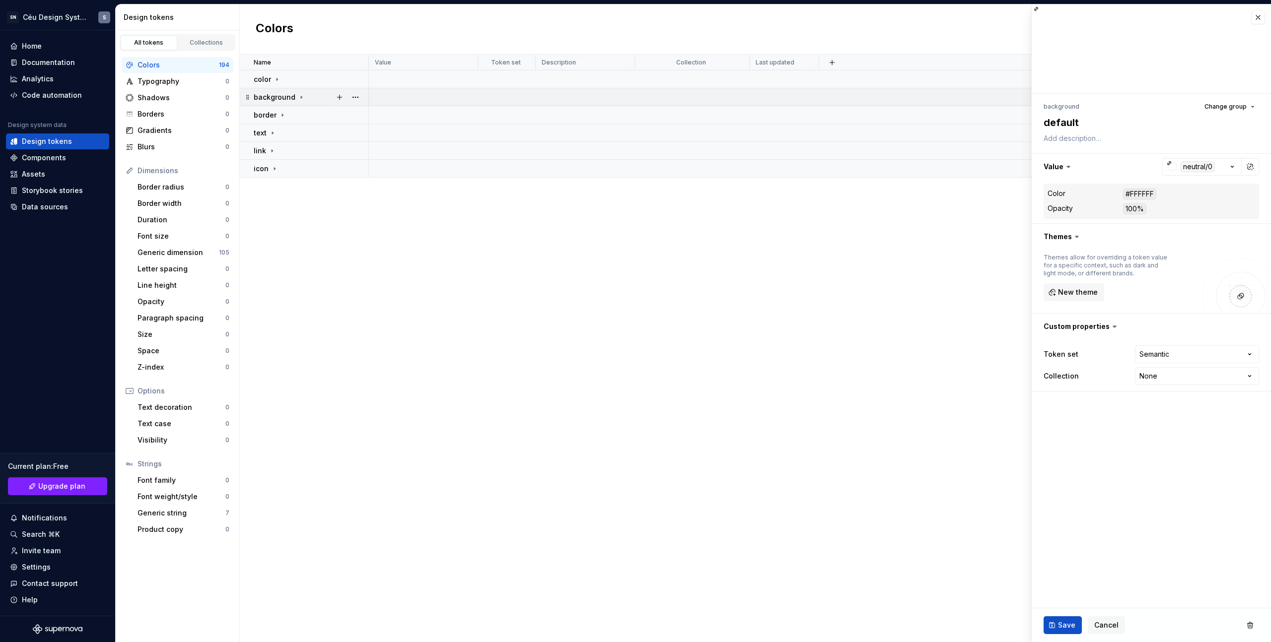
click at [302, 94] on icon at bounding box center [301, 97] width 8 height 8
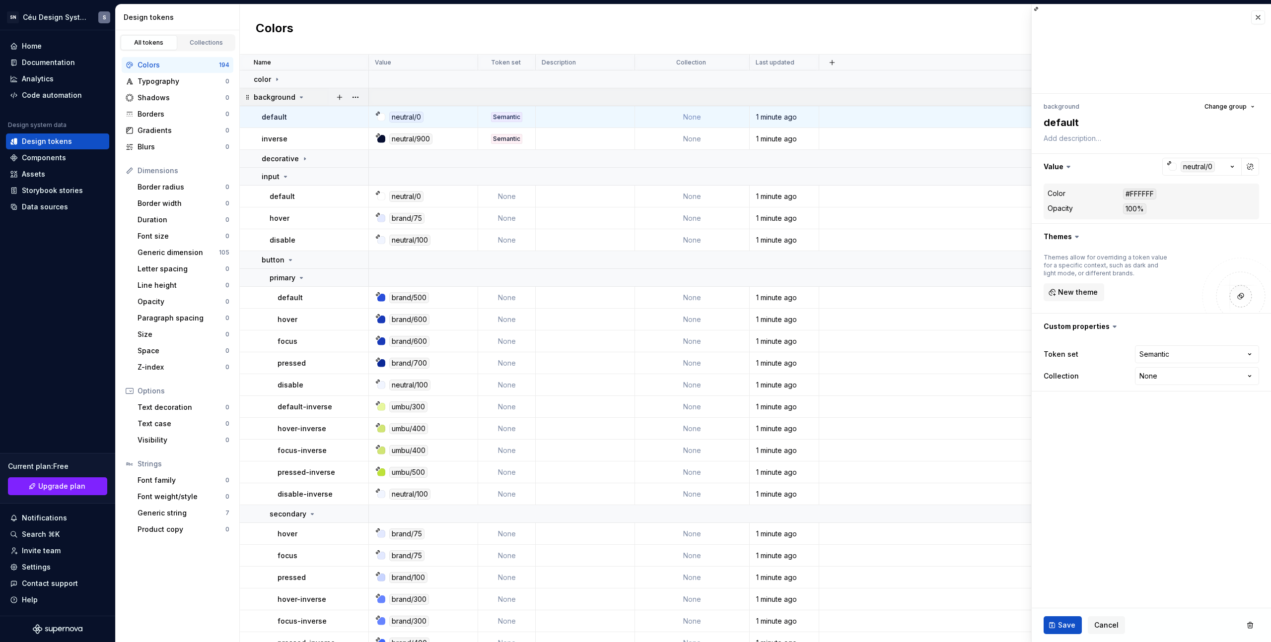
click at [298, 95] on icon at bounding box center [301, 97] width 8 height 8
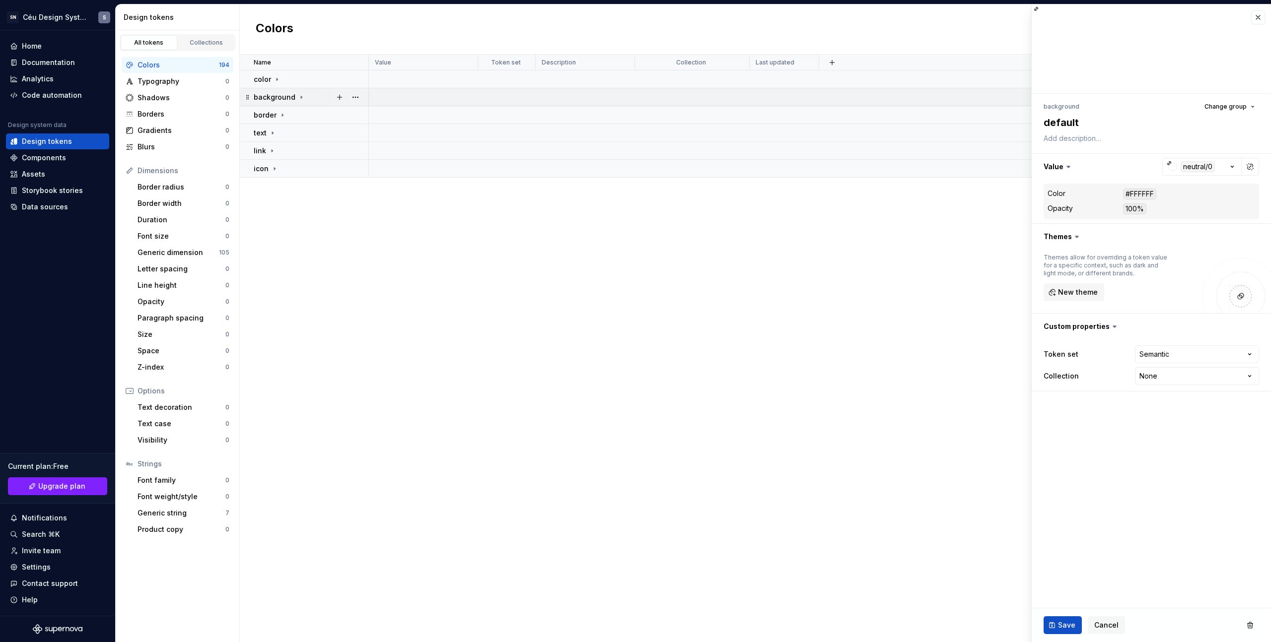
click at [299, 101] on icon at bounding box center [301, 97] width 8 height 8
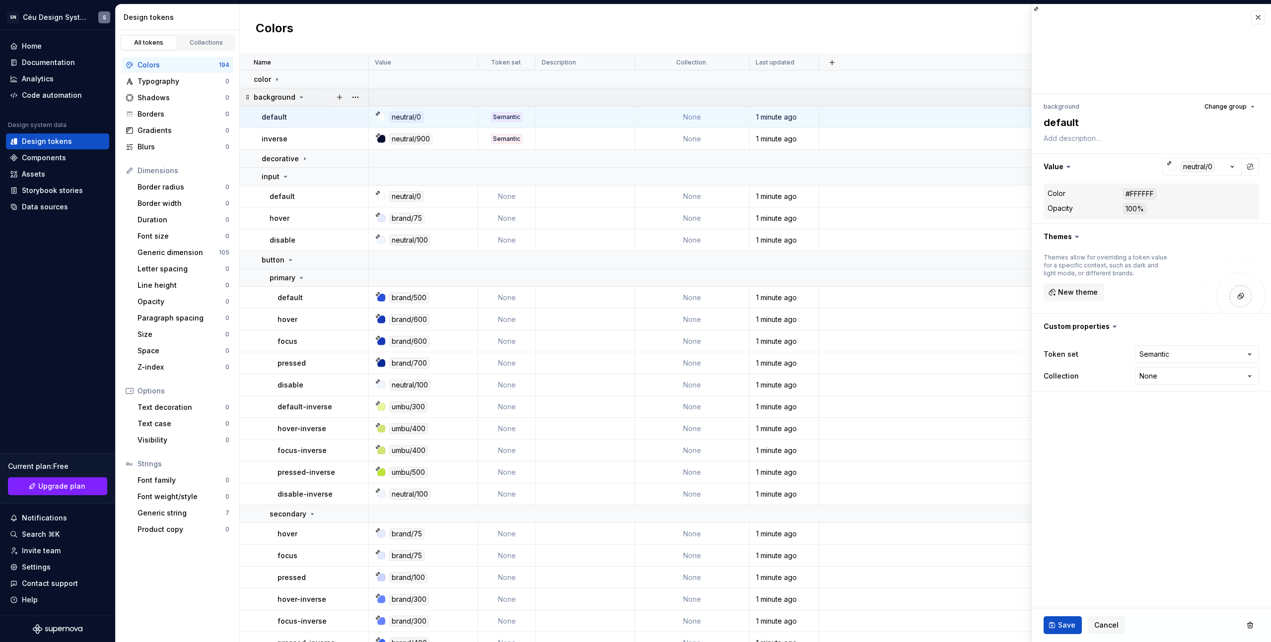
click at [299, 100] on icon at bounding box center [301, 97] width 8 height 8
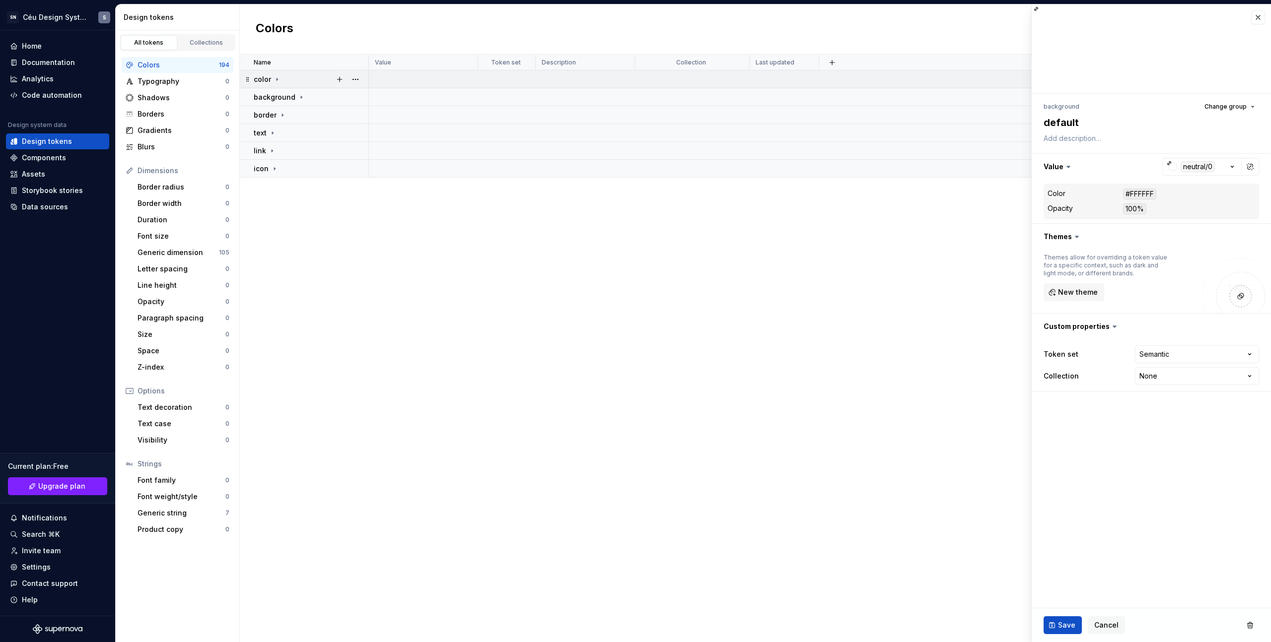
click at [287, 78] on div "color" at bounding box center [311, 79] width 114 height 10
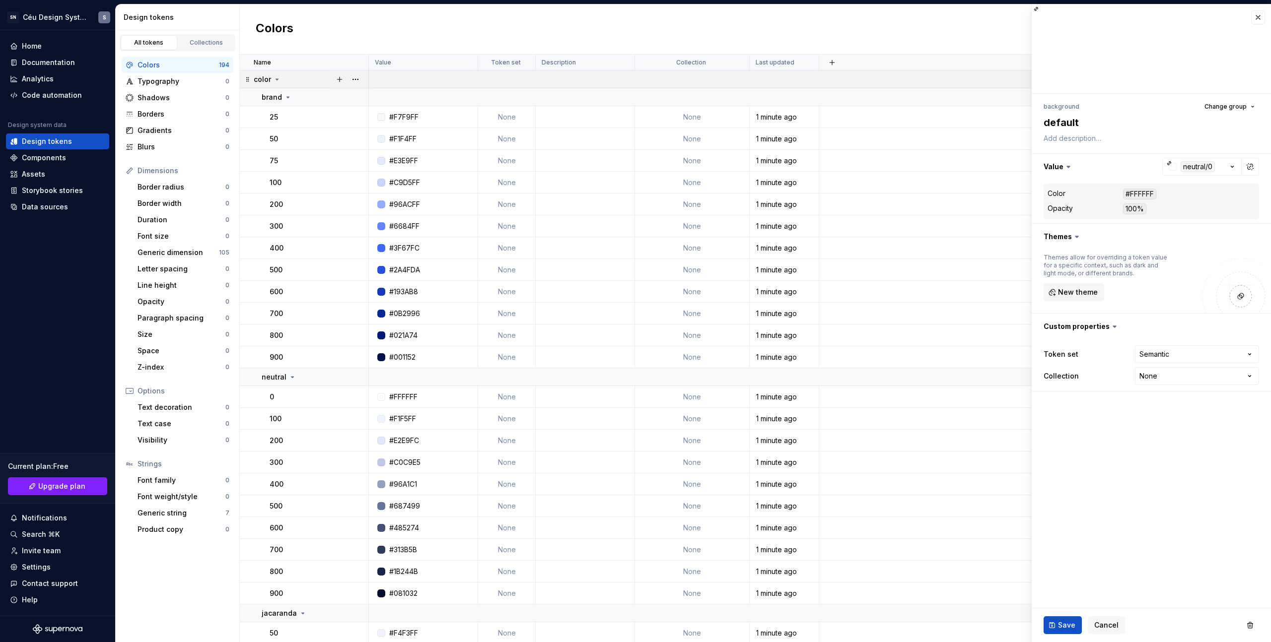
click at [285, 78] on div "color" at bounding box center [311, 79] width 114 height 10
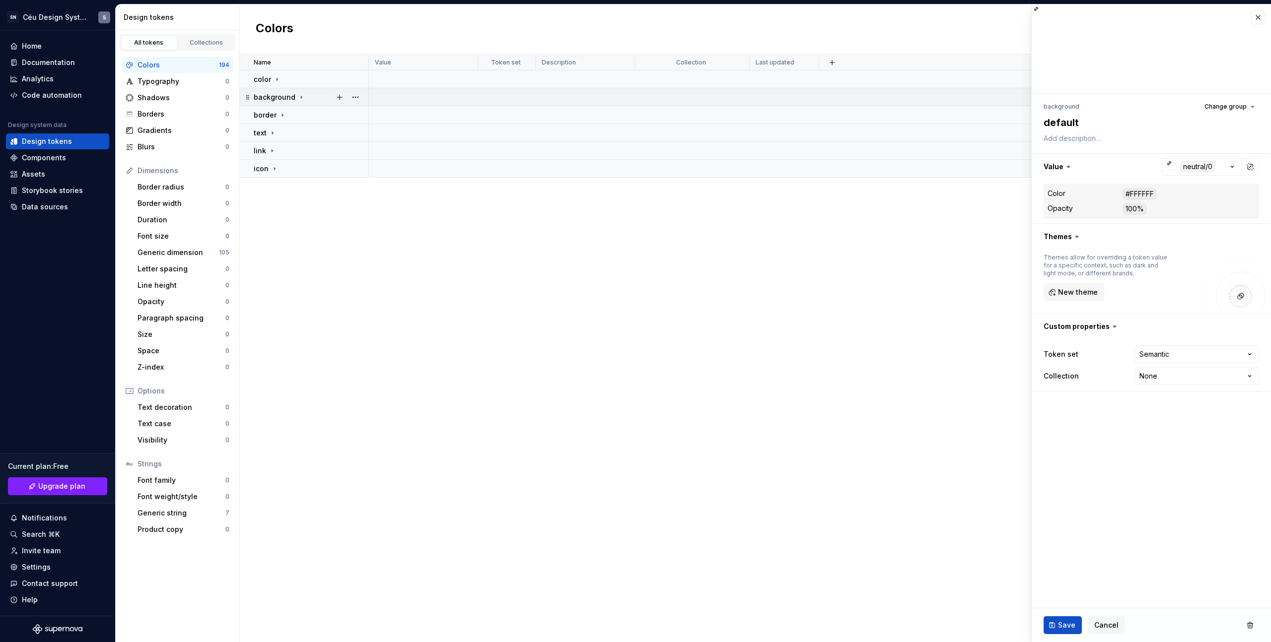
click at [301, 94] on icon at bounding box center [301, 97] width 8 height 8
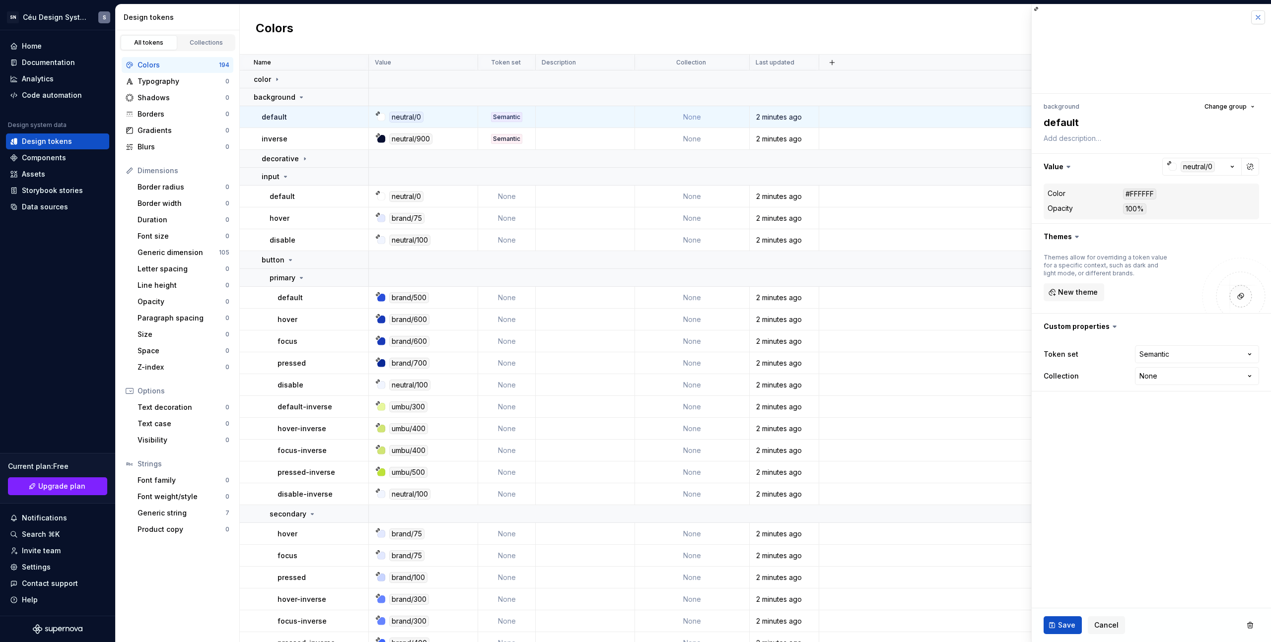
click at [1254, 15] on button "button" at bounding box center [1258, 17] width 14 height 14
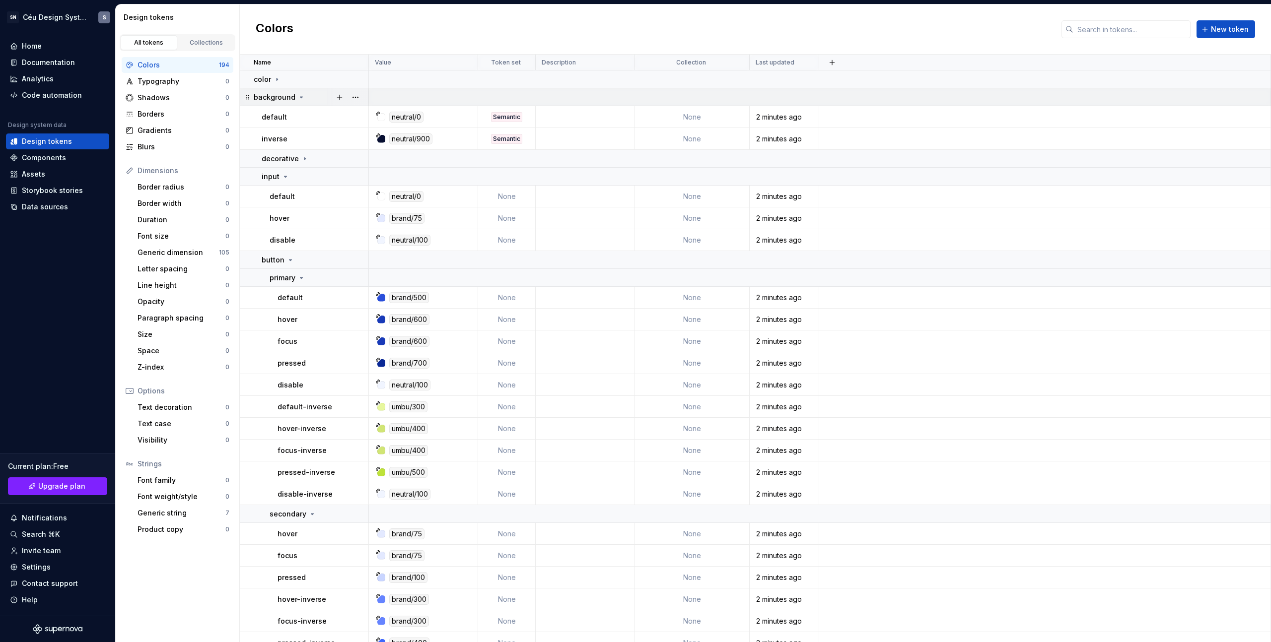
click at [291, 101] on p "background" at bounding box center [275, 97] width 42 height 10
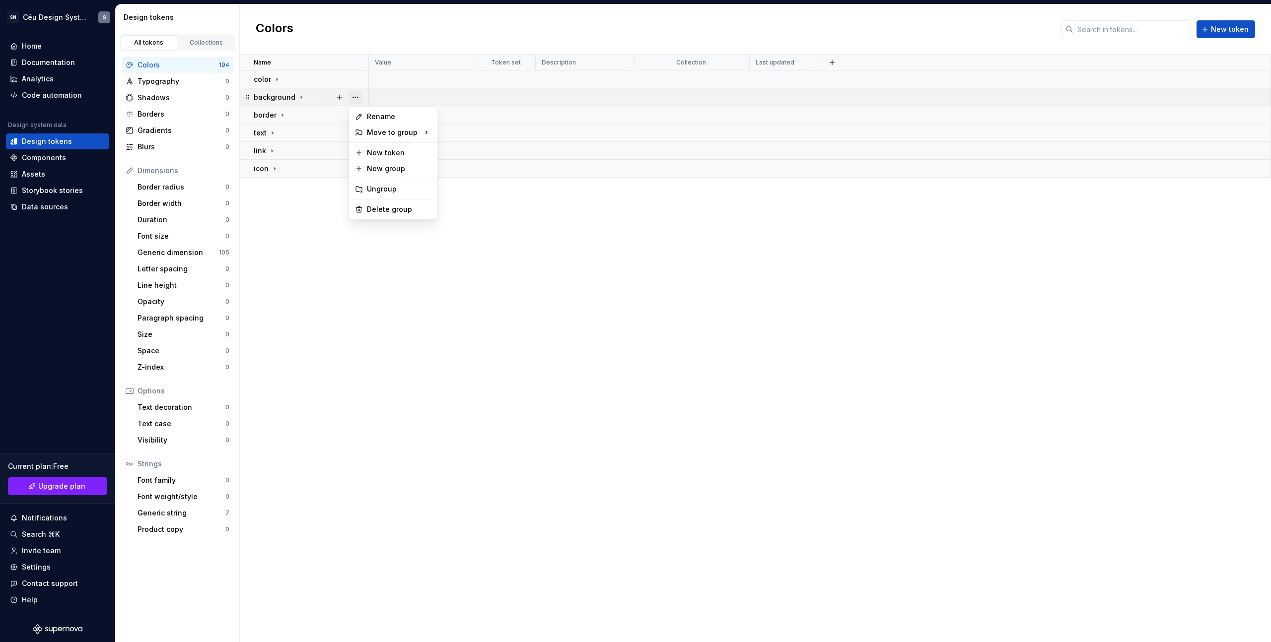
click at [351, 96] on button "button" at bounding box center [355, 97] width 14 height 14
click at [305, 98] on html "SN Céu Design System S Home Documentation Analytics Code automation Design syst…" at bounding box center [635, 321] width 1271 height 642
click at [297, 99] on icon at bounding box center [301, 97] width 8 height 8
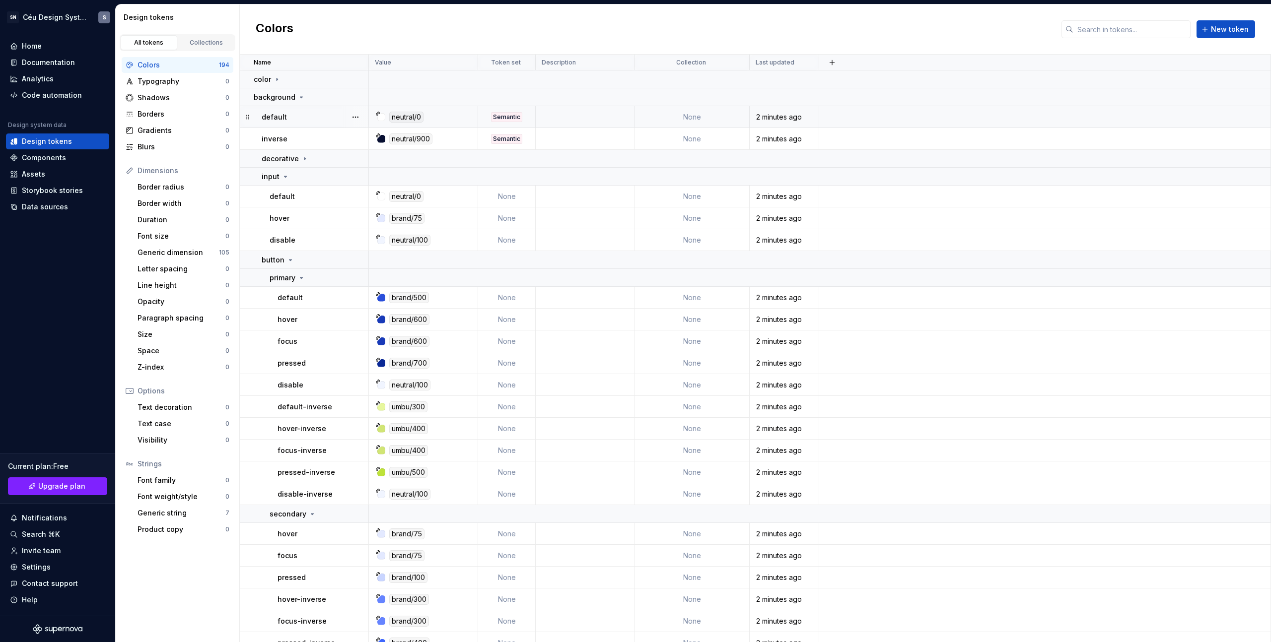
click at [284, 119] on div "default" at bounding box center [315, 117] width 106 height 10
click at [280, 117] on p "default" at bounding box center [274, 117] width 25 height 10
click at [284, 115] on p "default" at bounding box center [274, 117] width 25 height 10
click at [362, 115] on div at bounding box center [355, 116] width 26 height 21
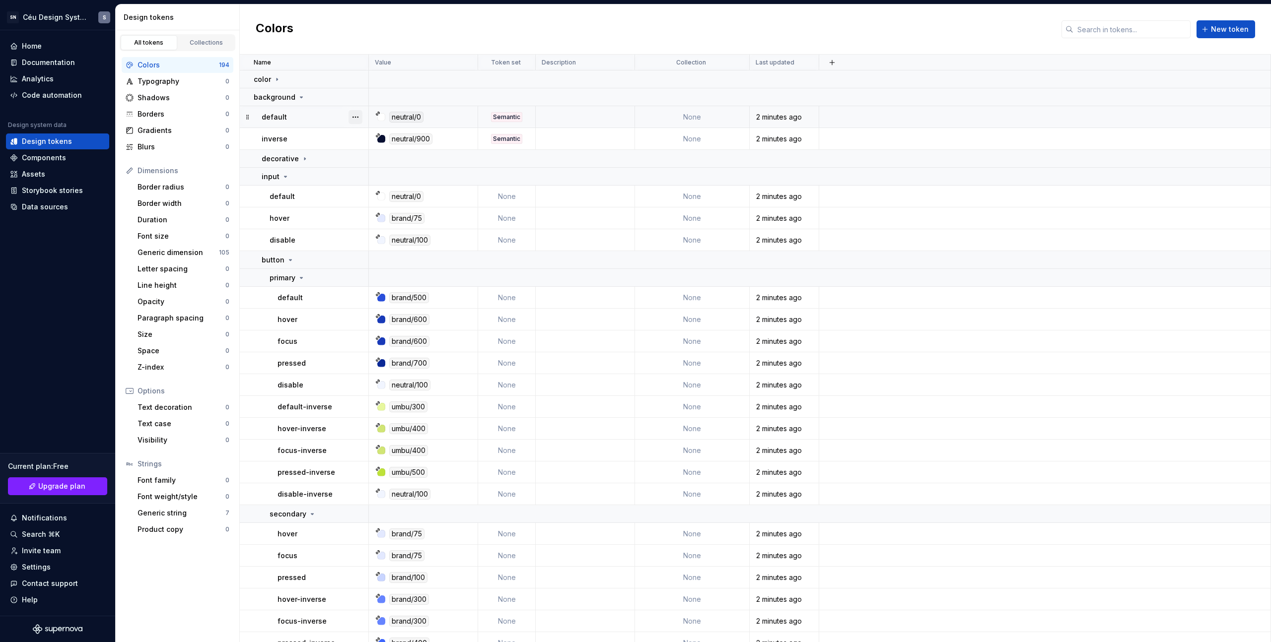
click at [353, 112] on button "button" at bounding box center [355, 117] width 14 height 14
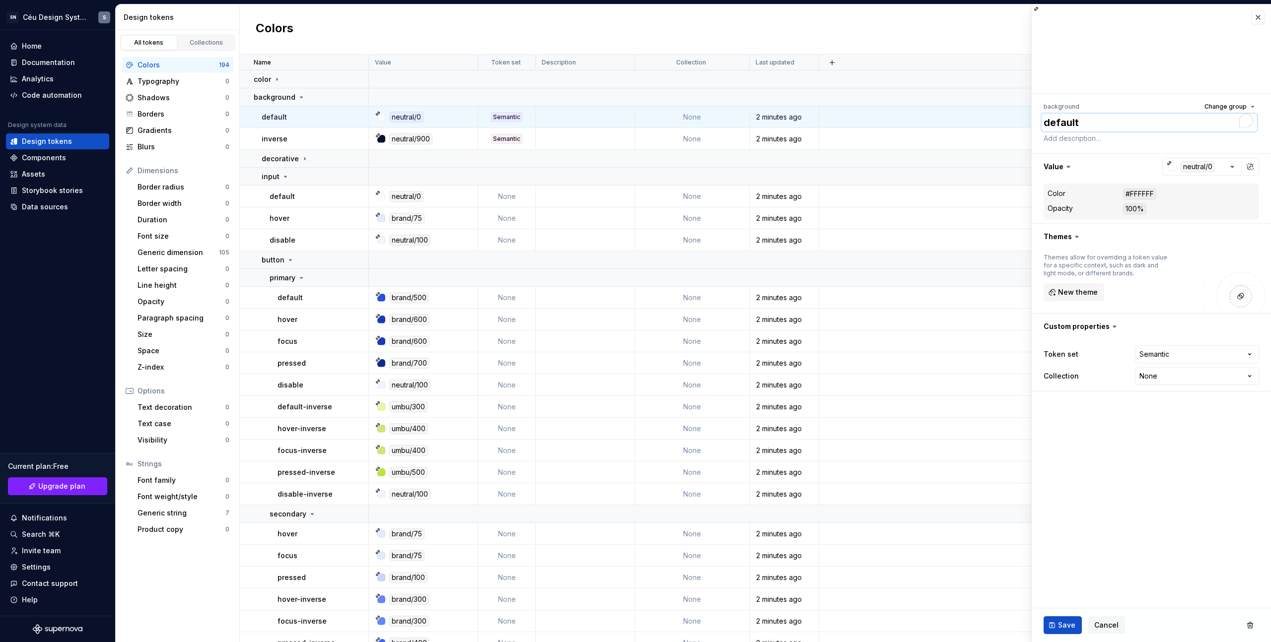
click at [1066, 116] on textarea "default" at bounding box center [1148, 123] width 215 height 18
type textarea "*"
click at [1067, 123] on textarea "default" at bounding box center [1148, 123] width 215 height 18
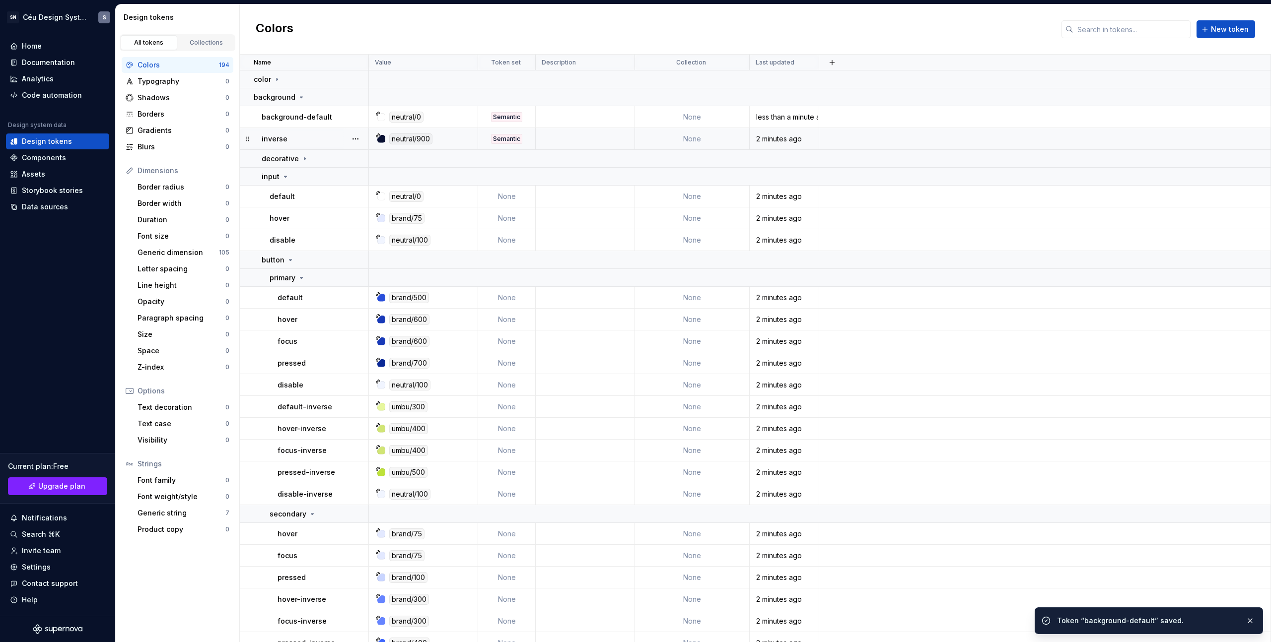
click at [294, 132] on td "inverse" at bounding box center [304, 139] width 129 height 22
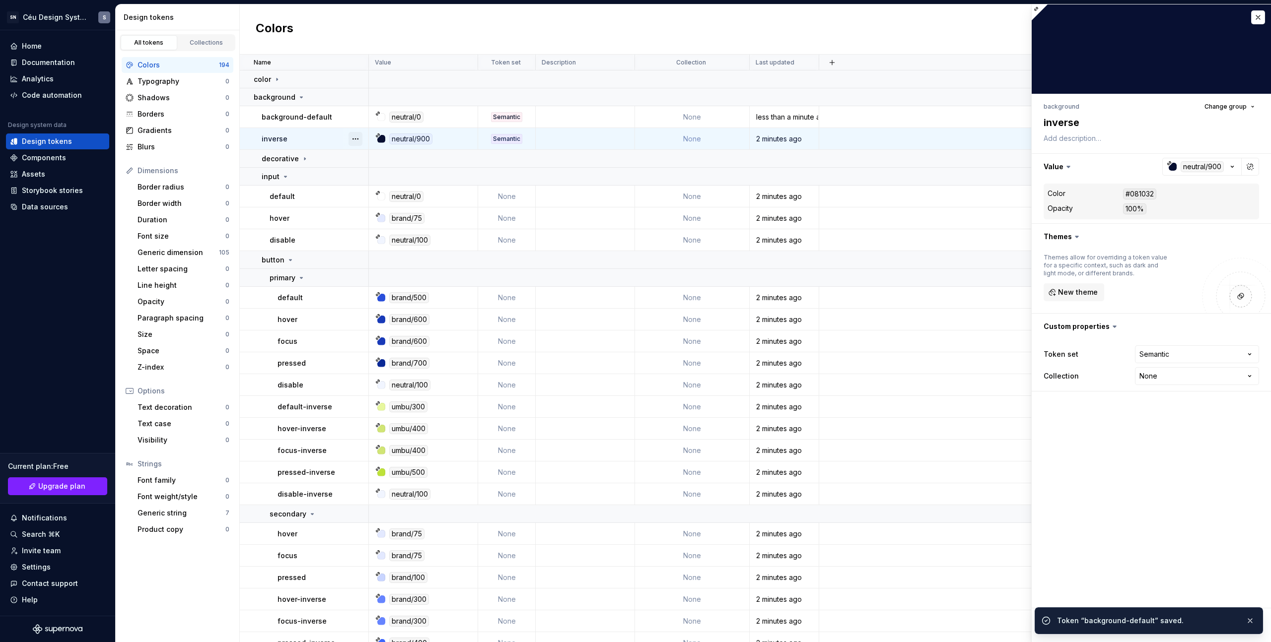
click at [354, 141] on button "button" at bounding box center [355, 139] width 14 height 14
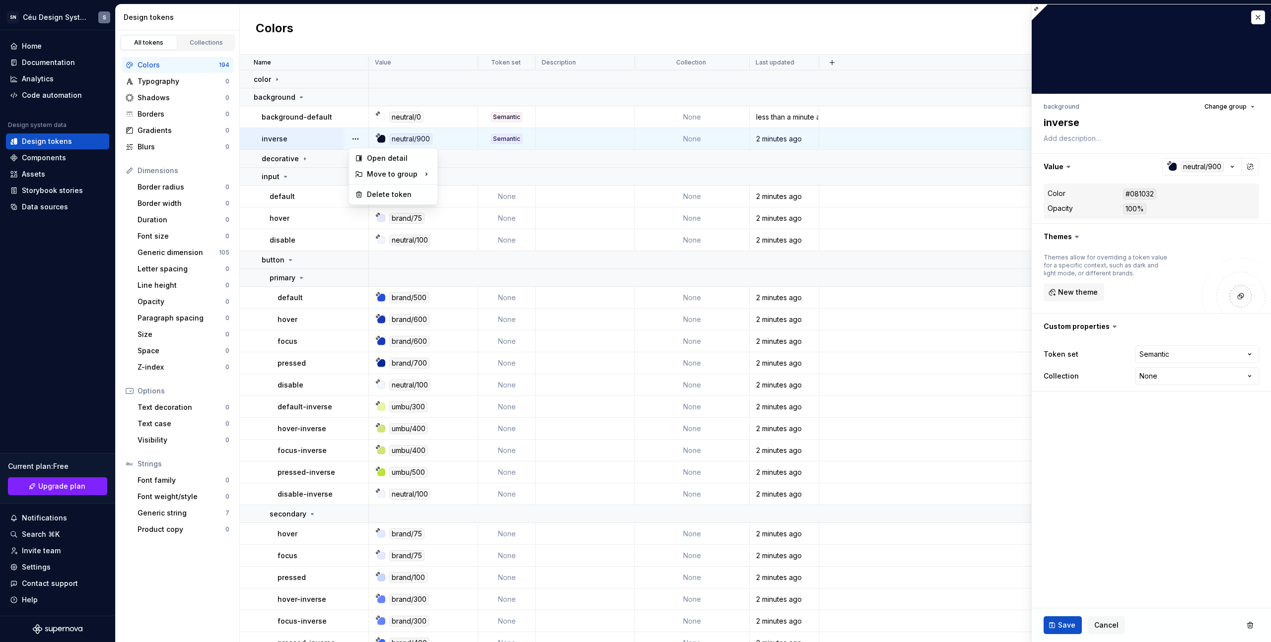
click at [1214, 110] on html "SN Céu Design System S Home Documentation Analytics Code automation Design syst…" at bounding box center [635, 321] width 1271 height 642
click at [1035, 122] on div "background Change group inverse Value neutral/900 Color #081032 Opacity 100% Th…" at bounding box center [1150, 246] width 239 height 304
click at [1060, 120] on textarea "inverse" at bounding box center [1148, 123] width 215 height 18
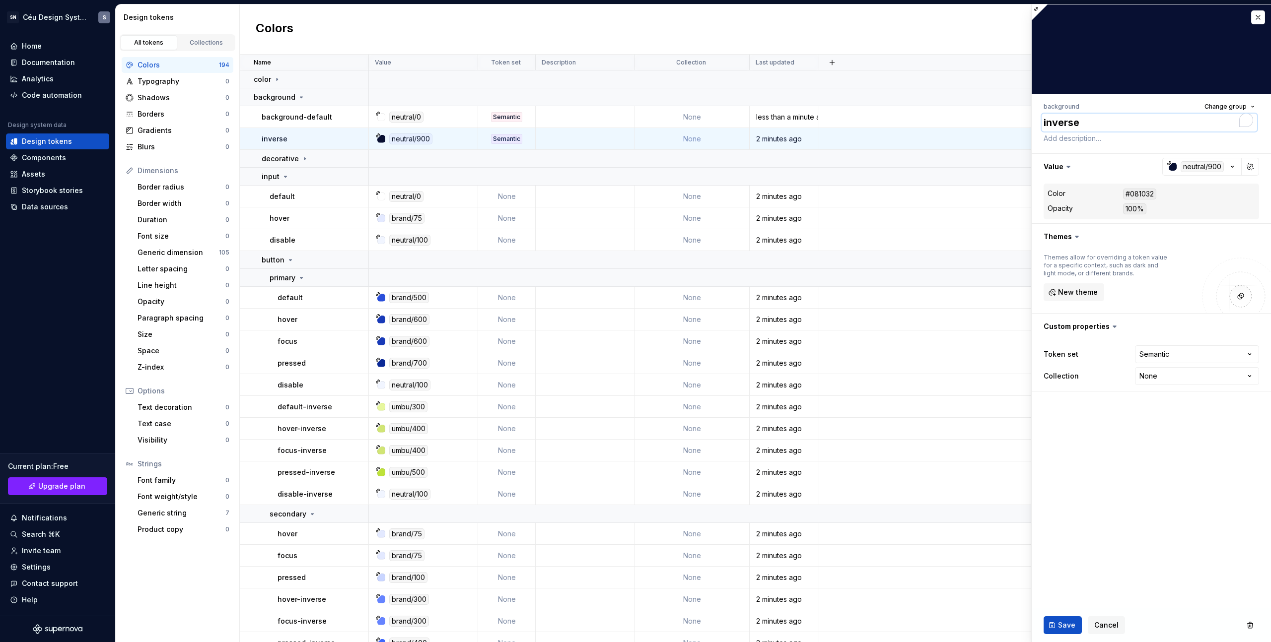
paste textarea "background-default"
type textarea "*"
type textarea "background-default"
click at [1115, 120] on textarea "background-default" at bounding box center [1148, 123] width 215 height 18
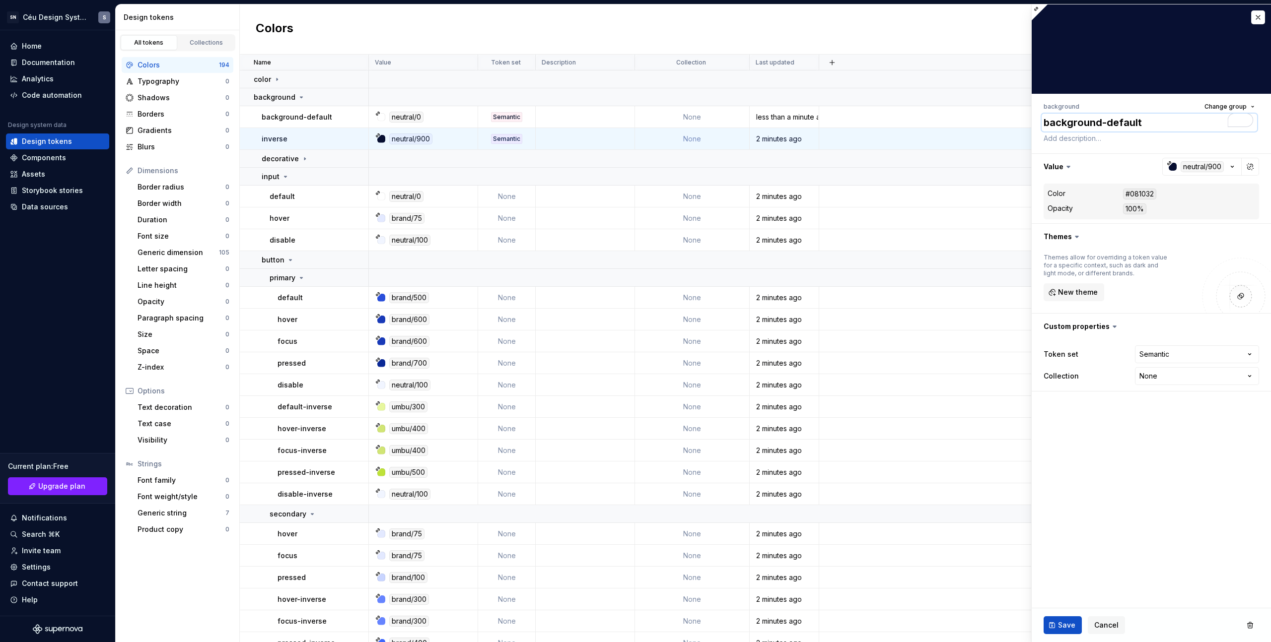
type textarea "*"
type textarea "background-i"
type textarea "*"
type textarea "background-inv"
type textarea "*"
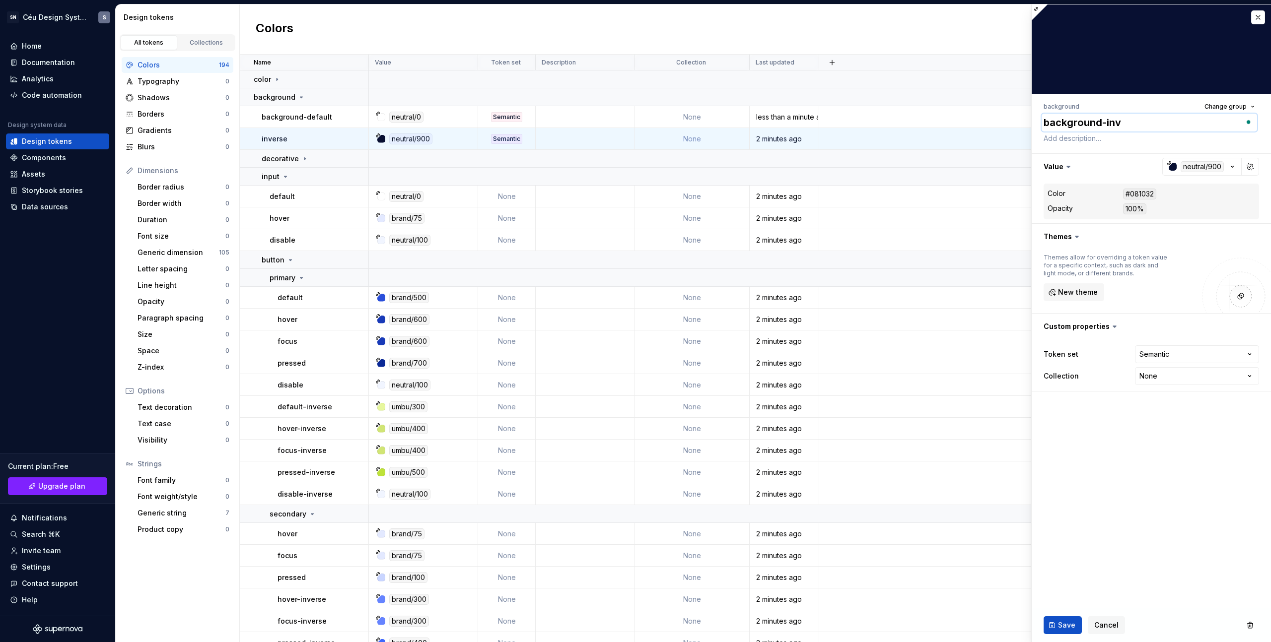
type textarea "background-inve"
type textarea "*"
type textarea "background-inver"
type textarea "*"
type textarea "background-inverse"
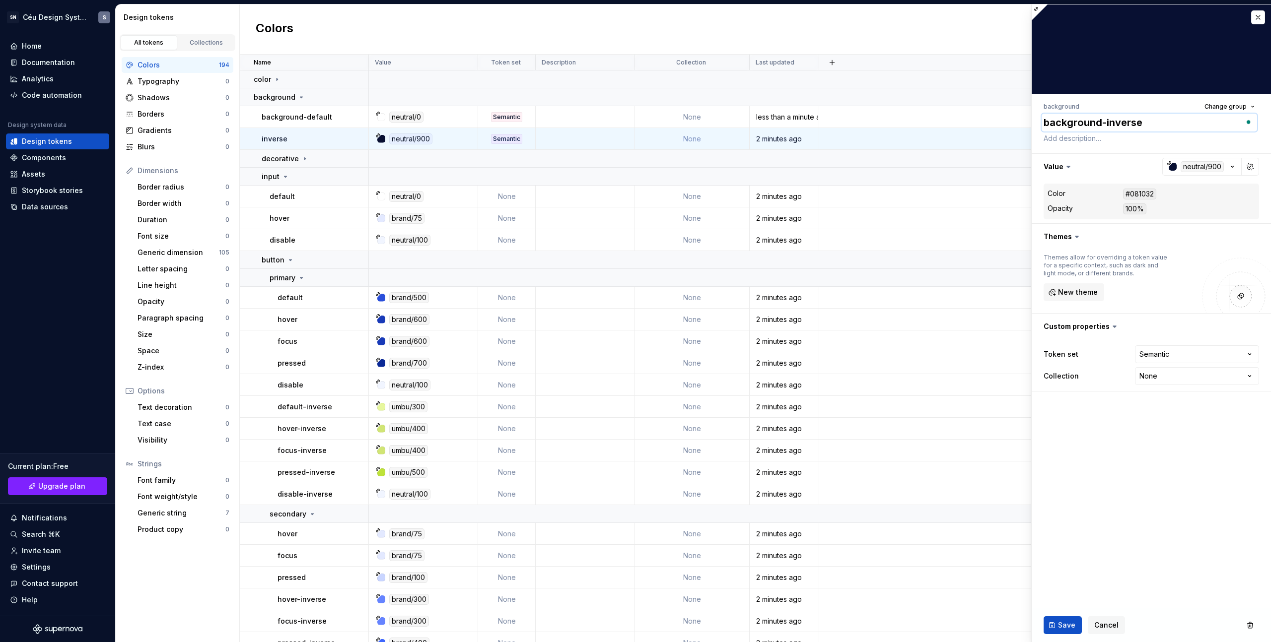
type textarea "*"
type textarea "background-inverse"
click at [1060, 626] on span "Save" at bounding box center [1066, 625] width 17 height 10
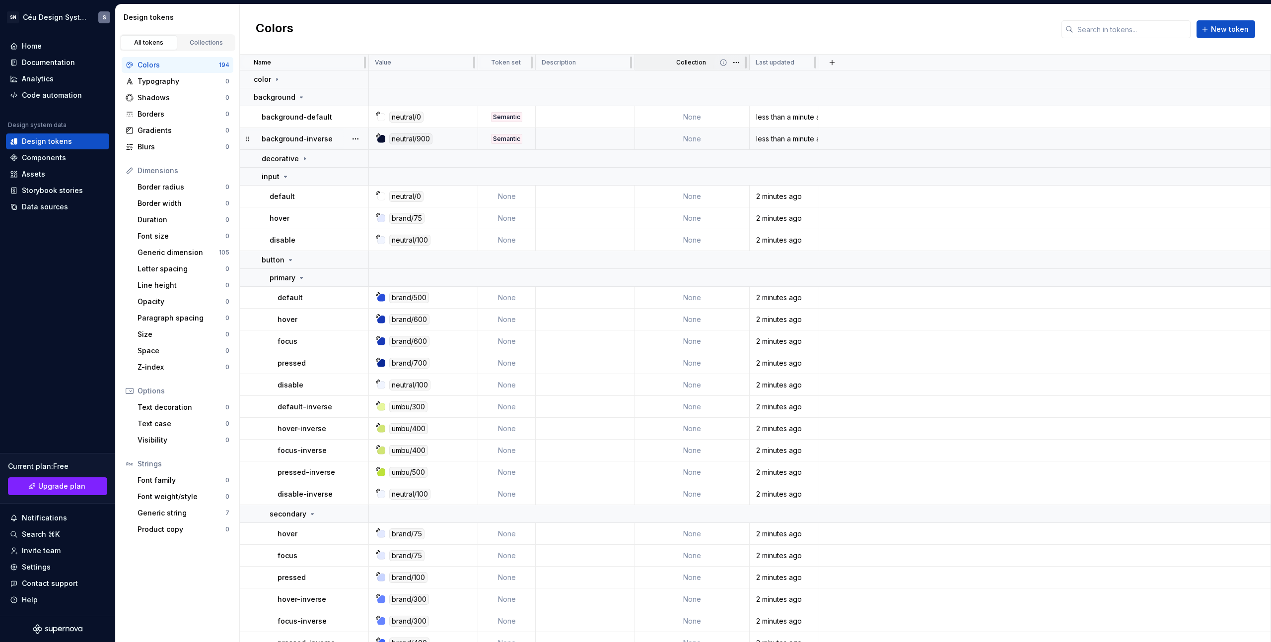
click at [703, 64] on p "Collection" at bounding box center [691, 63] width 30 height 8
click at [725, 65] on icon at bounding box center [723, 63] width 8 height 8
click at [726, 63] on icon at bounding box center [723, 63] width 6 height 6
click at [738, 63] on html "SN Céu Design System S Home Documentation Analytics Code automation Design syst…" at bounding box center [635, 321] width 1271 height 642
click at [298, 70] on html "SN Céu Design System S Home Documentation Analytics Code automation Design syst…" at bounding box center [635, 321] width 1271 height 642
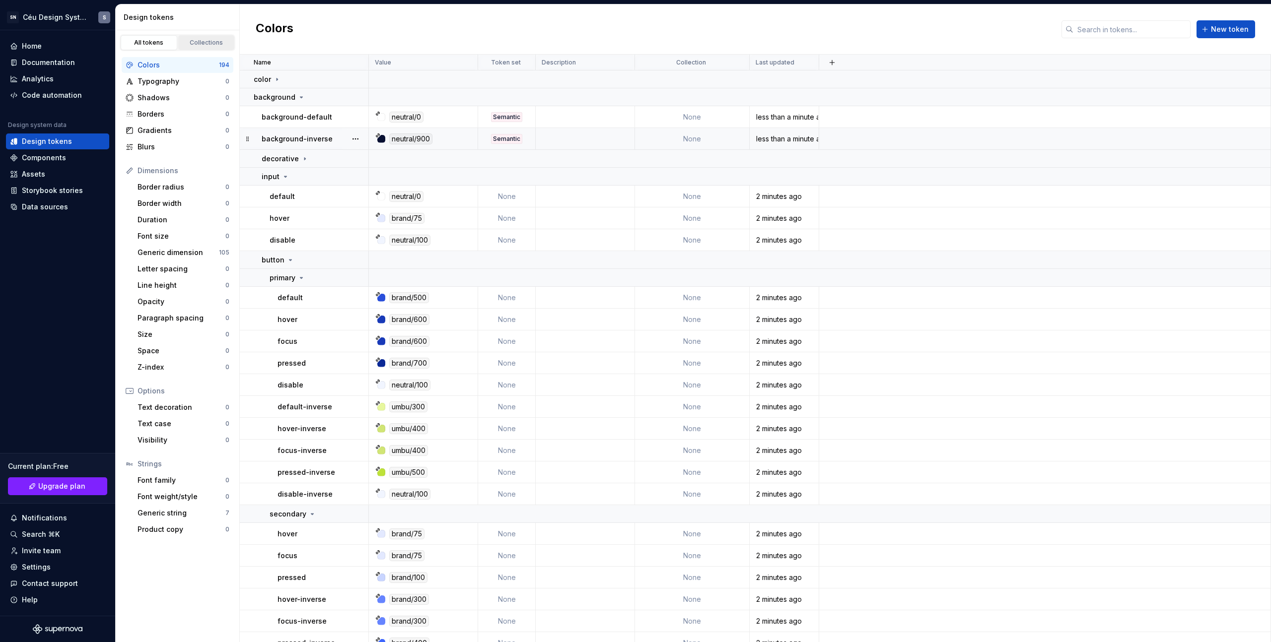
click at [199, 35] on link "Collections" at bounding box center [206, 42] width 57 height 15
click at [194, 44] on div "Collections" at bounding box center [207, 43] width 50 height 8
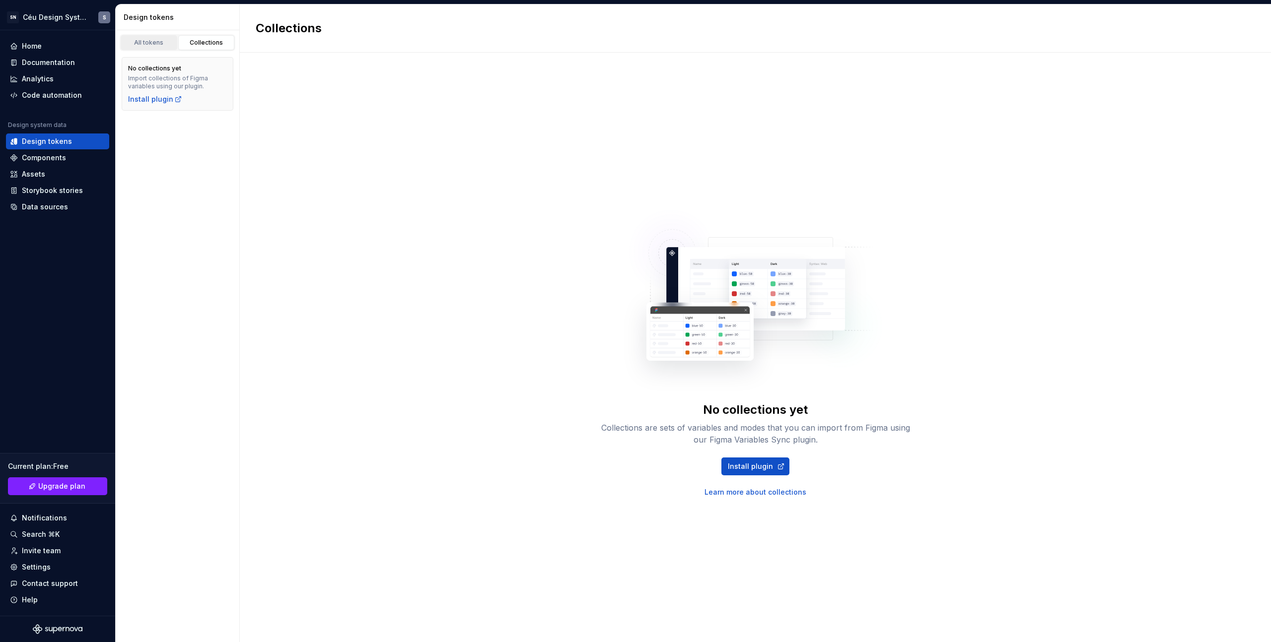
click at [167, 39] on div "All tokens" at bounding box center [149, 43] width 50 height 8
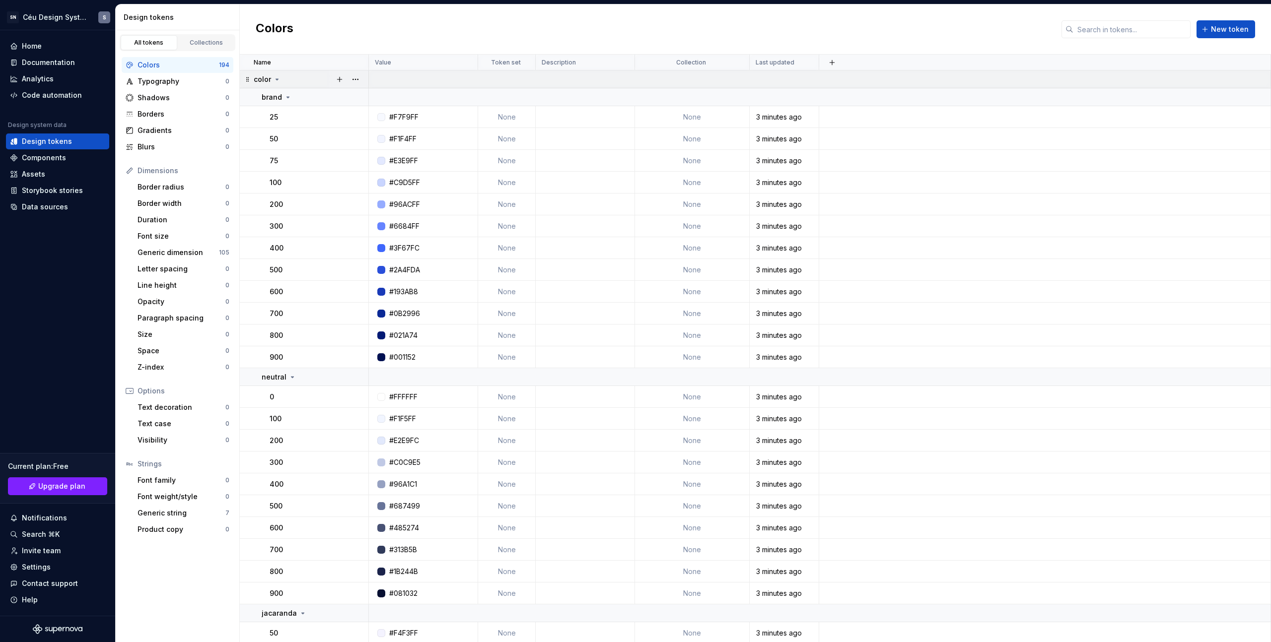
click at [275, 76] on icon at bounding box center [277, 79] width 8 height 8
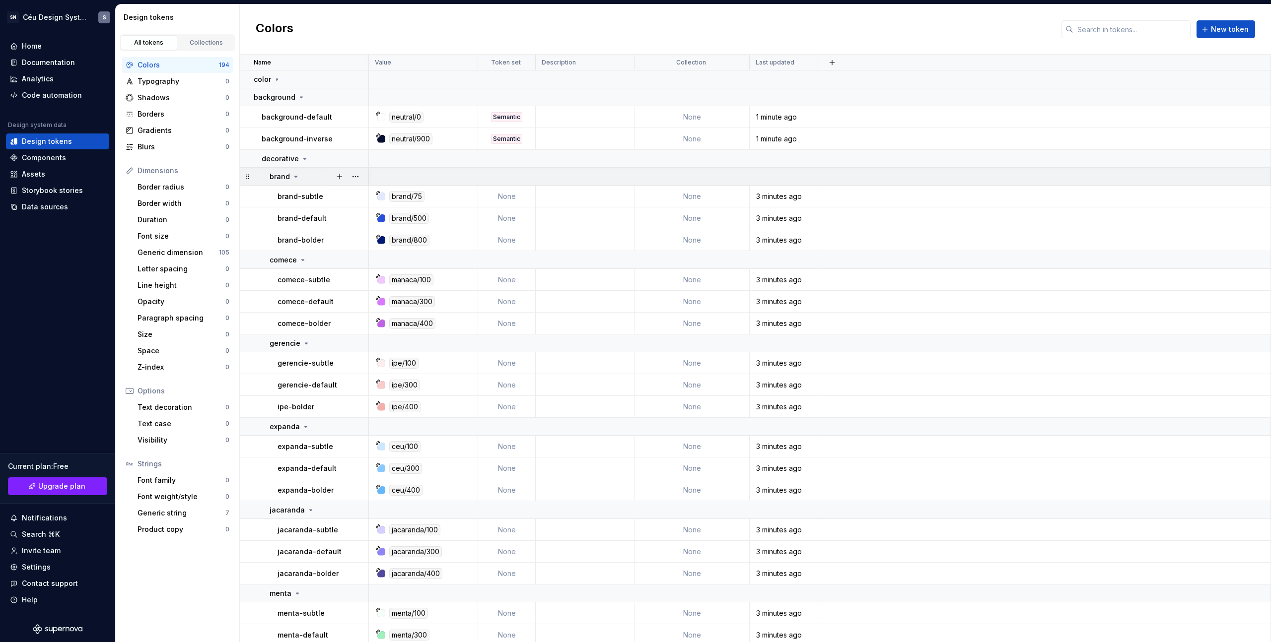
click at [295, 177] on icon at bounding box center [296, 177] width 8 height 8
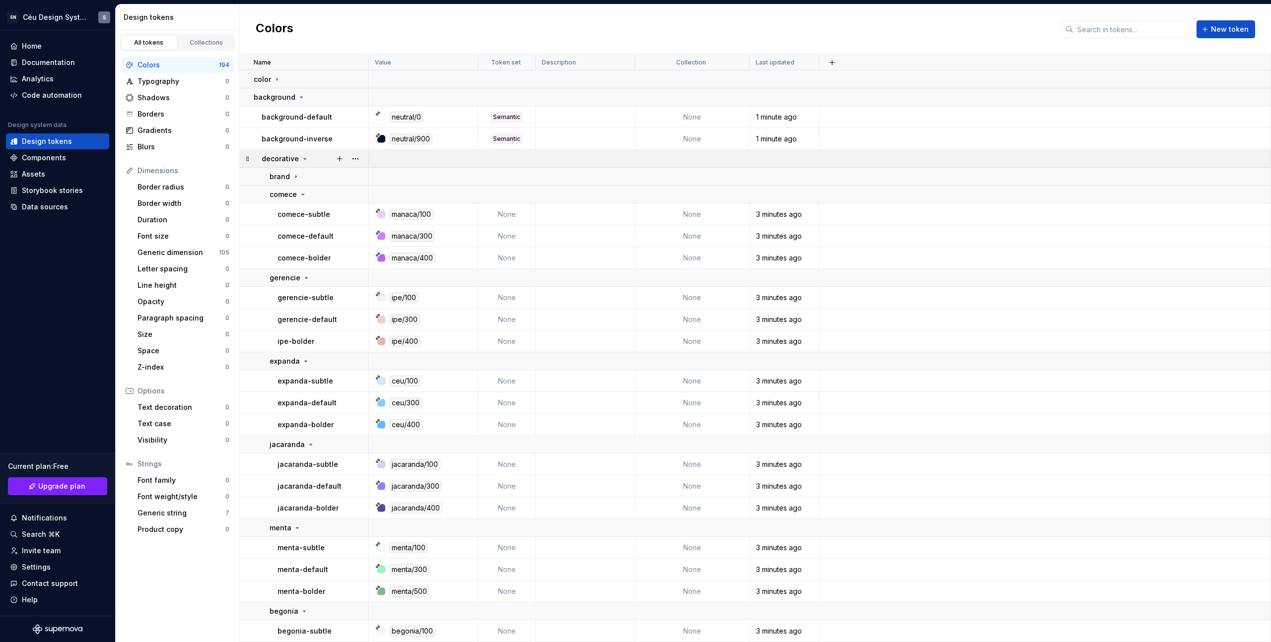
click at [302, 160] on icon at bounding box center [305, 159] width 8 height 8
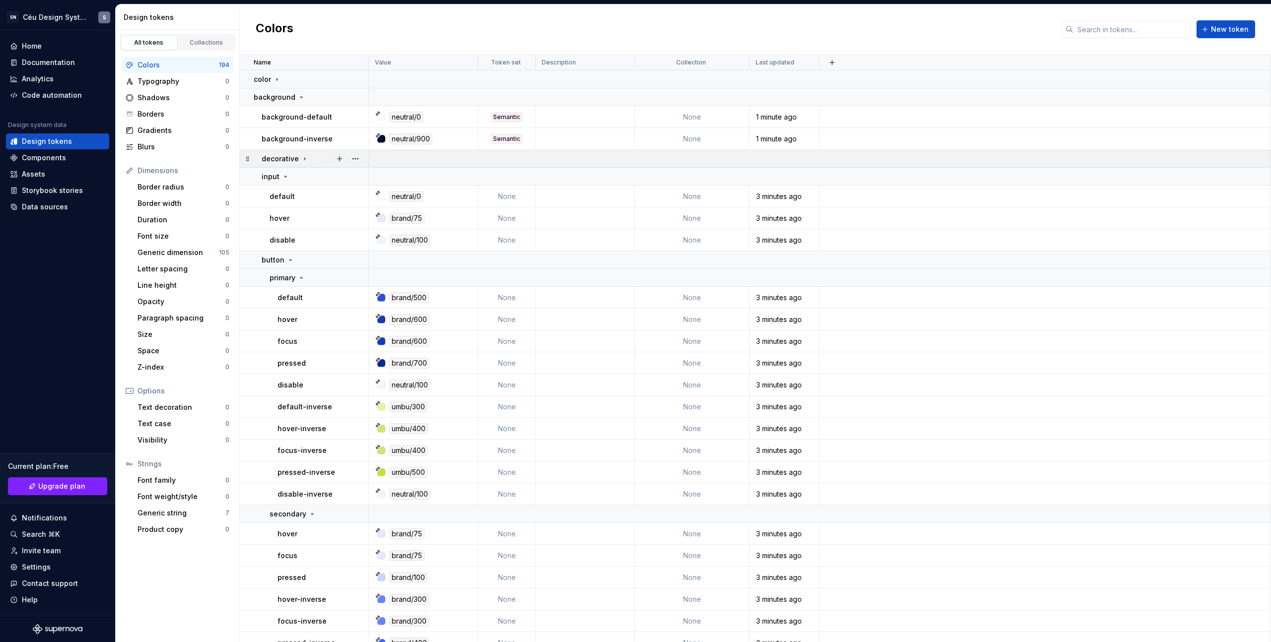
click at [303, 160] on icon at bounding box center [305, 159] width 8 height 8
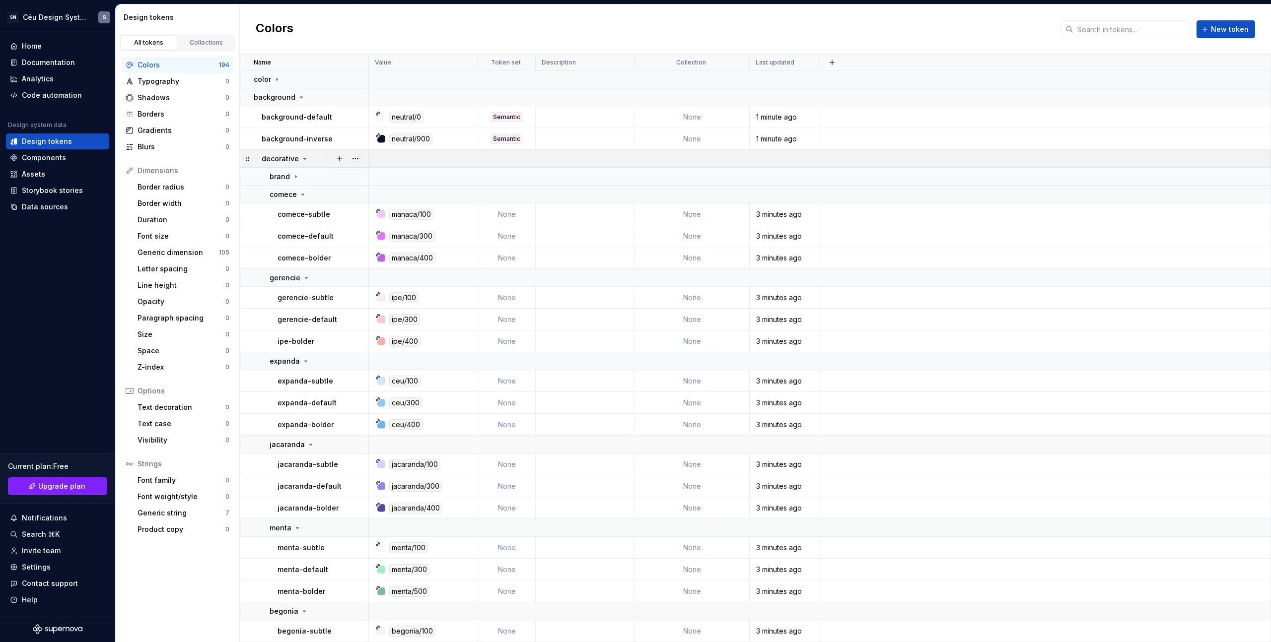
click at [305, 156] on icon at bounding box center [305, 159] width 8 height 8
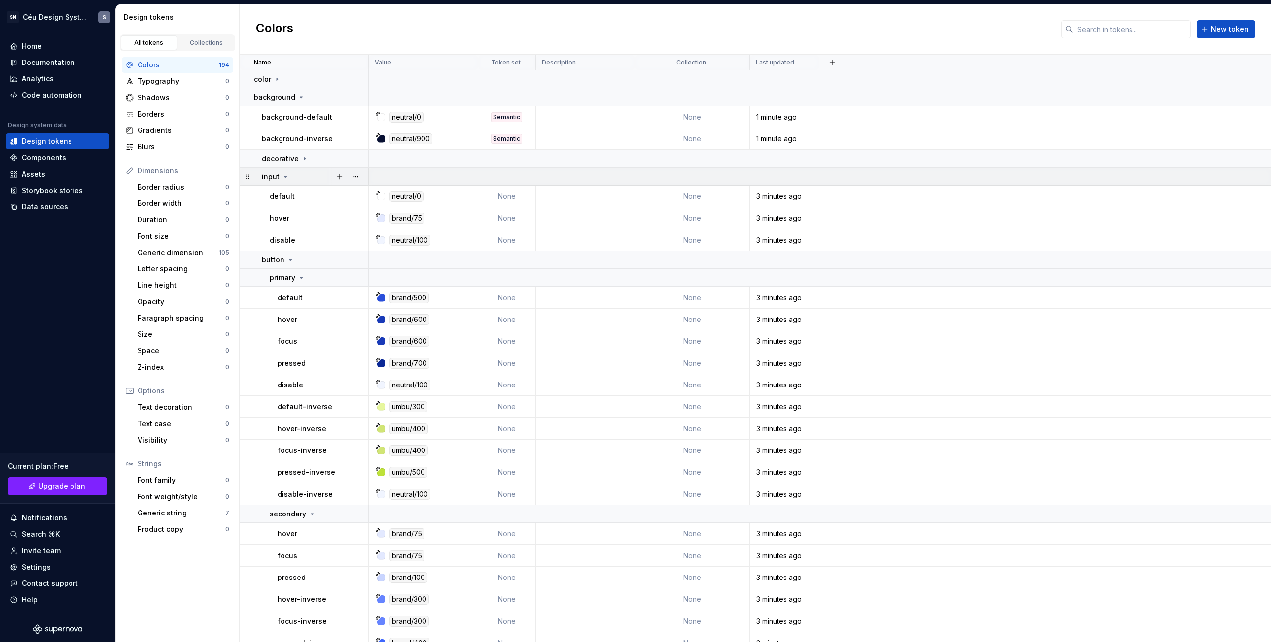
click at [286, 177] on icon at bounding box center [285, 177] width 8 height 8
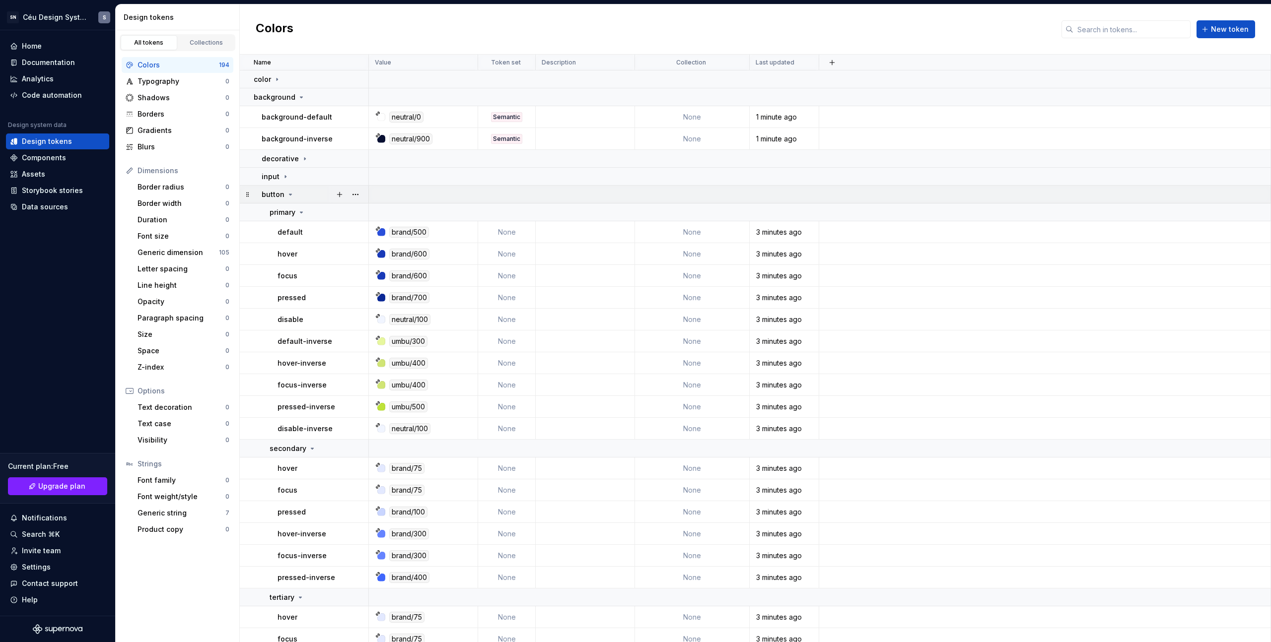
click at [286, 197] on icon at bounding box center [290, 195] width 8 height 8
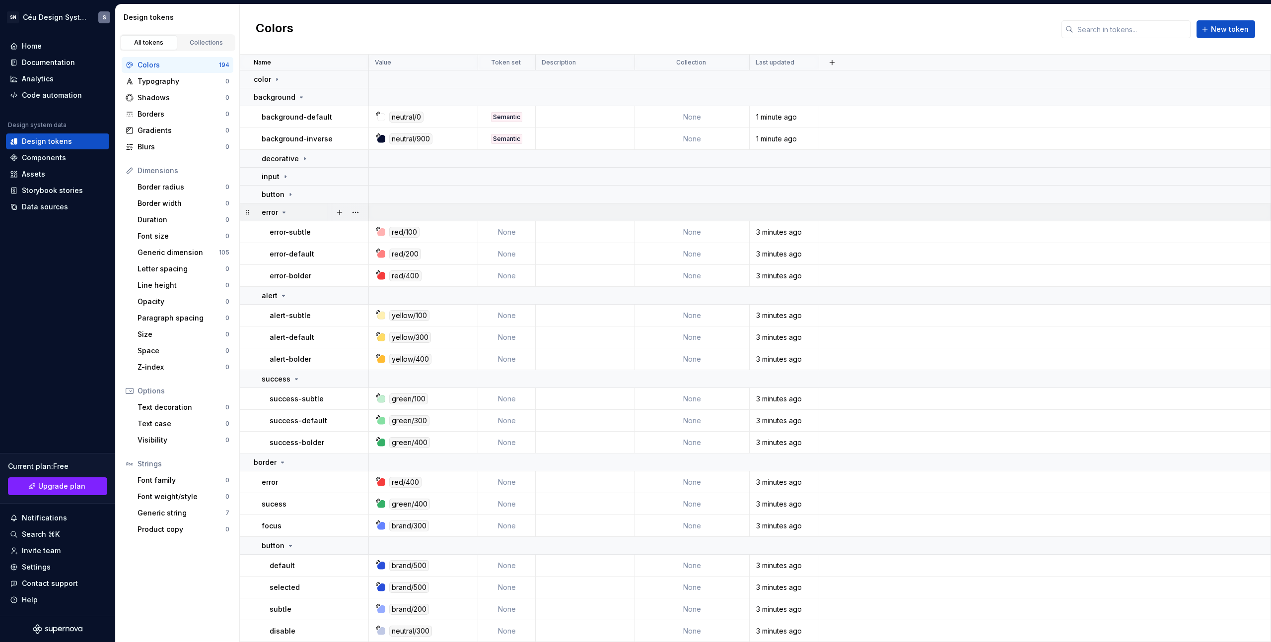
click at [283, 209] on icon at bounding box center [284, 212] width 8 height 8
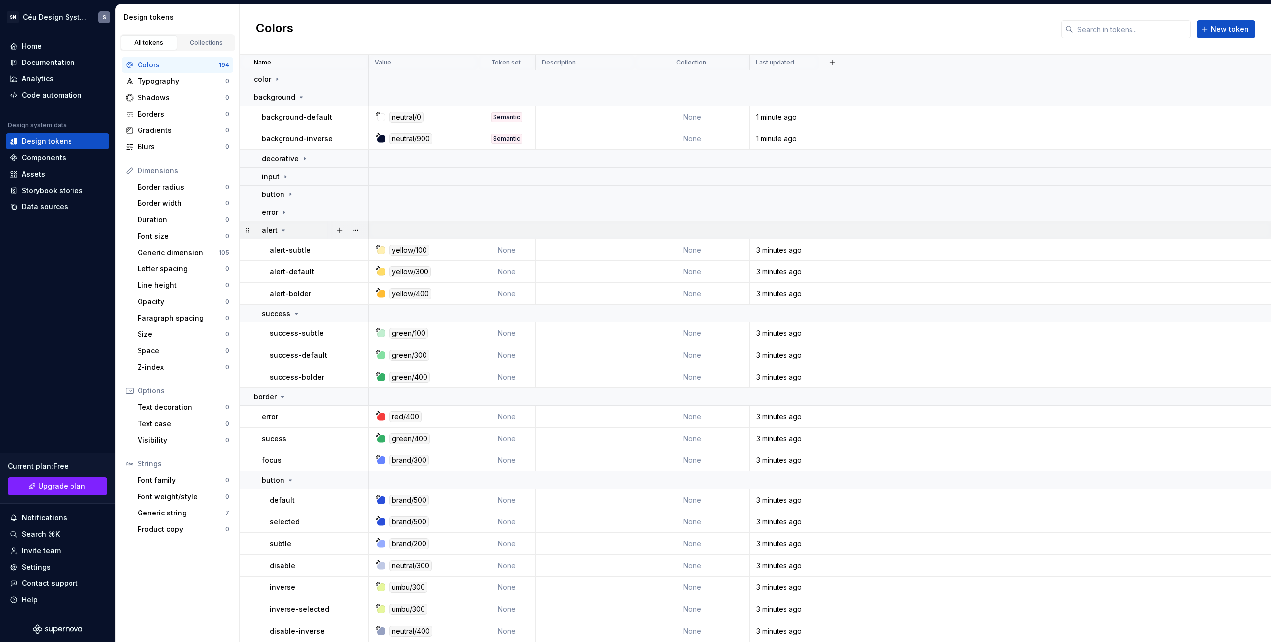
click at [285, 231] on icon at bounding box center [283, 230] width 8 height 8
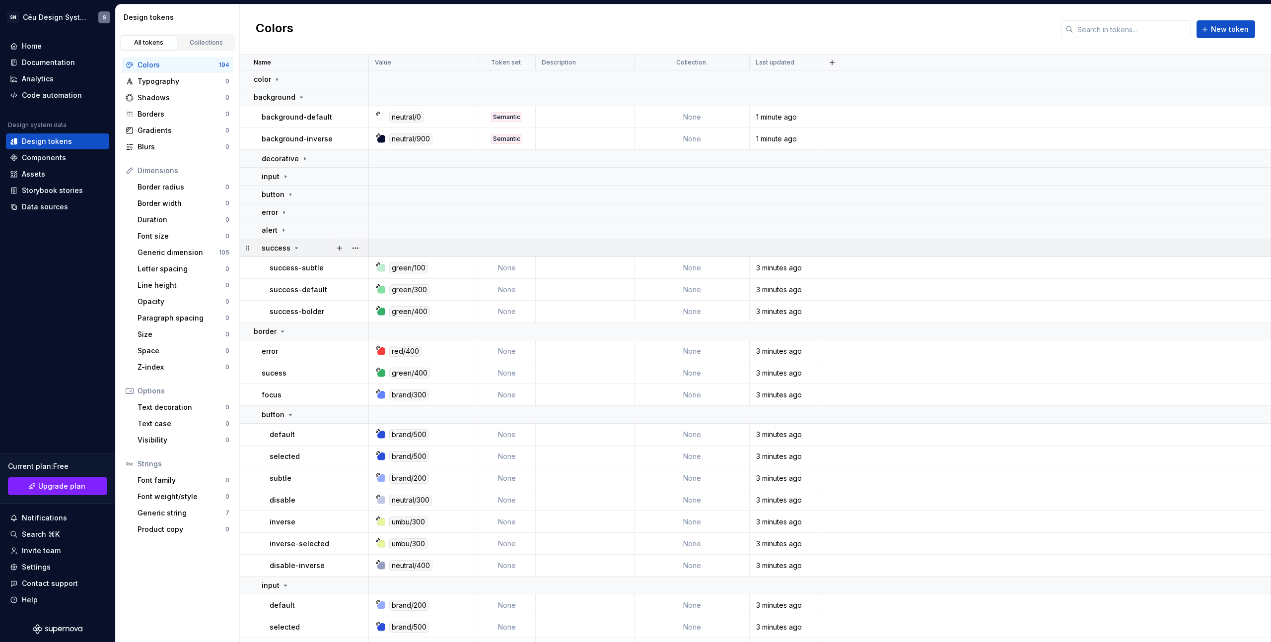
click at [295, 253] on div "success" at bounding box center [281, 248] width 39 height 10
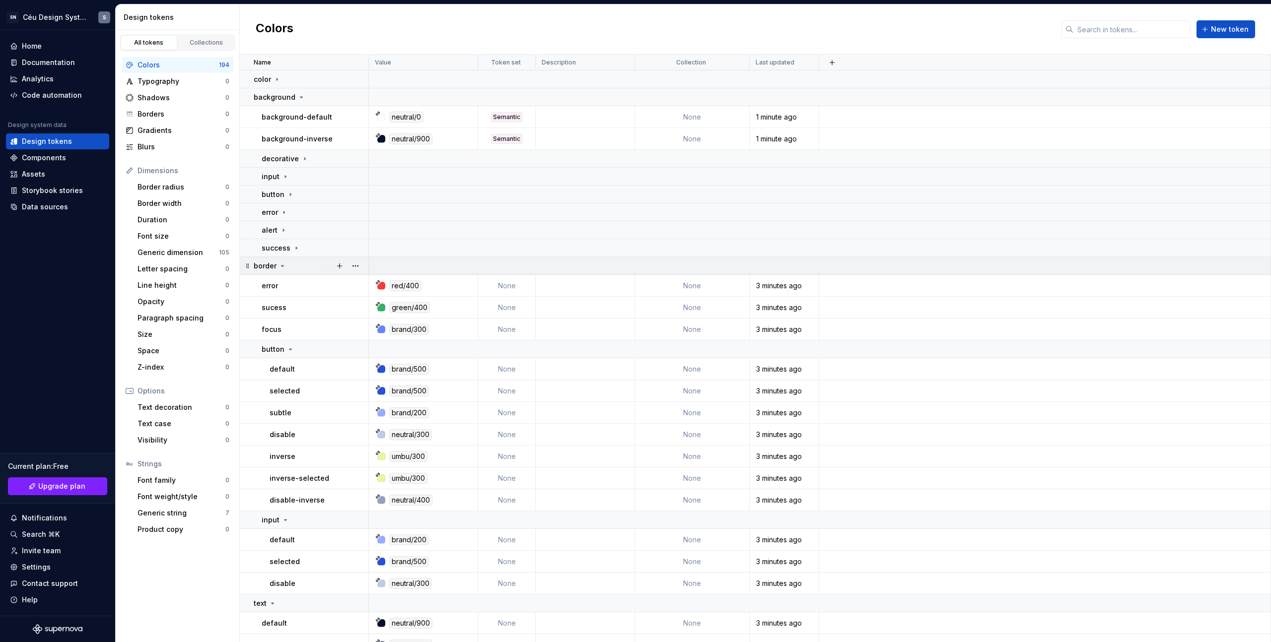
click at [281, 268] on icon at bounding box center [282, 266] width 8 height 8
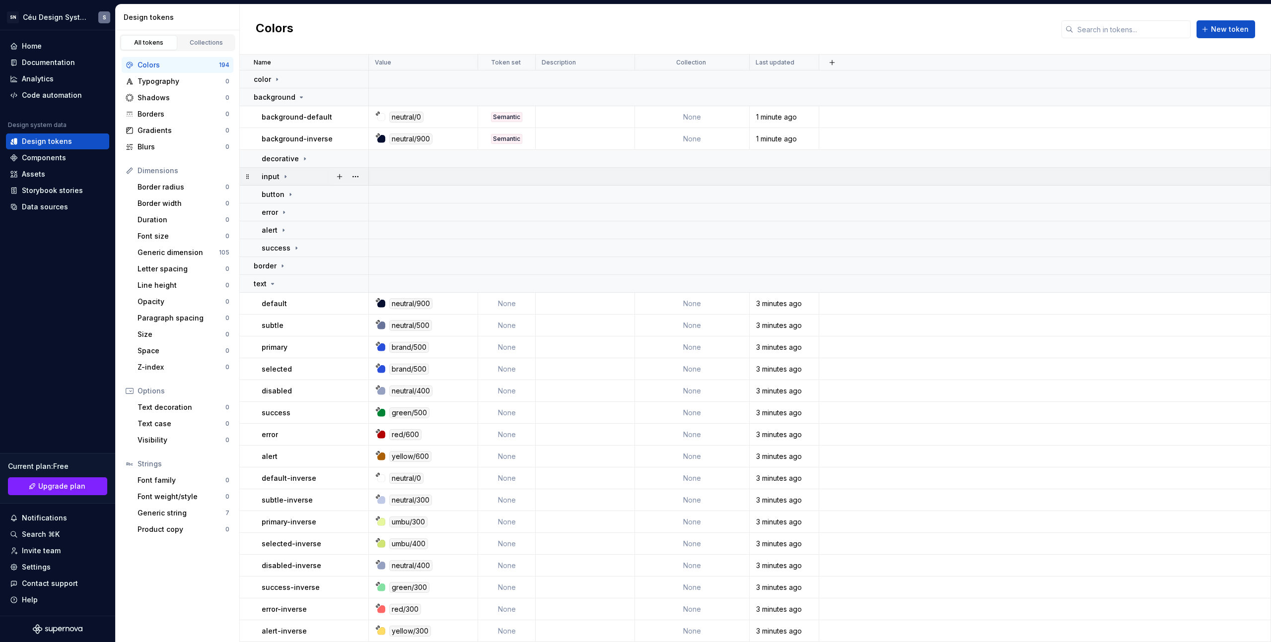
click at [286, 175] on icon at bounding box center [285, 177] width 8 height 8
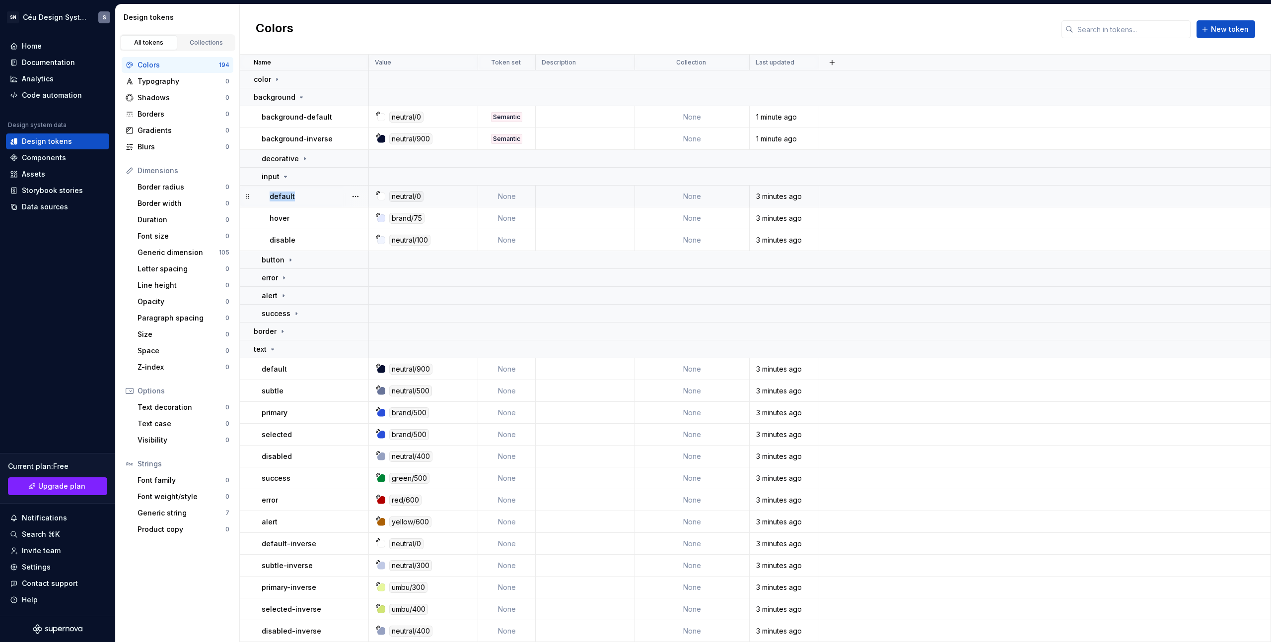
drag, startPoint x: 275, startPoint y: 200, endPoint x: 270, endPoint y: 195, distance: 7.4
click at [270, 195] on p "default" at bounding box center [281, 197] width 25 height 10
click at [278, 197] on p "default" at bounding box center [281, 197] width 25 height 10
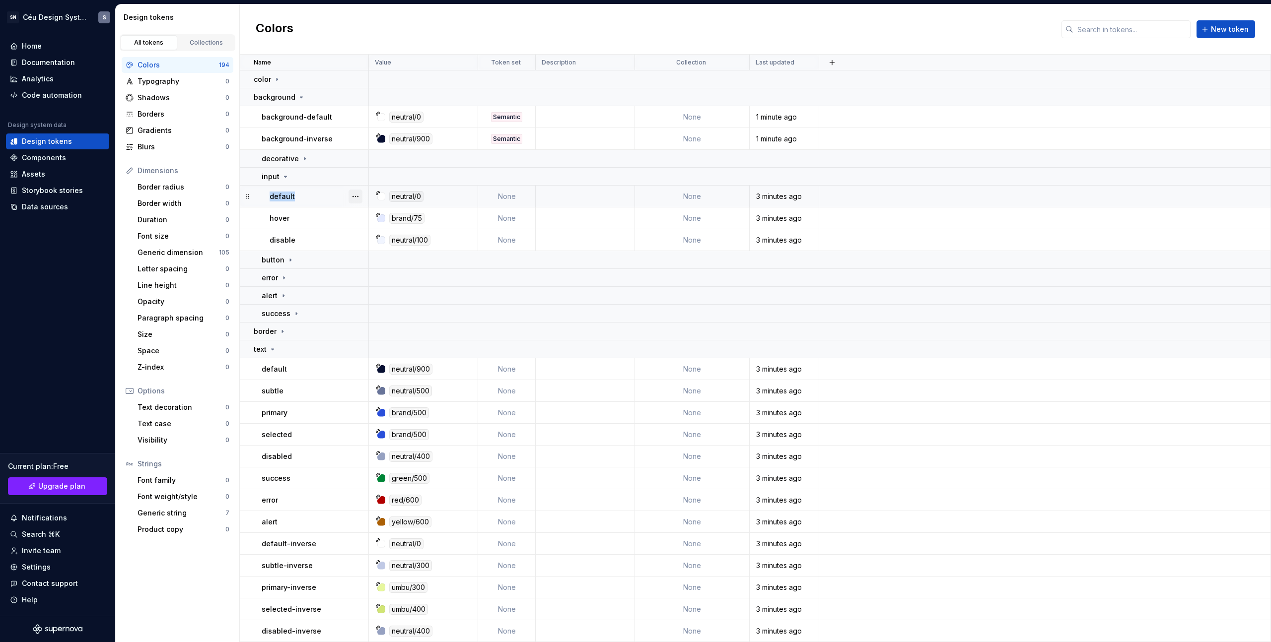
click at [359, 194] on button "button" at bounding box center [355, 197] width 14 height 14
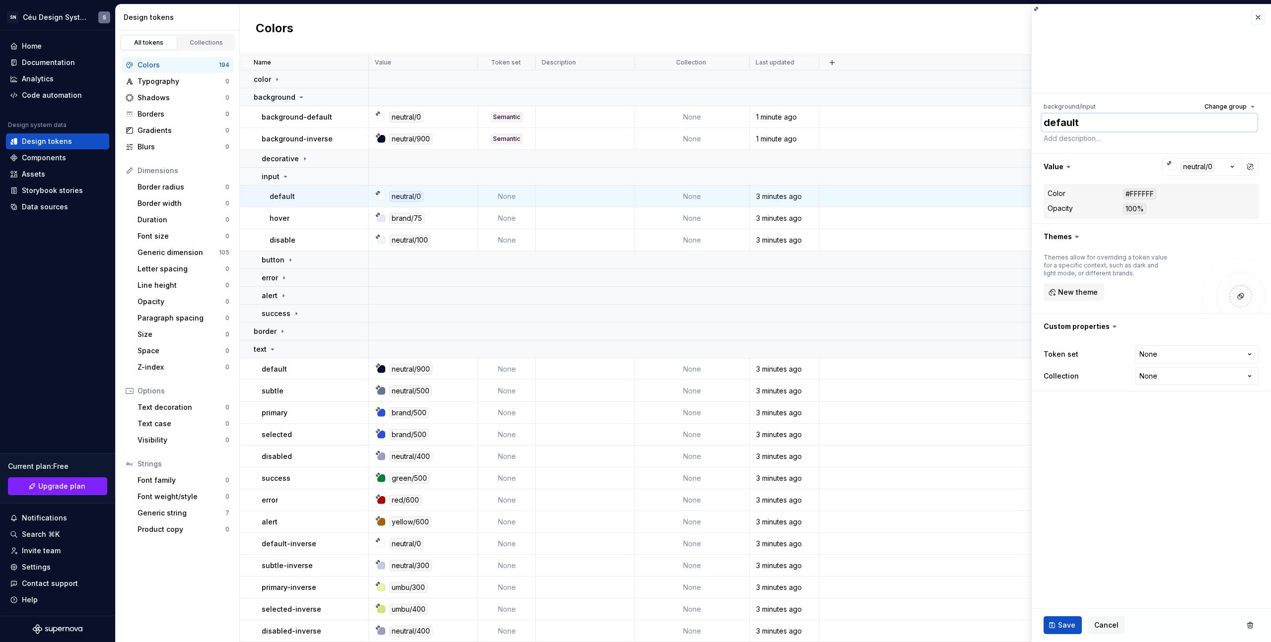
click at [1045, 124] on textarea "default" at bounding box center [1148, 123] width 215 height 18
type textarea "*"
type textarea "bdefault"
type textarea "*"
type textarea "badefault"
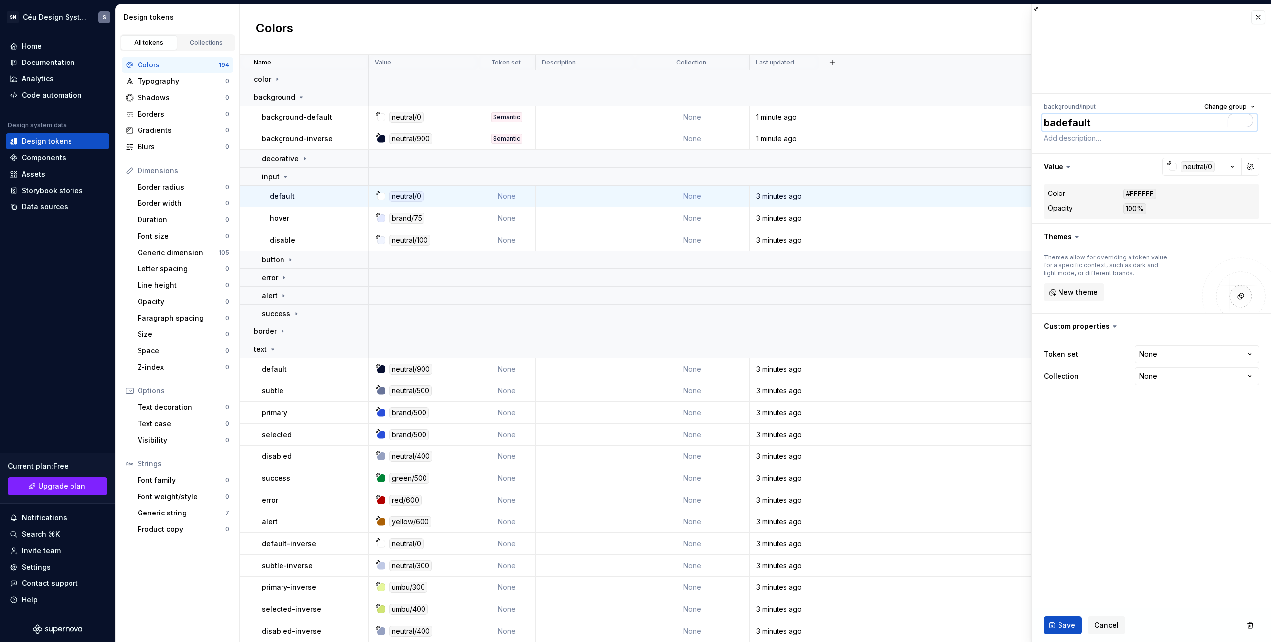
type textarea "*"
type textarea "bacdefault"
type textarea "*"
type textarea "backdefault"
type textarea "*"
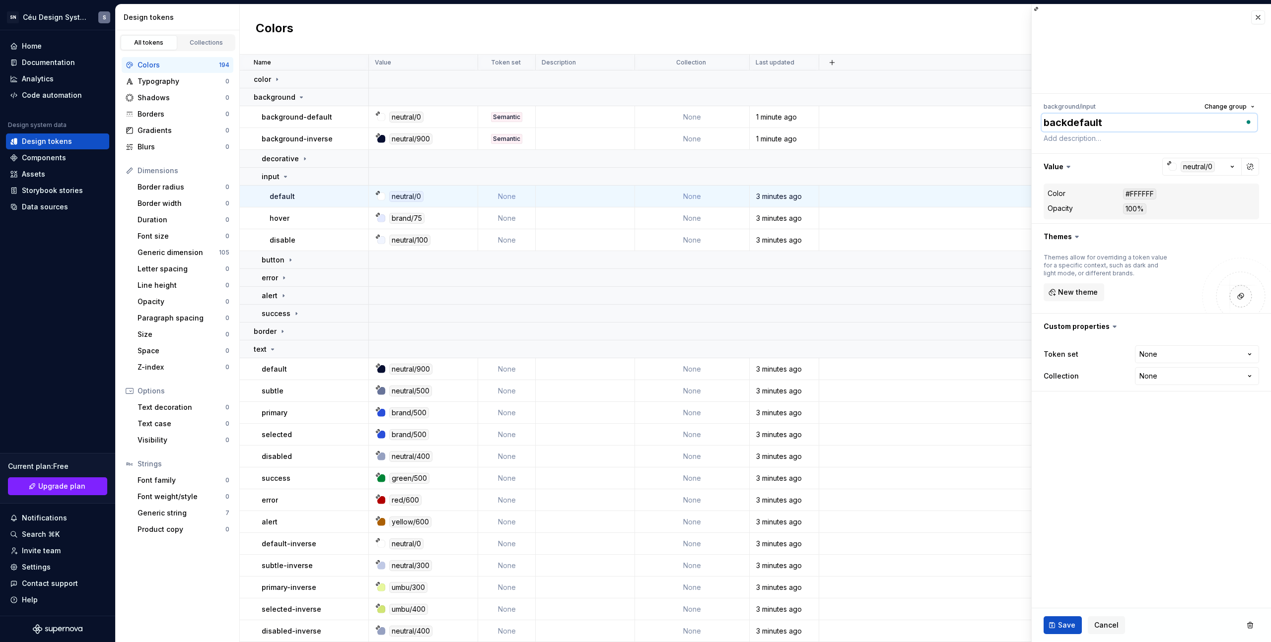
type textarea "backgdefault"
type textarea "*"
type textarea "backgrodefault"
type textarea "*"
type textarea "backgroudefault"
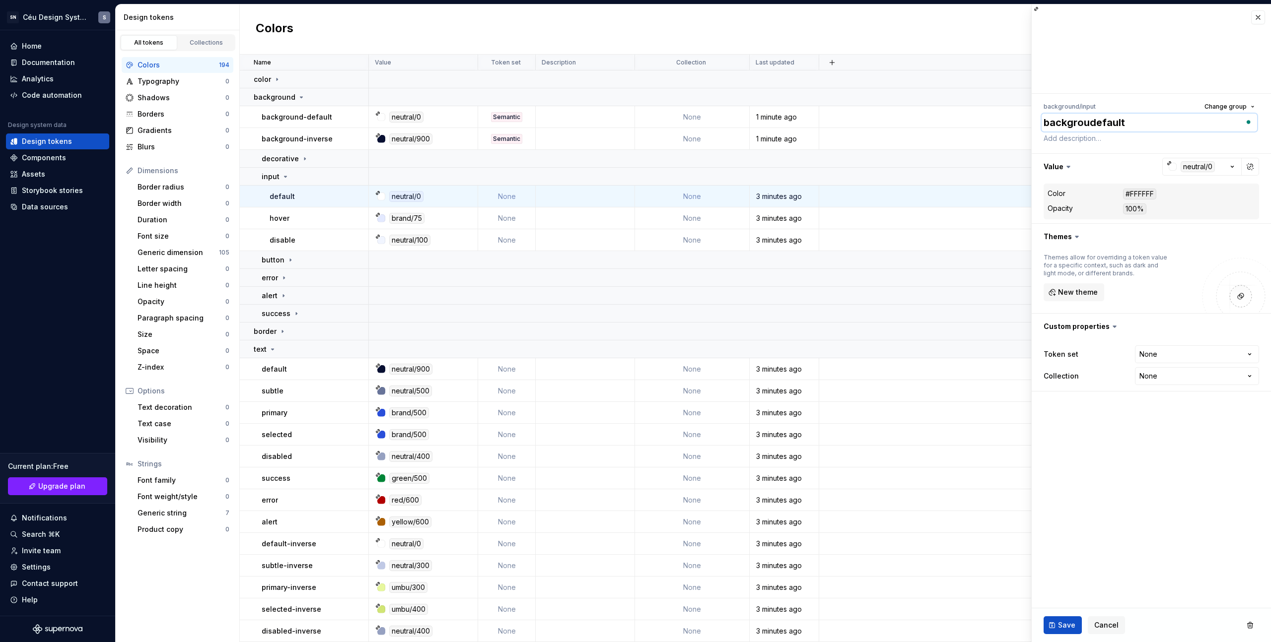
type textarea "*"
type textarea "backgrounddefault"
type textarea "*"
type textarea "background-default"
type textarea "*"
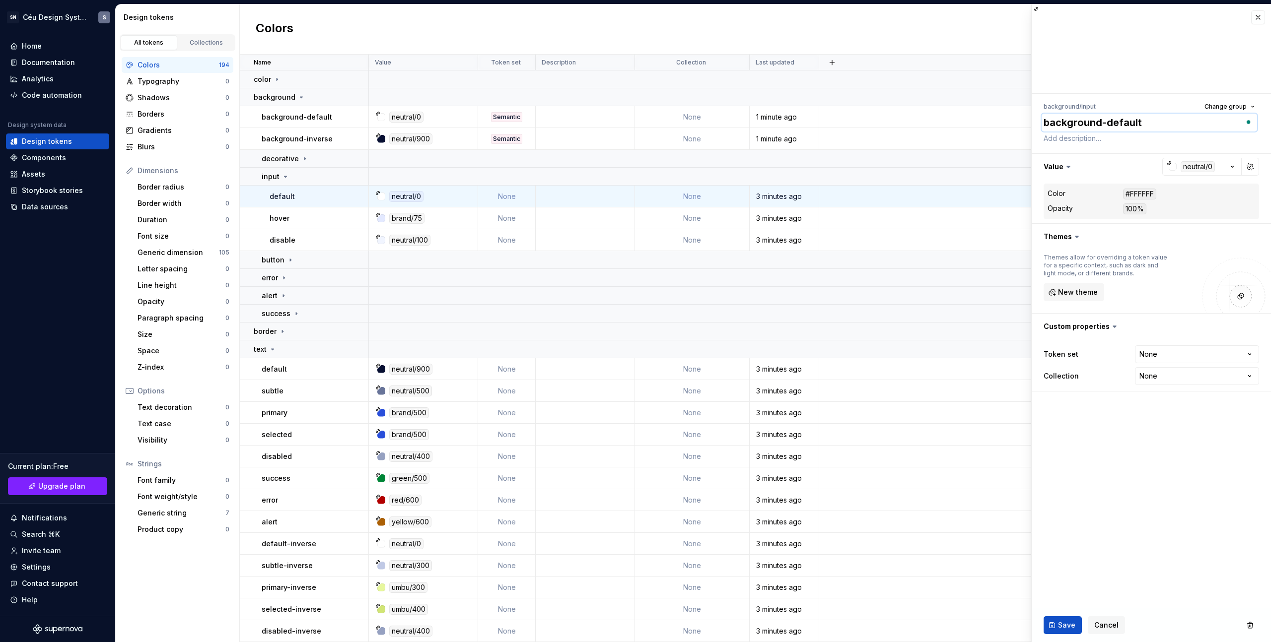
type textarea "background-idefault"
type textarea "*"
type textarea "background-indefault"
type textarea "*"
type textarea "background-inudefault"
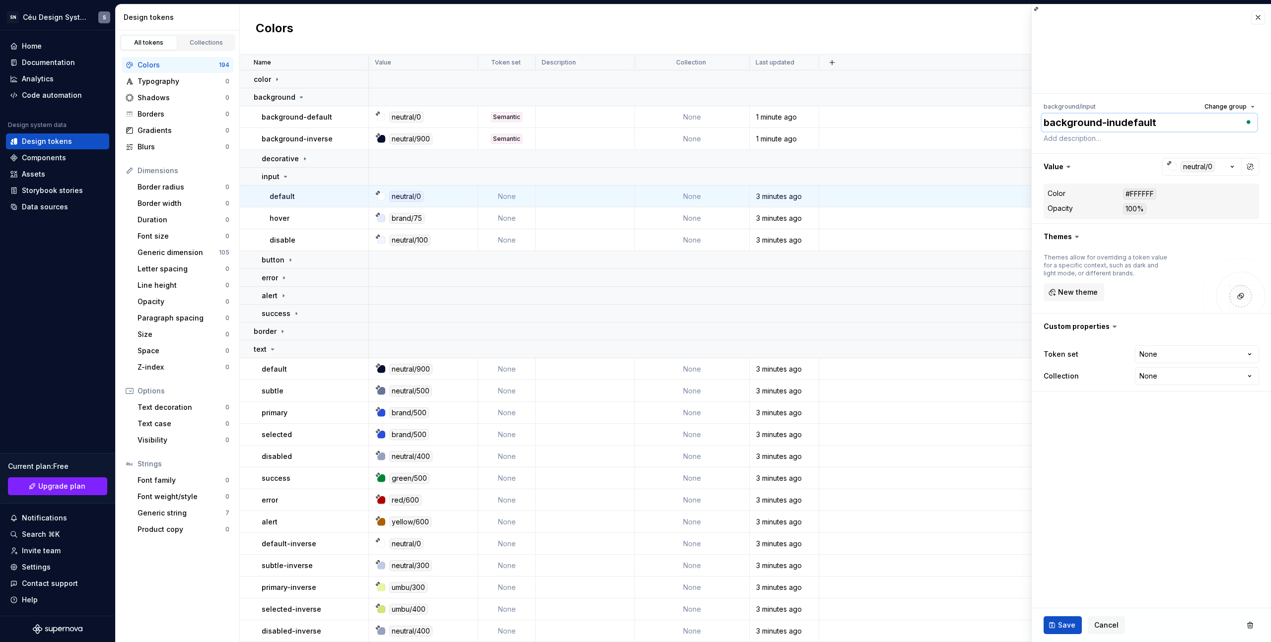
type textarea "*"
type textarea "background-inutdefault"
type textarea "*"
type textarea "background-inudefault"
type textarea "*"
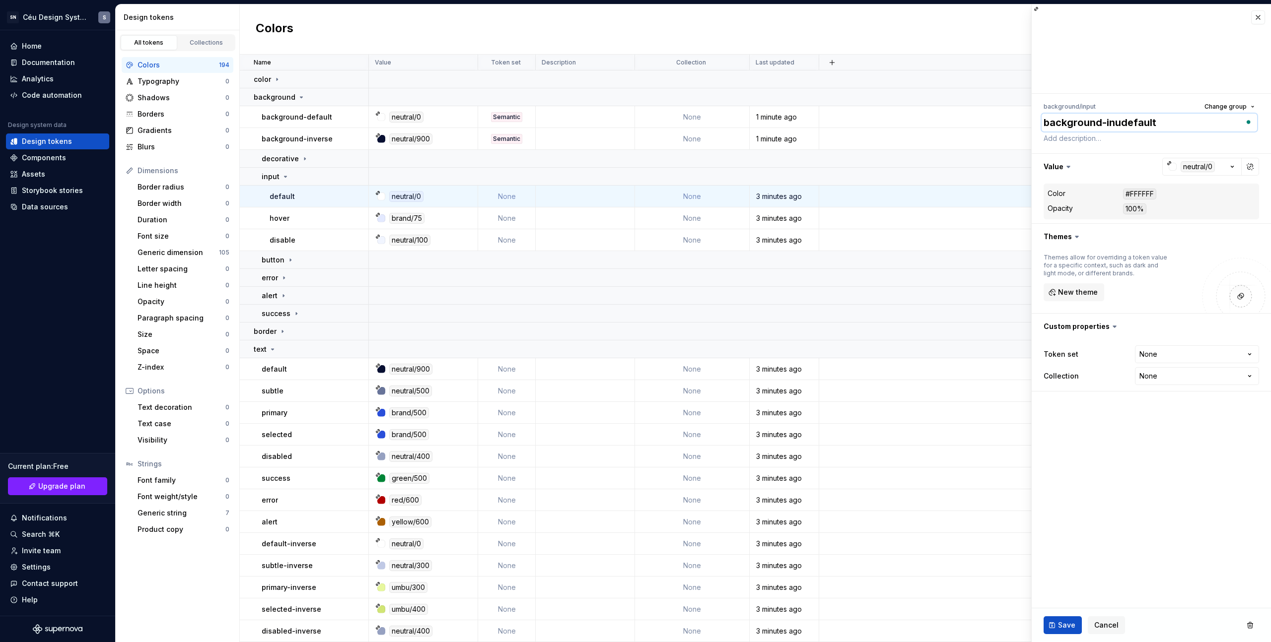
type textarea "background-indefault"
type textarea "*"
type textarea "background-inpdefault"
type textarea "*"
type textarea "background-inpudefault"
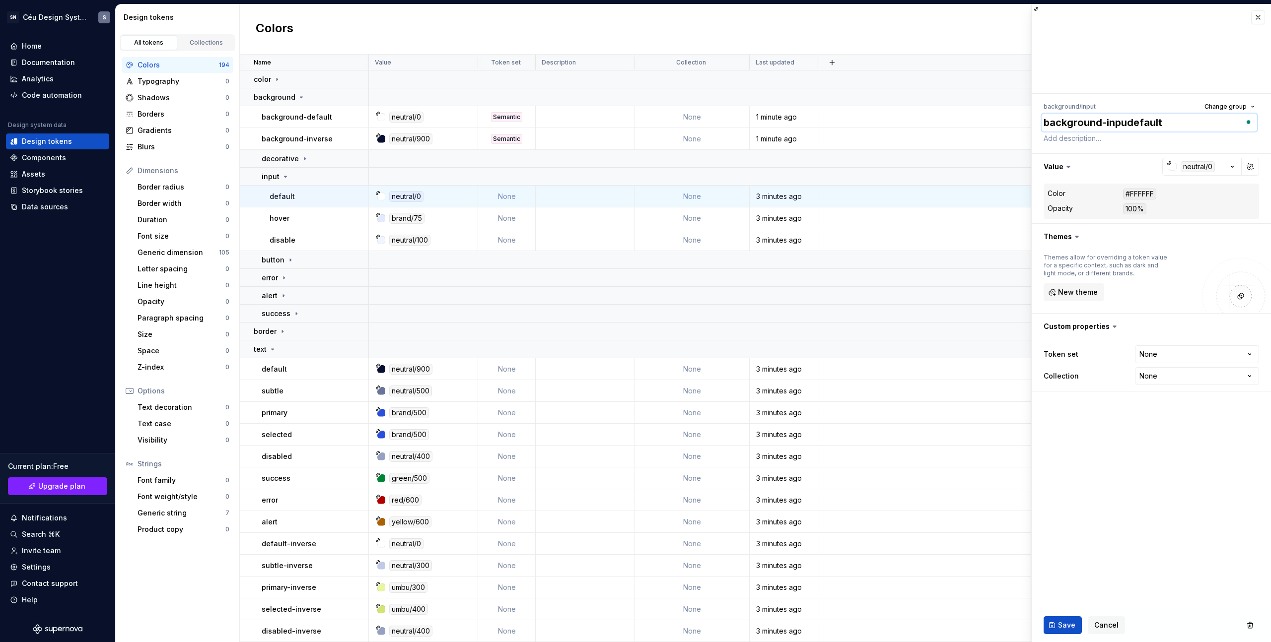
type textarea "*"
type textarea "background-inputdefault"
type textarea "*"
type textarea "background-input-default"
type textarea "*"
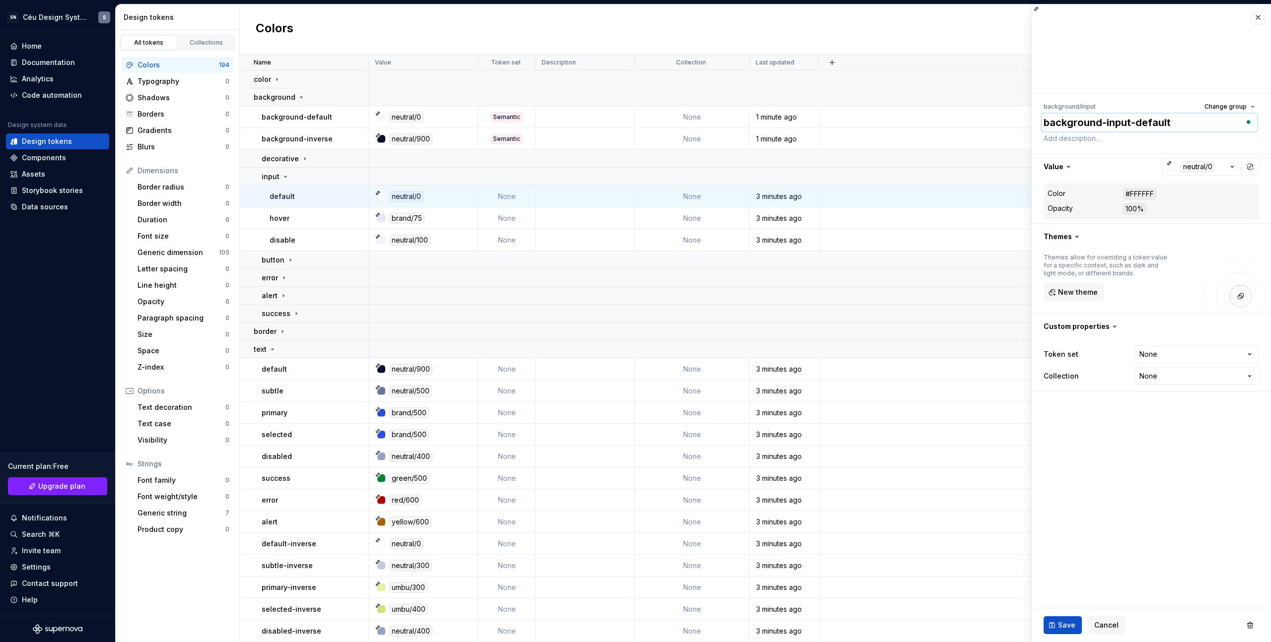
type textarea "background-input-ddefault"
type textarea "*"
type textarea "background-input-default"
click at [213, 66] on div "Colors" at bounding box center [177, 65] width 81 height 10
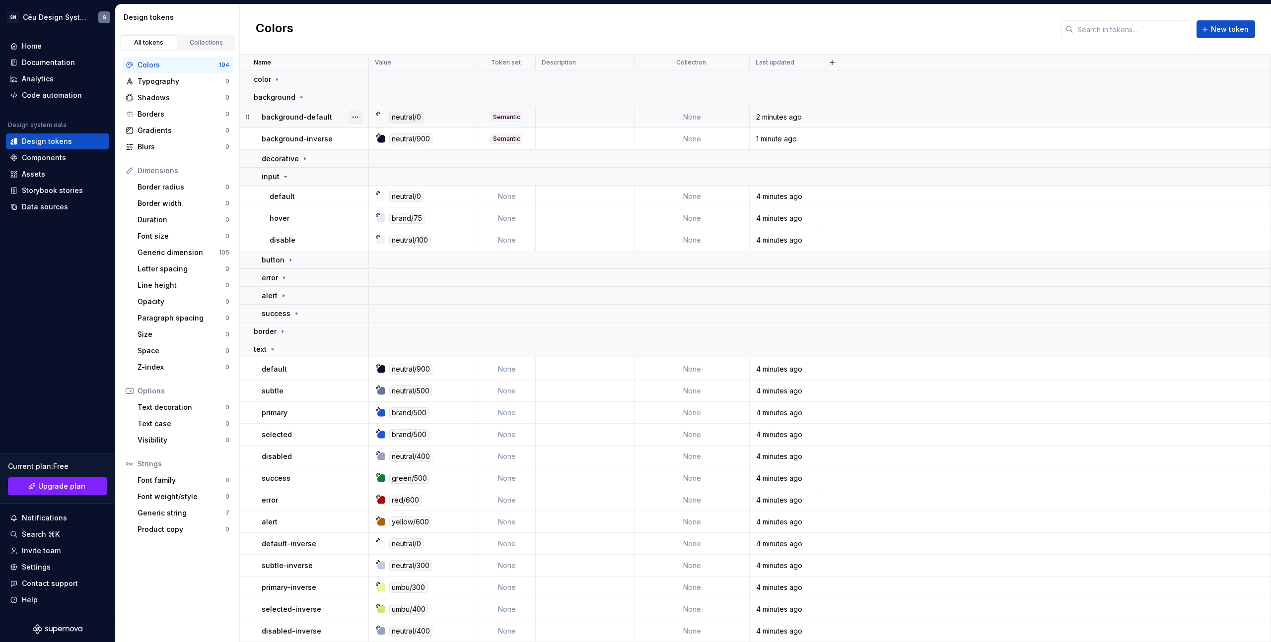
click at [350, 120] on button "button" at bounding box center [355, 117] width 14 height 14
click at [1001, 133] on html "SN Céu Design System S Home Documentation Analytics Code automation Design syst…" at bounding box center [635, 321] width 1271 height 642
click at [294, 203] on td "default" at bounding box center [304, 197] width 129 height 22
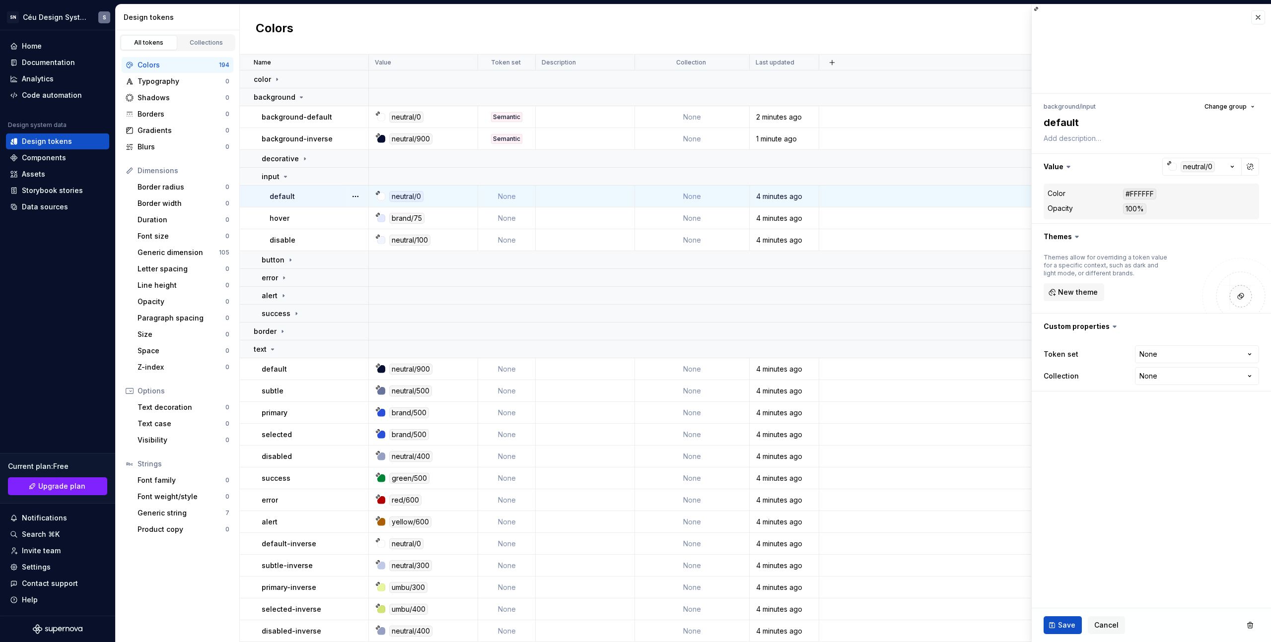
click at [277, 194] on p "default" at bounding box center [281, 197] width 25 height 10
click at [1054, 127] on textarea "default" at bounding box center [1148, 123] width 215 height 18
type textarea "*"
type textarea "b"
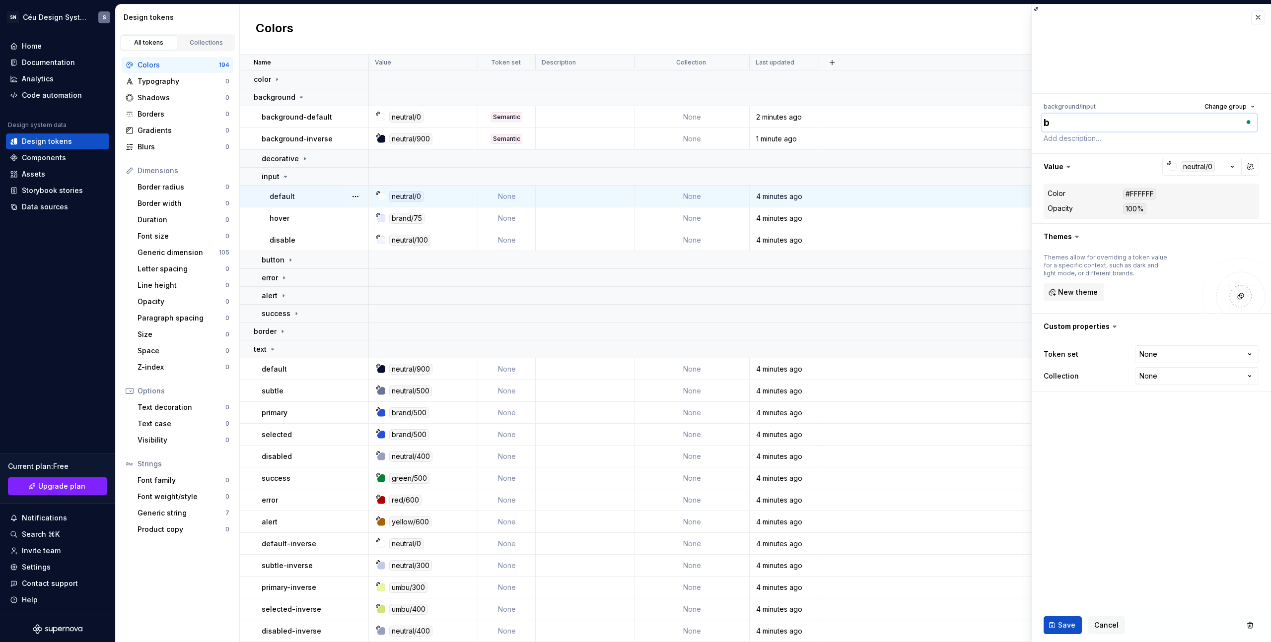
type textarea "*"
type textarea "ba"
type textarea "*"
type textarea "bac"
type textarea "*"
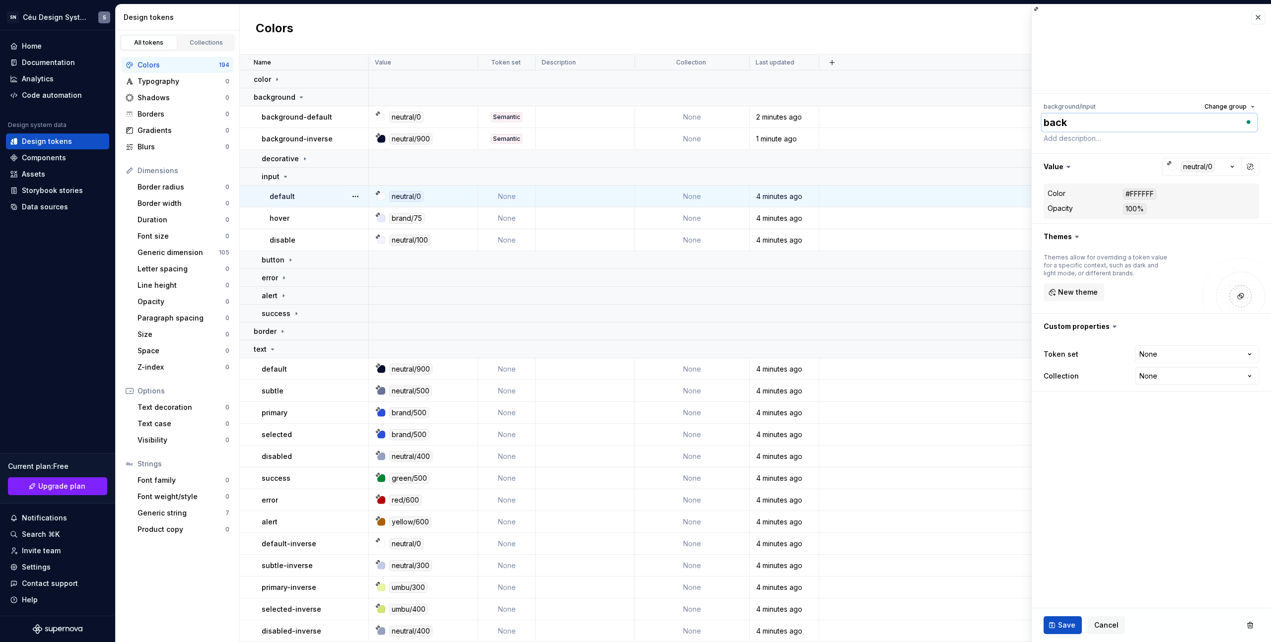
type textarea "backg"
type textarea "*"
type textarea "backgr"
type textarea "*"
type textarea "backgro"
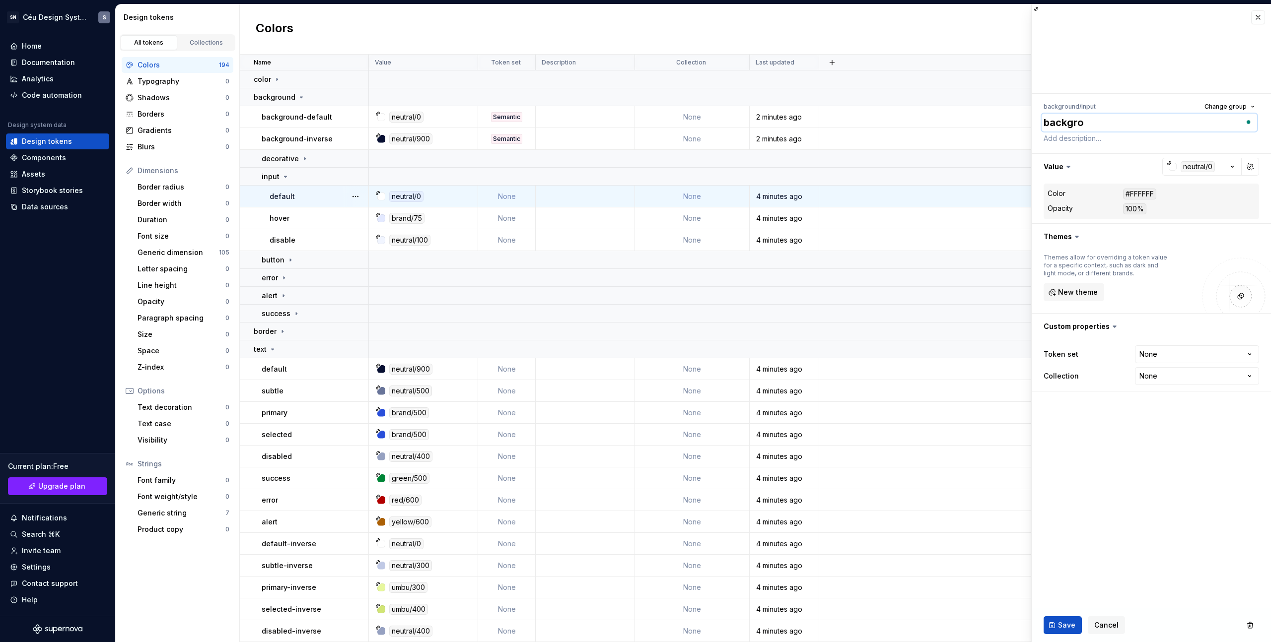
type textarea "*"
type textarea "backgrou"
type textarea "*"
type textarea "backgroun"
type textarea "*"
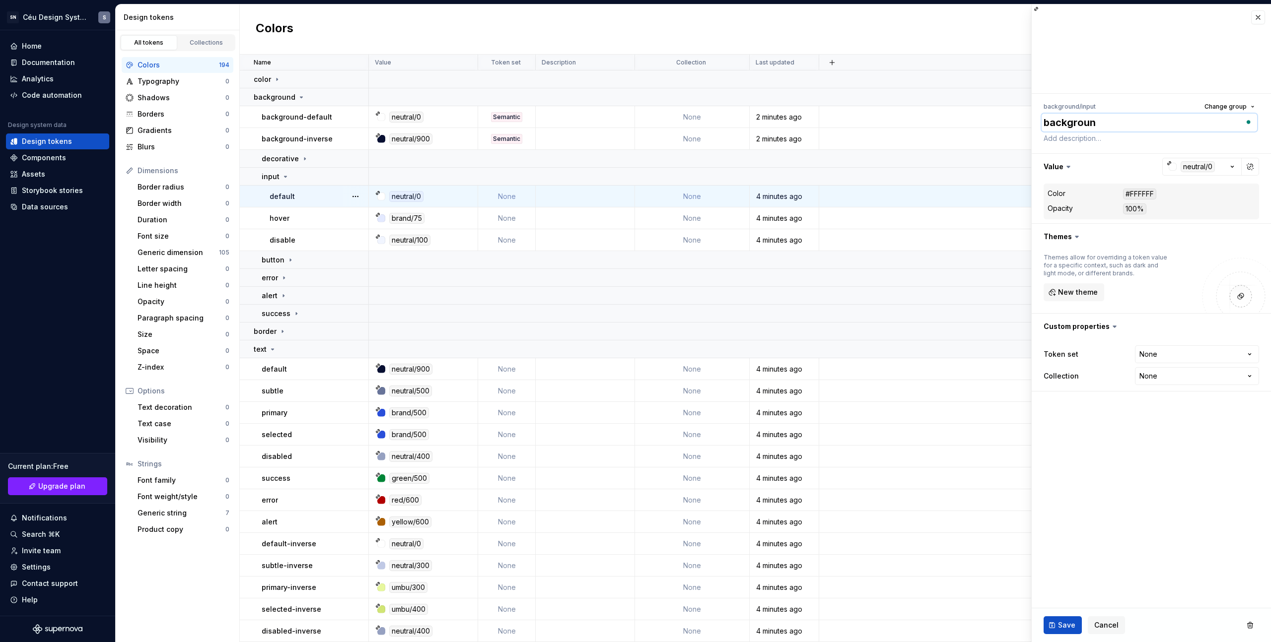
type textarea "background"
type textarea "*"
type textarea "background-"
type textarea "*"
type textarea "background-i"
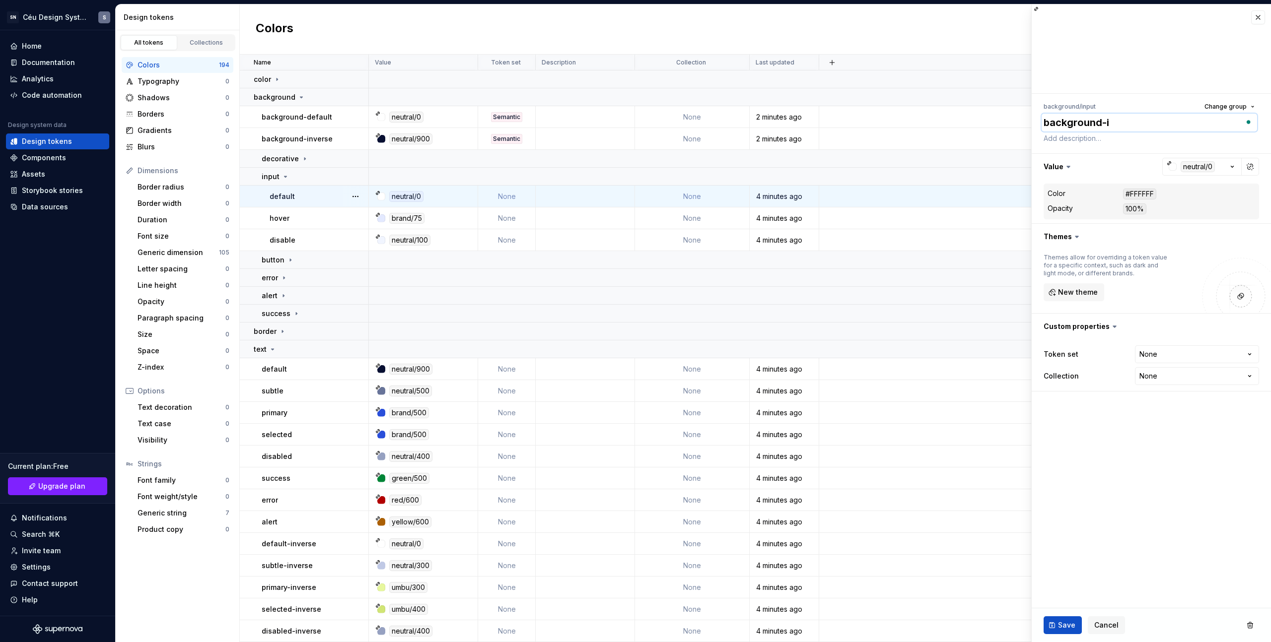
type textarea "*"
type textarea "background-in"
type textarea "*"
type textarea "background-inp"
type textarea "*"
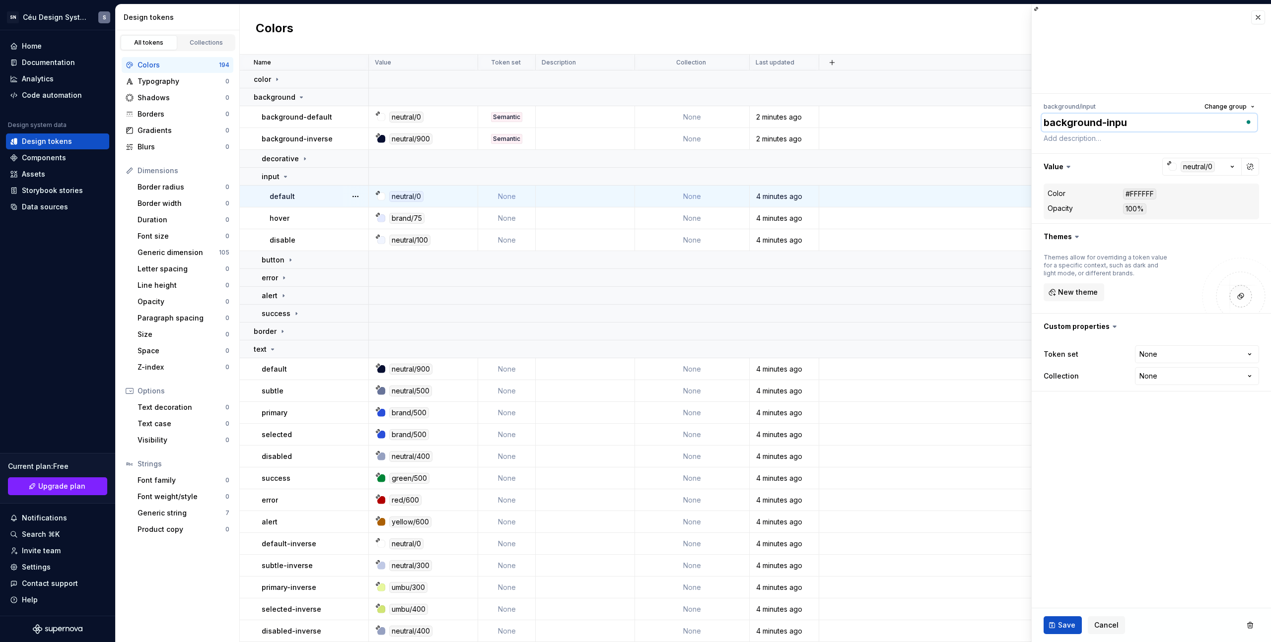
type textarea "background-input"
type textarea "*"
type textarea "background-input-d"
type textarea "*"
type textarea "background-input-de"
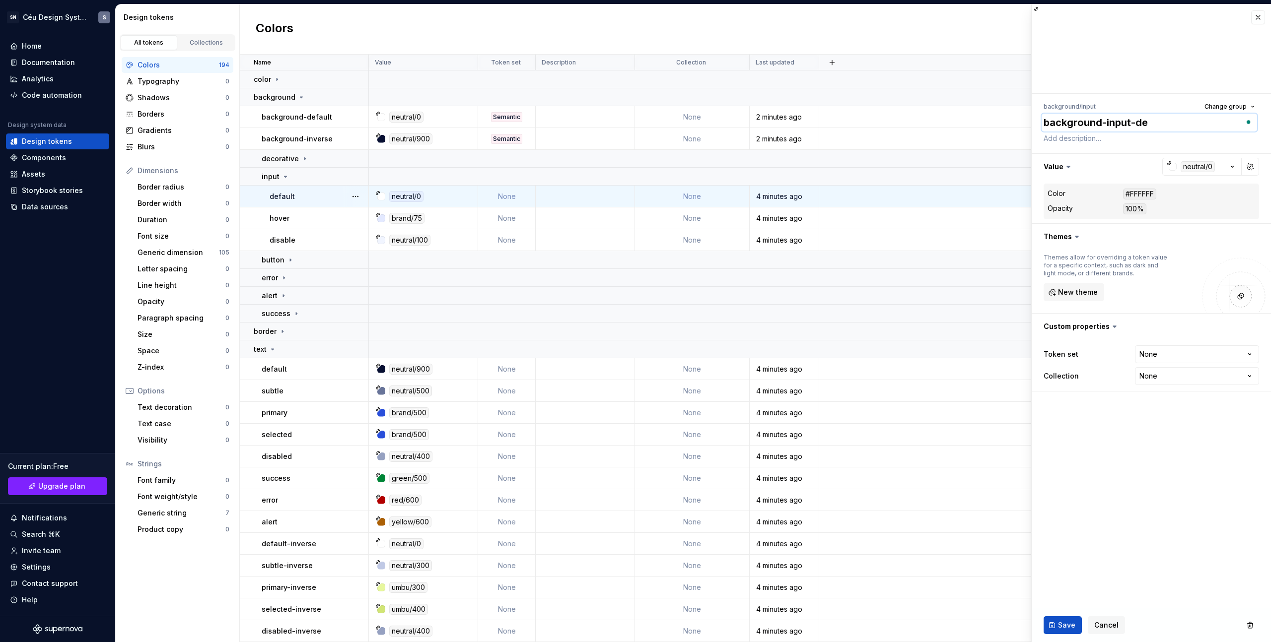
type textarea "*"
type textarea "background-input-def"
type textarea "*"
type textarea "background-input-defa"
type textarea "*"
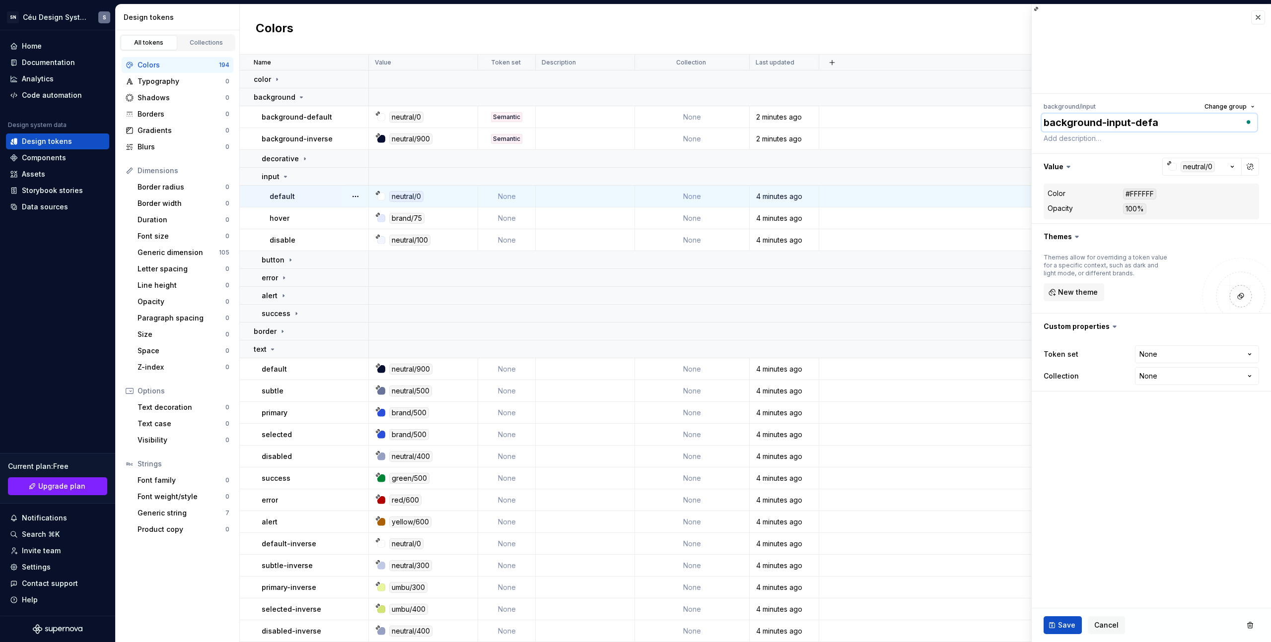
type textarea "background-input-defau"
type textarea "*"
type textarea "background-input-defaul"
type textarea "*"
drag, startPoint x: 1137, startPoint y: 122, endPoint x: 1005, endPoint y: 121, distance: 132.0
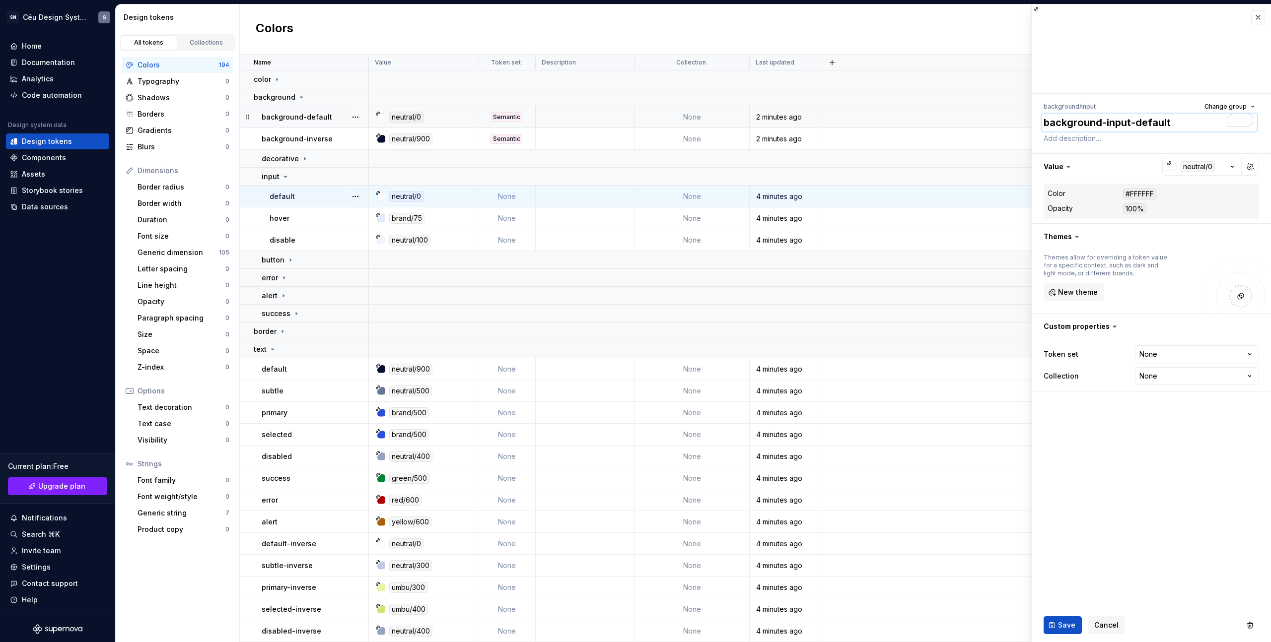
click at [1005, 121] on body "SN Céu Design System S Home Documentation Analytics Code automation Design syst…" at bounding box center [635, 321] width 1271 height 642
type textarea "background-input-default"
click at [1075, 620] on button "Save" at bounding box center [1062, 625] width 38 height 18
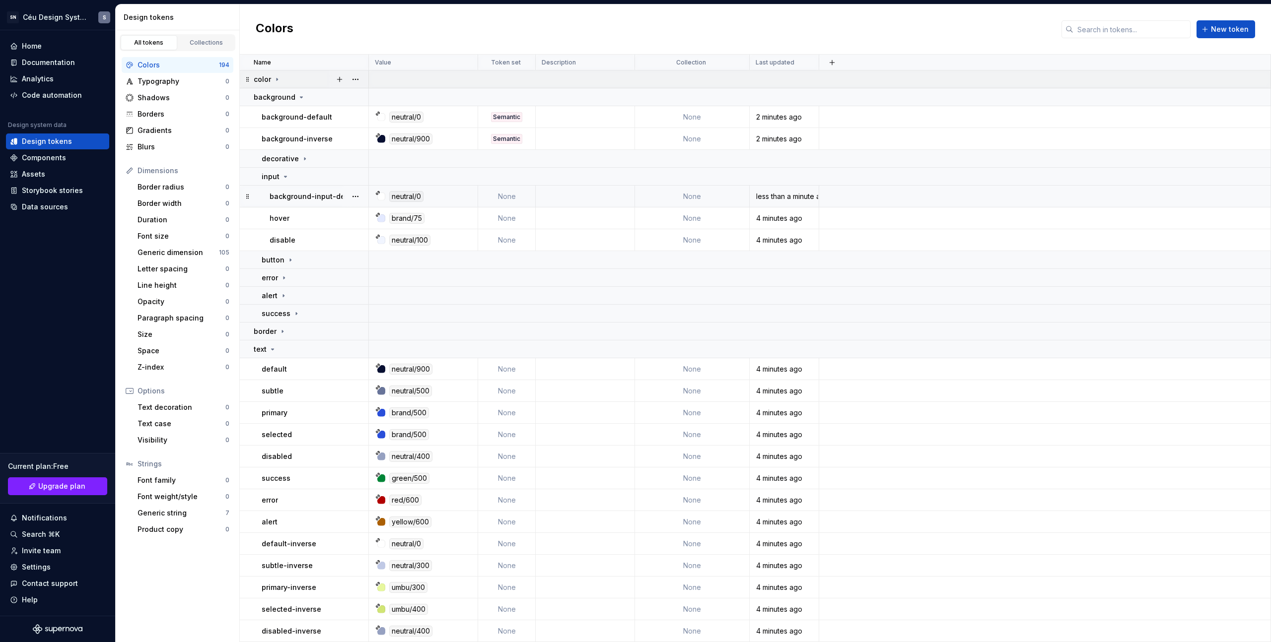
click at [279, 81] on icon at bounding box center [277, 79] width 8 height 8
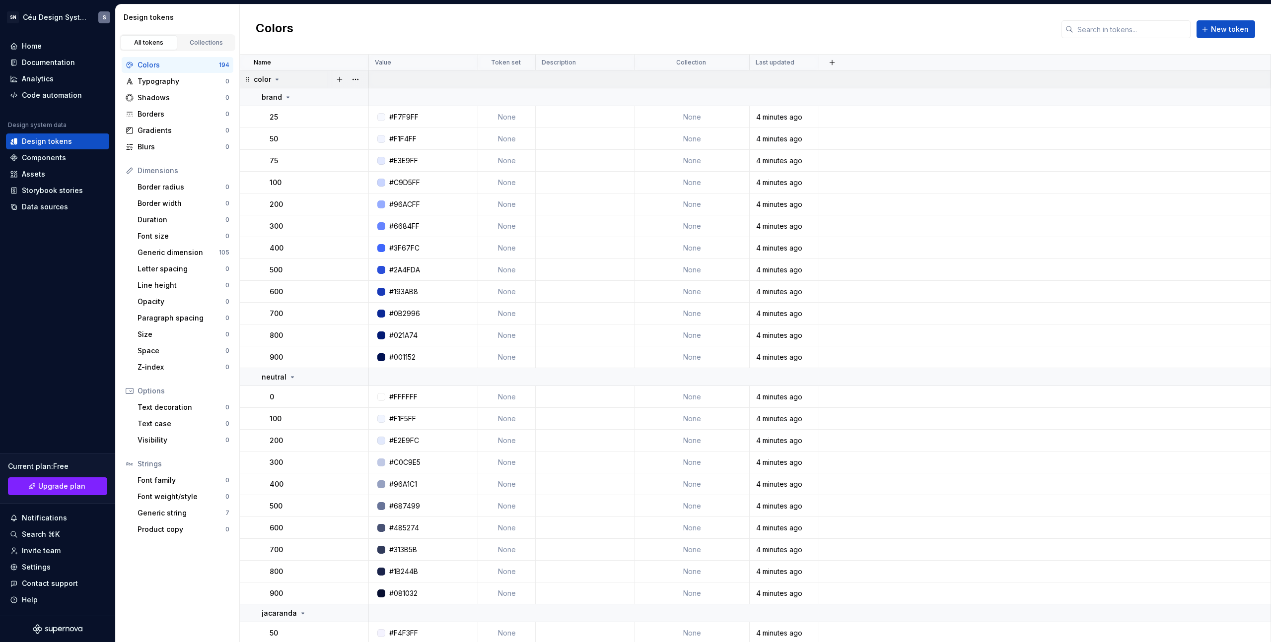
click at [279, 80] on icon at bounding box center [277, 79] width 8 height 8
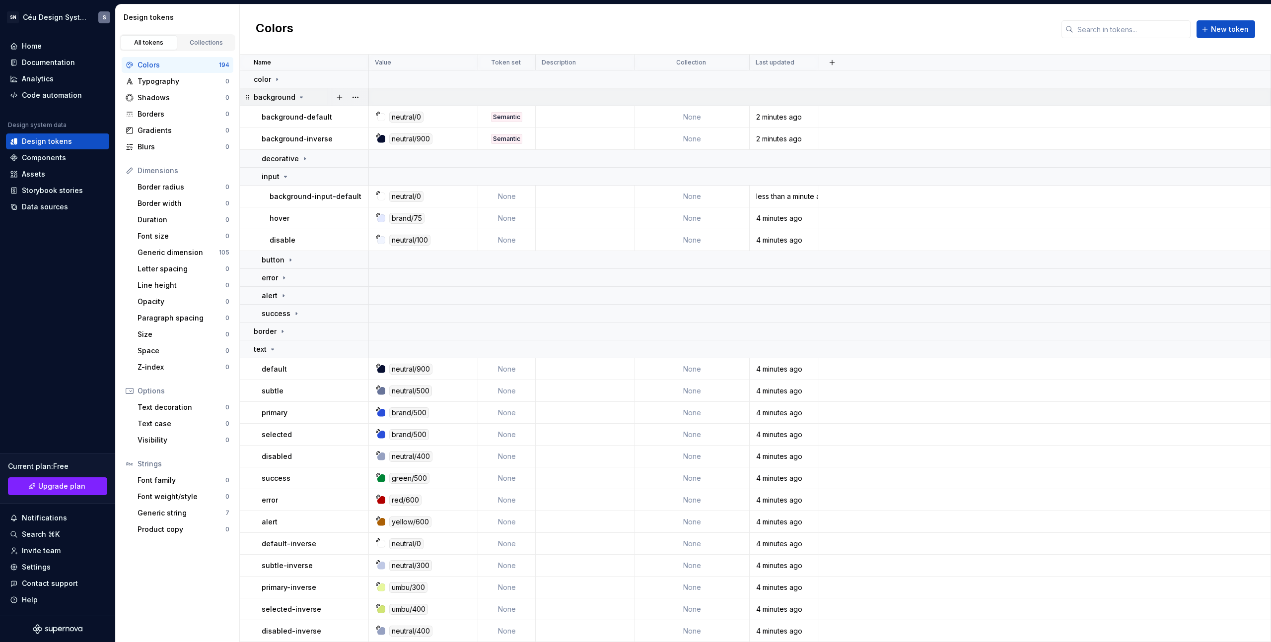
click at [302, 100] on icon at bounding box center [301, 97] width 8 height 8
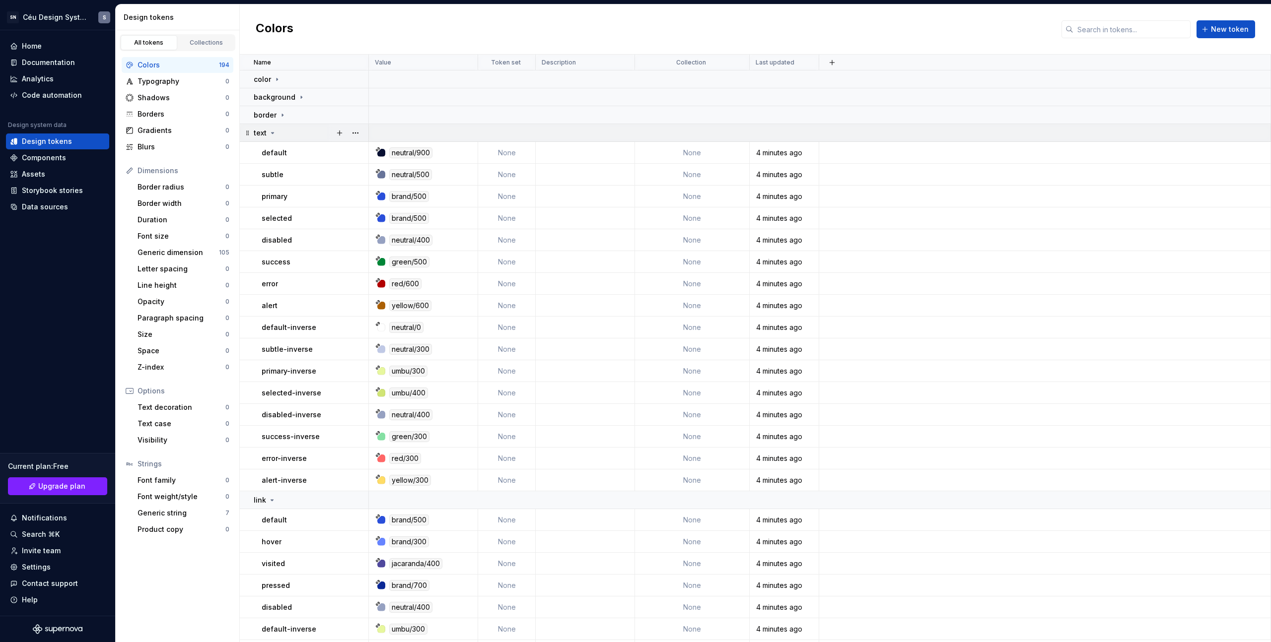
click at [274, 135] on icon at bounding box center [273, 133] width 8 height 8
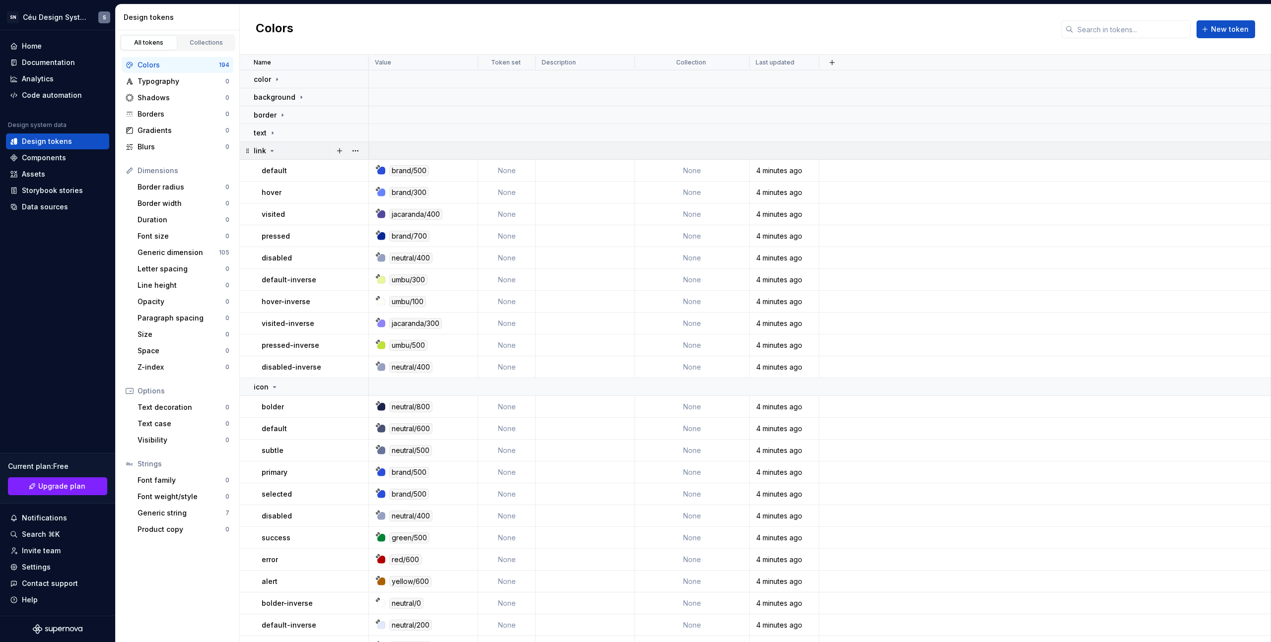
click at [277, 149] on div "link" at bounding box center [311, 151] width 114 height 10
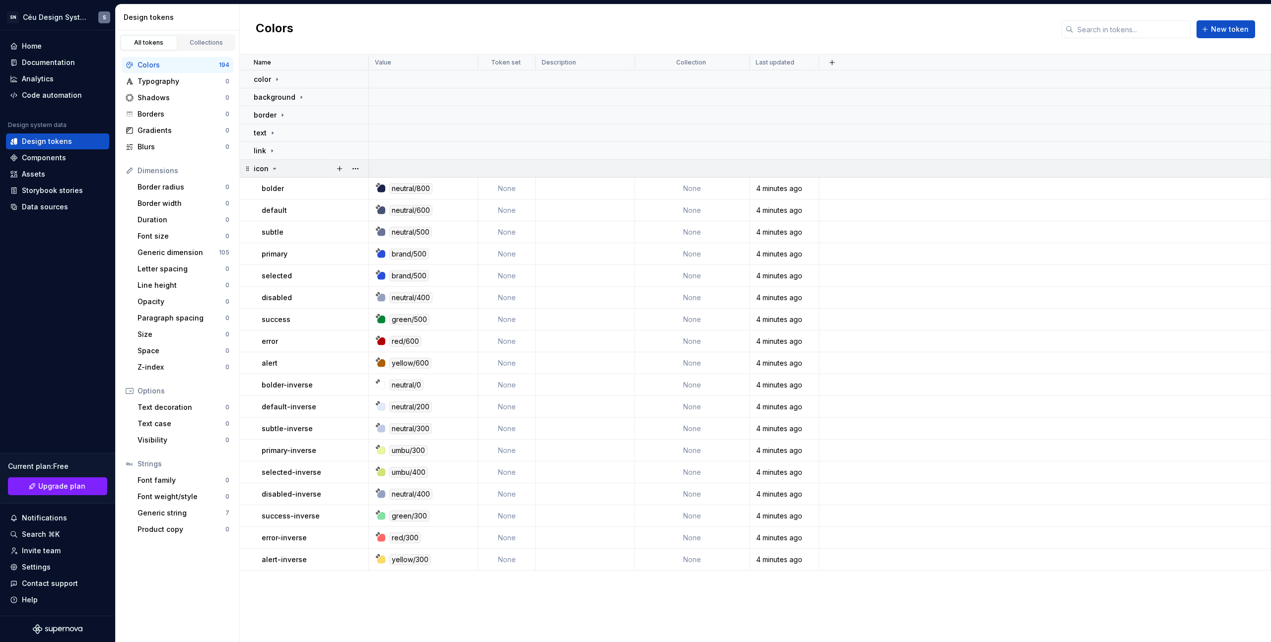
click at [273, 171] on icon at bounding box center [274, 169] width 8 height 8
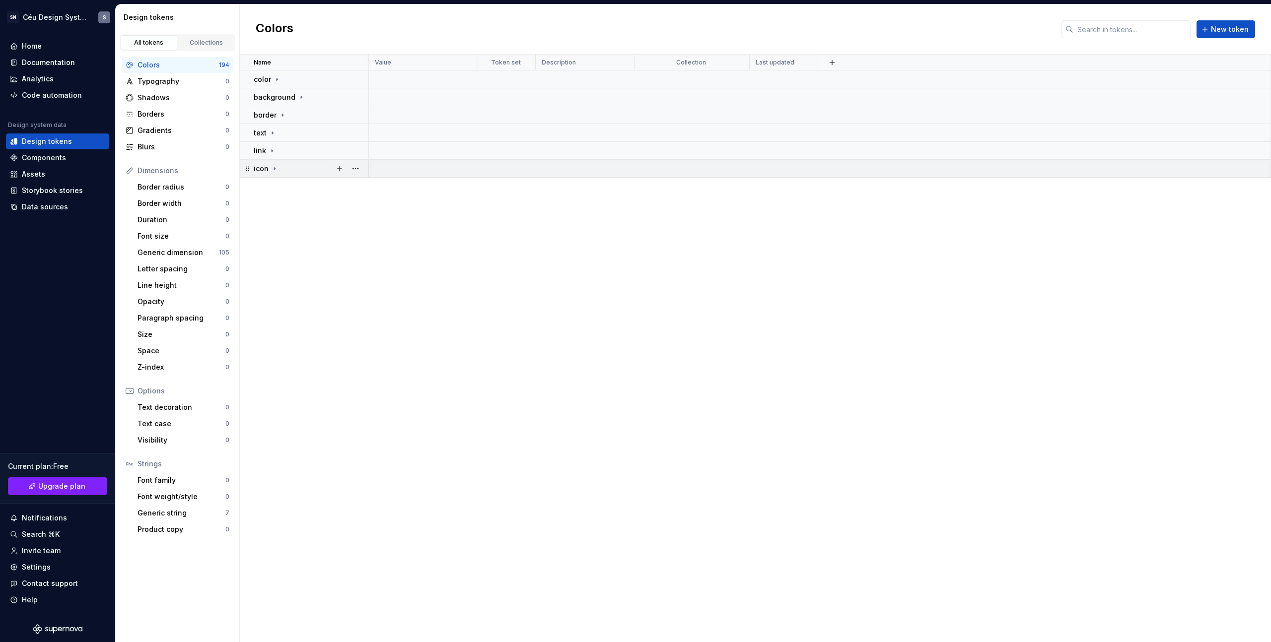
click at [275, 169] on icon at bounding box center [274, 169] width 8 height 8
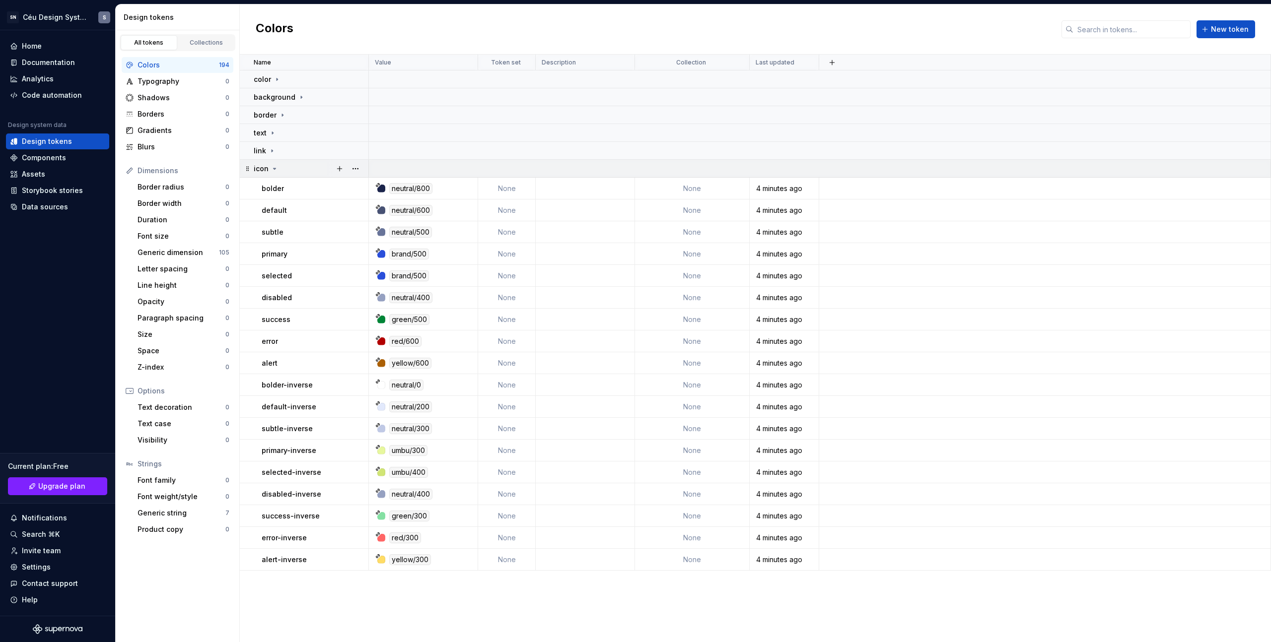
click at [276, 163] on td "icon" at bounding box center [304, 169] width 129 height 18
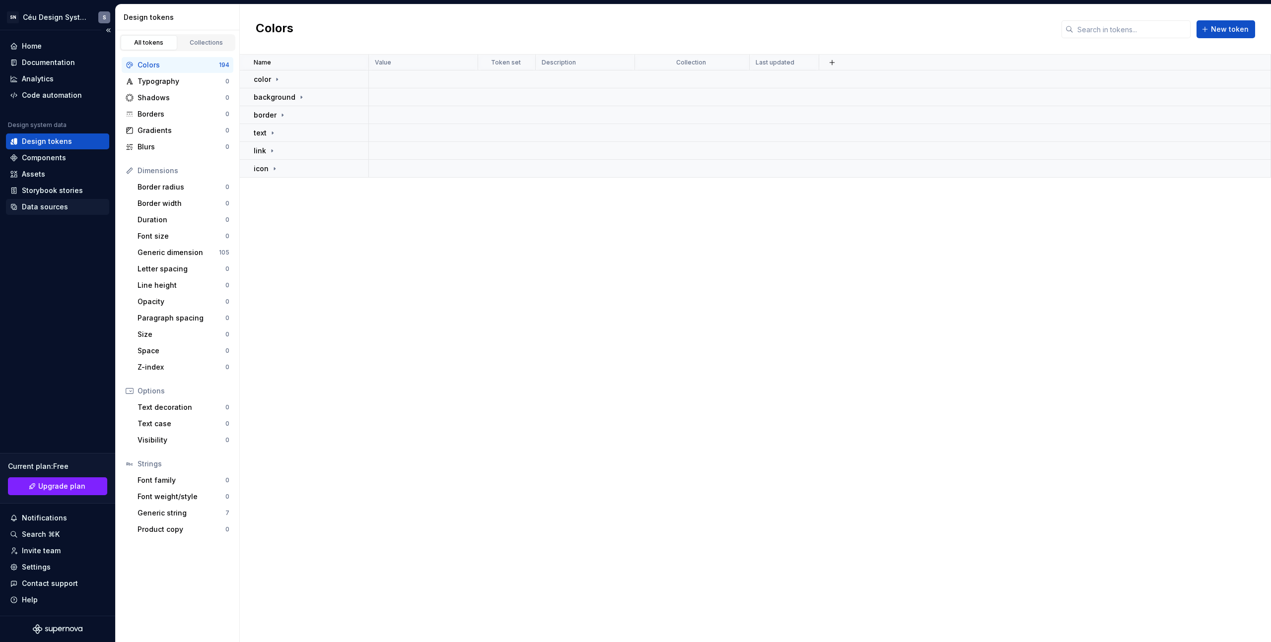
click at [46, 210] on div "Data sources" at bounding box center [45, 207] width 46 height 10
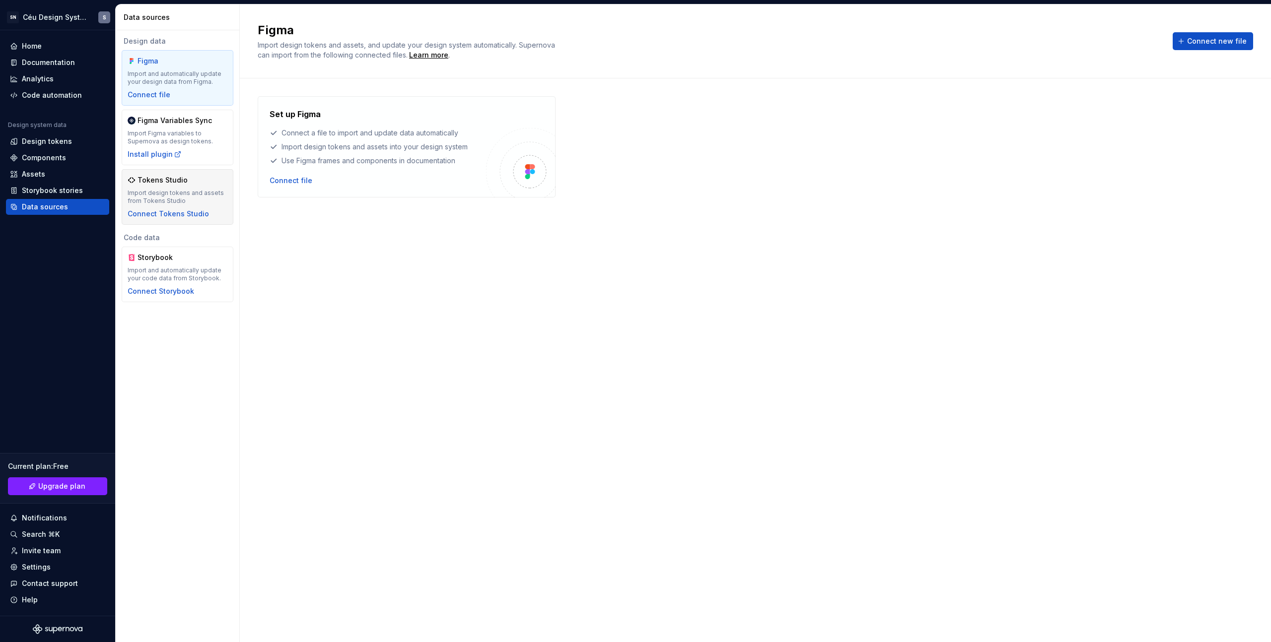
click at [192, 200] on div "Import design tokens and assets from Tokens Studio" at bounding box center [178, 197] width 100 height 16
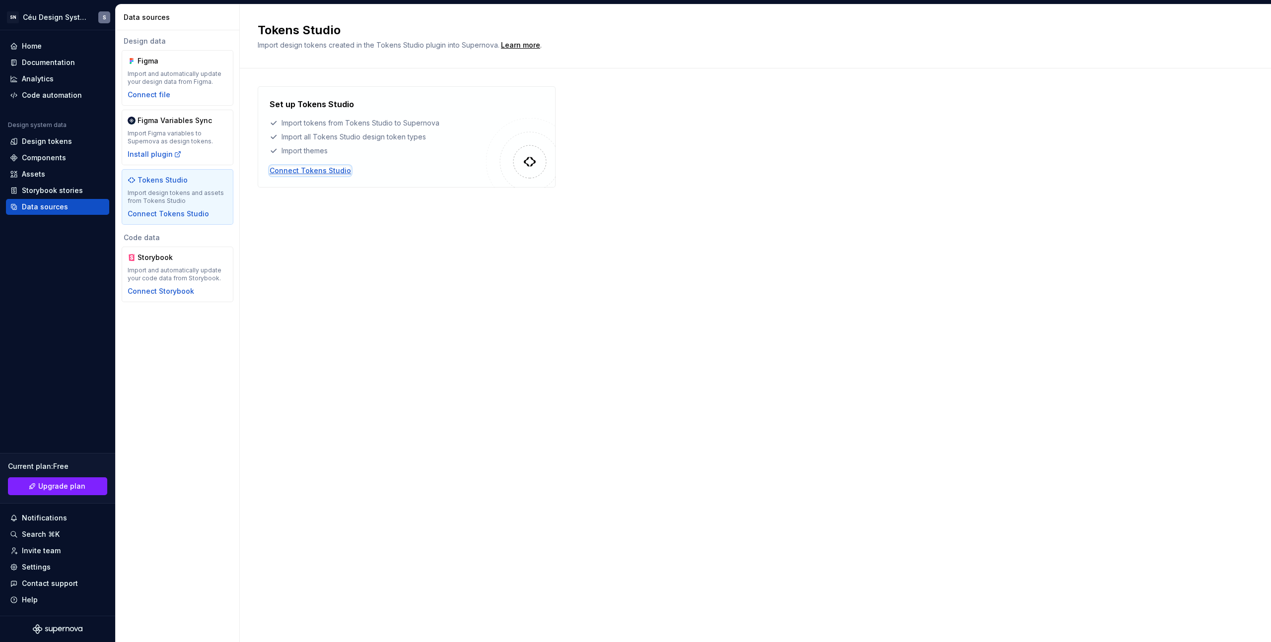
click at [314, 170] on div "Connect Tokens Studio" at bounding box center [309, 171] width 81 height 10
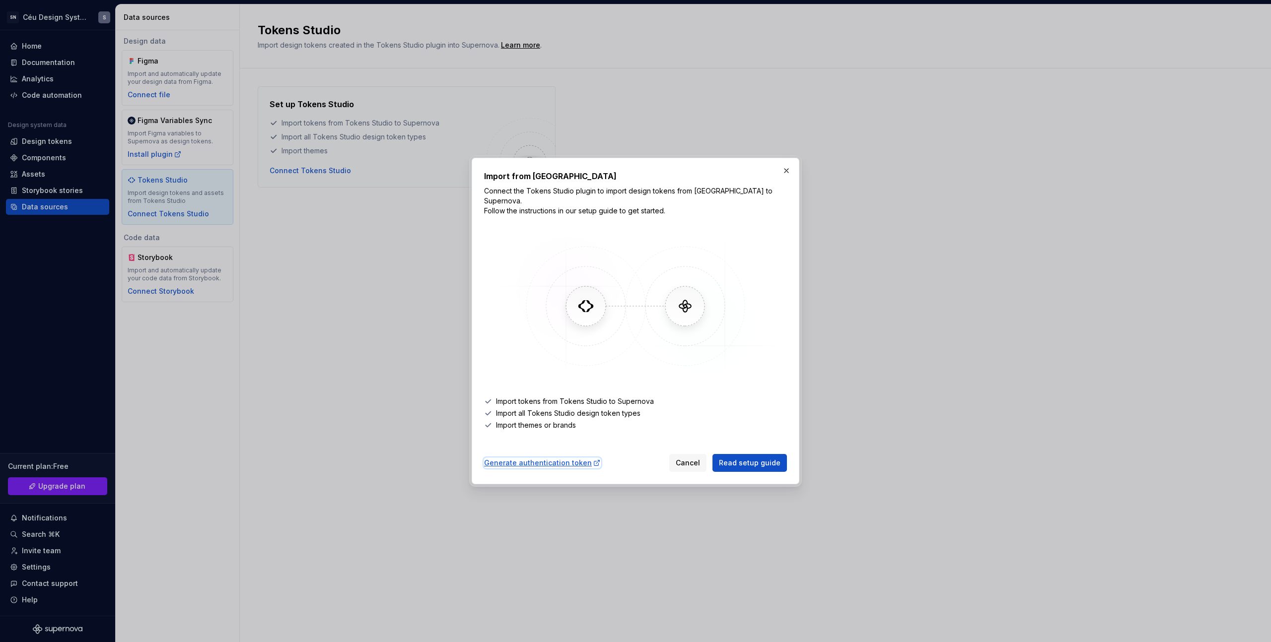
click at [541, 462] on div "Generate authentication token" at bounding box center [542, 463] width 117 height 10
click at [740, 461] on span "Read setup guide" at bounding box center [750, 463] width 62 height 10
drag, startPoint x: 576, startPoint y: 301, endPoint x: 450, endPoint y: 5, distance: 321.5
click at [781, 173] on button "button" at bounding box center [786, 171] width 14 height 14
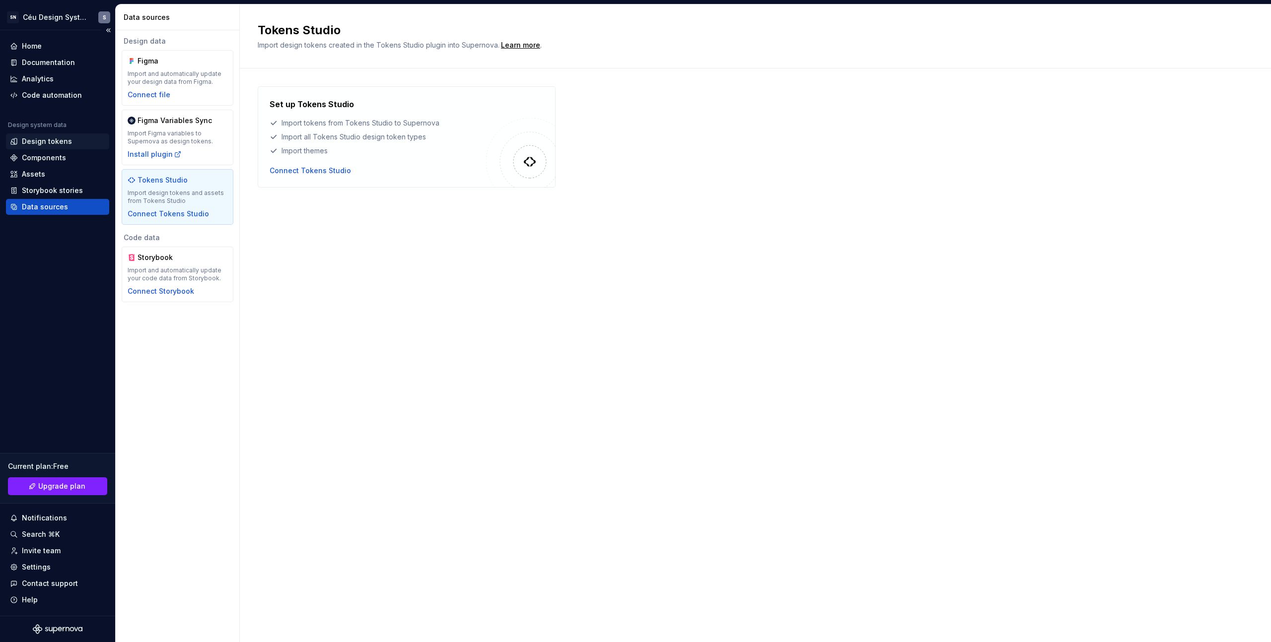
click at [65, 144] on div "Design tokens" at bounding box center [47, 141] width 50 height 10
click at [62, 156] on div "Components" at bounding box center [44, 158] width 44 height 10
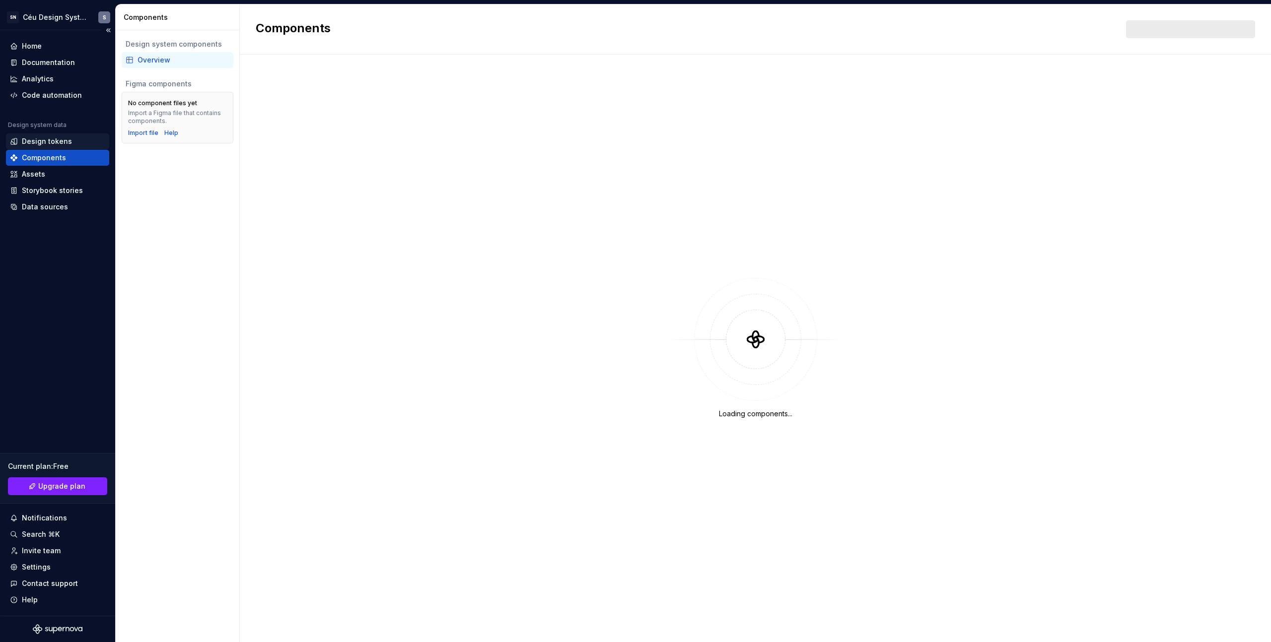
click at [62, 143] on div "Design tokens" at bounding box center [47, 141] width 50 height 10
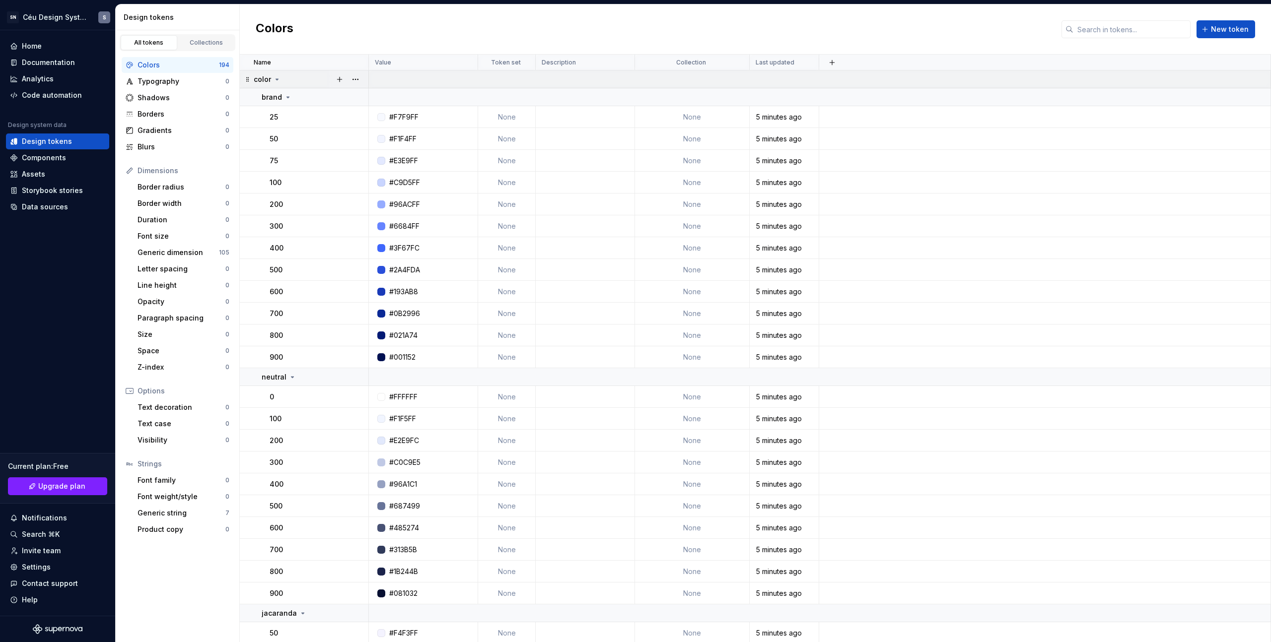
click at [276, 80] on icon at bounding box center [277, 79] width 8 height 8
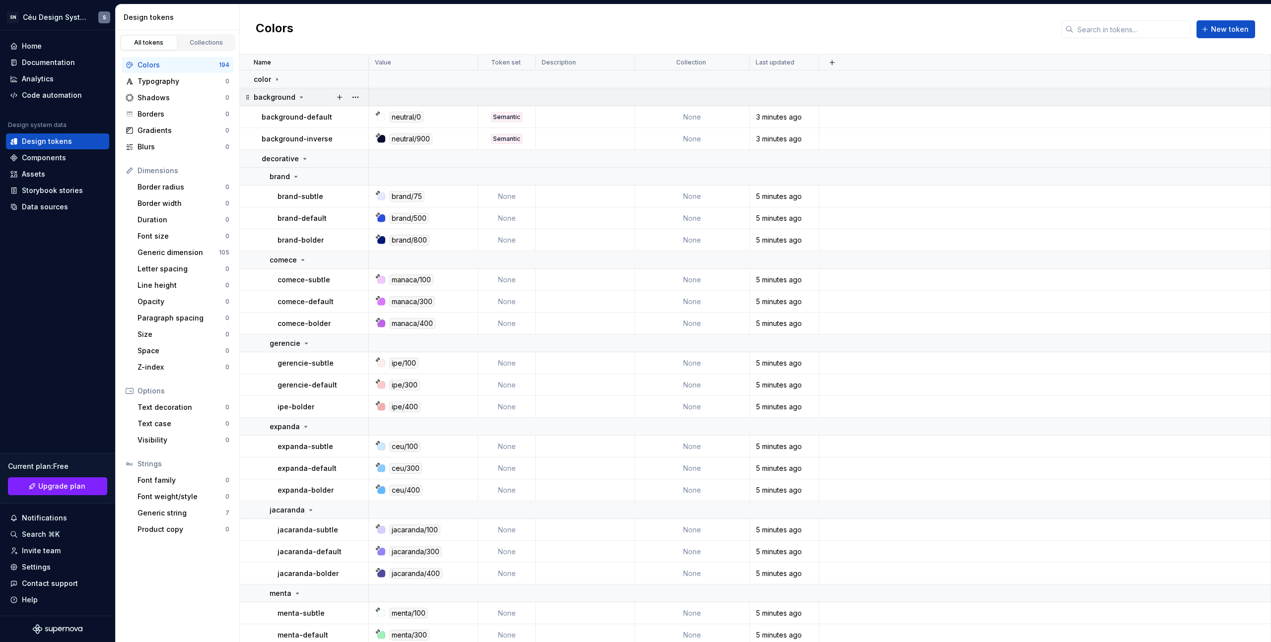
click at [297, 99] on icon at bounding box center [301, 97] width 8 height 8
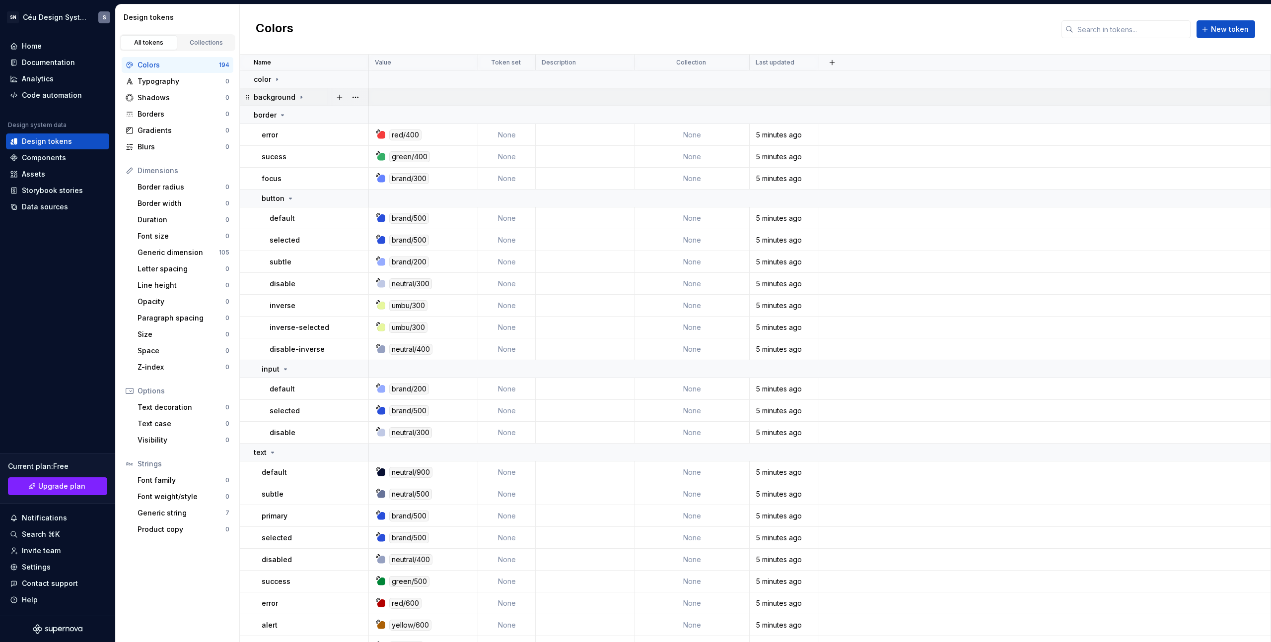
click at [297, 99] on icon at bounding box center [301, 97] width 8 height 8
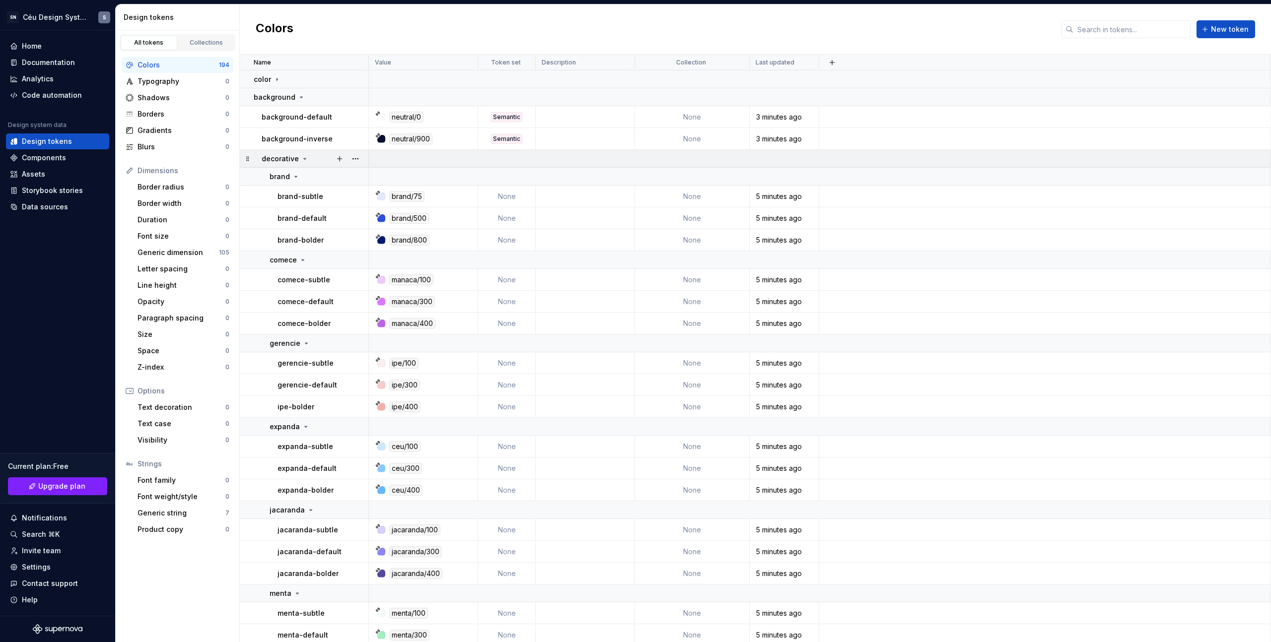
click at [304, 157] on icon at bounding box center [305, 159] width 8 height 8
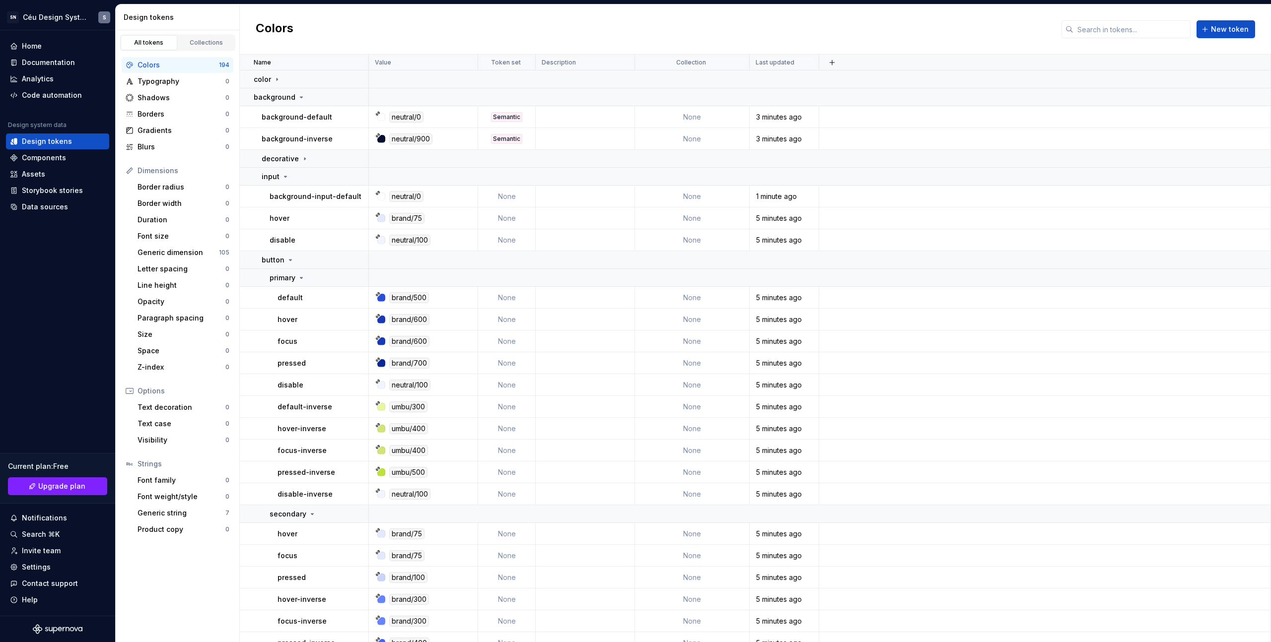
click at [289, 214] on div "hover" at bounding box center [318, 218] width 98 height 10
click at [278, 218] on p "hover" at bounding box center [279, 218] width 20 height 10
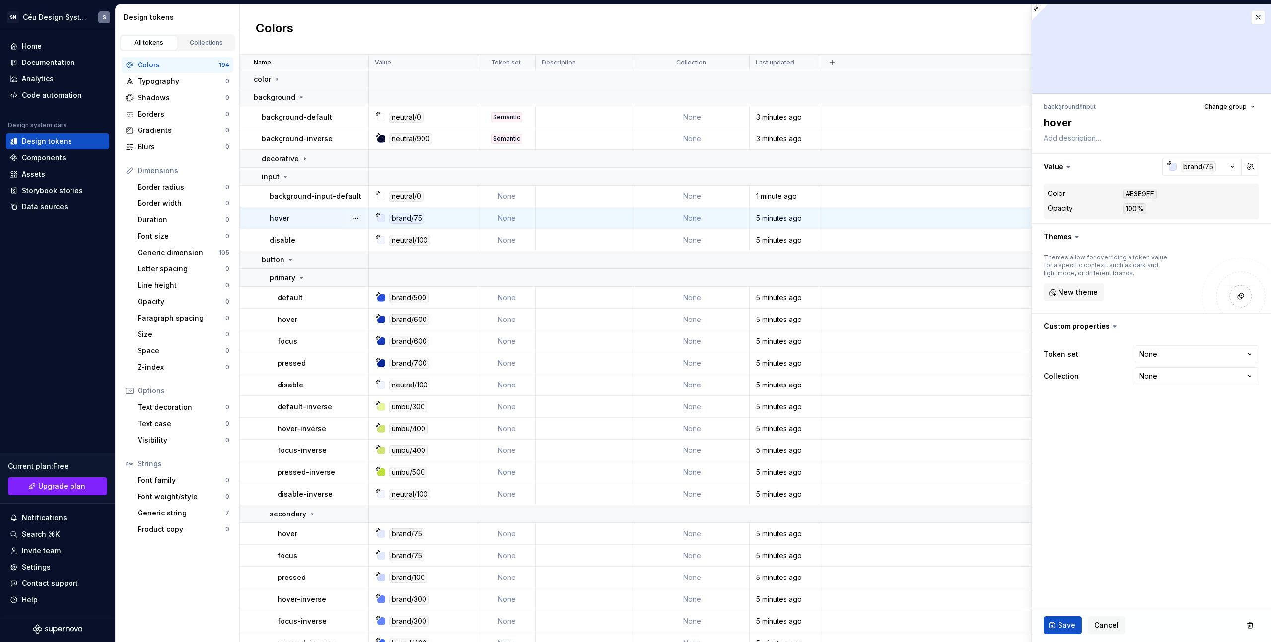
click at [302, 220] on div "hover" at bounding box center [318, 218] width 98 height 10
click at [308, 97] on div "background" at bounding box center [311, 97] width 114 height 10
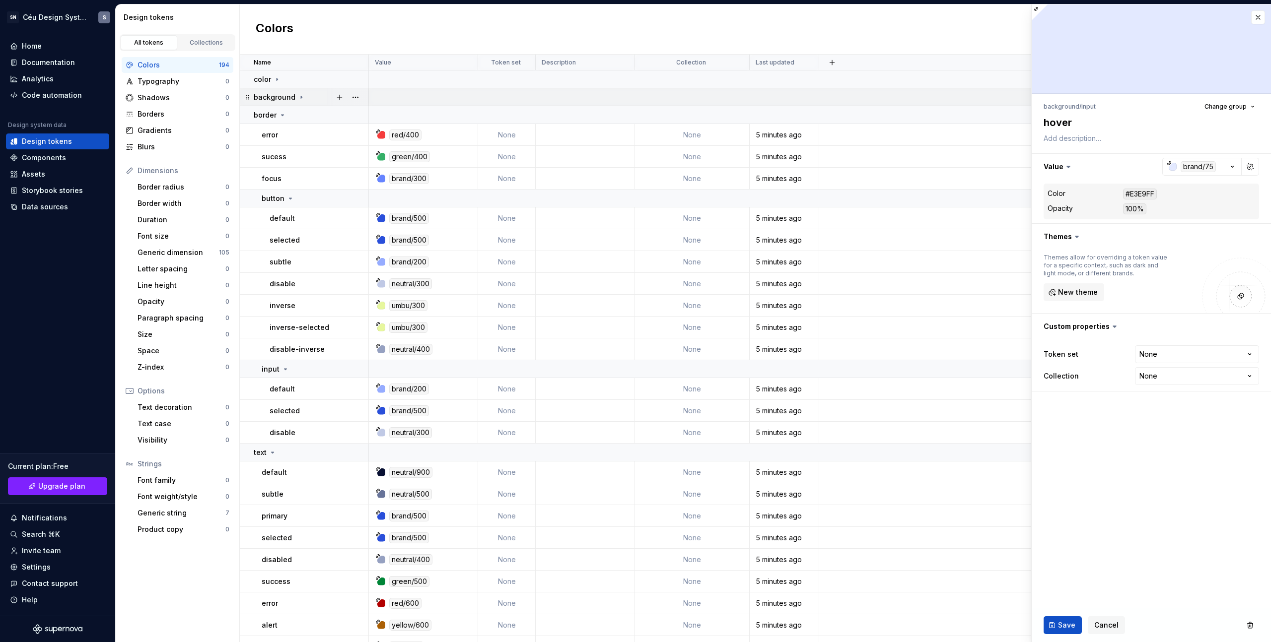
click at [310, 98] on div "background" at bounding box center [311, 97] width 114 height 10
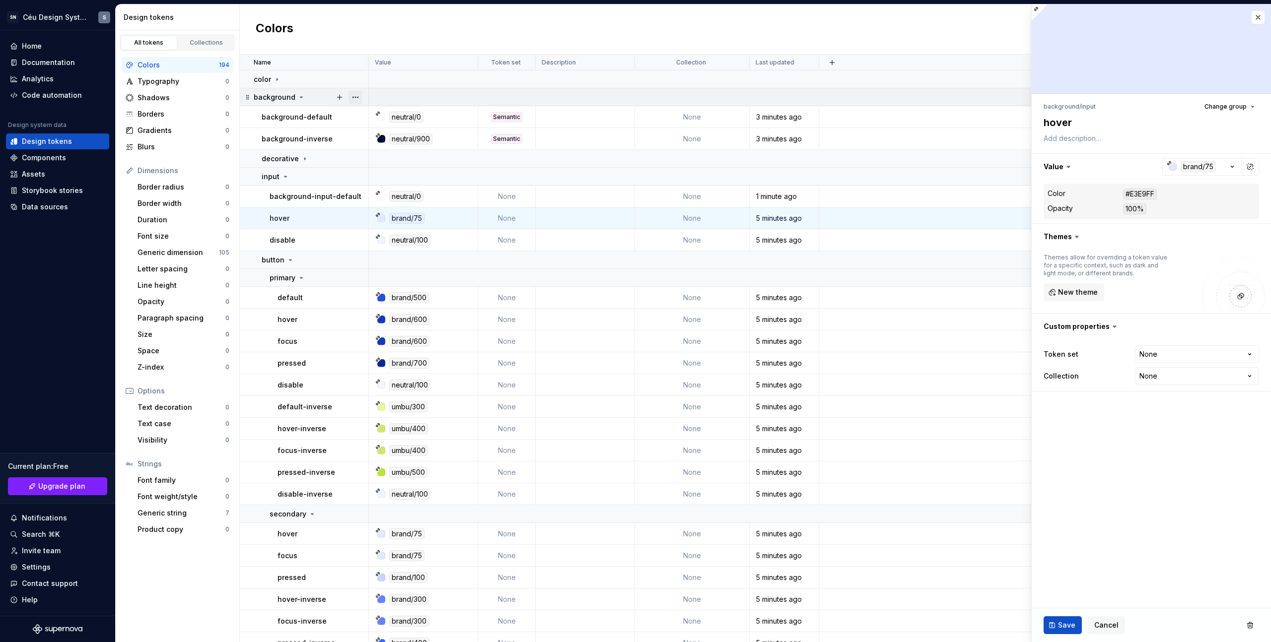
click at [355, 99] on button "button" at bounding box center [355, 97] width 14 height 14
click at [390, 194] on div "Ungroup" at bounding box center [399, 189] width 65 height 10
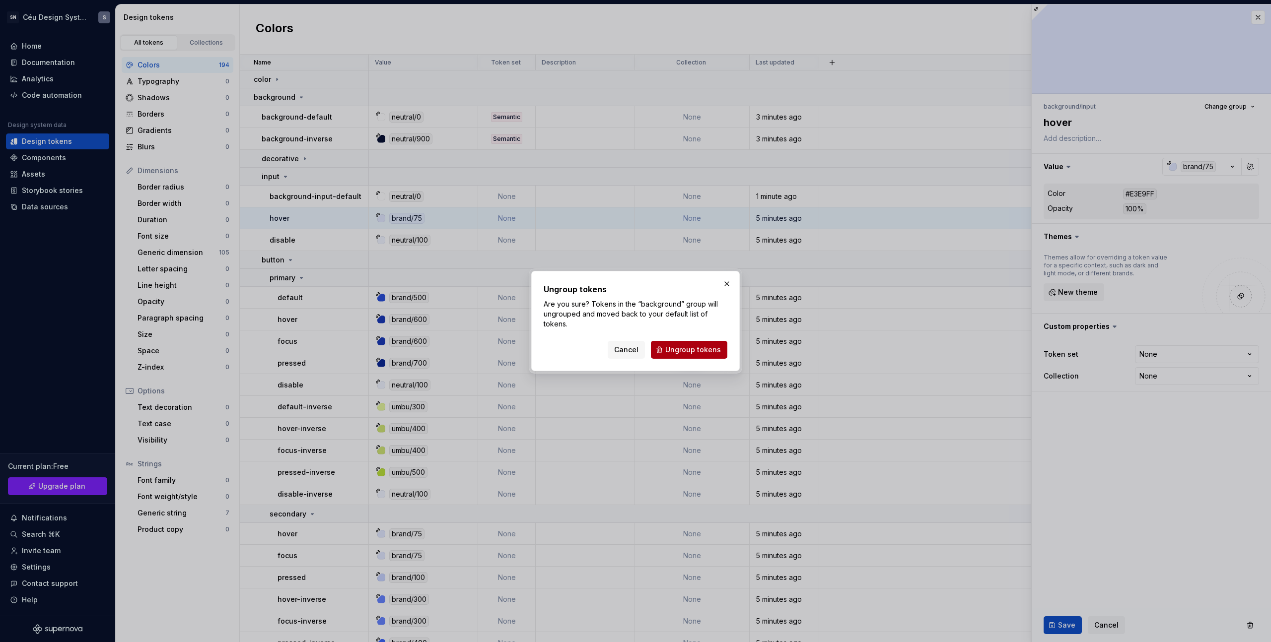
click at [697, 354] on span "Ungroup tokens" at bounding box center [693, 350] width 56 height 10
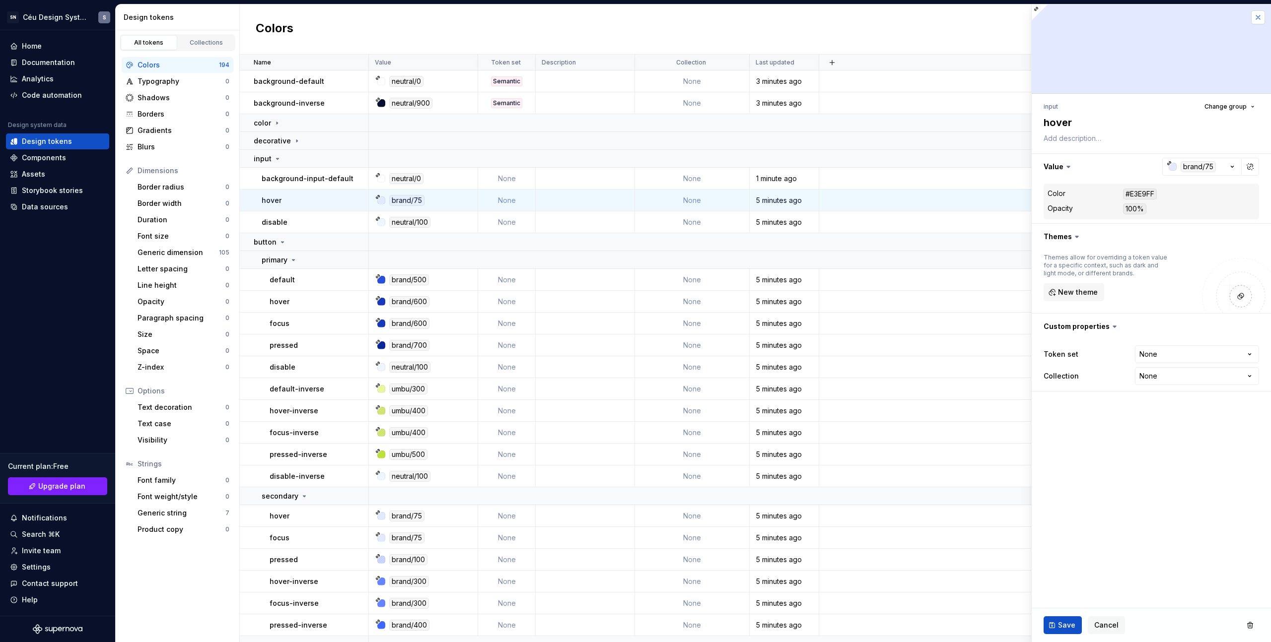
click at [1263, 18] on button "button" at bounding box center [1258, 17] width 14 height 14
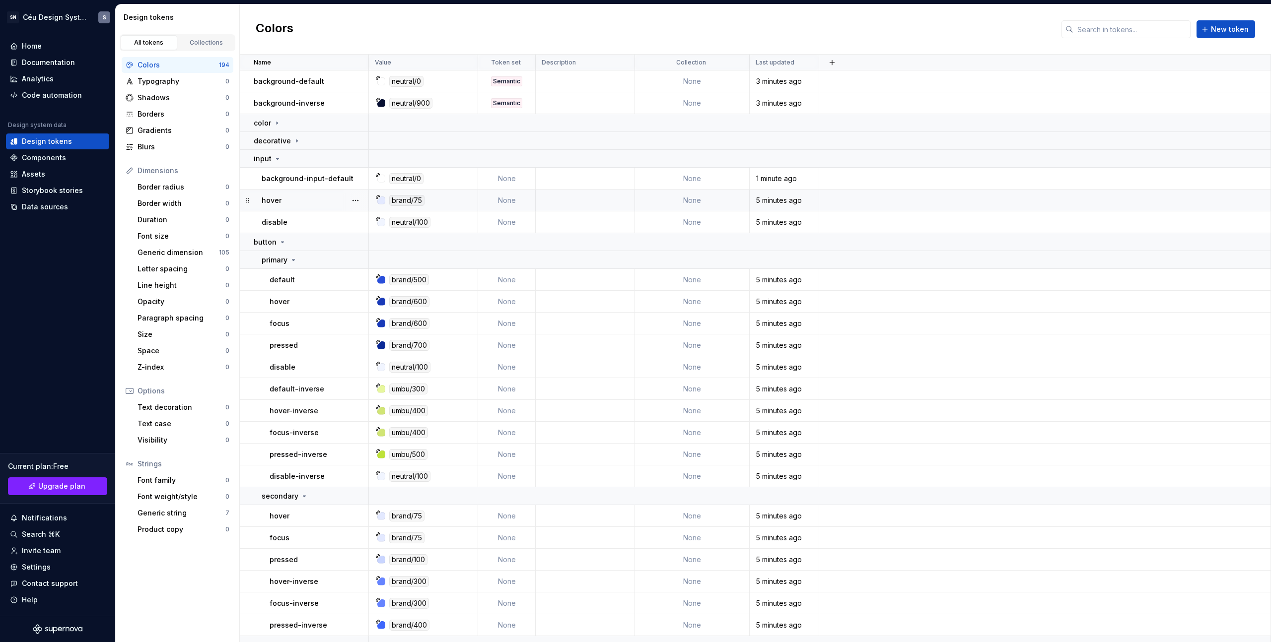
click at [275, 200] on p "hover" at bounding box center [272, 201] width 20 height 10
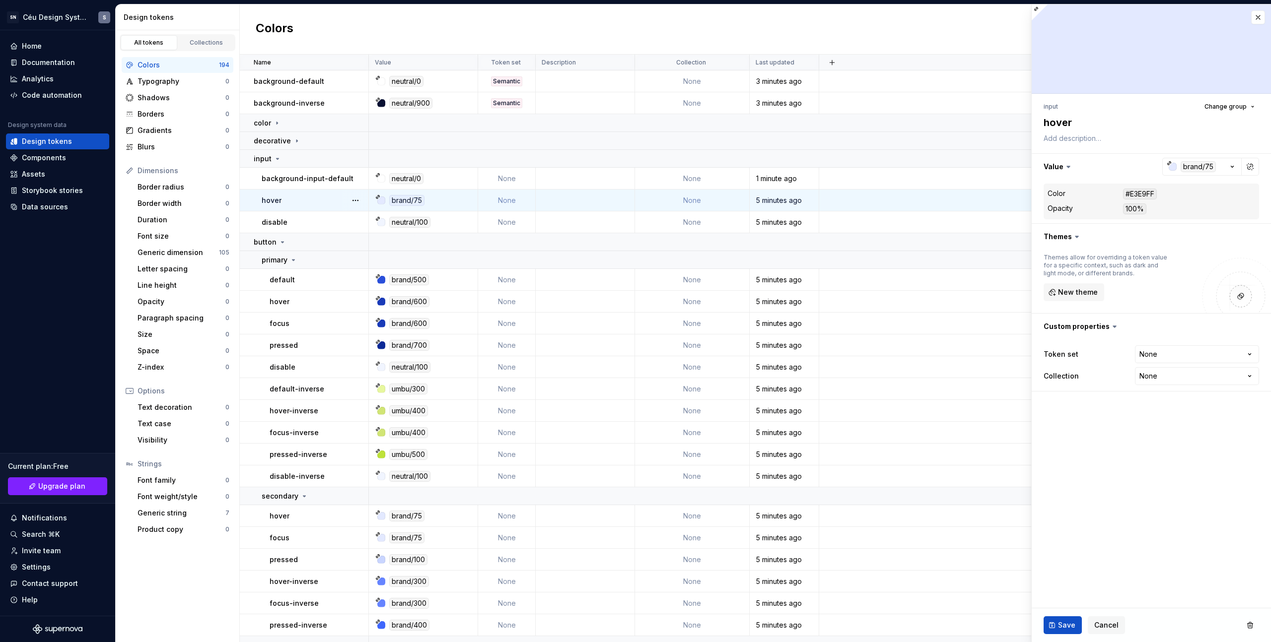
click at [275, 200] on p "hover" at bounding box center [272, 201] width 20 height 10
click at [1049, 121] on textarea "hover" at bounding box center [1148, 123] width 215 height 18
type textarea "*"
type textarea "bhover"
type textarea "*"
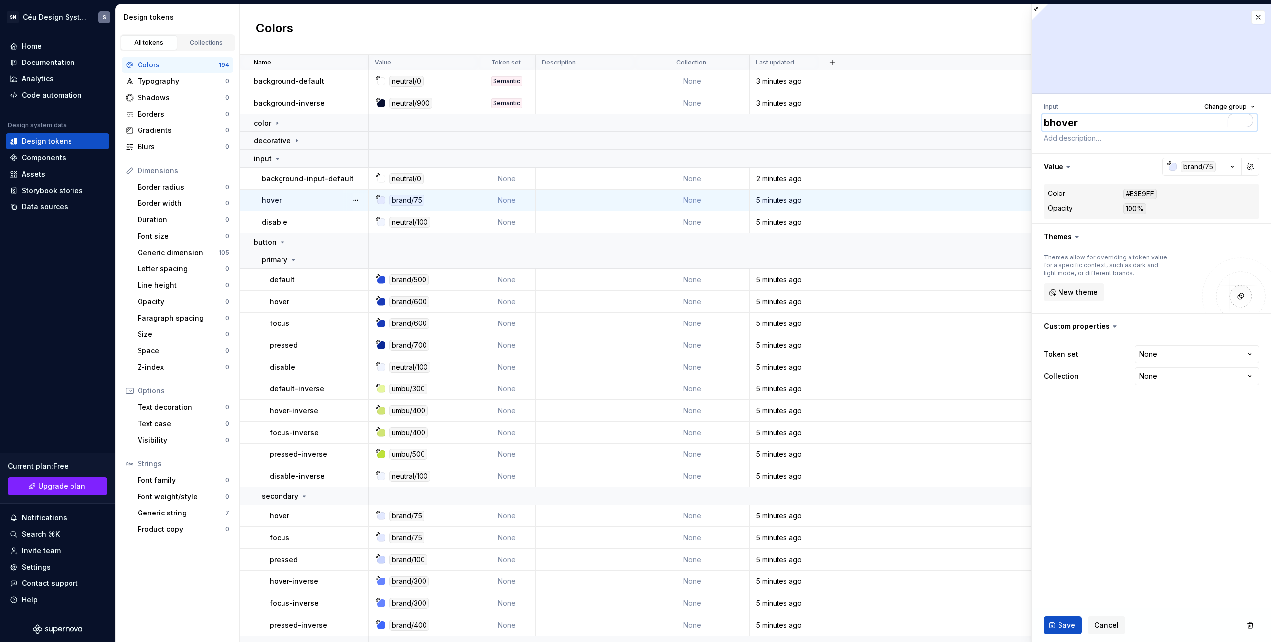
type textarea "bahover"
type textarea "*"
type textarea "bachover"
type textarea "*"
type textarea "backhover"
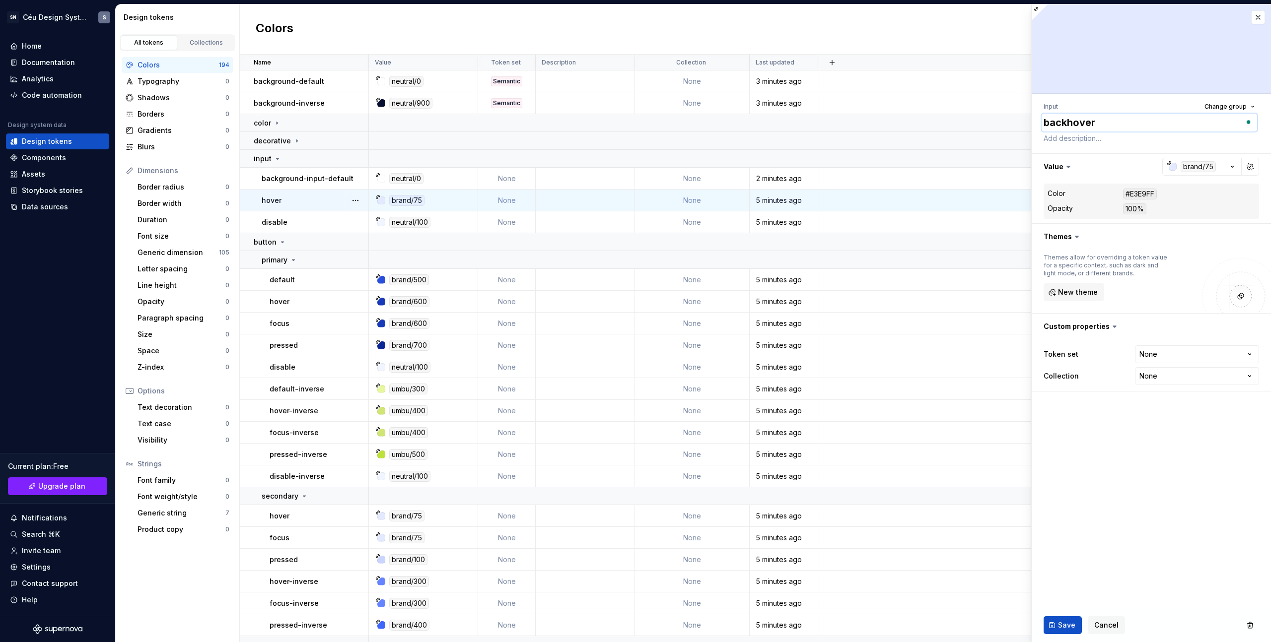
type textarea "*"
type textarea "backghover"
type textarea "*"
type textarea "backgrhover"
type textarea "*"
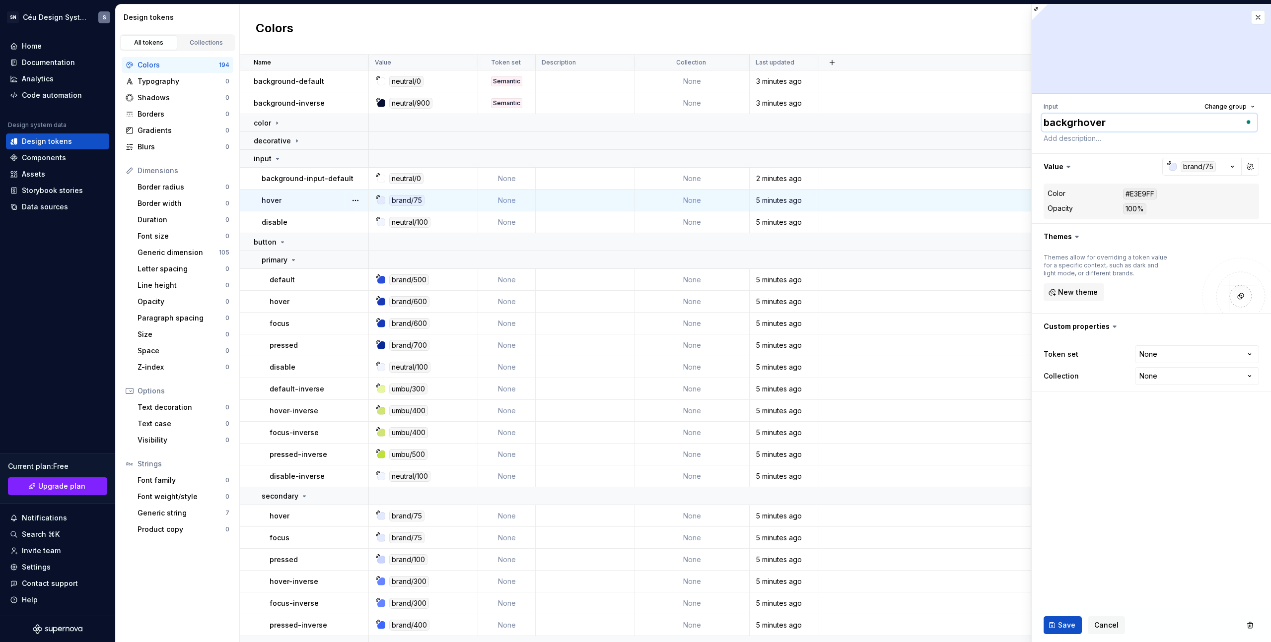
type textarea "backgrohover"
type textarea "*"
type textarea "backgrouhover"
type textarea "*"
type textarea "backgrounhover"
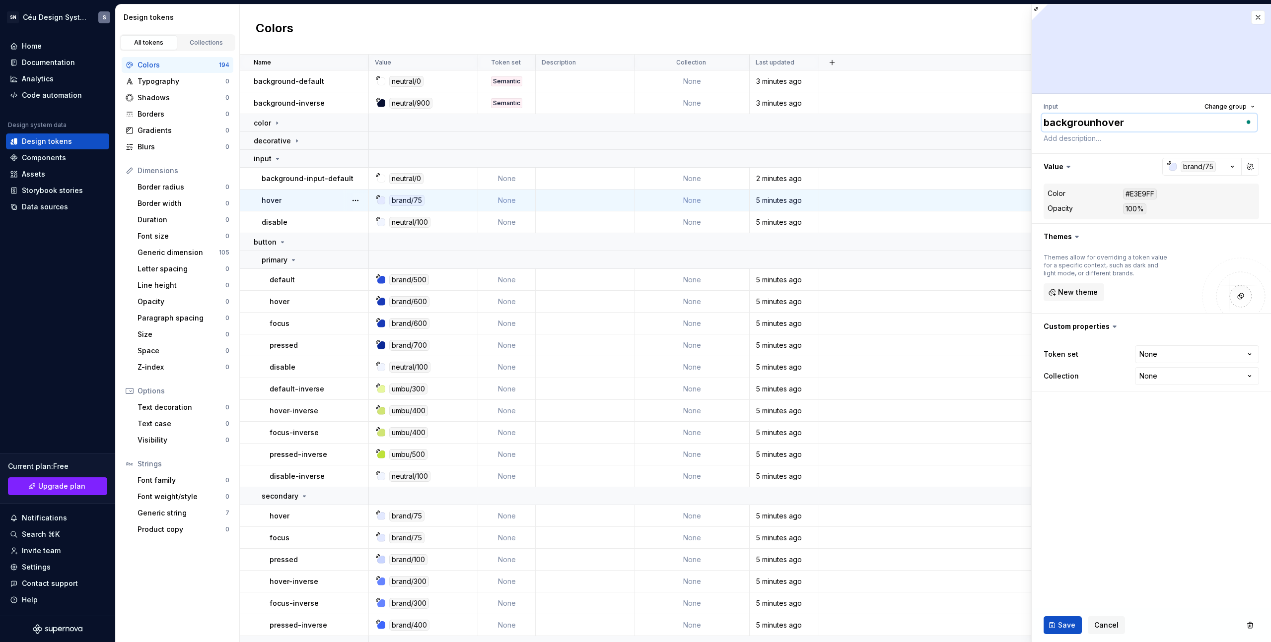
type textarea "*"
type textarea "backgroundhover"
type textarea "*"
type textarea "background=hover"
type textarea "*"
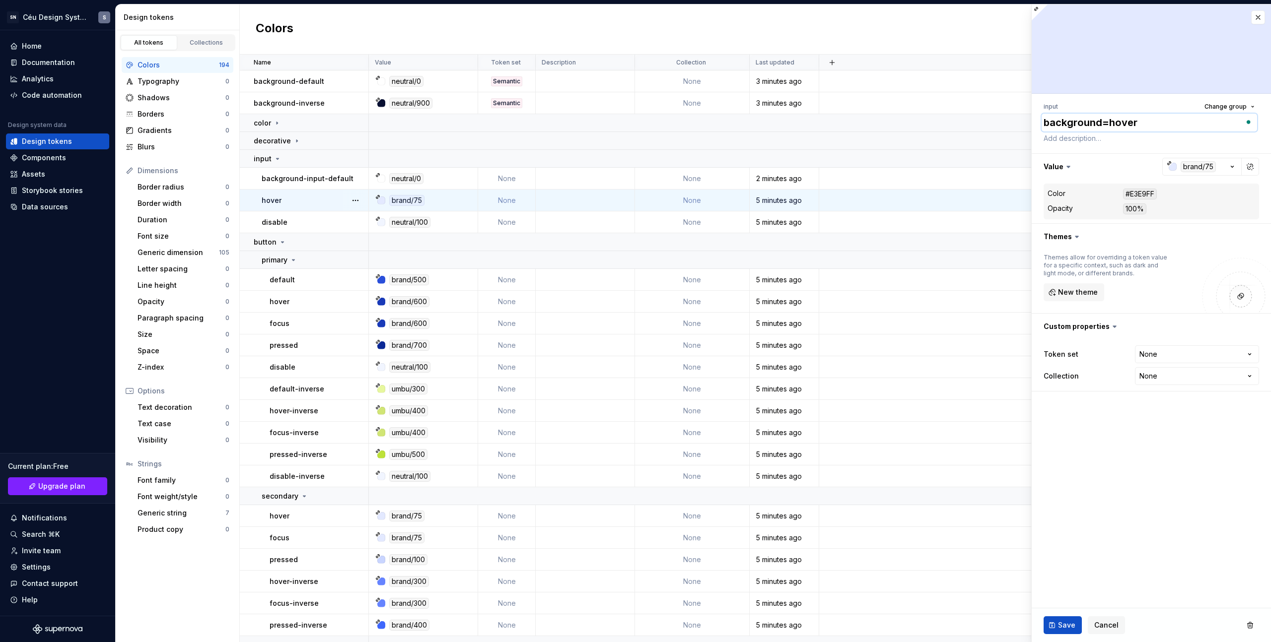
type textarea "backgroundhover"
type textarea "*"
type textarea "background-hover"
type textarea "*"
type textarea "background-ir"
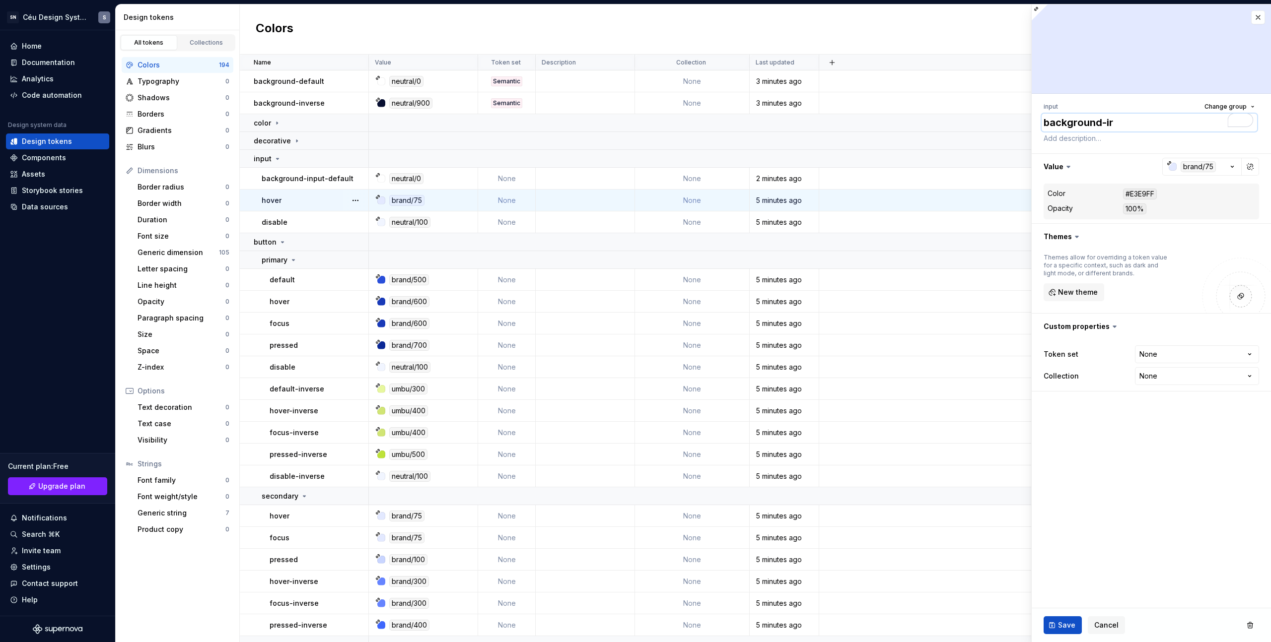
type textarea "*"
type textarea "background-inr"
type textarea "*"
type textarea "background-in"
type textarea "*"
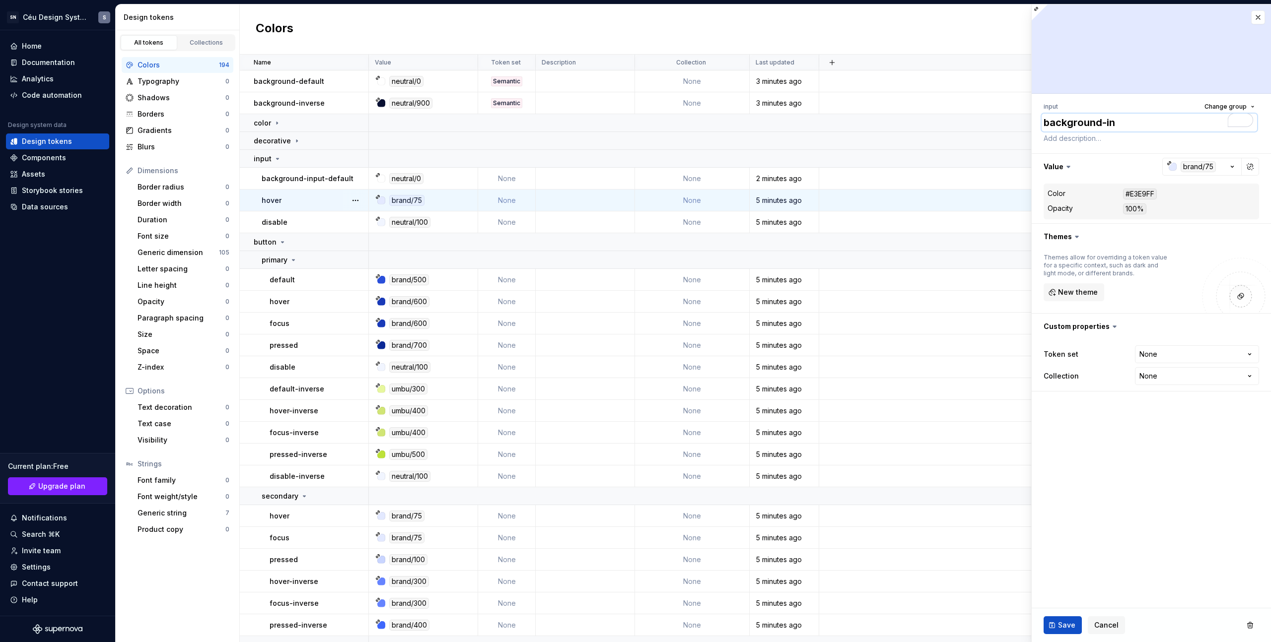
type textarea "background-inp"
type textarea "*"
type textarea "background-inpu"
type textarea "*"
type textarea "background-input"
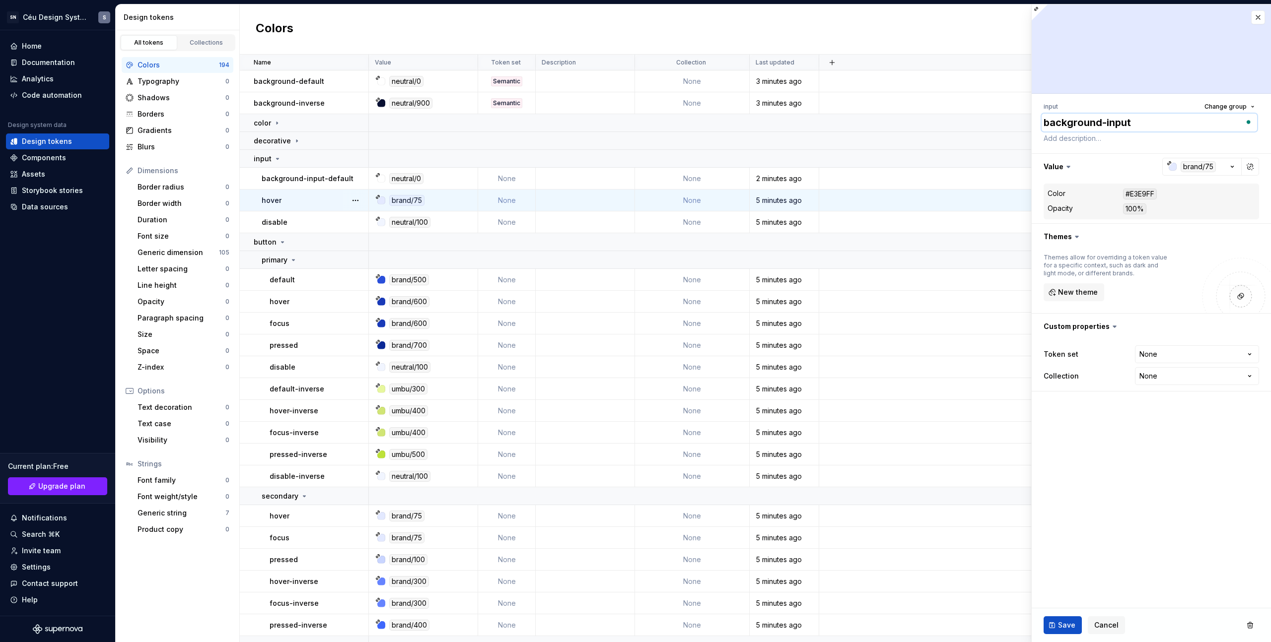
type textarea "*"
type textarea "background-input0"
type textarea "*"
type textarea "background-input0h"
type textarea "*"
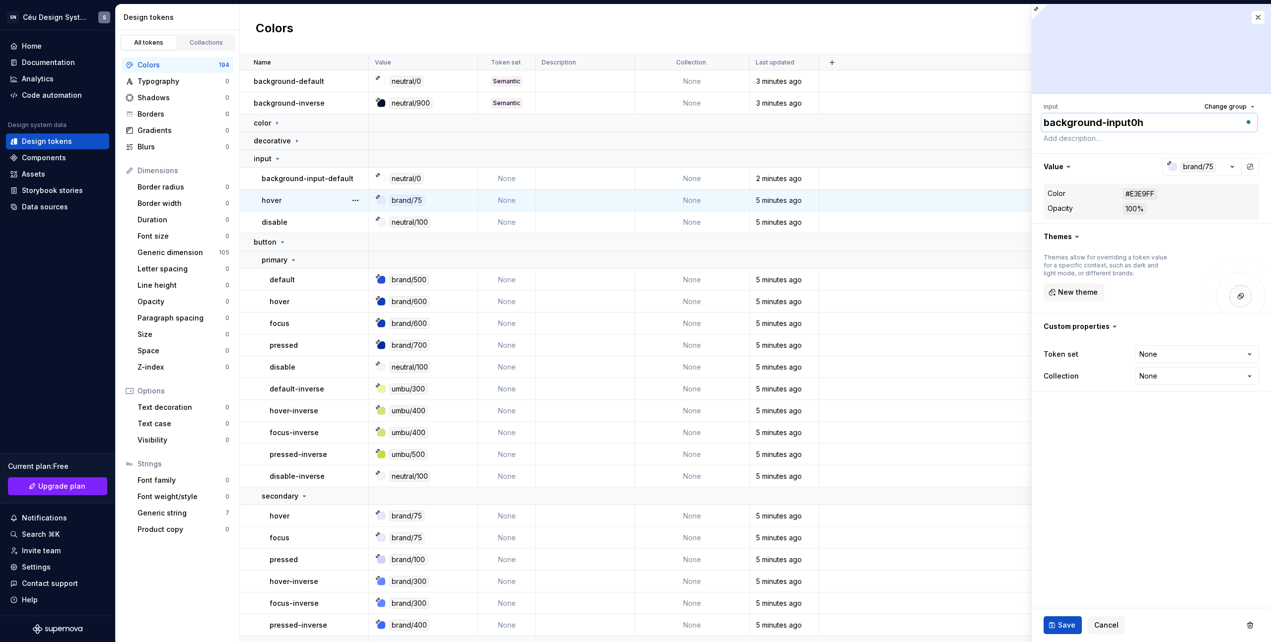
type textarea "background-input0"
type textarea "*"
type textarea "background-input"
type textarea "*"
type textarea "background-input0"
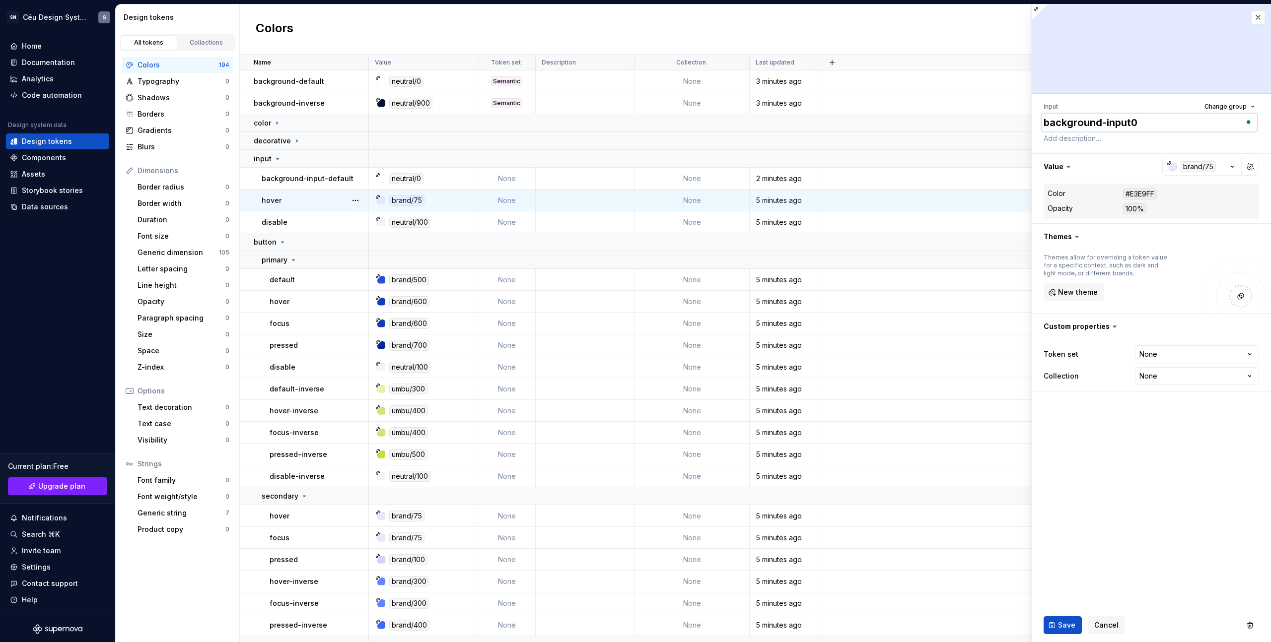
type textarea "*"
type textarea "background-input"
type textarea "*"
type textarea "background-input-"
type textarea "*"
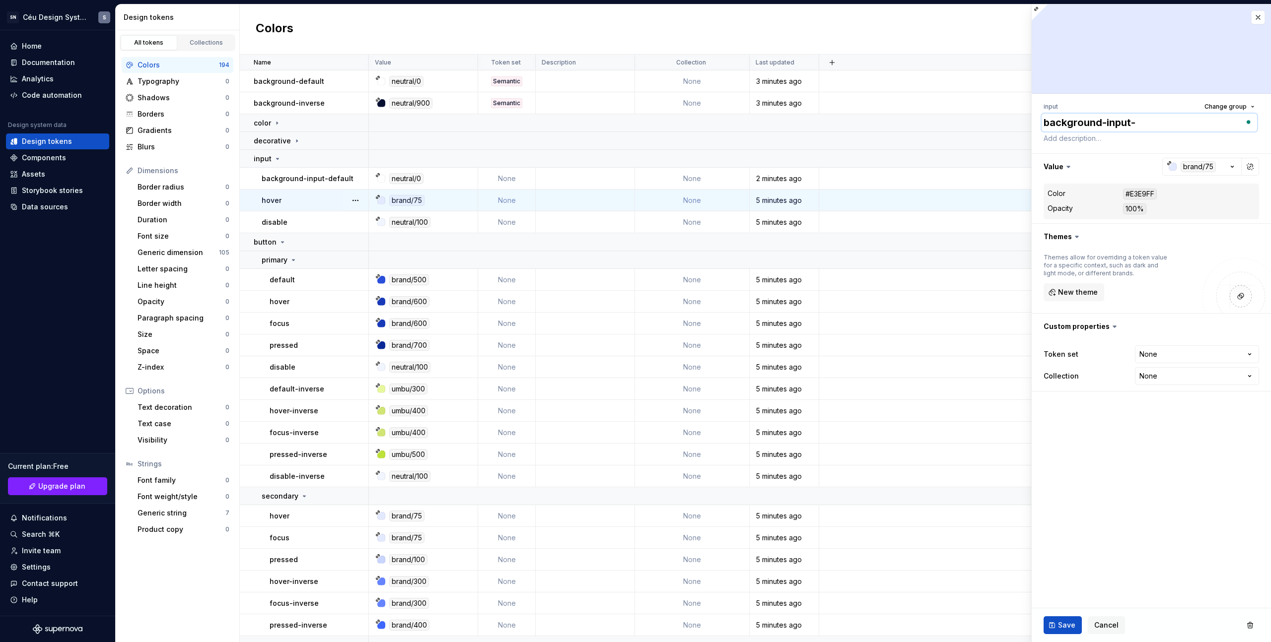
type textarea "background-input-h"
type textarea "*"
type textarea "background-input-hov"
type textarea "*"
type textarea "background-input-hove"
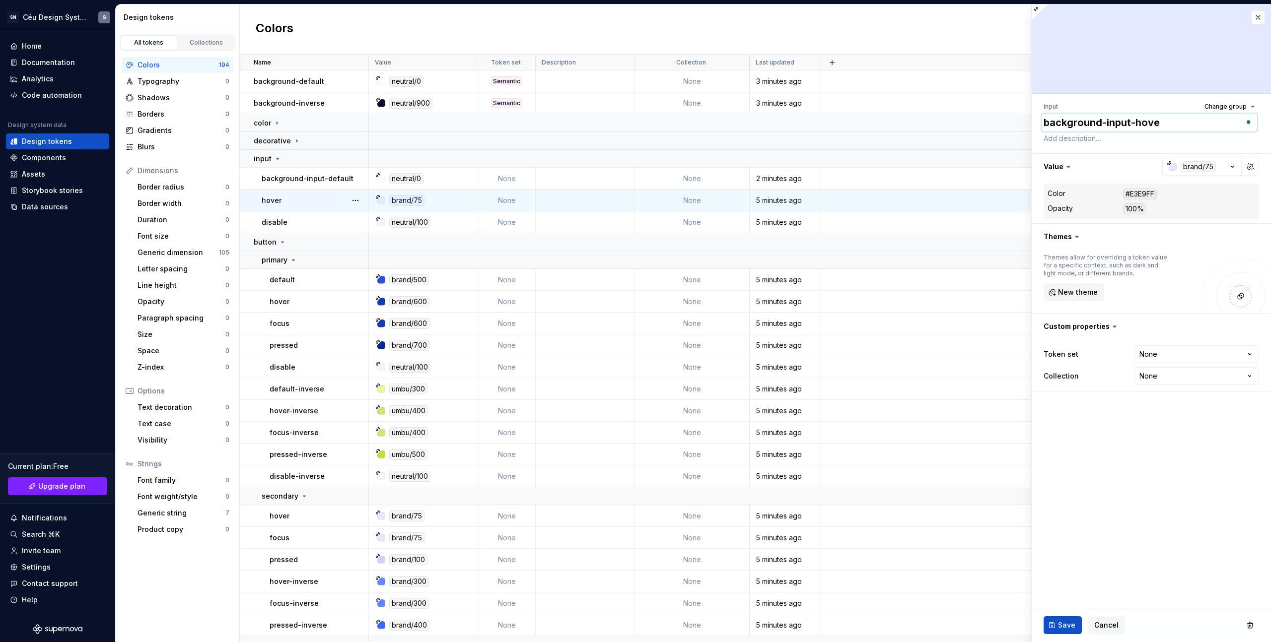
type textarea "*"
type textarea "background-input-hover"
click at [1155, 360] on html "SN Céu Design System S Home Documentation Analytics Code automation Design syst…" at bounding box center [635, 321] width 1271 height 642
select select "**********"
type textarea "*"
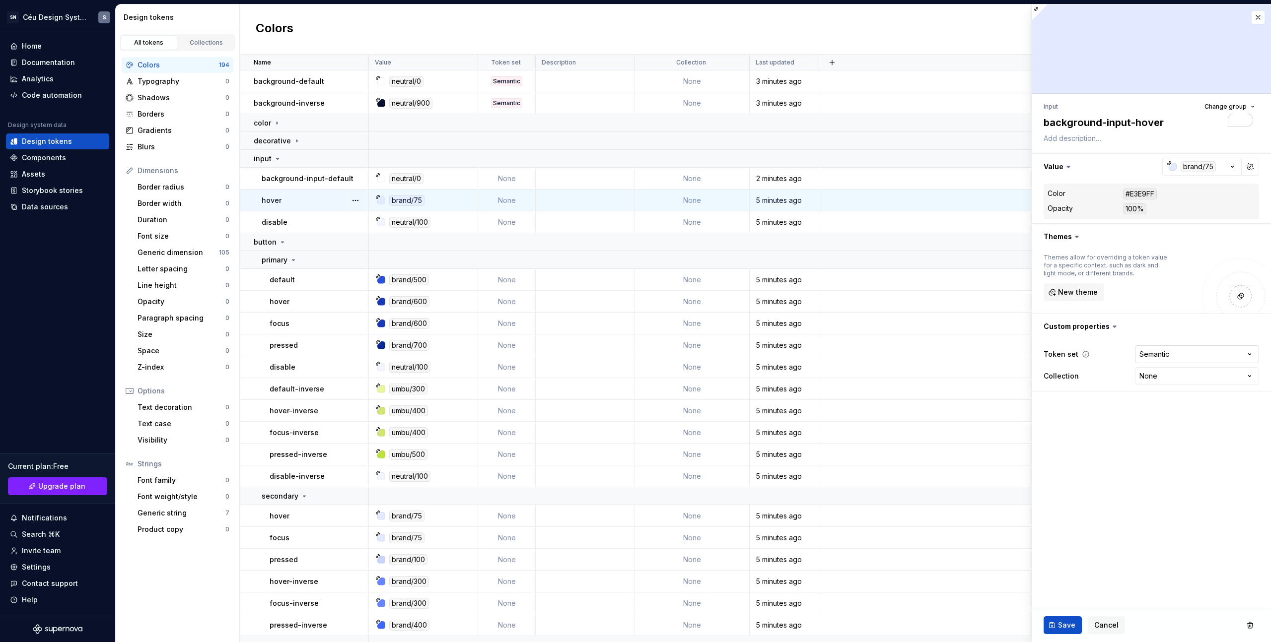
click at [1153, 355] on html "SN Céu Design System S Home Documentation Analytics Code automation Design syst…" at bounding box center [635, 321] width 1271 height 642
select select
type textarea "*"
click at [1167, 358] on html "SN Céu Design System S Home Documentation Analytics Code automation Design syst…" at bounding box center [635, 321] width 1271 height 642
select select "**********"
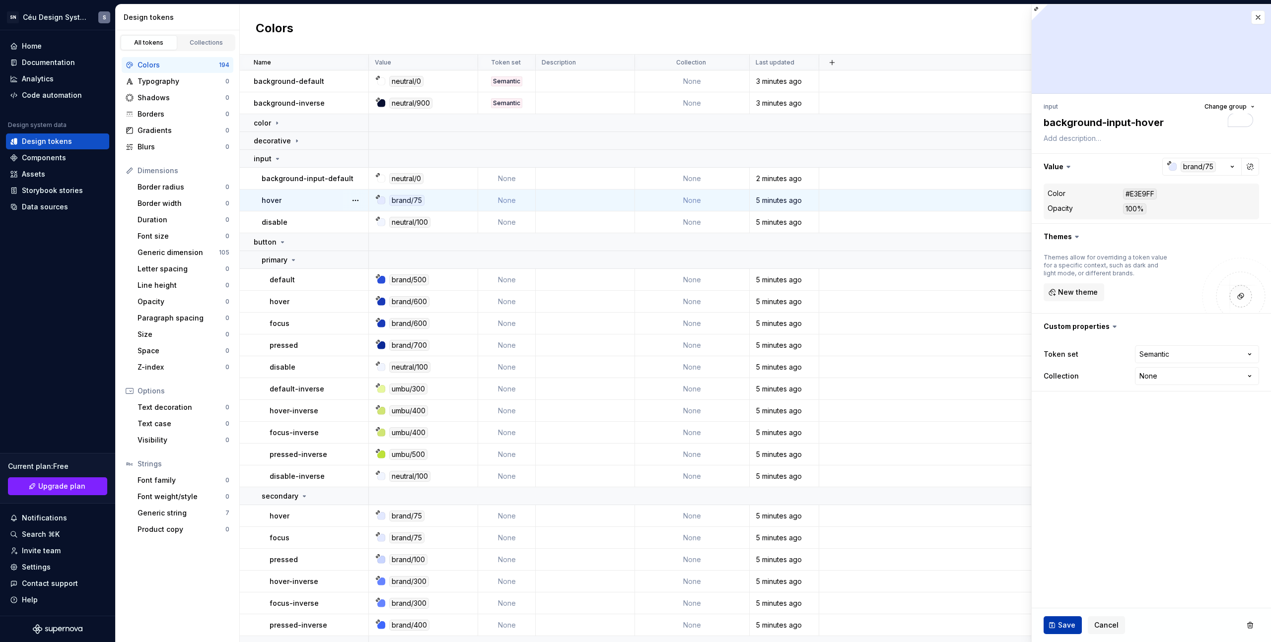
click at [1061, 630] on button "Save" at bounding box center [1062, 625] width 38 height 18
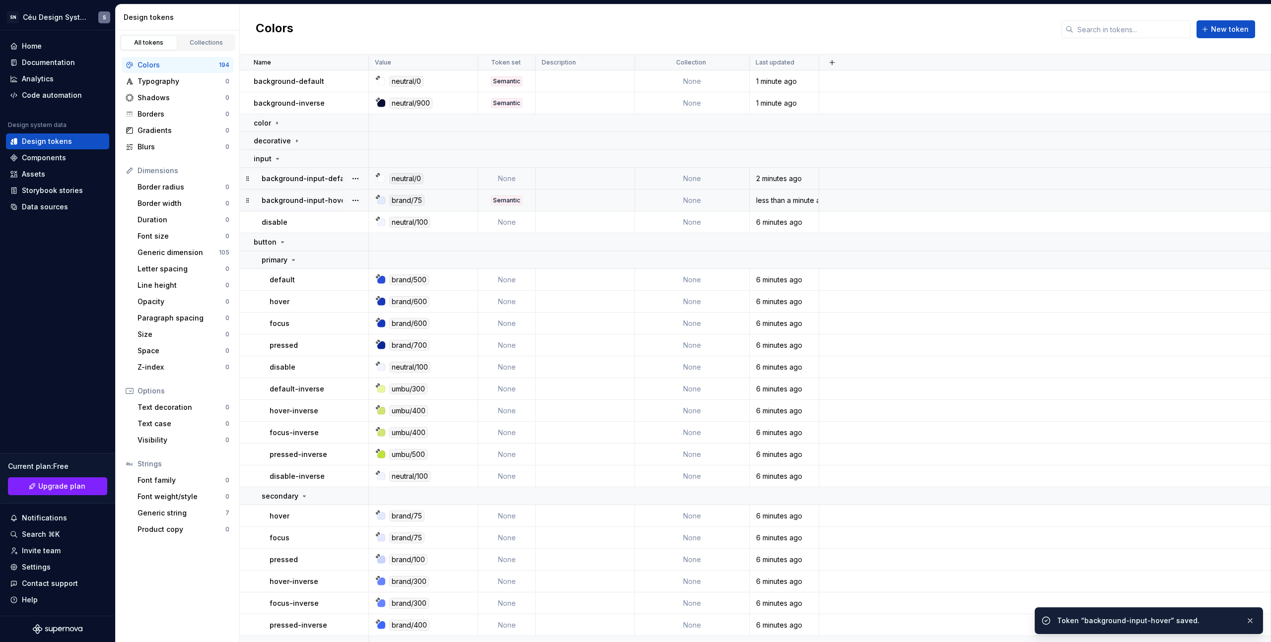
click at [429, 182] on div "neutral/0" at bounding box center [426, 178] width 102 height 11
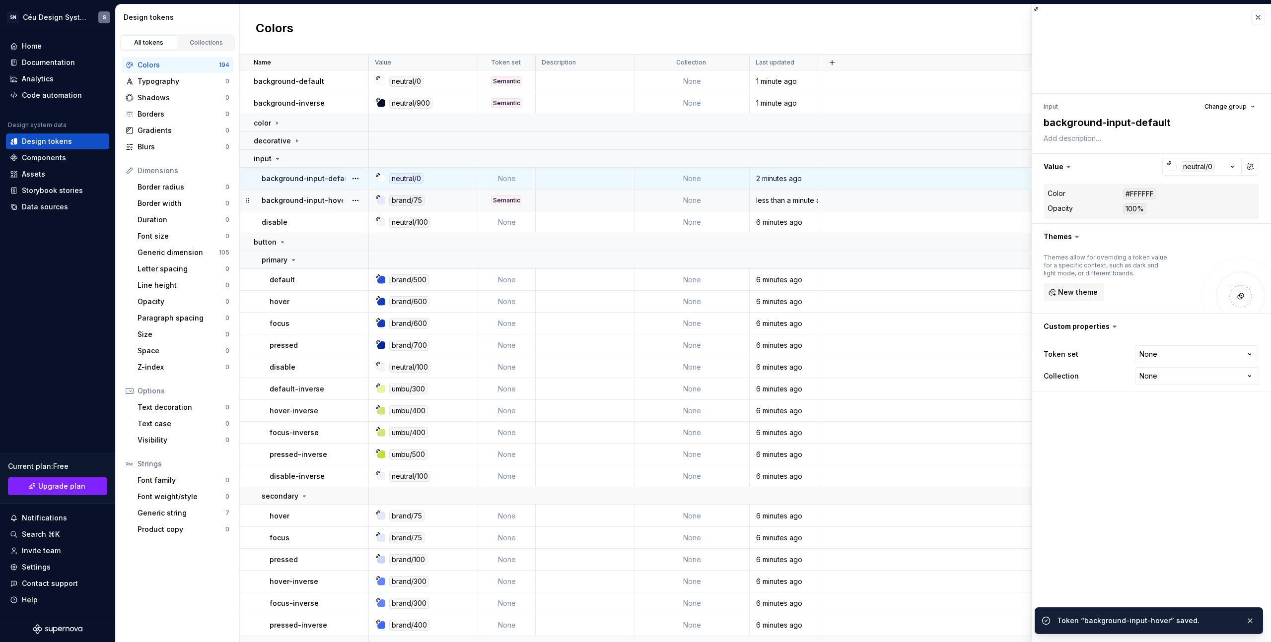
drag, startPoint x: 429, startPoint y: 182, endPoint x: 301, endPoint y: 183, distance: 128.1
click at [301, 183] on td "background-input-default" at bounding box center [304, 179] width 129 height 22
type textarea "*"
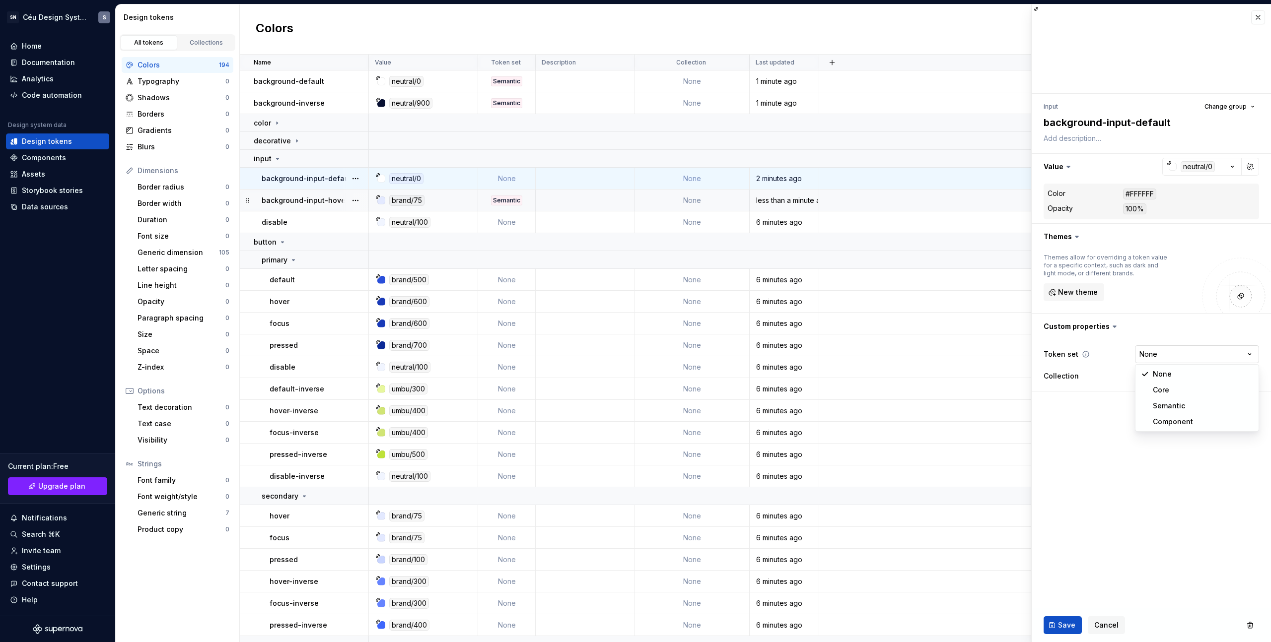
click at [1177, 355] on html "SN Céu Design System S Home Documentation Analytics Code automation Design syst…" at bounding box center [635, 321] width 1271 height 642
select select "**********"
click at [1059, 627] on span "Save" at bounding box center [1066, 625] width 17 height 10
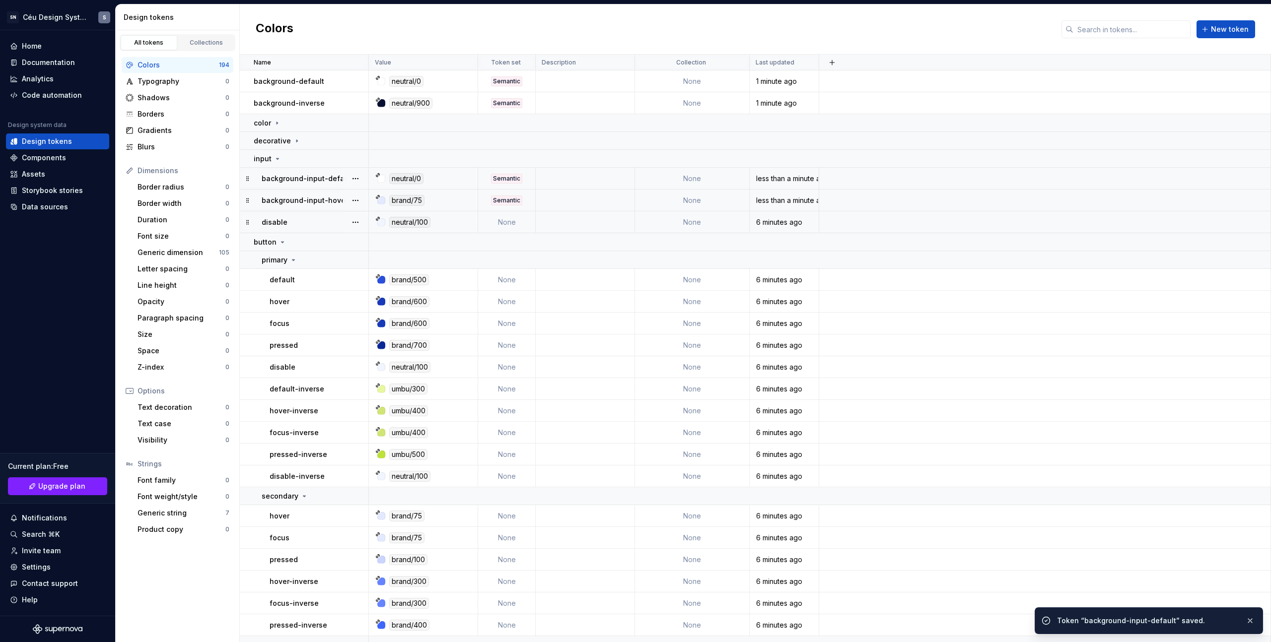
click at [314, 219] on div "disable" at bounding box center [315, 222] width 106 height 10
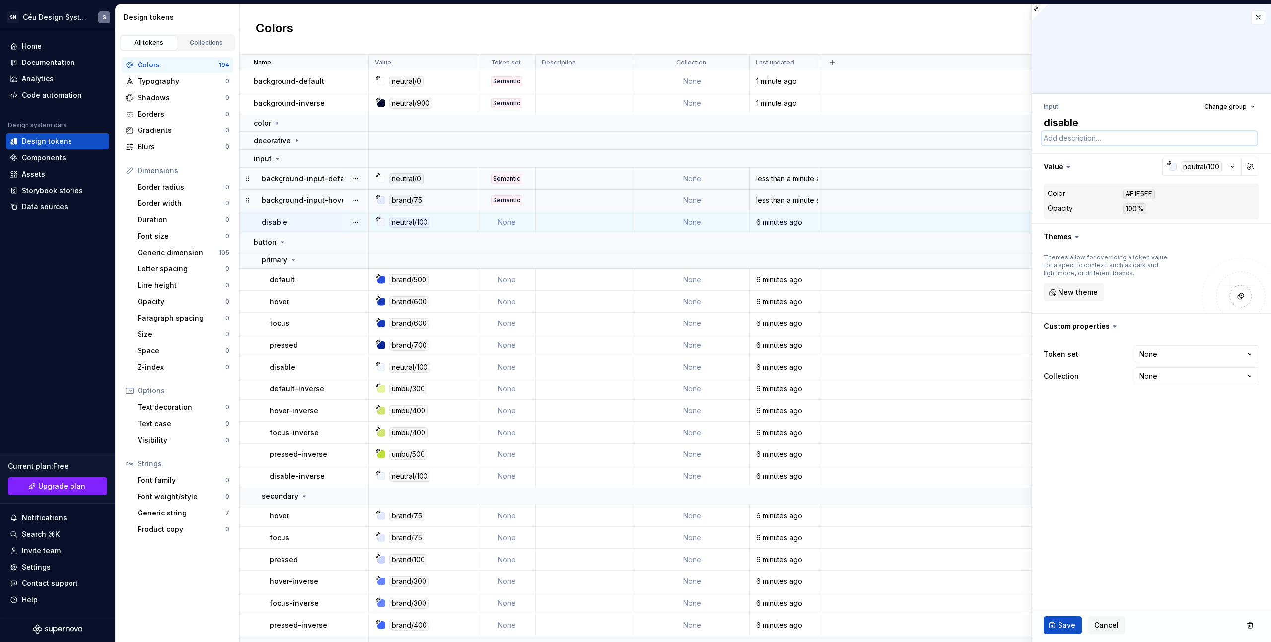
click at [1065, 132] on textarea at bounding box center [1148, 139] width 215 height 14
click at [1065, 123] on textarea "disable" at bounding box center [1148, 123] width 215 height 18
type textarea "*"
type textarea "i"
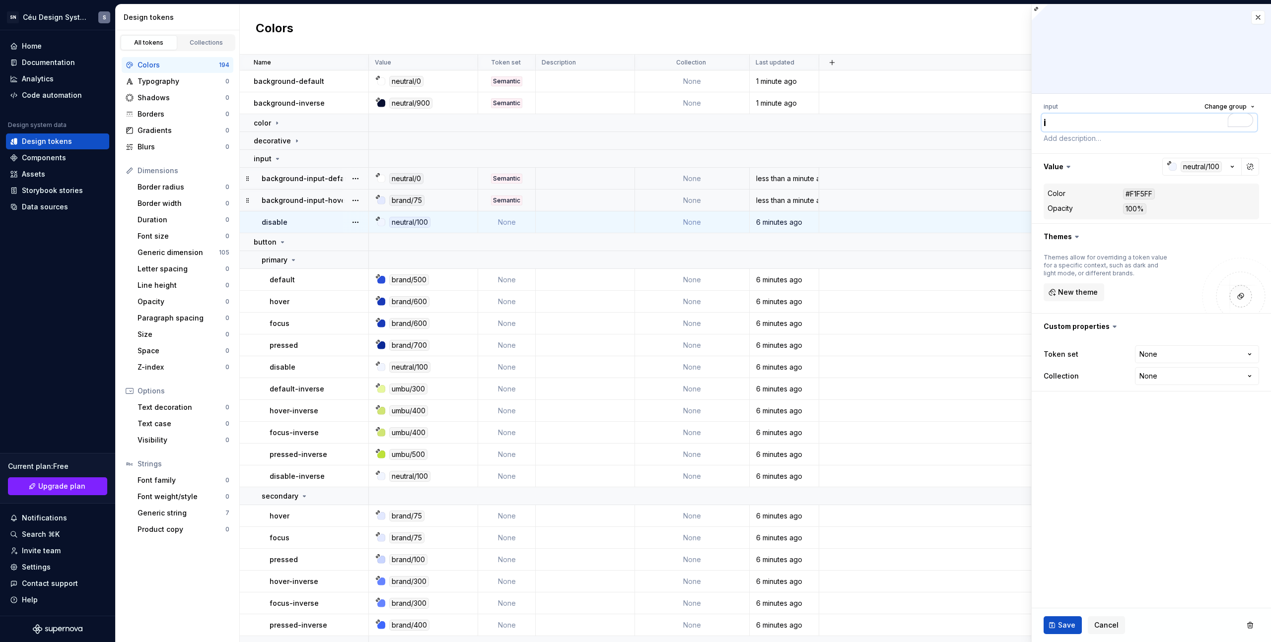
type textarea "*"
type textarea "in"
type textarea "*"
type textarea "inp"
type textarea "*"
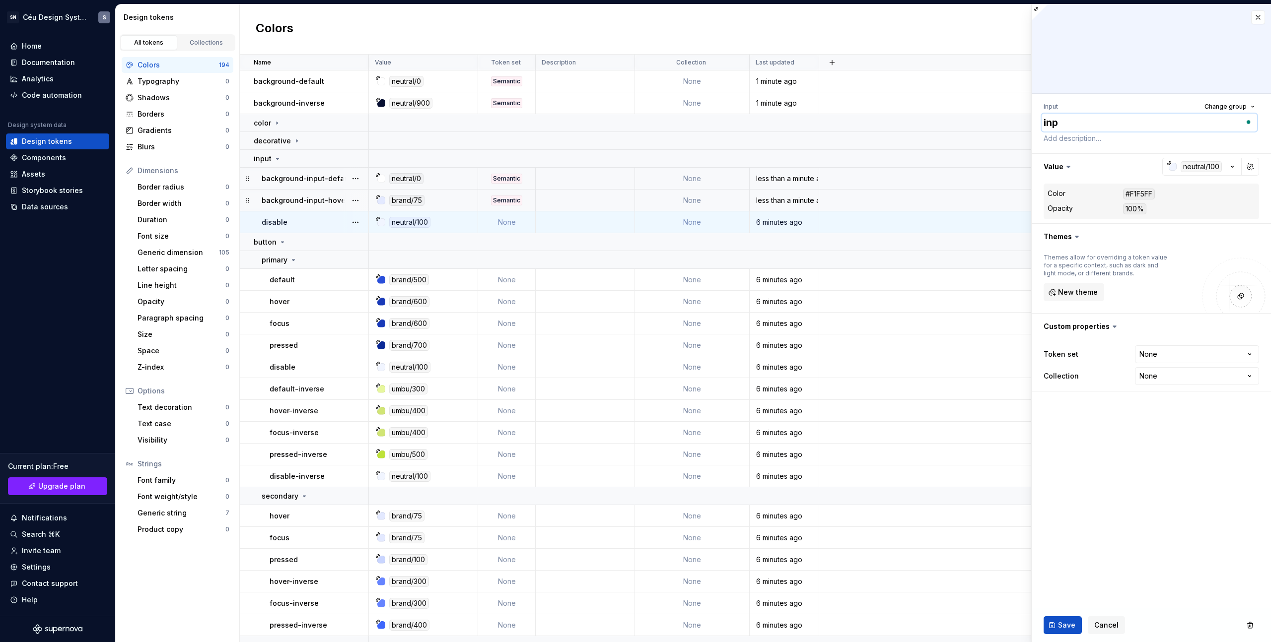
type textarea "inpu"
type textarea "*"
type textarea "input"
type textarea "*"
type textarea "input-"
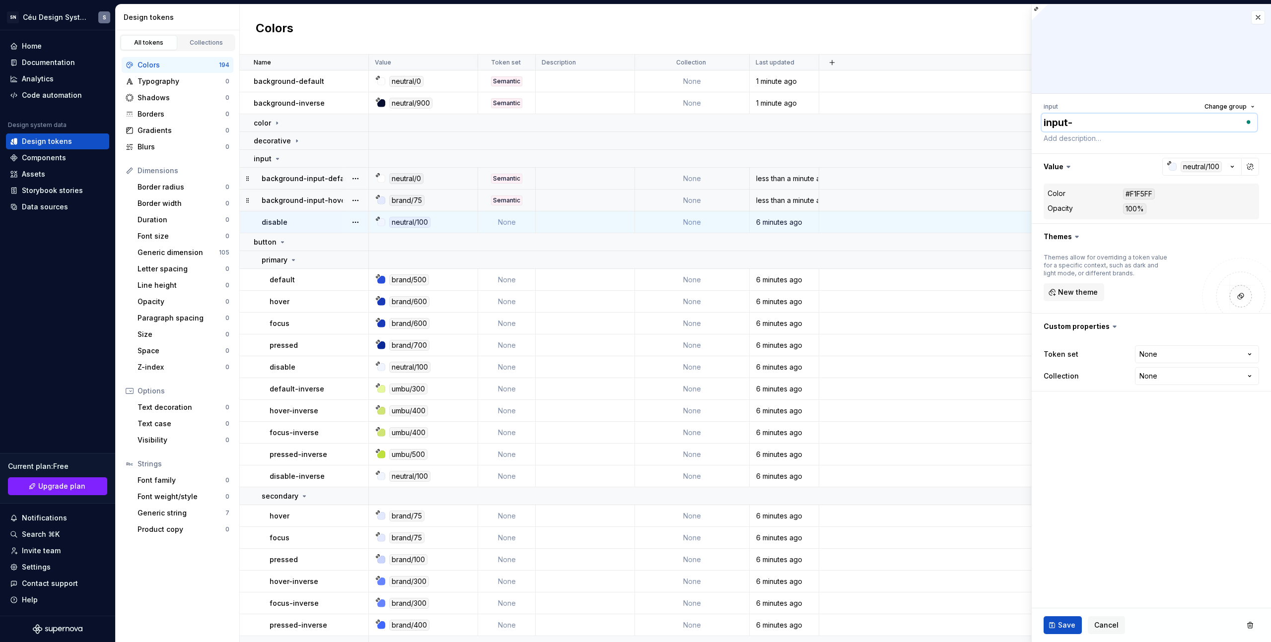
type textarea "*"
type textarea "input-d"
type textarea "*"
type textarea "input-di"
type textarea "*"
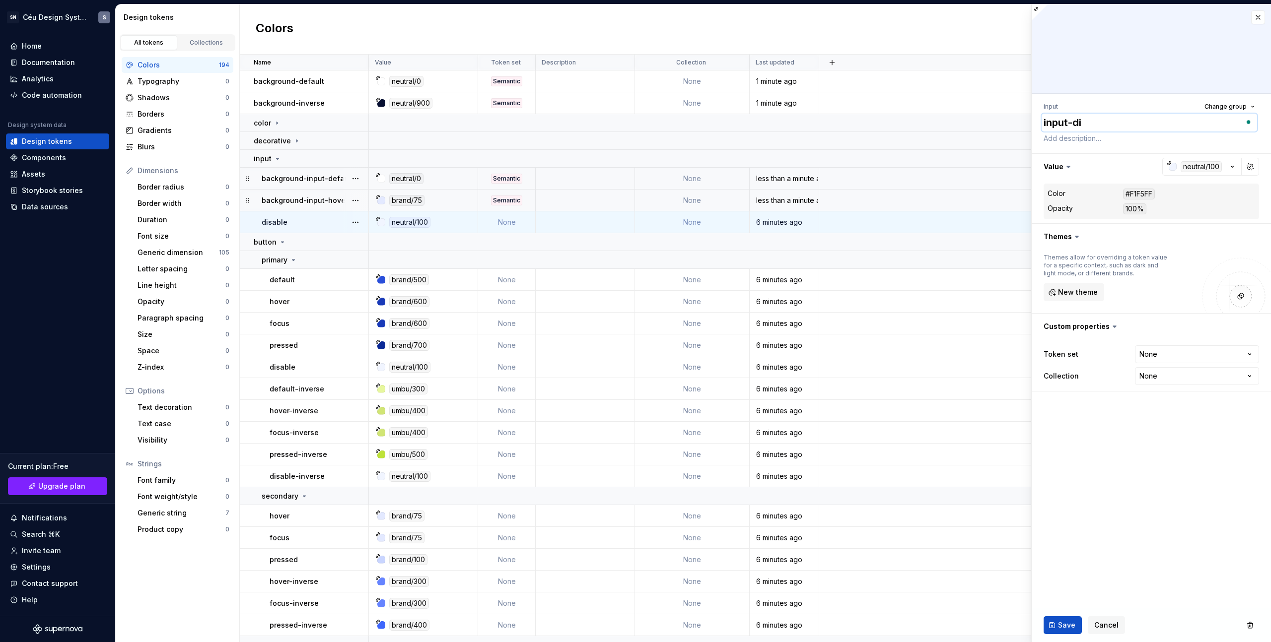
type textarea "input-dis"
type textarea "*"
type textarea "input-disa"
type textarea "*"
type textarea "input-disab"
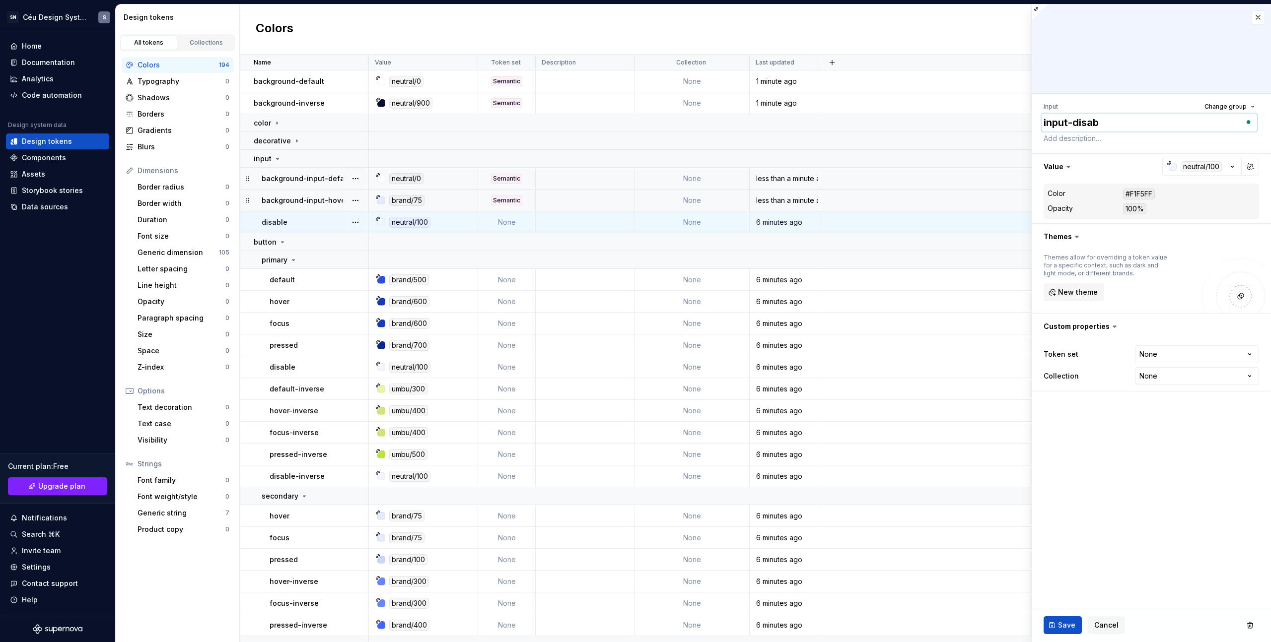
type textarea "*"
type textarea "input-disabl"
type textarea "*"
type textarea "input-disable"
type textarea "*"
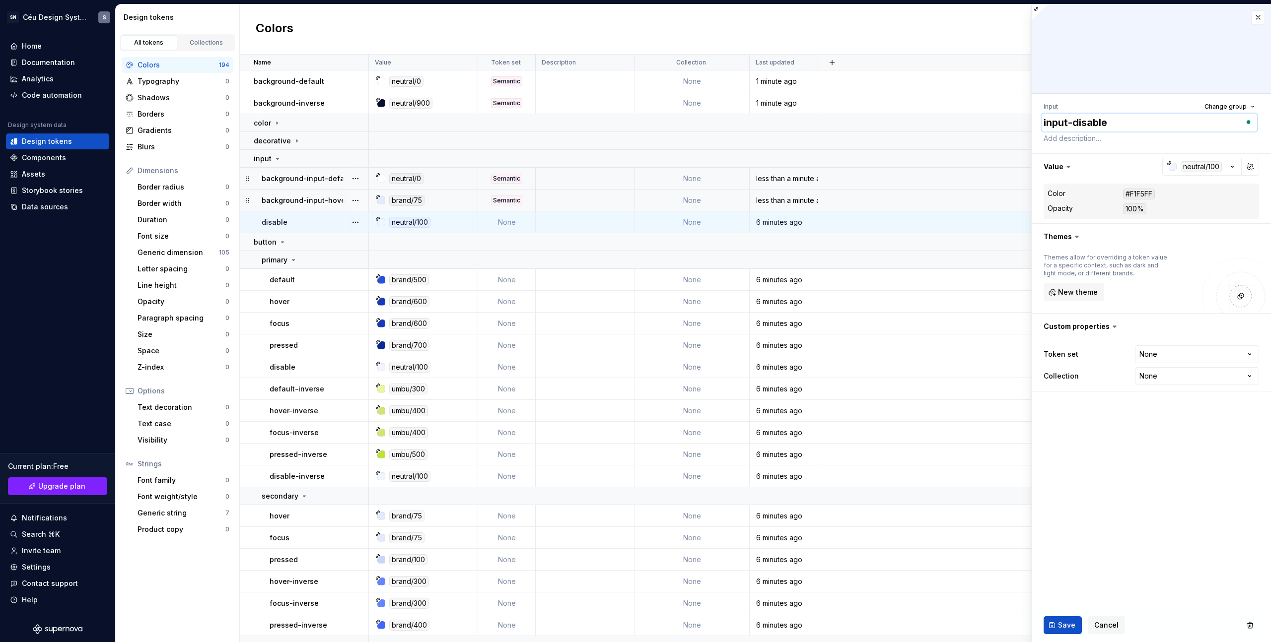
type textarea "input-disabled"
type textarea "*"
type textarea "input-disable"
type textarea "*"
type textarea "input-disabl"
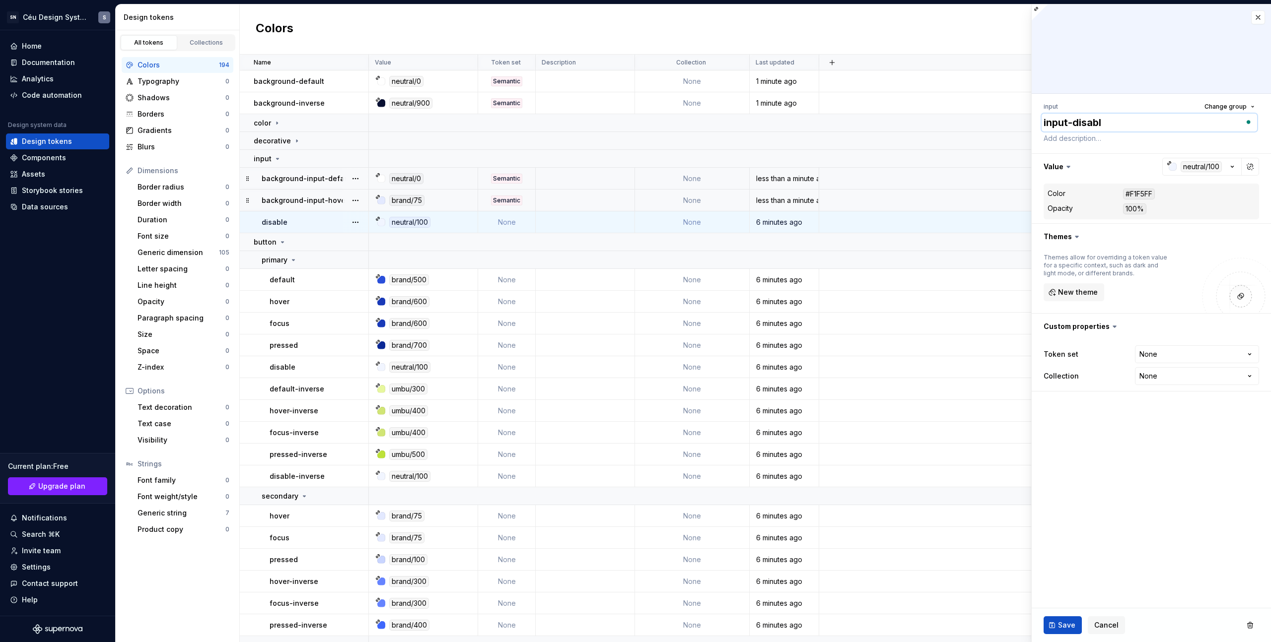
type textarea "*"
type textarea "input-disab"
type textarea "*"
click at [1055, 631] on button "Save" at bounding box center [1062, 625] width 38 height 18
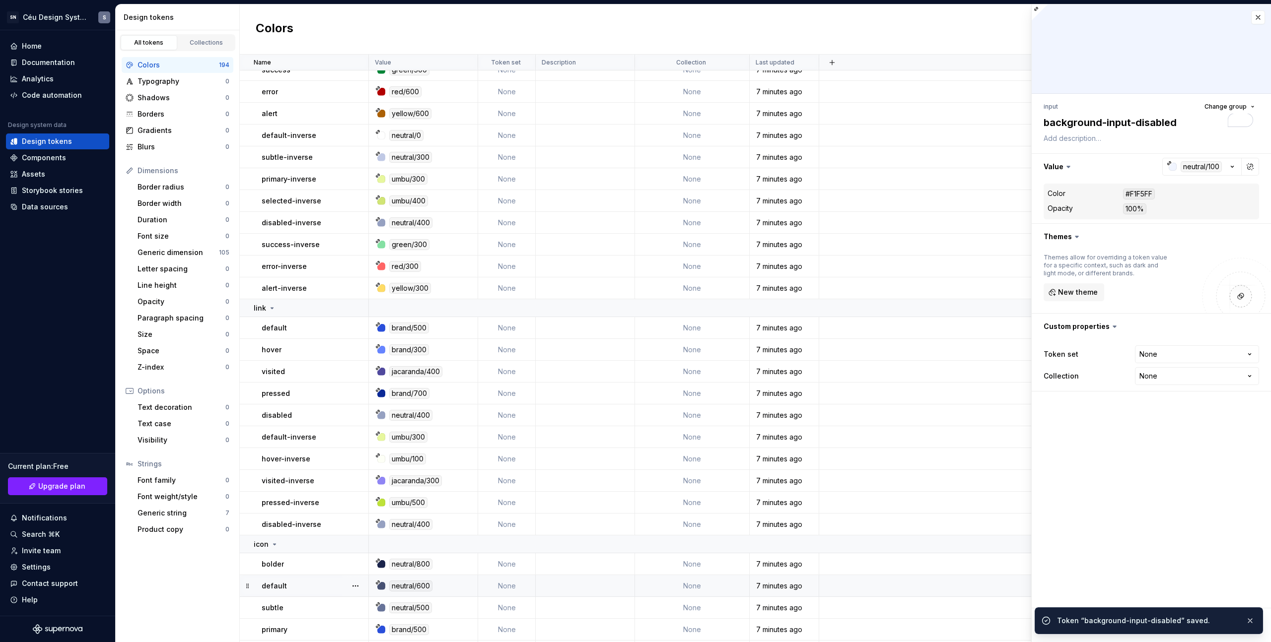
scroll to position [1629, 0]
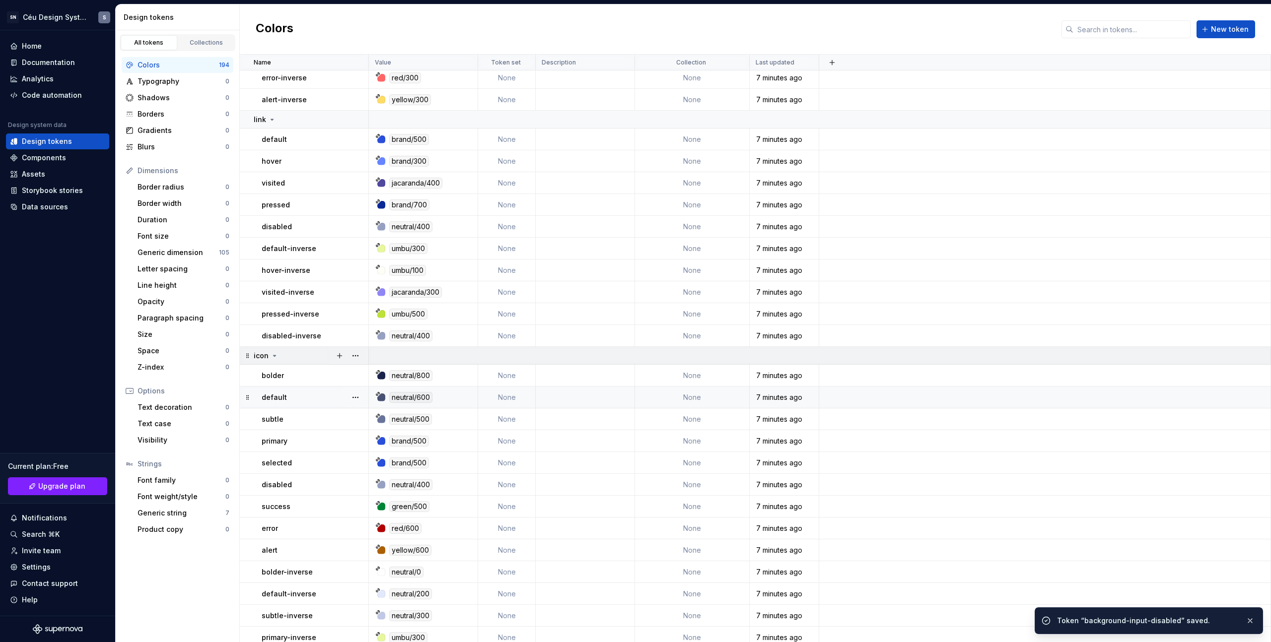
click at [274, 359] on icon at bounding box center [274, 356] width 8 height 8
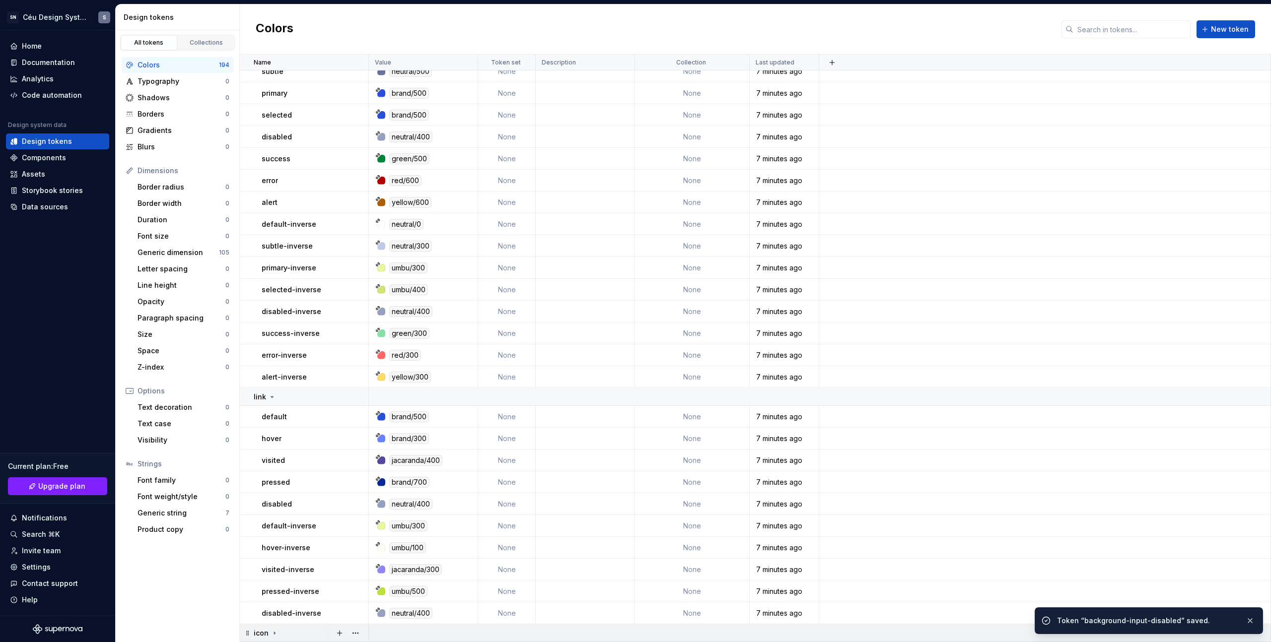
scroll to position [1352, 0]
click at [270, 396] on icon at bounding box center [272, 397] width 8 height 8
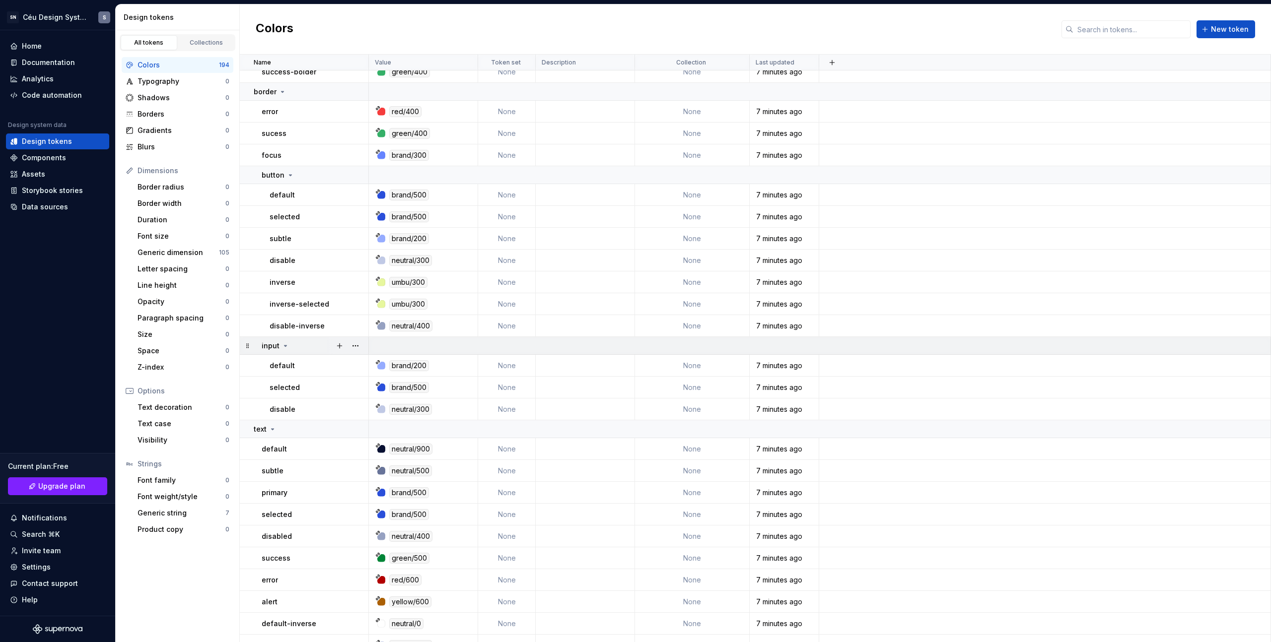
scroll to position [797, 0]
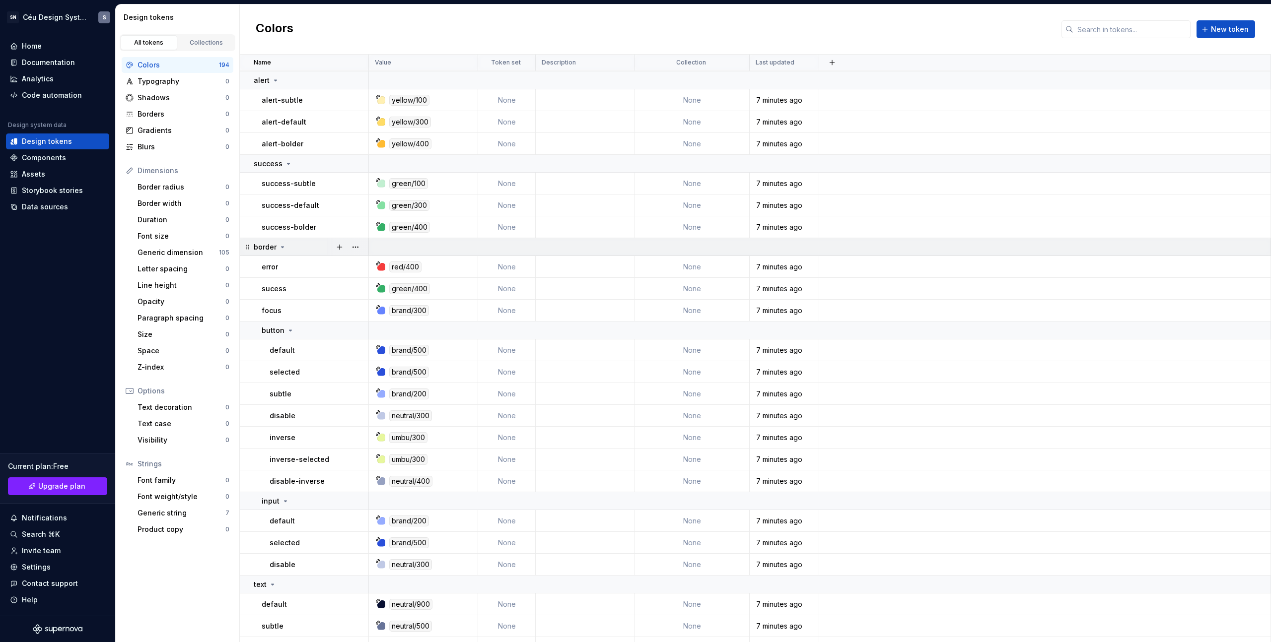
click at [287, 252] on td "border" at bounding box center [304, 247] width 129 height 18
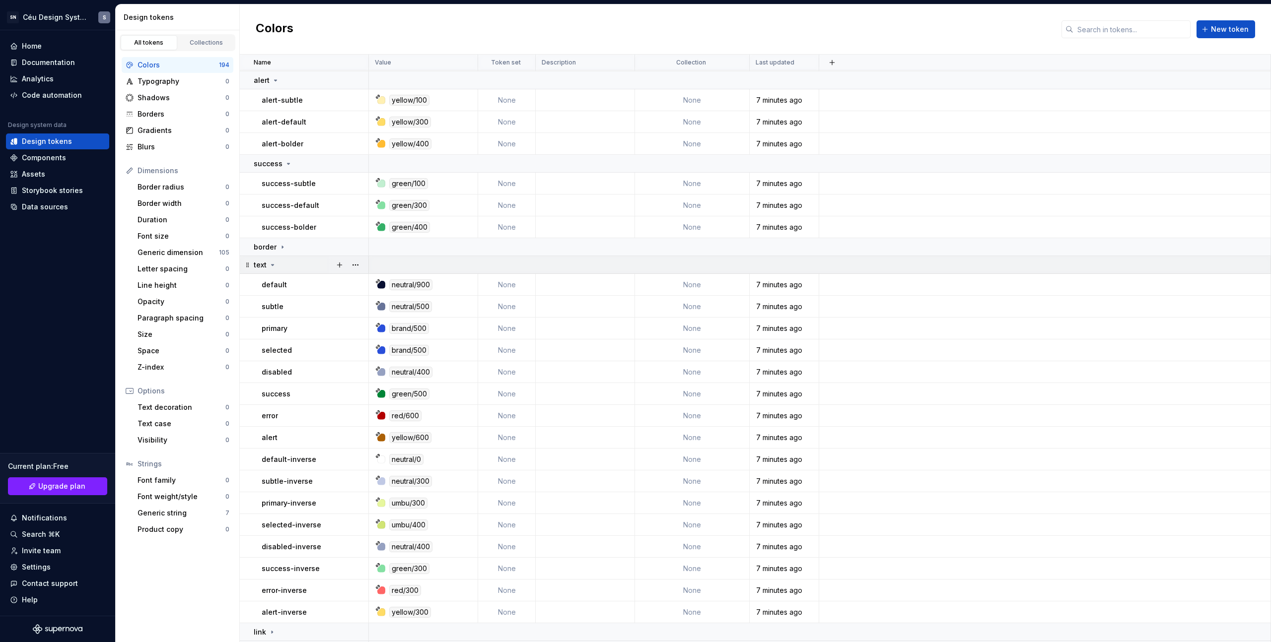
click at [275, 266] on icon at bounding box center [273, 265] width 8 height 8
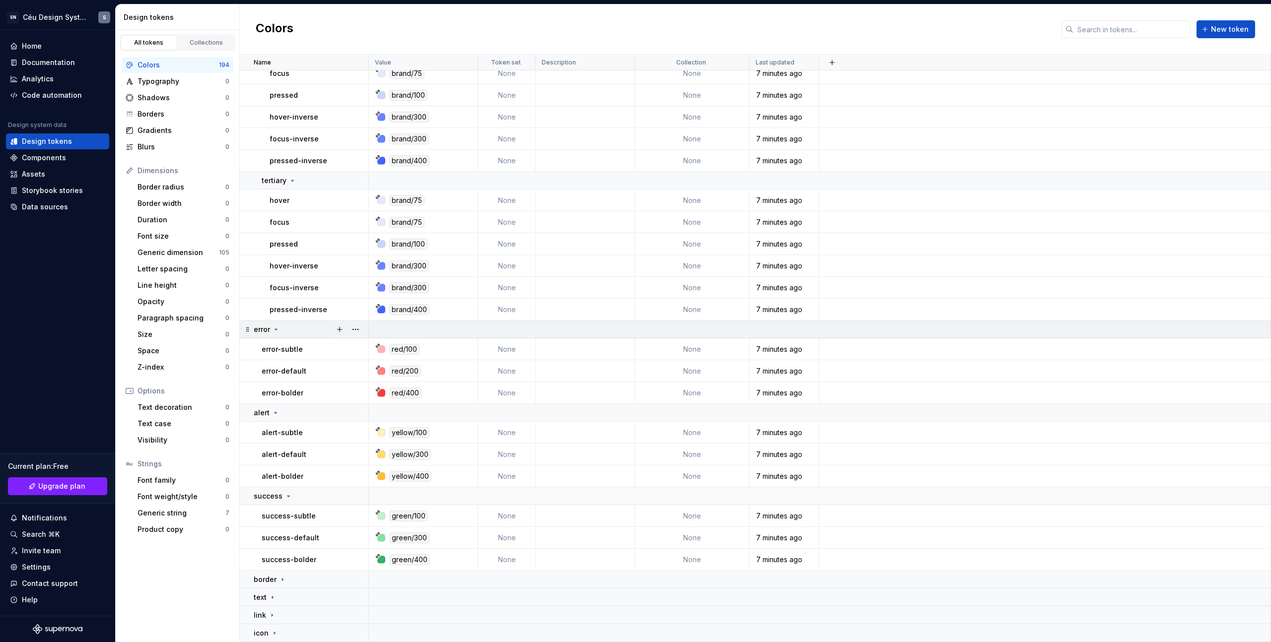
click at [276, 329] on icon at bounding box center [276, 329] width 2 height 1
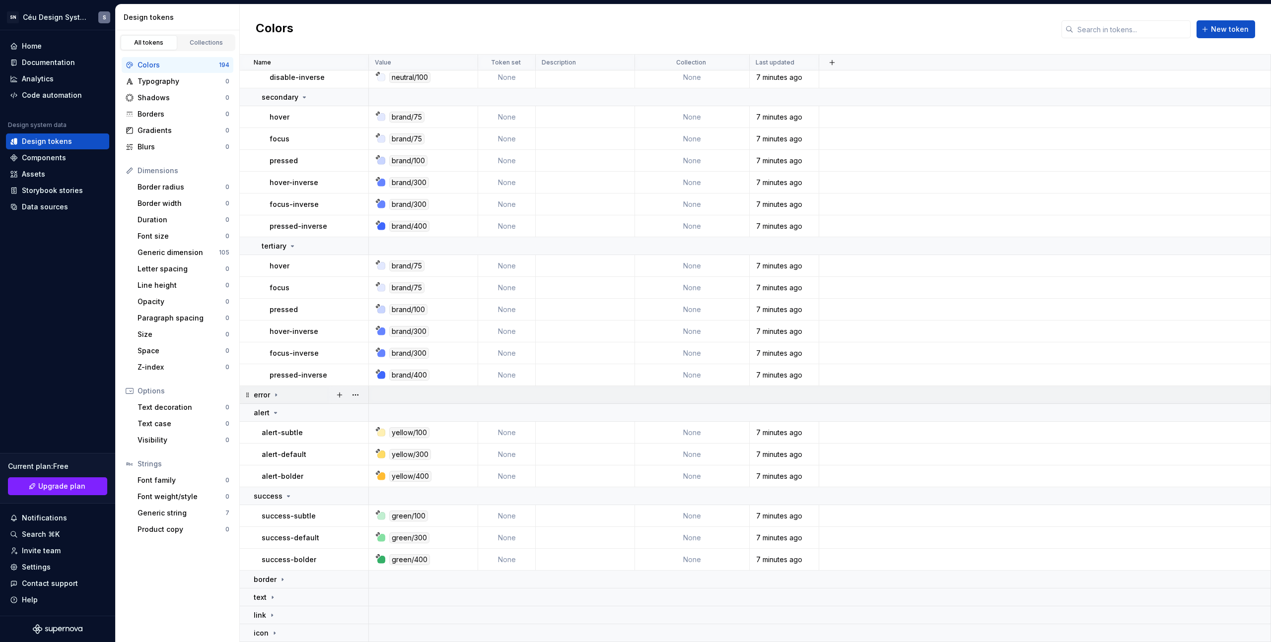
scroll to position [399, 0]
click at [290, 247] on icon at bounding box center [292, 246] width 8 height 8
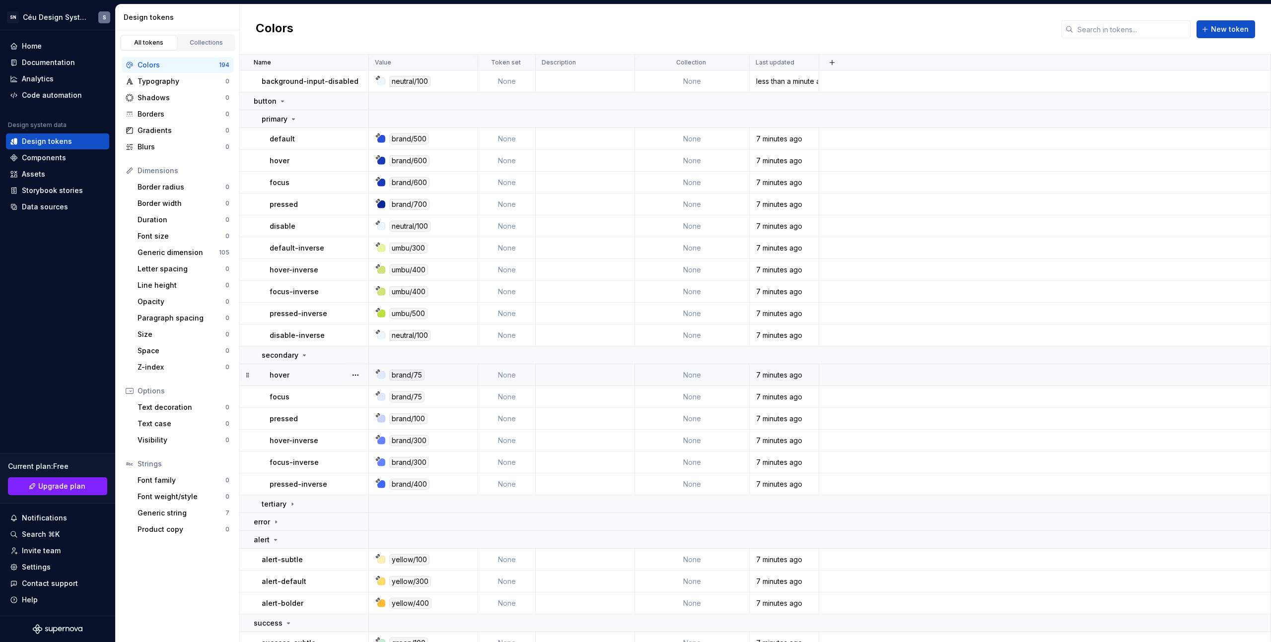
scroll to position [0, 0]
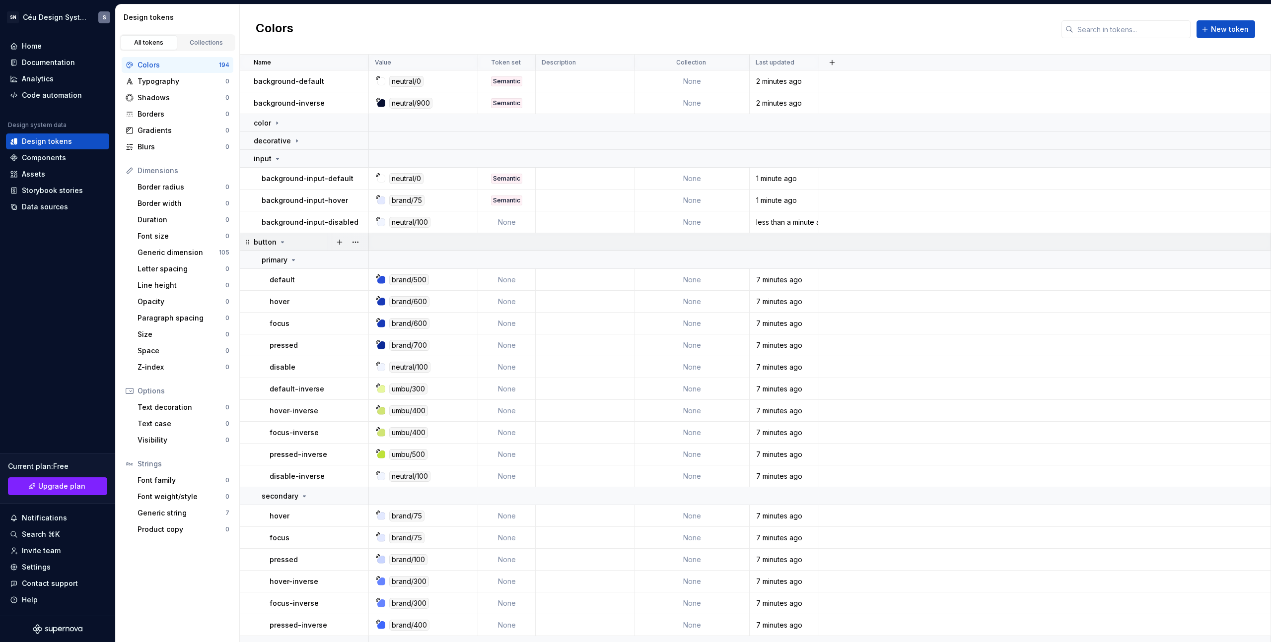
click at [282, 243] on icon at bounding box center [282, 242] width 8 height 8
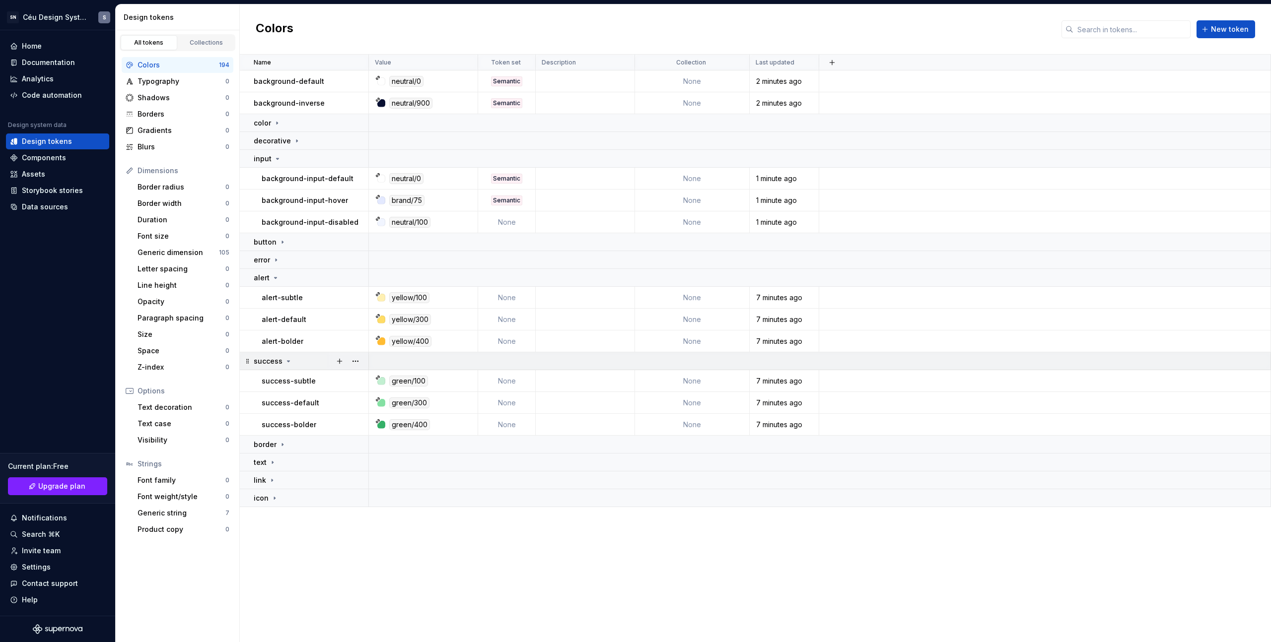
click at [284, 363] on icon at bounding box center [288, 361] width 8 height 8
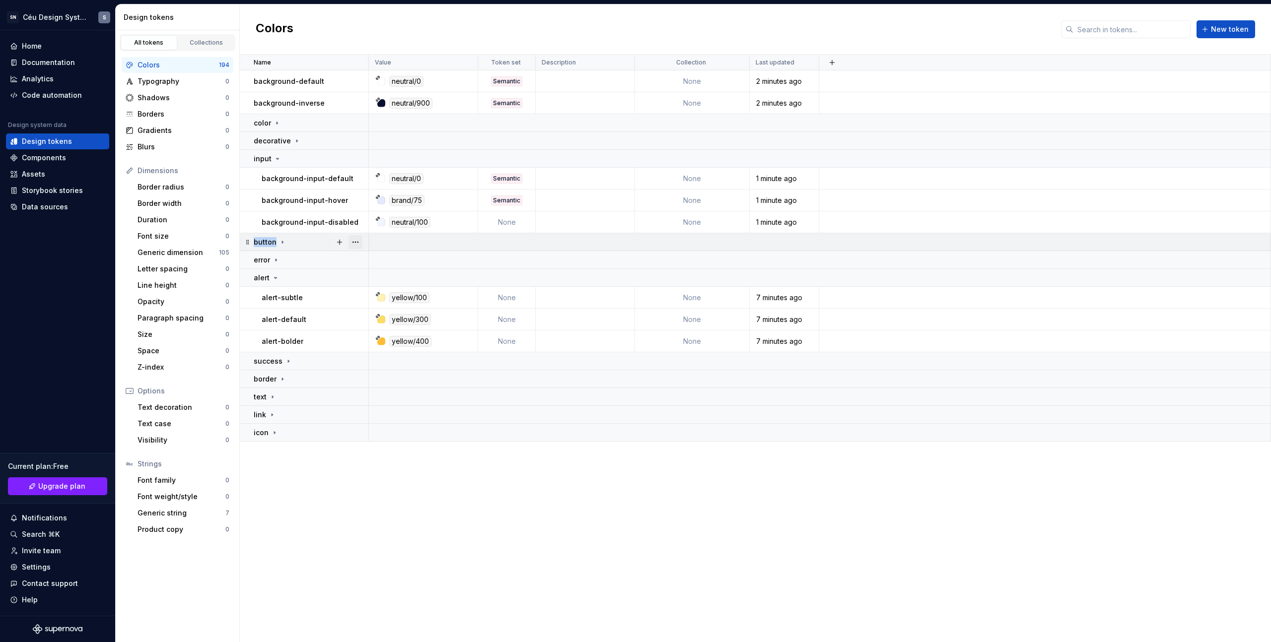
click at [352, 242] on button "button" at bounding box center [355, 242] width 14 height 14
click at [384, 266] on div "Rename" at bounding box center [399, 262] width 65 height 10
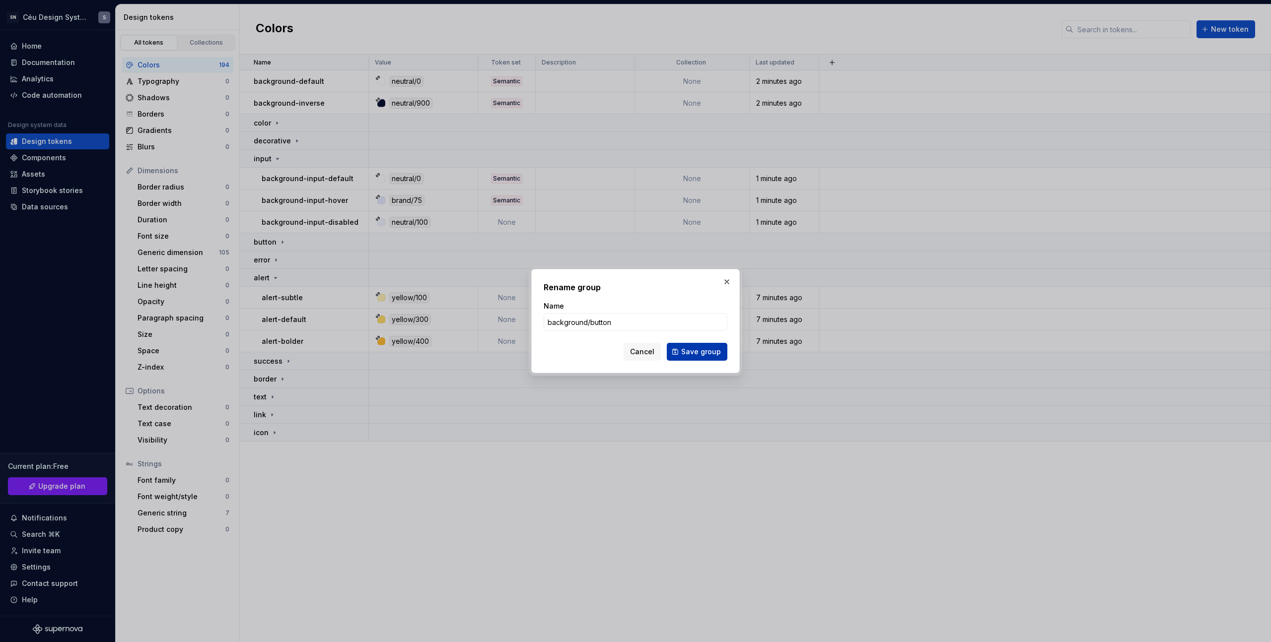
click at [696, 355] on span "Save group" at bounding box center [701, 352] width 40 height 10
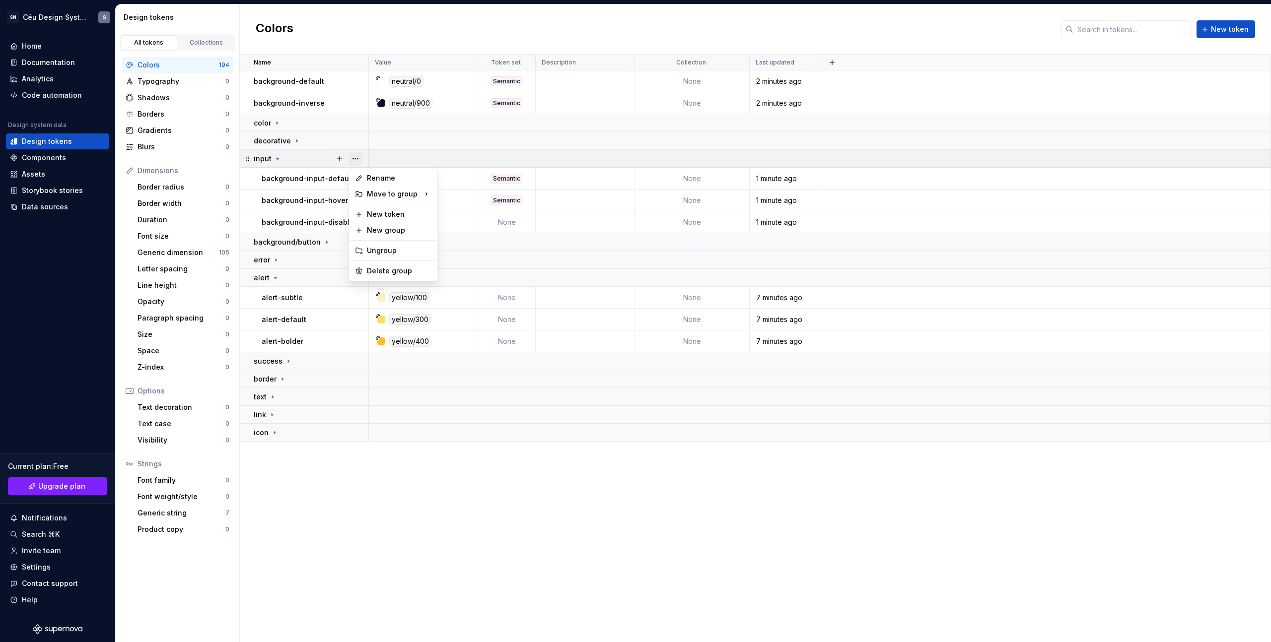
click at [356, 159] on button "button" at bounding box center [355, 159] width 14 height 14
click at [383, 253] on div "Ungroup" at bounding box center [399, 251] width 65 height 10
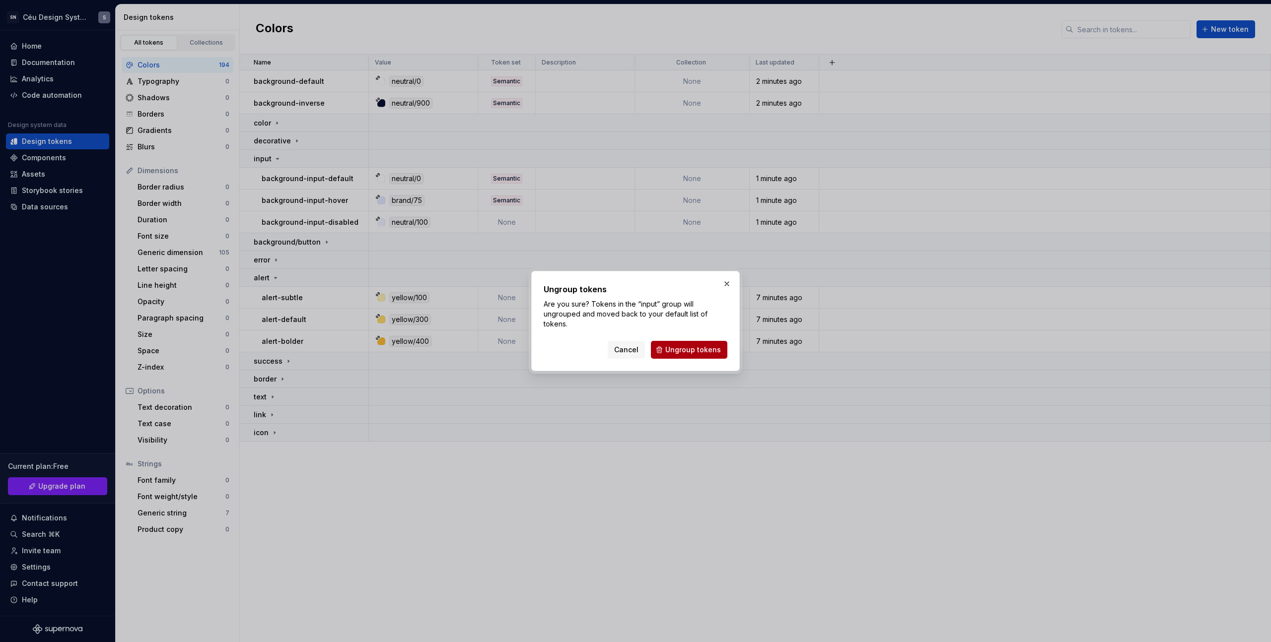
click at [684, 350] on span "Ungroup tokens" at bounding box center [693, 350] width 56 height 10
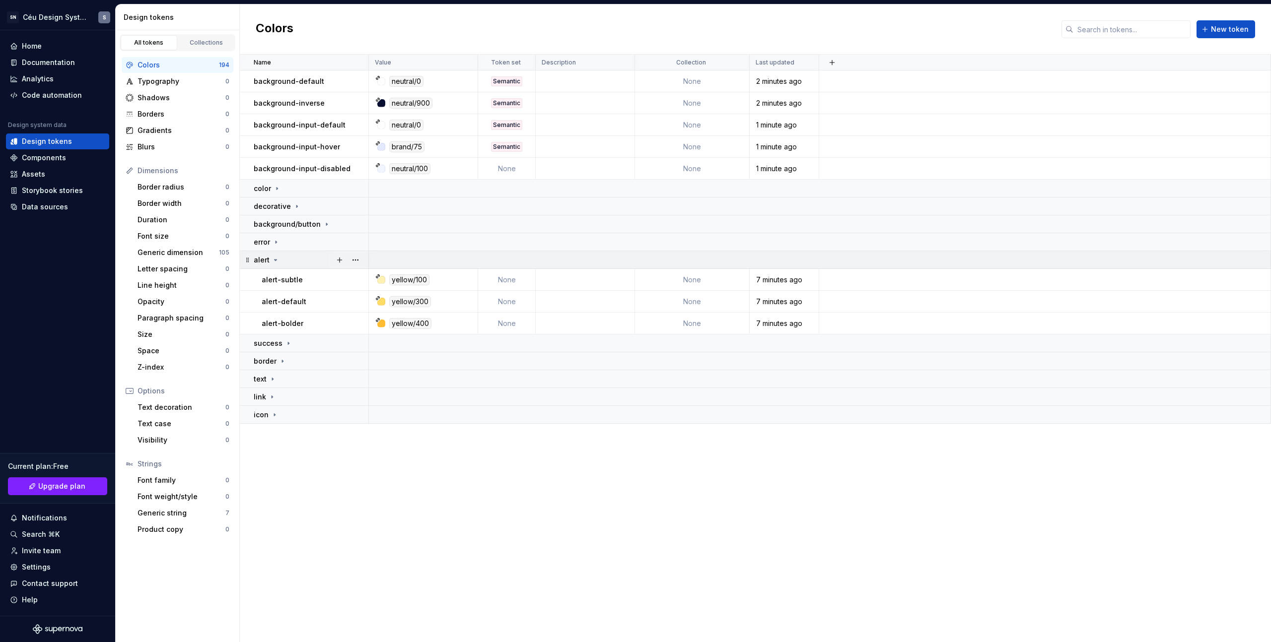
click at [275, 264] on icon at bounding box center [275, 260] width 8 height 8
click at [359, 204] on button "button" at bounding box center [355, 207] width 14 height 14
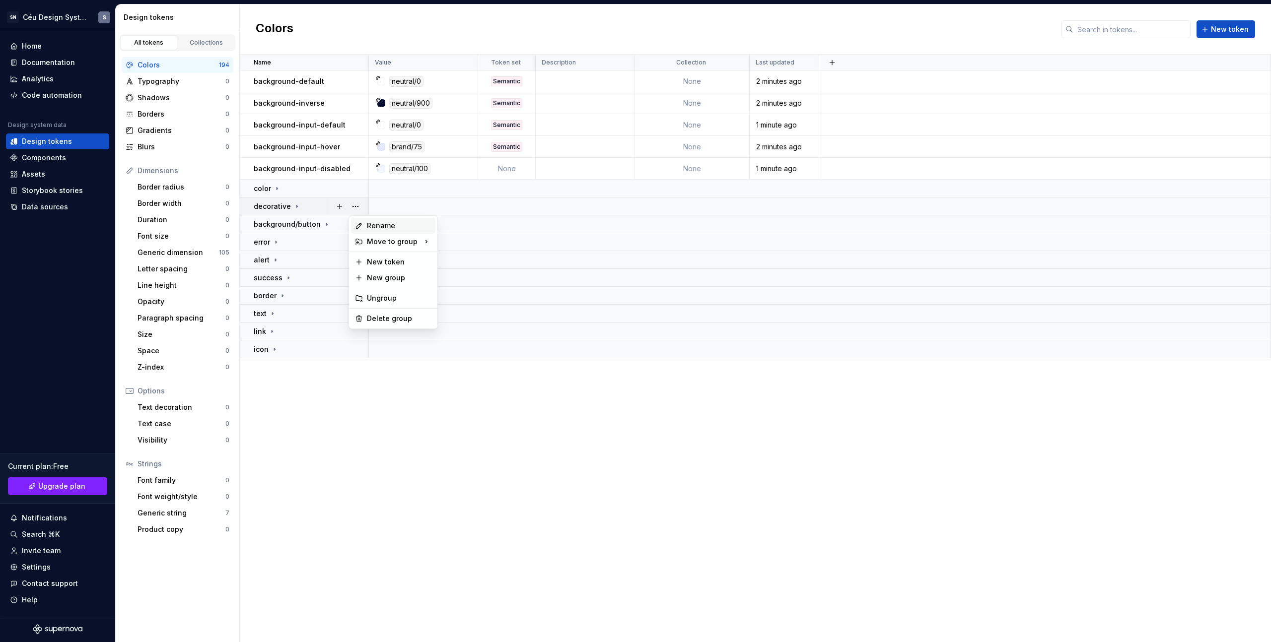
click at [397, 228] on div "Rename" at bounding box center [393, 226] width 84 height 16
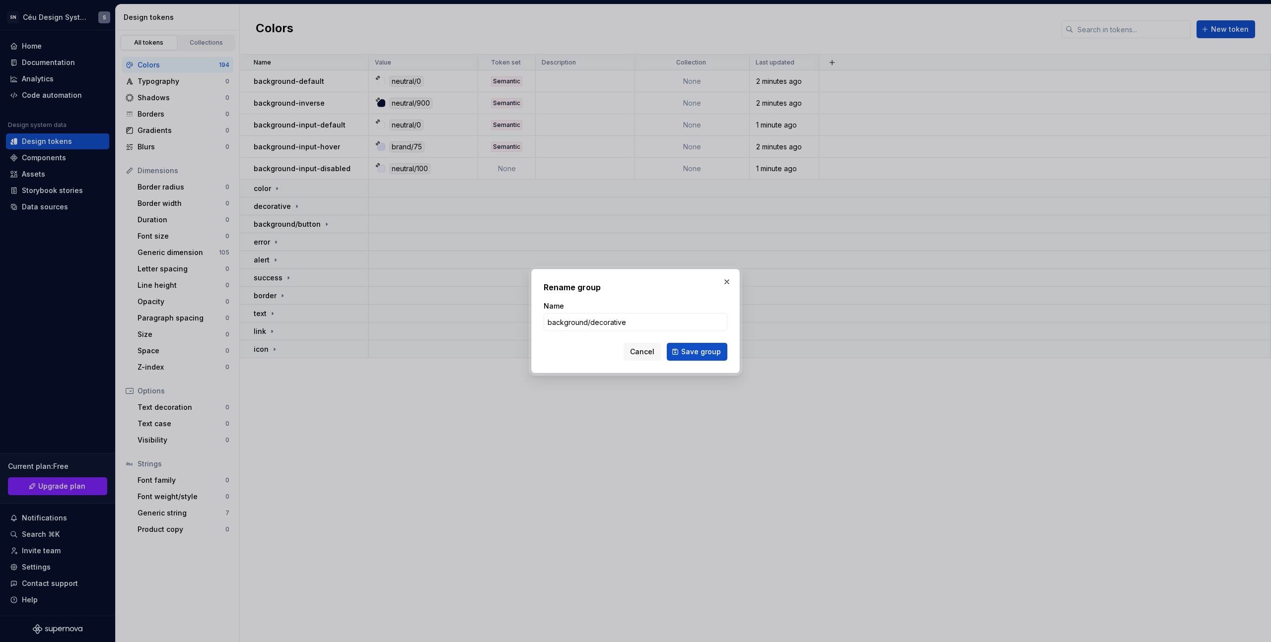
click at [698, 341] on form "Name background/decorative Cancel Save group" at bounding box center [635, 331] width 184 height 60
click at [696, 348] on span "Save group" at bounding box center [701, 352] width 40 height 10
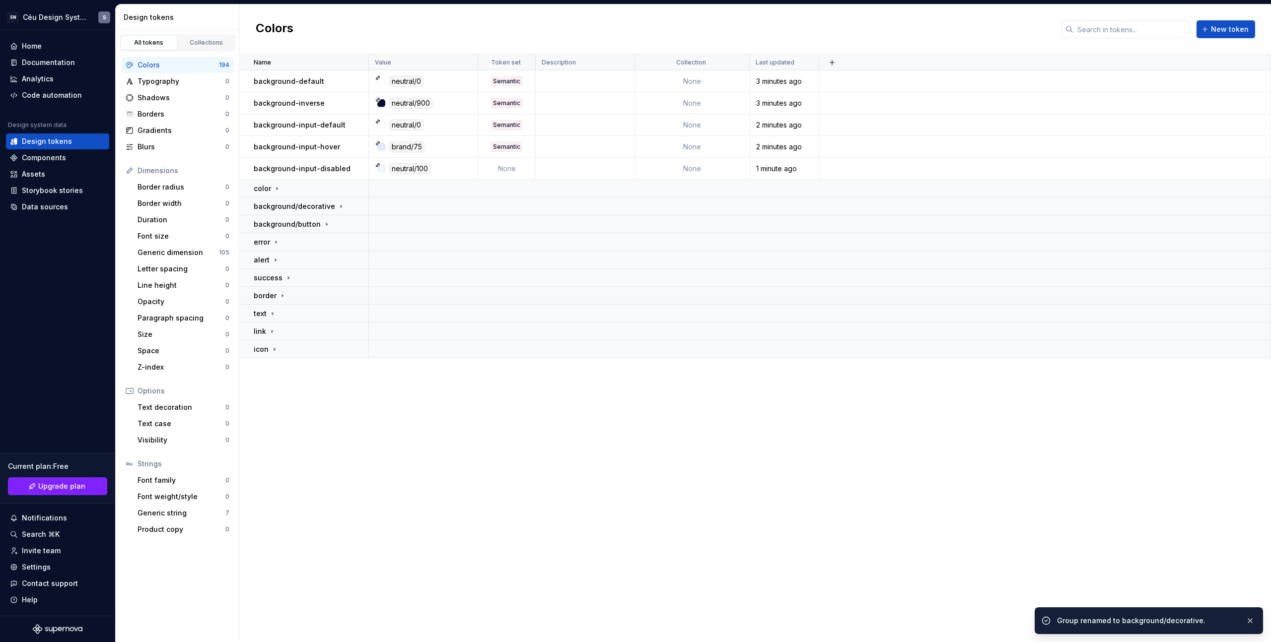
click at [276, 193] on div "color" at bounding box center [267, 189] width 27 height 10
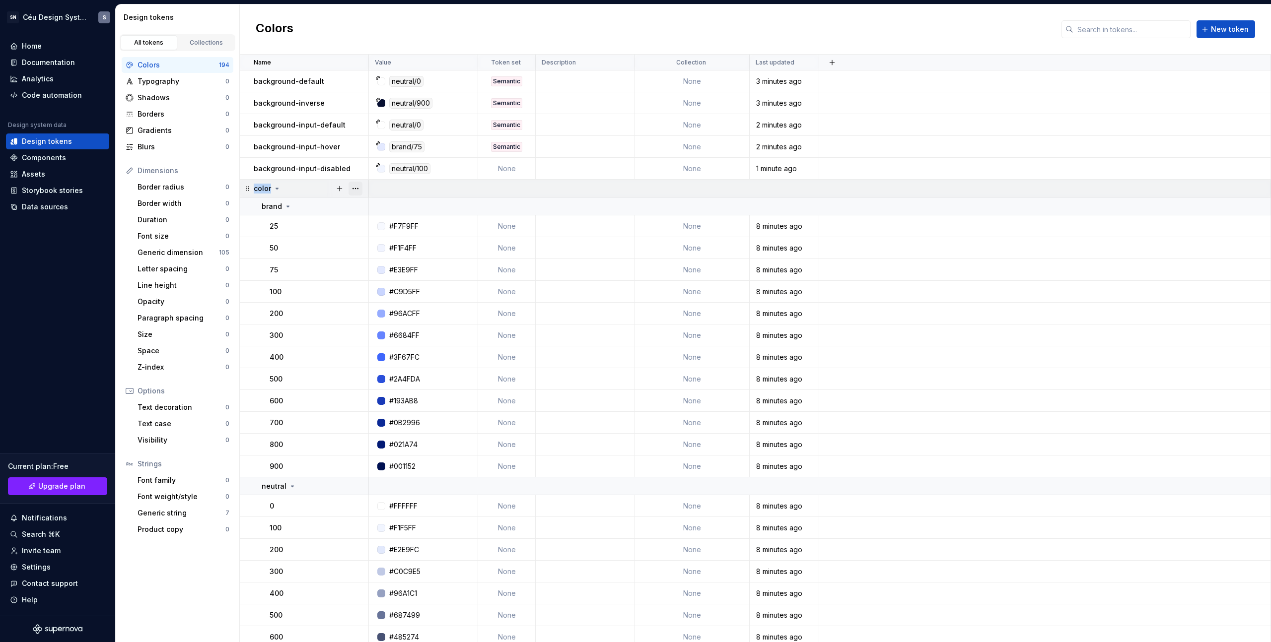
click at [358, 188] on button "button" at bounding box center [355, 189] width 14 height 14
click at [369, 206] on div "Rename" at bounding box center [399, 208] width 65 height 10
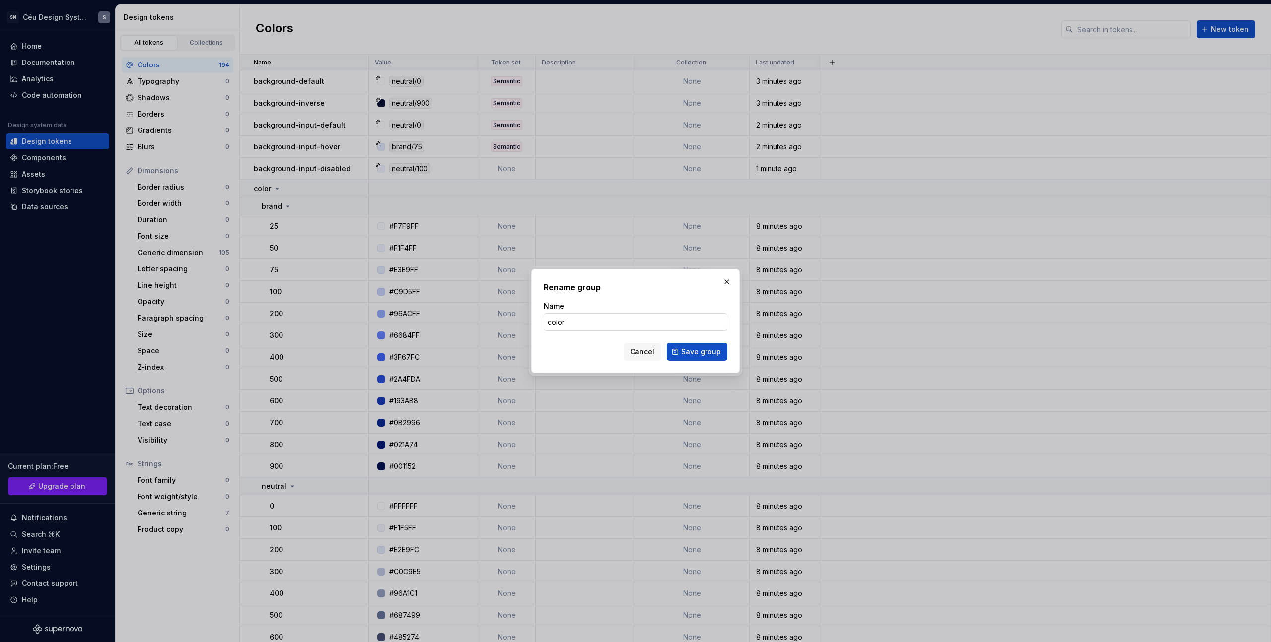
click at [565, 323] on input "color" at bounding box center [635, 322] width 184 height 18
click at [699, 351] on span "Save group" at bounding box center [701, 352] width 40 height 10
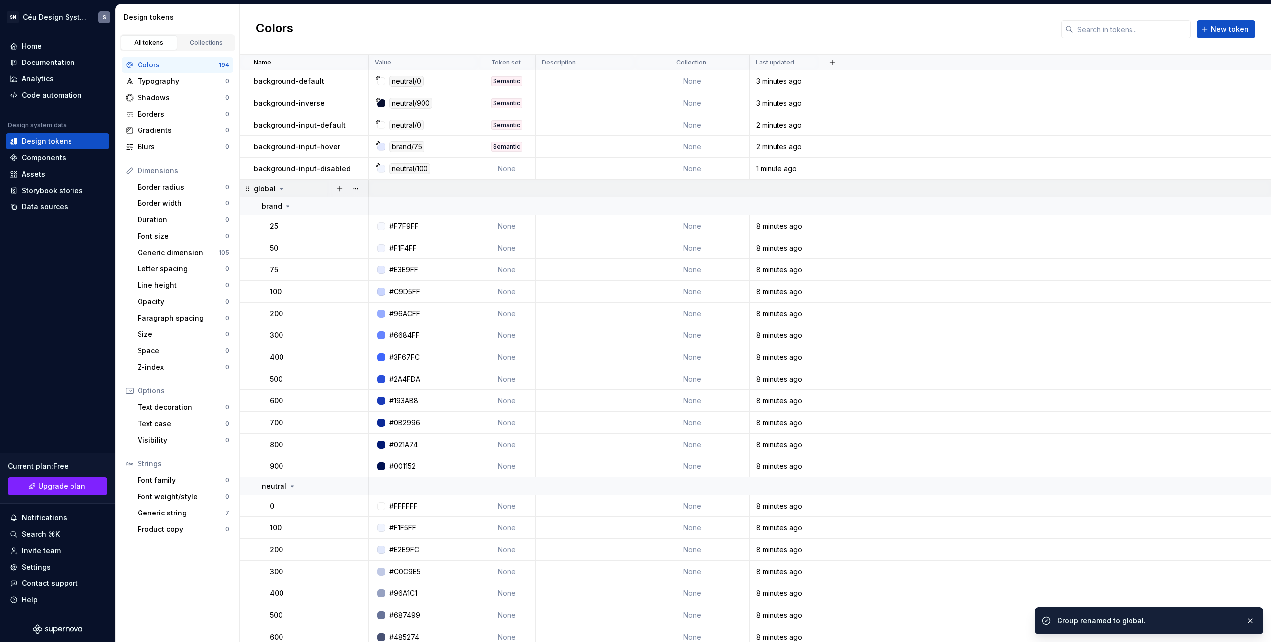
click at [280, 193] on div "global" at bounding box center [270, 189] width 32 height 10
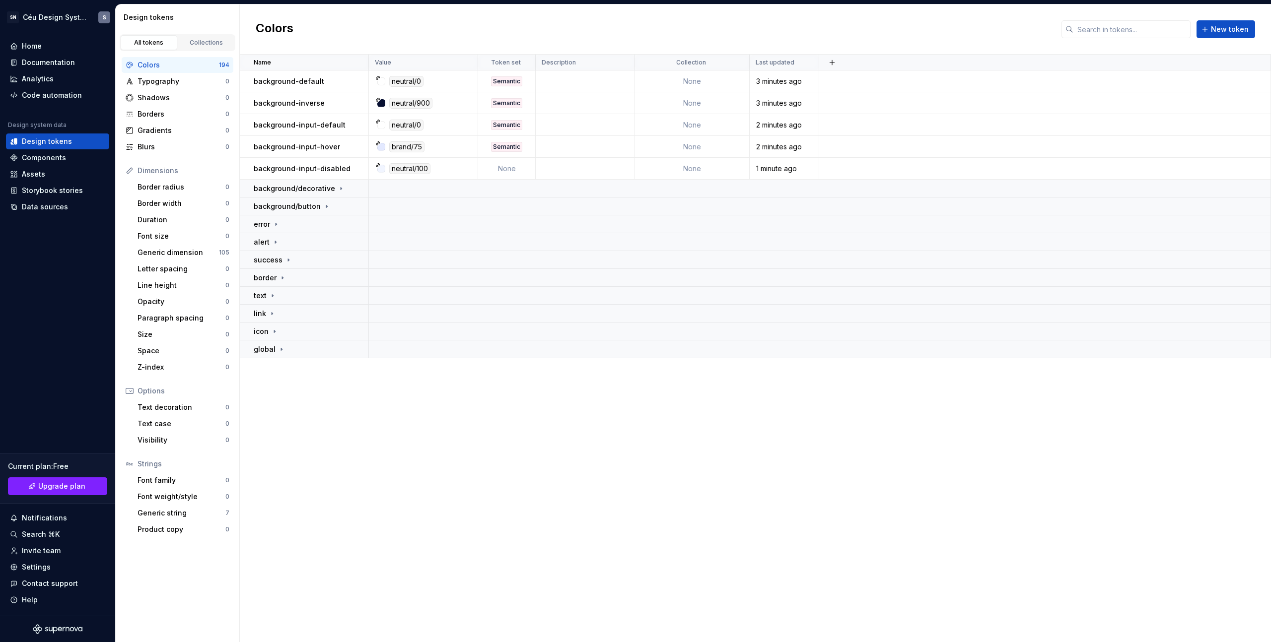
click at [294, 411] on div "Name Value Token set Description Collection Last updated background-default neu…" at bounding box center [755, 349] width 1031 height 588
drag, startPoint x: 250, startPoint y: 254, endPoint x: 250, endPoint y: 213, distance: 41.2
click at [250, 213] on tbody "background-default neutral/0 Semantic None 3 minutes ago background-inverse neu…" at bounding box center [755, 214] width 1031 height 288
click at [275, 188] on icon at bounding box center [275, 188] width 1 height 2
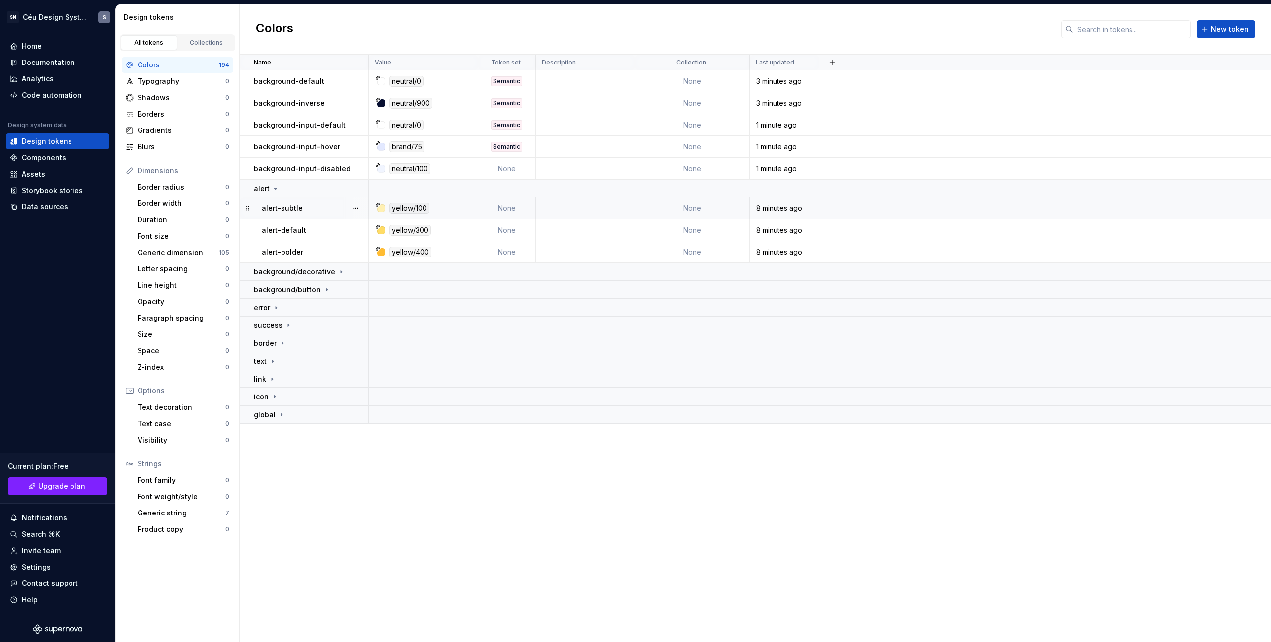
click at [273, 209] on p "alert-subtle" at bounding box center [282, 208] width 41 height 10
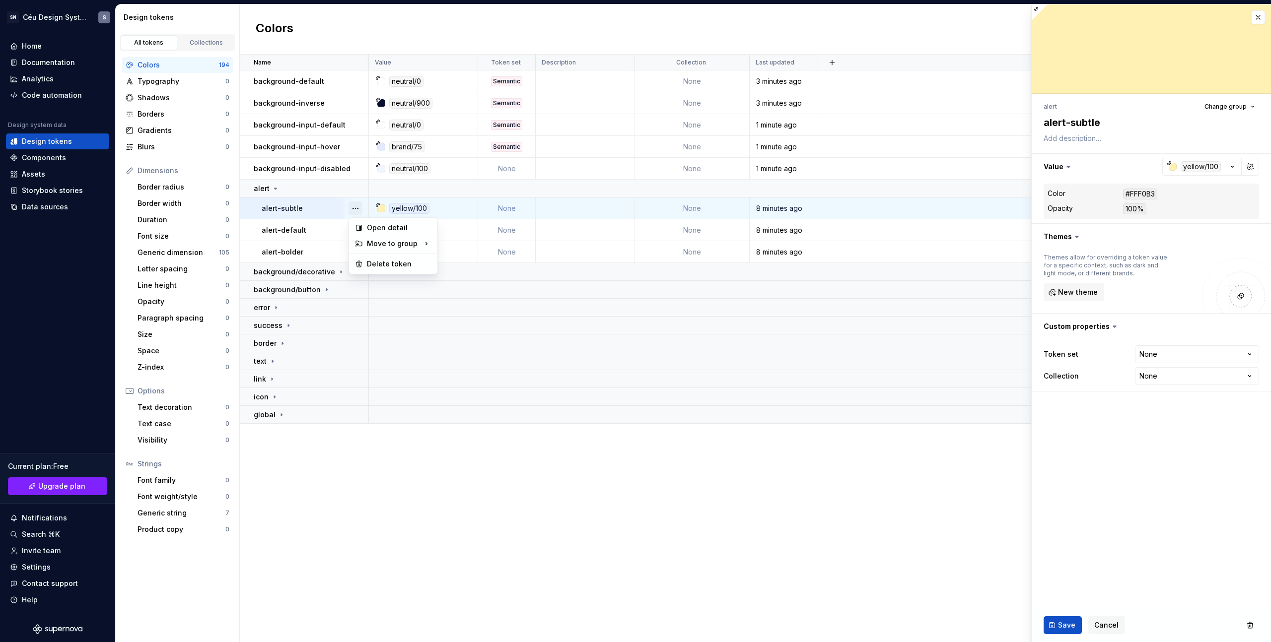
click at [358, 206] on button "button" at bounding box center [355, 209] width 14 height 14
click at [1084, 125] on textarea "alert-subtle" at bounding box center [1148, 123] width 215 height 18
click at [1046, 123] on textarea "alert-subtle" at bounding box center [1148, 123] width 215 height 18
click at [1044, 123] on textarea "alert-subtle" at bounding box center [1148, 123] width 215 height 18
click at [1175, 361] on html "SN Céu Design System S Home Documentation Analytics Code automation Design syst…" at bounding box center [635, 321] width 1271 height 642
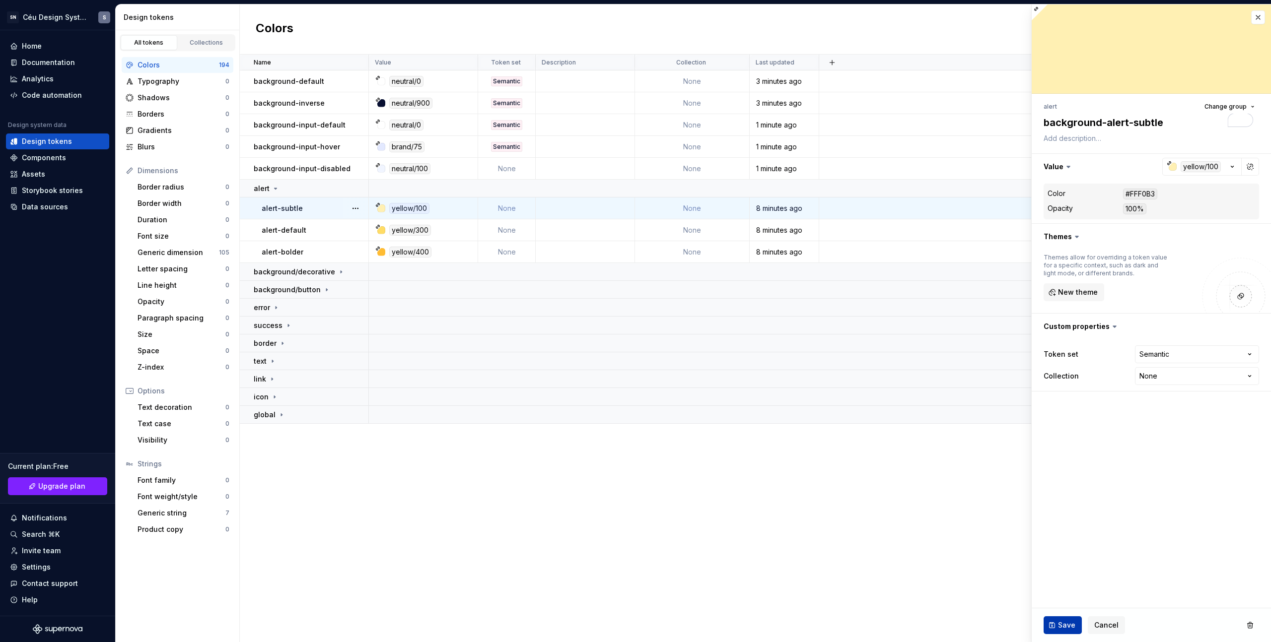
click at [1073, 622] on span "Save" at bounding box center [1066, 625] width 17 height 10
click at [301, 230] on p "alert-default" at bounding box center [284, 230] width 45 height 10
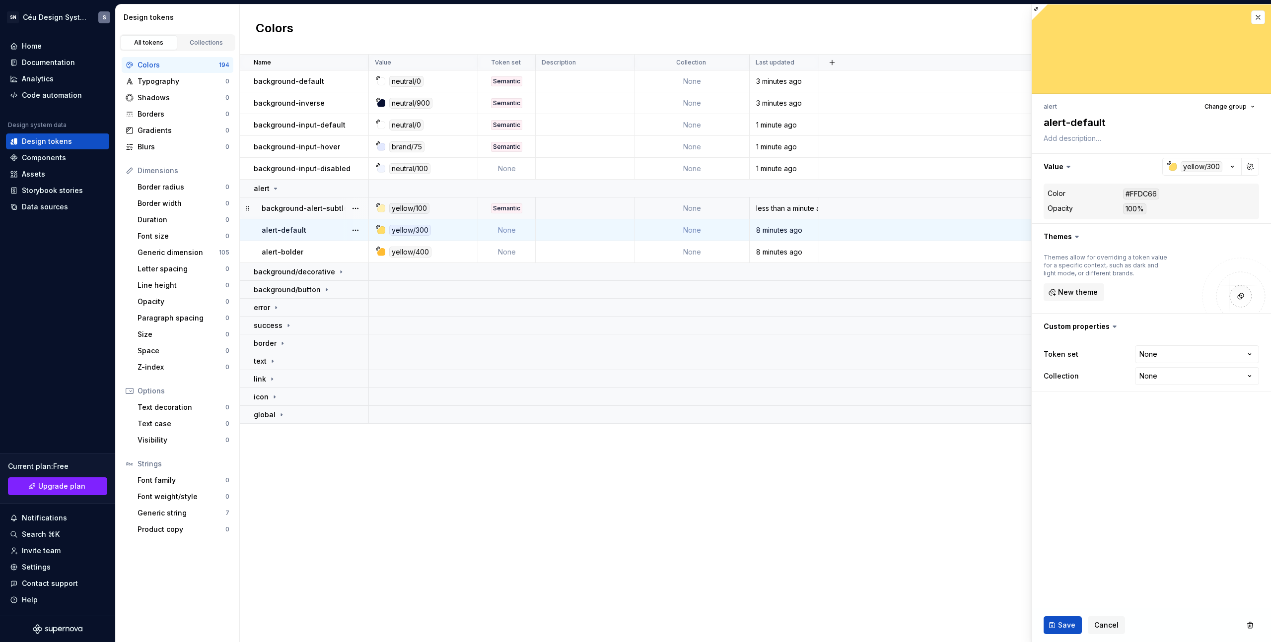
click at [297, 211] on p "background-alert-subtle" at bounding box center [305, 208] width 86 height 10
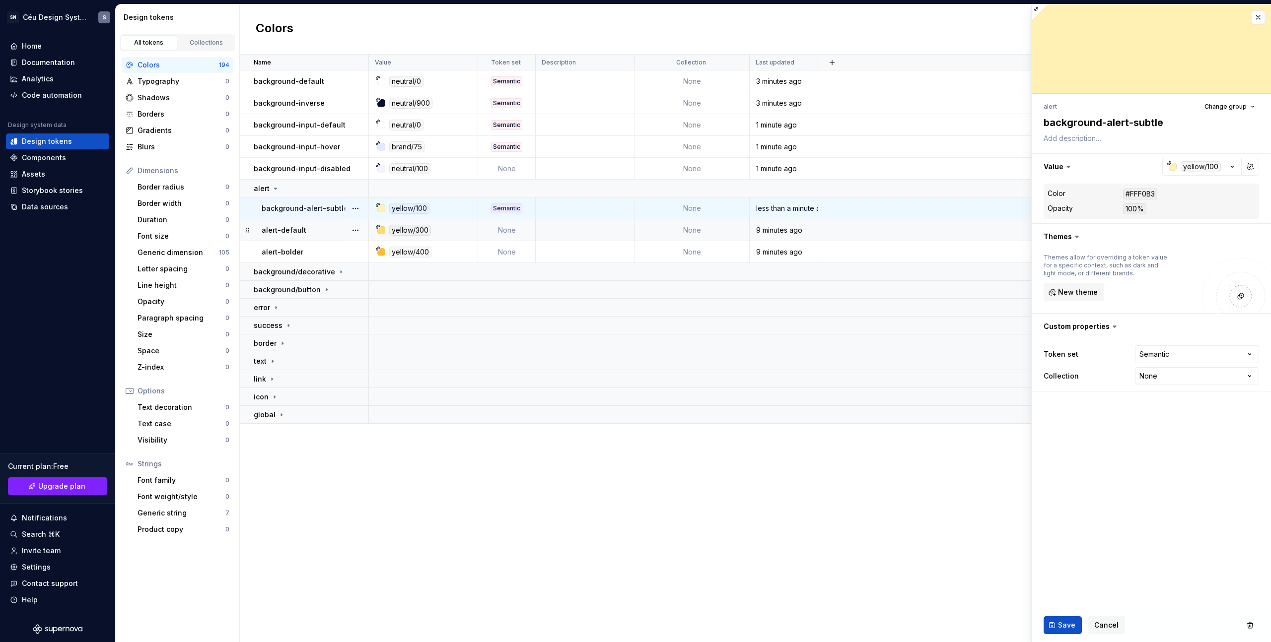
click at [291, 228] on p "alert-default" at bounding box center [284, 230] width 45 height 10
click at [277, 233] on p "alert-default" at bounding box center [284, 230] width 45 height 10
click at [297, 235] on td "alert-default" at bounding box center [304, 230] width 129 height 22
click at [270, 230] on p "alert-default" at bounding box center [284, 230] width 45 height 10
click at [272, 246] on td "alert-bolder" at bounding box center [304, 252] width 129 height 22
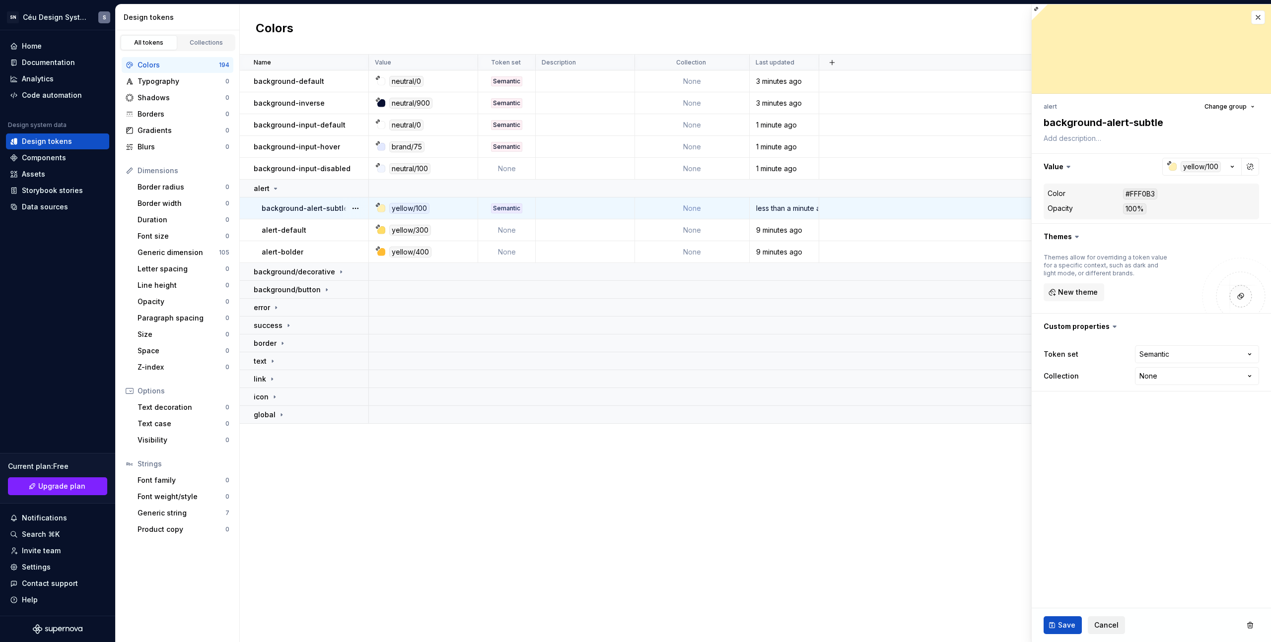
click at [1109, 628] on span "Cancel" at bounding box center [1106, 625] width 24 height 10
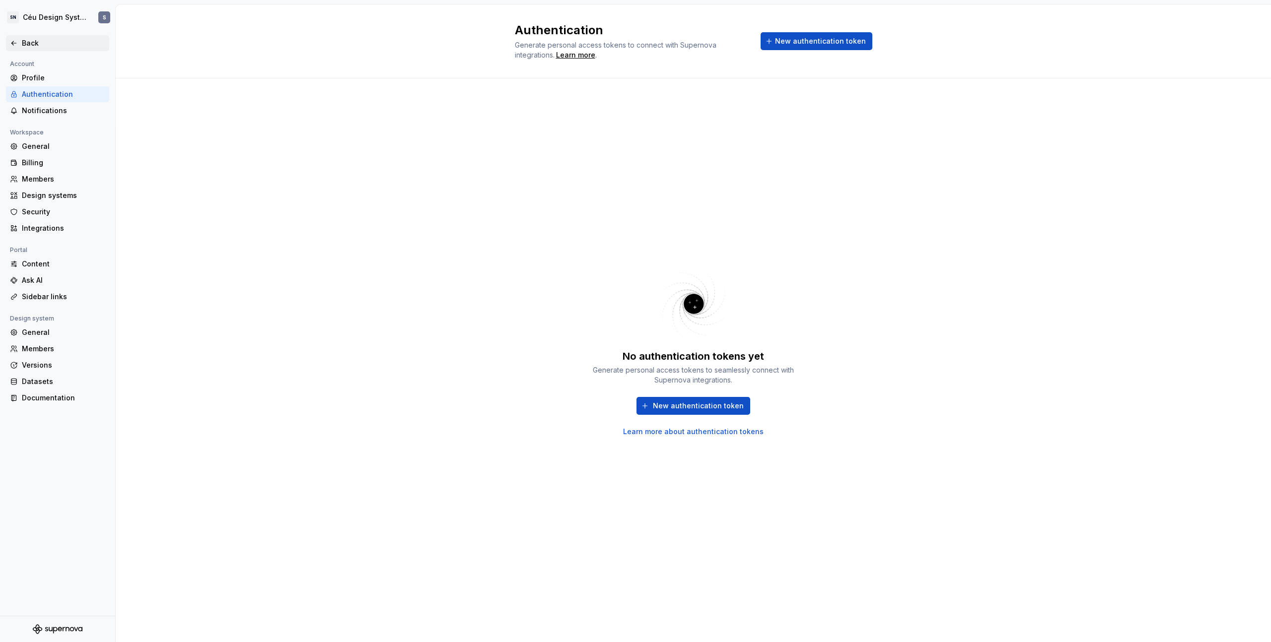
click at [20, 42] on div "Back" at bounding box center [57, 43] width 95 height 10
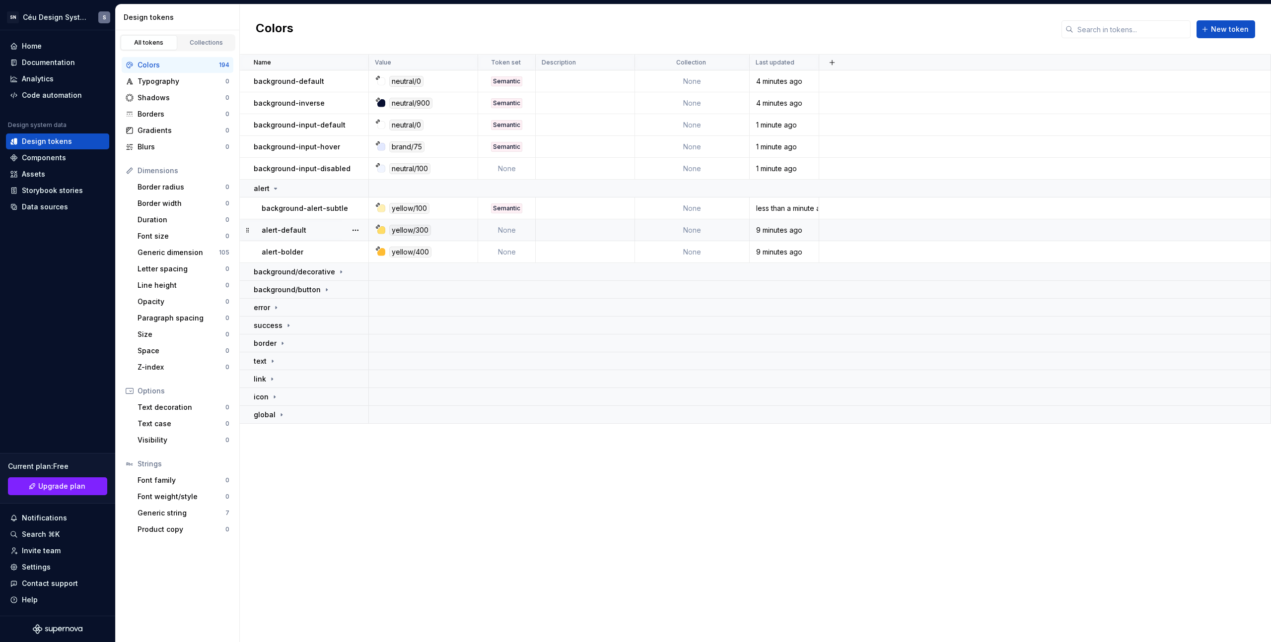
click at [284, 234] on p "alert-default" at bounding box center [284, 230] width 45 height 10
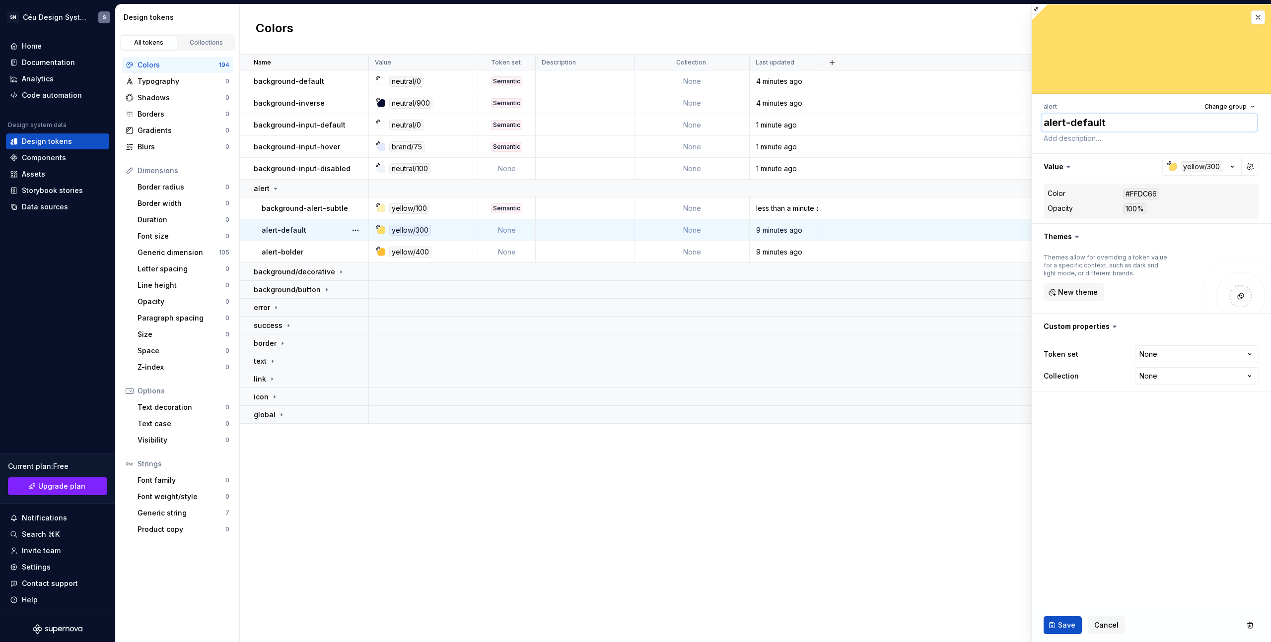
click at [1047, 120] on textarea "alert-default" at bounding box center [1148, 123] width 215 height 18
click at [1045, 121] on textarea "alert-default" at bounding box center [1148, 123] width 215 height 18
type textarea "*"
type textarea "balert-default"
type textarea "*"
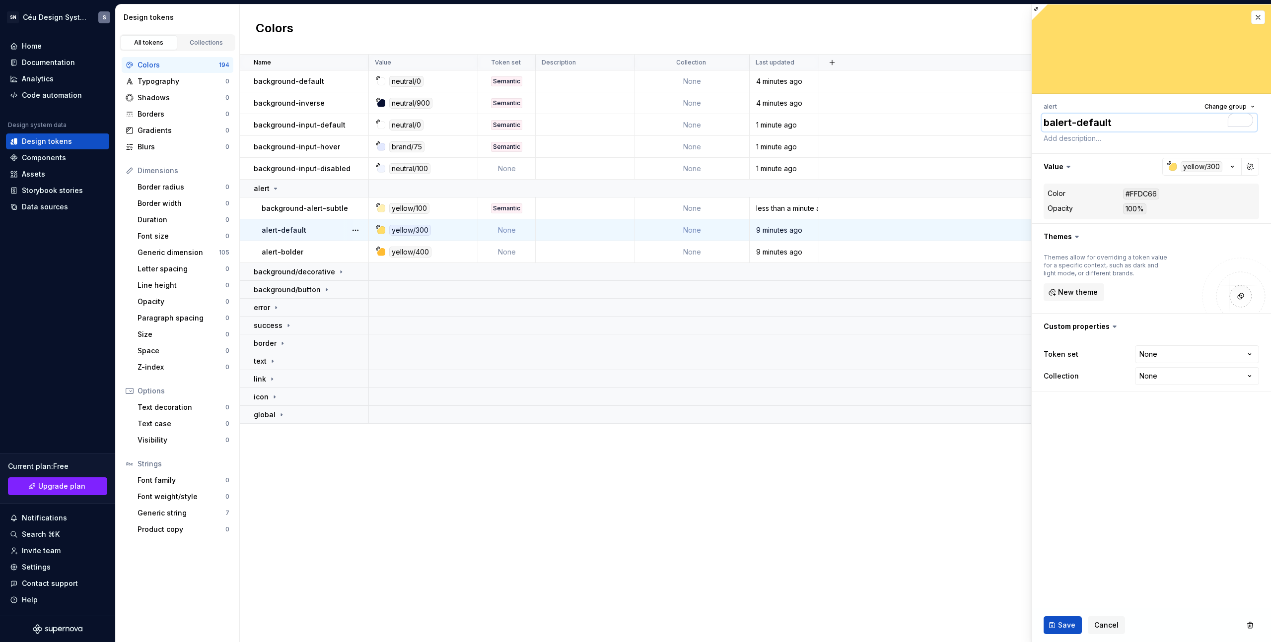
type textarea "baalert-default"
type textarea "*"
type textarea "backalert-default"
type textarea "*"
type textarea "backgalert-default"
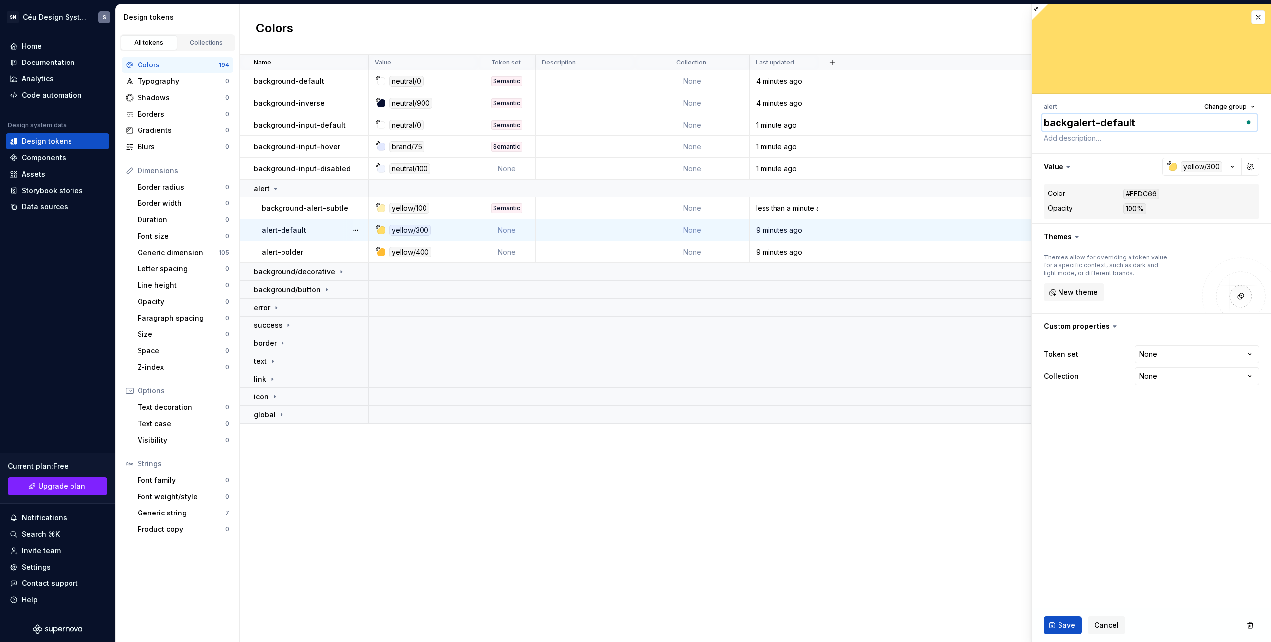
type textarea "*"
type textarea "backgralert-default"
type textarea "*"
type textarea "backgroalert-default"
type textarea "*"
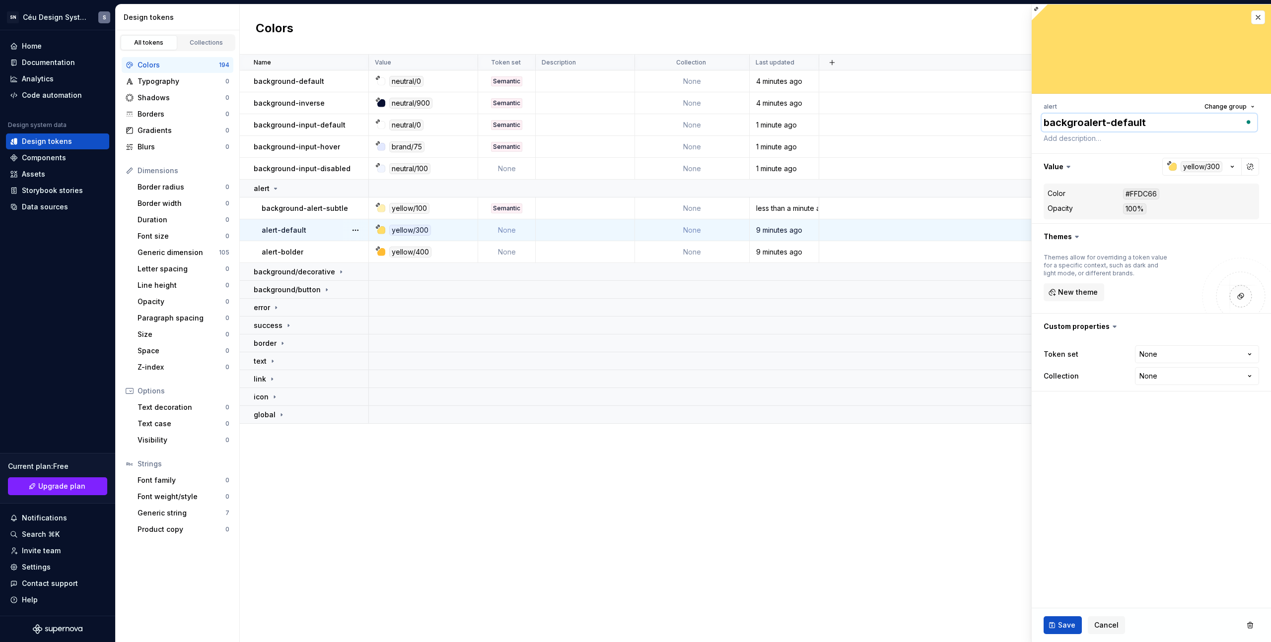
type textarea "backgroualert-default"
type textarea "*"
type textarea "backgroundalert-default"
type textarea "*"
drag, startPoint x: 1106, startPoint y: 123, endPoint x: 1004, endPoint y: 123, distance: 102.7
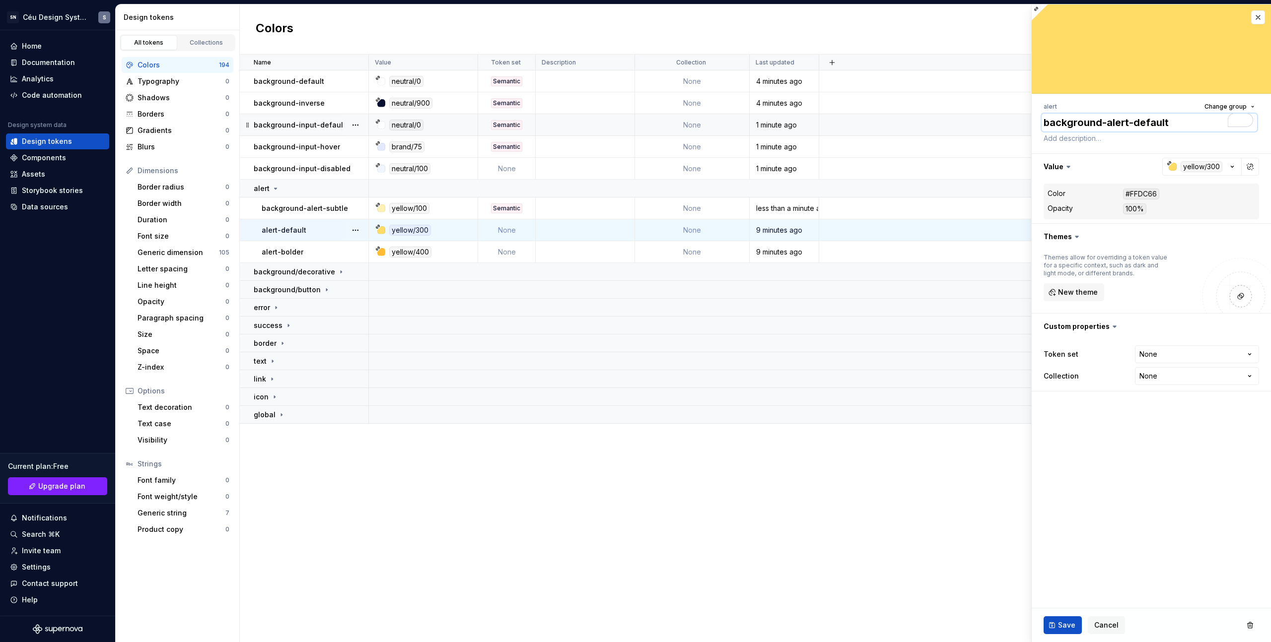
click at [1004, 123] on body "SN Céu Design System S Home Documentation Analytics Code automation Design syst…" at bounding box center [635, 321] width 1271 height 642
type textarea "background-alert-default"
click at [1061, 629] on span "Save" at bounding box center [1066, 625] width 17 height 10
click at [324, 255] on div "alert-bolder" at bounding box center [315, 252] width 106 height 10
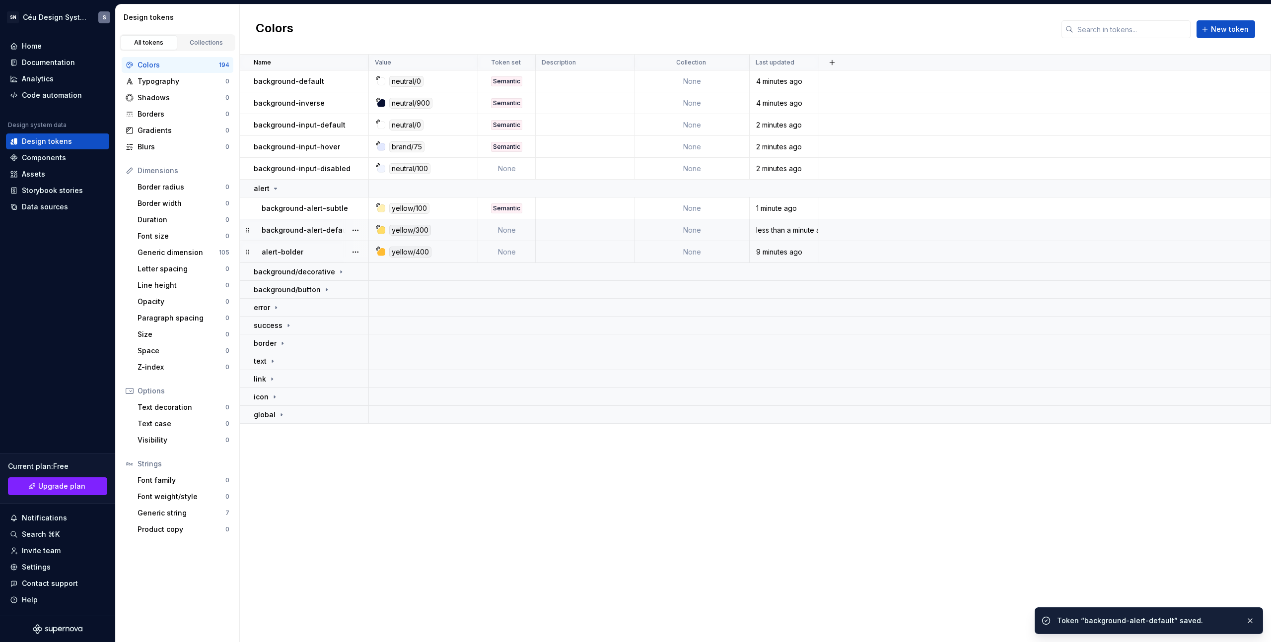
click at [284, 252] on p "alert-bolder" at bounding box center [283, 252] width 42 height 10
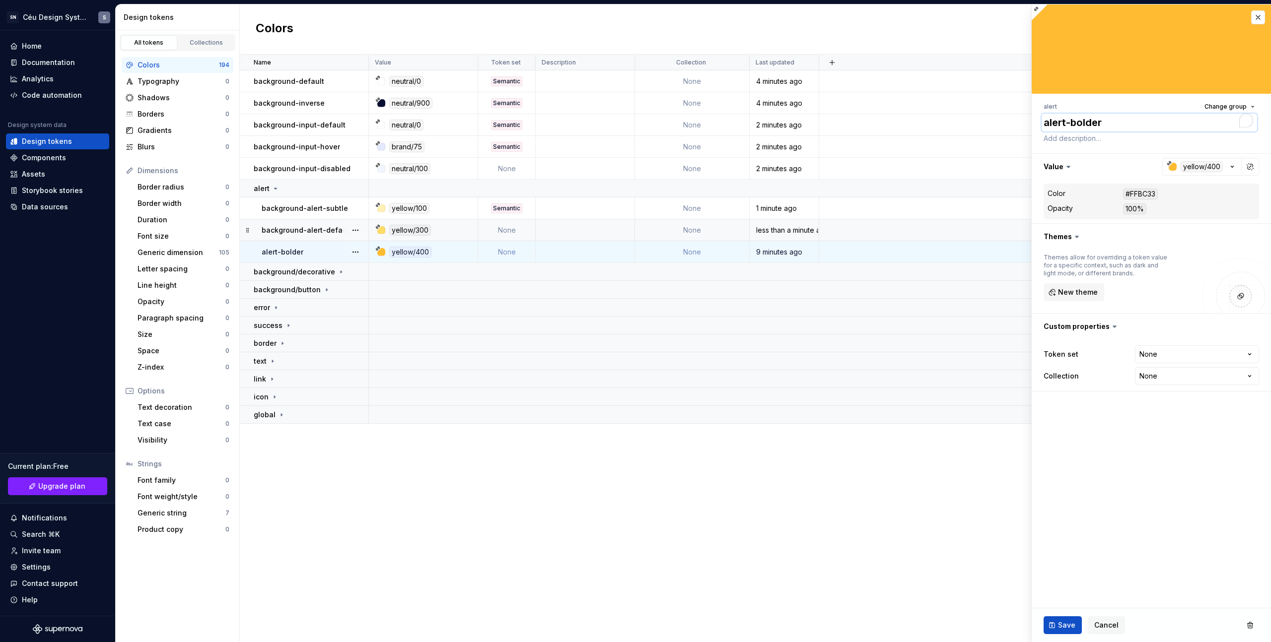
click at [1047, 127] on textarea "alert-bolder" at bounding box center [1148, 123] width 215 height 18
click at [1044, 125] on textarea "alert-bolder" at bounding box center [1148, 123] width 215 height 18
paste textarea "background-"
type textarea "*"
type textarea "background-alert-bolder"
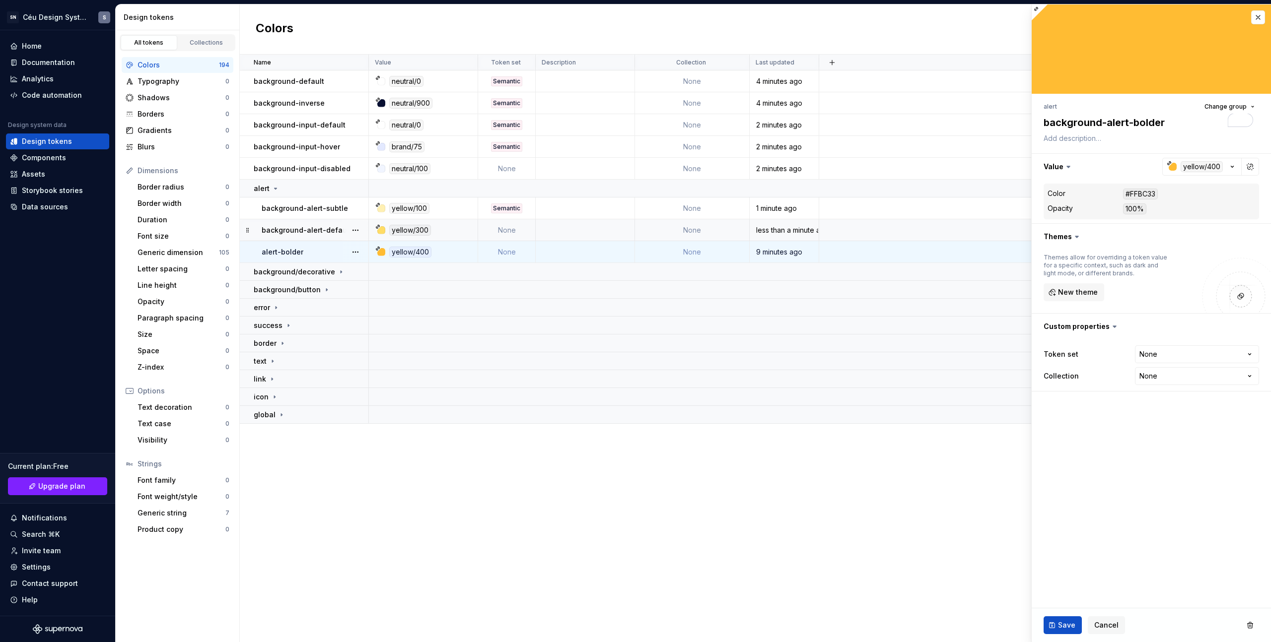
click at [1049, 634] on div "Save Cancel" at bounding box center [1150, 625] width 239 height 34
click at [1166, 360] on html "SN Céu Design System S Home Documentation Analytics Code automation Design syst…" at bounding box center [635, 321] width 1271 height 642
select select "**********"
click at [1068, 617] on button "Save" at bounding box center [1062, 625] width 38 height 18
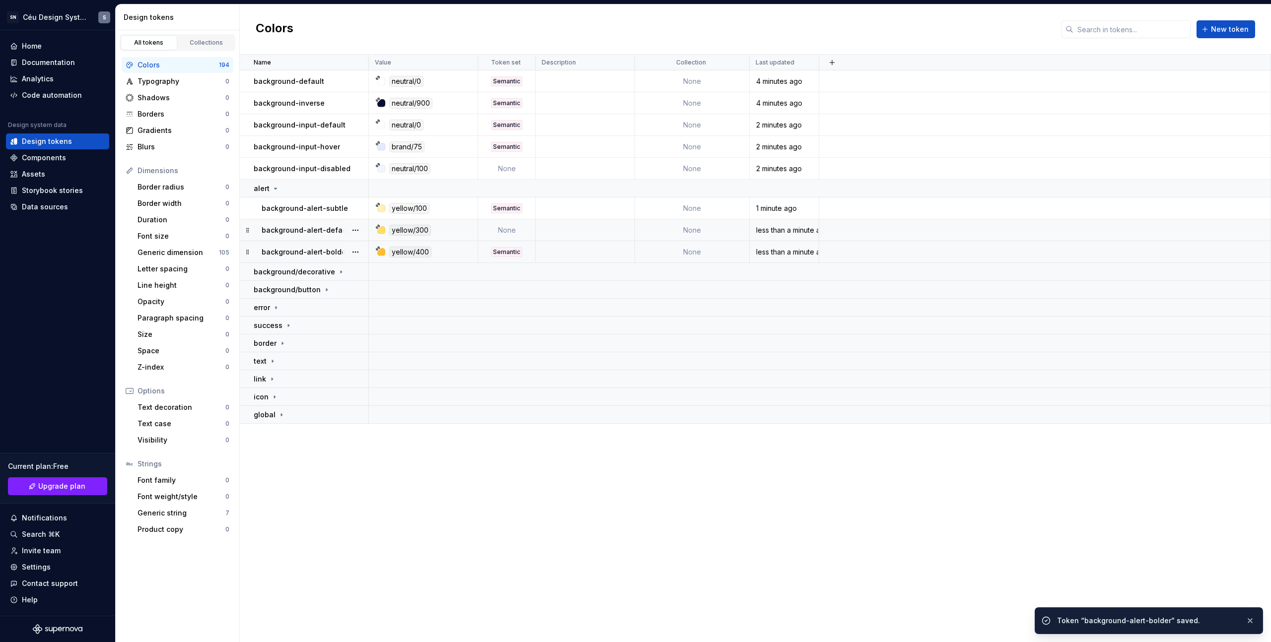
click at [306, 230] on p "background-alert-default" at bounding box center [307, 230] width 90 height 10
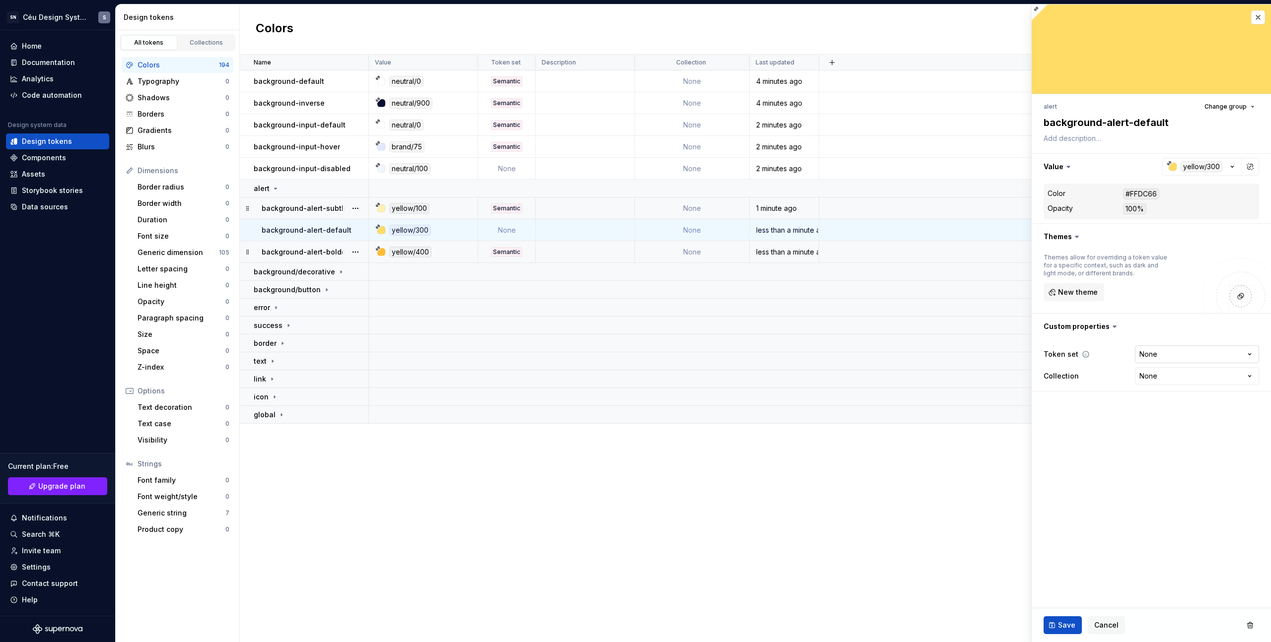
type textarea "*"
click at [1154, 353] on html "SN Céu Design System S Home Documentation Analytics Code automation Design syst…" at bounding box center [635, 321] width 1271 height 642
select select "**********"
click at [1072, 622] on span "Save" at bounding box center [1066, 625] width 17 height 10
click at [50, 208] on div "Data sources" at bounding box center [45, 207] width 46 height 10
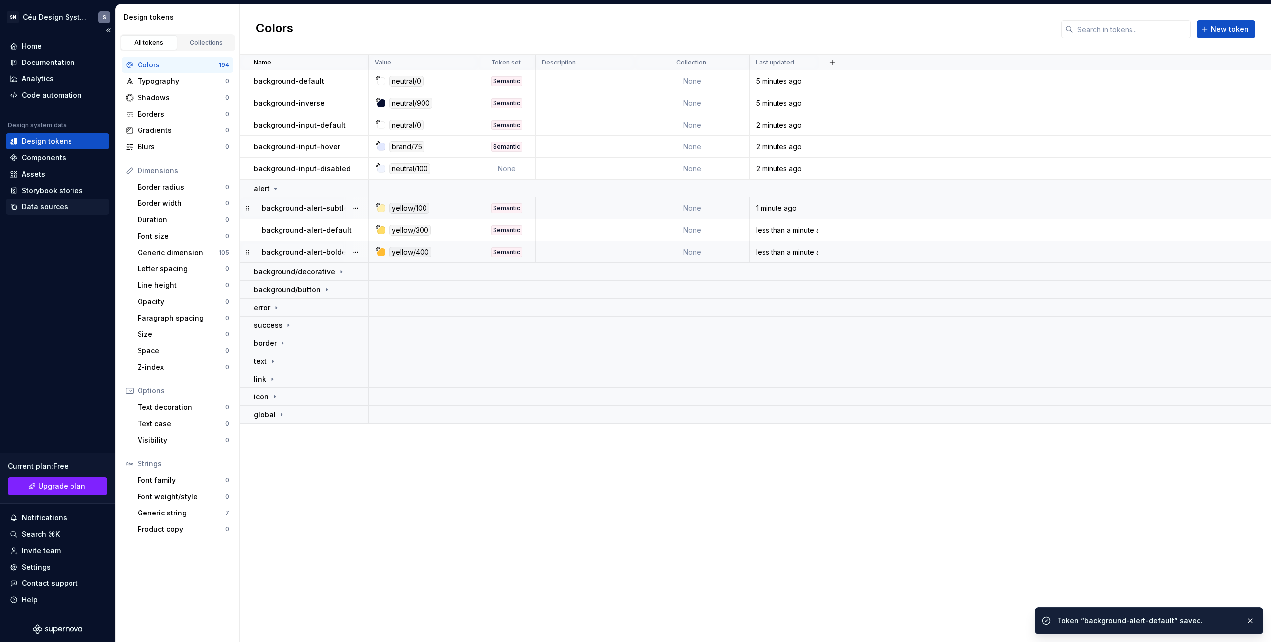
click at [44, 206] on div "Data sources" at bounding box center [45, 207] width 46 height 10
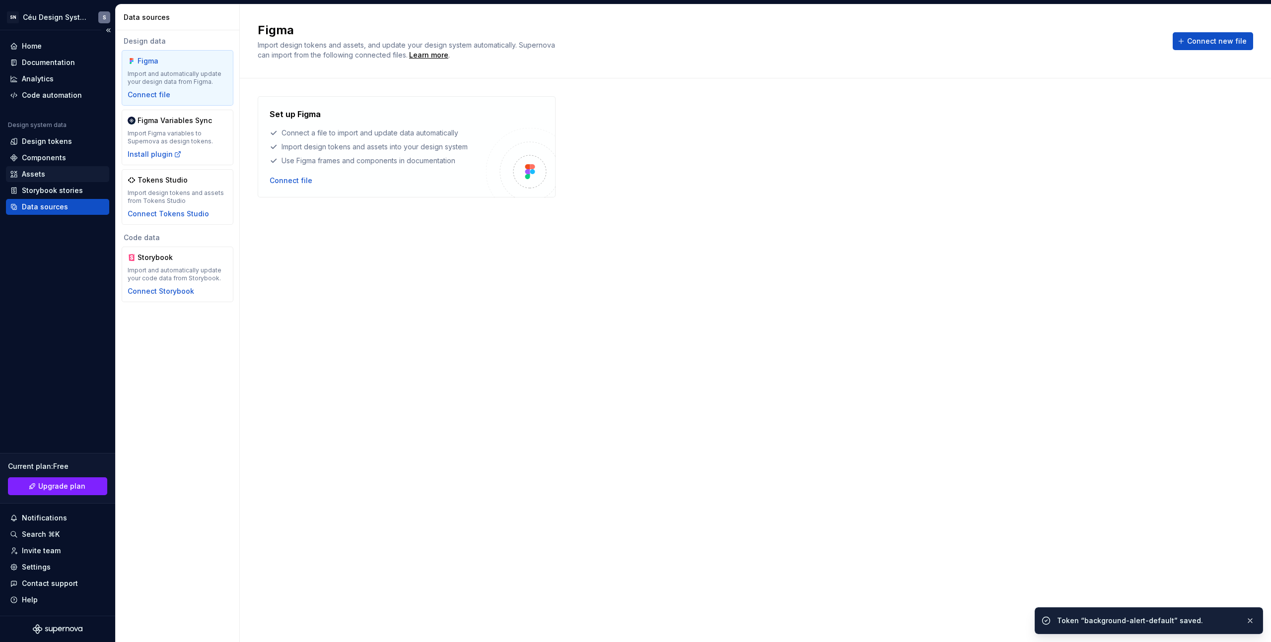
click at [42, 172] on div "Assets" at bounding box center [33, 174] width 23 height 10
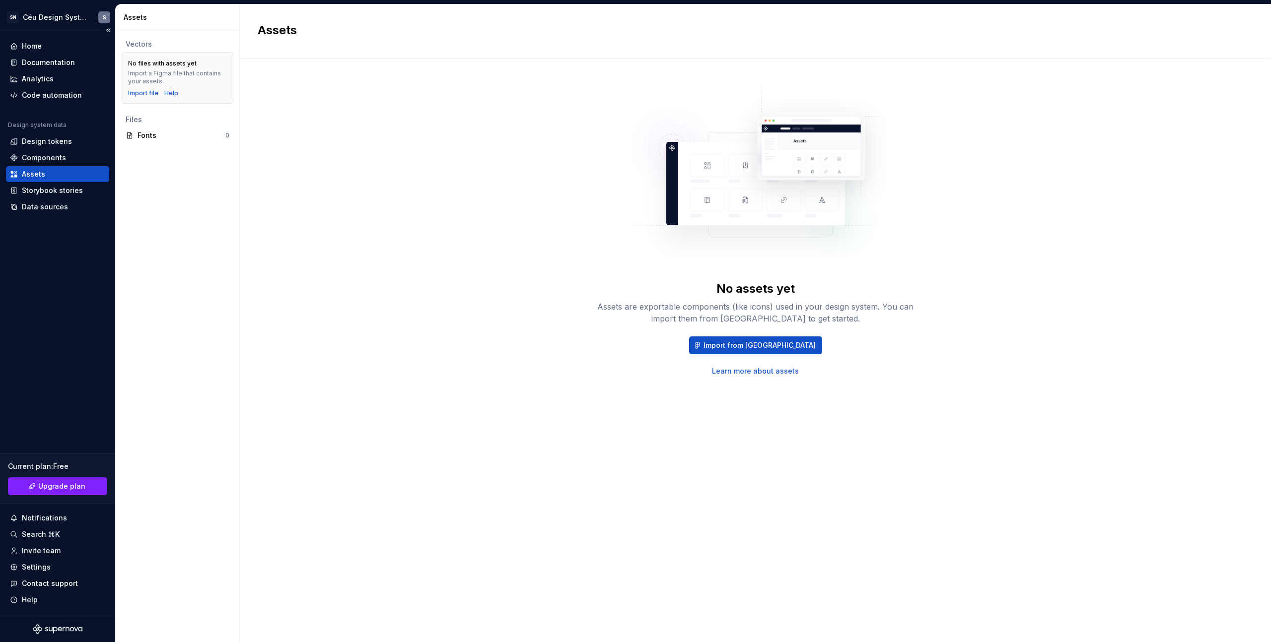
click at [40, 217] on div "Home Documentation Analytics Code automation Design system data Design tokens C…" at bounding box center [57, 323] width 115 height 586
click at [43, 213] on div "Data sources" at bounding box center [57, 207] width 103 height 16
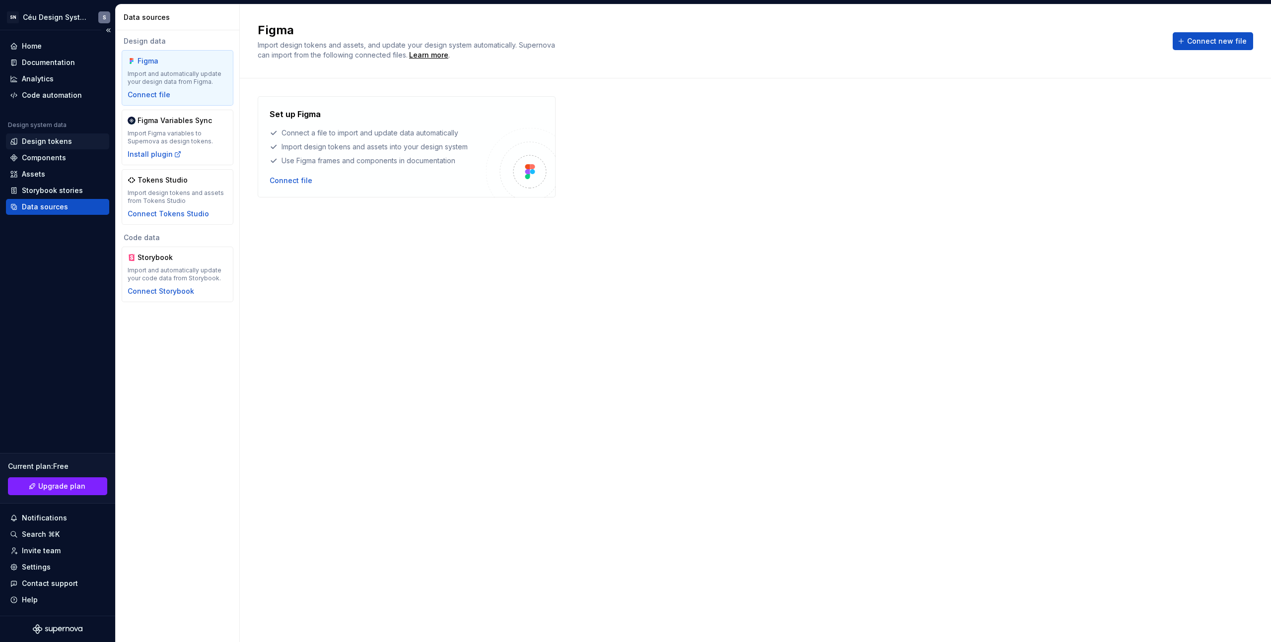
click at [54, 144] on div "Design tokens" at bounding box center [47, 141] width 50 height 10
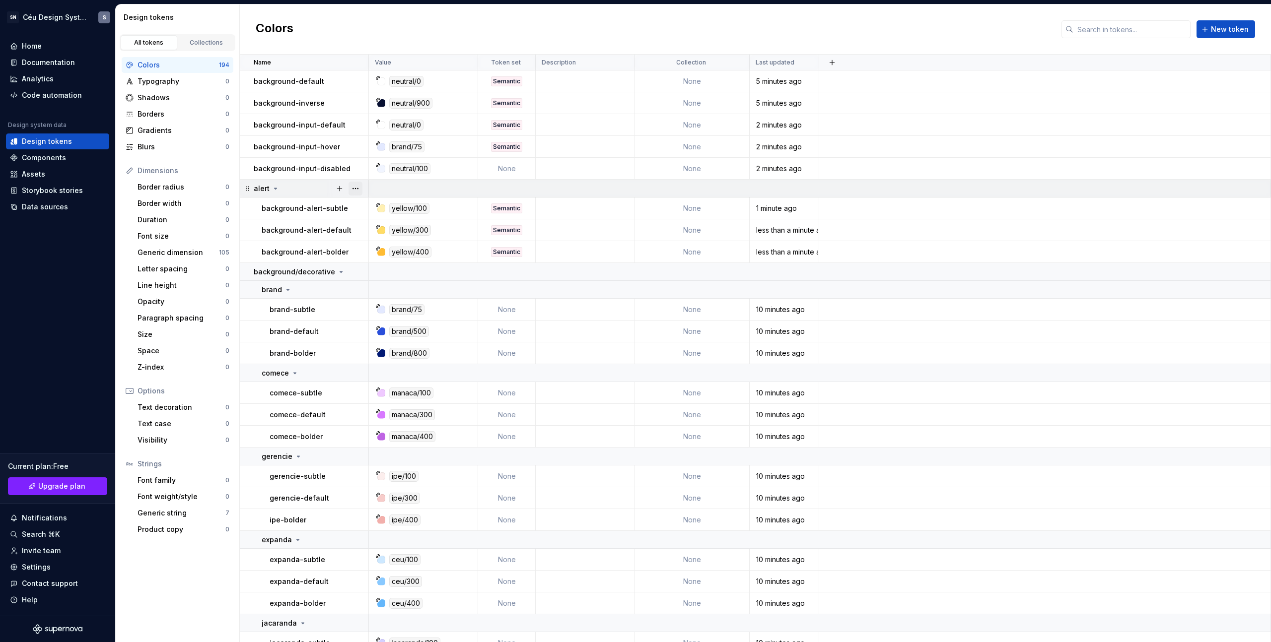
click at [360, 188] on button "button" at bounding box center [355, 189] width 14 height 14
click at [406, 279] on div "Ungroup" at bounding box center [399, 280] width 65 height 10
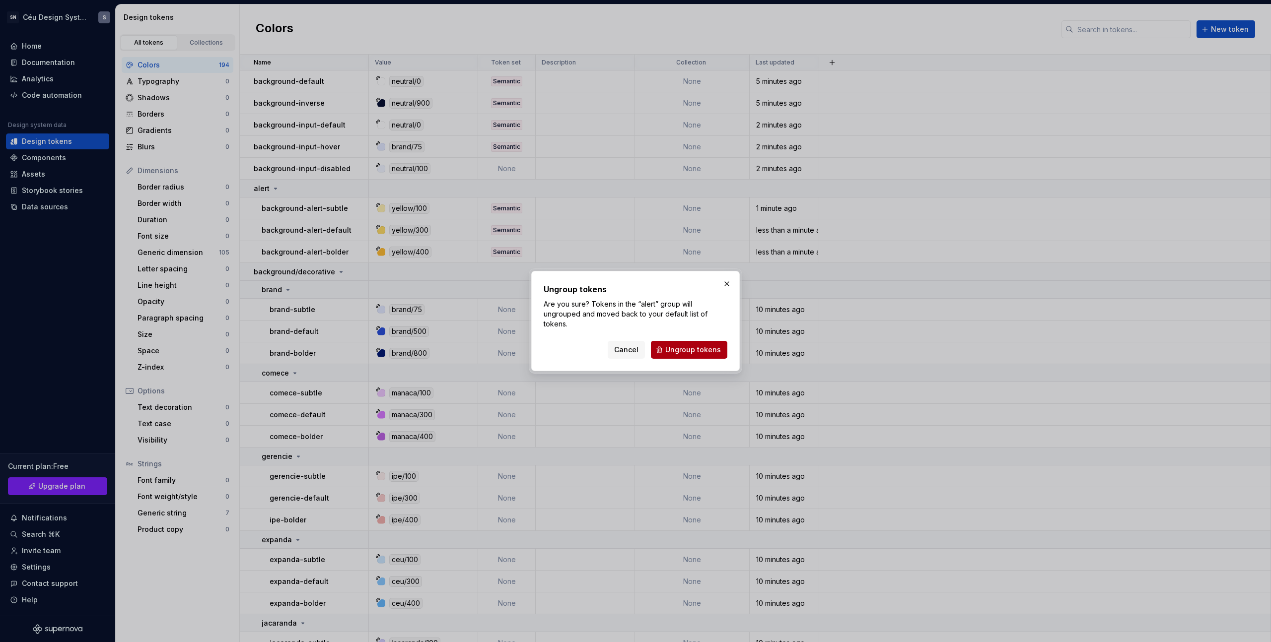
click at [678, 350] on span "Ungroup tokens" at bounding box center [693, 350] width 56 height 10
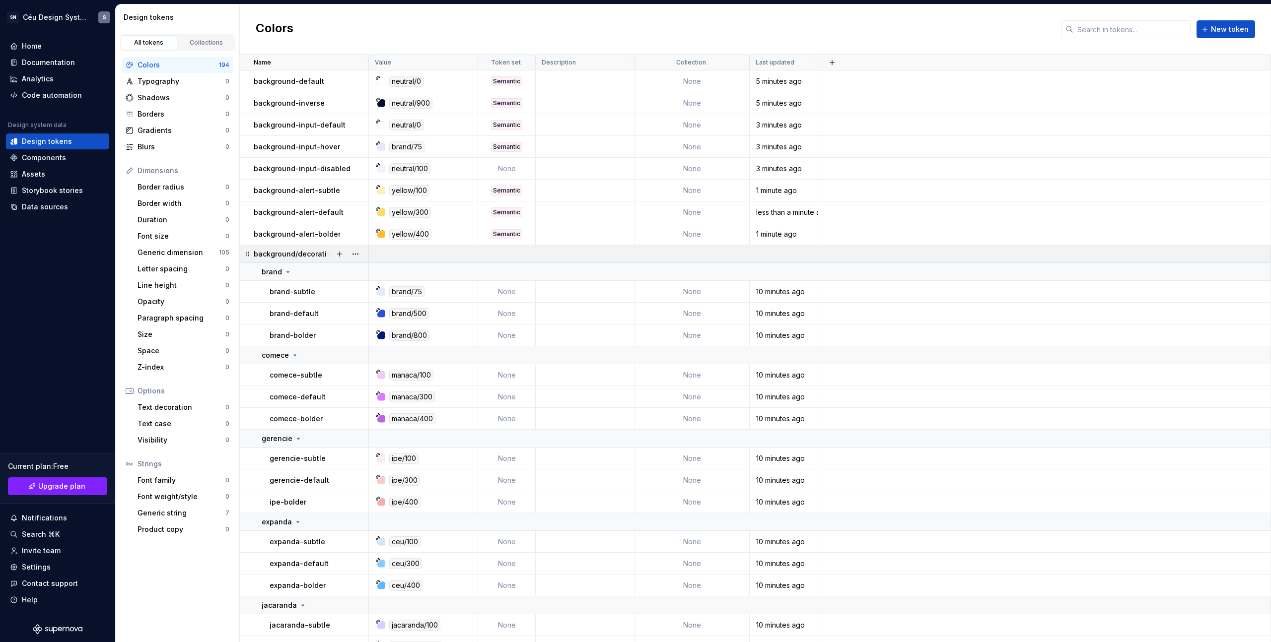
click at [324, 253] on p "background/decorative" at bounding box center [294, 254] width 81 height 10
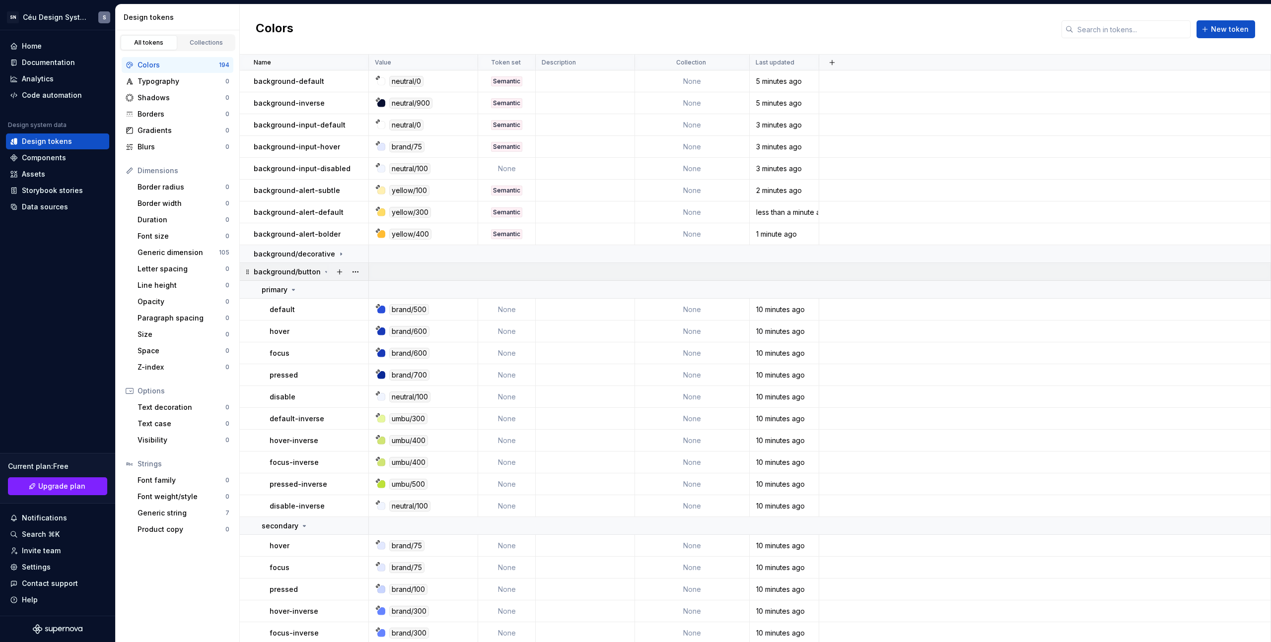
click at [300, 271] on p "background/button" at bounding box center [287, 272] width 67 height 10
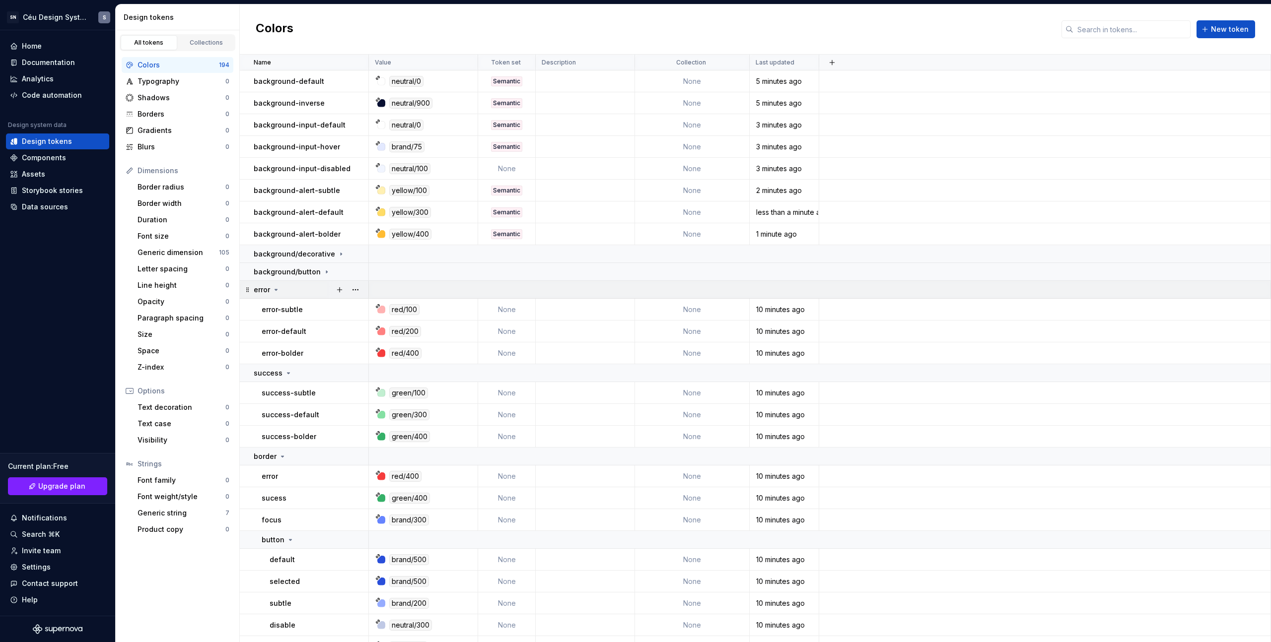
click at [291, 295] on td "error" at bounding box center [304, 290] width 129 height 18
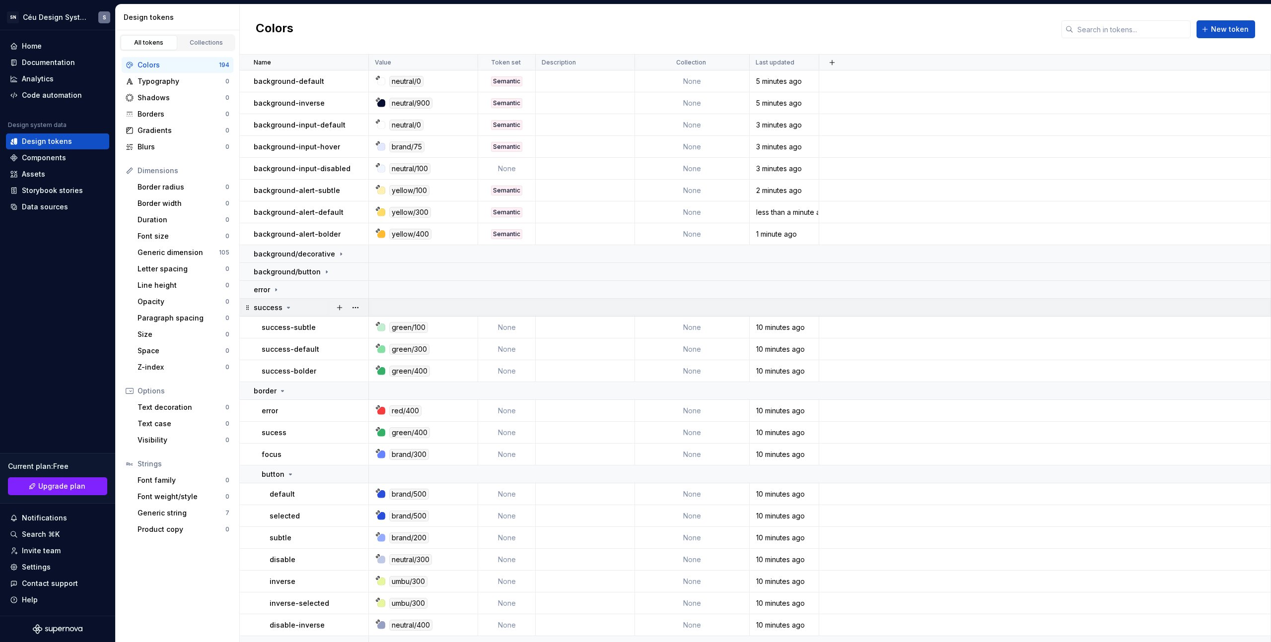
click at [290, 309] on icon at bounding box center [288, 308] width 8 height 8
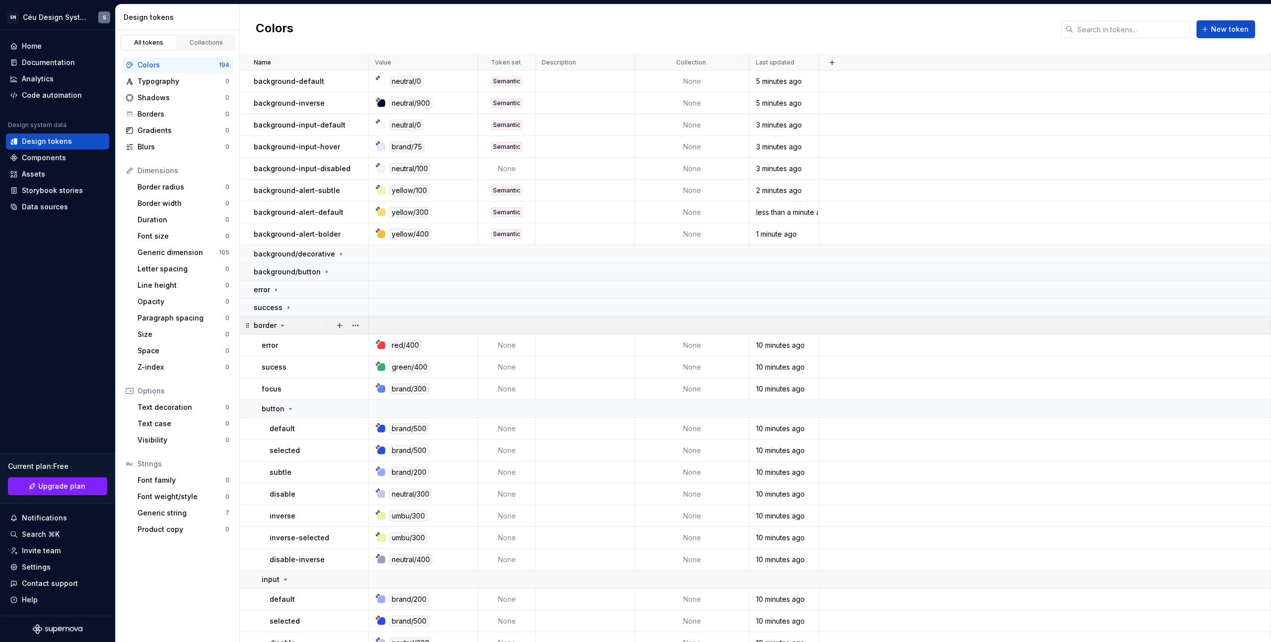
click at [295, 326] on div "border" at bounding box center [311, 326] width 114 height 10
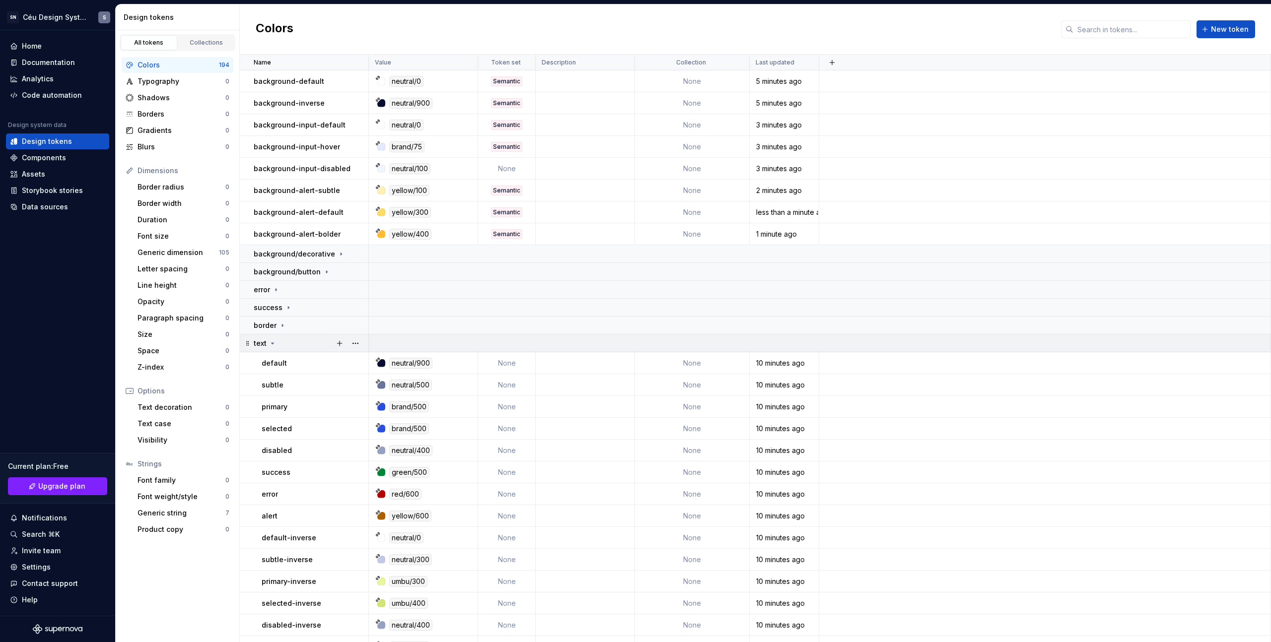
click at [296, 342] on div "text" at bounding box center [311, 343] width 114 height 10
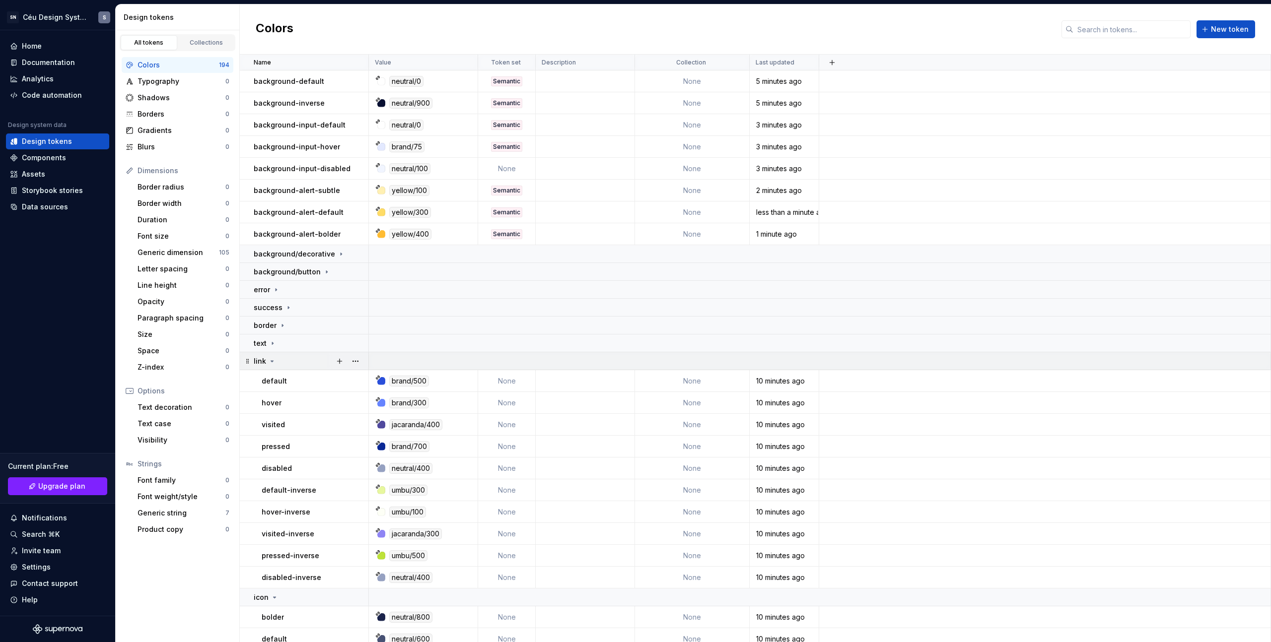
click at [303, 358] on div "link" at bounding box center [311, 361] width 114 height 10
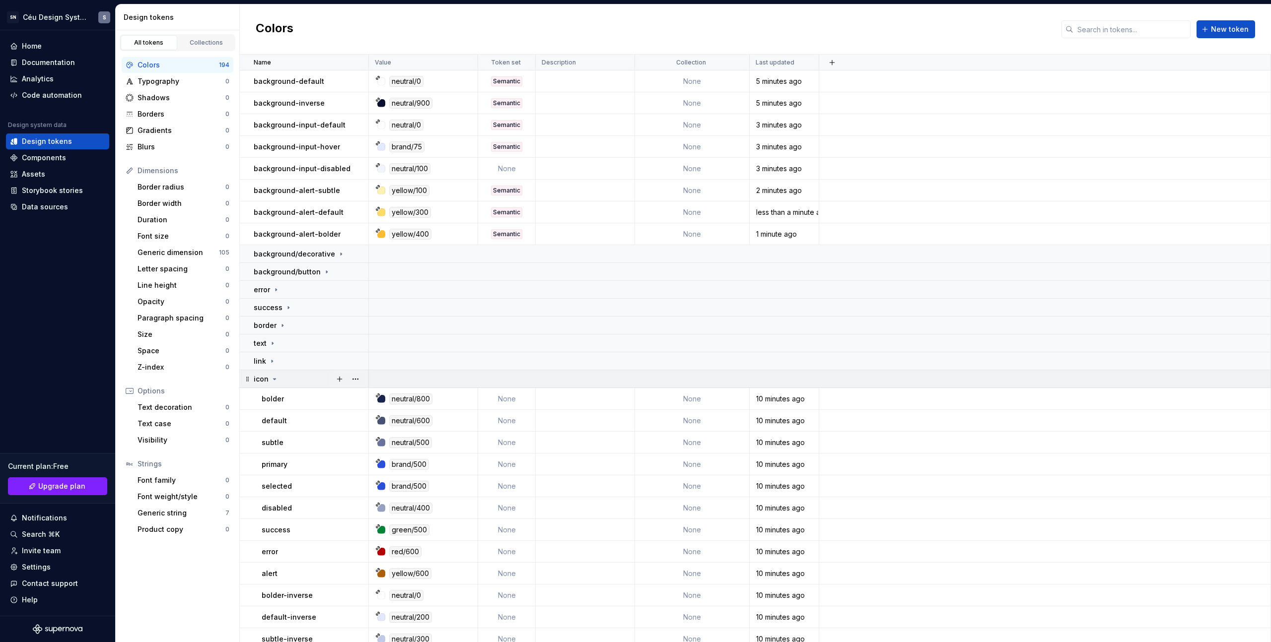
click at [300, 384] on td "icon" at bounding box center [304, 379] width 129 height 18
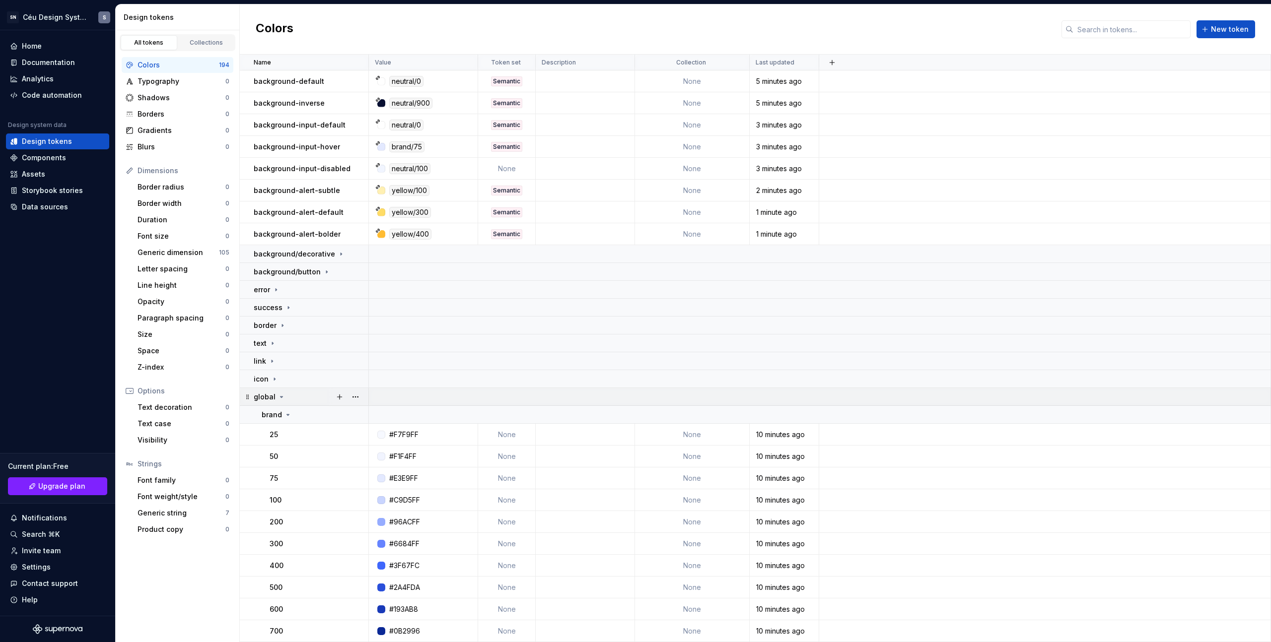
click at [310, 403] on td "global" at bounding box center [304, 397] width 129 height 18
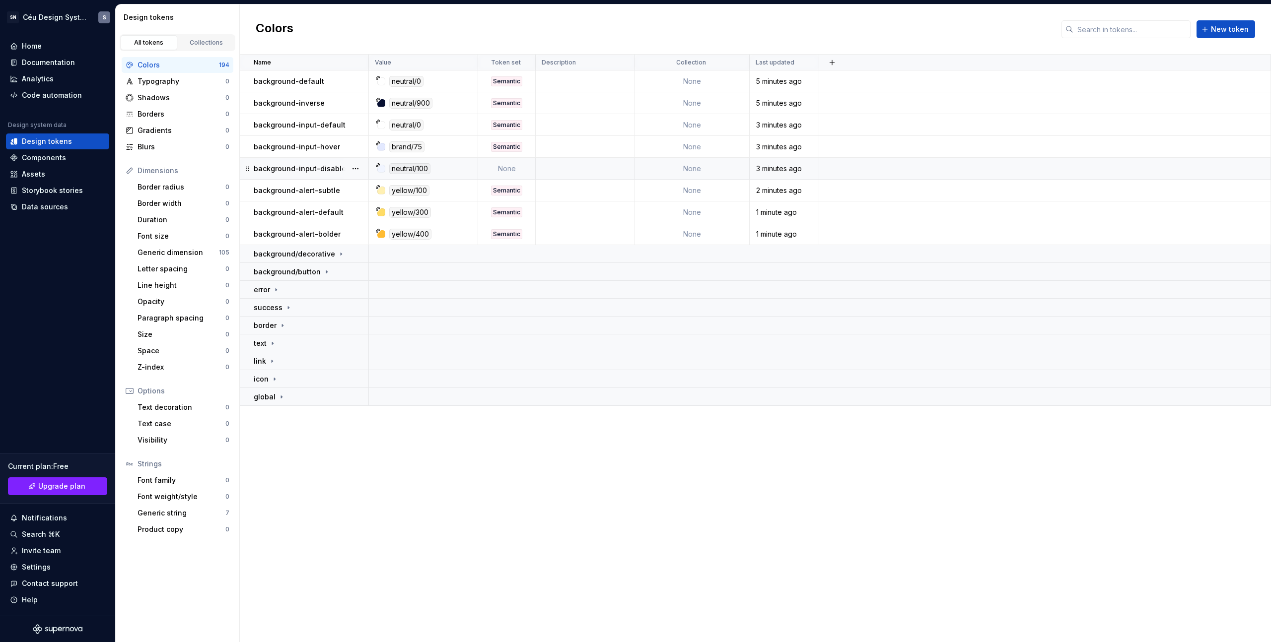
click at [330, 164] on p "background-input-disabled" at bounding box center [302, 169] width 97 height 10
type textarea "*"
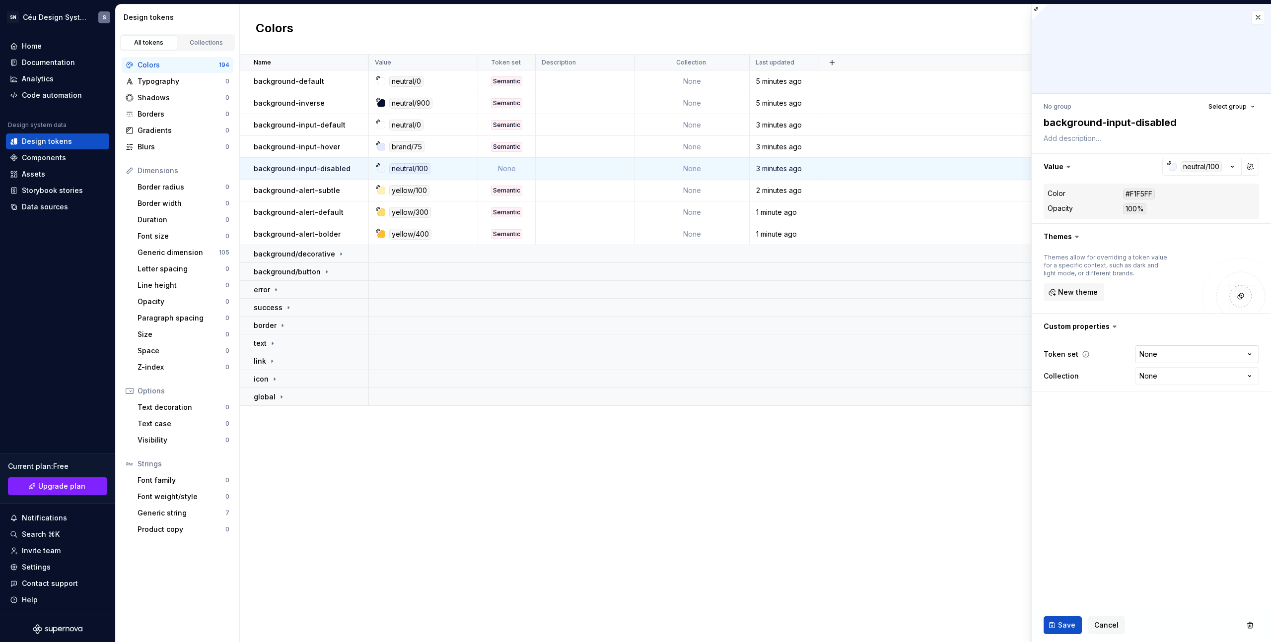
click at [1151, 360] on html "SN Céu Design System S Home Documentation Analytics Code automation Design syst…" at bounding box center [635, 321] width 1271 height 642
select select "**********"
click at [1046, 627] on button "Save" at bounding box center [1062, 625] width 38 height 18
click at [1224, 112] on button "Select group" at bounding box center [1231, 107] width 55 height 14
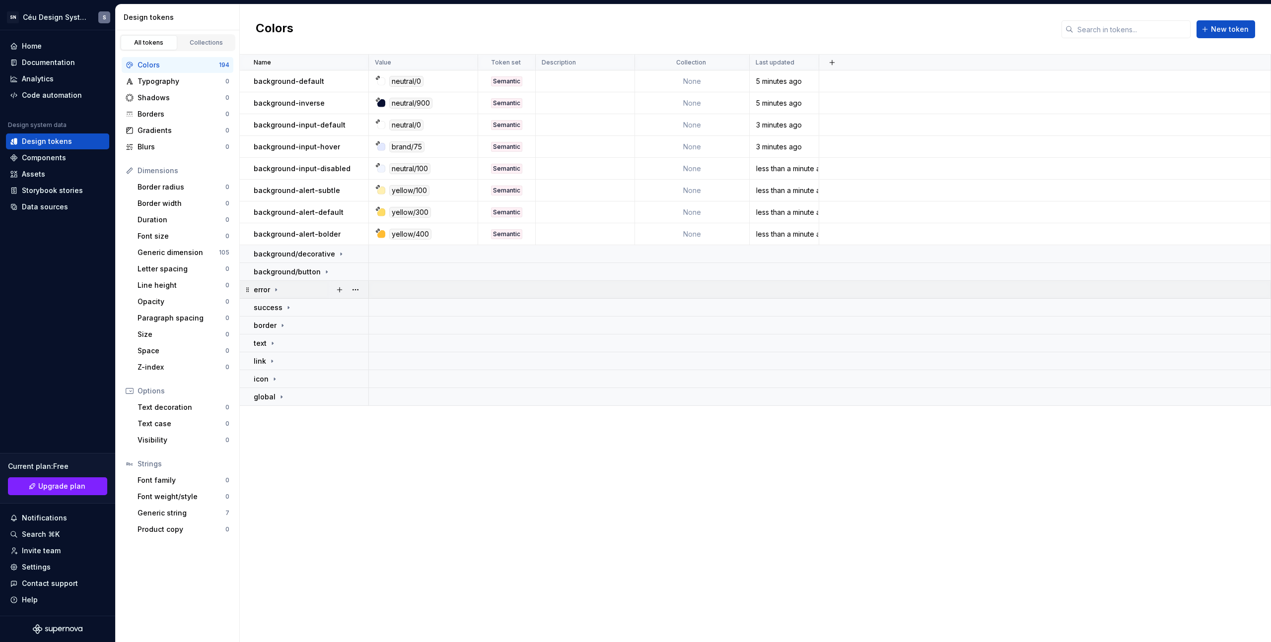
click at [276, 292] on icon at bounding box center [276, 290] width 8 height 8
click at [285, 310] on p "error-subtle" at bounding box center [282, 310] width 41 height 10
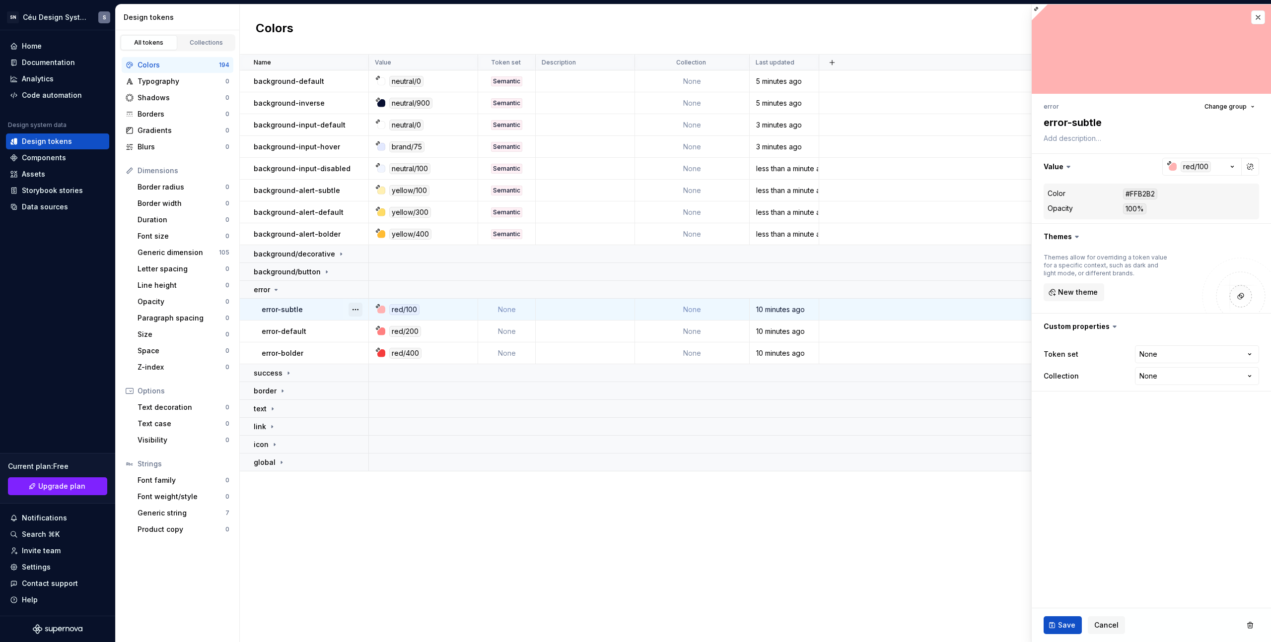
click at [360, 309] on button "button" at bounding box center [355, 310] width 14 height 14
click at [285, 315] on html "SN Céu Design System S Home Documentation Analytics Code automation Design syst…" at bounding box center [635, 321] width 1271 height 642
click at [267, 305] on p "error-subtle" at bounding box center [282, 310] width 41 height 10
click at [1048, 121] on textarea "error-subtle" at bounding box center [1148, 123] width 215 height 18
click at [1043, 122] on textarea "error-subtle" at bounding box center [1148, 123] width 215 height 18
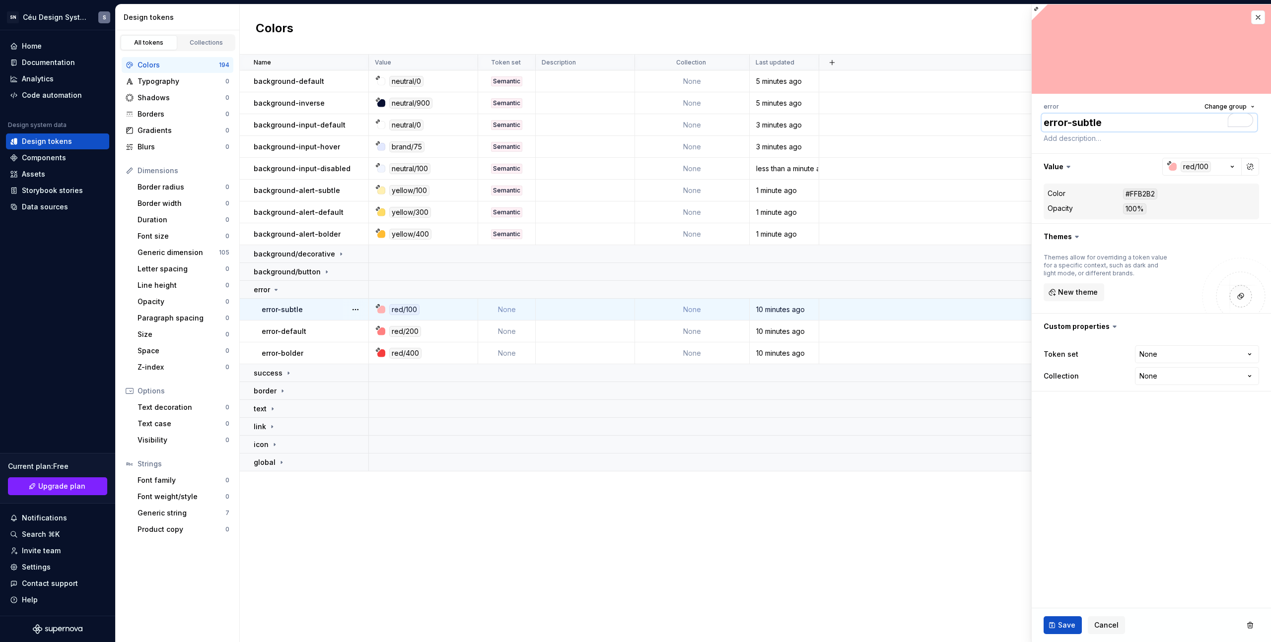
paste textarea "background-"
type textarea "*"
type textarea "background-error-subtle"
click at [1151, 352] on html "SN Céu Design System S Home Documentation Analytics Code automation Design syst…" at bounding box center [635, 321] width 1271 height 642
select select "**********"
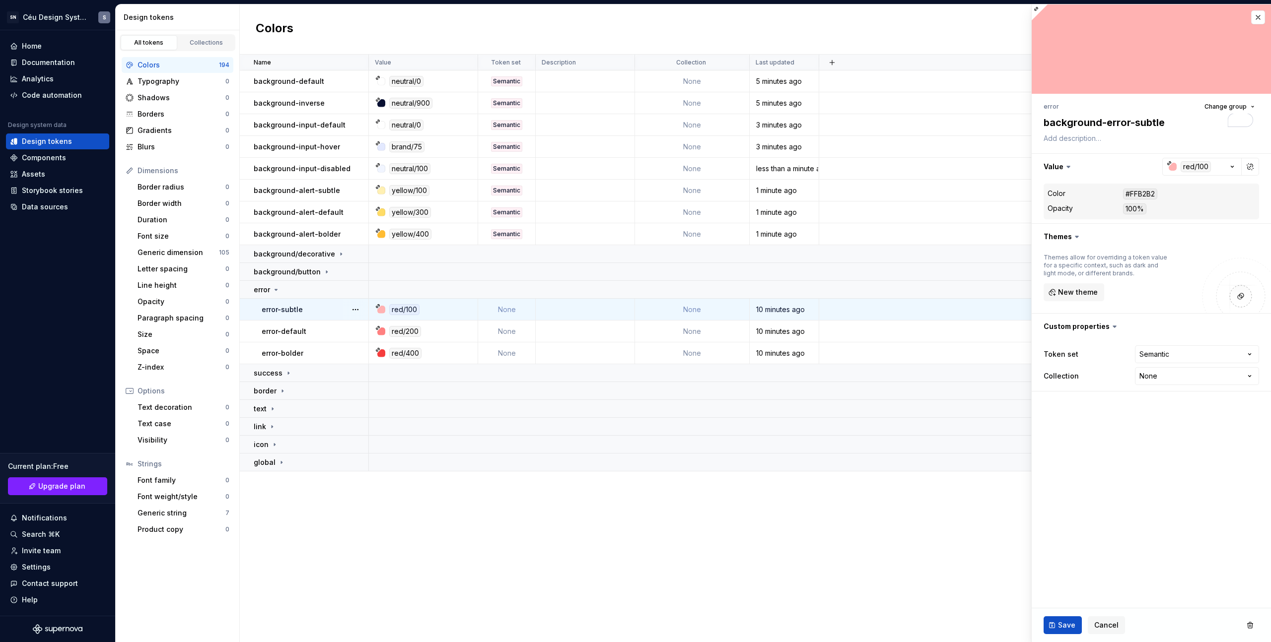
click at [1055, 632] on button "Save" at bounding box center [1062, 625] width 38 height 18
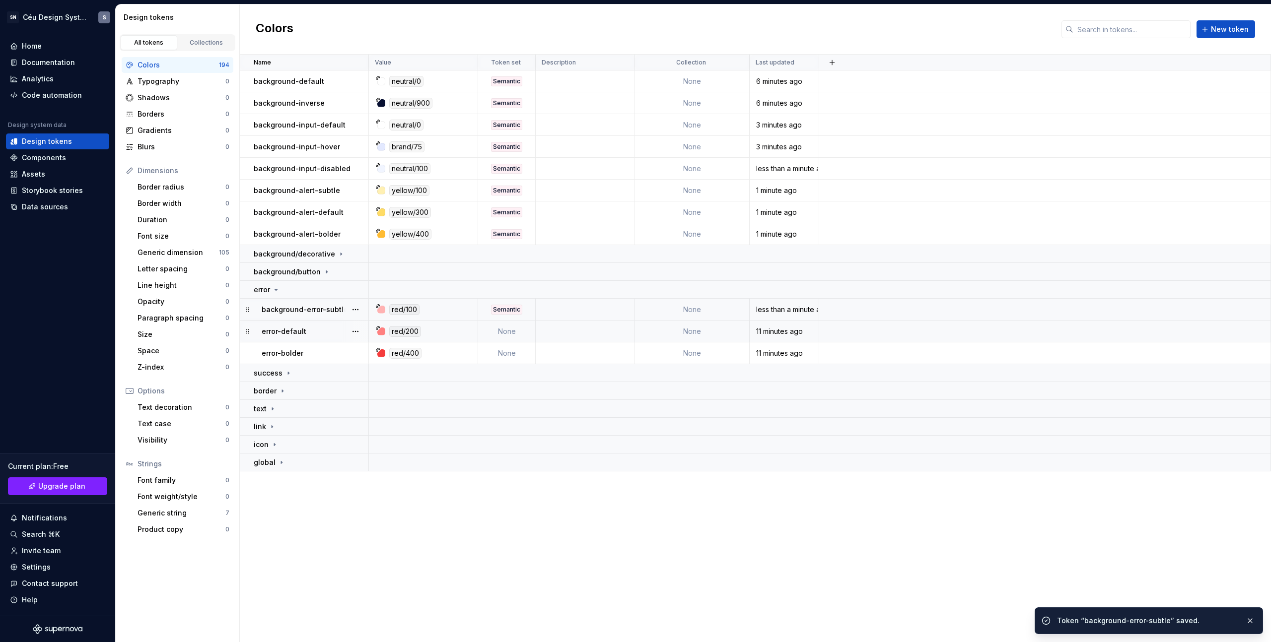
click at [291, 337] on td "error-default" at bounding box center [304, 332] width 129 height 22
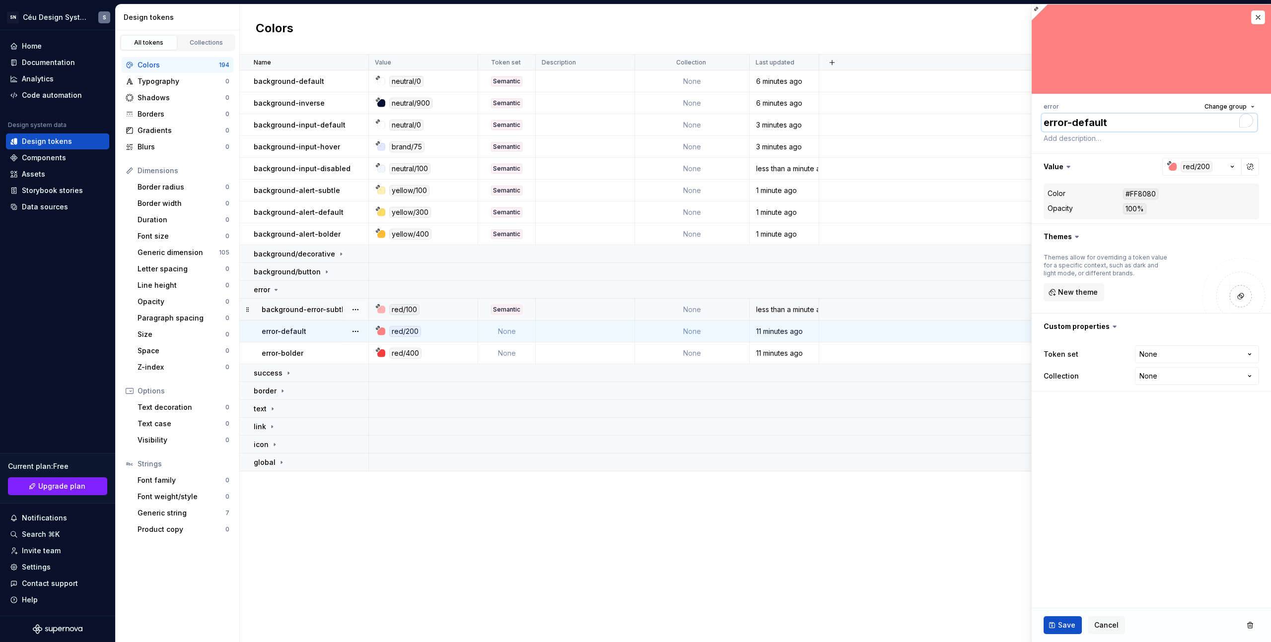
click at [1044, 119] on textarea "error-default" at bounding box center [1148, 123] width 215 height 18
paste textarea "background-"
type textarea "*"
type textarea "background-"
type textarea "*"
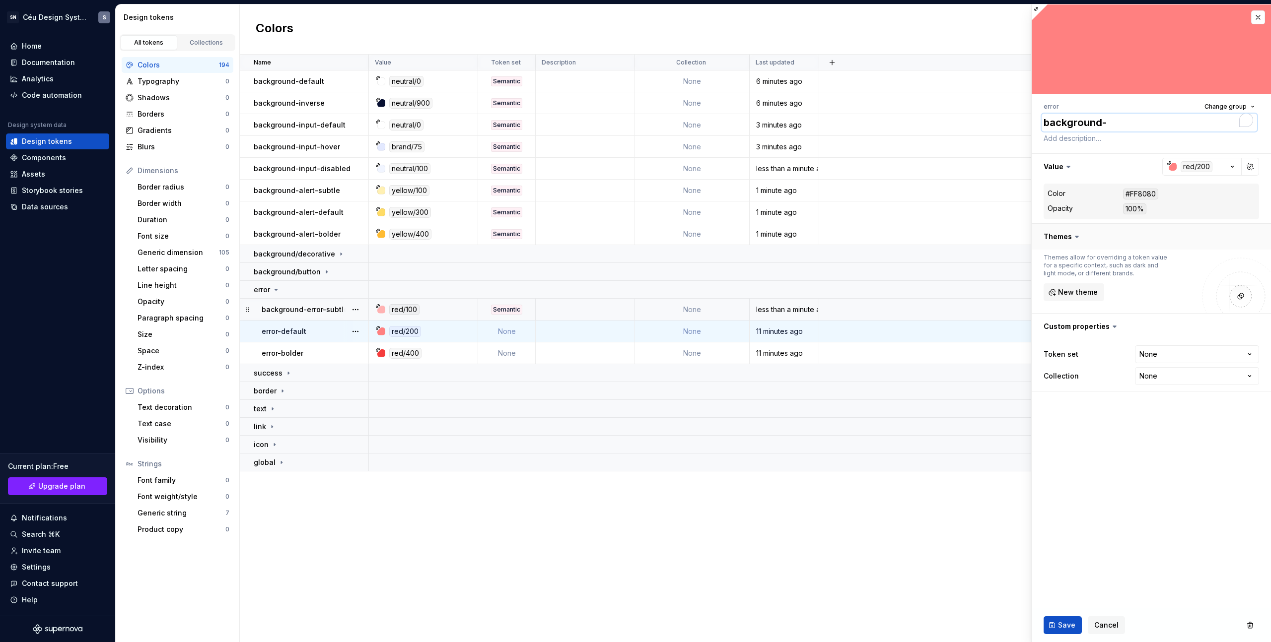
type textarea "error-default"
paste textarea "background-"
type textarea "*"
type textarea "background-error-default"
click at [1177, 355] on html "SN Céu Design System S Home Documentation Analytics Code automation Design syst…" at bounding box center [635, 321] width 1271 height 642
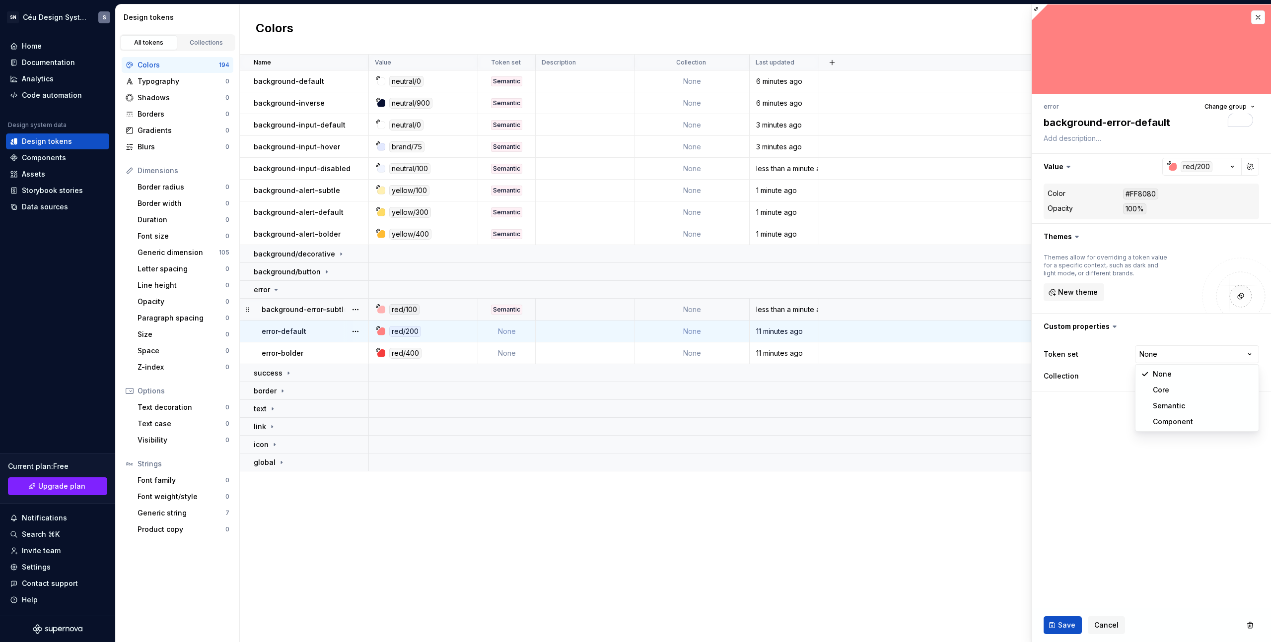
select select "**********"
click at [1076, 624] on button "Save" at bounding box center [1062, 625] width 38 height 18
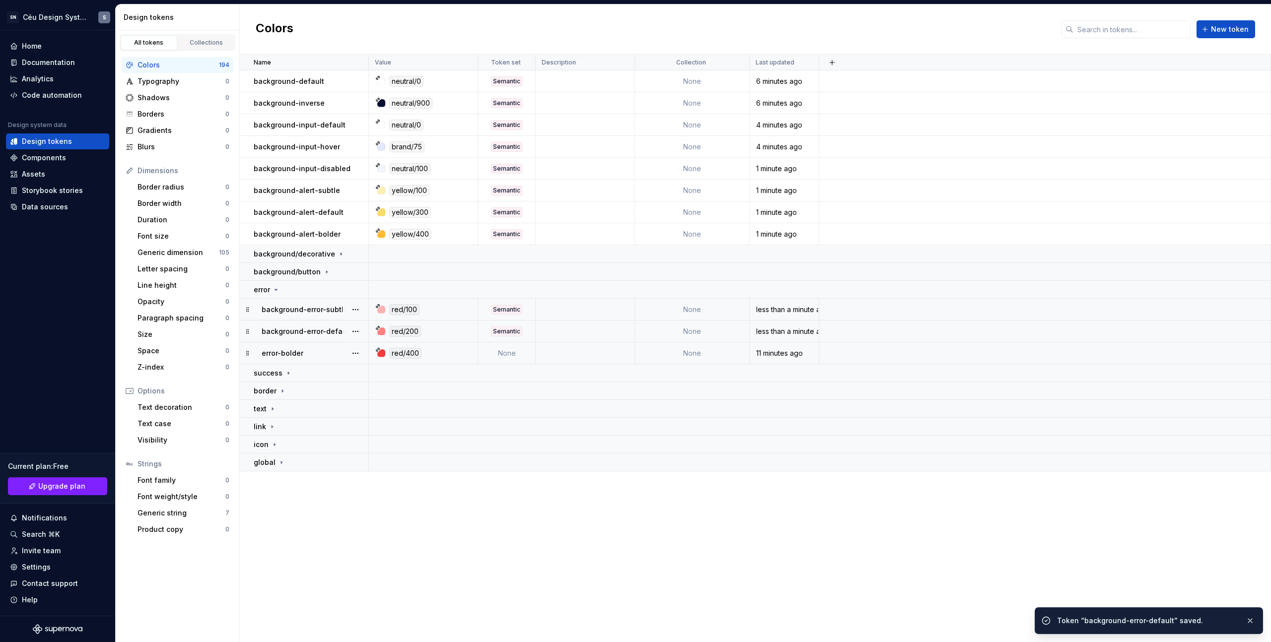
click at [304, 355] on div "error-bolder" at bounding box center [315, 353] width 106 height 10
click at [282, 354] on p "error-bolder" at bounding box center [283, 353] width 42 height 10
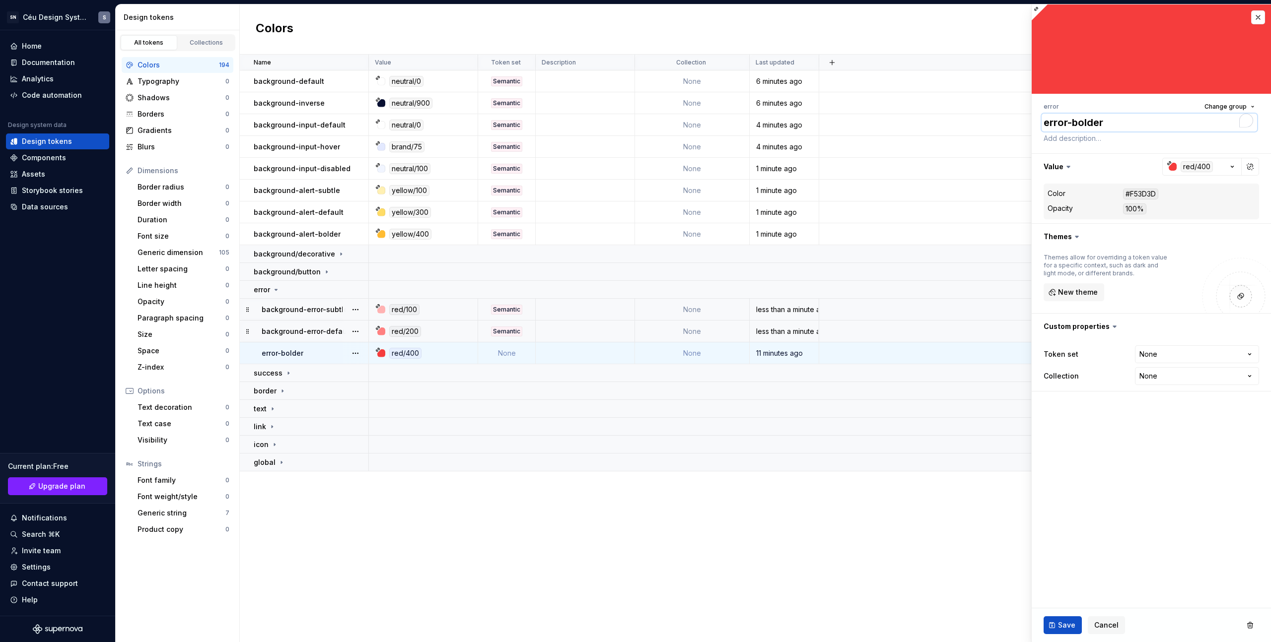
click at [1048, 116] on textarea "error-bolder" at bounding box center [1148, 123] width 215 height 18
click at [1043, 121] on textarea "error-bolder" at bounding box center [1148, 123] width 215 height 18
paste textarea "background-"
type textarea "*"
type textarea "background-error-bolder"
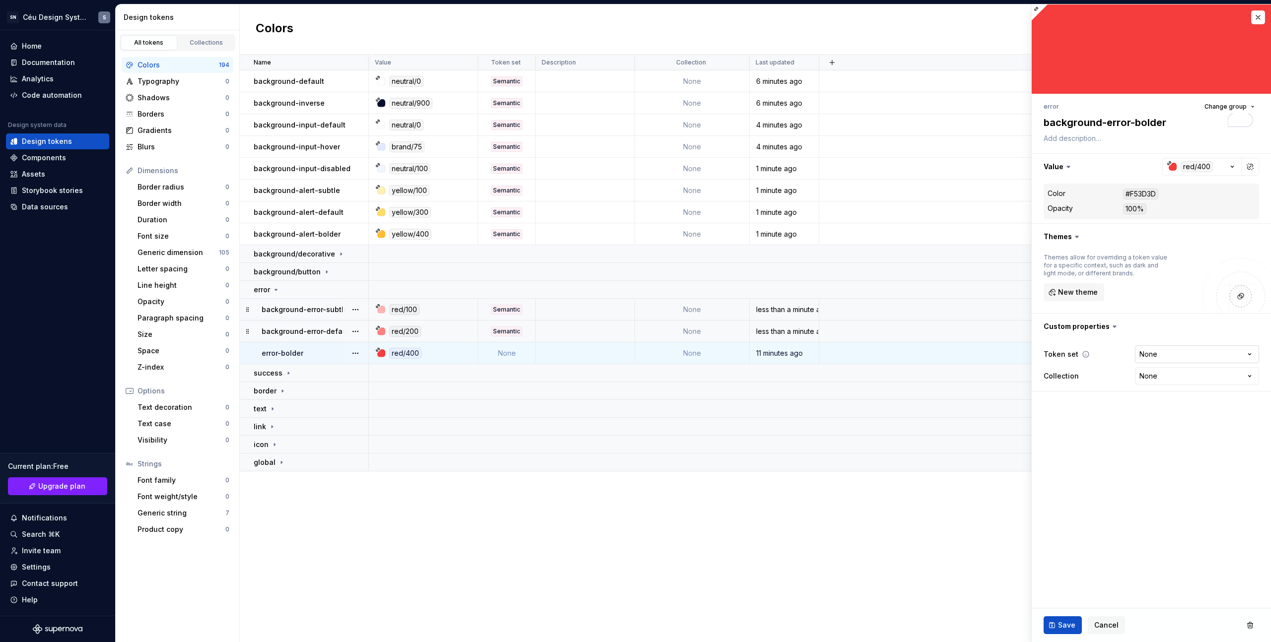
click at [1158, 350] on html "SN Céu Design System S Home Documentation Analytics Code automation Design syst…" at bounding box center [635, 321] width 1271 height 642
select select "**********"
click at [1071, 627] on span "Save" at bounding box center [1066, 625] width 17 height 10
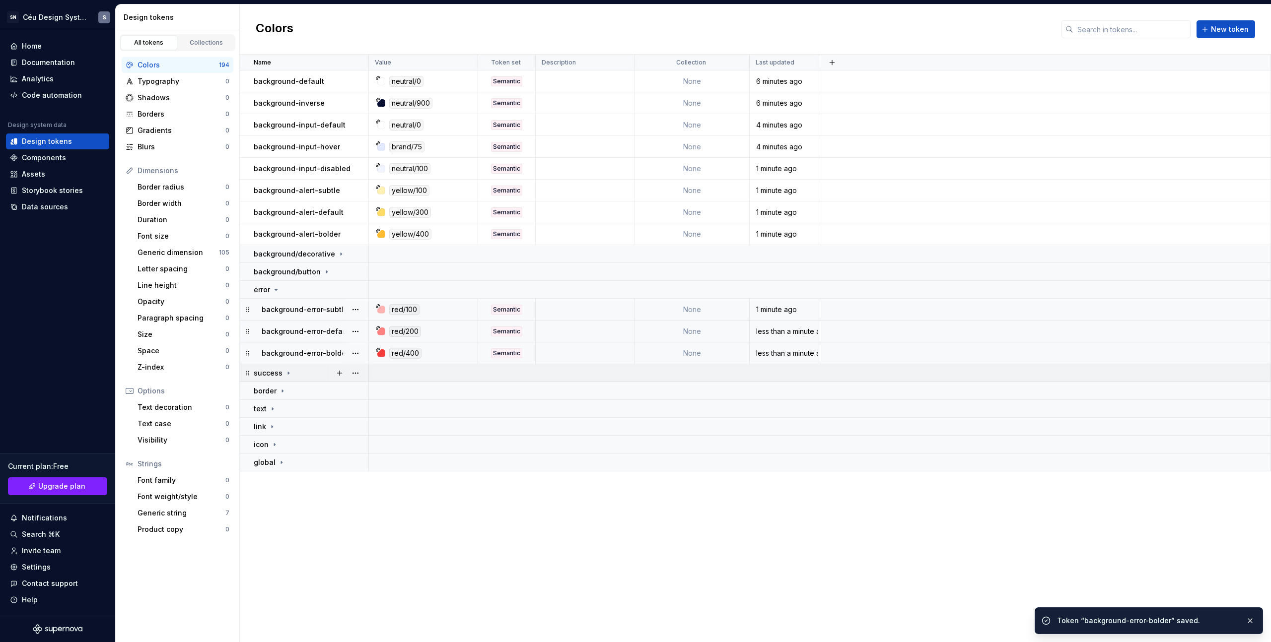
click at [284, 374] on icon at bounding box center [288, 373] width 8 height 8
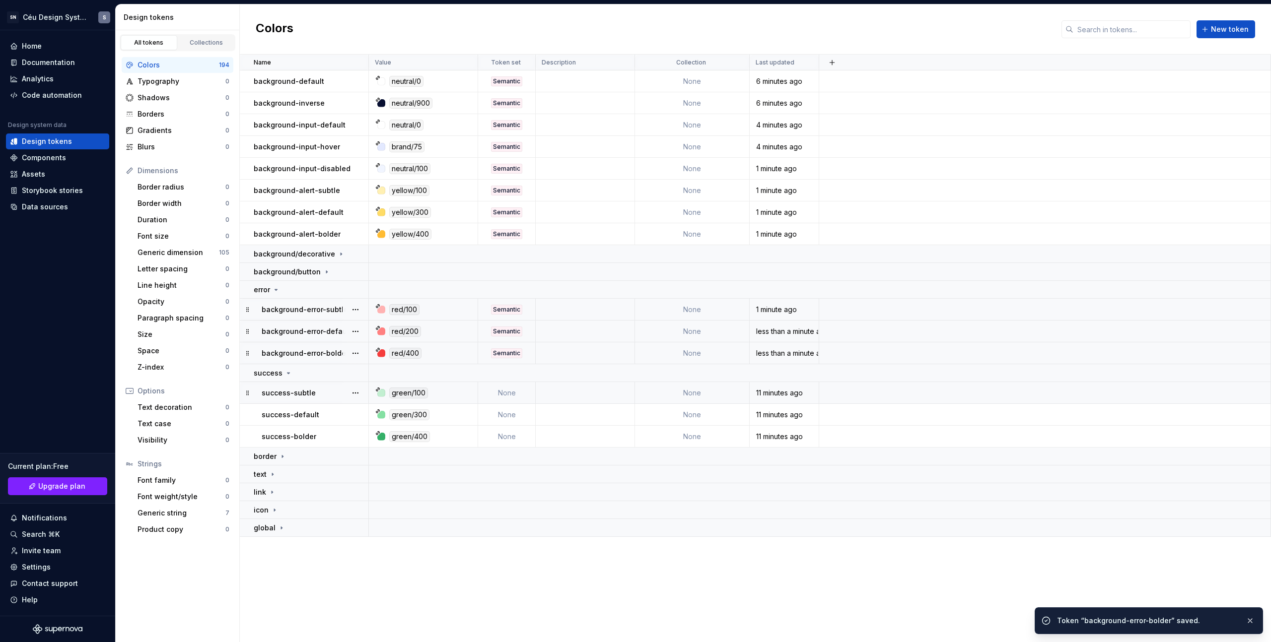
click at [283, 394] on p "success-subtle" at bounding box center [289, 393] width 54 height 10
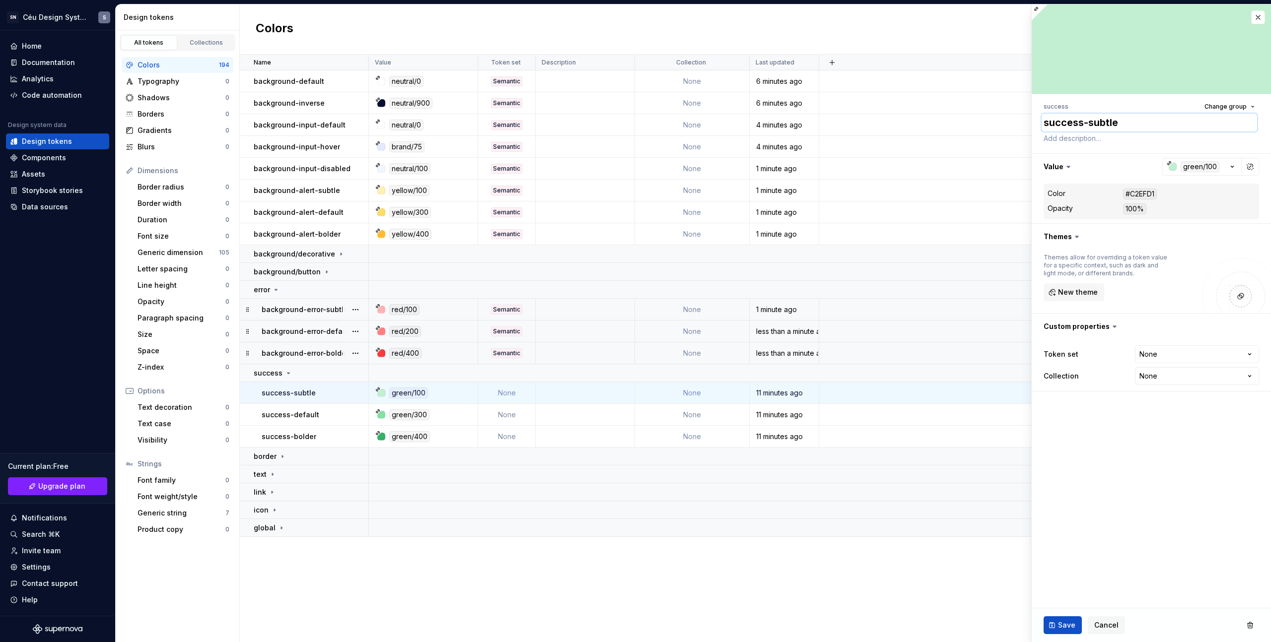
click at [1045, 121] on textarea "success-subtle" at bounding box center [1148, 123] width 215 height 18
click at [1043, 123] on textarea "success-subtle" at bounding box center [1148, 123] width 215 height 18
paste textarea "background-"
type textarea "*"
type textarea "background-success-subtle"
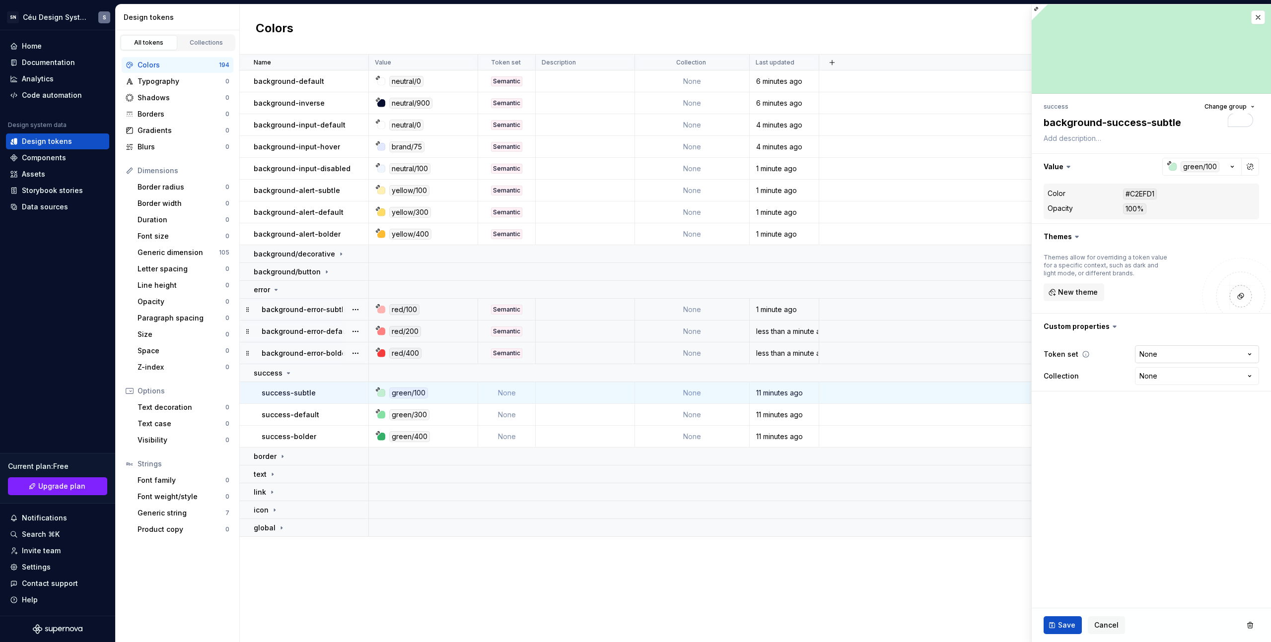
click at [1150, 360] on html "SN Céu Design System S Home Documentation Analytics Code automation Design syst…" at bounding box center [635, 321] width 1271 height 642
select select "**********"
click at [1067, 629] on span "Save" at bounding box center [1066, 625] width 17 height 10
click at [287, 414] on p "success-default" at bounding box center [291, 415] width 58 height 10
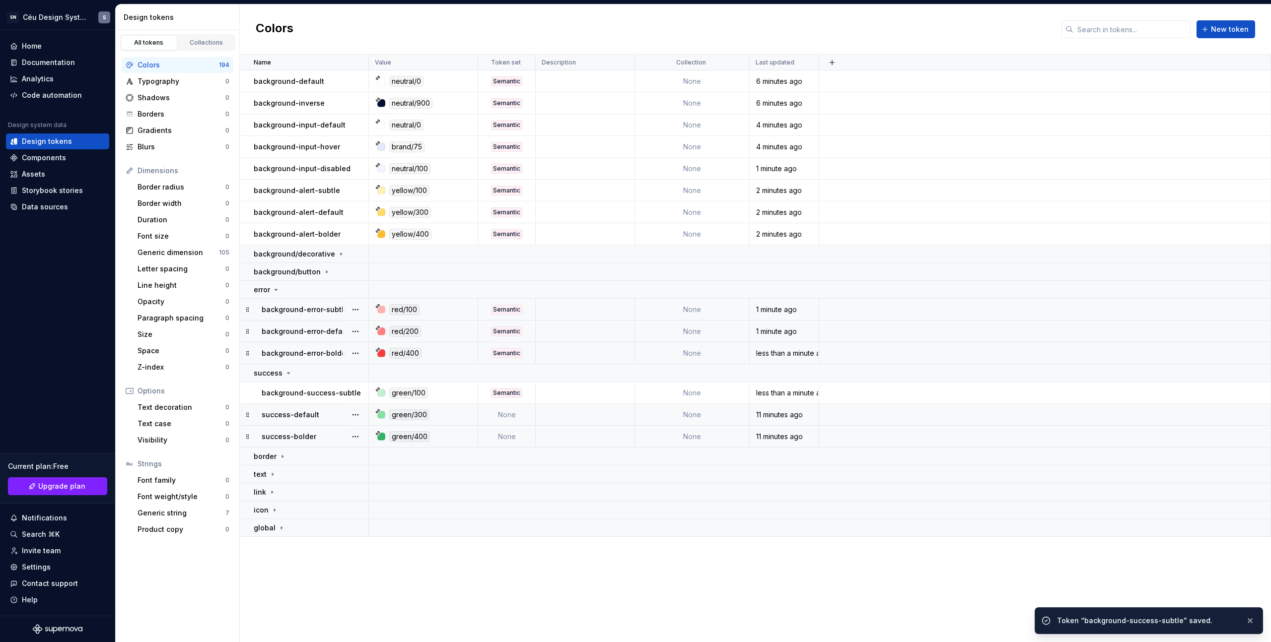
click at [284, 414] on p "success-default" at bounding box center [291, 415] width 58 height 10
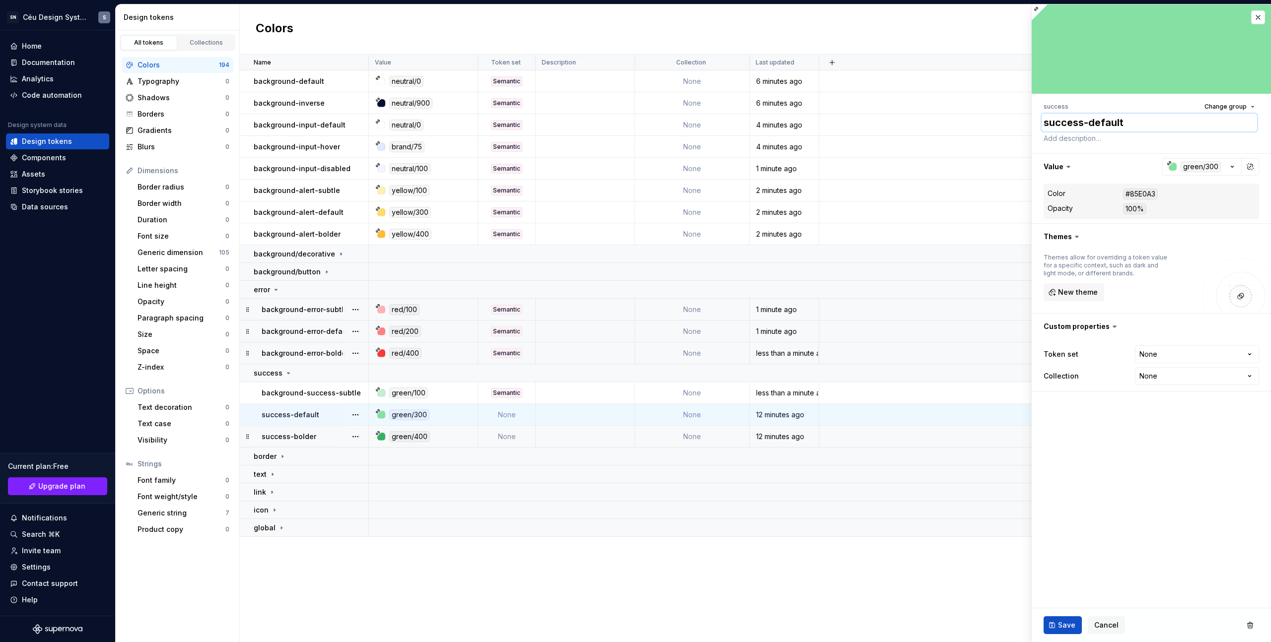
click at [1044, 119] on textarea "success-default" at bounding box center [1148, 123] width 215 height 18
paste textarea "background-"
type textarea "*"
type textarea "background-success-default"
click at [1164, 352] on html "SN Céu Design System S Home Documentation Analytics Code automation Design syst…" at bounding box center [635, 321] width 1271 height 642
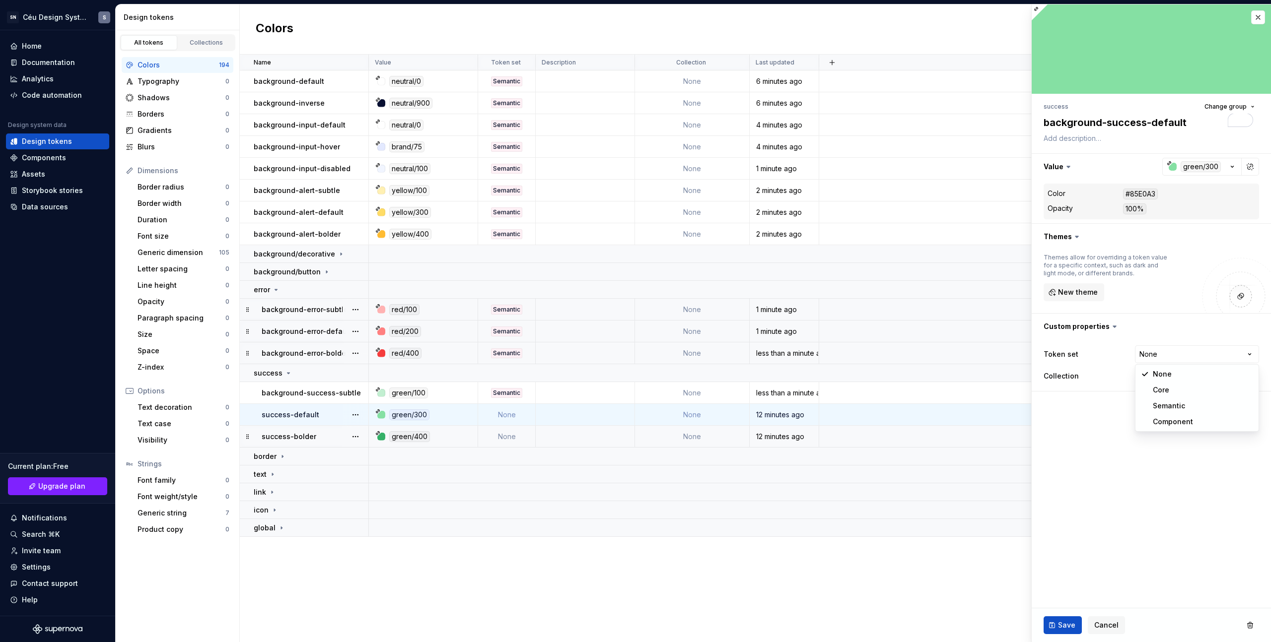
select select "**********"
click at [1065, 620] on span "Save" at bounding box center [1066, 625] width 17 height 10
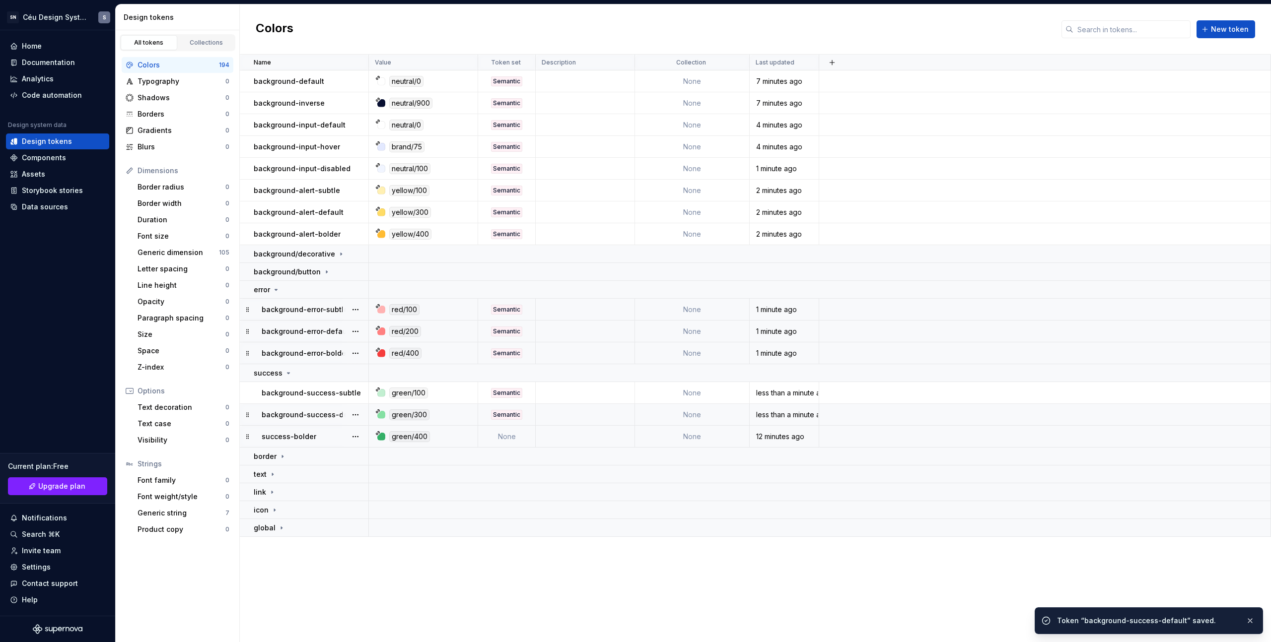
click at [326, 440] on div "success-bolder" at bounding box center [315, 437] width 106 height 10
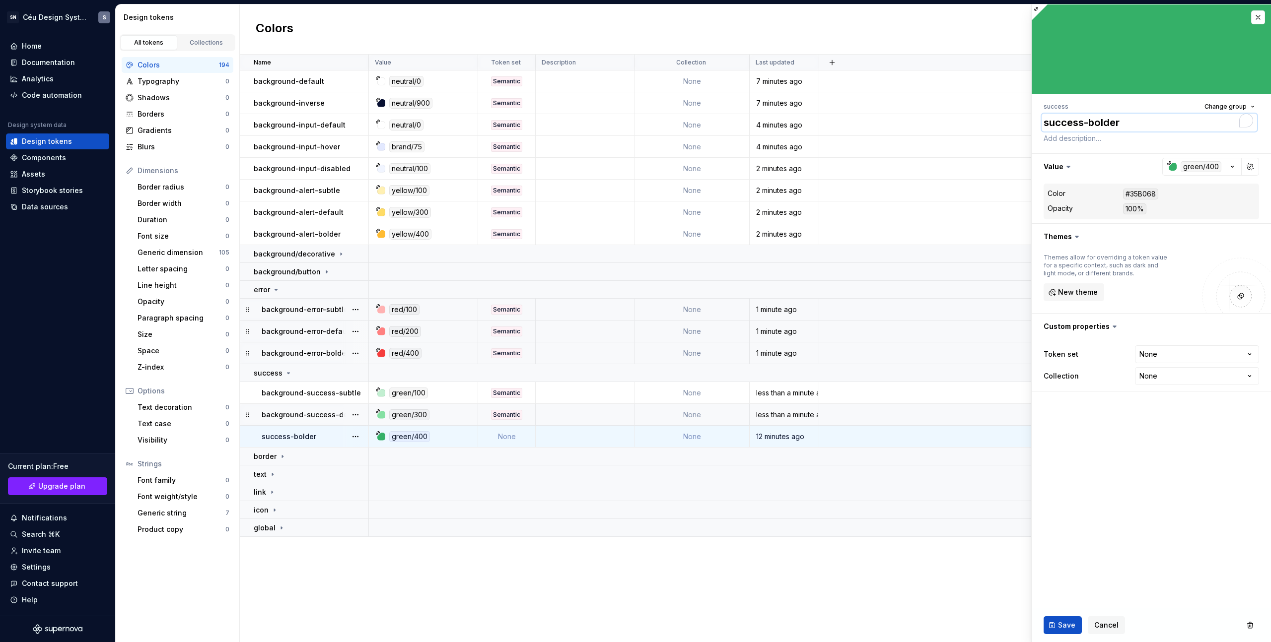
click at [1047, 119] on textarea "success-bolder" at bounding box center [1148, 123] width 215 height 18
click at [1046, 119] on textarea "success-bolder" at bounding box center [1148, 123] width 215 height 18
paste textarea "background-"
type textarea "*"
type textarea "background-success-bolder"
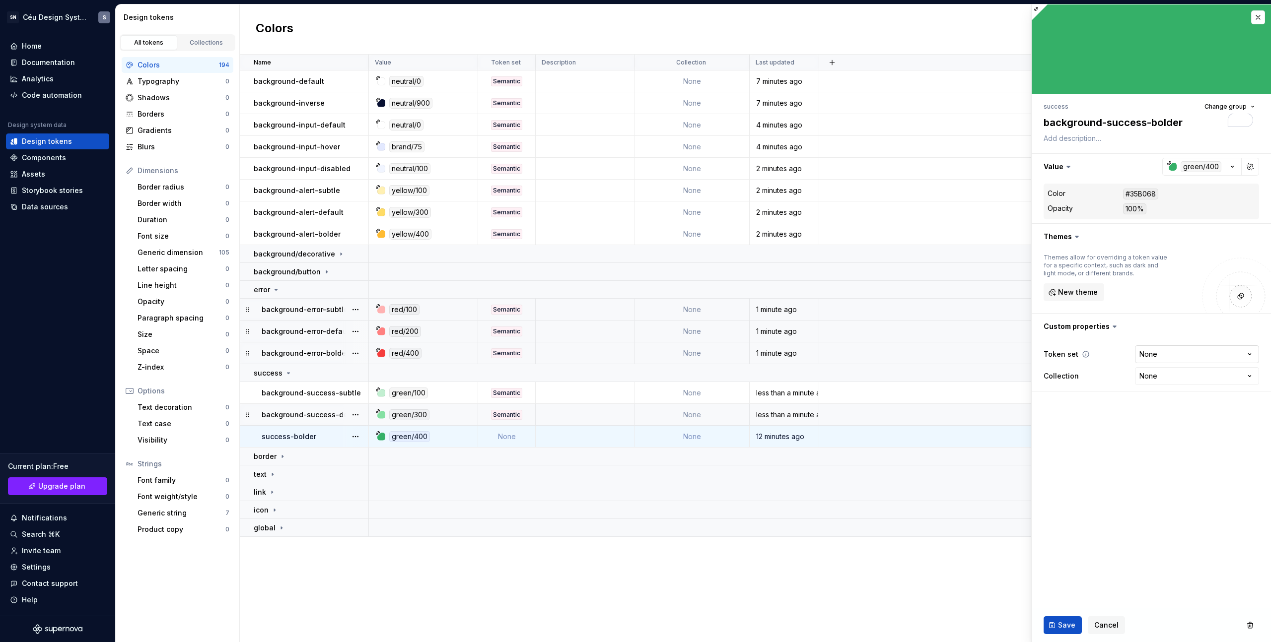
click at [1163, 359] on html "SN Céu Design System S Home Documentation Analytics Code automation Design syst…" at bounding box center [635, 321] width 1271 height 642
select select "**********"
click at [1049, 630] on button "Save" at bounding box center [1062, 625] width 38 height 18
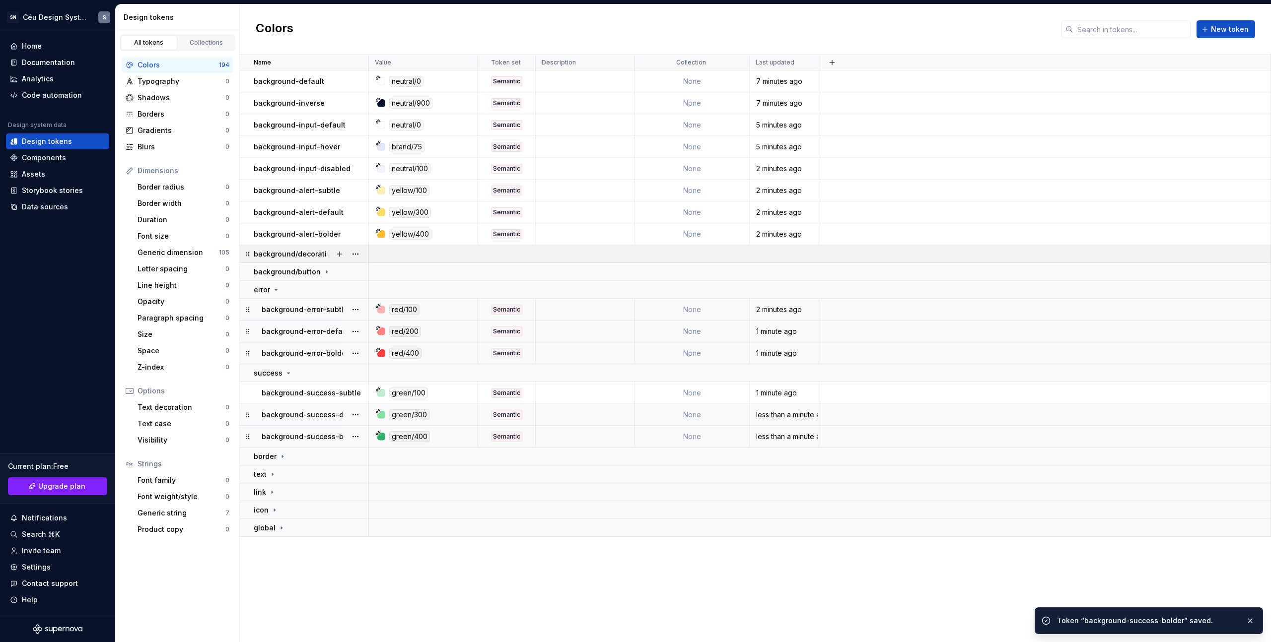
click at [322, 252] on p "background/decorative" at bounding box center [294, 254] width 81 height 10
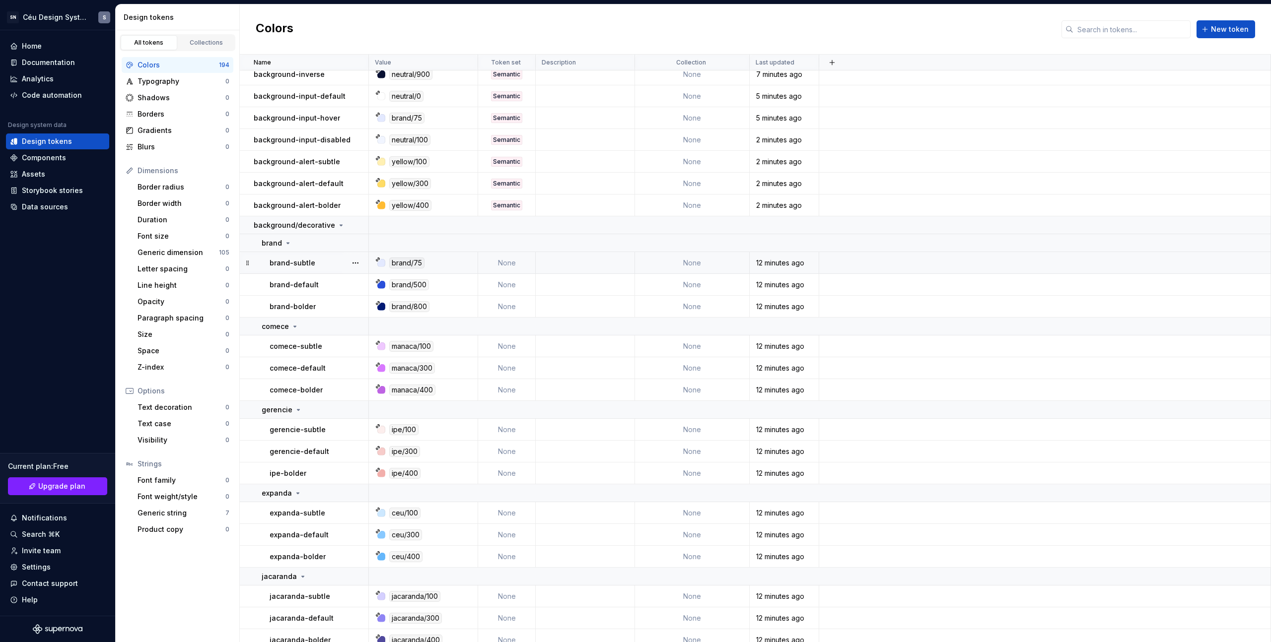
scroll to position [16, 0]
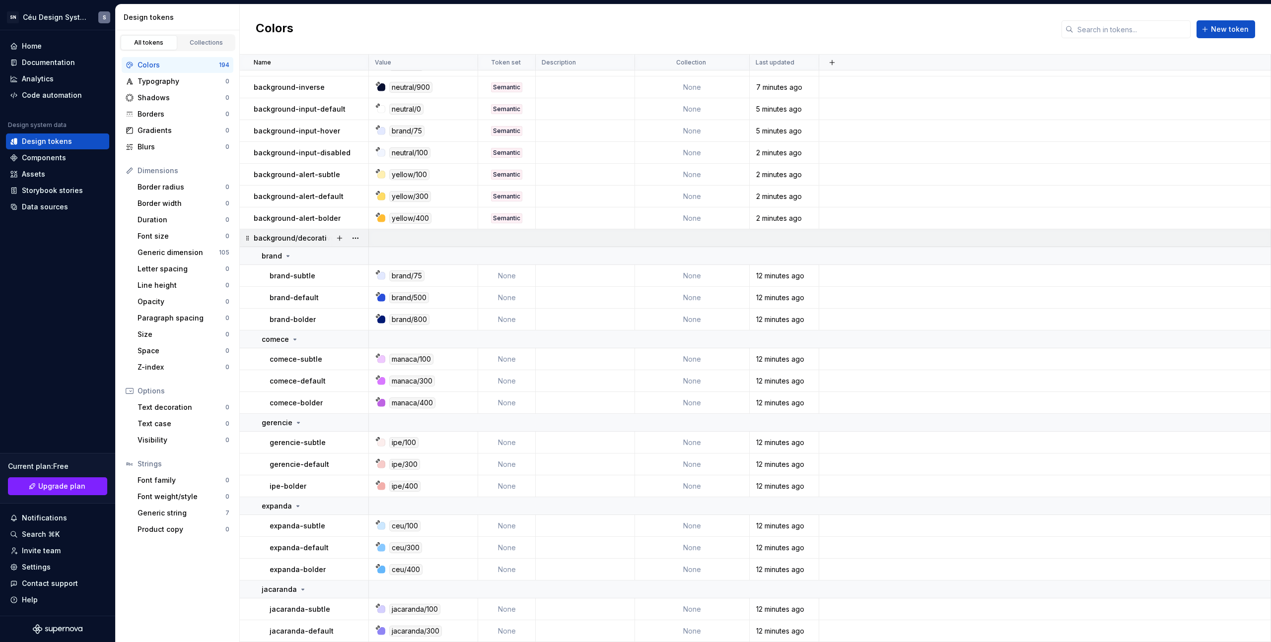
click at [301, 233] on p "background/decorative" at bounding box center [294, 238] width 81 height 10
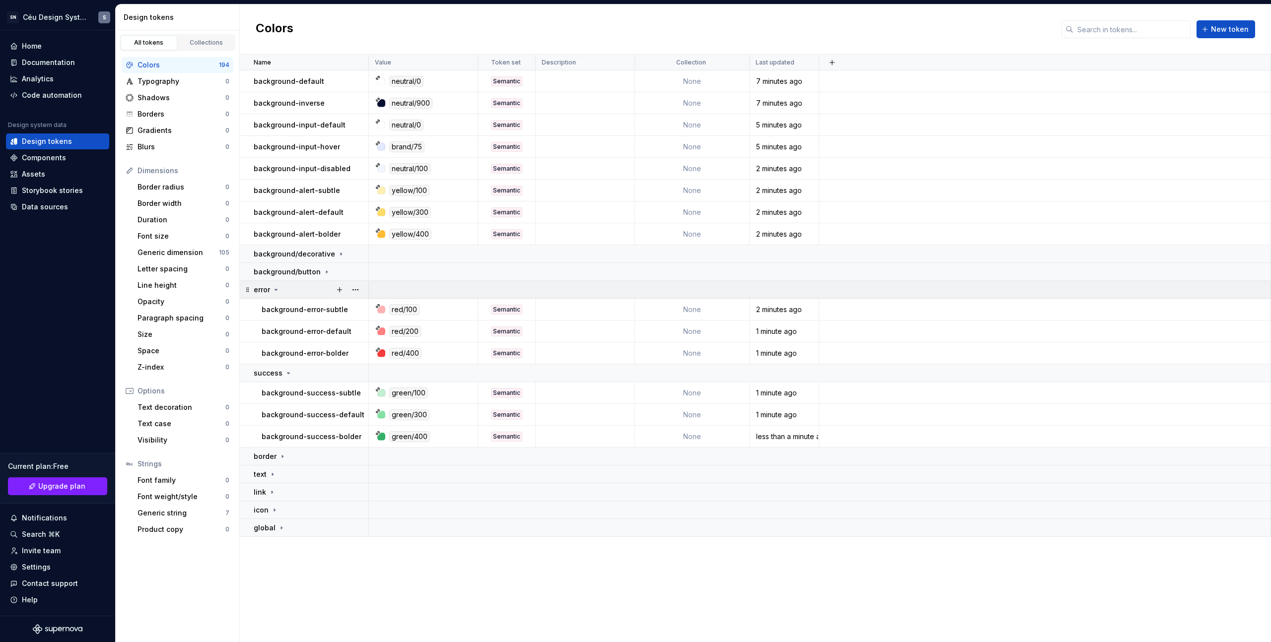
click at [294, 288] on div "error" at bounding box center [311, 290] width 114 height 10
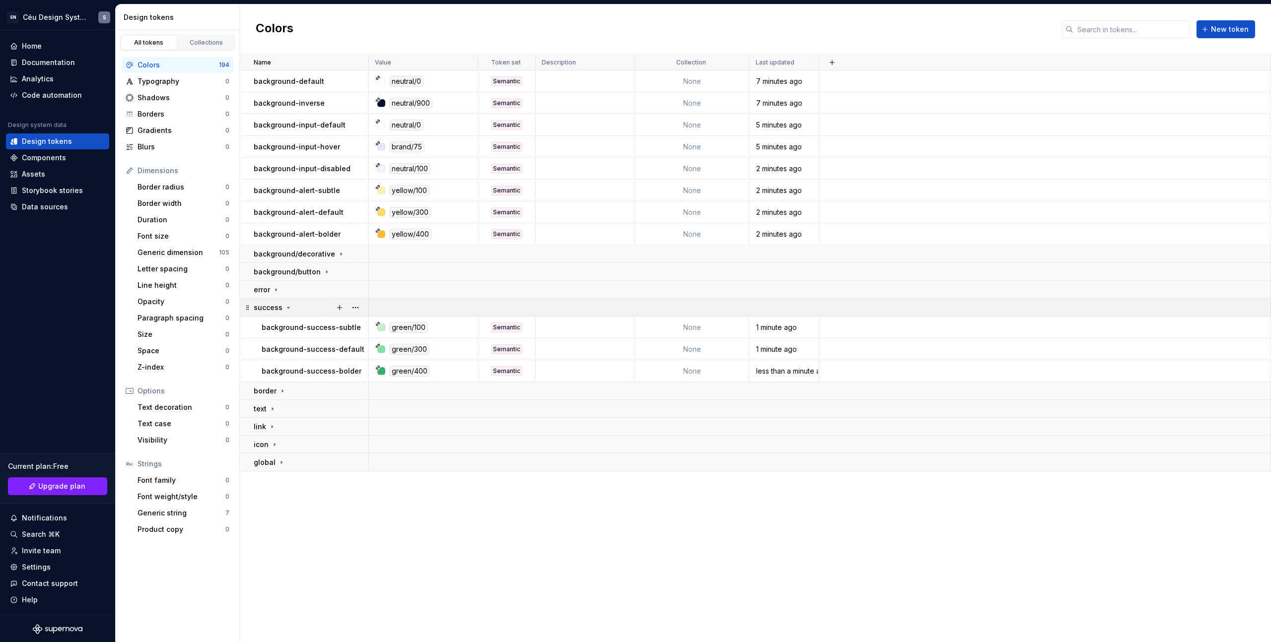
click at [274, 308] on p "success" at bounding box center [268, 308] width 29 height 10
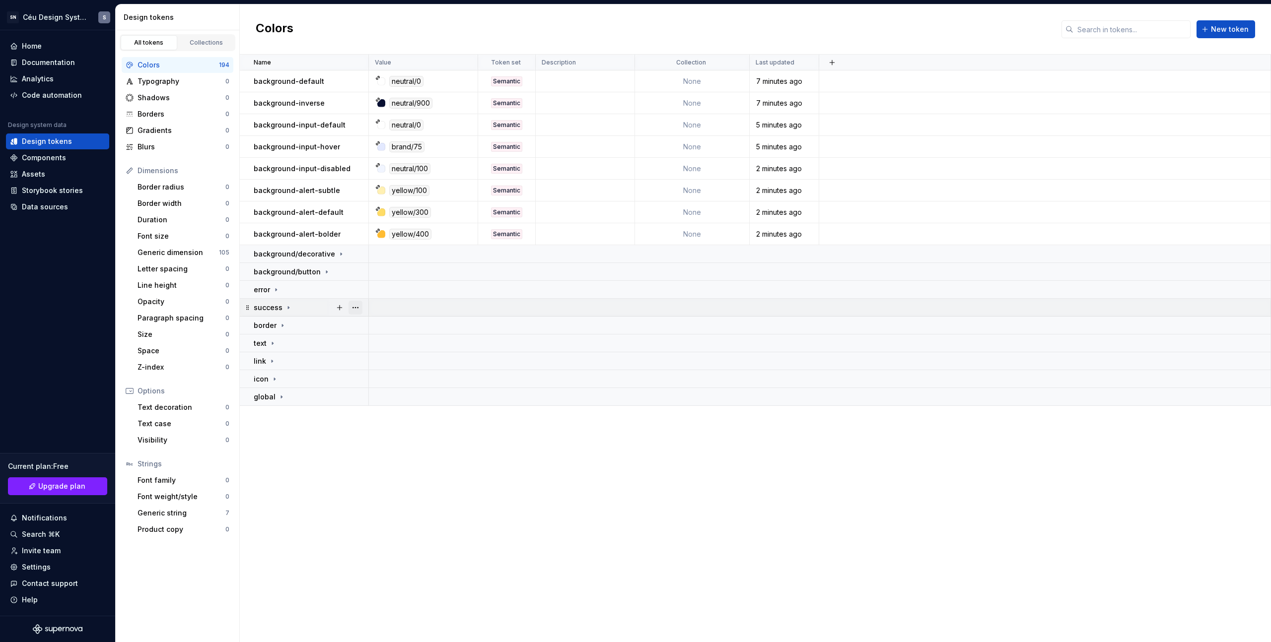
click at [356, 306] on button "button" at bounding box center [355, 308] width 14 height 14
click at [389, 399] on div "Ungroup" at bounding box center [399, 400] width 65 height 10
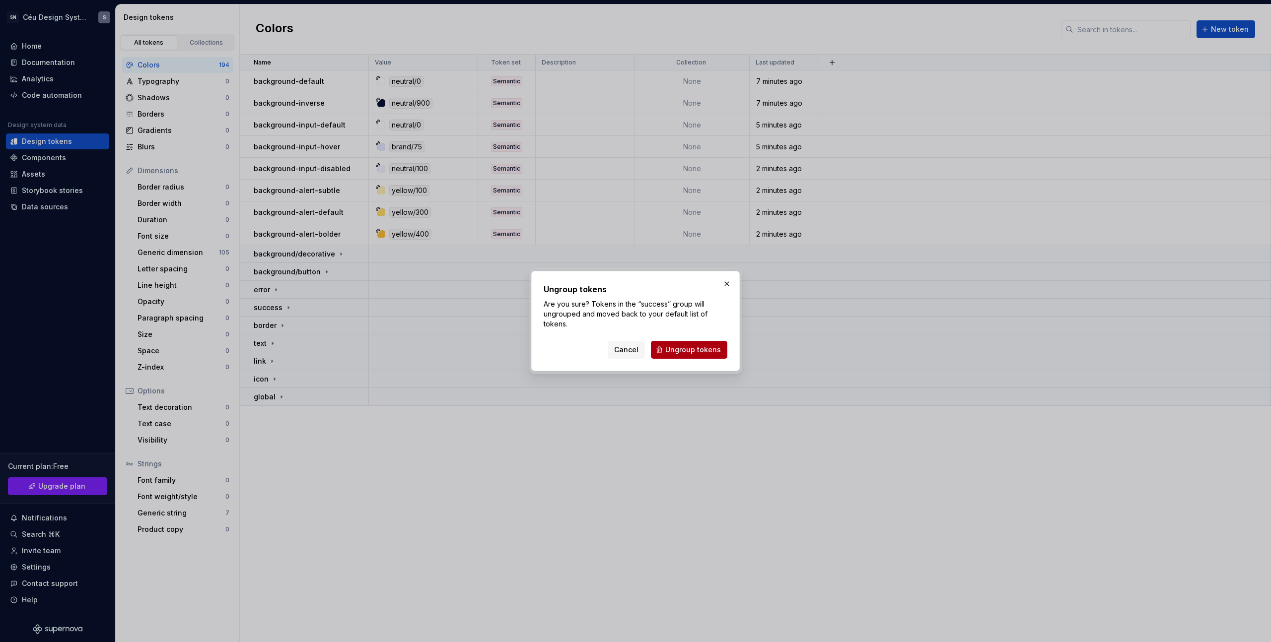
click at [687, 346] on span "Ungroup tokens" at bounding box center [693, 350] width 56 height 10
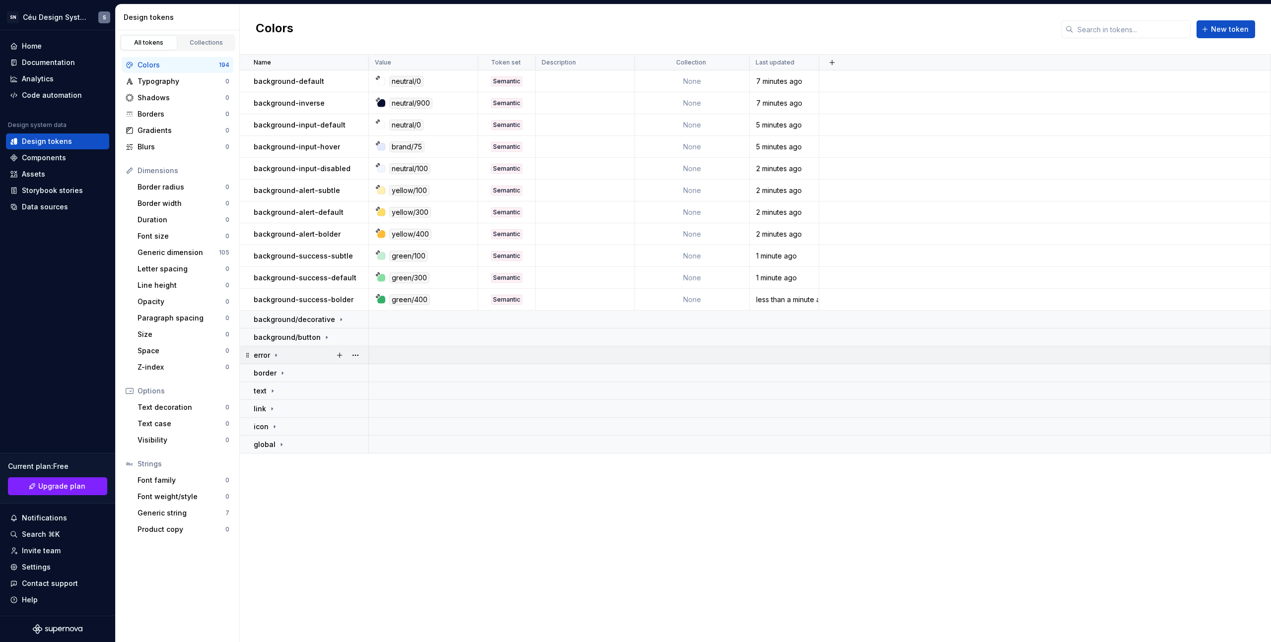
click at [290, 357] on div "error" at bounding box center [311, 355] width 114 height 10
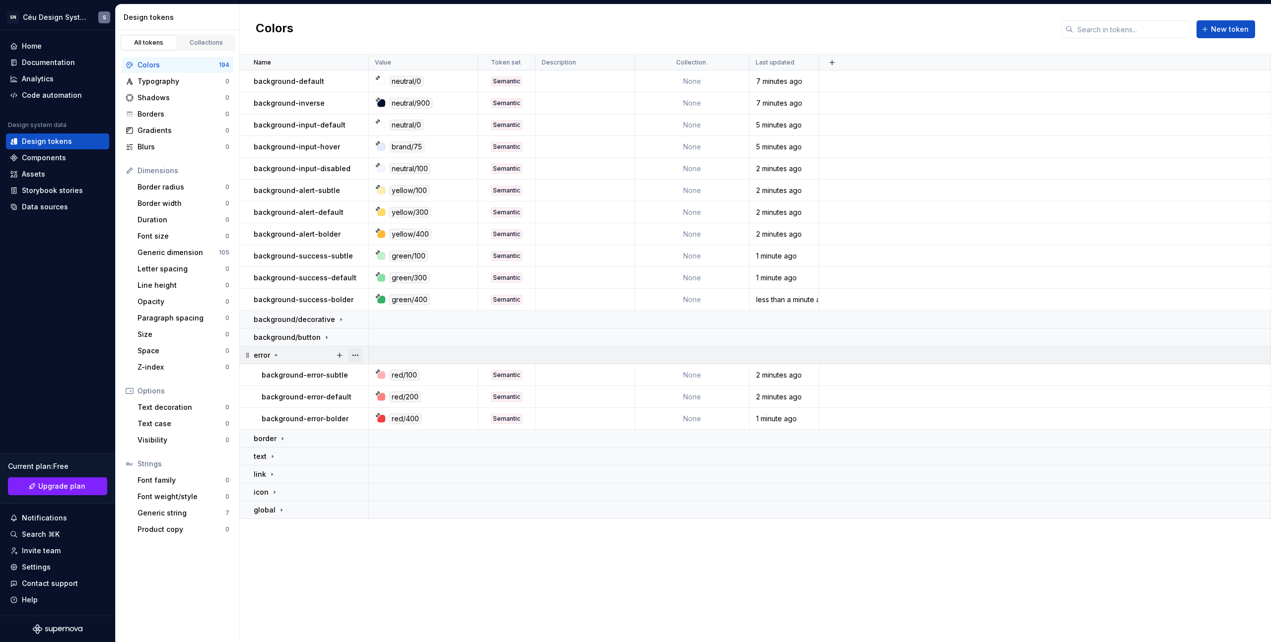
click at [354, 355] on button "button" at bounding box center [355, 355] width 14 height 14
click at [392, 447] on div "Ungroup" at bounding box center [399, 447] width 65 height 10
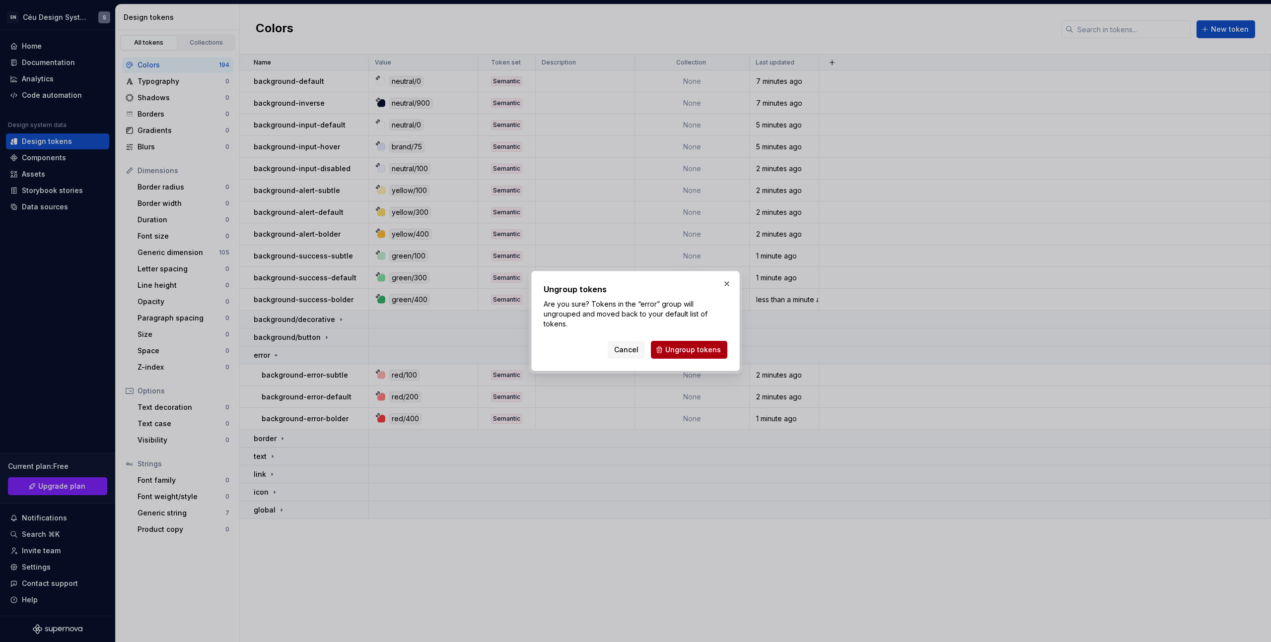
click at [703, 354] on span "Ungroup tokens" at bounding box center [693, 350] width 56 height 10
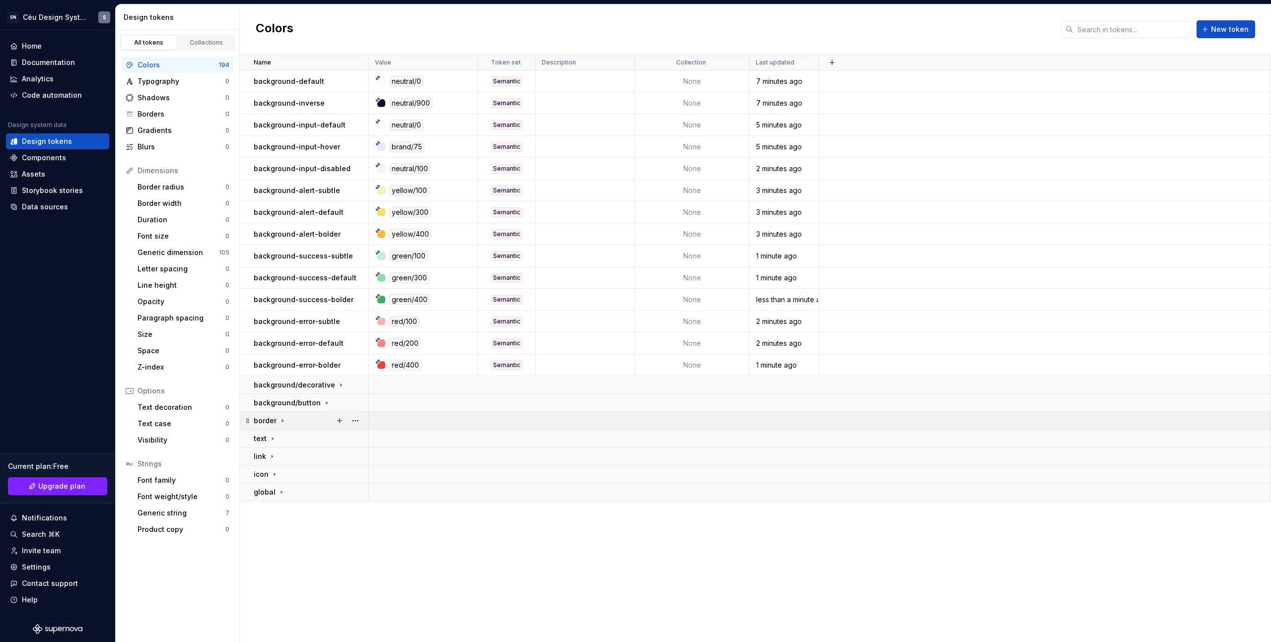
click at [280, 420] on icon at bounding box center [282, 421] width 8 height 8
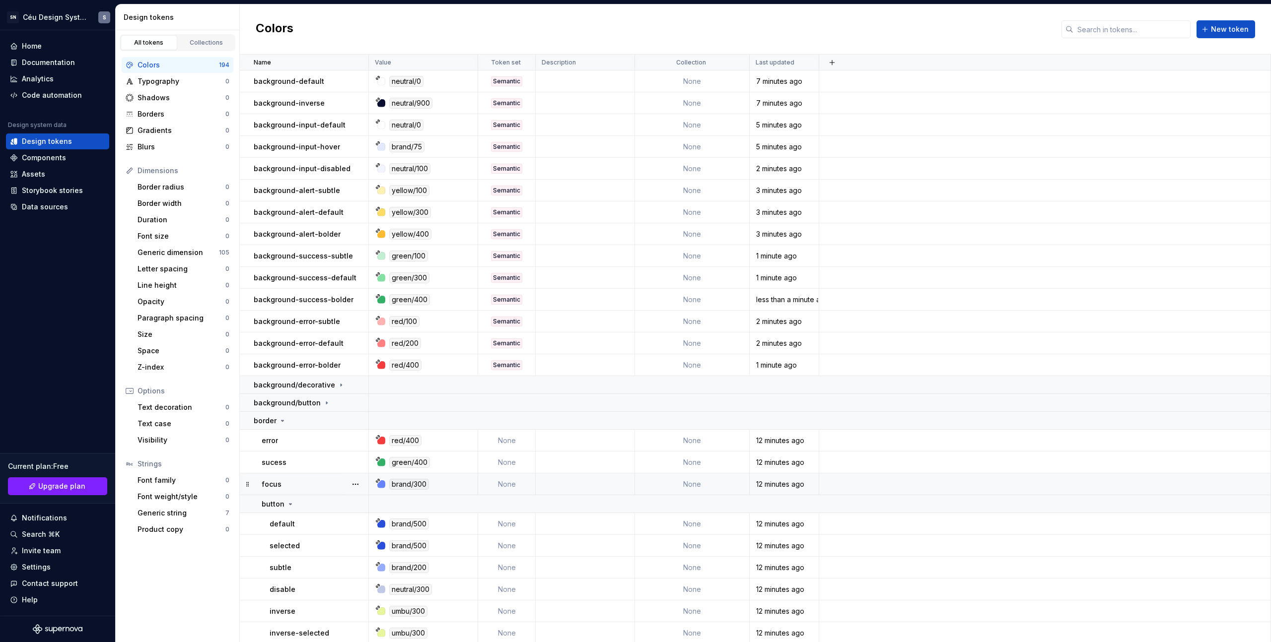
scroll to position [19, 0]
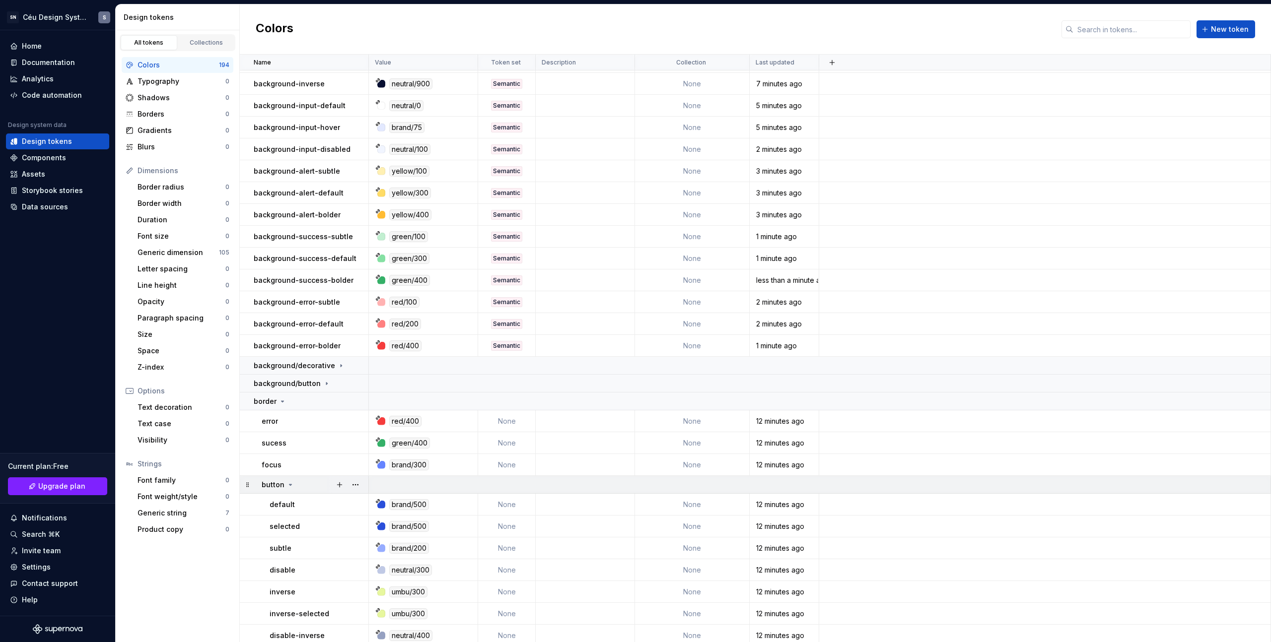
click at [288, 487] on icon at bounding box center [290, 485] width 8 height 8
click at [287, 505] on icon at bounding box center [285, 503] width 8 height 8
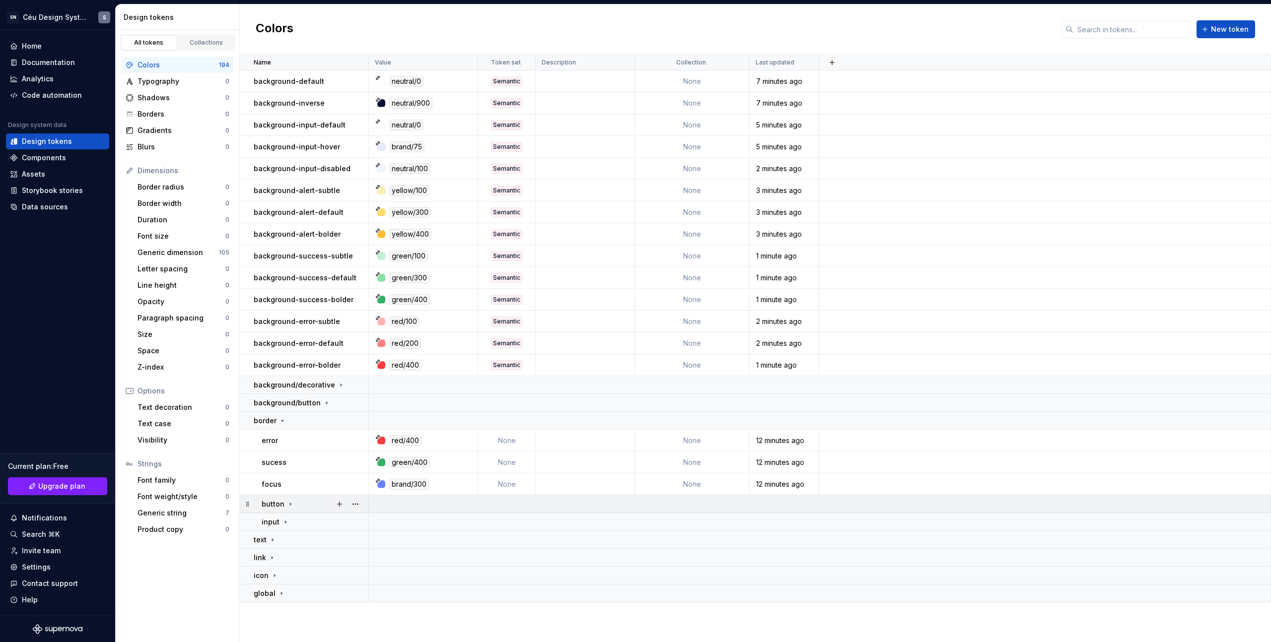
scroll to position [0, 0]
click at [287, 537] on div "text" at bounding box center [311, 540] width 114 height 10
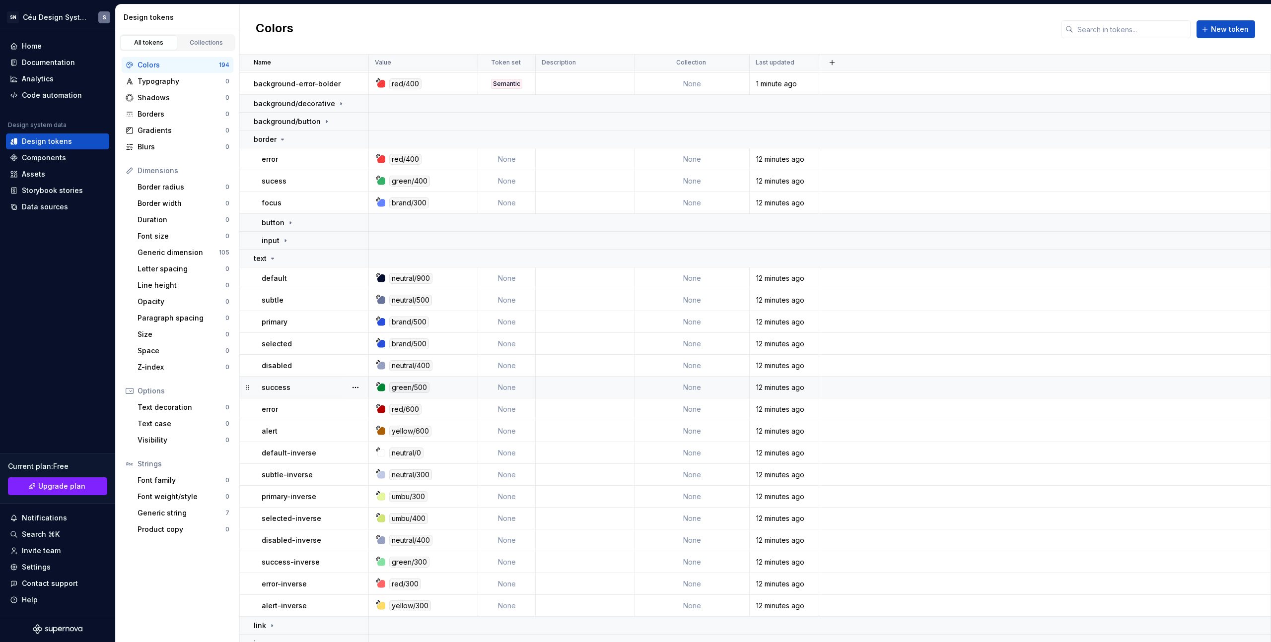
scroll to position [310, 0]
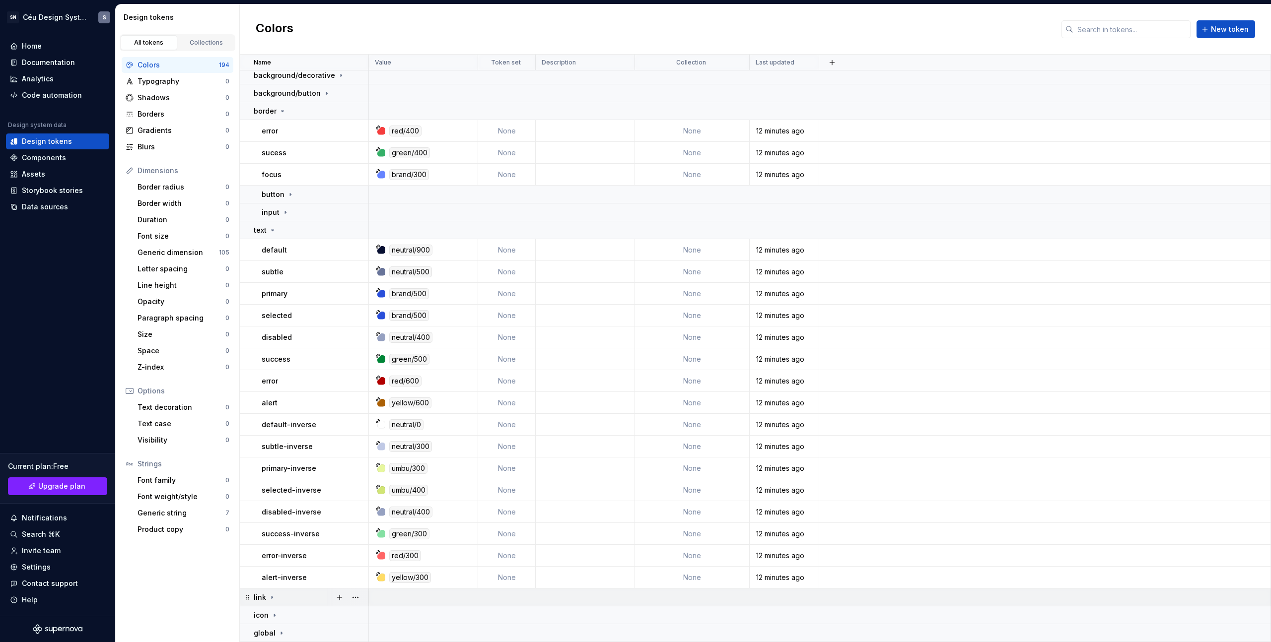
click at [279, 596] on div "link" at bounding box center [311, 598] width 114 height 10
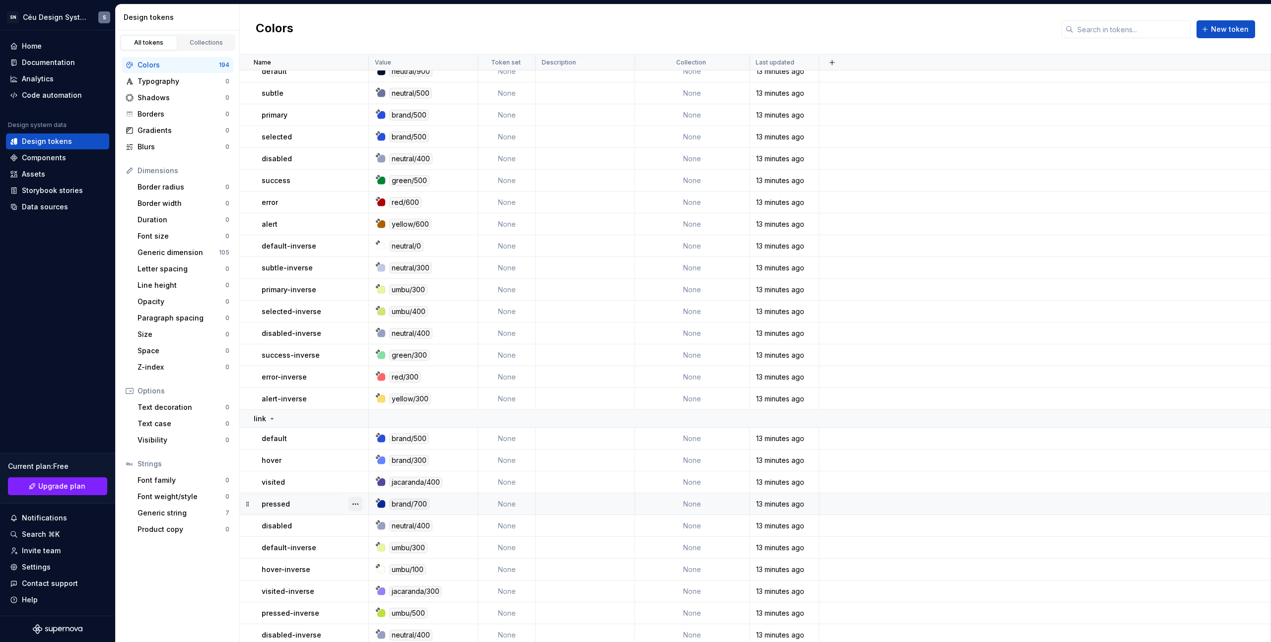
scroll to position [528, 0]
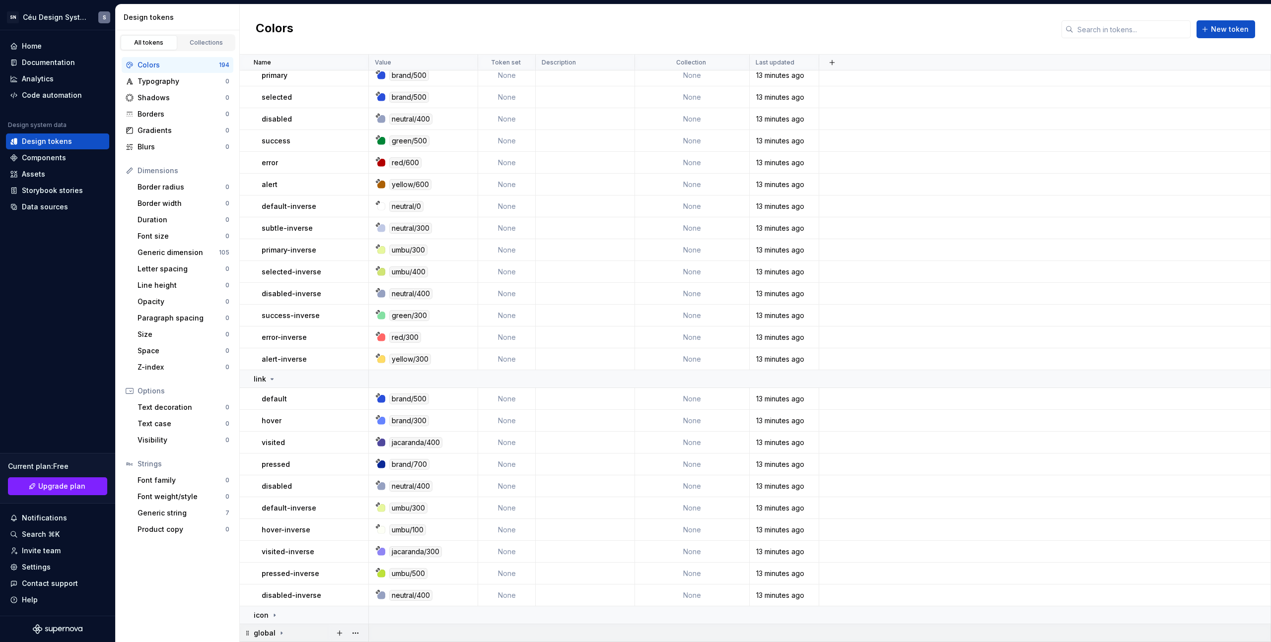
click at [288, 625] on td "global" at bounding box center [304, 633] width 129 height 18
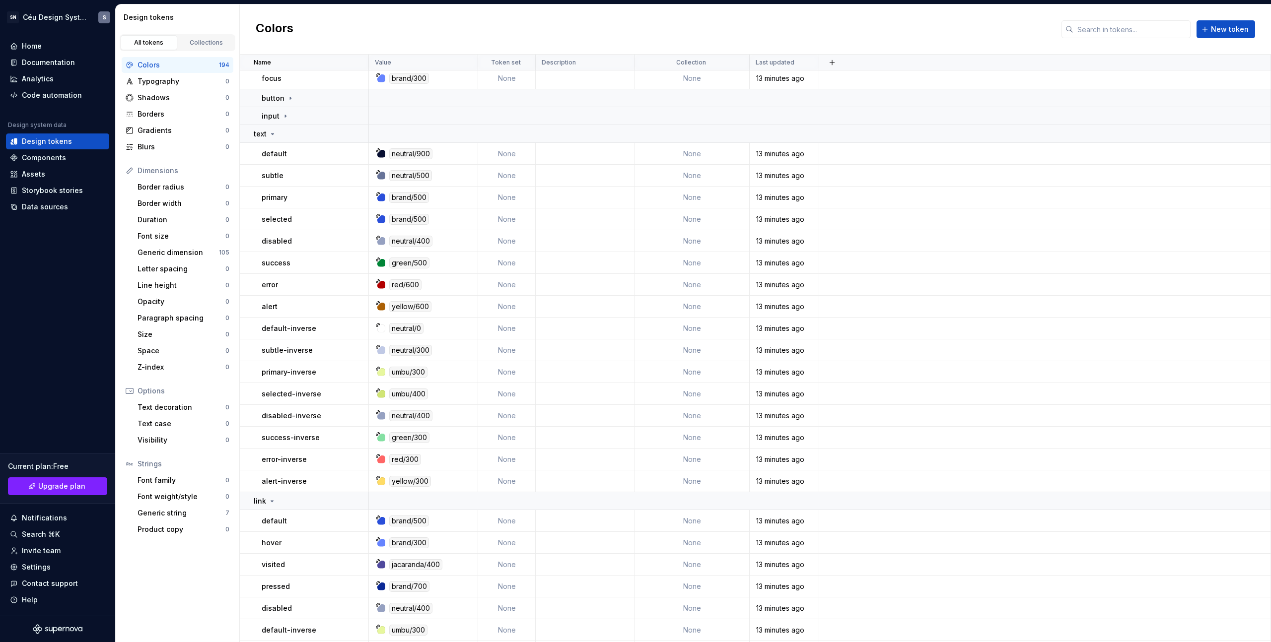
scroll to position [0, 0]
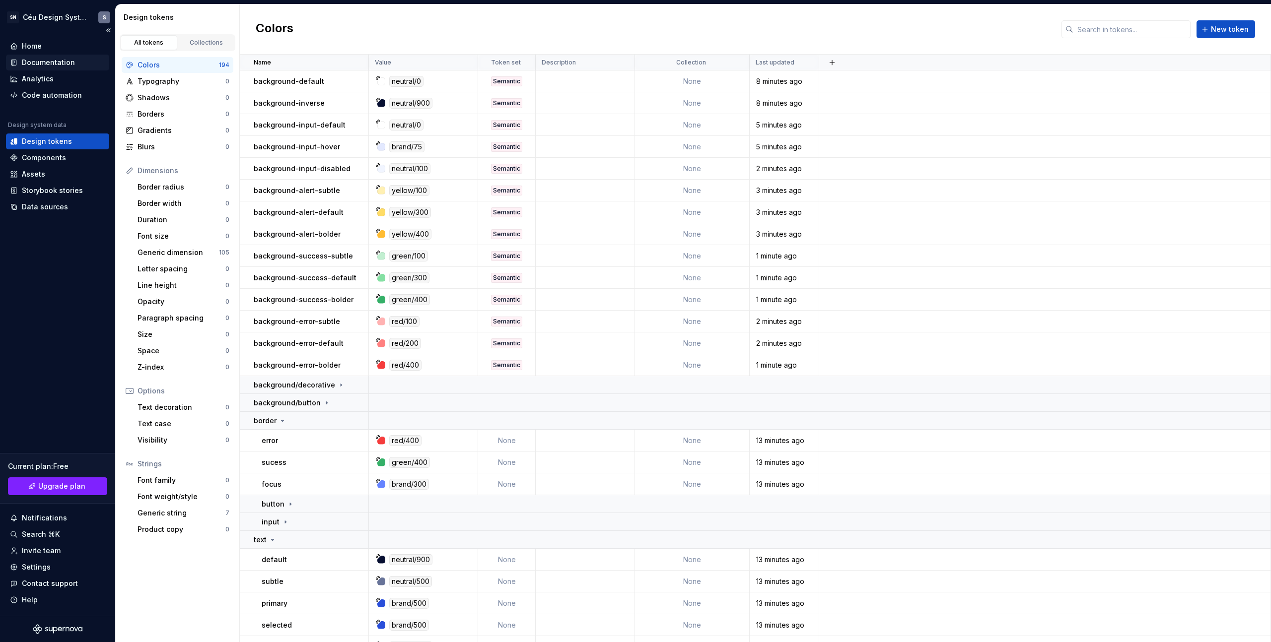
click at [63, 58] on div "Documentation" at bounding box center [48, 63] width 53 height 10
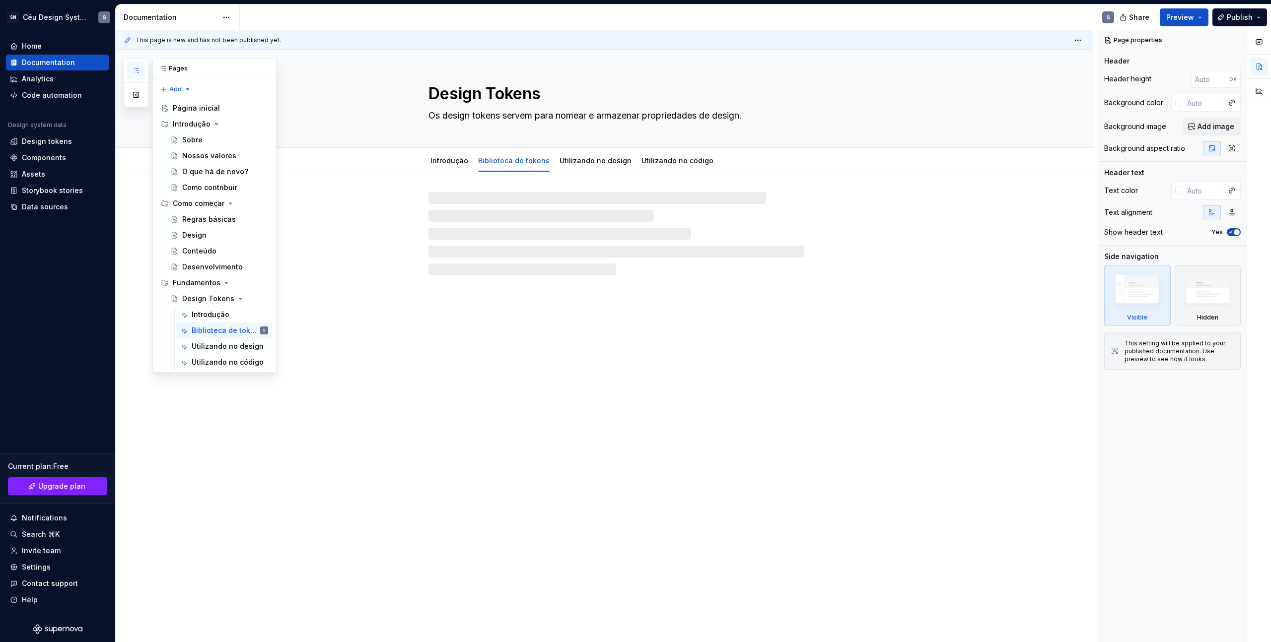
click at [139, 70] on icon "button" at bounding box center [136, 71] width 8 height 8
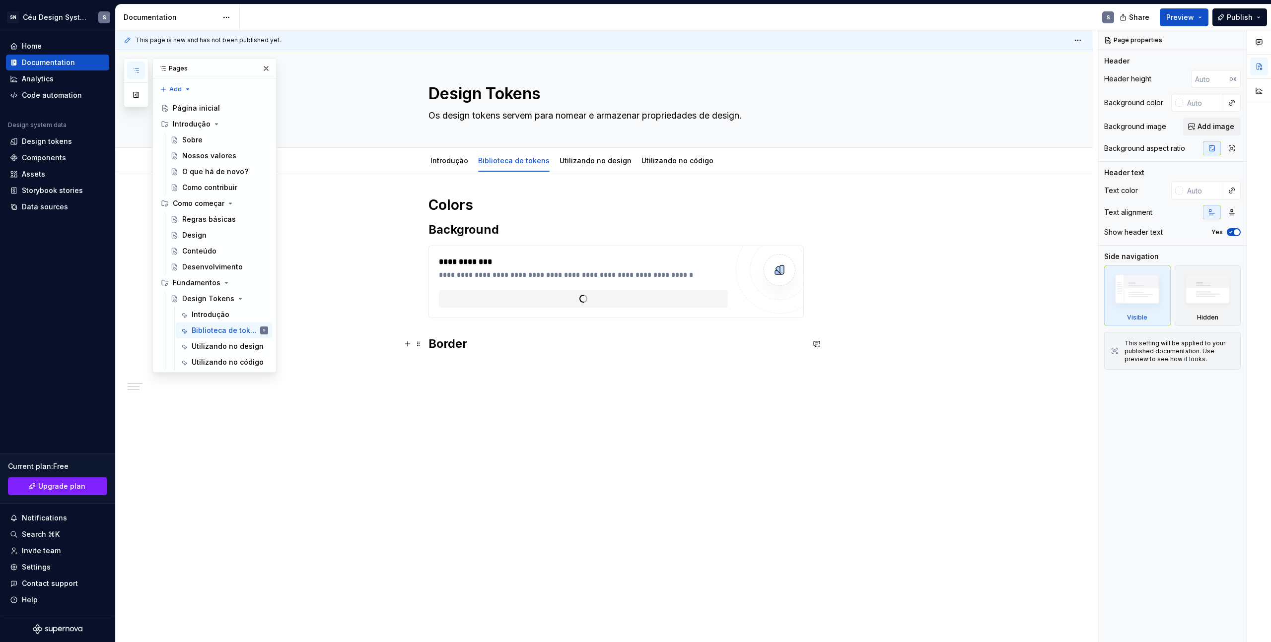
click at [571, 349] on h2 "Border" at bounding box center [615, 344] width 375 height 16
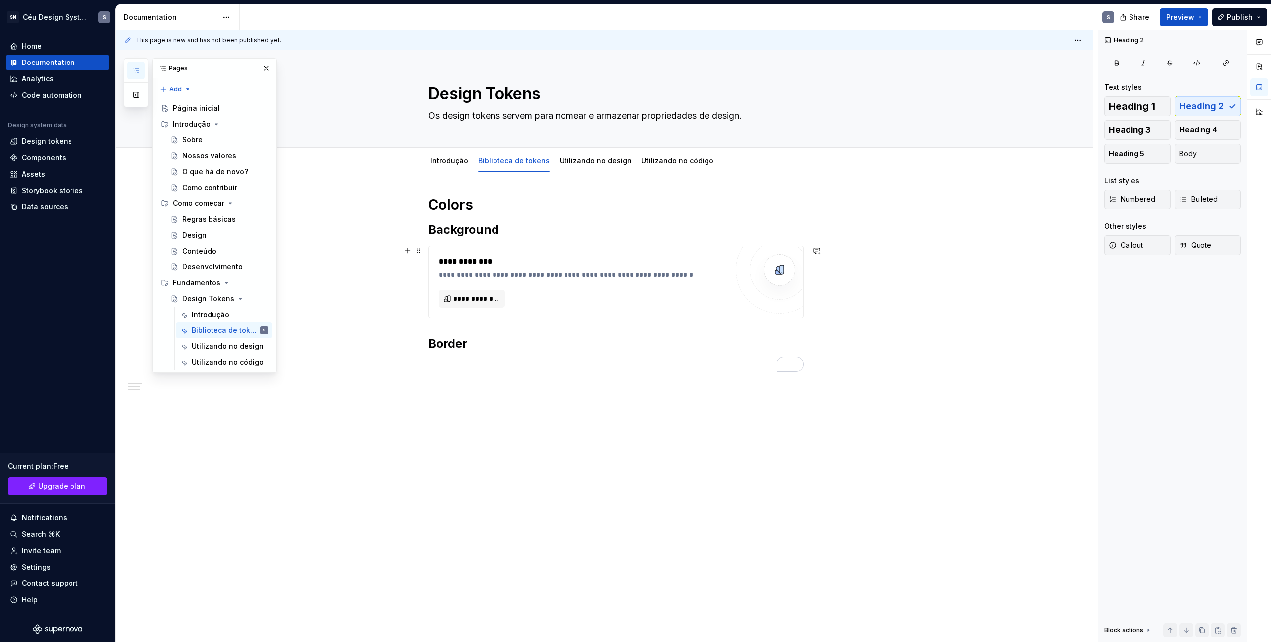
type textarea "*"
click at [678, 255] on div "**********" at bounding box center [616, 281] width 374 height 71
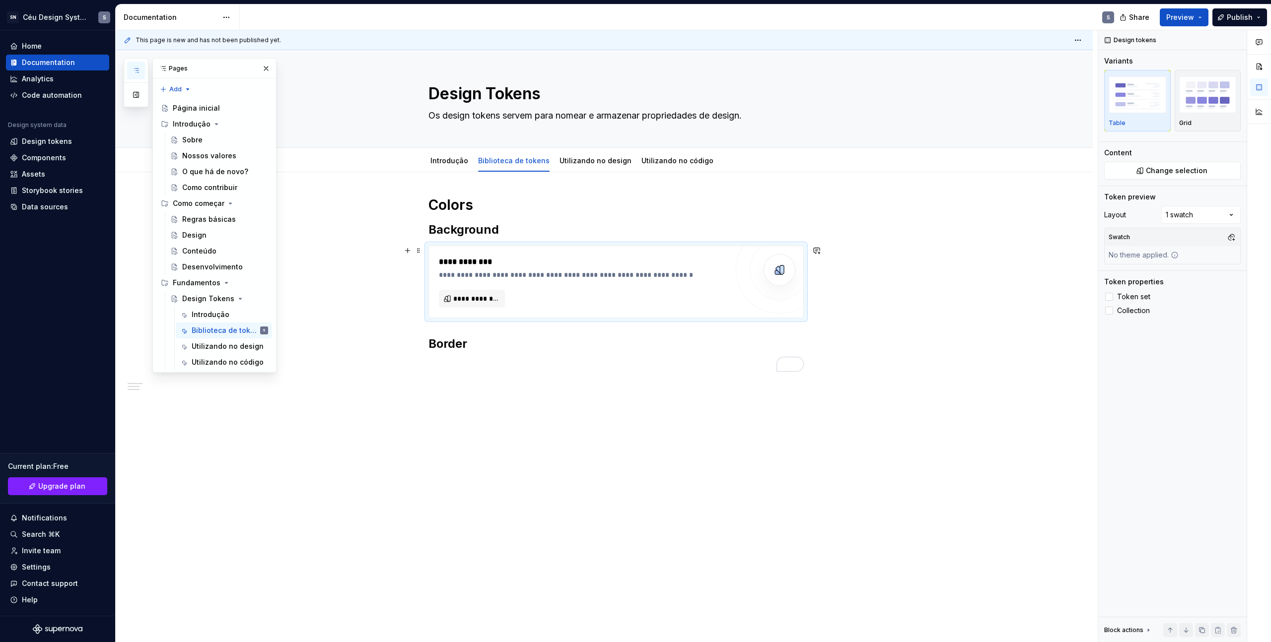
click at [470, 343] on h2 "Border" at bounding box center [615, 344] width 375 height 16
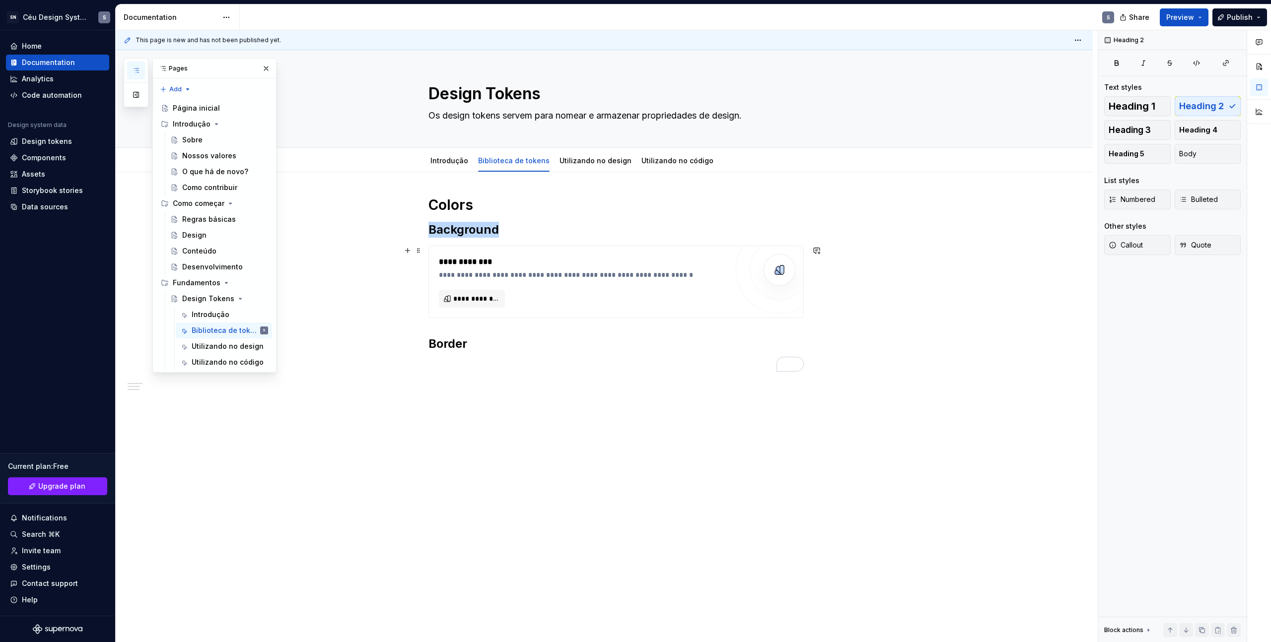
click at [603, 269] on div "**********" at bounding box center [583, 268] width 289 height 24
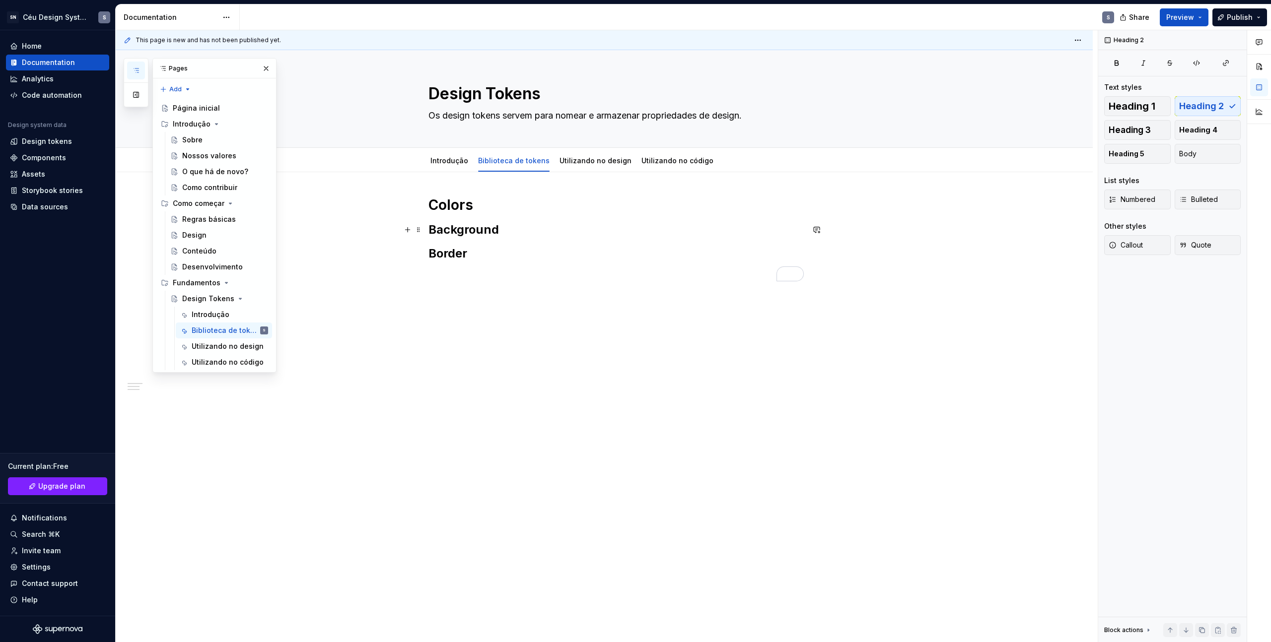
click at [512, 229] on h2 "Background" at bounding box center [615, 230] width 375 height 16
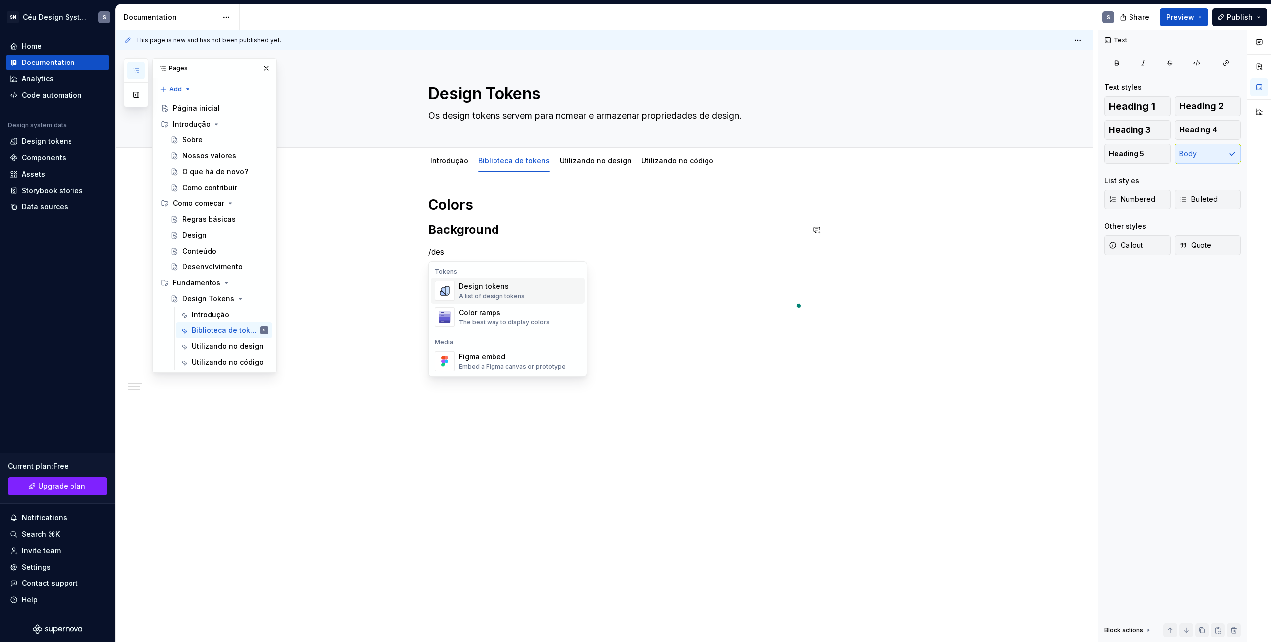
click at [488, 284] on div "Design tokens" at bounding box center [492, 286] width 66 height 10
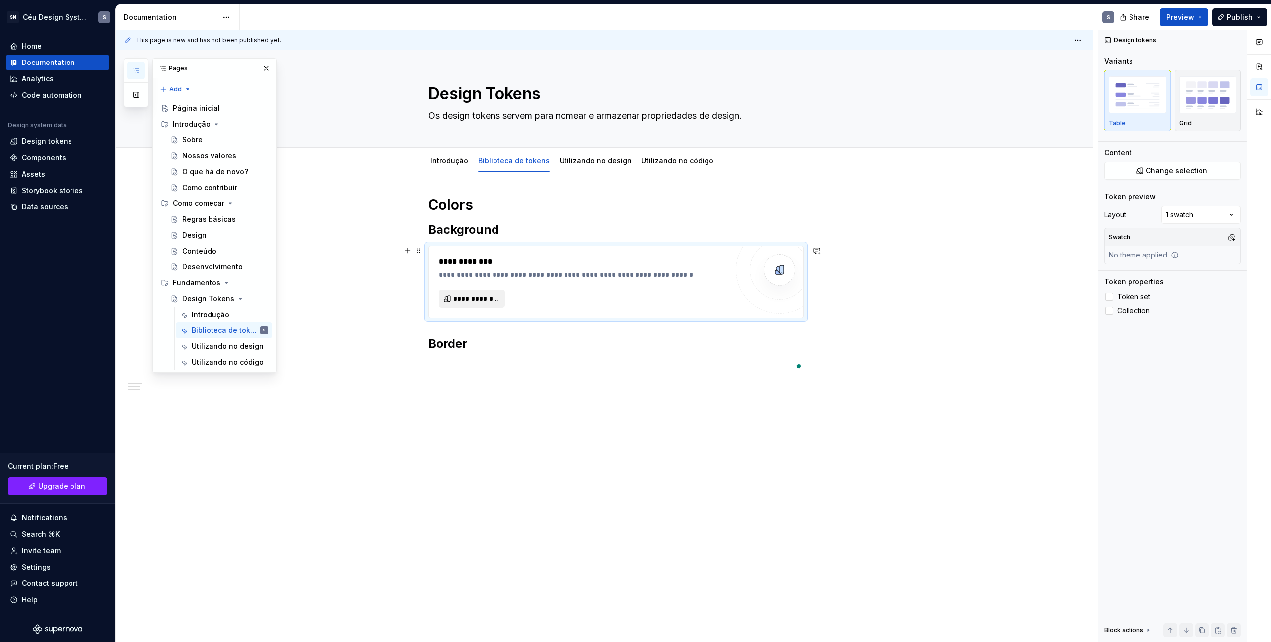
click at [491, 301] on span "**********" at bounding box center [475, 299] width 45 height 10
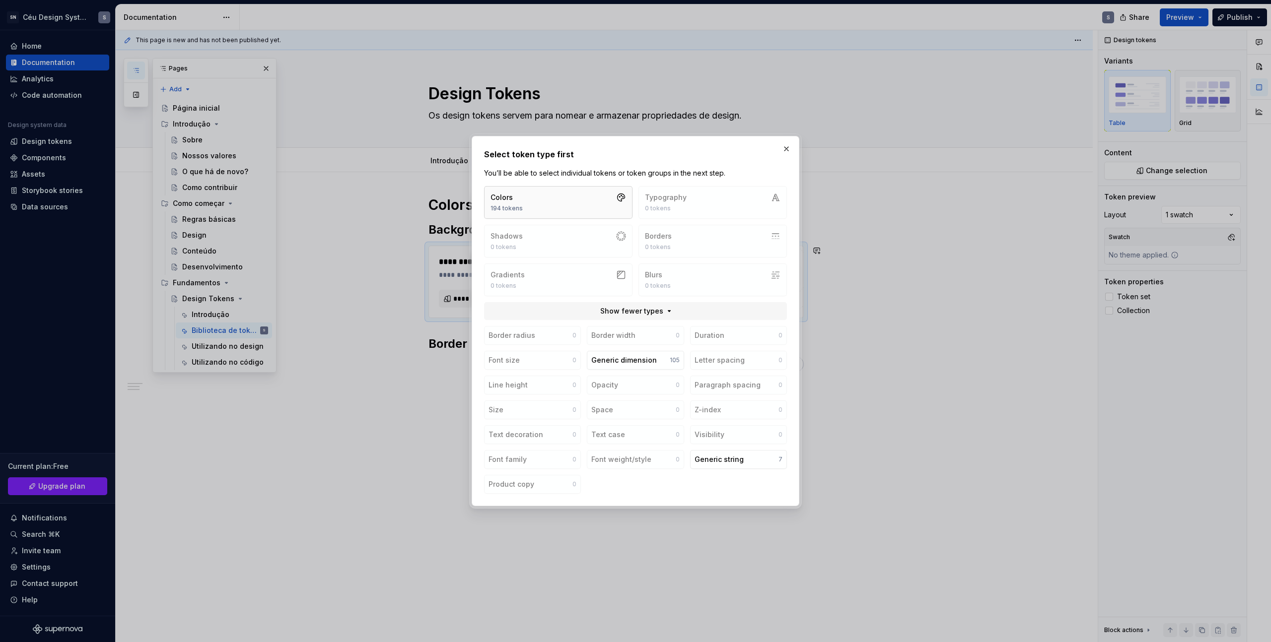
click at [571, 207] on button "Colors 194 tokens" at bounding box center [558, 202] width 148 height 33
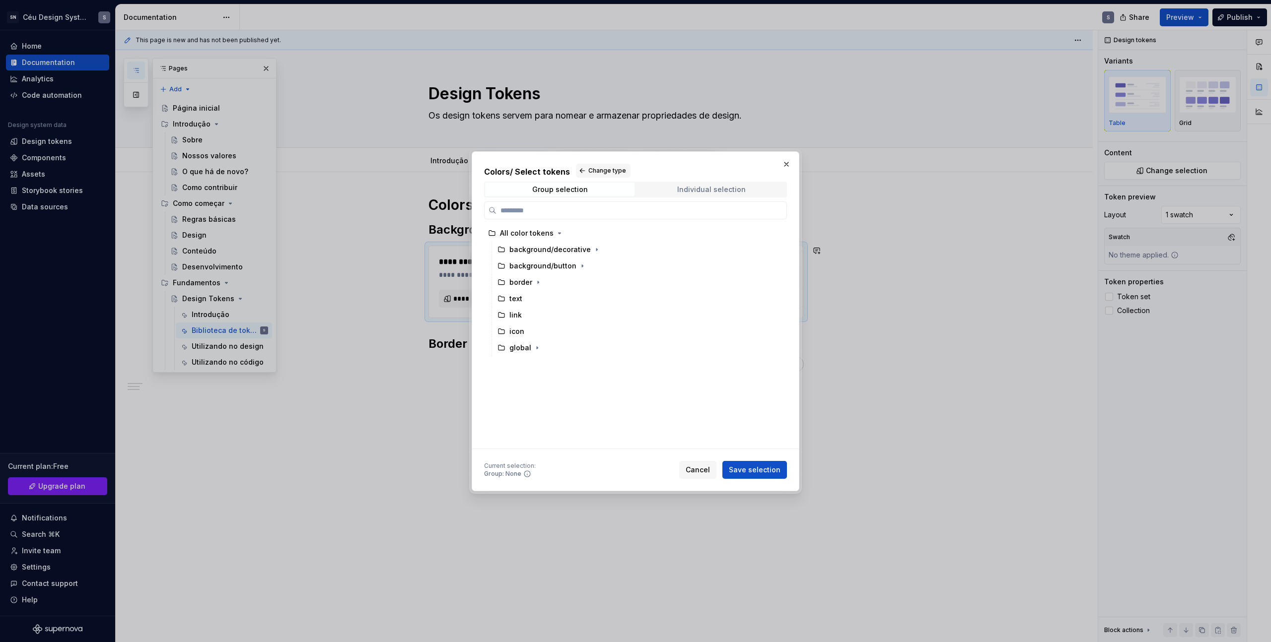
click at [661, 189] on span "Individual selection" at bounding box center [710, 190] width 149 height 14
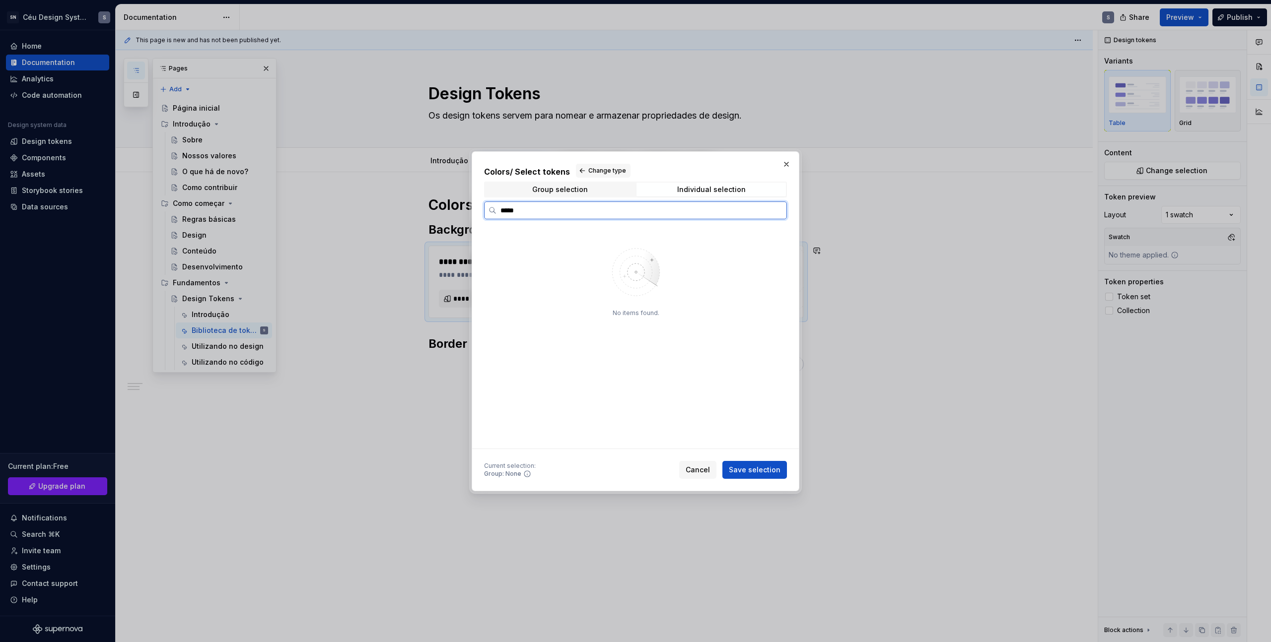
type input "*****"
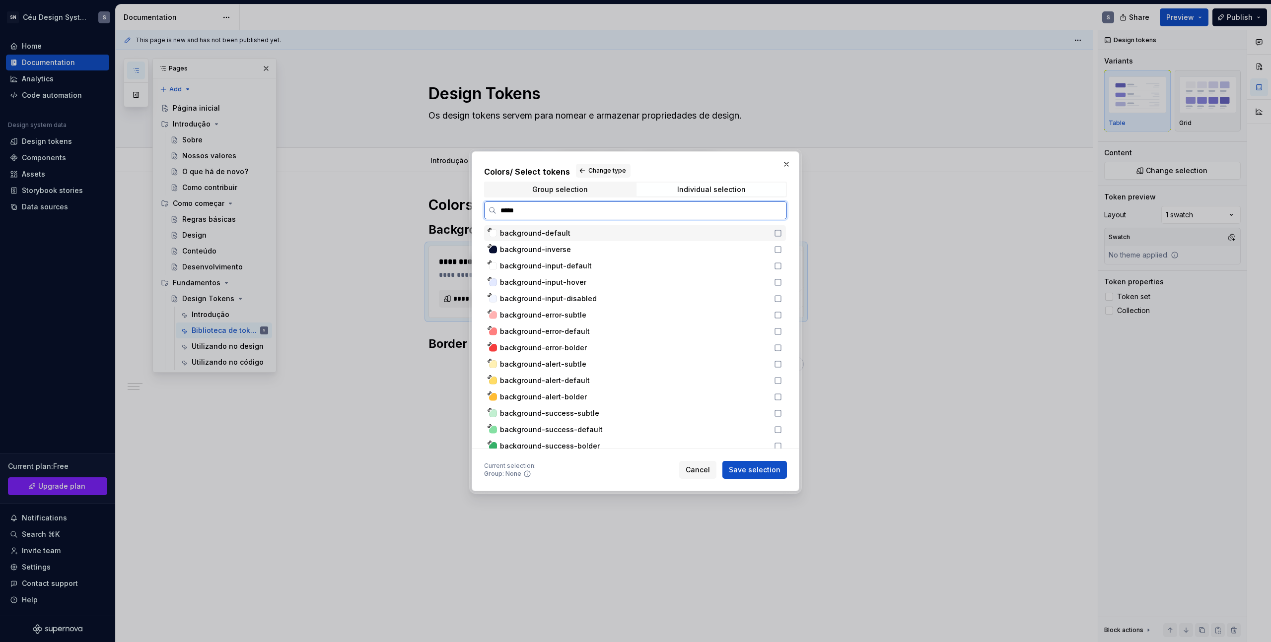
click at [581, 229] on div "background-default" at bounding box center [634, 233] width 268 height 10
click at [578, 250] on div "background-inverse" at bounding box center [634, 250] width 268 height 10
click at [589, 262] on div "background-input-default" at bounding box center [634, 266] width 268 height 10
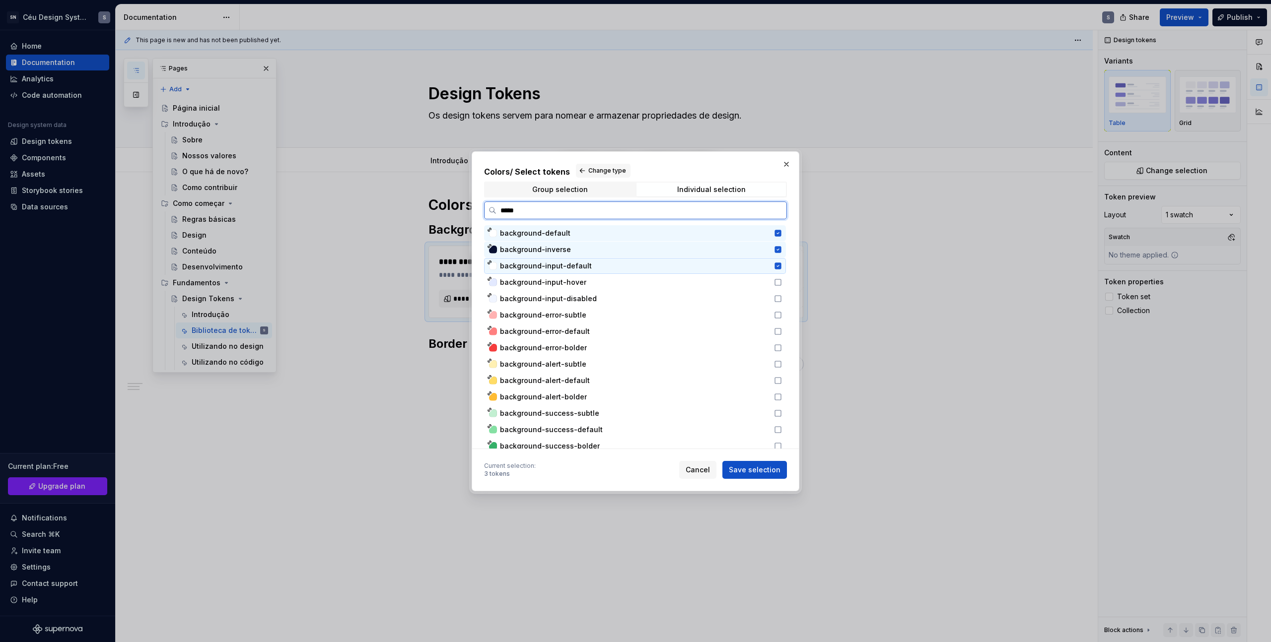
click at [588, 279] on div "background-input-hover" at bounding box center [634, 282] width 268 height 10
click at [585, 298] on span "background-input-disabled" at bounding box center [548, 299] width 97 height 10
click at [589, 319] on div "background-error-subtle" at bounding box center [634, 315] width 268 height 10
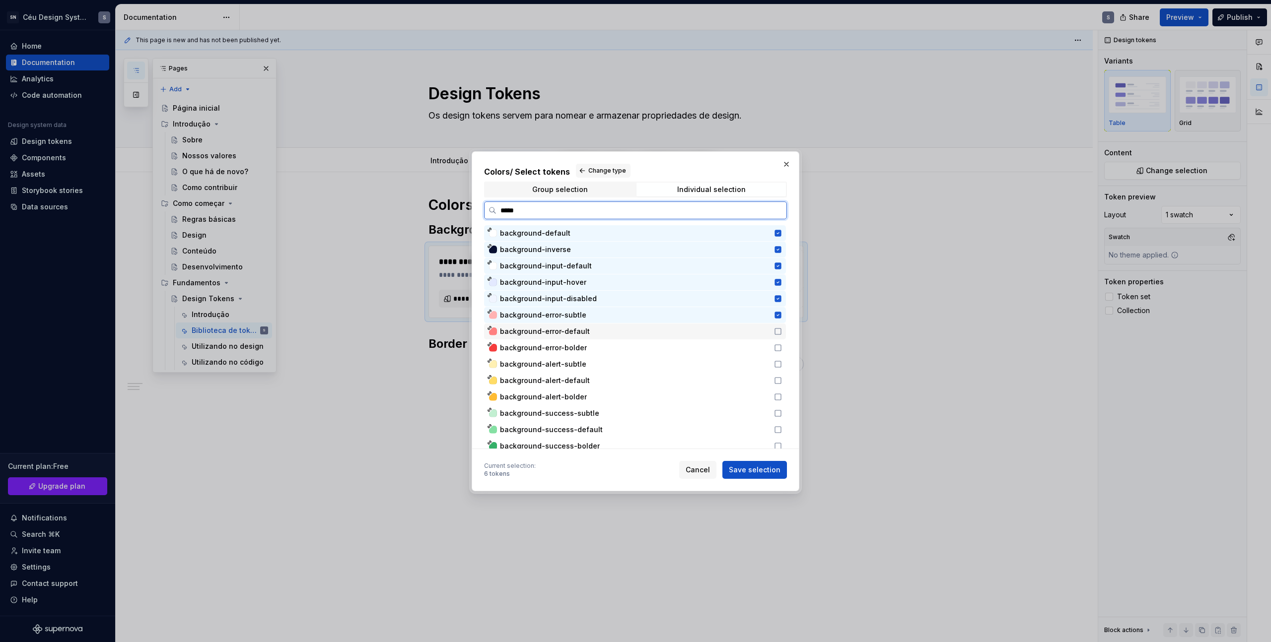
click at [588, 334] on div "background-error-default" at bounding box center [634, 332] width 268 height 10
click at [587, 347] on div "background-error-bolder" at bounding box center [634, 348] width 268 height 10
click at [585, 359] on div "background-alert-subtle" at bounding box center [634, 364] width 268 height 10
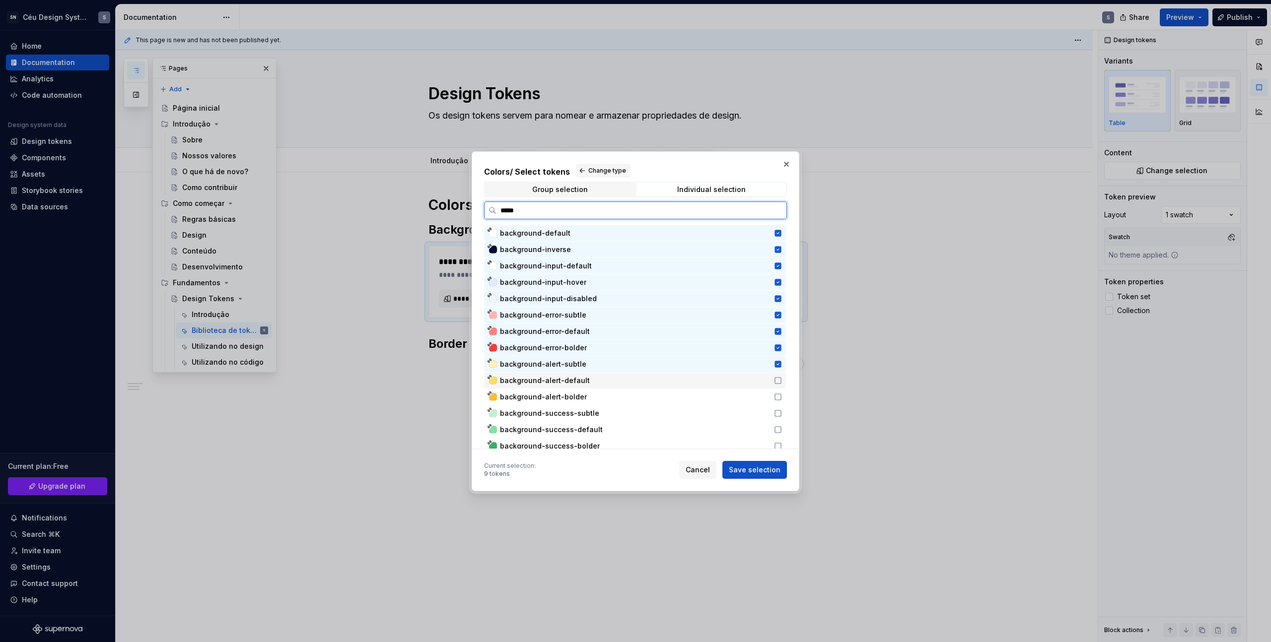
click at [587, 376] on div "background-alert-default" at bounding box center [634, 381] width 268 height 10
click at [588, 389] on div "background-alert-bolder" at bounding box center [635, 397] width 302 height 16
click at [590, 411] on span "background-success-subtle" at bounding box center [549, 413] width 99 height 10
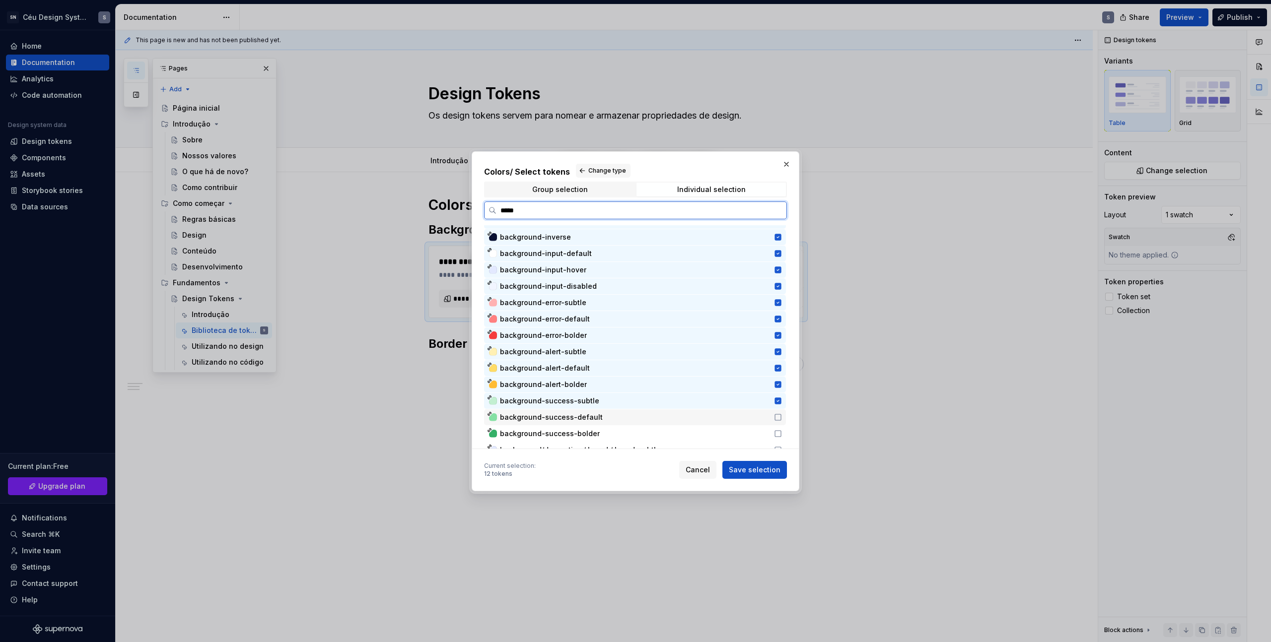
click at [610, 414] on div "background-success-default" at bounding box center [634, 417] width 268 height 10
click at [603, 437] on div "background-success-bolder" at bounding box center [634, 434] width 268 height 10
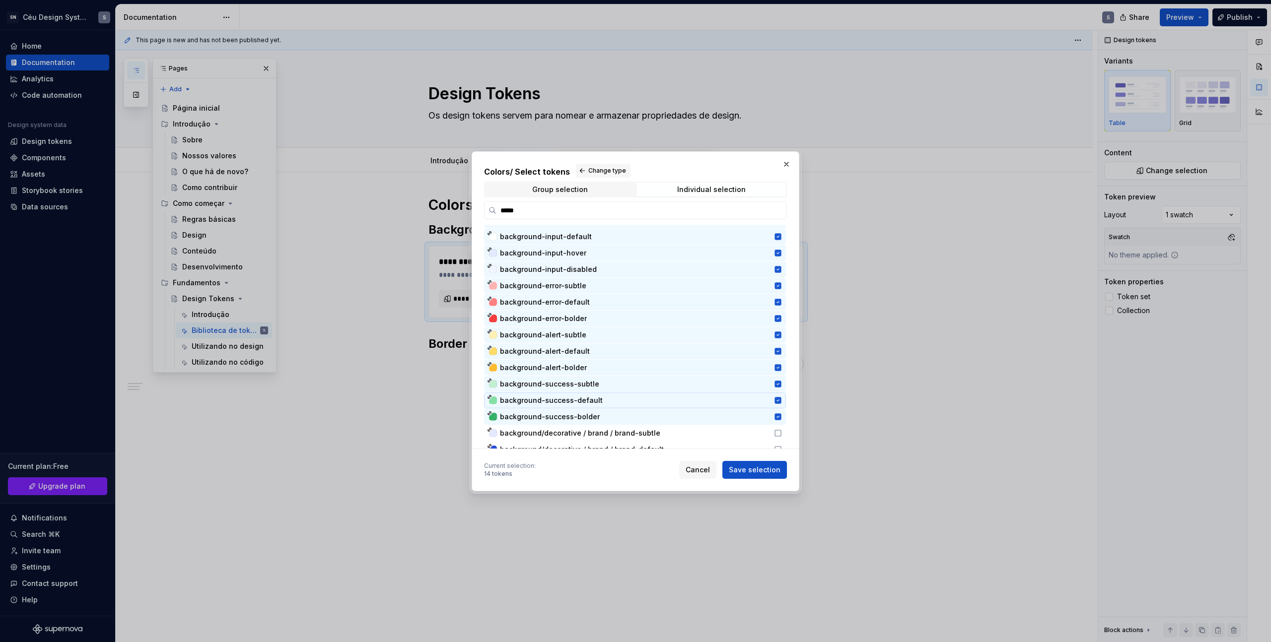
scroll to position [36, 0]
click at [739, 472] on span "Save selection" at bounding box center [755, 470] width 52 height 10
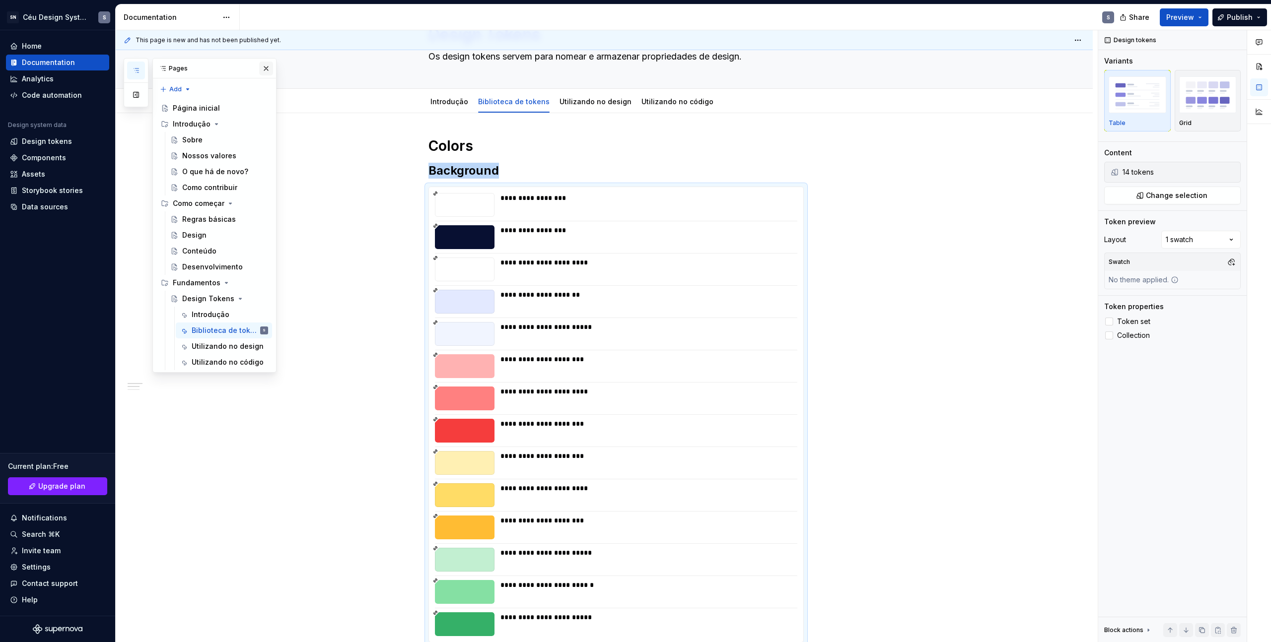
click at [265, 67] on button "button" at bounding box center [266, 69] width 14 height 14
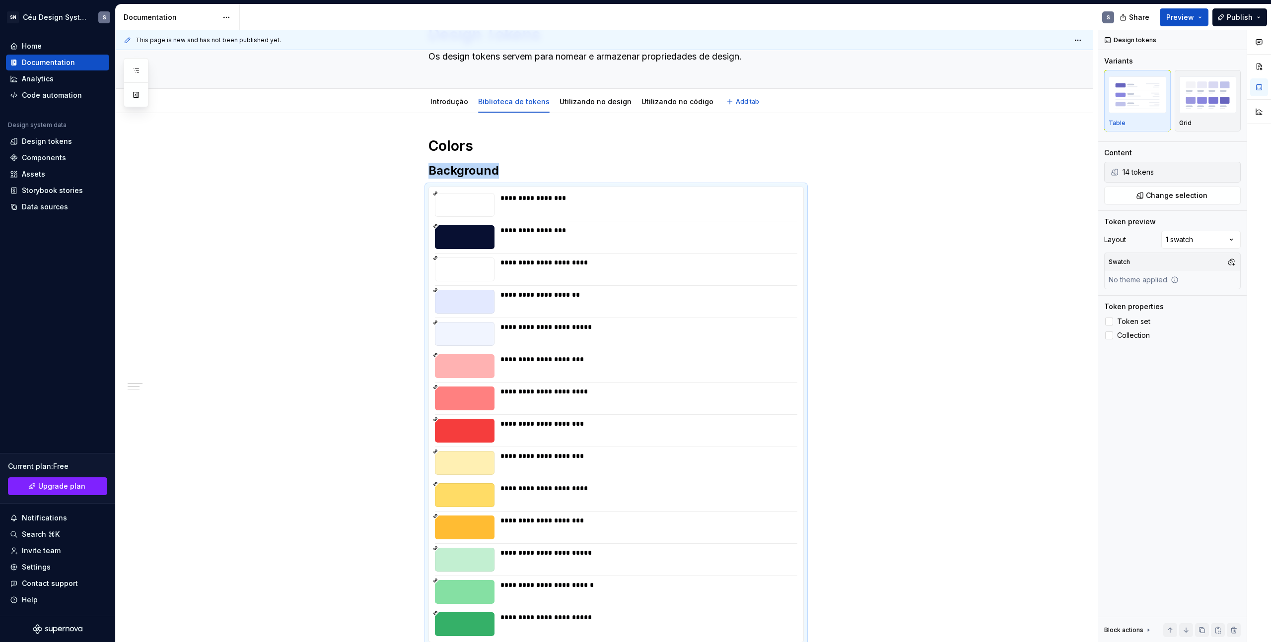
type textarea "*"
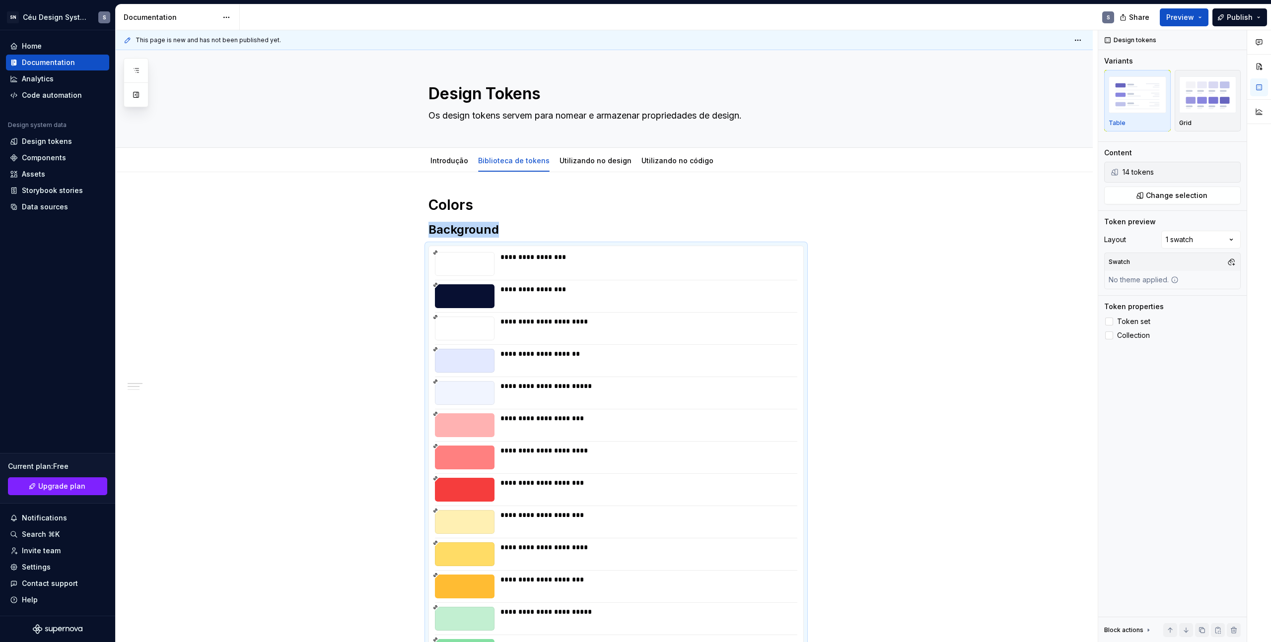
scroll to position [59, 0]
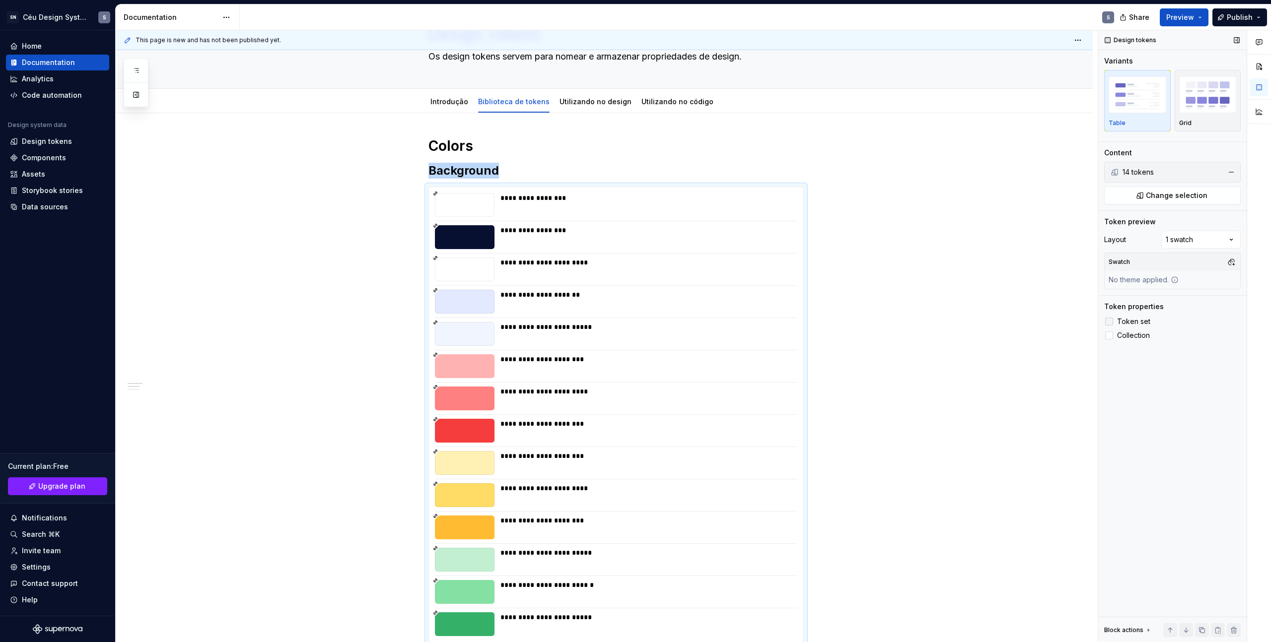
click at [1109, 322] on div at bounding box center [1109, 322] width 8 height 8
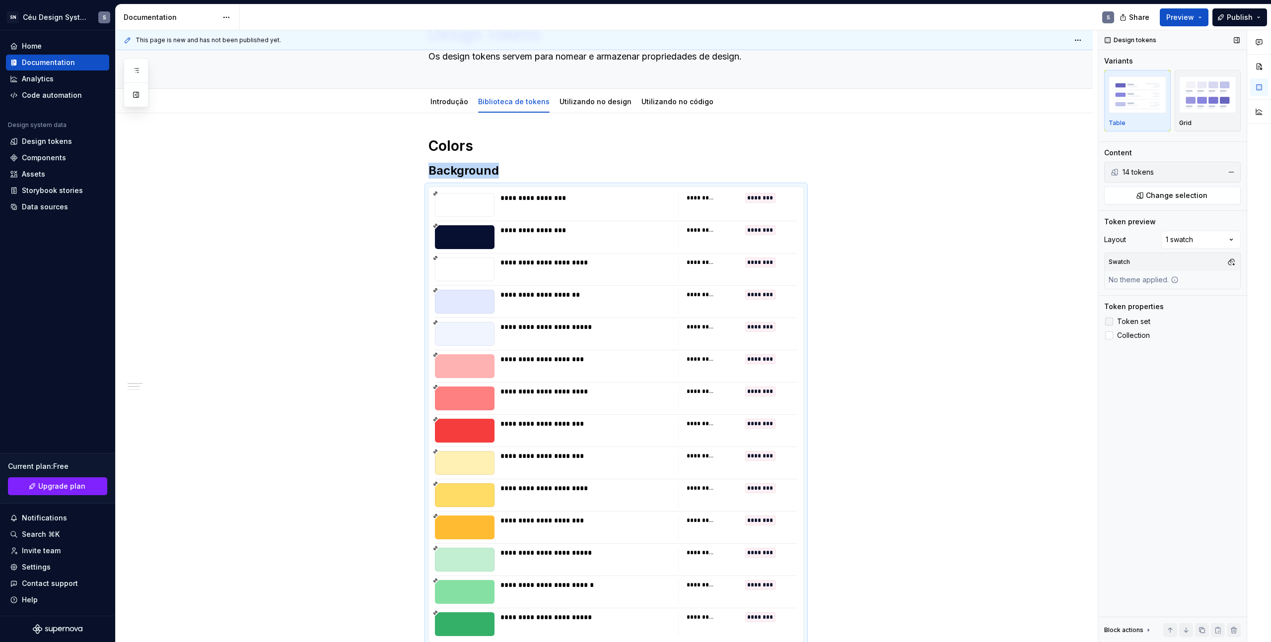
click at [1109, 322] on icon at bounding box center [1109, 322] width 0 height 0
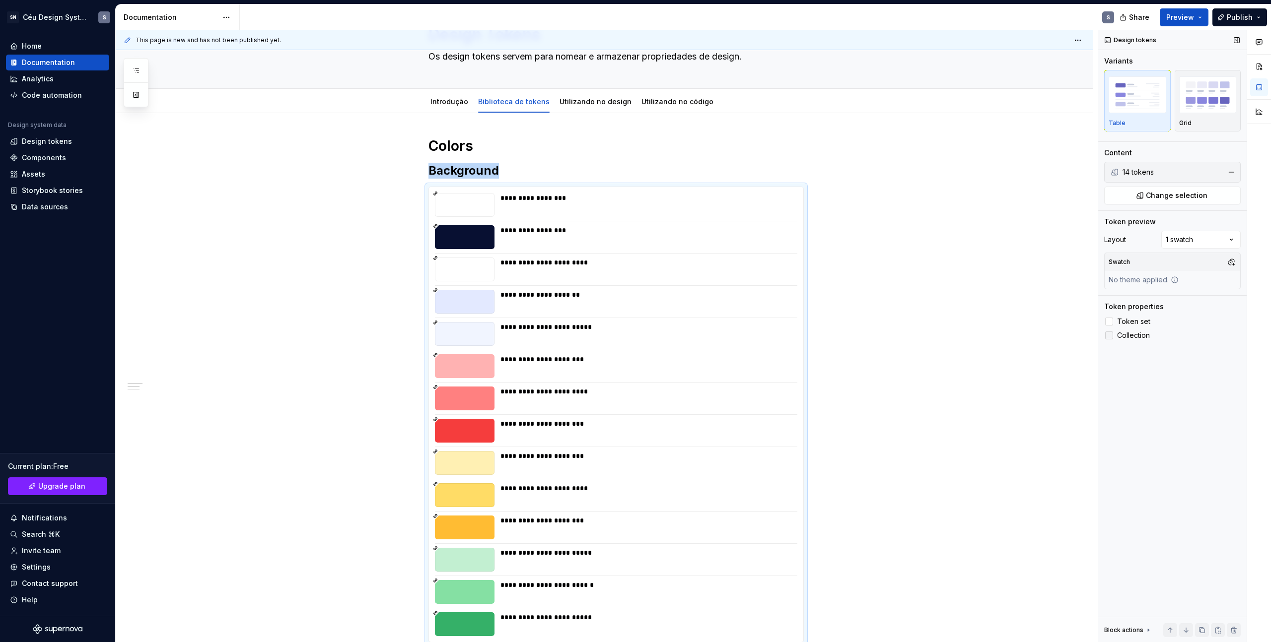
click at [1113, 334] on label "Collection" at bounding box center [1172, 336] width 136 height 12
click at [37, 139] on div "Design tokens" at bounding box center [47, 141] width 50 height 10
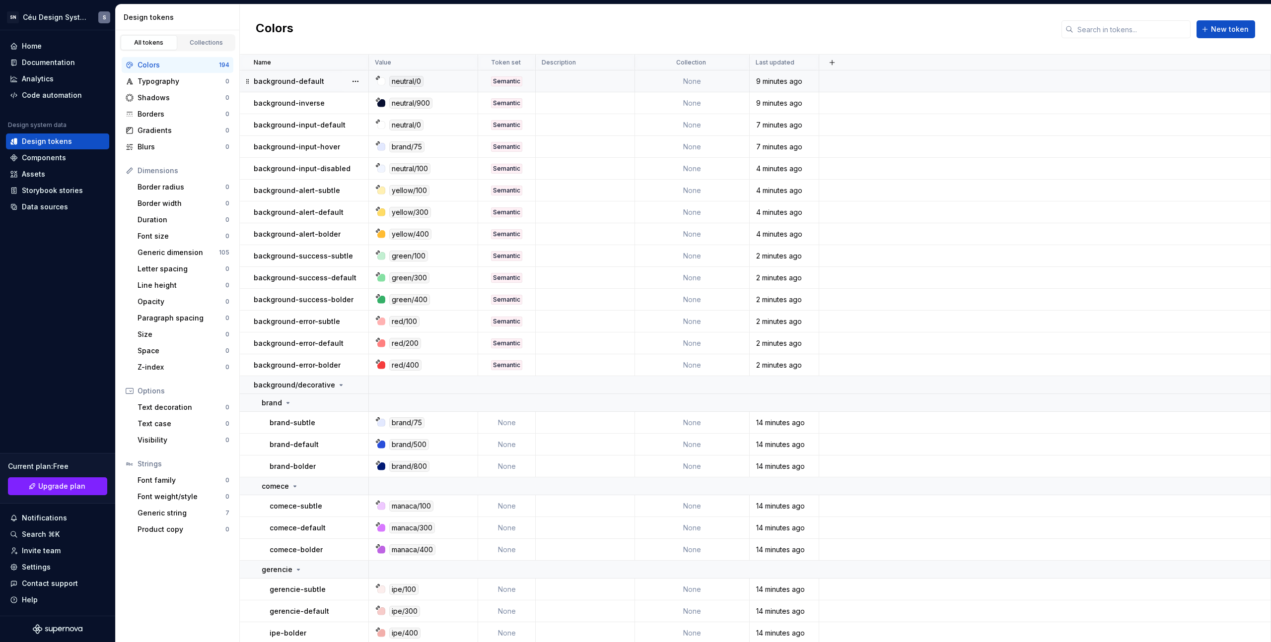
click at [325, 78] on div "background-default" at bounding box center [311, 81] width 114 height 10
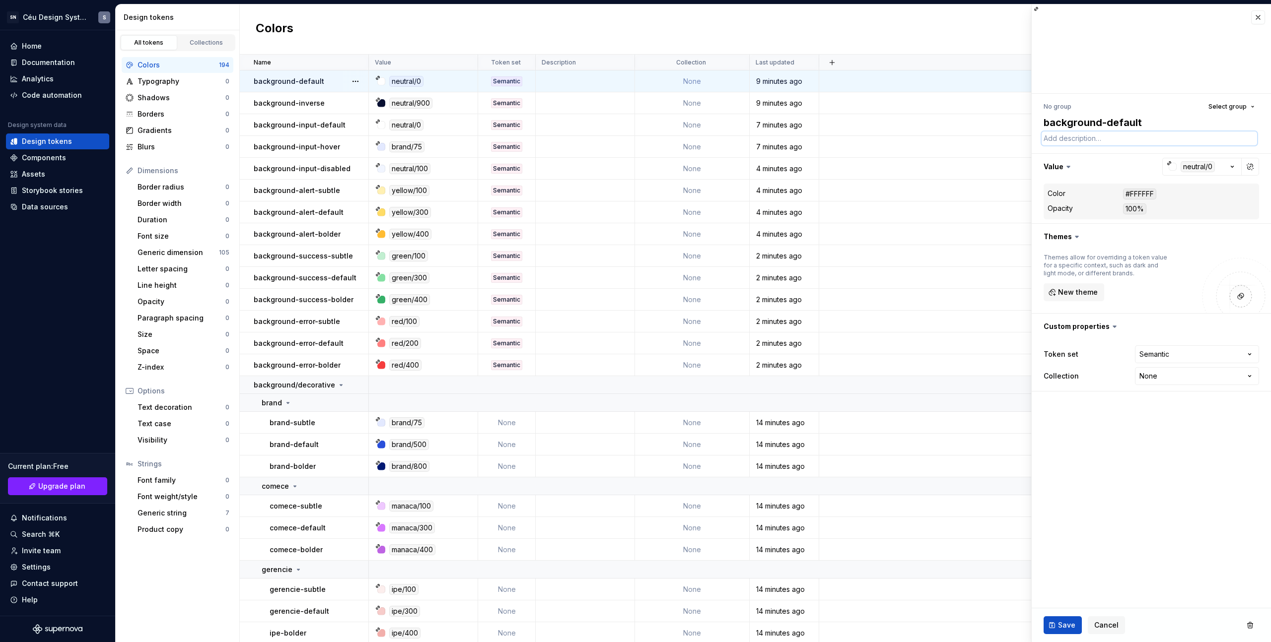
click at [1085, 139] on textarea at bounding box center [1148, 139] width 215 height 14
paste textarea "Use nos planos de fundo dos containers."
type textarea "*"
type textarea "Use nos planos de fundo dos containers."
type textarea "*"
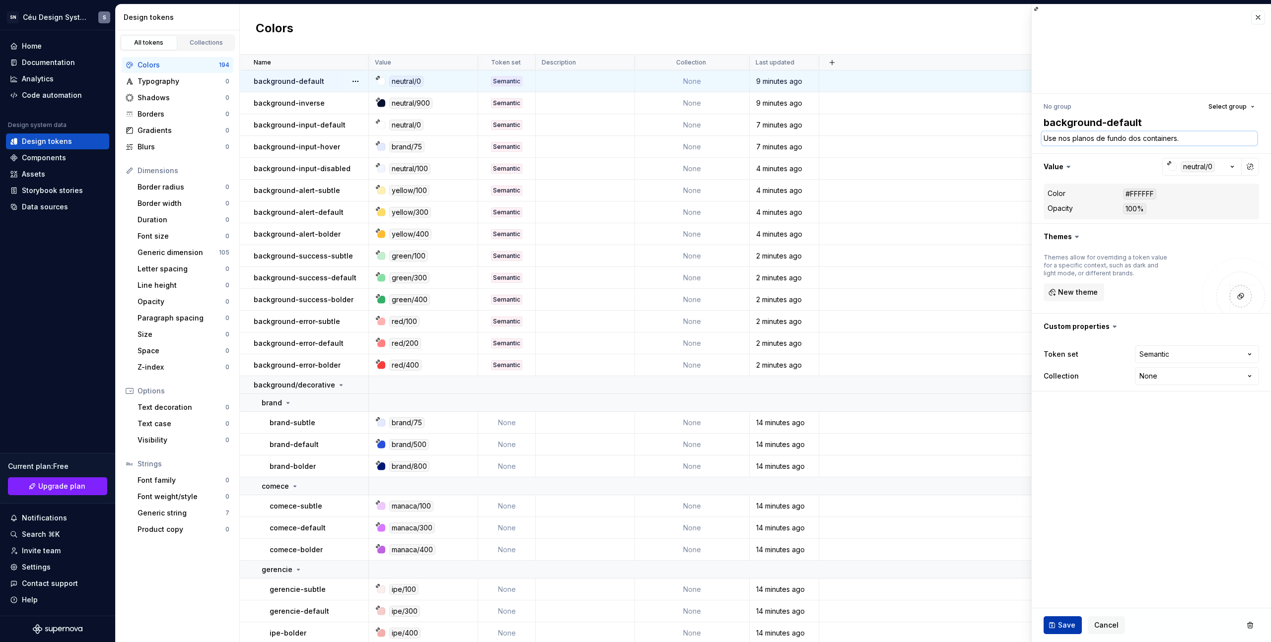
type textarea "Use nos planos de fundo dos containers."
click at [1066, 622] on span "Save" at bounding box center [1066, 625] width 17 height 10
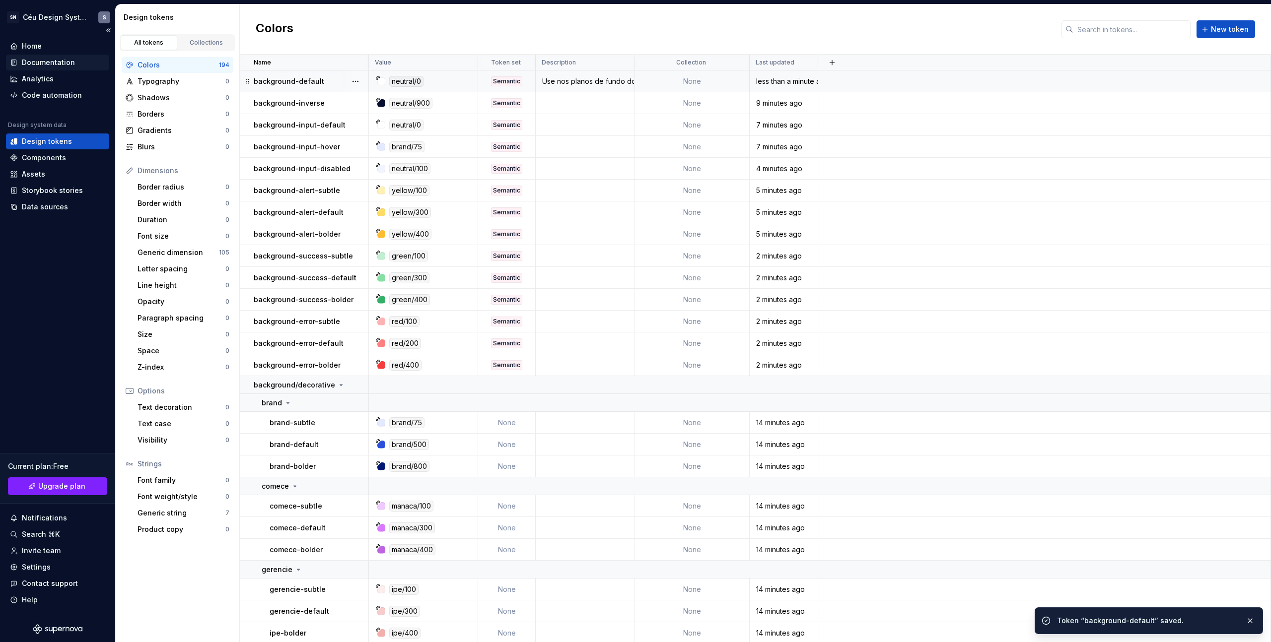
click at [52, 62] on div "Documentation" at bounding box center [48, 63] width 53 height 10
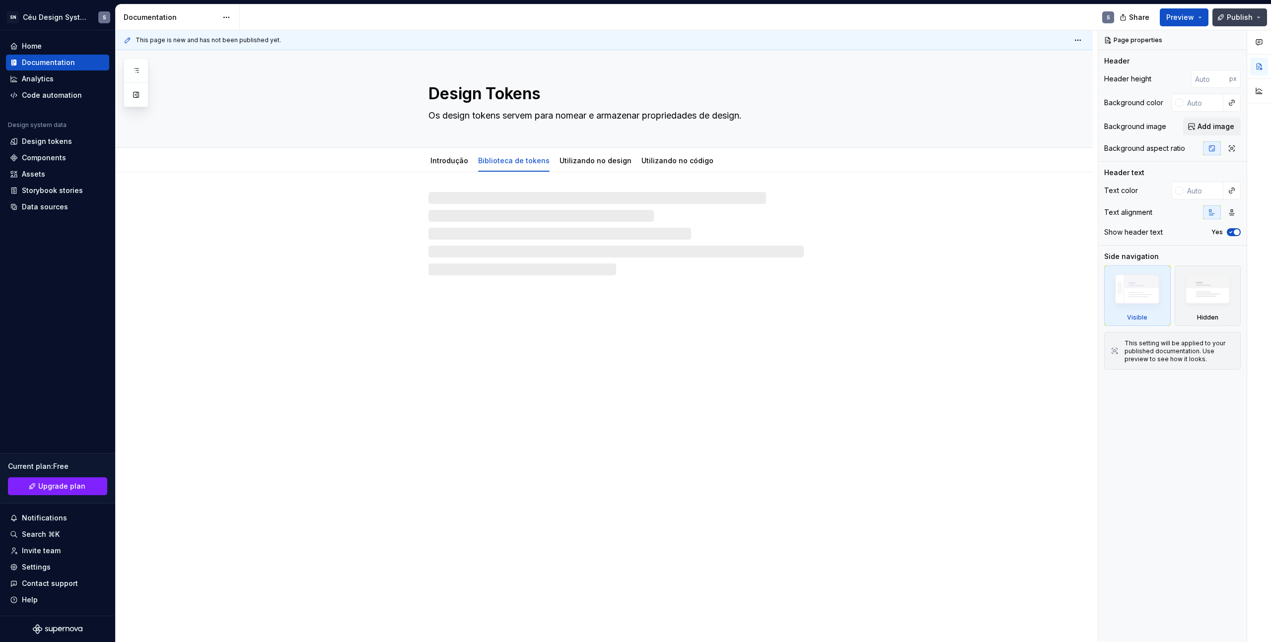
click at [1249, 24] on button "Publish" at bounding box center [1239, 17] width 55 height 18
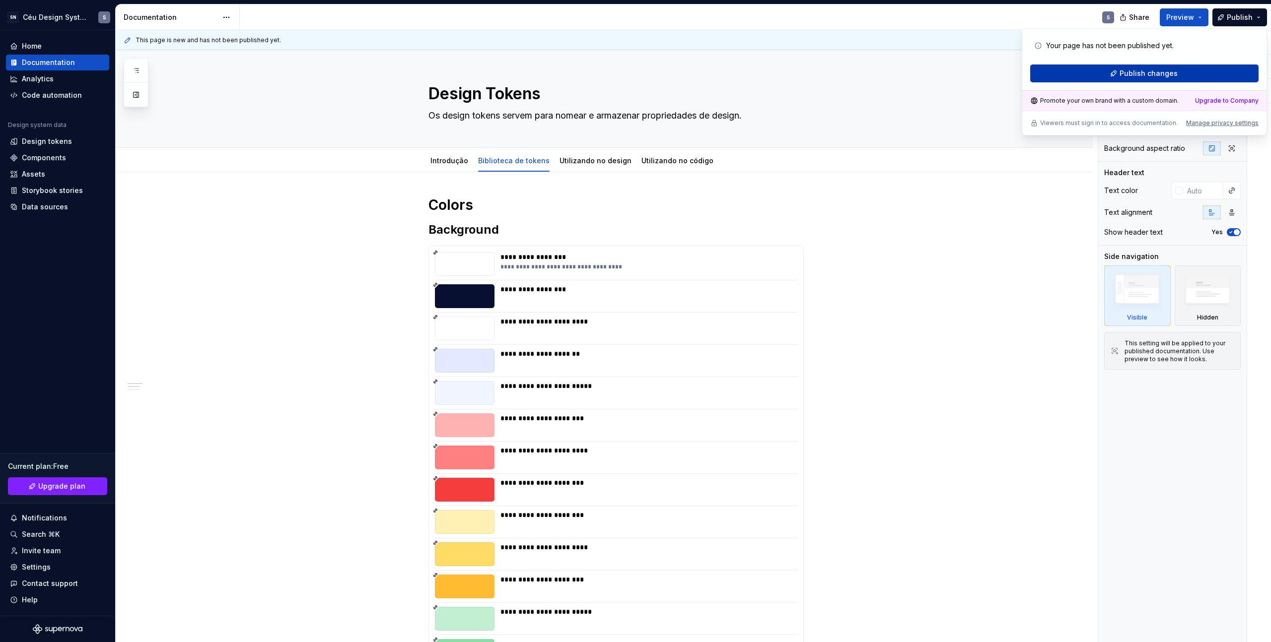
click at [1164, 78] on span "Publish changes" at bounding box center [1148, 73] width 58 height 10
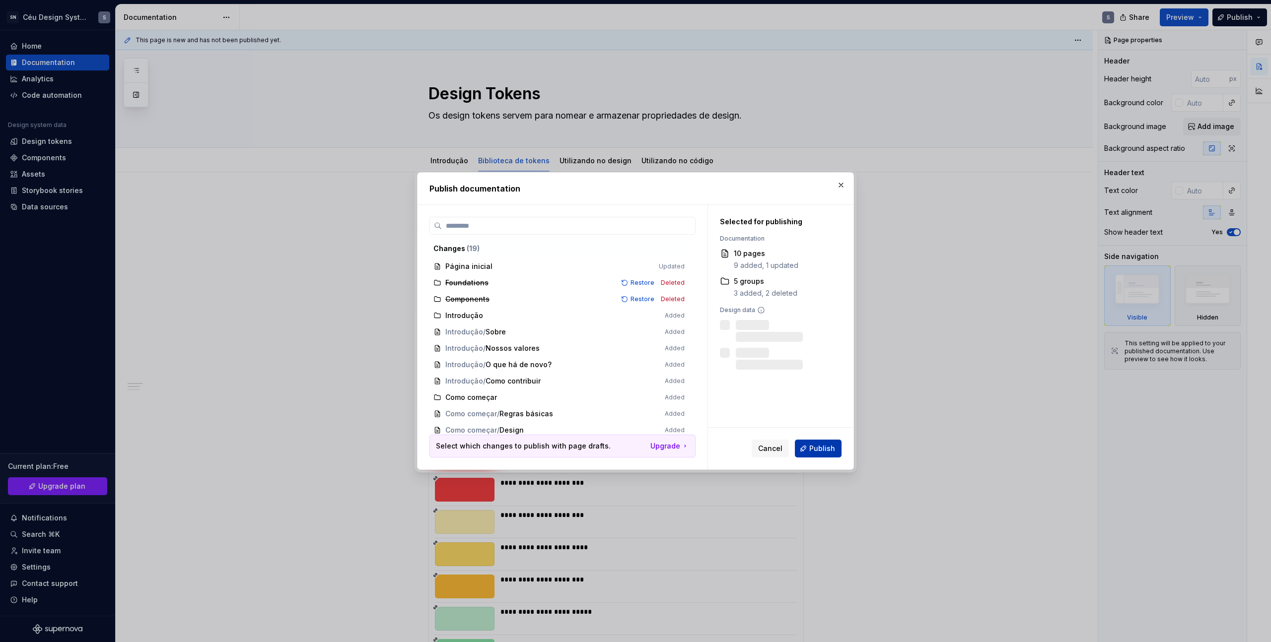
click at [822, 451] on span "Publish" at bounding box center [822, 449] width 26 height 10
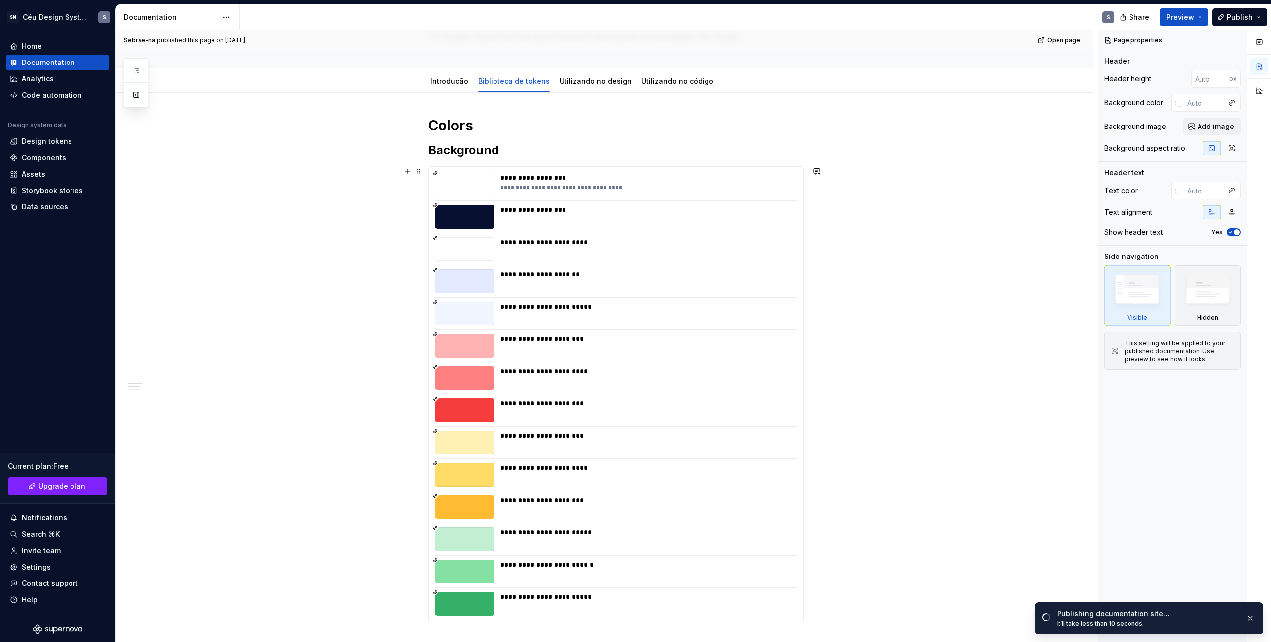
scroll to position [23, 0]
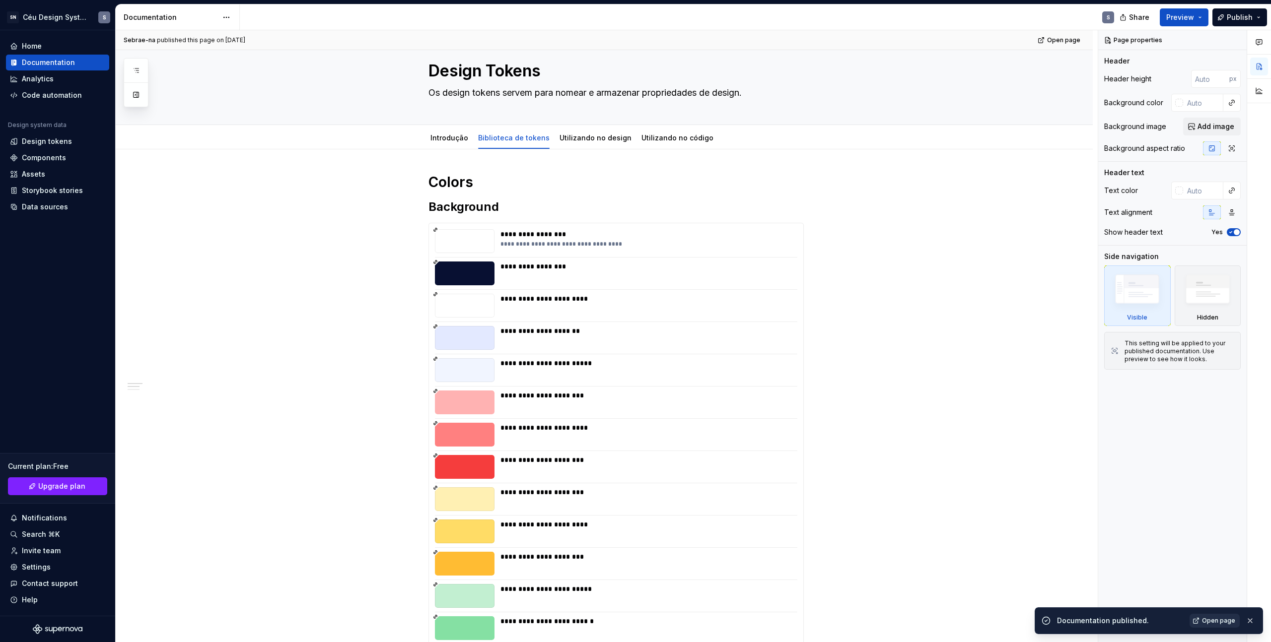
click at [1217, 620] on span "Open page" at bounding box center [1218, 621] width 33 height 8
type textarea "*"
click at [42, 144] on div "Design tokens" at bounding box center [47, 141] width 50 height 10
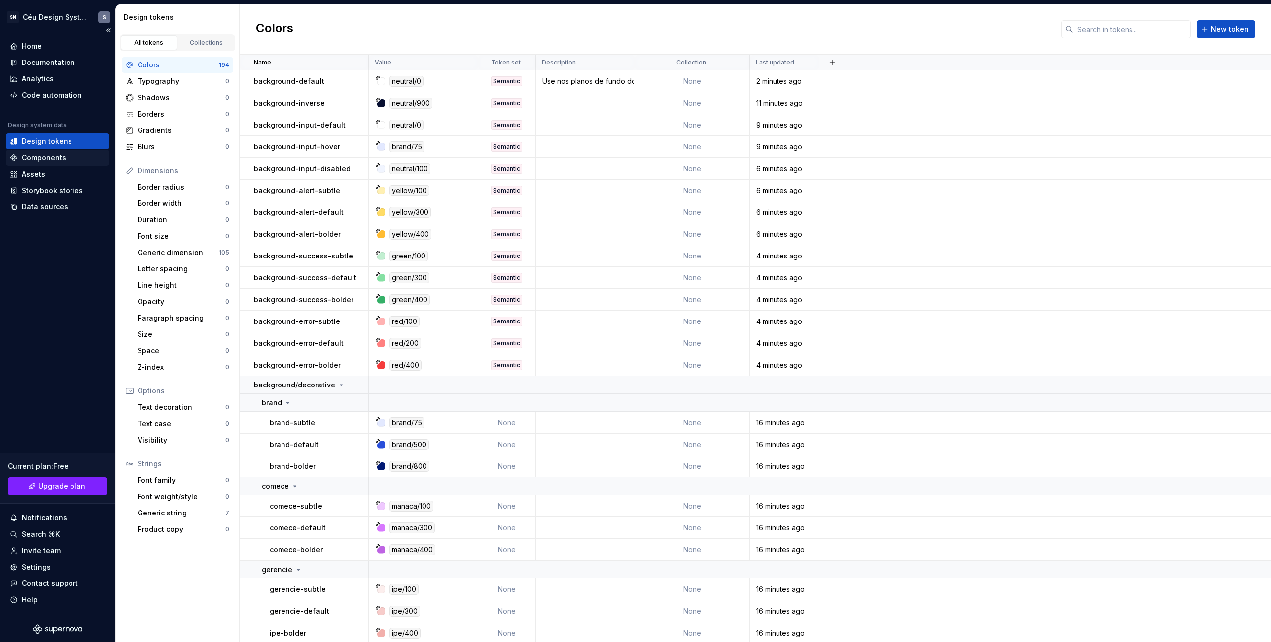
click at [46, 153] on div "Components" at bounding box center [44, 158] width 44 height 10
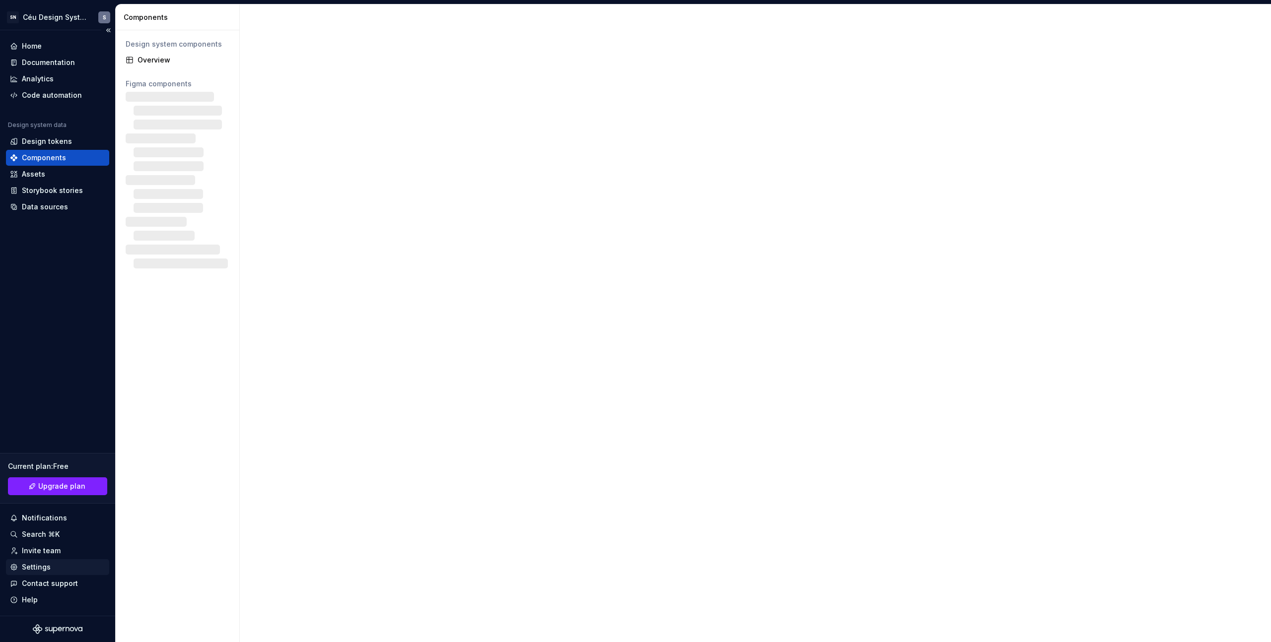
click at [45, 570] on div "Settings" at bounding box center [36, 567] width 29 height 10
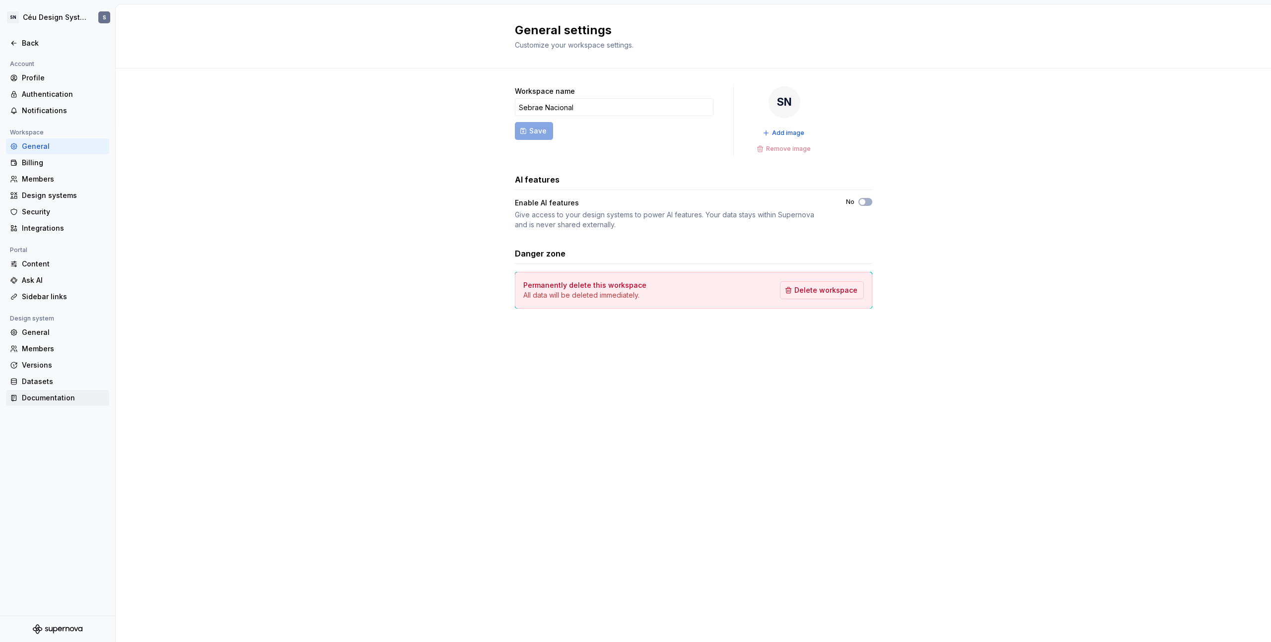
click at [60, 393] on div "Documentation" at bounding box center [63, 398] width 83 height 10
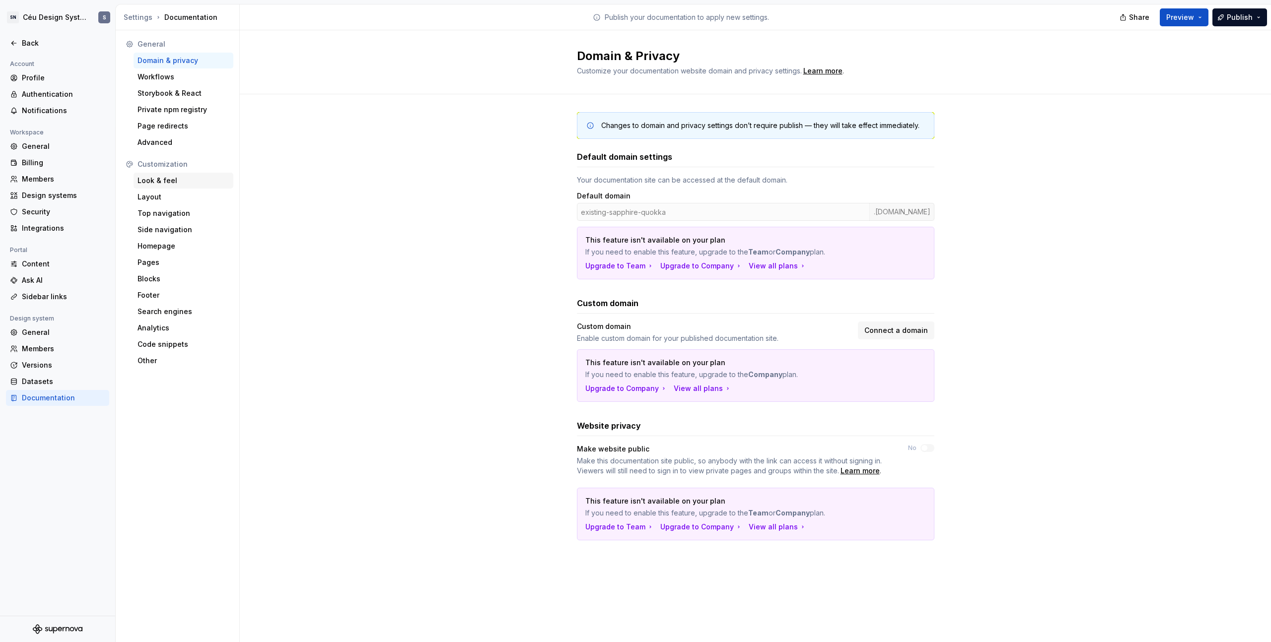
click at [163, 184] on div "Look & feel" at bounding box center [183, 181] width 92 height 10
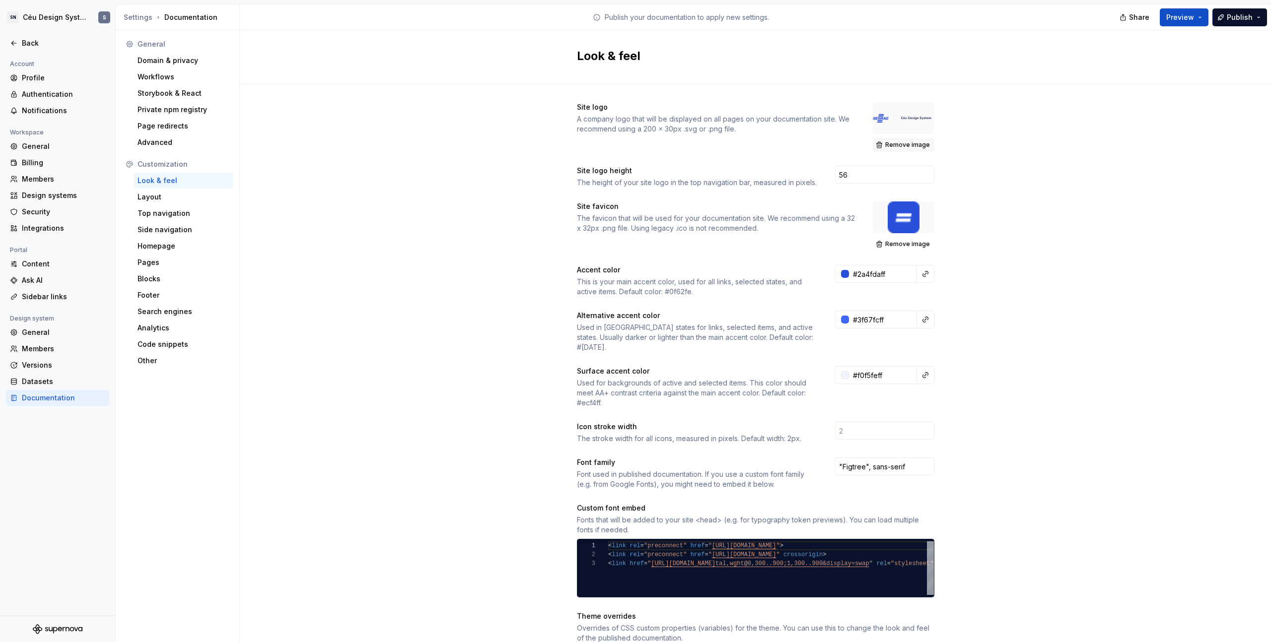
click at [898, 145] on span "Remove image" at bounding box center [907, 145] width 45 height 8
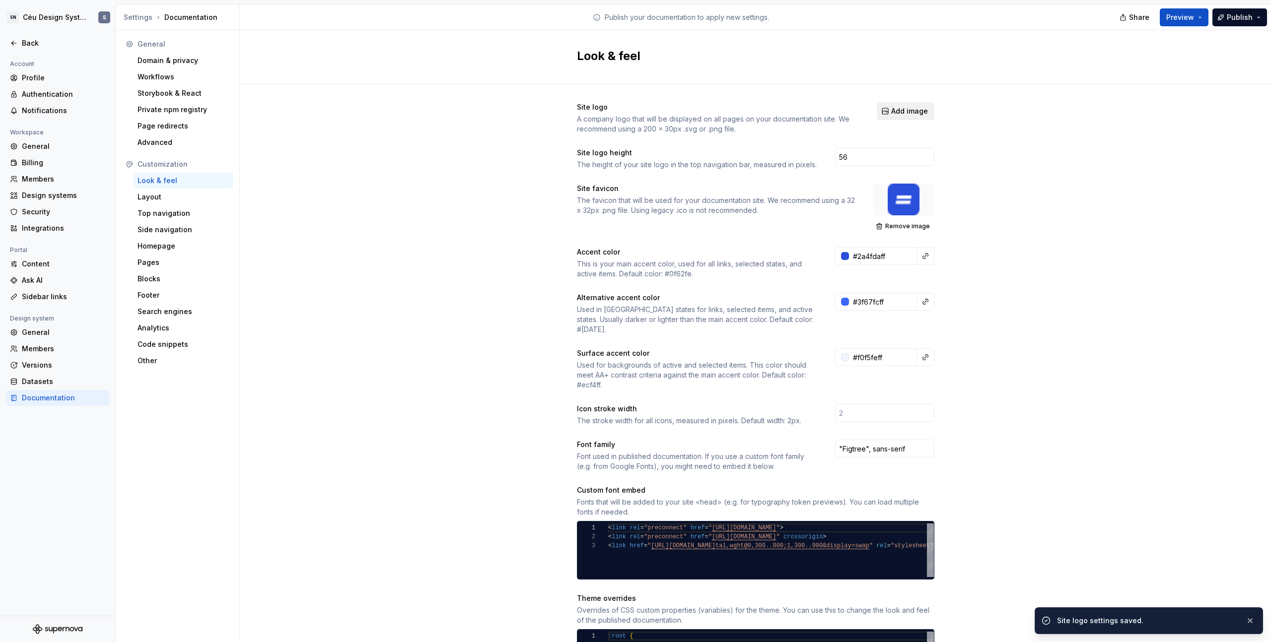
click at [899, 107] on span "Add image" at bounding box center [909, 111] width 37 height 10
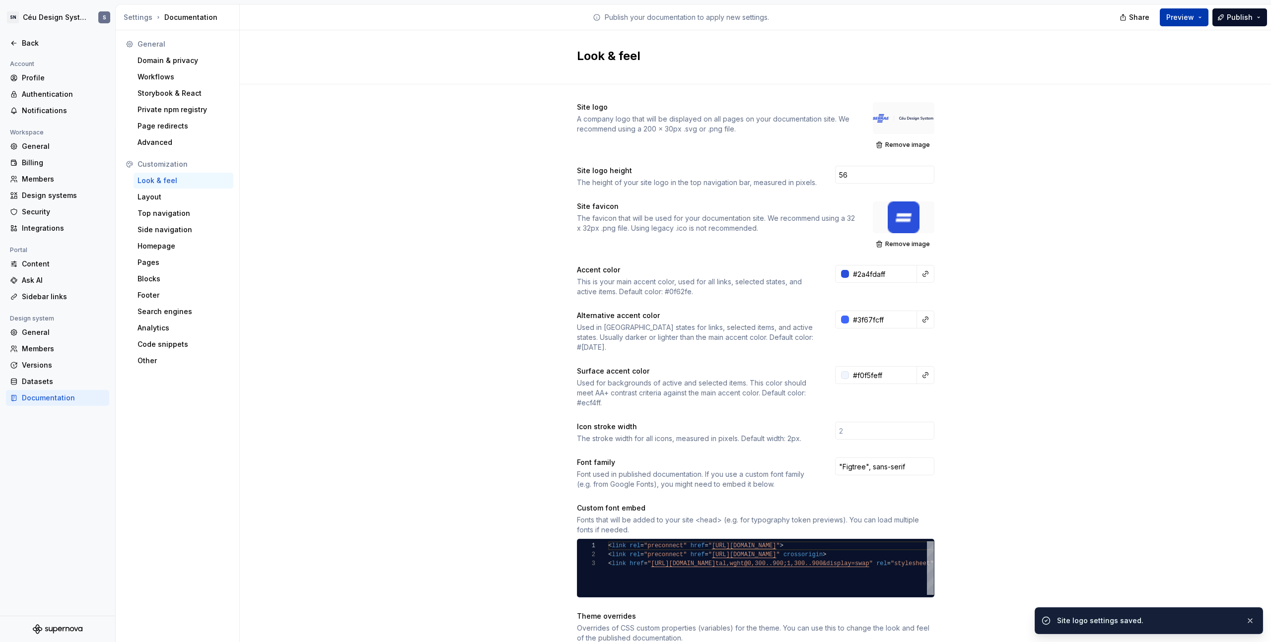
click at [1185, 17] on span "Preview" at bounding box center [1180, 17] width 28 height 10
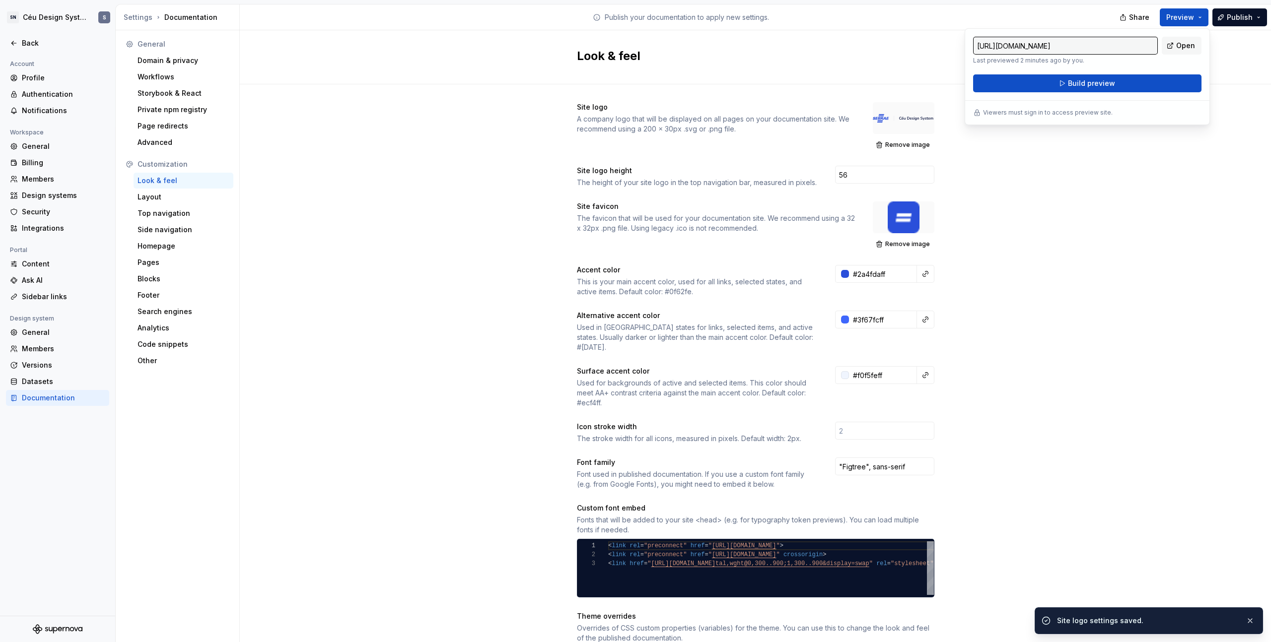
click at [1230, 57] on div "Look & feel" at bounding box center [755, 57] width 1031 height 54
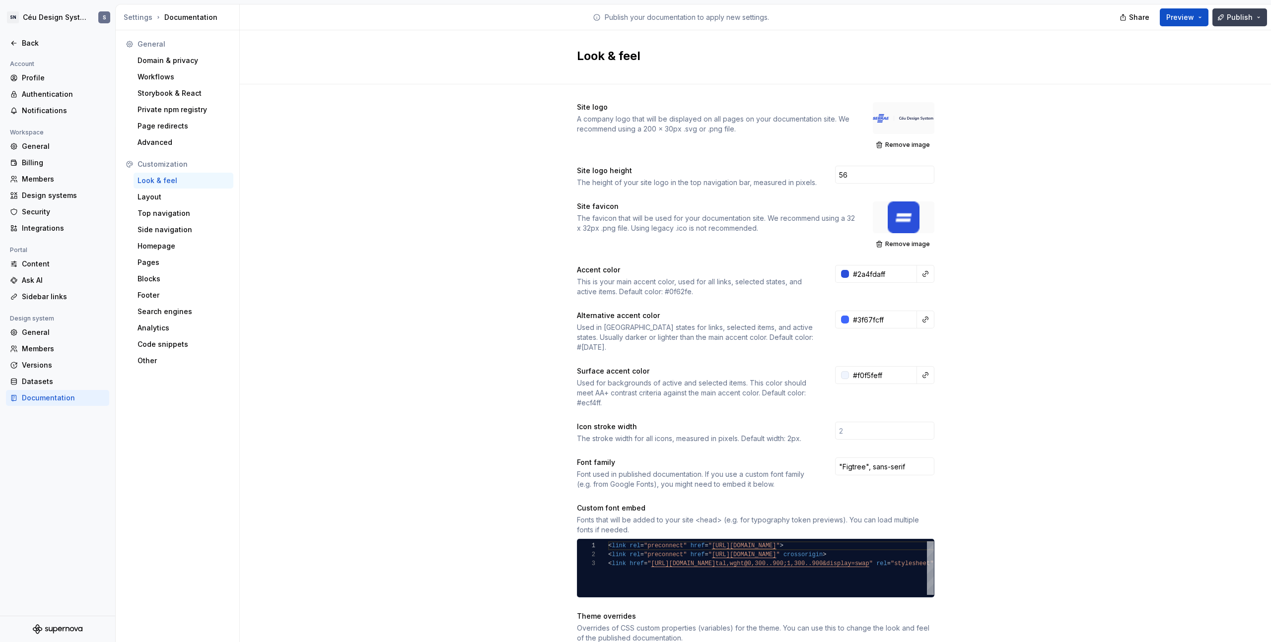
click at [1240, 18] on span "Publish" at bounding box center [1239, 17] width 26 height 10
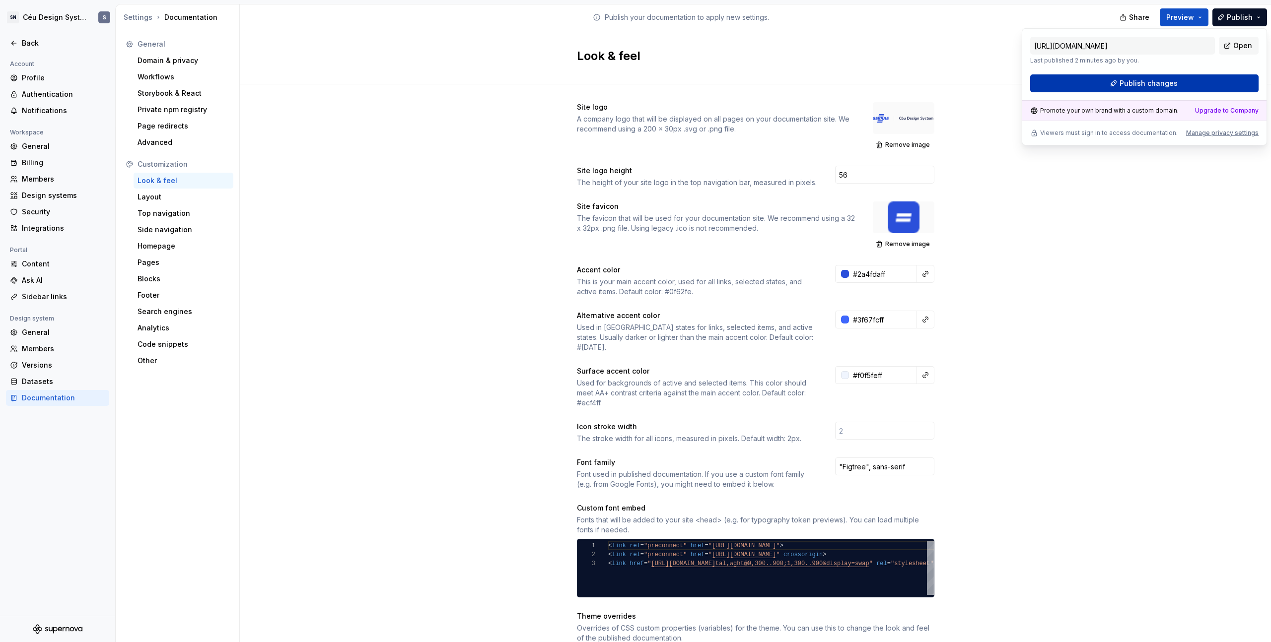
click at [1176, 79] on button "Publish changes" at bounding box center [1144, 83] width 228 height 18
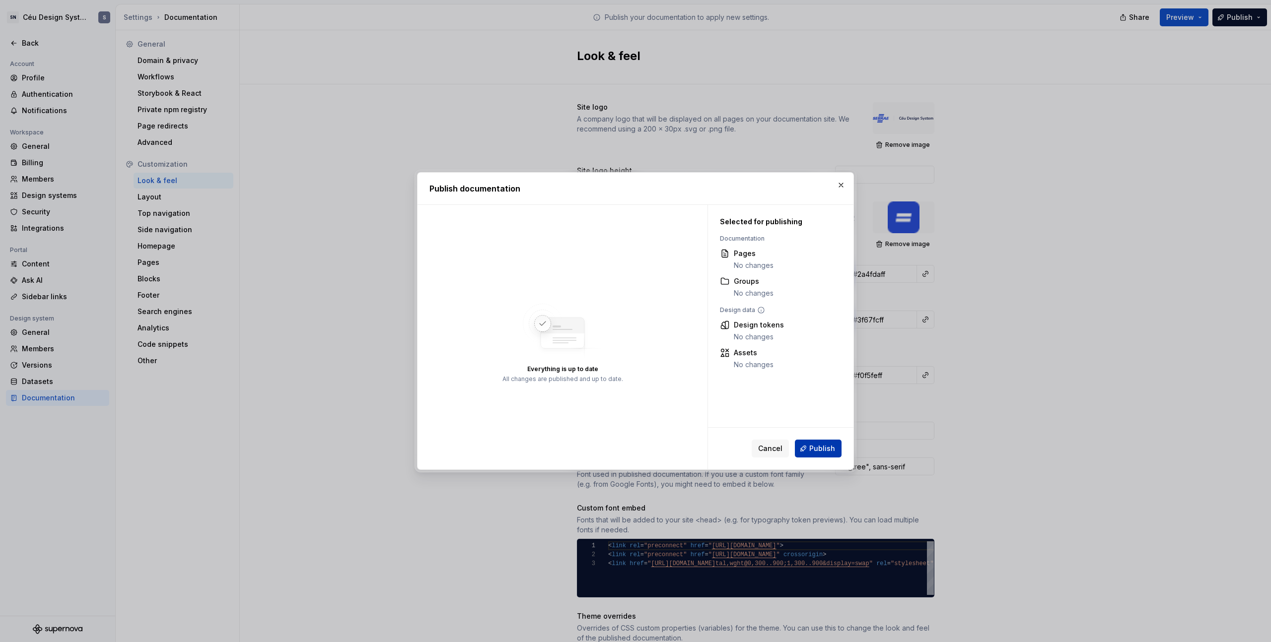
click at [826, 447] on span "Publish" at bounding box center [822, 449] width 26 height 10
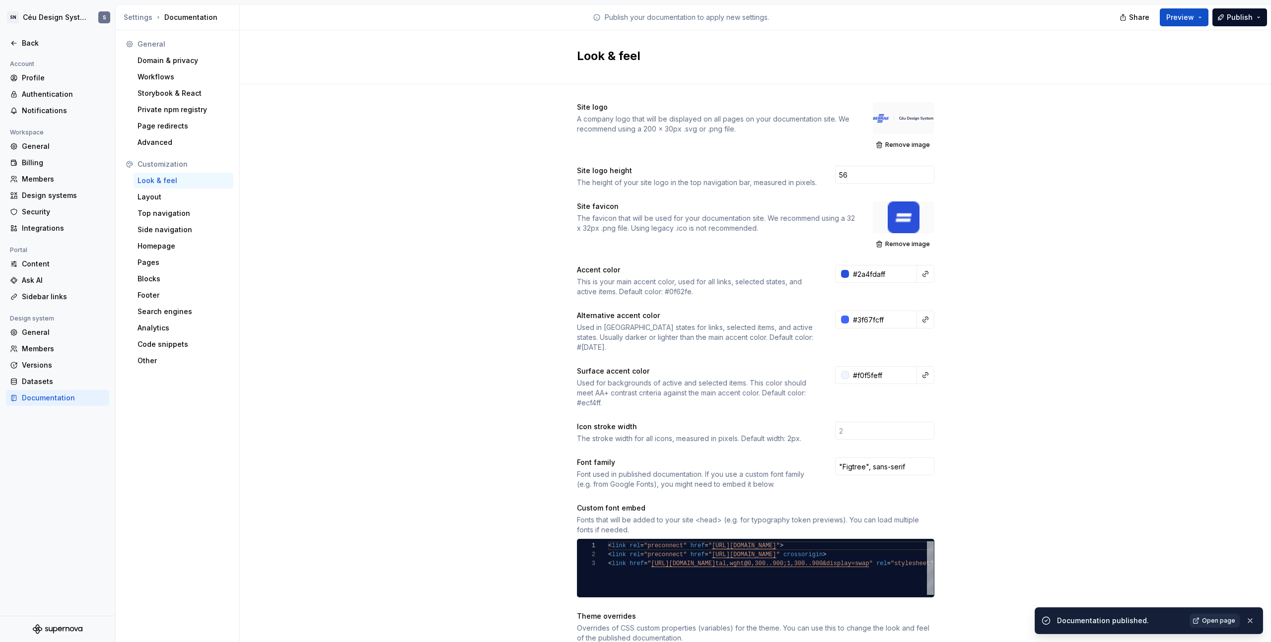
click at [1206, 621] on span "Open page" at bounding box center [1218, 621] width 33 height 8
click at [892, 147] on span "Remove image" at bounding box center [907, 145] width 45 height 8
click at [849, 174] on input "56" at bounding box center [884, 175] width 99 height 18
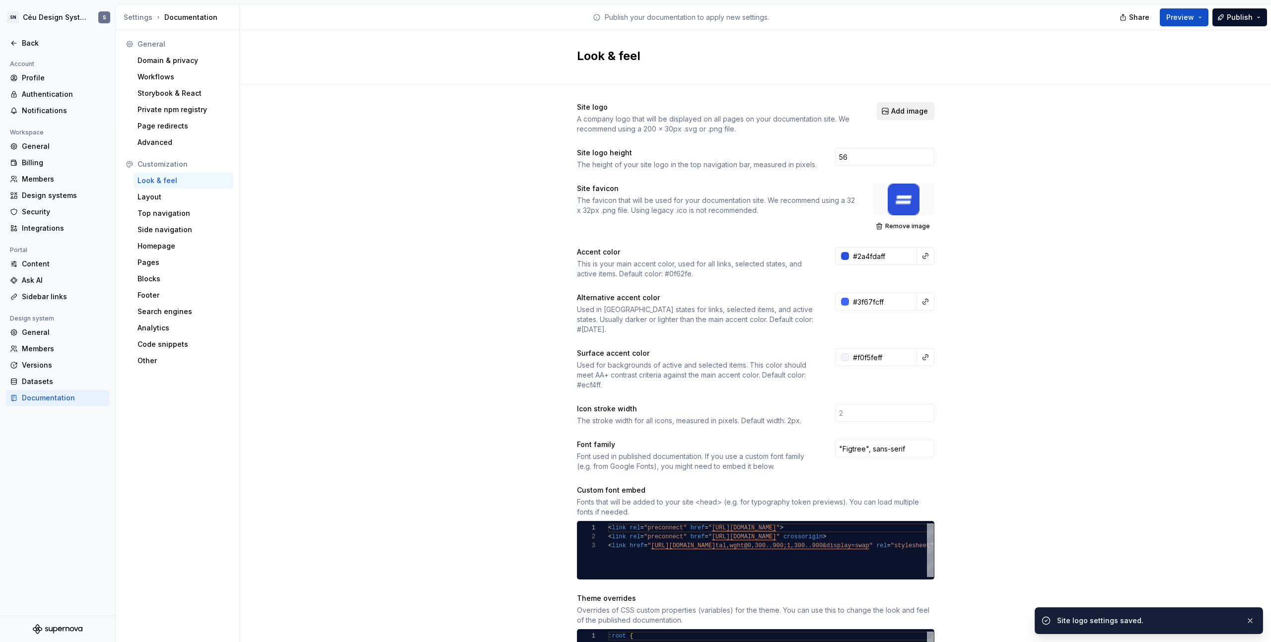
click at [893, 106] on span "Add image" at bounding box center [909, 111] width 37 height 10
click at [898, 118] on button "Add image" at bounding box center [905, 111] width 58 height 18
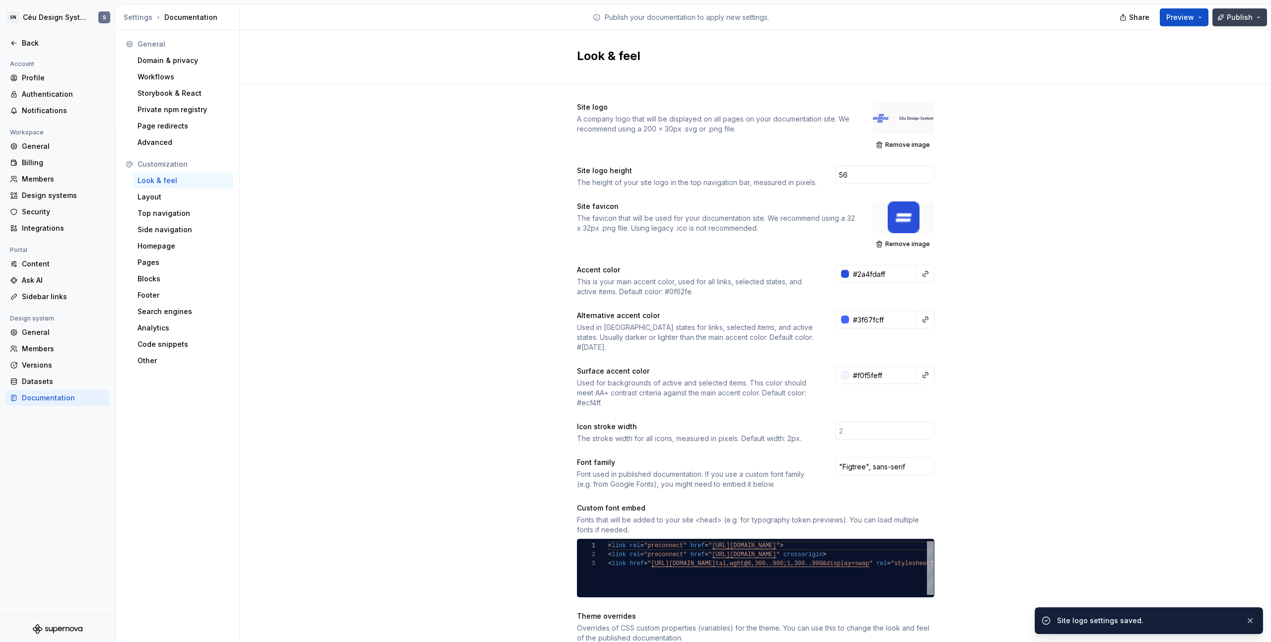
click at [1227, 23] on button "Publish" at bounding box center [1239, 17] width 55 height 18
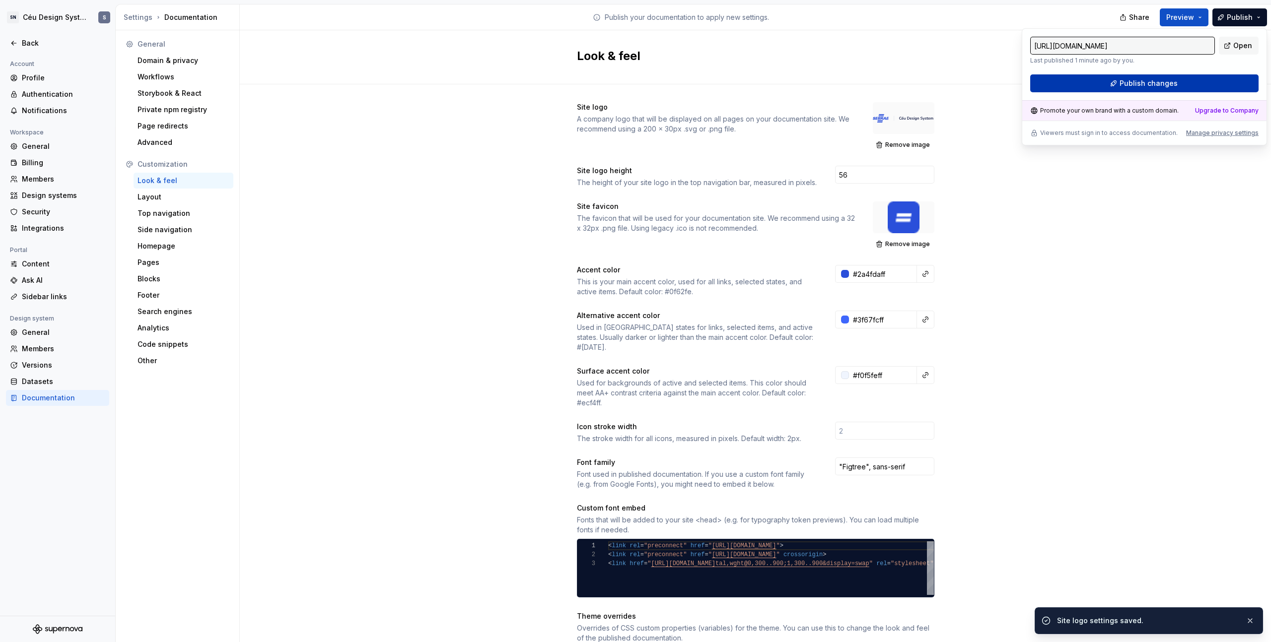
click at [1205, 81] on button "Publish changes" at bounding box center [1144, 83] width 228 height 18
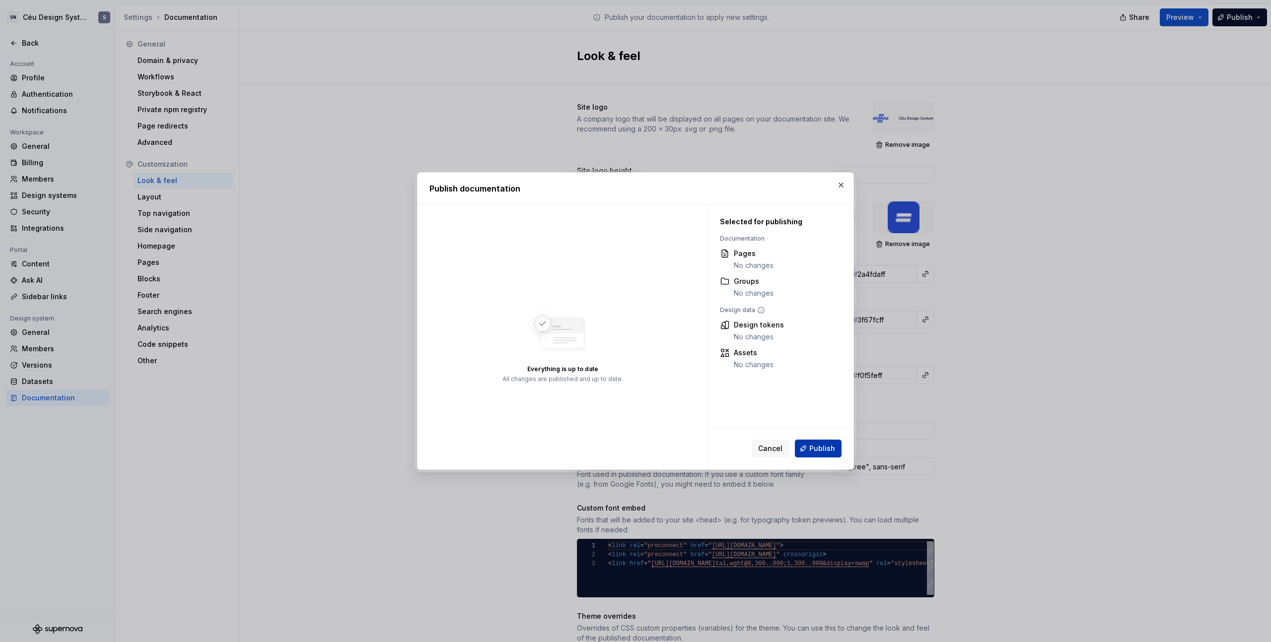
click at [821, 453] on span "Publish" at bounding box center [822, 449] width 26 height 10
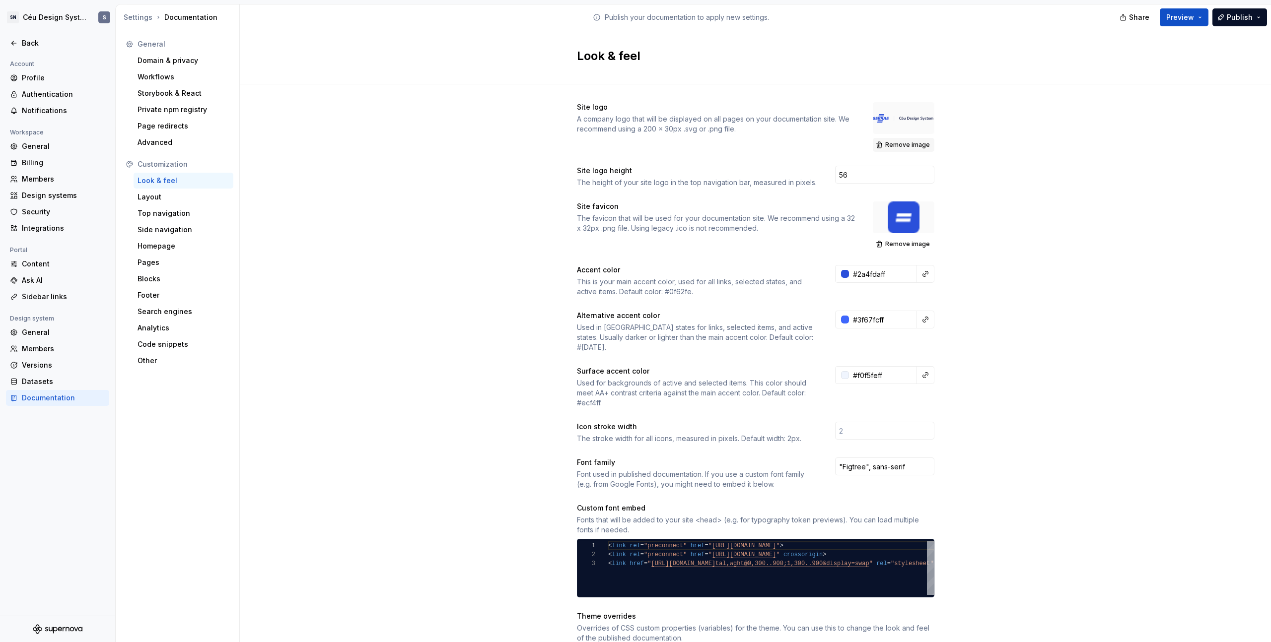
click at [900, 147] on span "Remove image" at bounding box center [907, 145] width 45 height 8
click at [898, 147] on div "Remove image" at bounding box center [904, 127] width 62 height 50
click at [898, 124] on div at bounding box center [904, 118] width 62 height 32
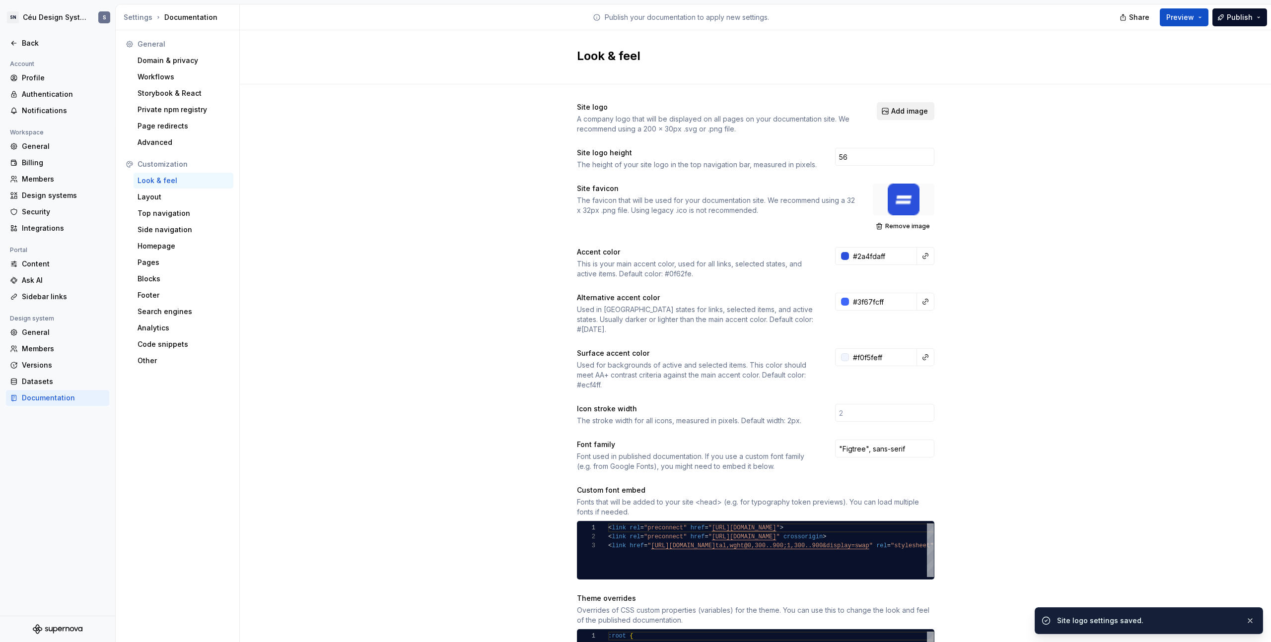
click at [902, 115] on span "Add image" at bounding box center [909, 111] width 37 height 10
click at [903, 113] on span "Add image" at bounding box center [909, 111] width 37 height 10
click at [910, 101] on div "Site logo A company logo that will be displayed on all pages on your documentat…" at bounding box center [755, 458] width 357 height 749
click at [906, 110] on span "Add image" at bounding box center [909, 111] width 37 height 10
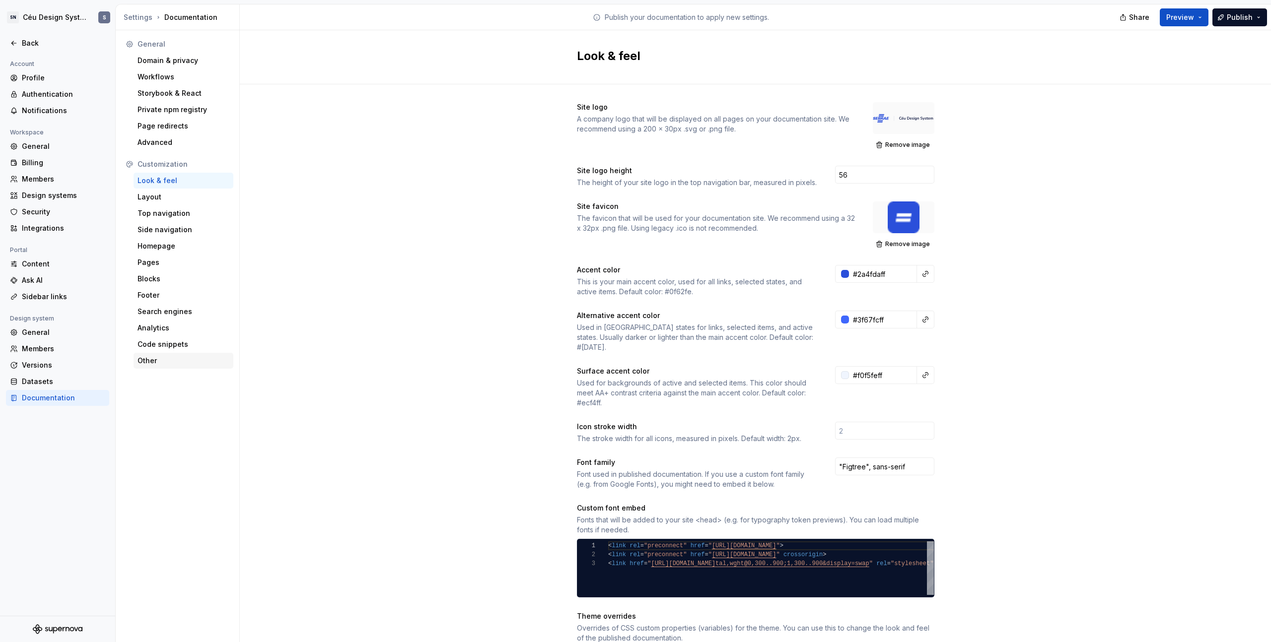
click at [166, 357] on div "Other" at bounding box center [183, 361] width 92 height 10
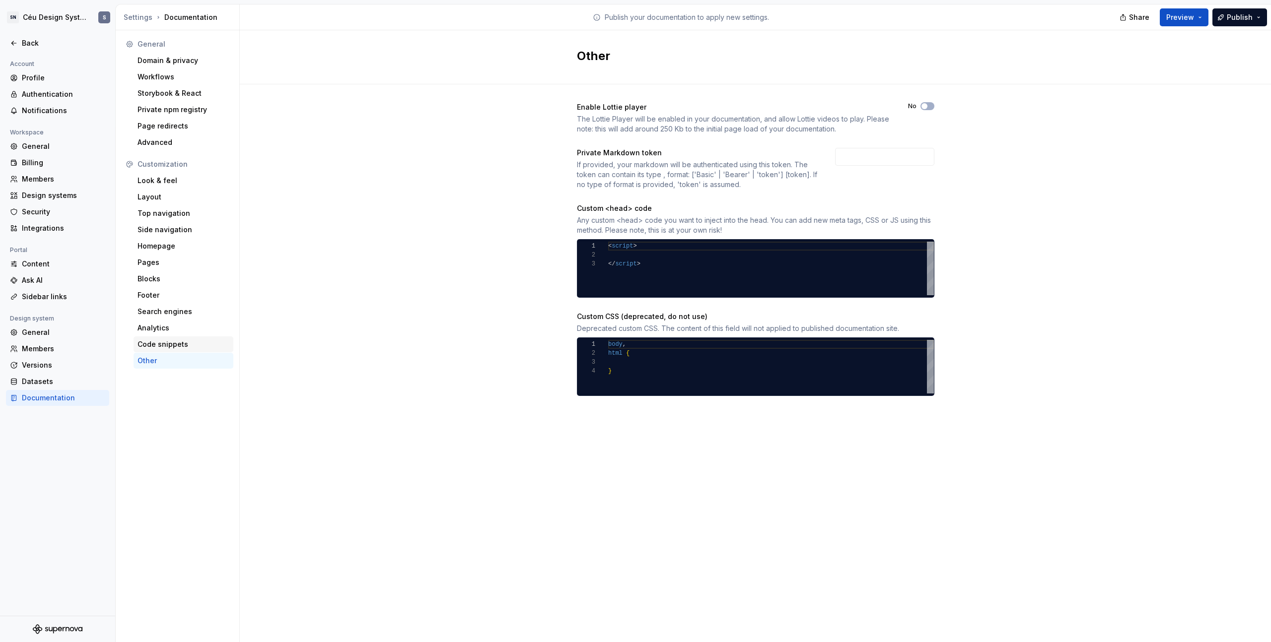
click at [159, 345] on div "Code snippets" at bounding box center [183, 344] width 92 height 10
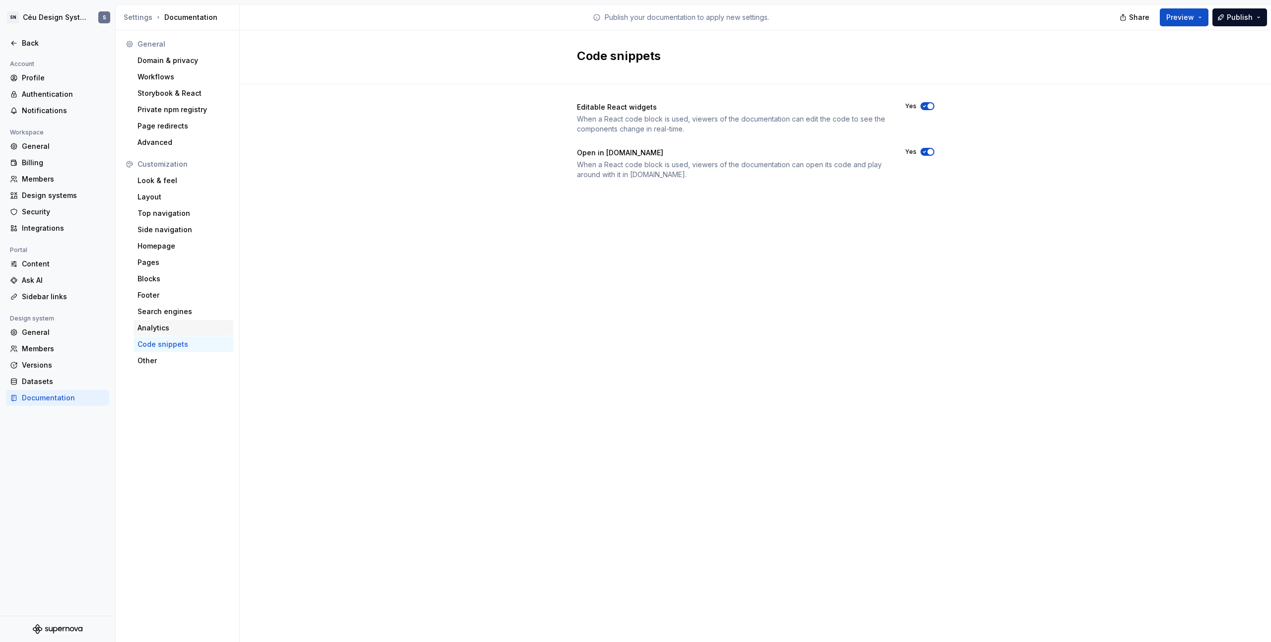
click at [171, 331] on div "Analytics" at bounding box center [183, 328] width 92 height 10
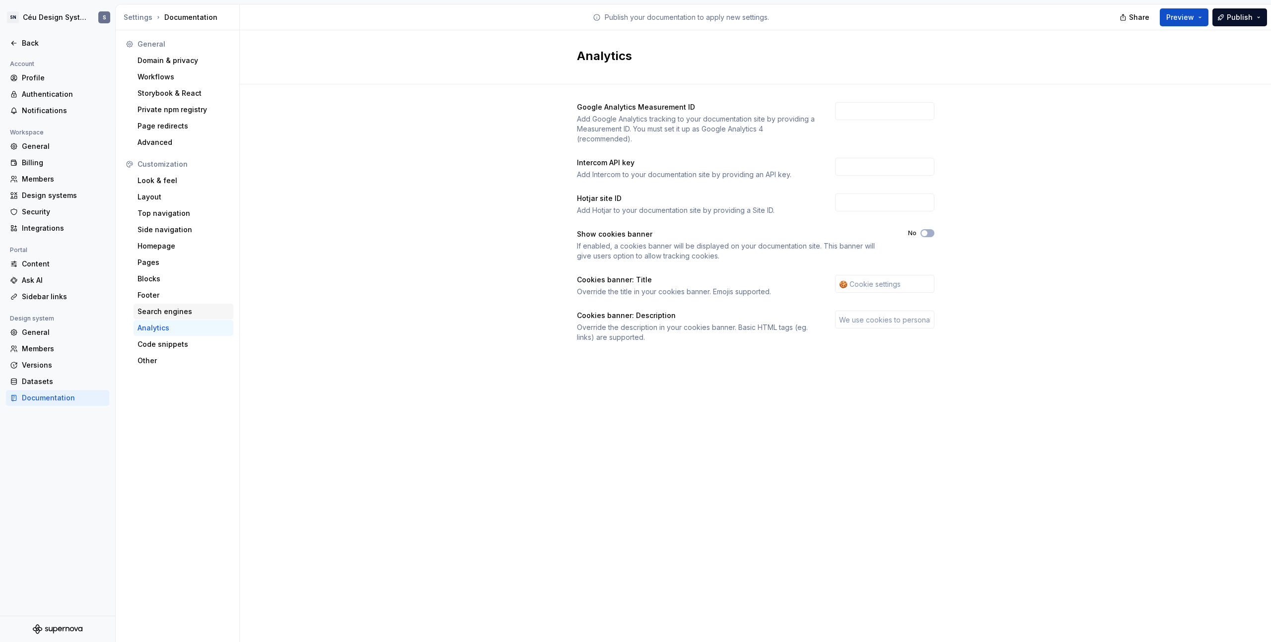
click at [188, 312] on div "Search engines" at bounding box center [183, 312] width 92 height 10
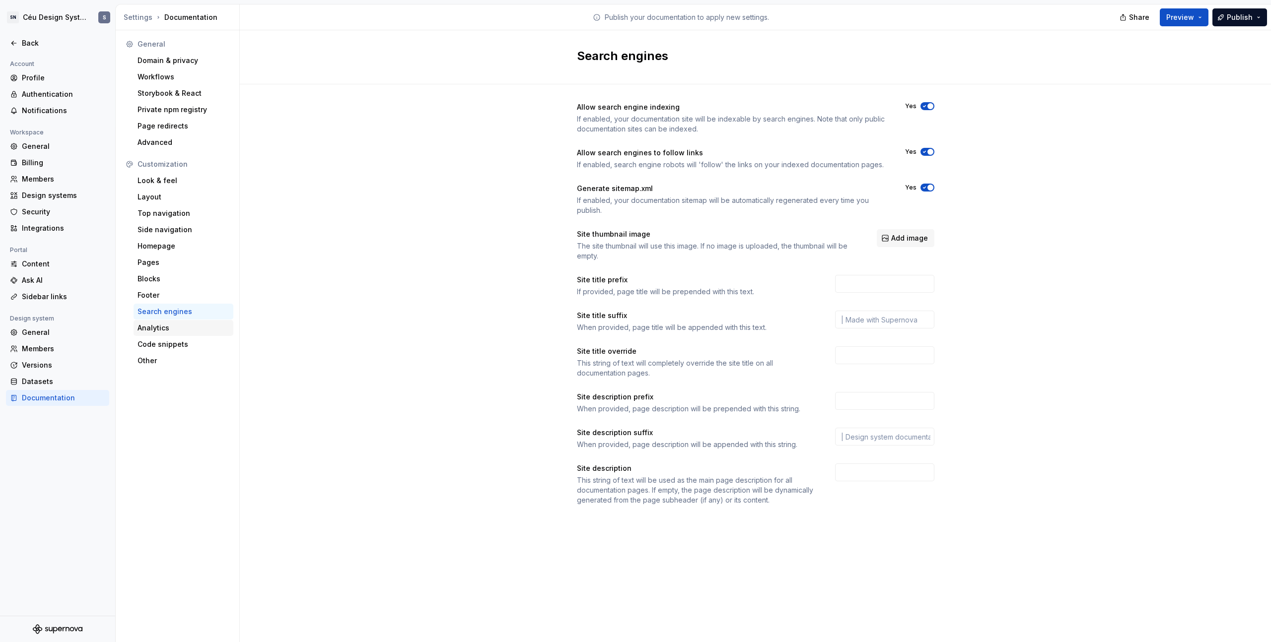
click at [178, 329] on div "Analytics" at bounding box center [183, 328] width 92 height 10
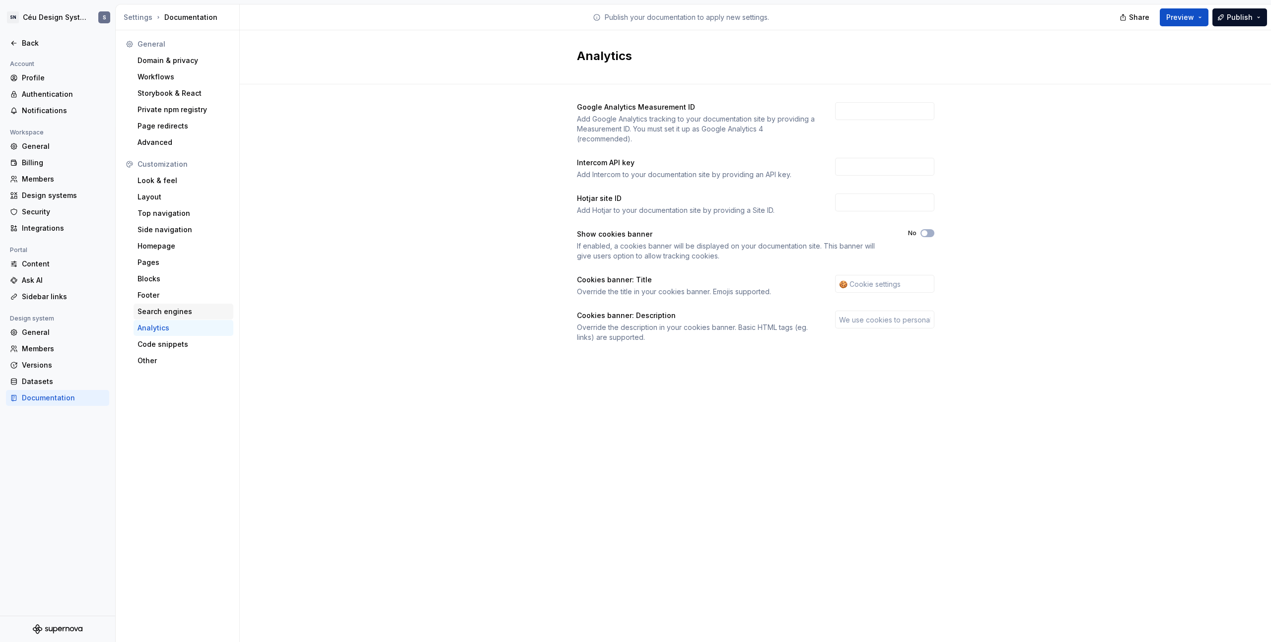
click at [186, 314] on div "Search engines" at bounding box center [183, 312] width 92 height 10
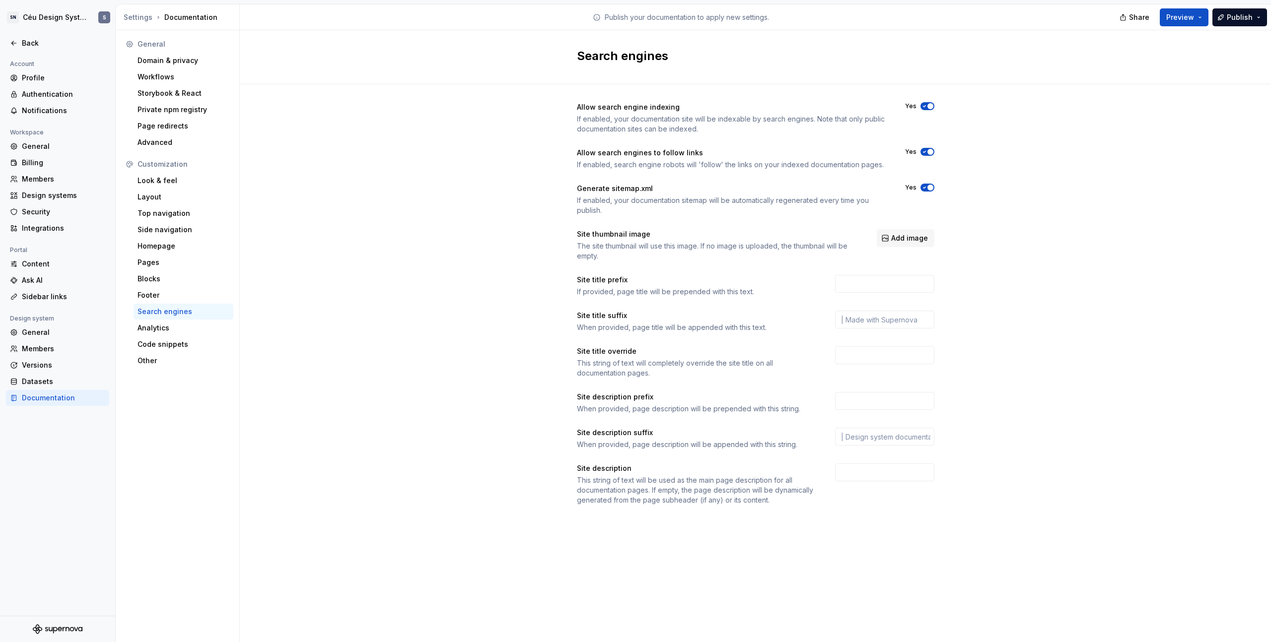
click at [914, 309] on div "Allow search engine indexing If enabled, your documentation site will be indexa…" at bounding box center [755, 303] width 357 height 403
click at [913, 320] on input "text" at bounding box center [884, 320] width 99 height 18
paste input "•"
drag, startPoint x: 843, startPoint y: 321, endPoint x: 832, endPoint y: 321, distance: 10.4
click at [832, 321] on div "Site title suffix When provided, page title will be appended with this text. • …" at bounding box center [755, 322] width 357 height 22
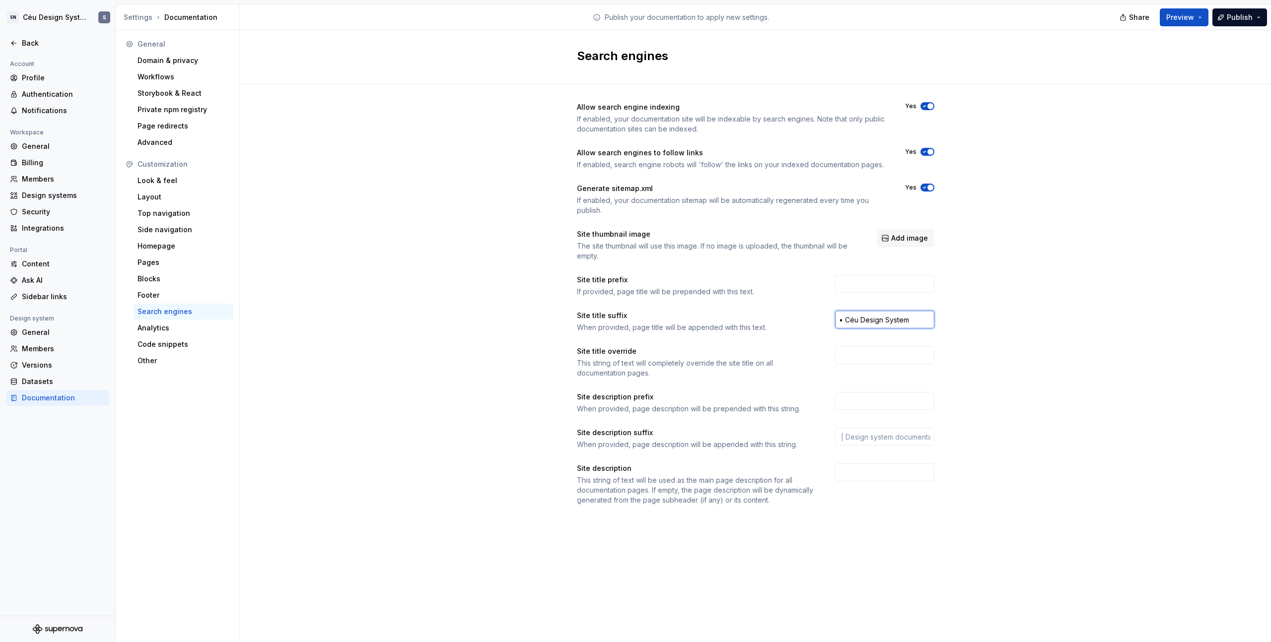
paste input "|"
click at [844, 319] on input "| Céu Design System" at bounding box center [884, 320] width 99 height 18
type input "| Céu Design System"
click at [1076, 307] on div "Allow search engine indexing If enabled, your documentation site will be indexa…" at bounding box center [755, 313] width 1031 height 459
drag, startPoint x: 1241, startPoint y: 14, endPoint x: 977, endPoint y: 162, distance: 302.0
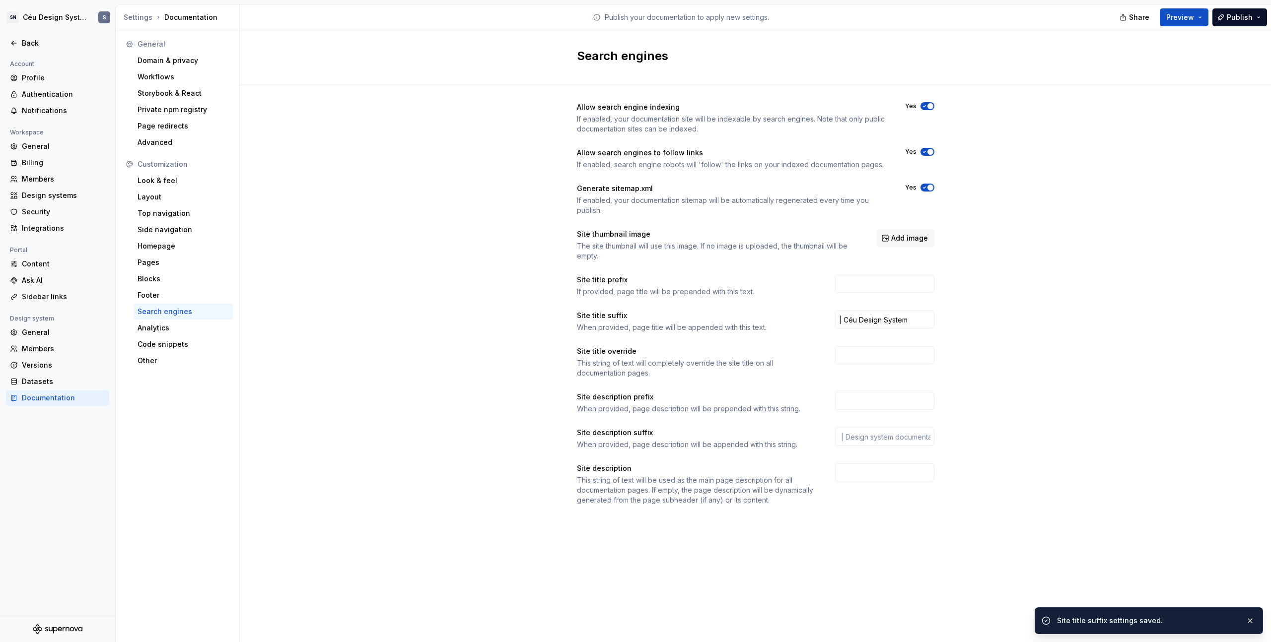
click at [977, 162] on div "Settings Documentation Publish your documentation to apply new settings. Share …" at bounding box center [693, 323] width 1155 height 638
click at [1236, 19] on span "Publish" at bounding box center [1239, 17] width 26 height 10
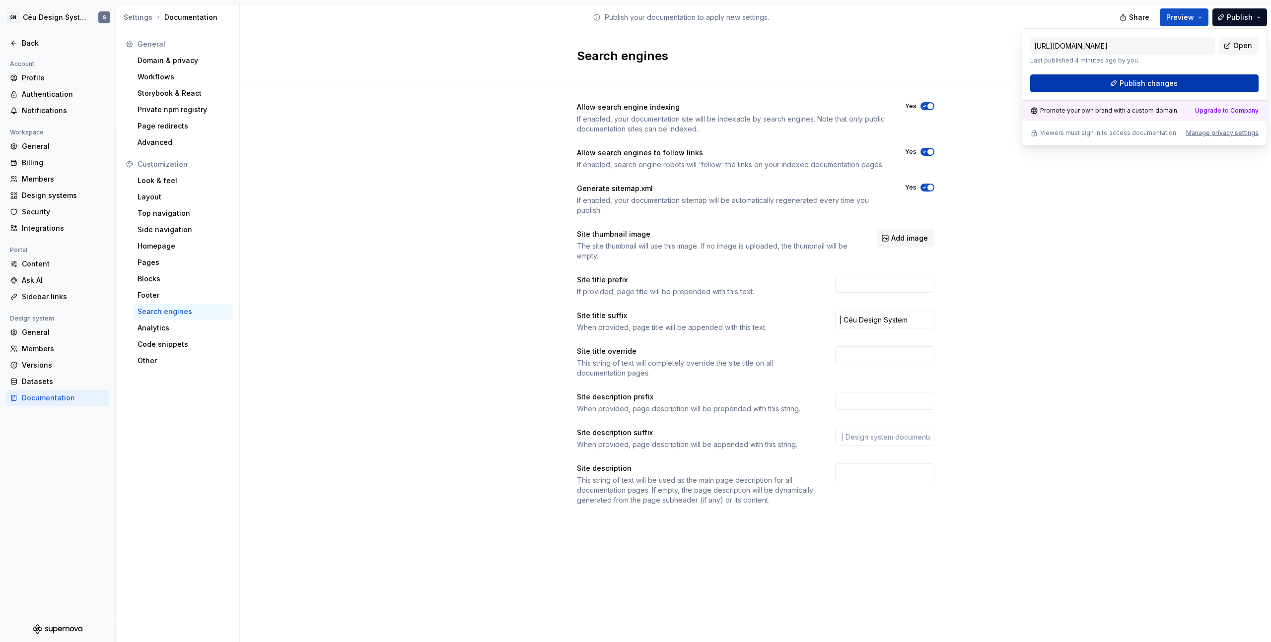
click at [1167, 90] on button "Publish changes" at bounding box center [1144, 83] width 228 height 18
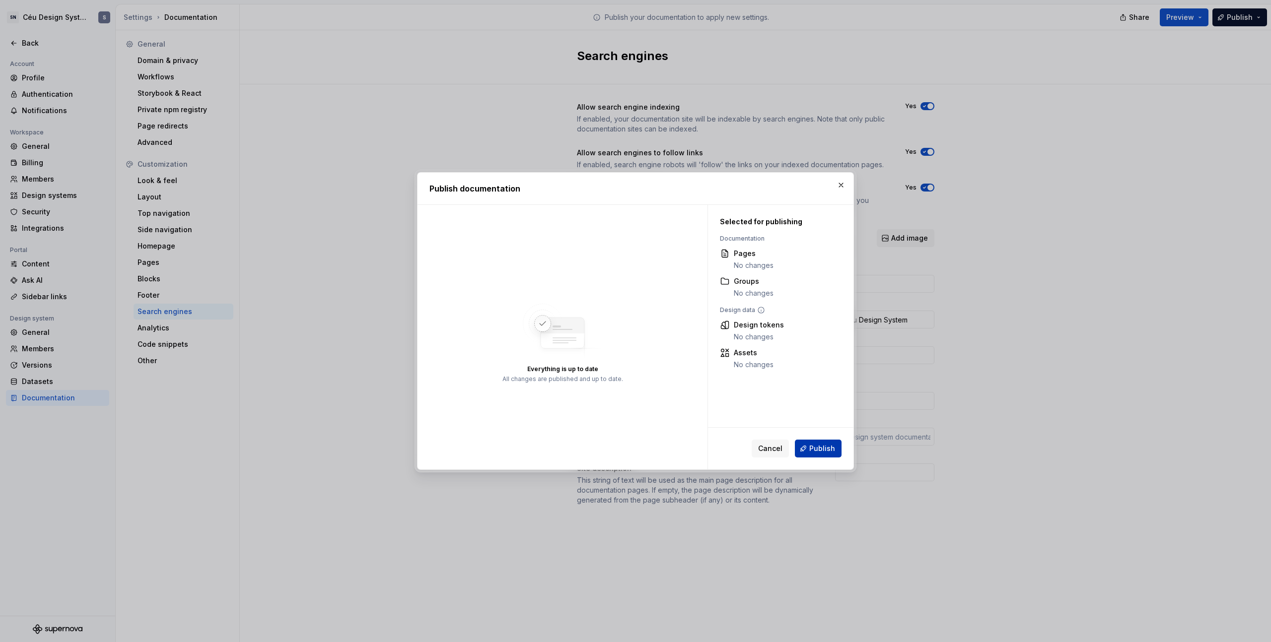
click at [812, 451] on span "Publish" at bounding box center [822, 449] width 26 height 10
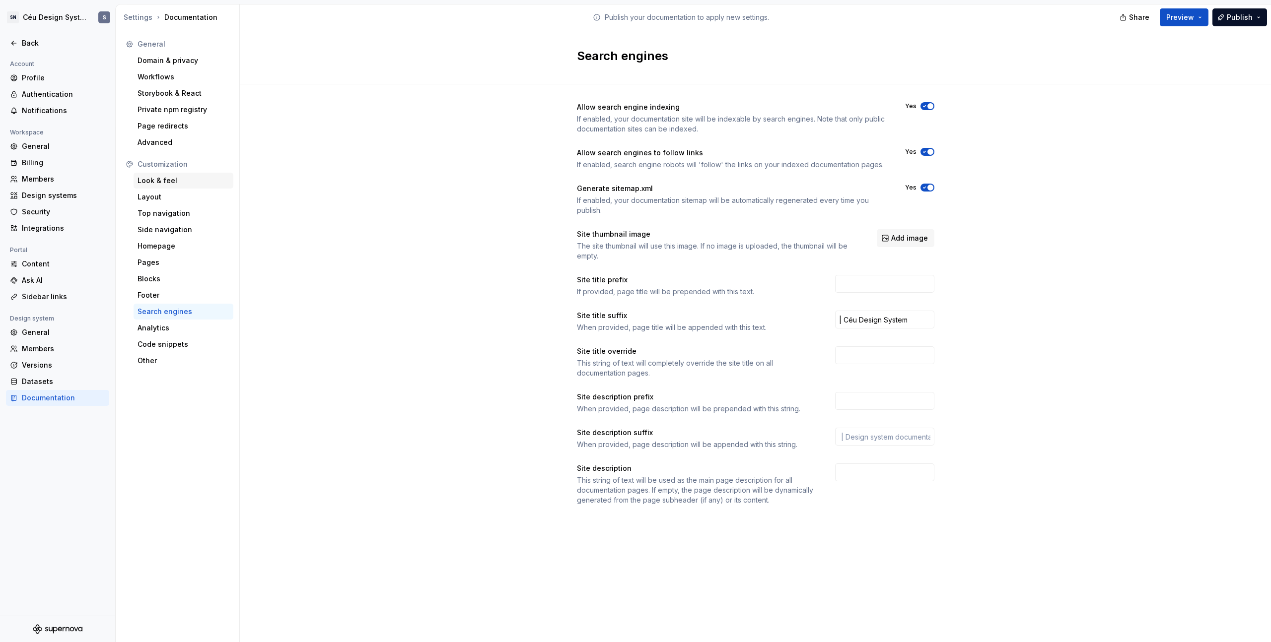
click at [160, 182] on div "Look & feel" at bounding box center [183, 181] width 92 height 10
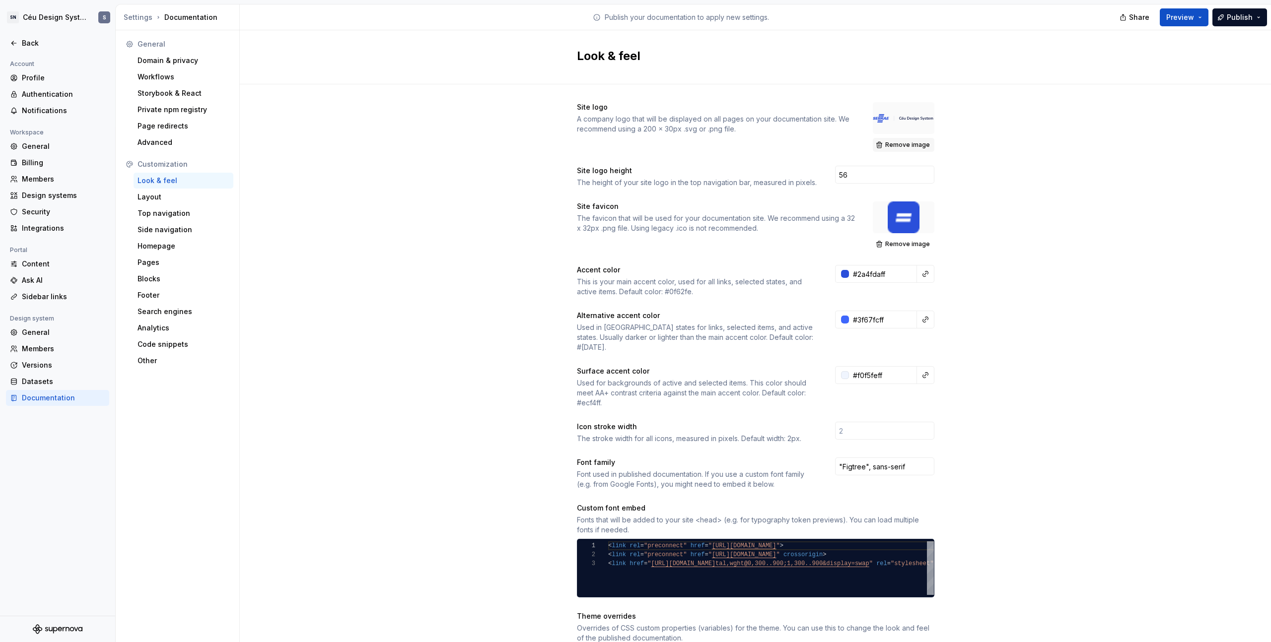
click at [891, 141] on span "Remove image" at bounding box center [907, 145] width 45 height 8
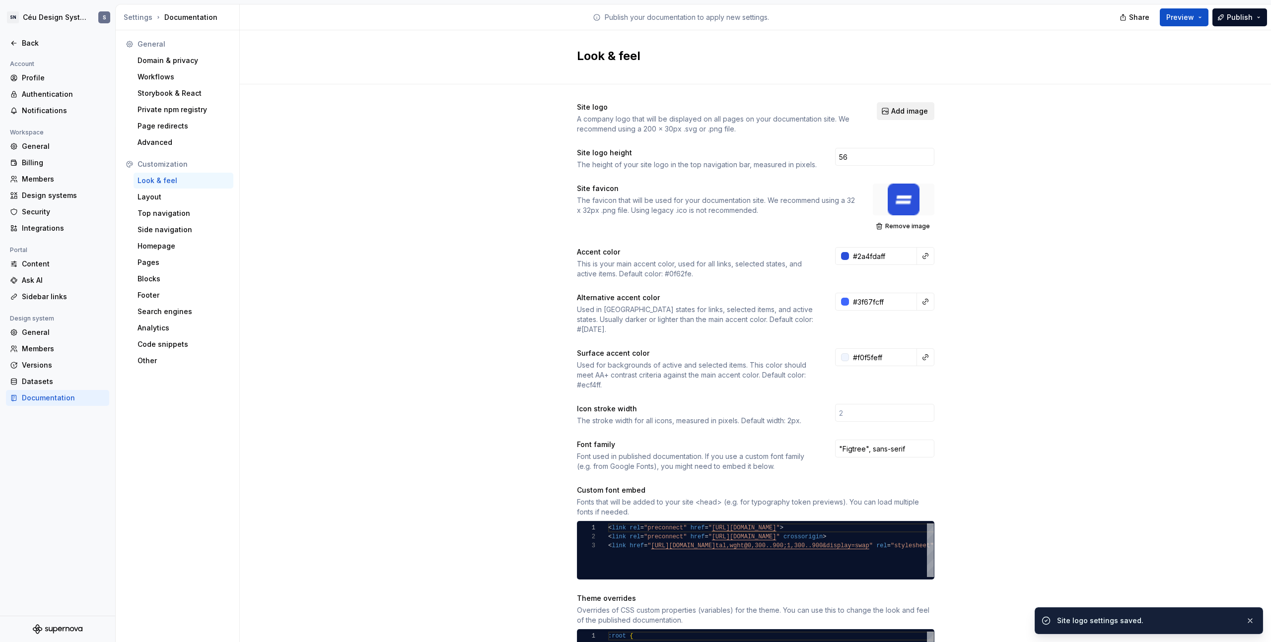
click at [905, 108] on span "Add image" at bounding box center [909, 111] width 37 height 10
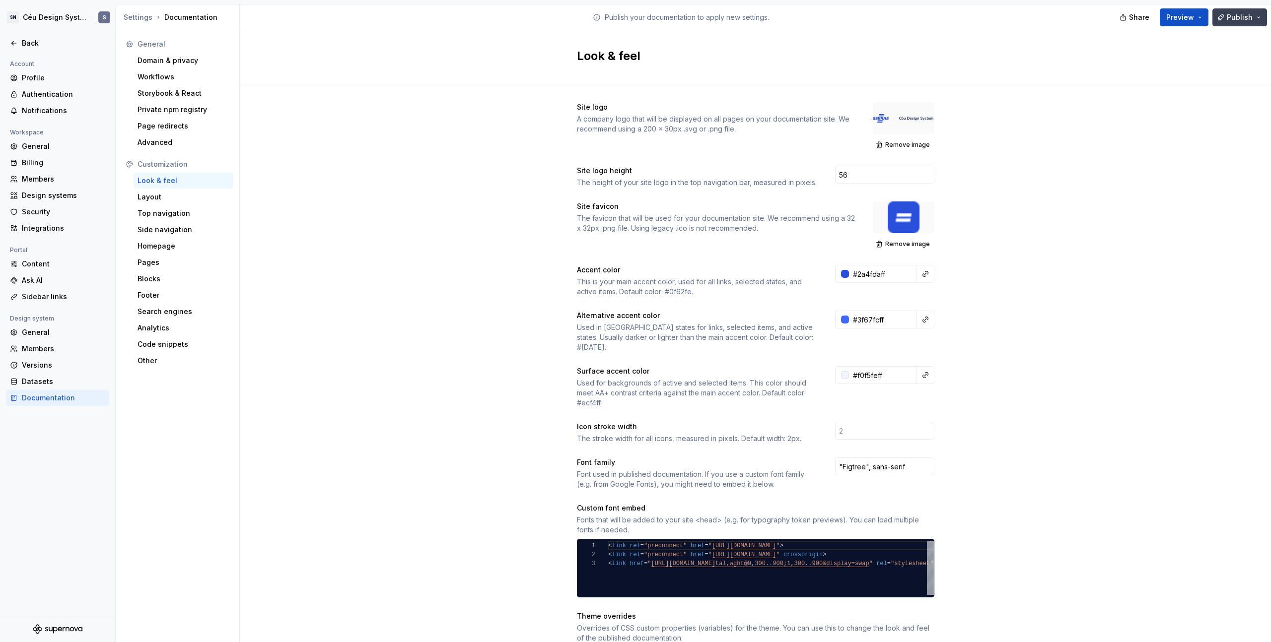
click at [1241, 16] on span "Publish" at bounding box center [1239, 17] width 26 height 10
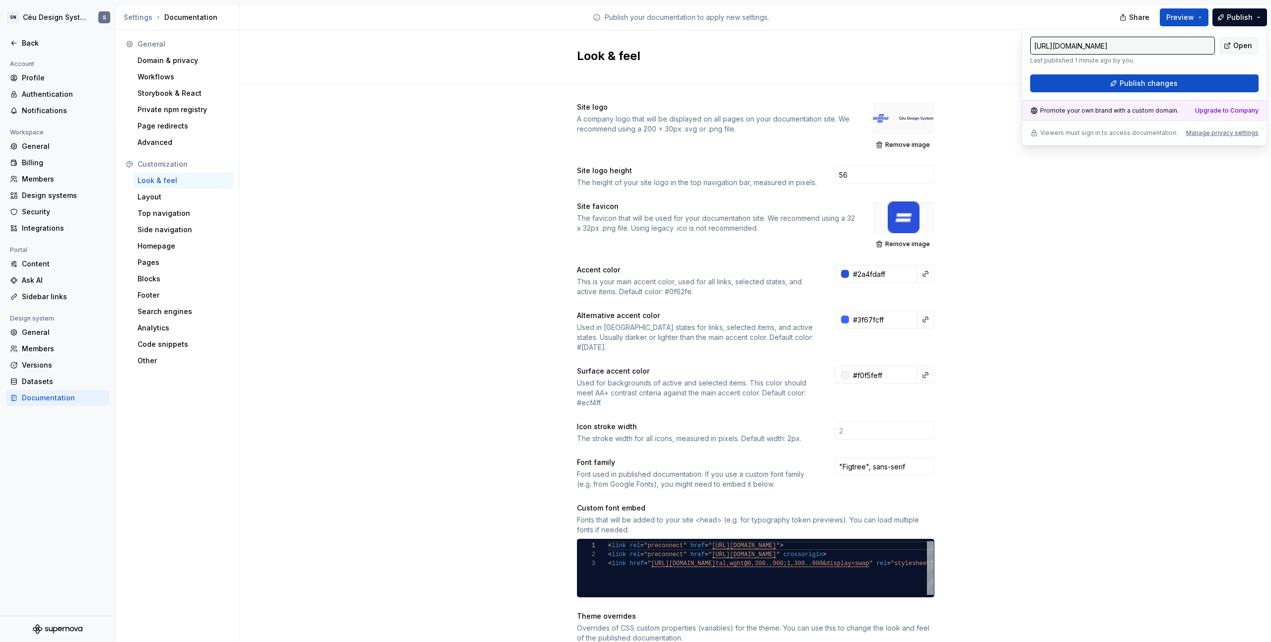
click at [1152, 73] on div "[URL][DOMAIN_NAME] Last published 1 minute ago by you. Open Publish changes" at bounding box center [1144, 65] width 228 height 56
click at [1154, 81] on span "Publish changes" at bounding box center [1148, 83] width 58 height 10
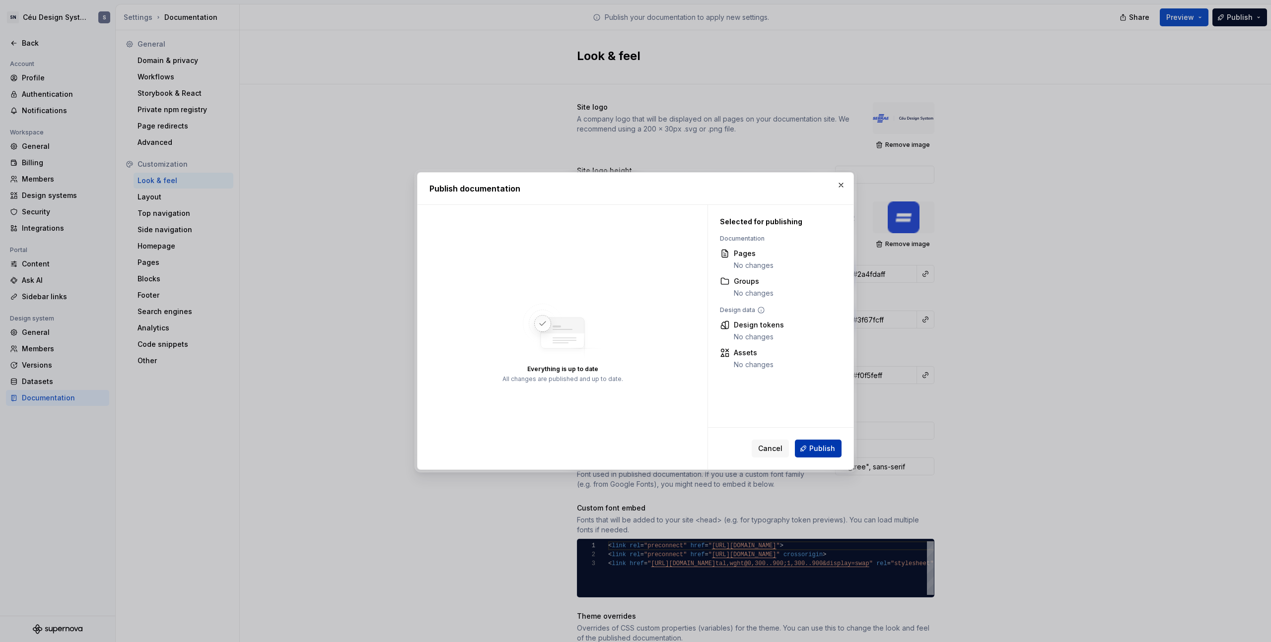
click at [825, 457] on button "Publish" at bounding box center [818, 449] width 47 height 18
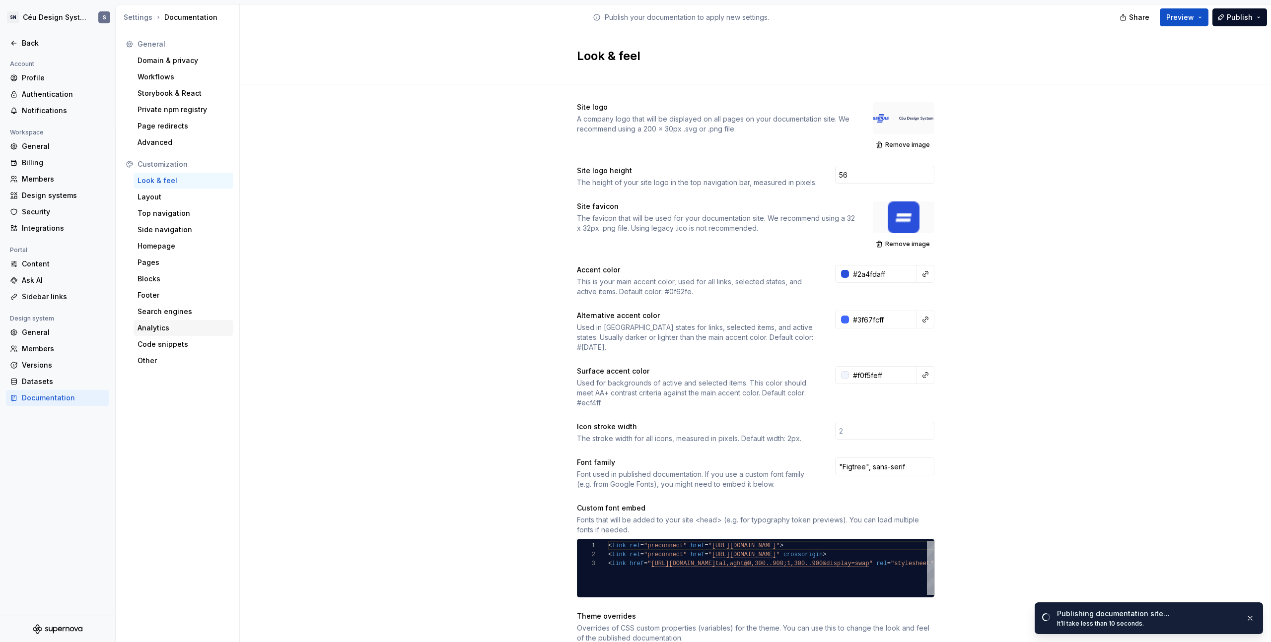
scroll to position [6, 0]
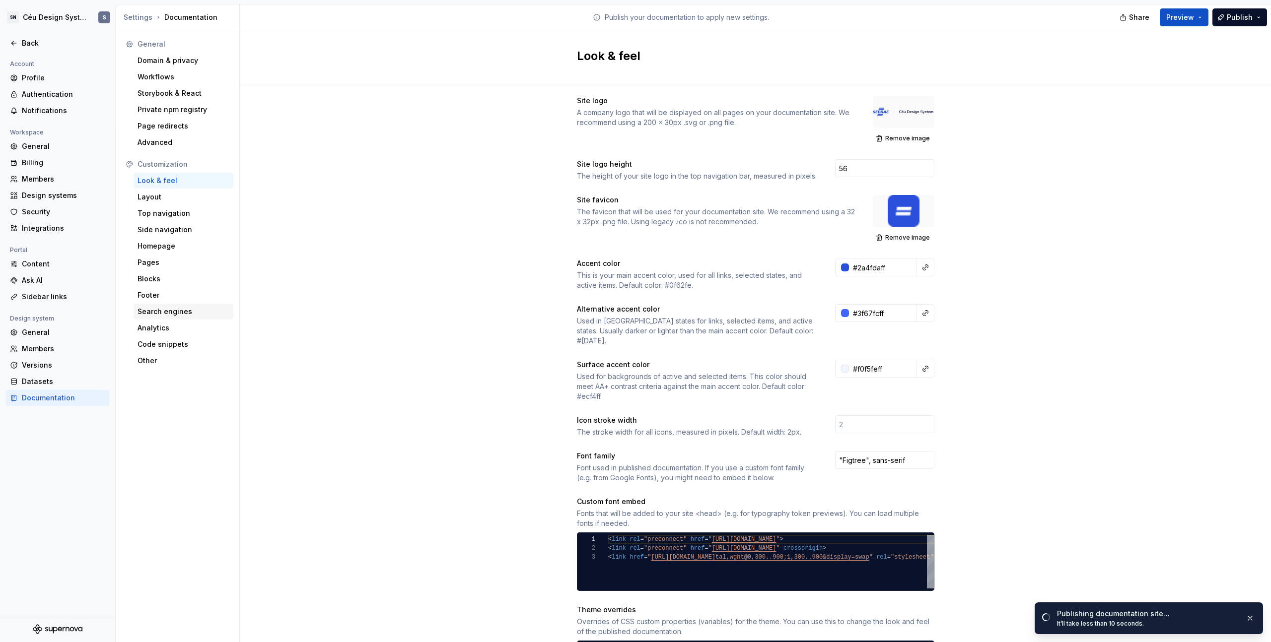
click at [166, 313] on div "Search engines" at bounding box center [183, 312] width 92 height 10
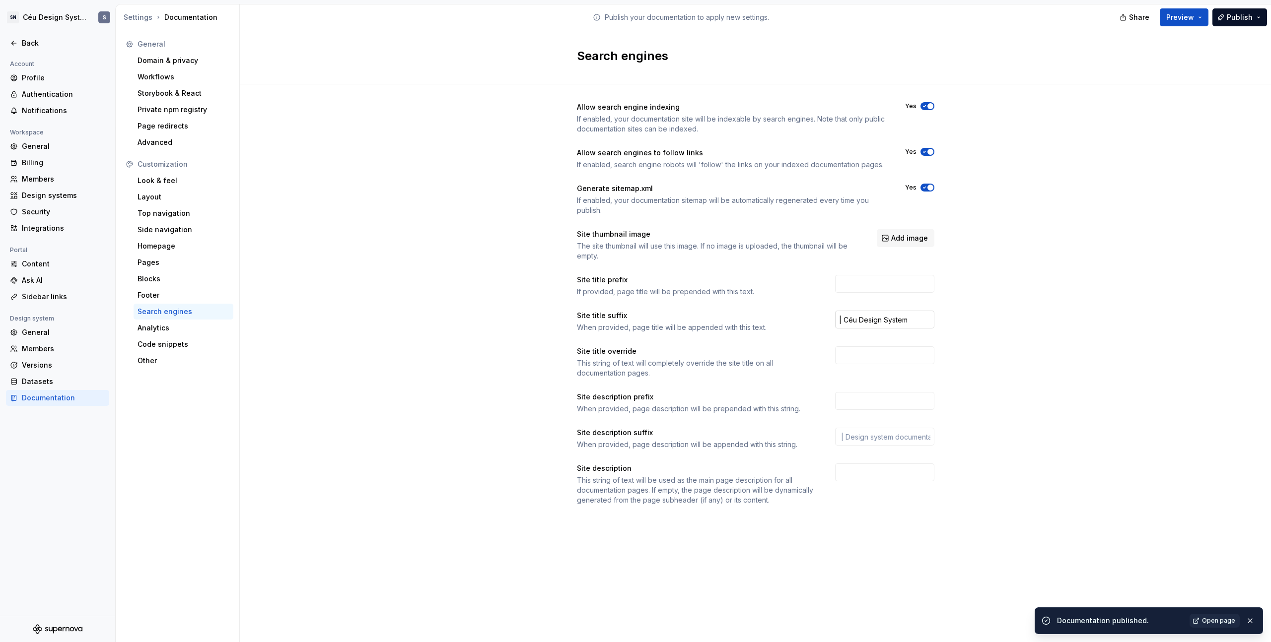
click at [840, 318] on input "| Céu Design System" at bounding box center [884, 320] width 99 height 18
click at [839, 317] on input "| Céu Design System" at bounding box center [884, 320] width 99 height 18
click at [837, 317] on input "| Céu Design System" at bounding box center [884, 320] width 99 height 18
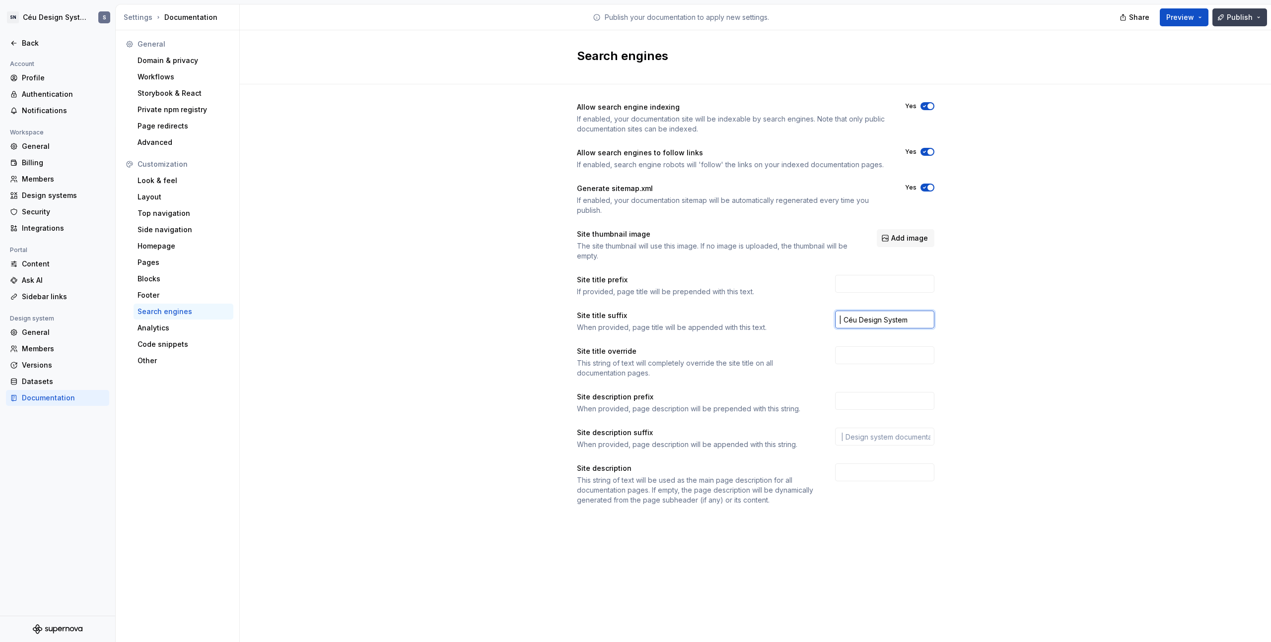
type input "| Céu Design System"
click at [1228, 24] on button "Publish" at bounding box center [1239, 17] width 55 height 18
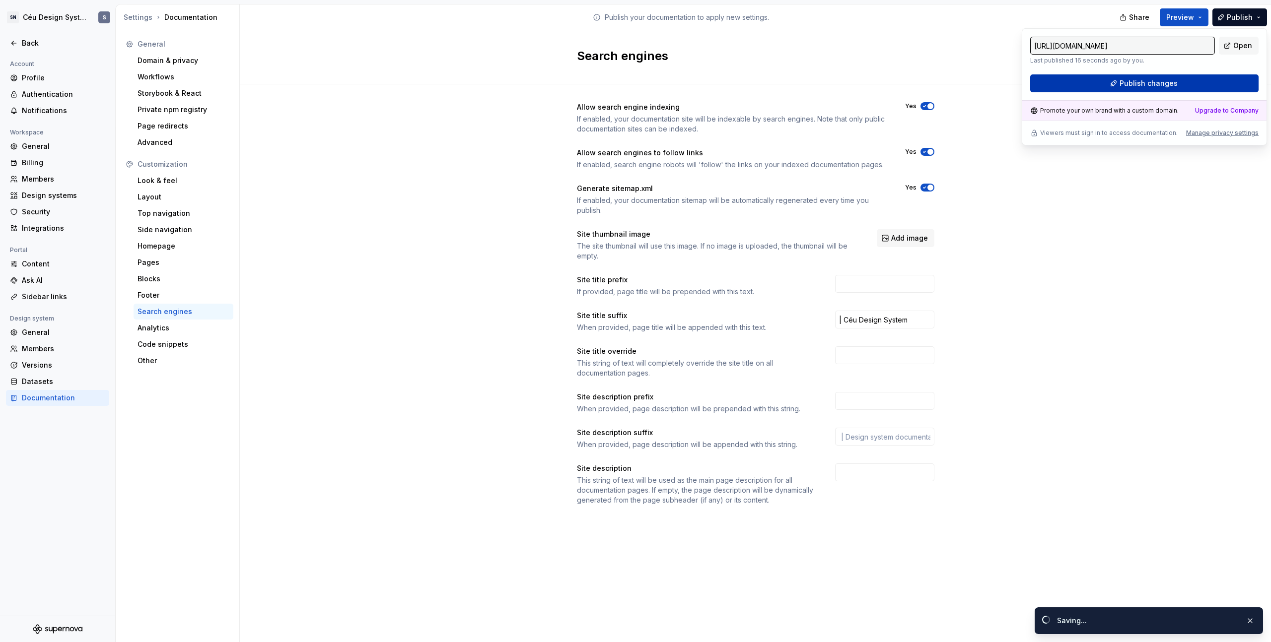
click at [1218, 83] on button "Publish changes" at bounding box center [1144, 83] width 228 height 18
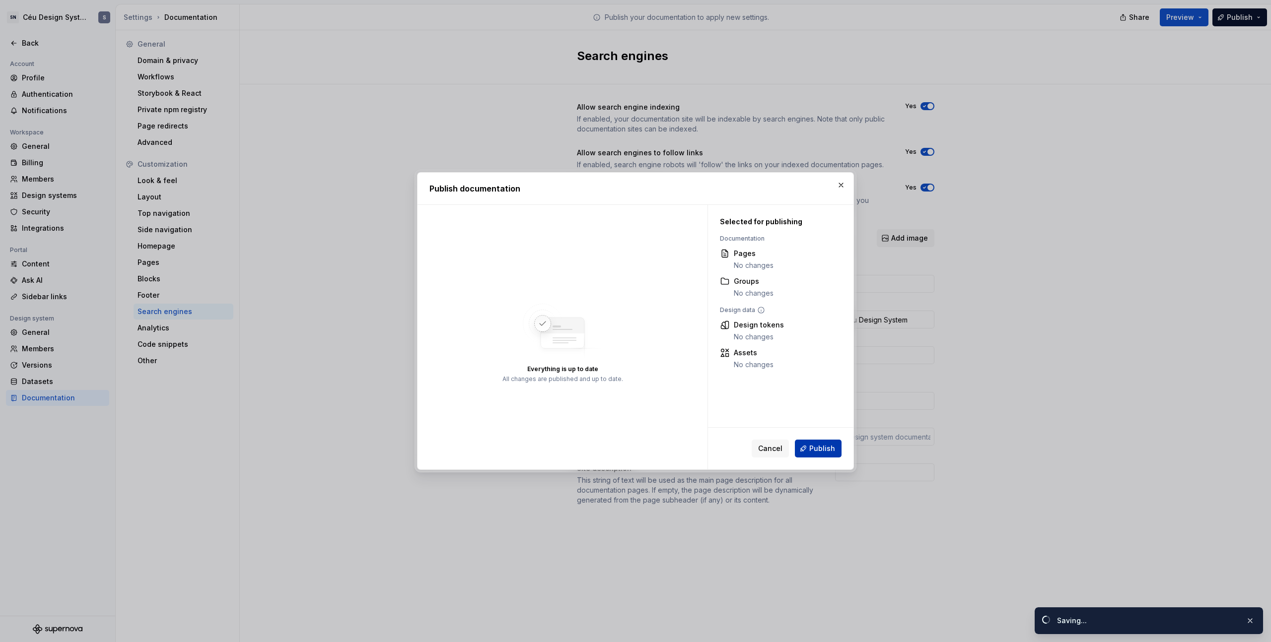
click at [813, 448] on span "Publish" at bounding box center [822, 449] width 26 height 10
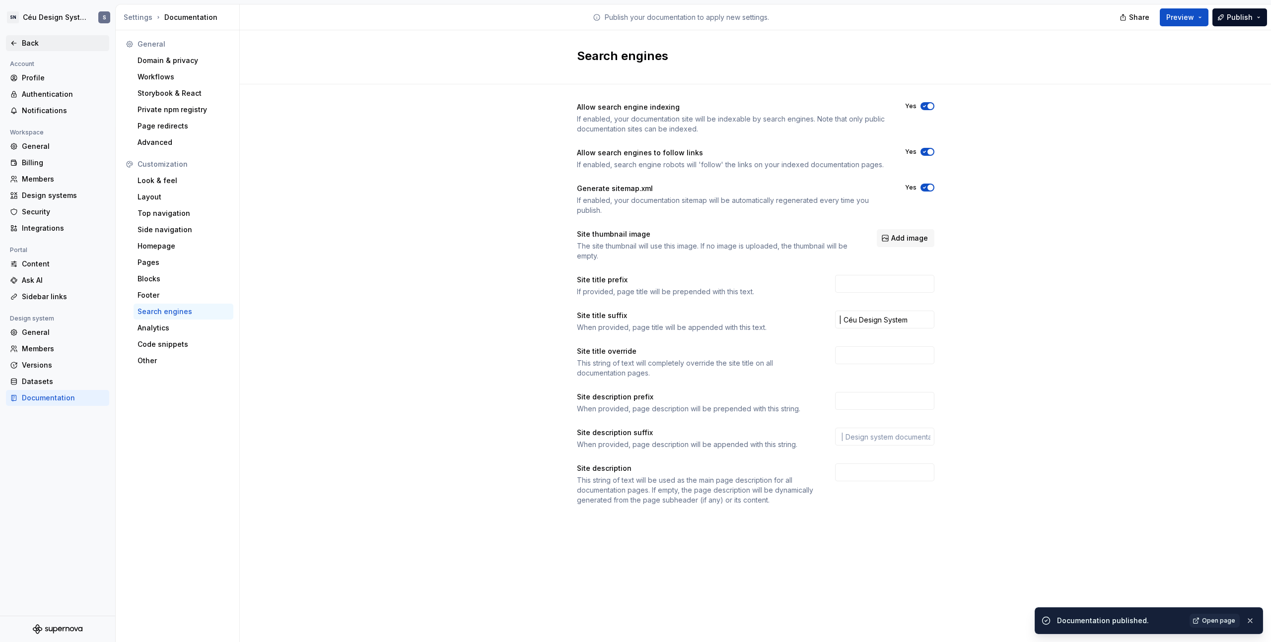
click at [17, 43] on icon at bounding box center [14, 43] width 8 height 8
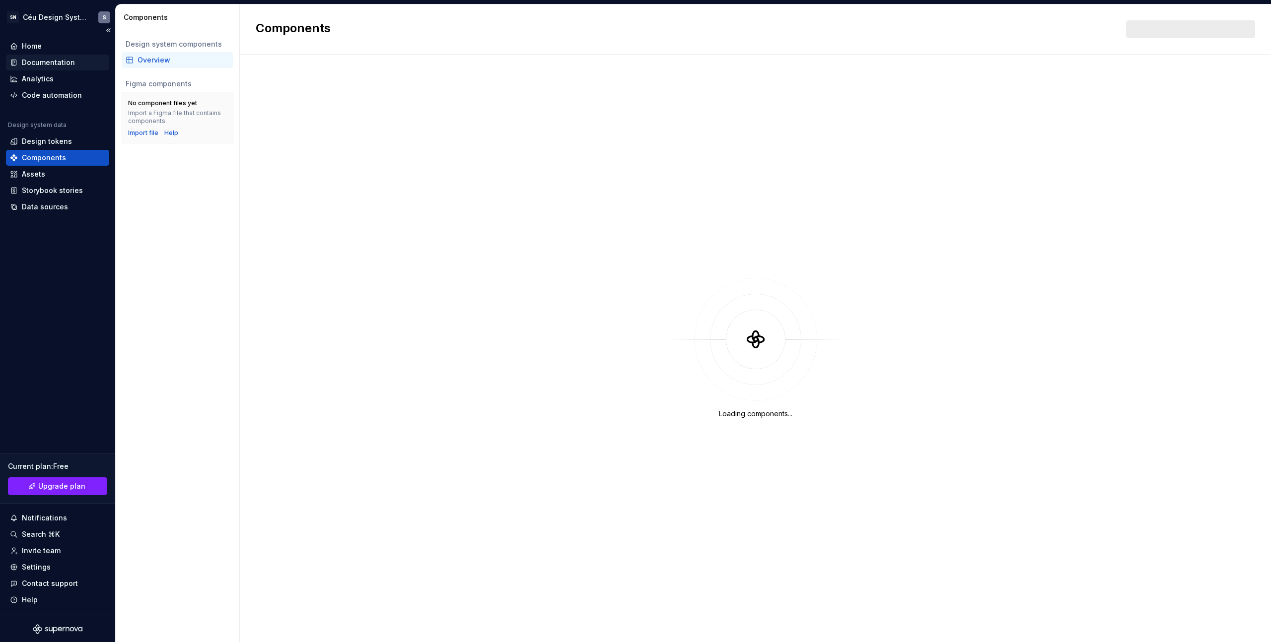
click at [40, 66] on div "Documentation" at bounding box center [48, 63] width 53 height 10
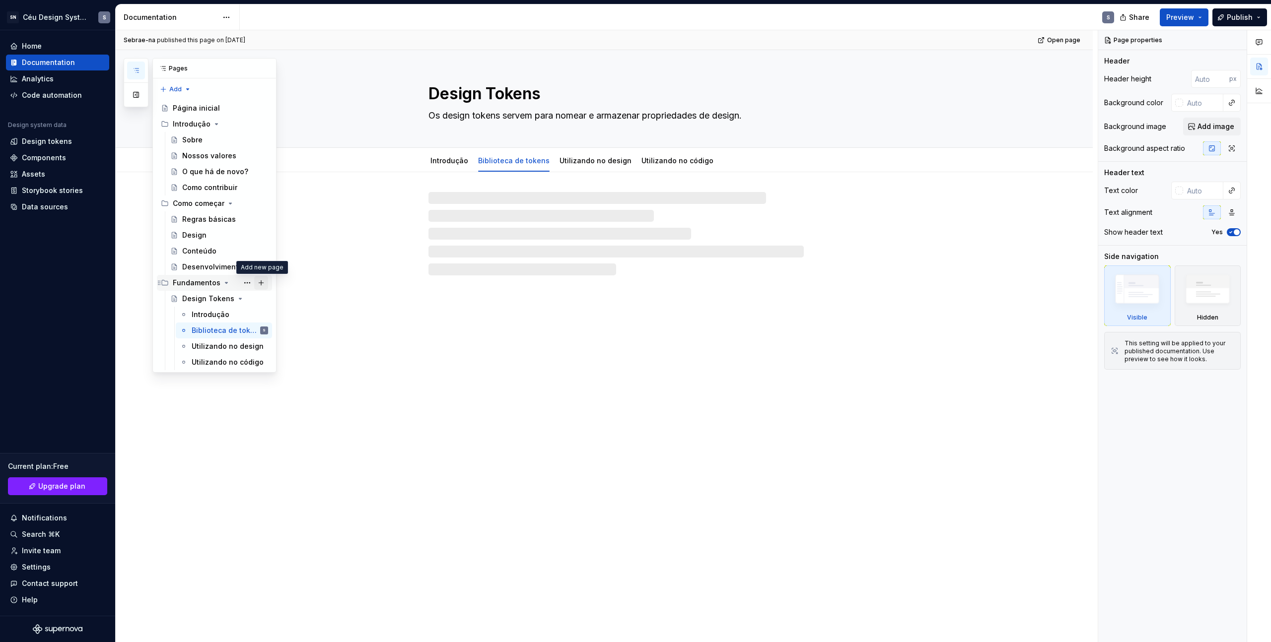
click at [259, 282] on button "Page tree" at bounding box center [261, 283] width 14 height 14
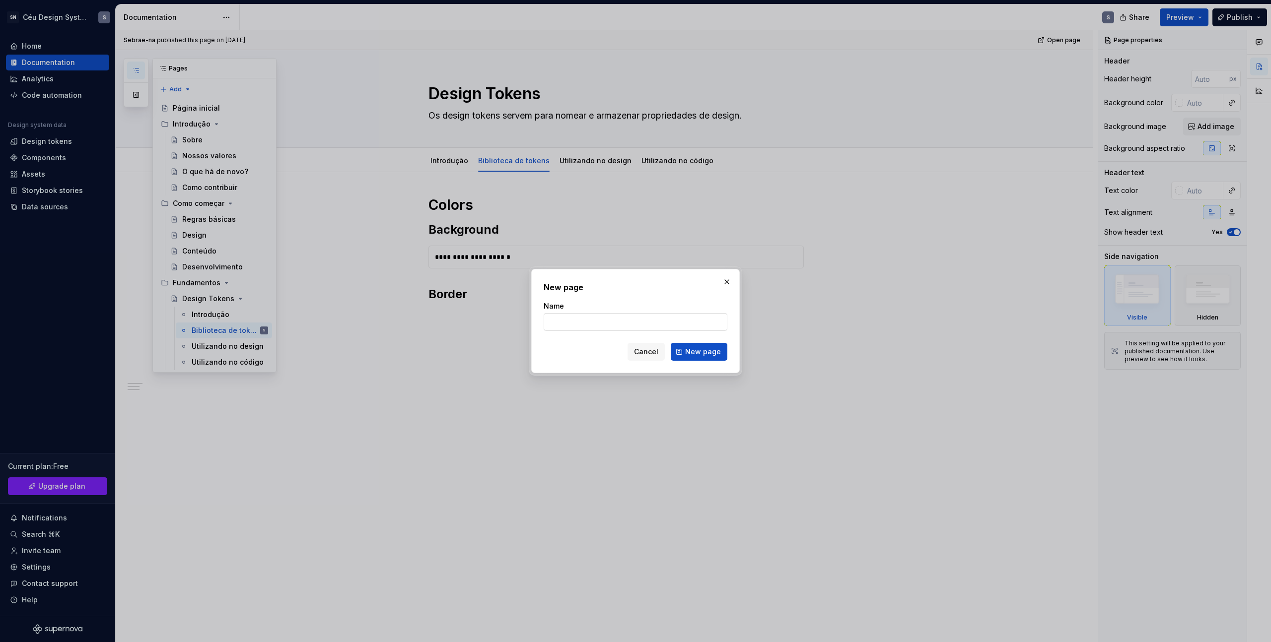
type textarea "*"
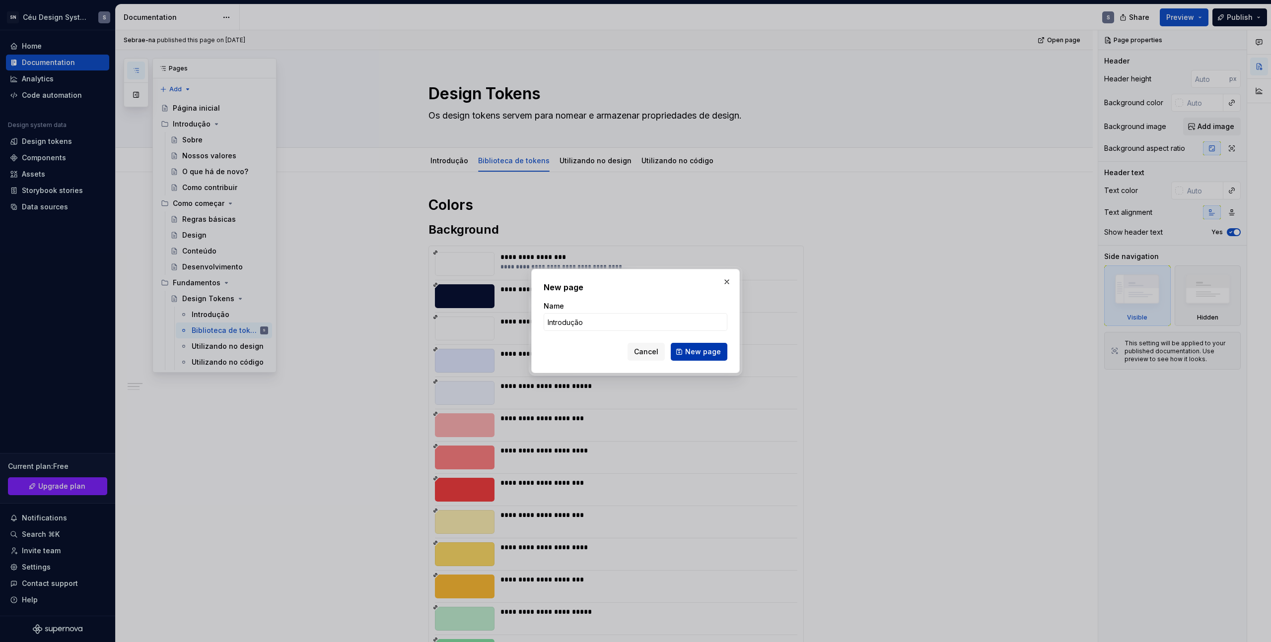
type input "Introdução"
click at [713, 356] on span "New page" at bounding box center [703, 352] width 36 height 10
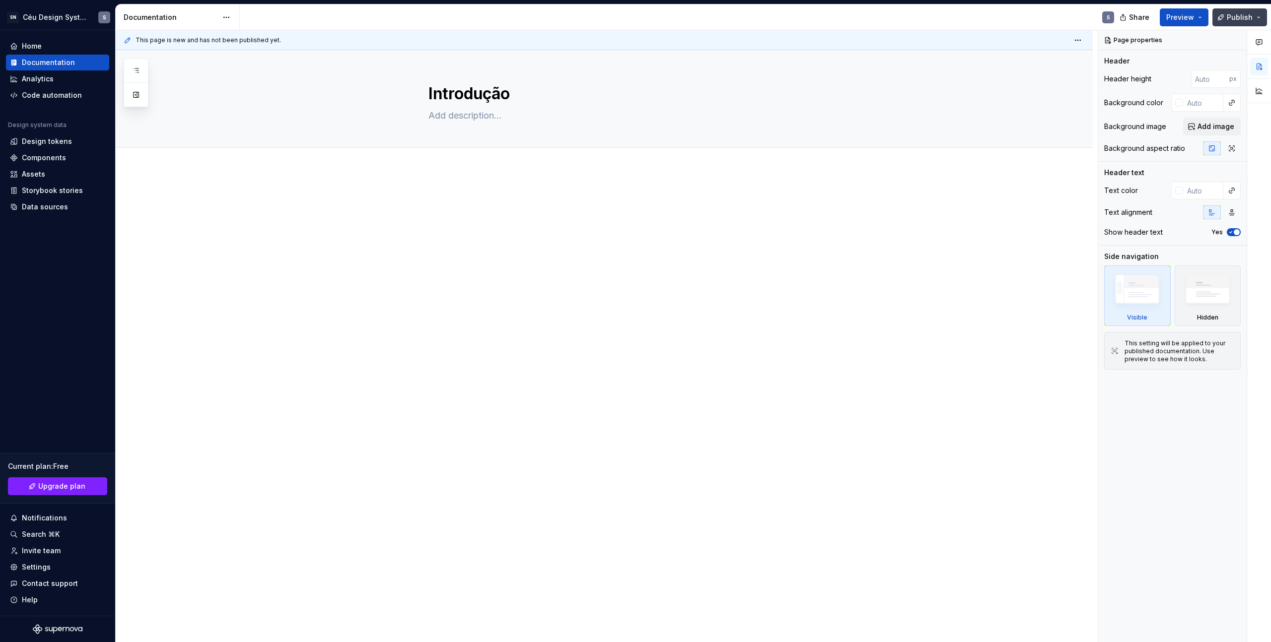
click at [1239, 15] on span "Publish" at bounding box center [1239, 17] width 26 height 10
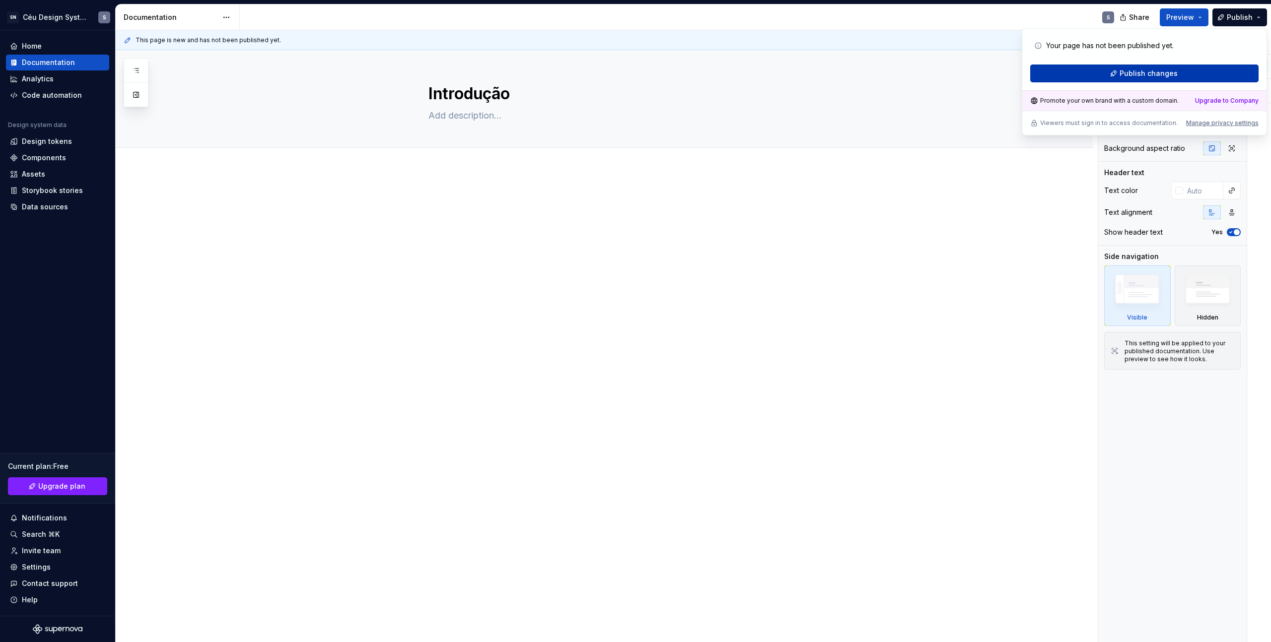
click at [1186, 77] on button "Publish changes" at bounding box center [1144, 74] width 228 height 18
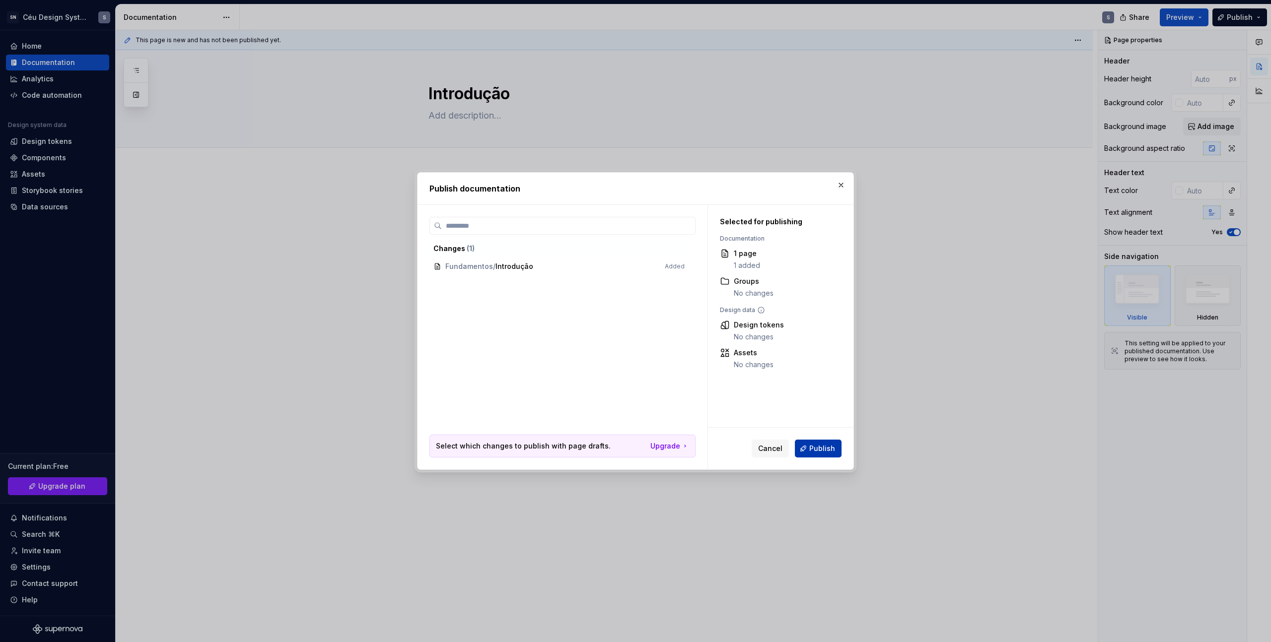
click at [819, 456] on button "Publish" at bounding box center [818, 449] width 47 height 18
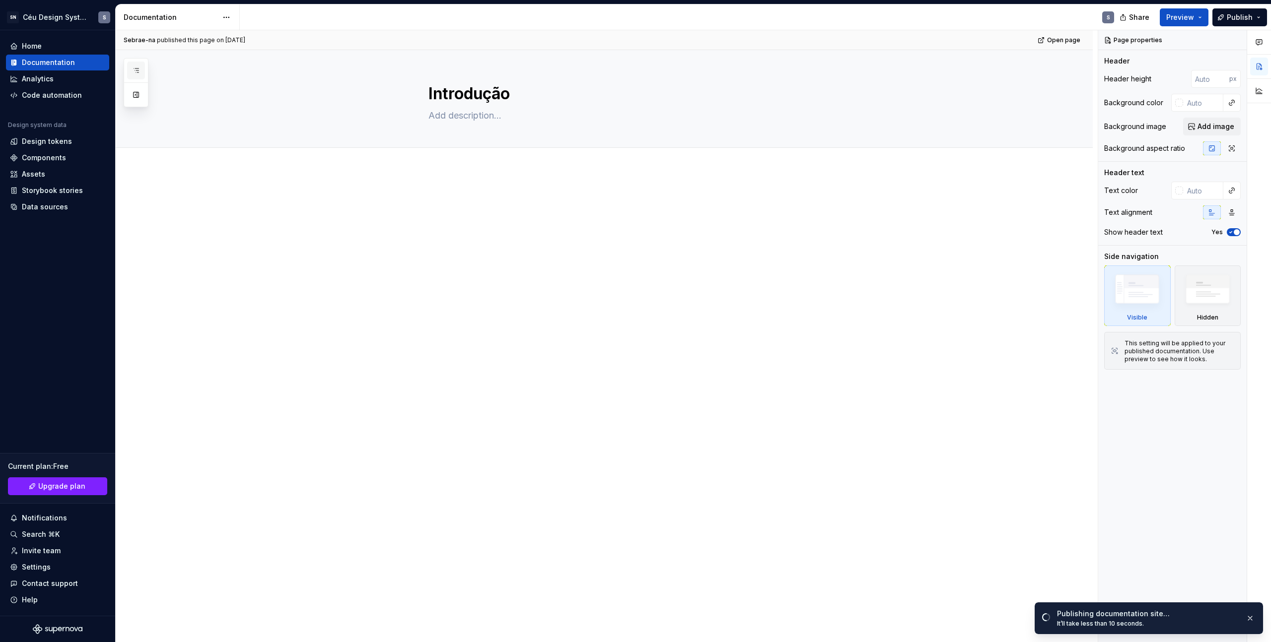
click at [135, 65] on button "button" at bounding box center [136, 71] width 18 height 18
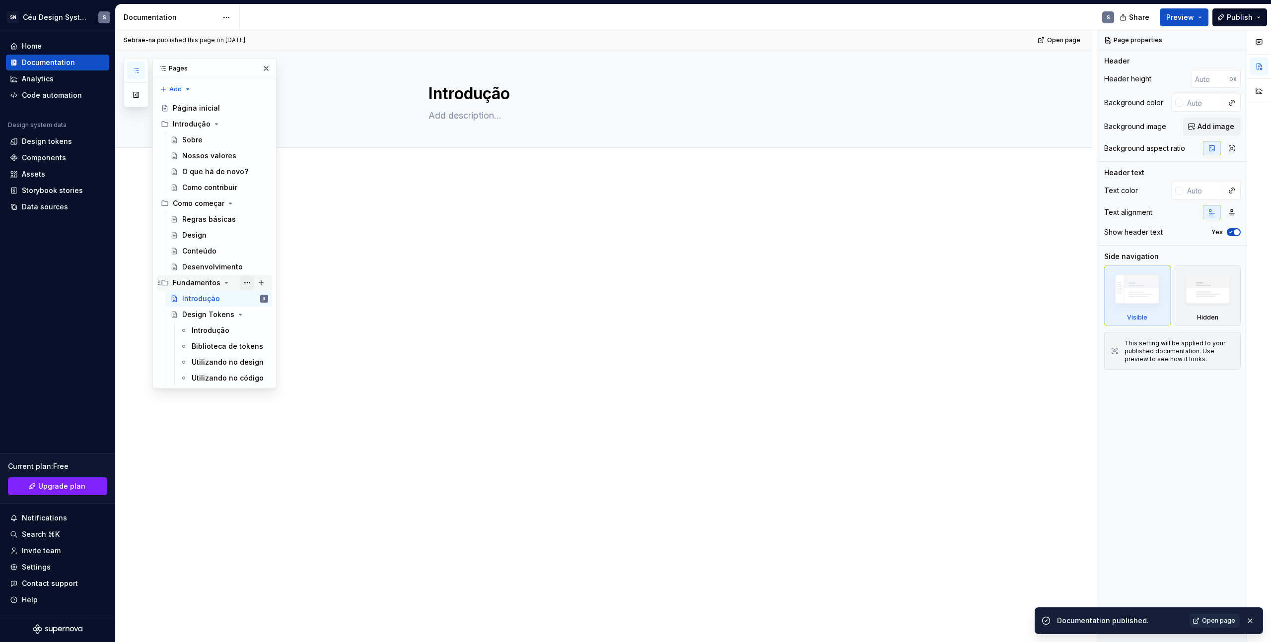
click at [248, 281] on button "Page tree" at bounding box center [247, 283] width 14 height 14
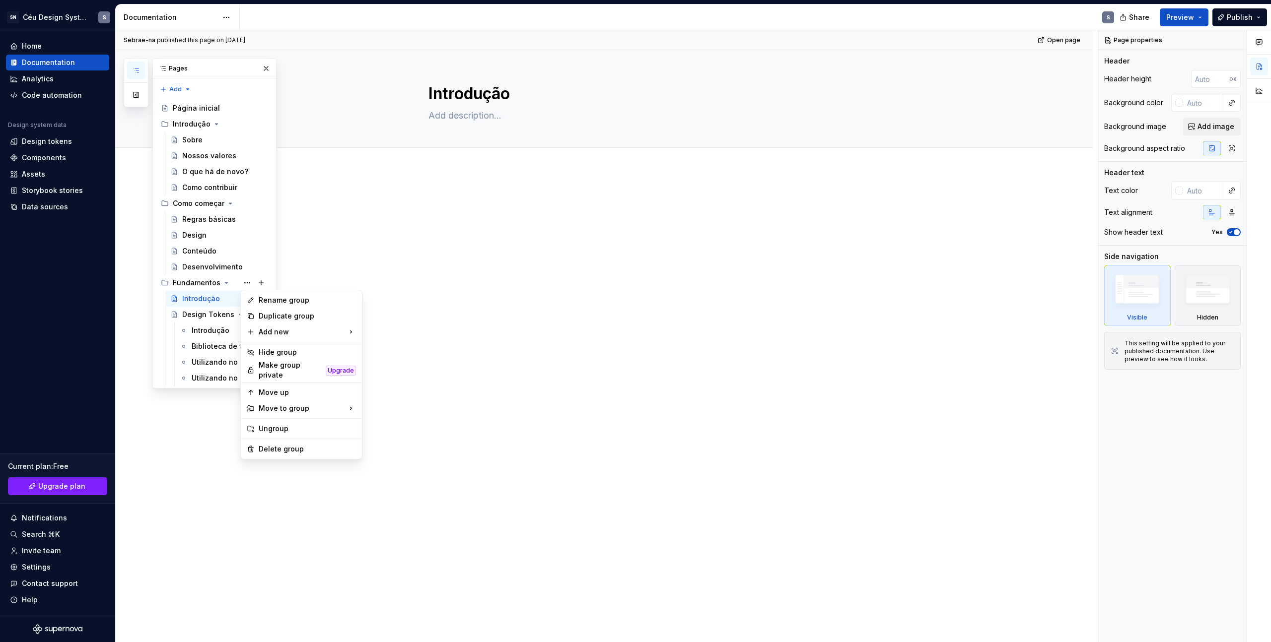
click at [520, 351] on html "SN Céu Design System S Home Documentation Analytics Code automation Design syst…" at bounding box center [635, 321] width 1271 height 642
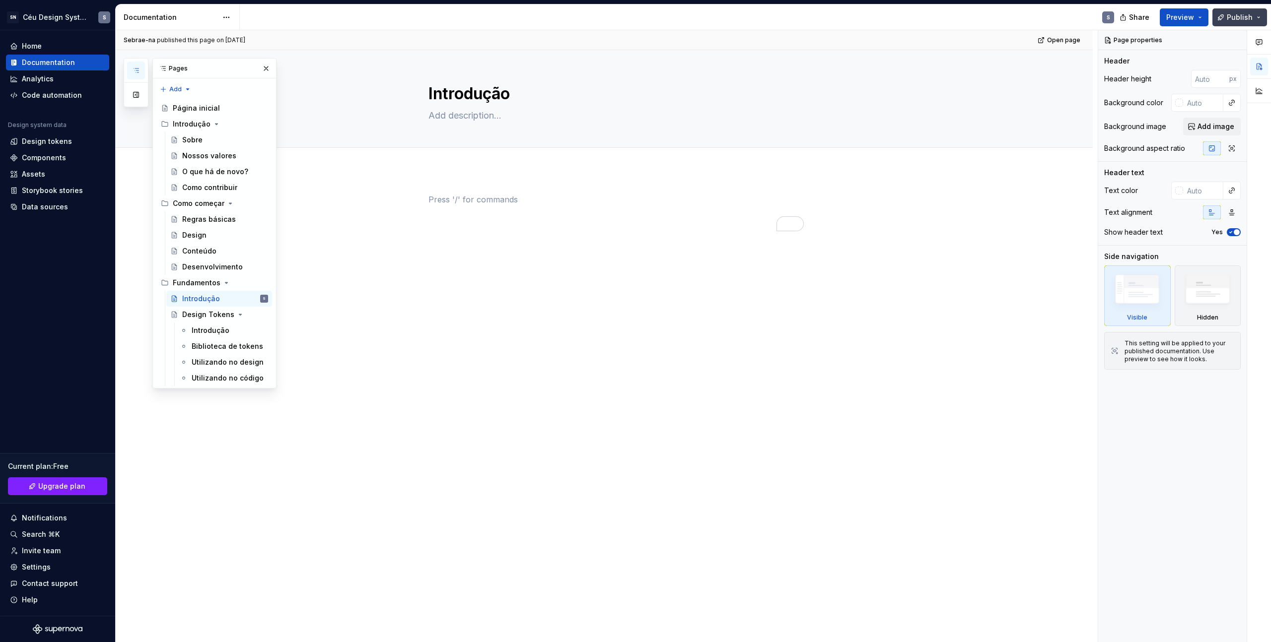
click at [1236, 24] on button "Publish" at bounding box center [1239, 17] width 55 height 18
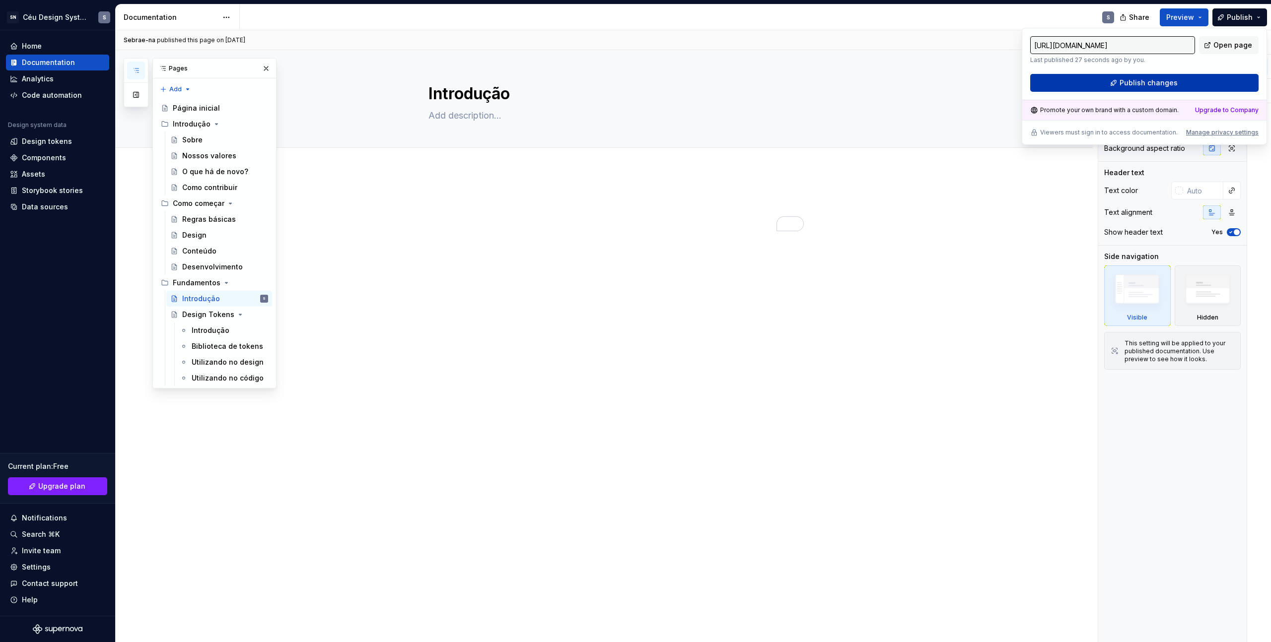
click at [1205, 91] on button "Publish changes" at bounding box center [1144, 83] width 228 height 18
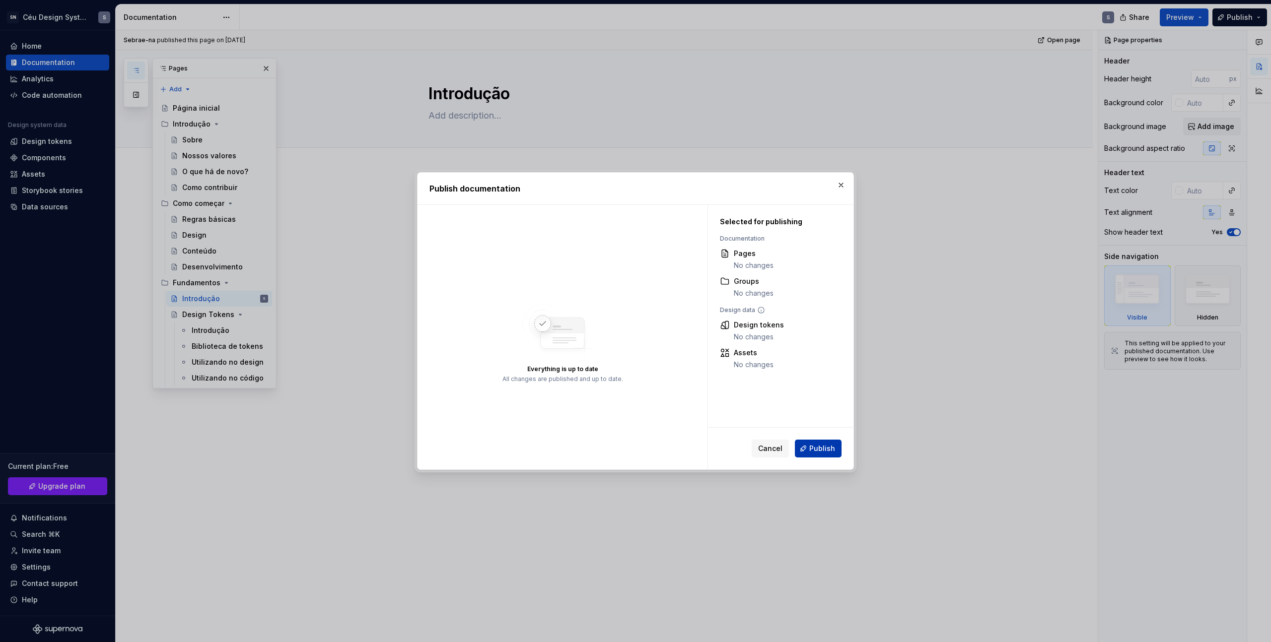
click at [820, 442] on button "Publish" at bounding box center [818, 449] width 47 height 18
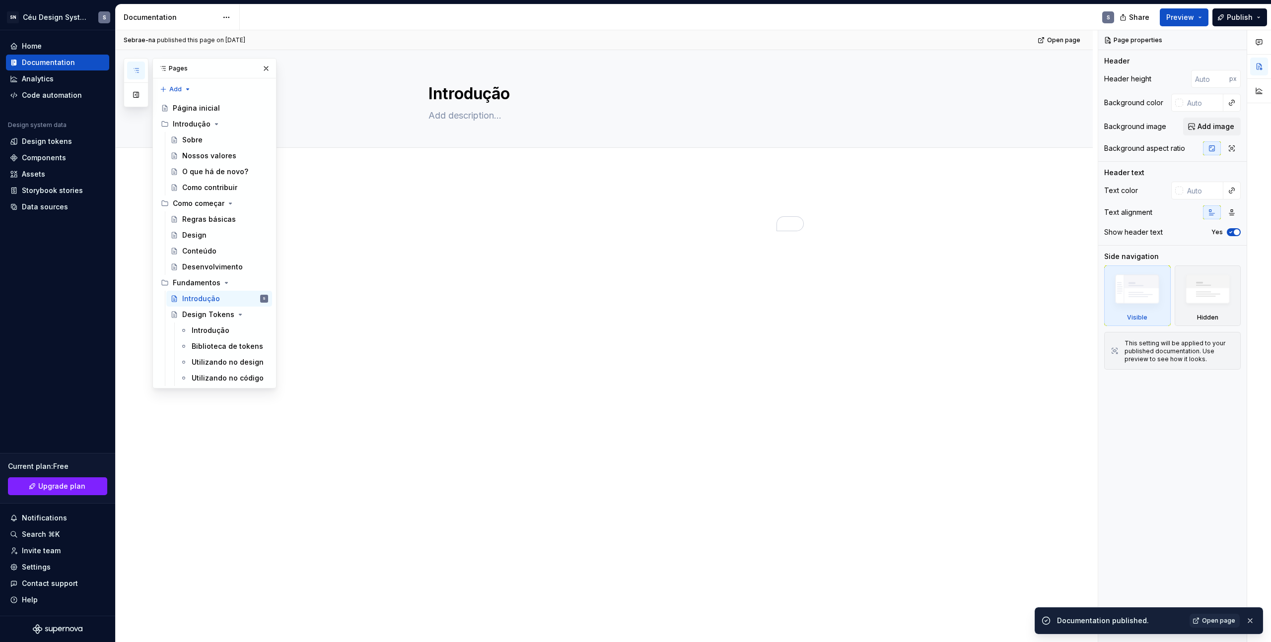
type textarea "*"
